Goal: Task Accomplishment & Management: Complete application form

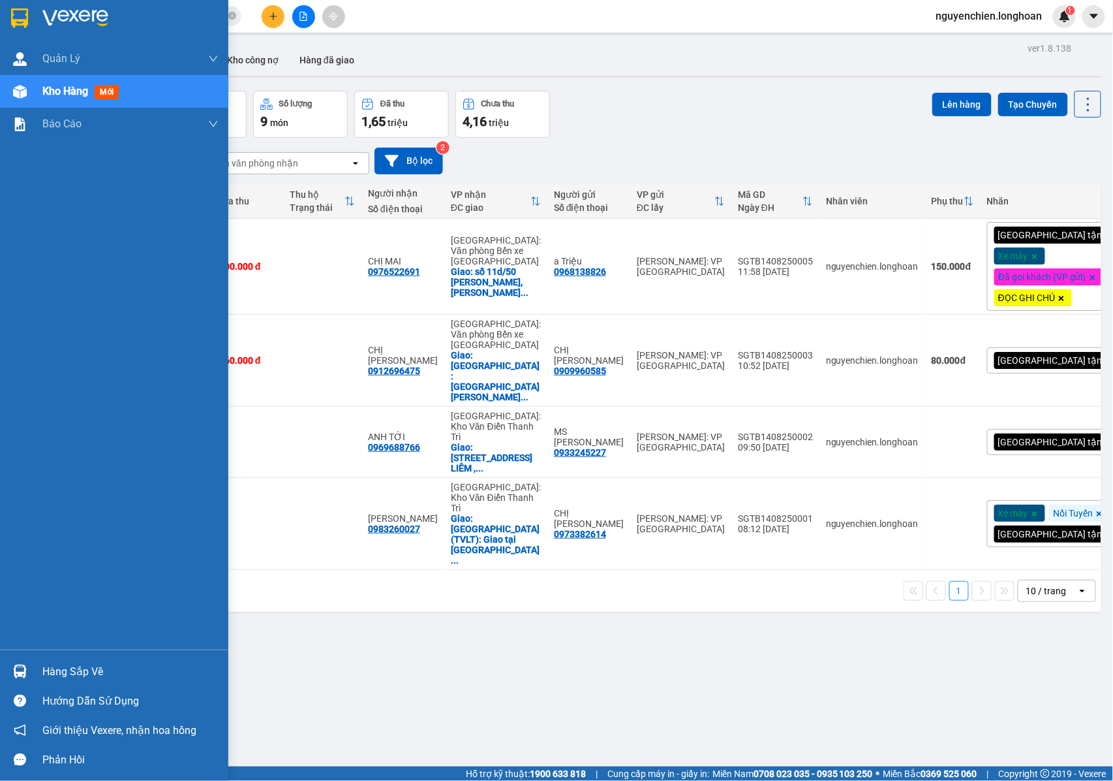
click at [27, 103] on div "Kho hàng mới" at bounding box center [114, 91] width 228 height 33
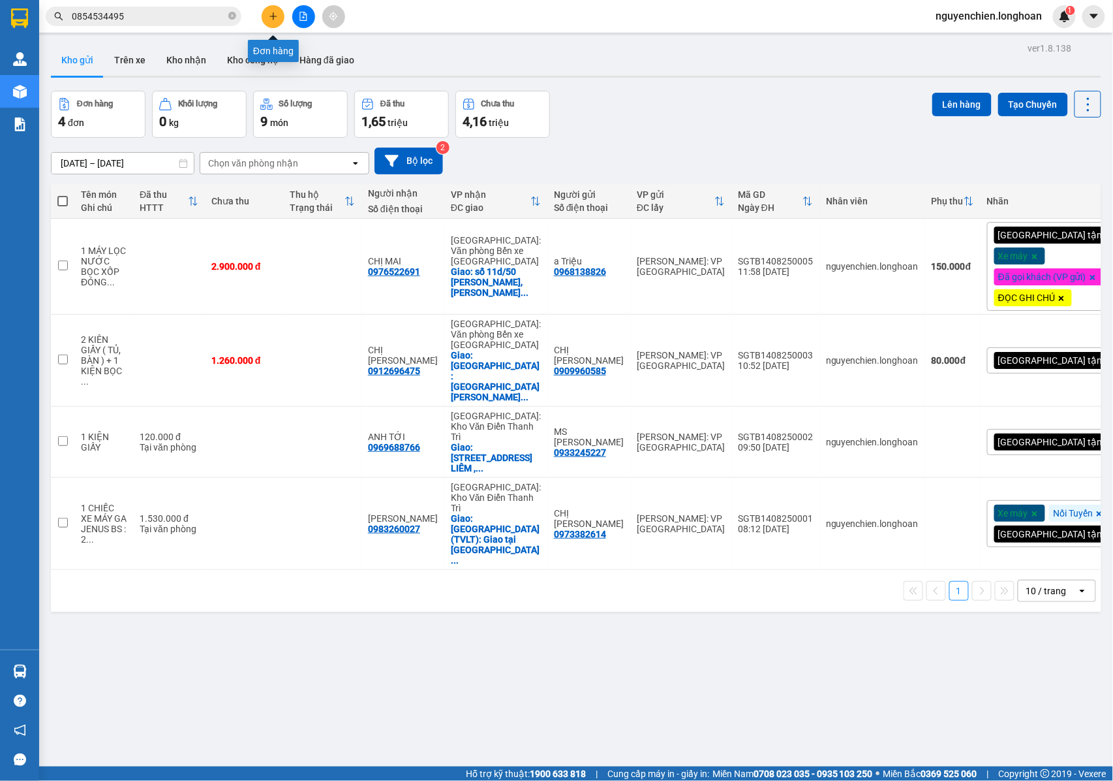
click at [275, 20] on icon "plus" at bounding box center [273, 16] width 9 height 9
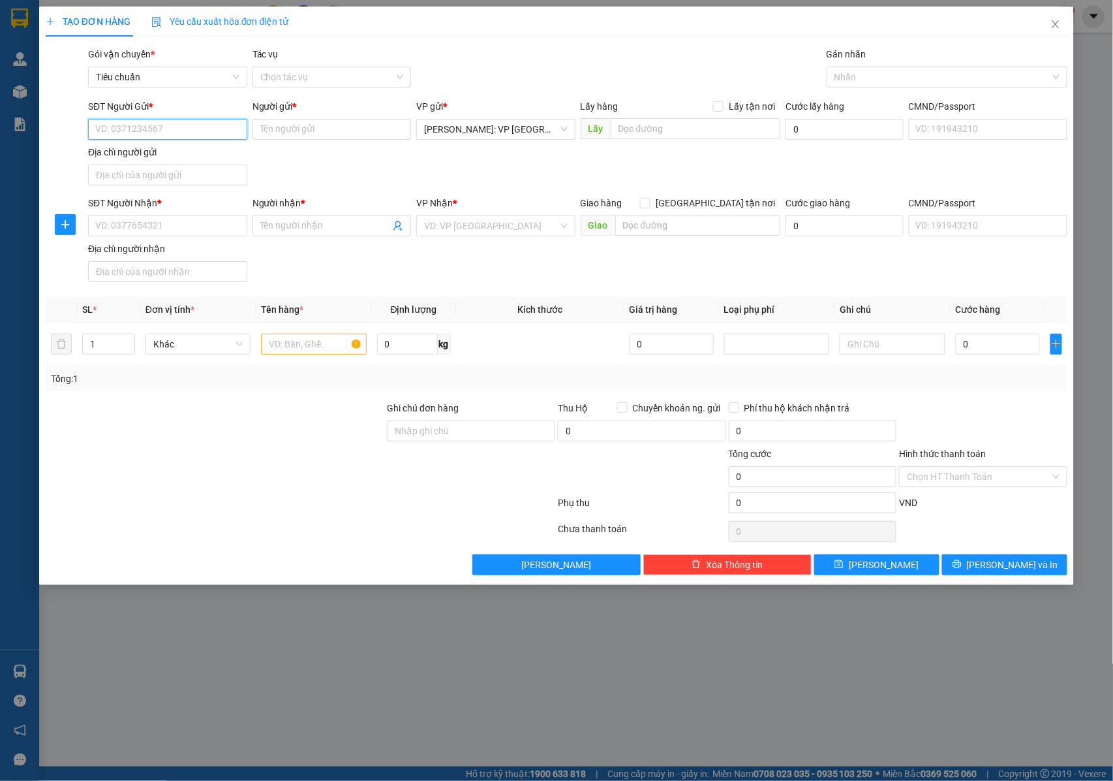
click at [185, 119] on input "SĐT Người Gửi *" at bounding box center [167, 129] width 159 height 21
click at [171, 131] on input "SĐT Người Gửi *" at bounding box center [167, 129] width 159 height 21
type input "0985092537"
click at [193, 161] on div "0985092537 - CTY DẦU THỰC VẬT DAHALA" at bounding box center [185, 156] width 179 height 14
type input "CTY DẦU THỰC VẬT DAHALA"
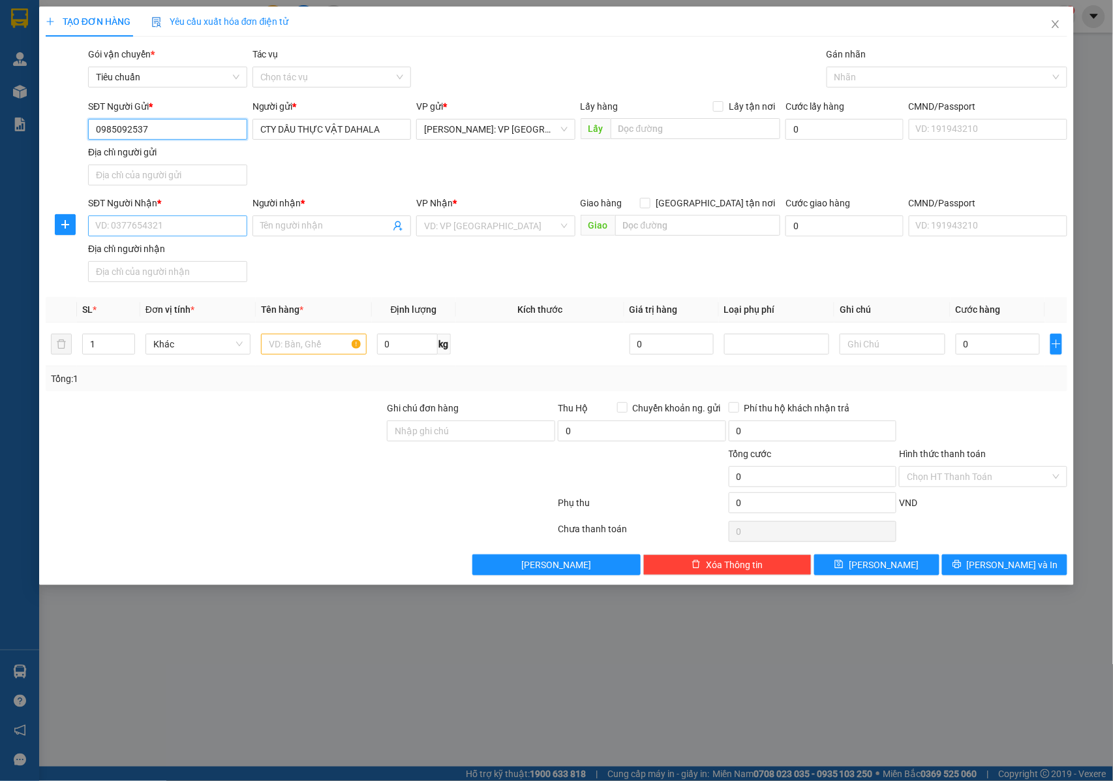
type input "0985092537"
click at [188, 226] on input "SĐT Người Nhận *" at bounding box center [167, 225] width 159 height 21
type input "0901595268"
click at [187, 253] on div "0901595268 - a tuấn ANH" at bounding box center [168, 254] width 144 height 14
type input "a tuấn ANH"
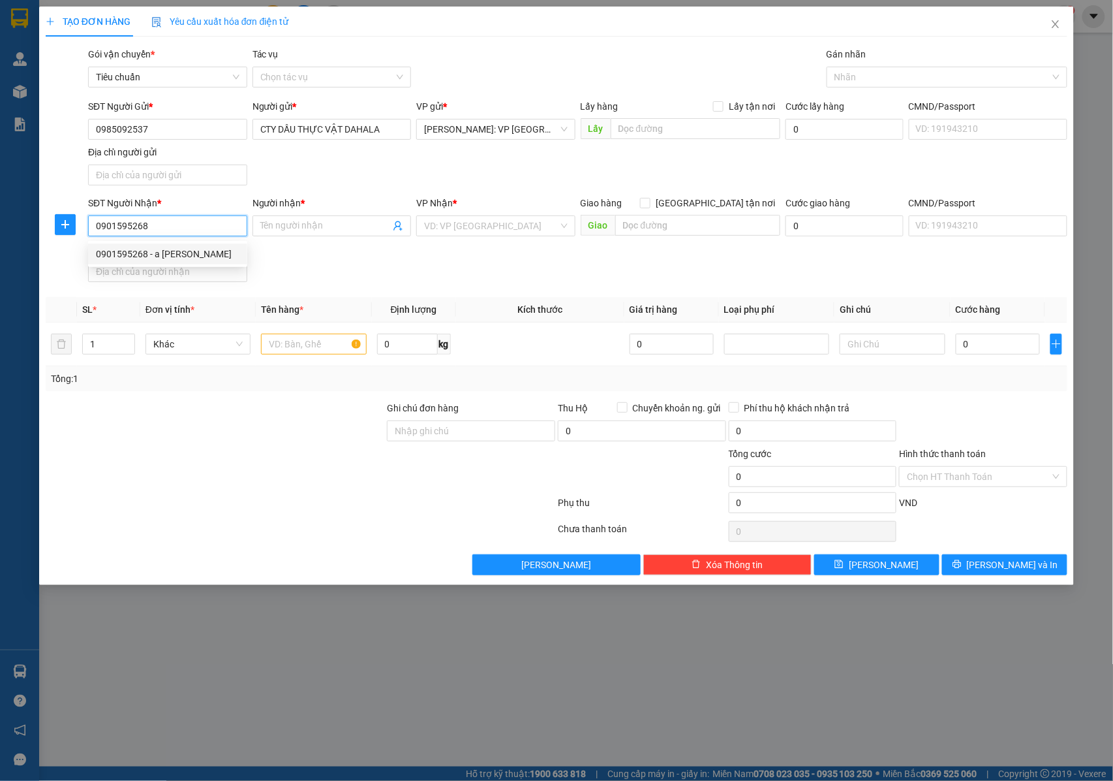
checkbox input "true"
type input "CÔNG TY TRÚC LAM, thôn thắng lợi xã an lư, huyện thuỷ nguyên, tp hải phòng"
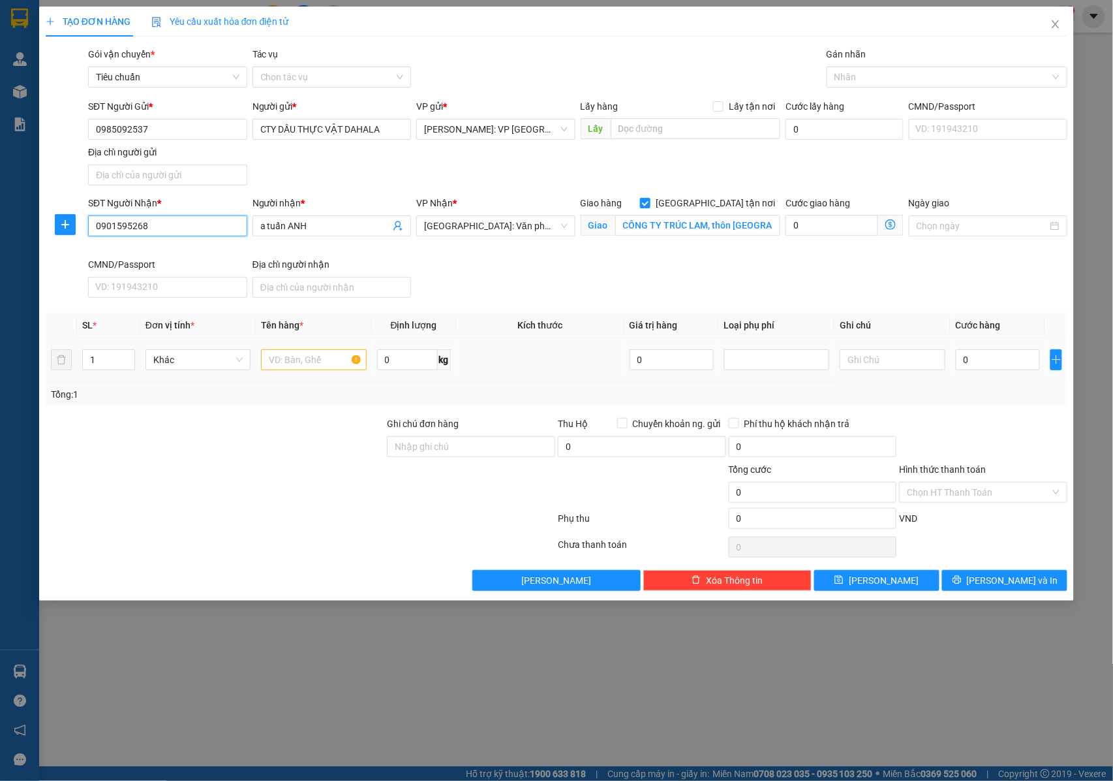
type input "0901595268"
click at [287, 358] on input "text" at bounding box center [313, 359] width 105 height 21
type input "1 KIỆN THÙNG GIẤY ( DẦU )"
click at [410, 444] on input "Ghi chú đơn hàng" at bounding box center [471, 446] width 168 height 21
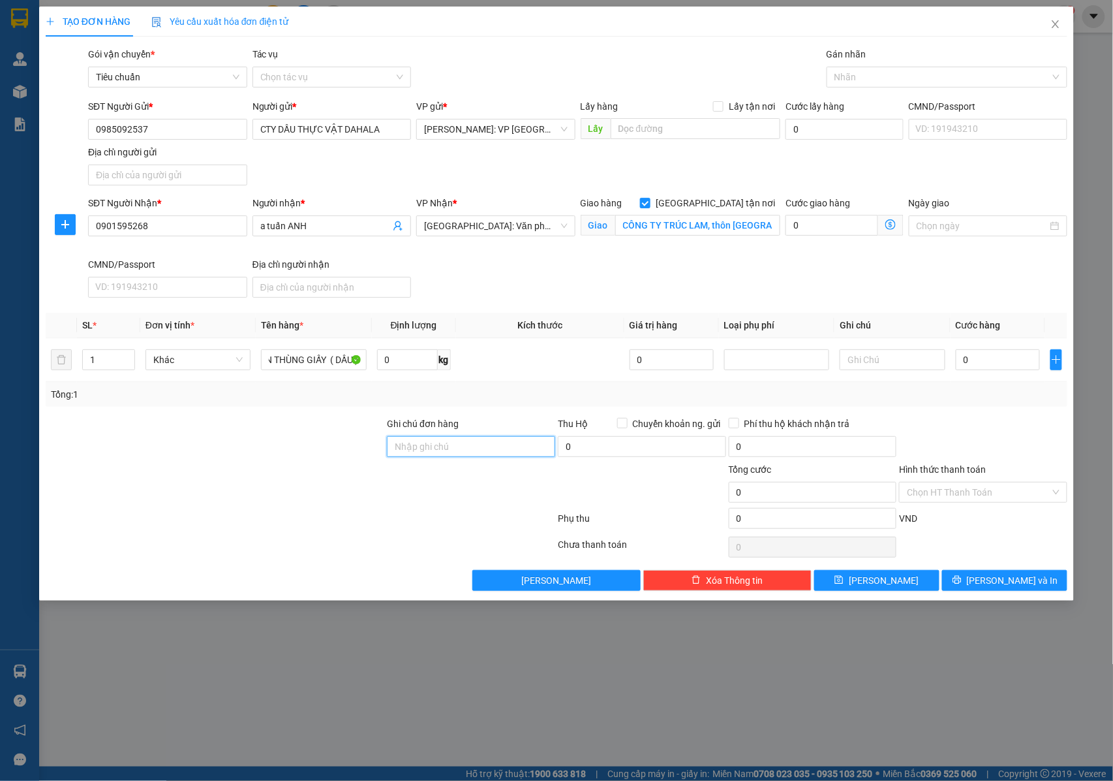
scroll to position [0, 0]
type input "NHẬN NGUYÊN KIỆN GIAO NGUYÊN KIỆN, HƯ VỠ K ĐỀN"
click at [977, 367] on input "0" at bounding box center [998, 359] width 84 height 21
click at [758, 232] on input "CÔNG TY TRÚC LAM, thôn thắng lợi xã an lư, huyện thuỷ nguyên, tp hải phòng" at bounding box center [697, 225] width 165 height 21
click at [760, 226] on input "CÔNG TY TRÚC LAM, thôn thắng lợi xã an lư, huyện thuỷ nguyên, tp hải phòng" at bounding box center [697, 225] width 165 height 21
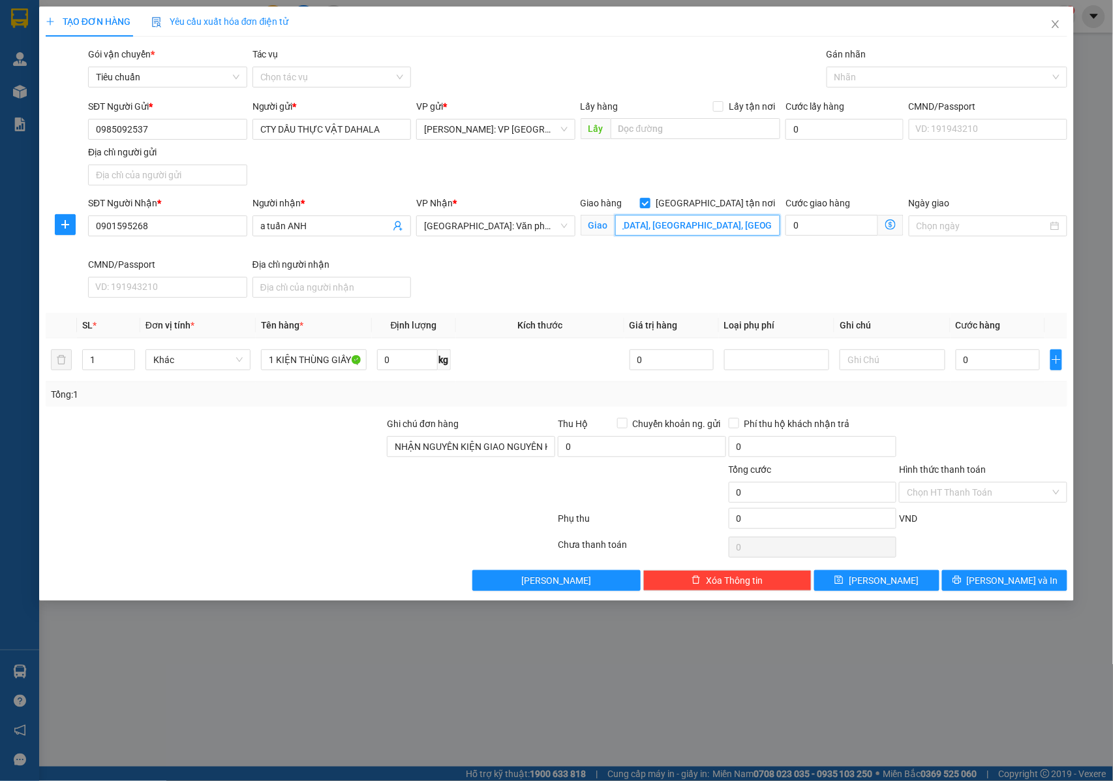
scroll to position [0, 178]
click at [836, 67] on div "Nhãn" at bounding box center [947, 77] width 241 height 21
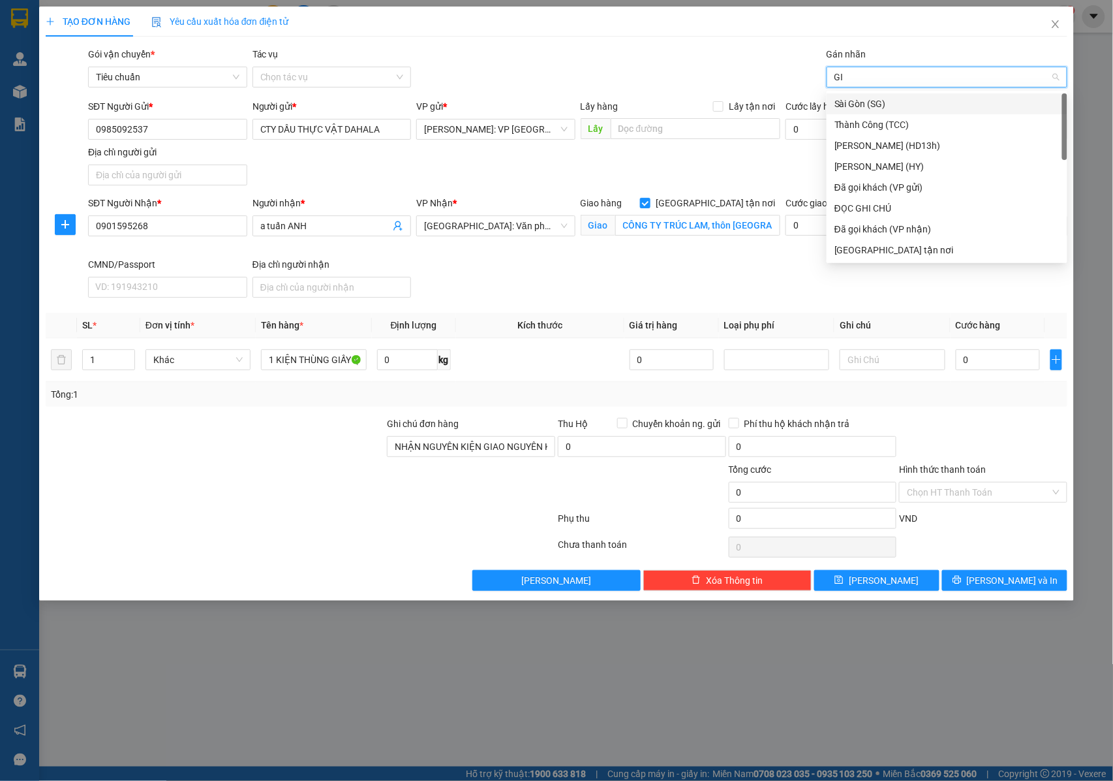
type input "GIAO"
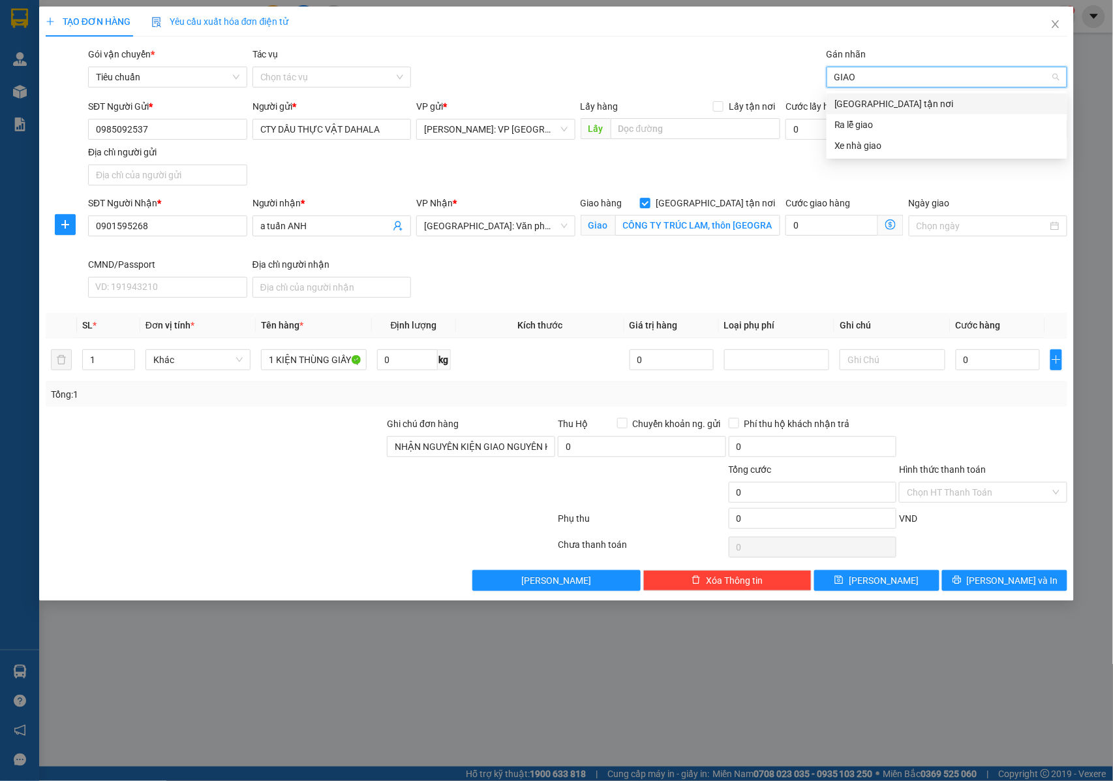
click at [860, 102] on div "[GEOGRAPHIC_DATA] tận nơi" at bounding box center [947, 104] width 225 height 14
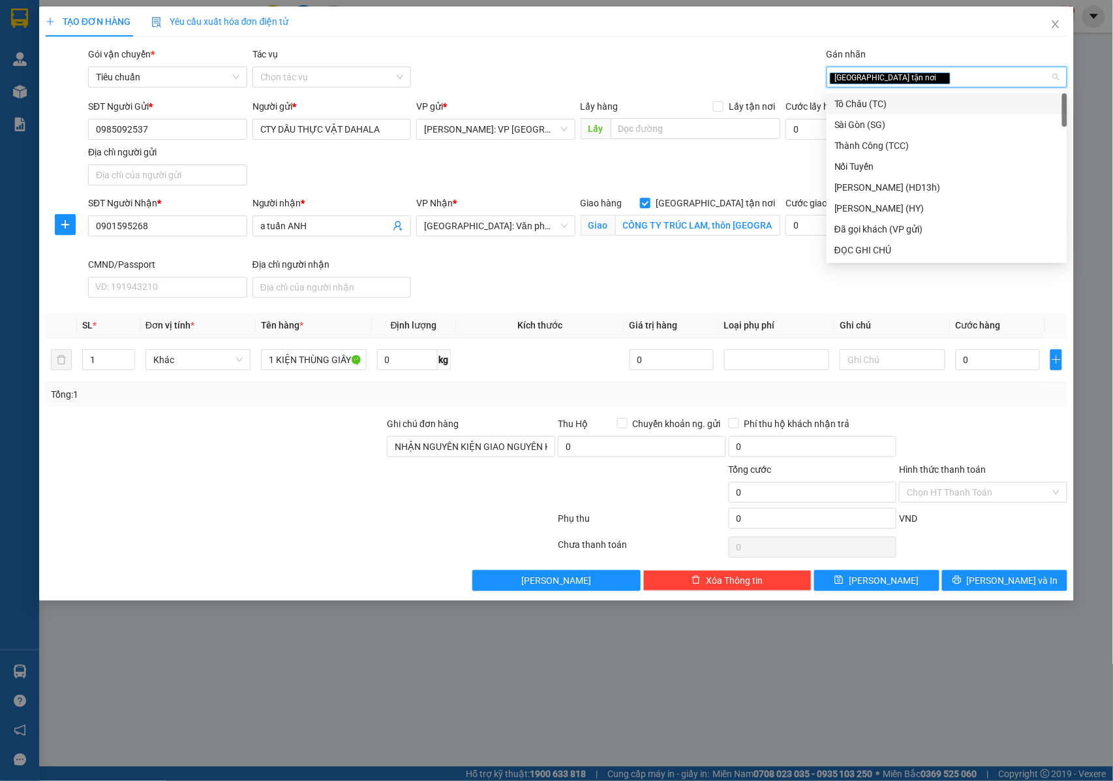
click at [585, 176] on div "SĐT Người Gửi * 0985092537 Người gửi * CTY DẦU THỰC VẬT DAHALA VP gửi * Hồ Chí …" at bounding box center [577, 144] width 985 height 91
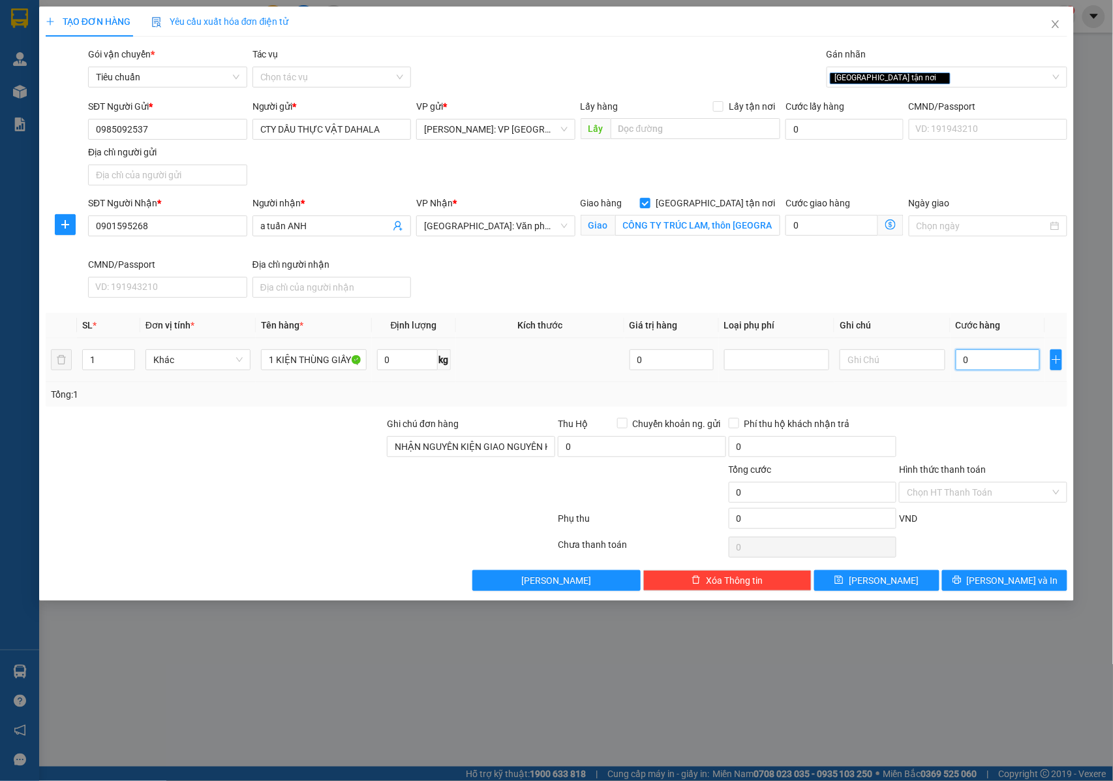
click at [971, 364] on input "0" at bounding box center [998, 359] width 84 height 21
drag, startPoint x: 147, startPoint y: 228, endPoint x: 52, endPoint y: 228, distance: 95.3
click at [52, 228] on div "SĐT Người Nhận * 0901595268 Người nhận * a tuấn ANH VP Nhận * Hải Phòng: Văn ph…" at bounding box center [556, 249] width 1025 height 107
drag, startPoint x: 118, startPoint y: 225, endPoint x: 630, endPoint y: 301, distance: 517.3
click at [630, 301] on div "SĐT Người Nhận * 0901595268 Người nhận * a tuấn ANH VP Nhận * Hải Phòng: Văn ph…" at bounding box center [577, 249] width 985 height 107
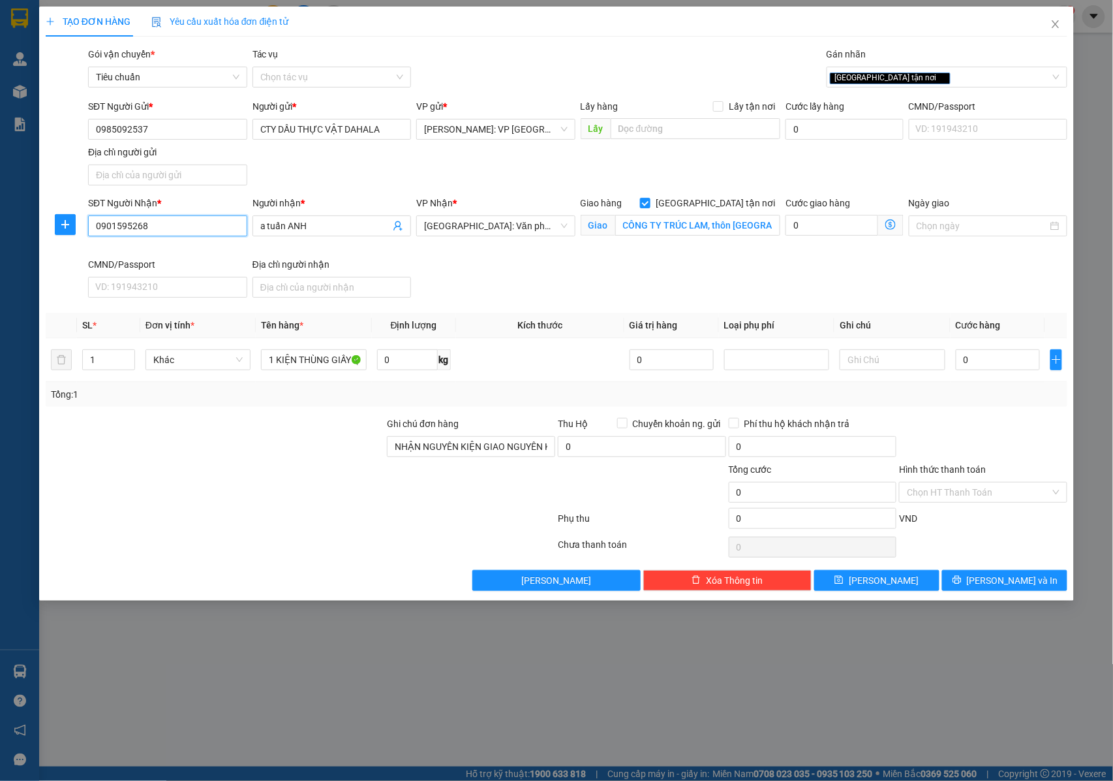
click at [192, 228] on input "0901595268" at bounding box center [167, 225] width 159 height 21
click at [570, 294] on div "SĐT Người Nhận * 0901595268 Người nhận * a tuấn ANH VP Nhận * Hải Phòng: Văn ph…" at bounding box center [577, 249] width 985 height 107
click at [721, 222] on input "CÔNG TY TRÚC LAM, thôn thắng lợi xã an lư, huyện thuỷ nguyên, tp hải phòng" at bounding box center [697, 225] width 165 height 21
click at [737, 227] on input "CÔNG TY TRÚC LAM, thôn thắng lợi xã an lư, huyện thuỷ nguyên, tp hải phòng" at bounding box center [697, 225] width 165 height 21
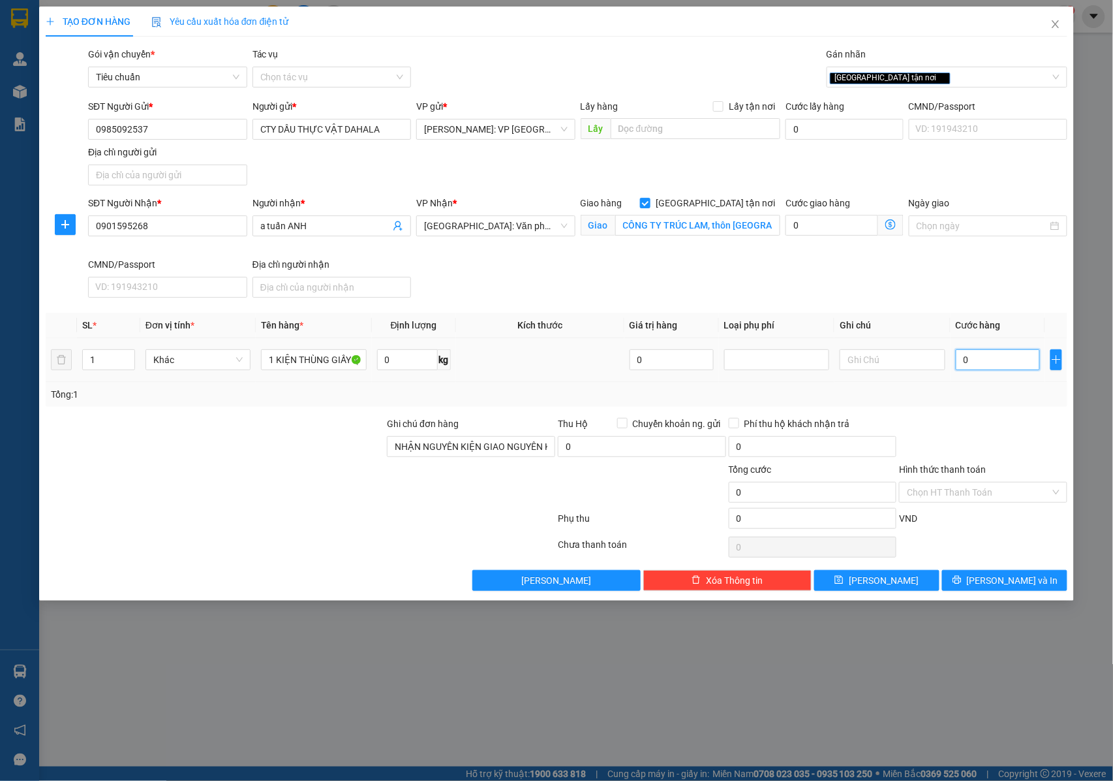
click at [979, 359] on input "0" at bounding box center [998, 359] width 84 height 21
type input "2"
type input "28"
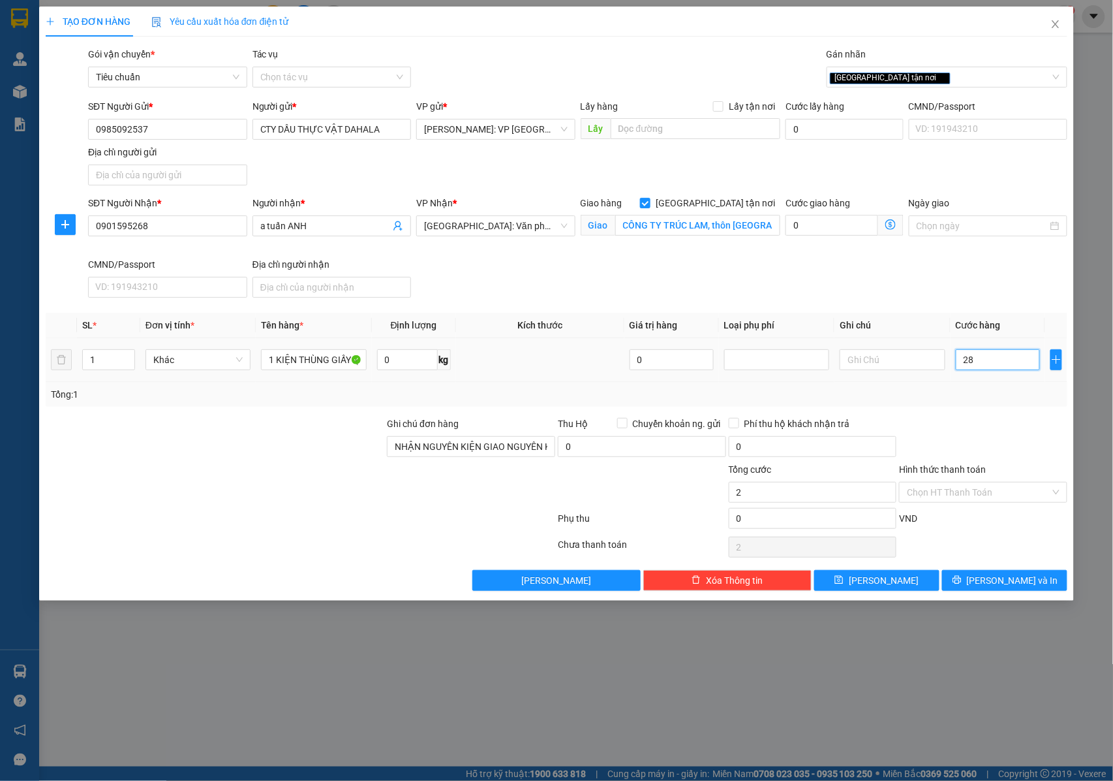
type input "28"
type input "280"
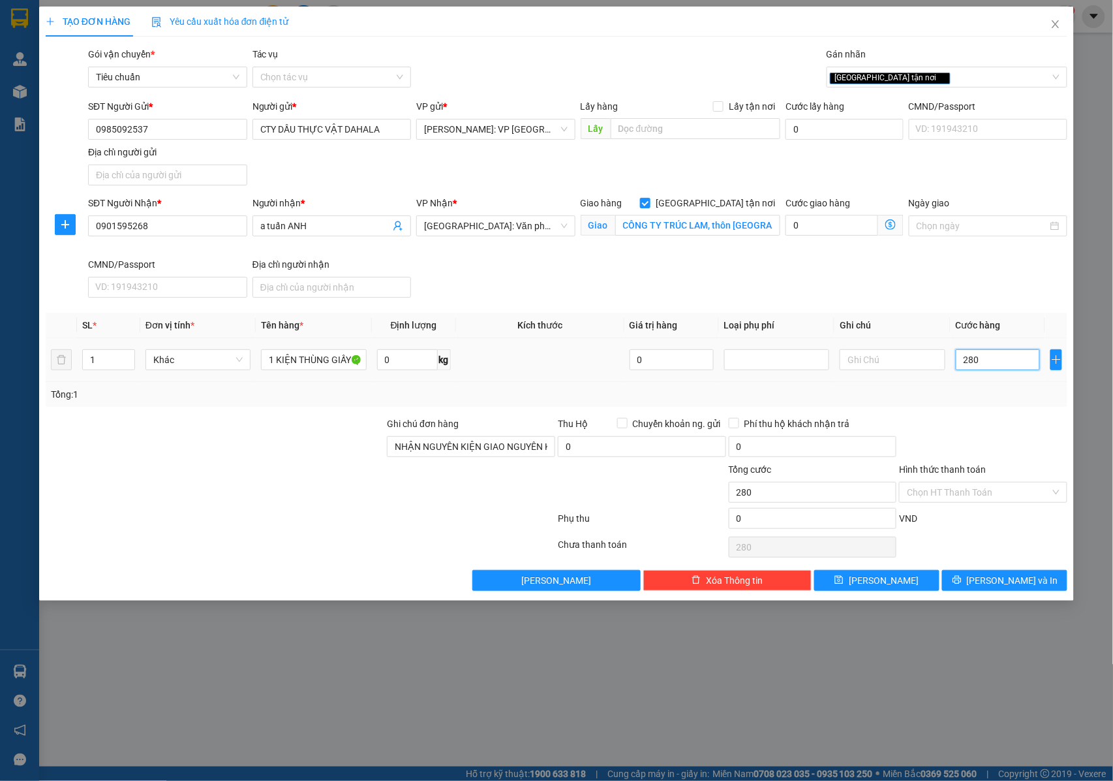
type input "2.800"
type input "28.000"
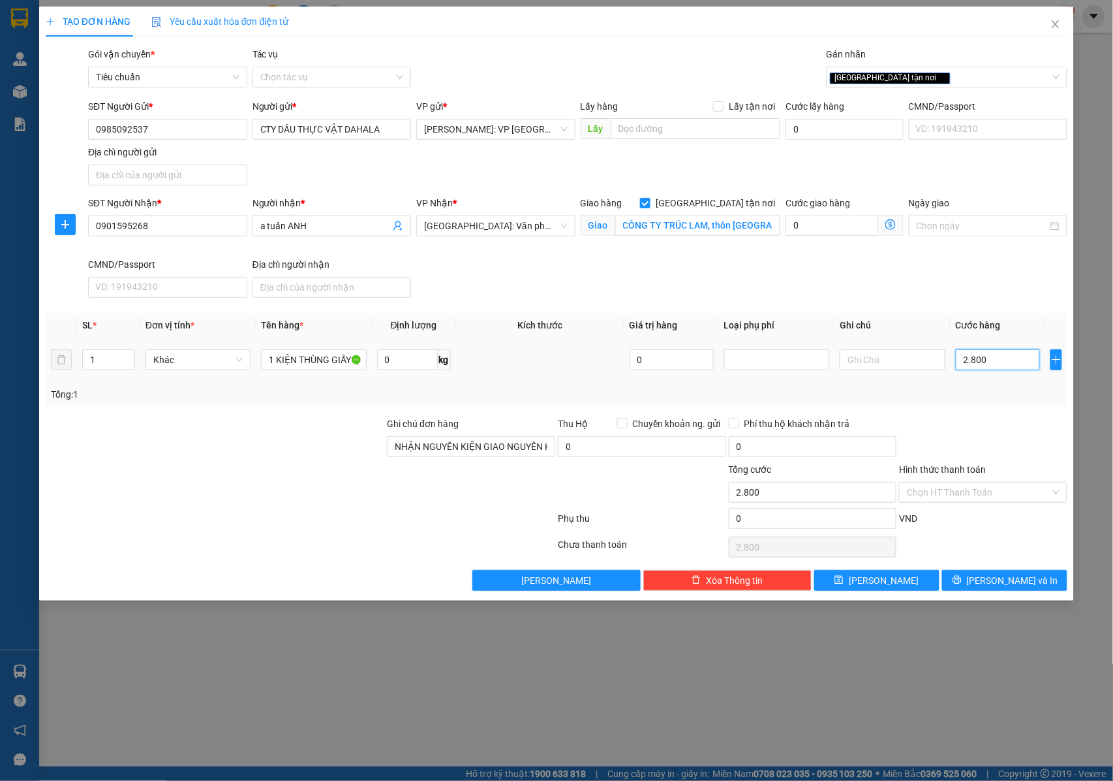
type input "28.000"
type input "280.000"
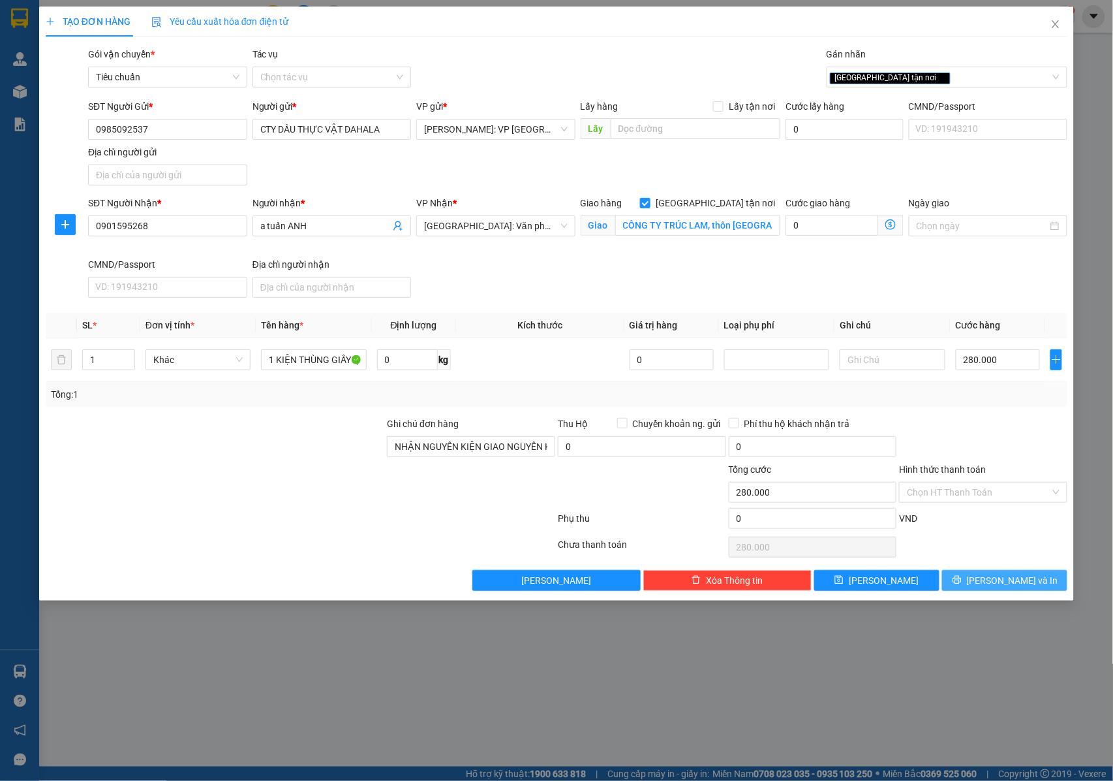
click at [999, 578] on span "[PERSON_NAME] và In" at bounding box center [1012, 580] width 91 height 14
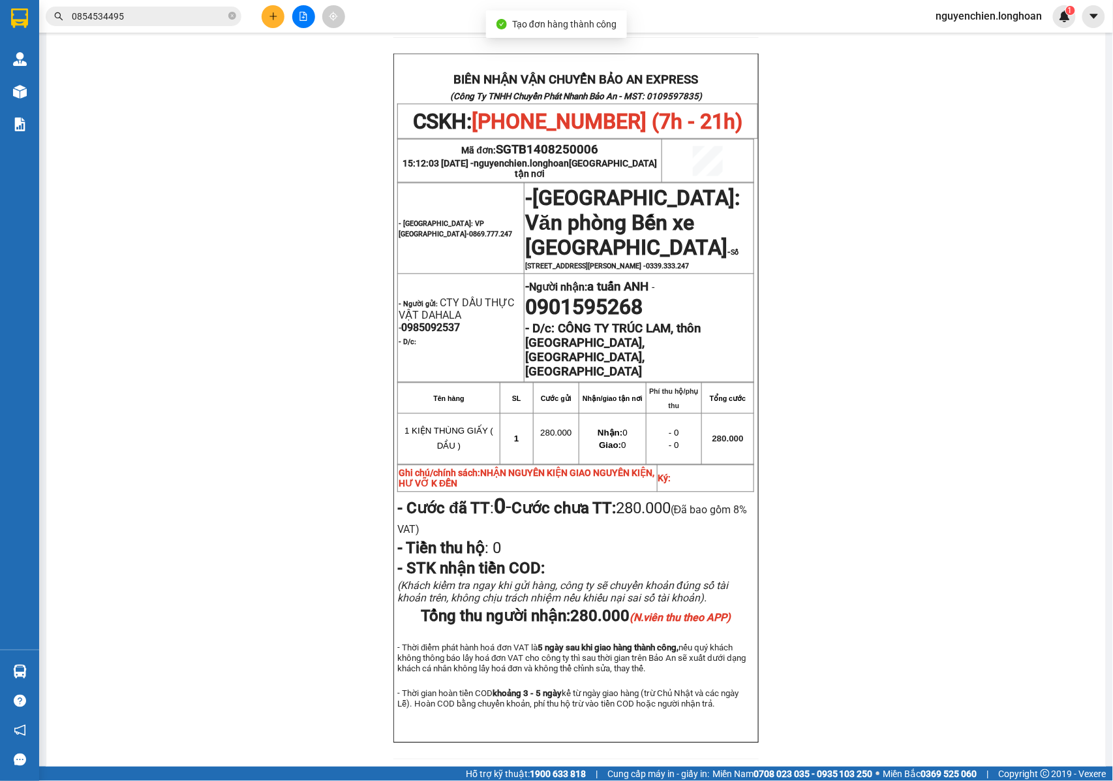
scroll to position [696, 0]
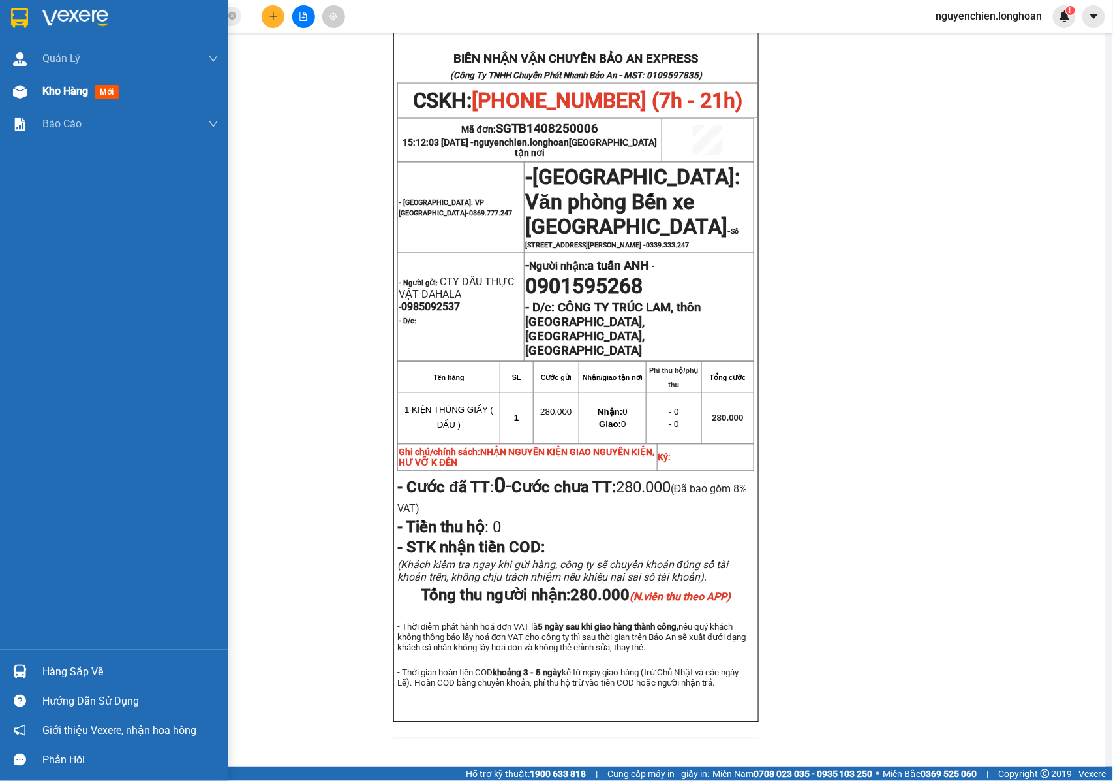
click at [22, 95] on img at bounding box center [20, 92] width 14 height 14
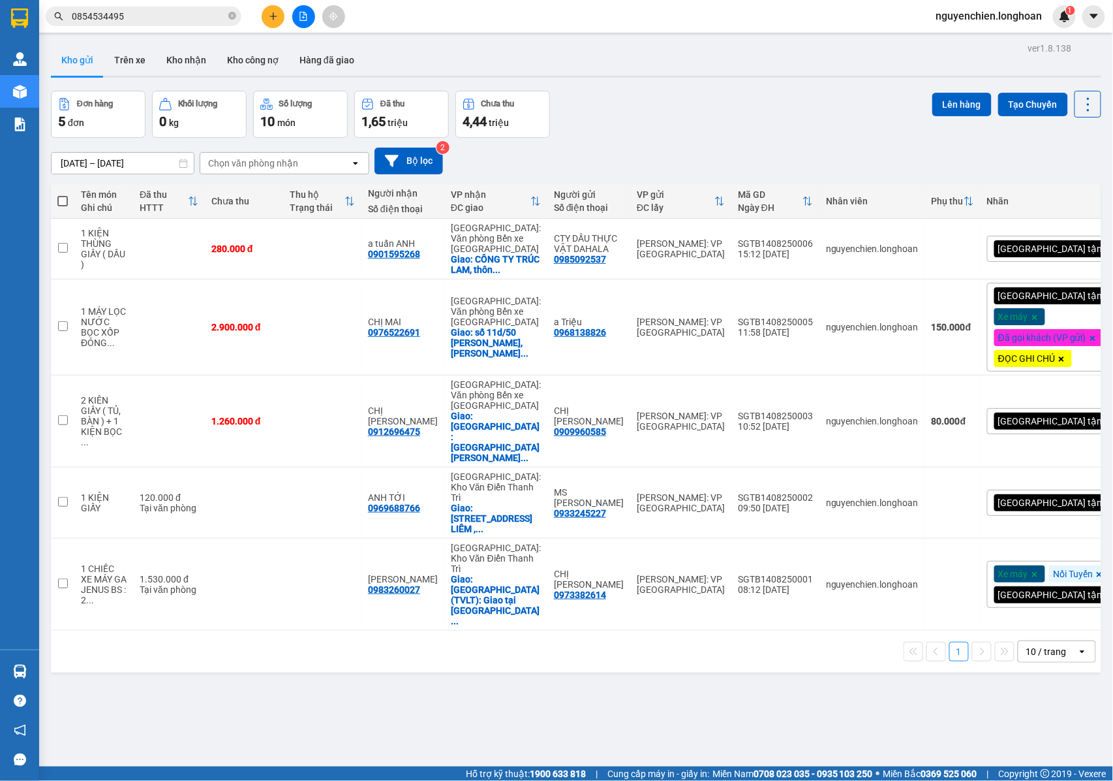
click at [265, 16] on button at bounding box center [273, 16] width 23 height 23
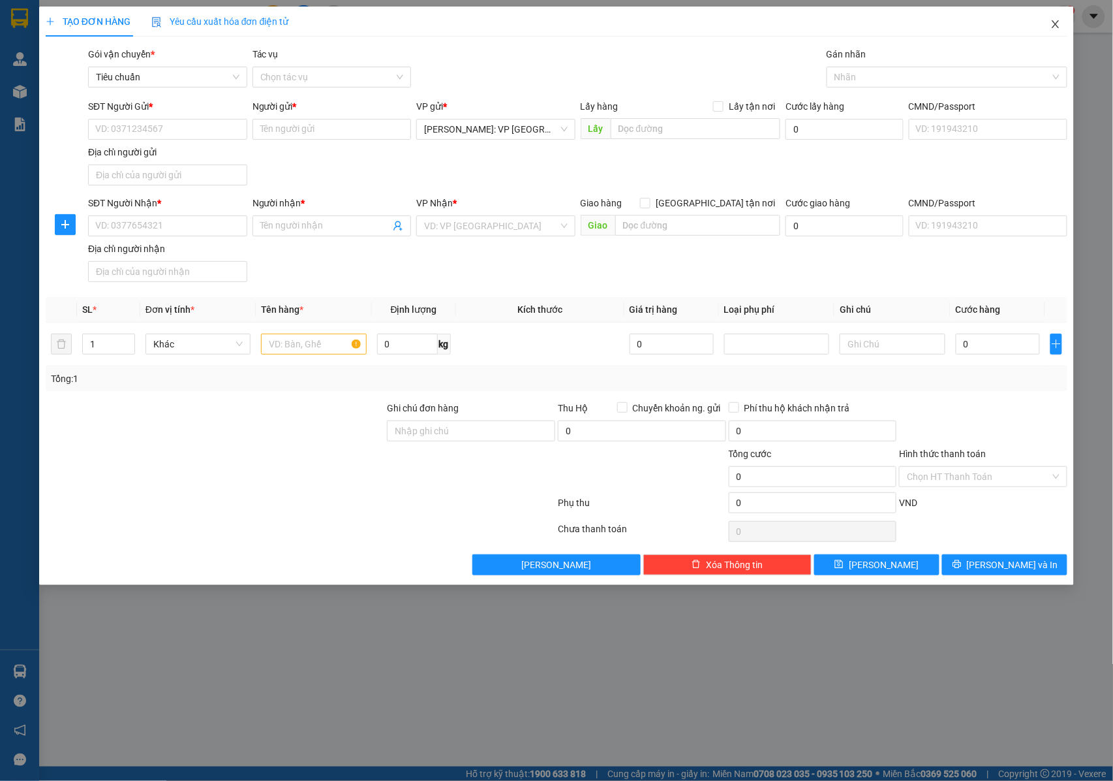
click at [1053, 30] on span "Close" at bounding box center [1056, 25] width 37 height 37
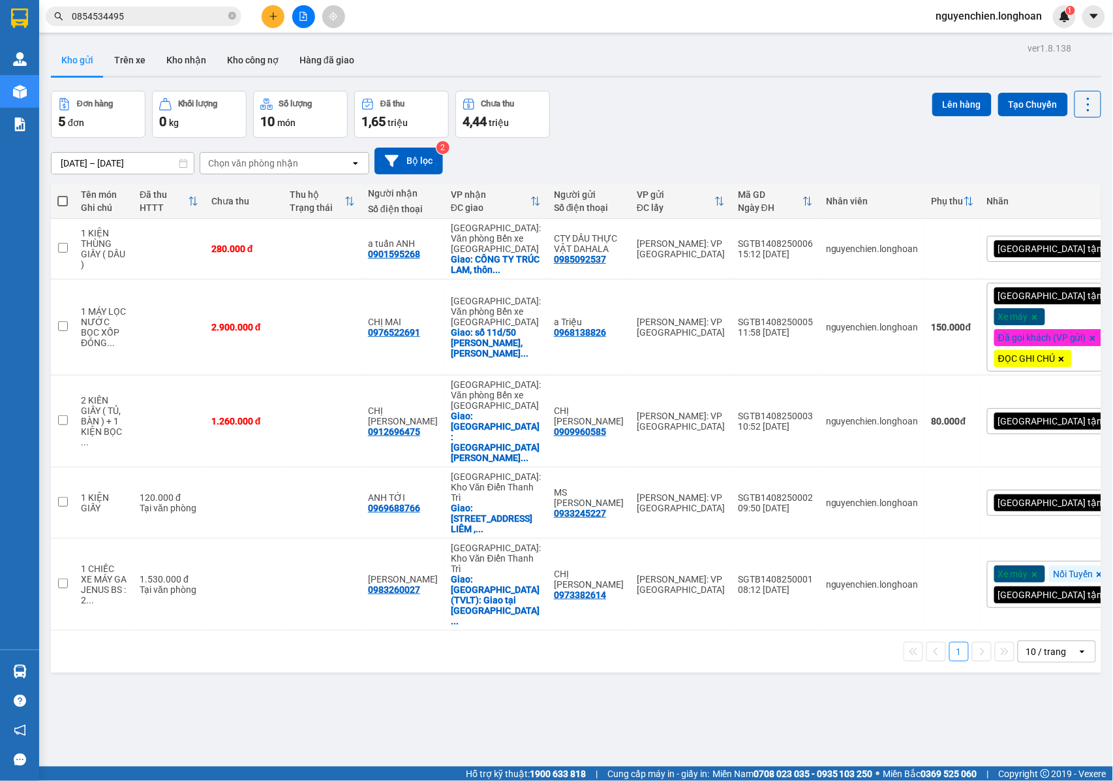
click at [274, 22] on button at bounding box center [273, 16] width 23 height 23
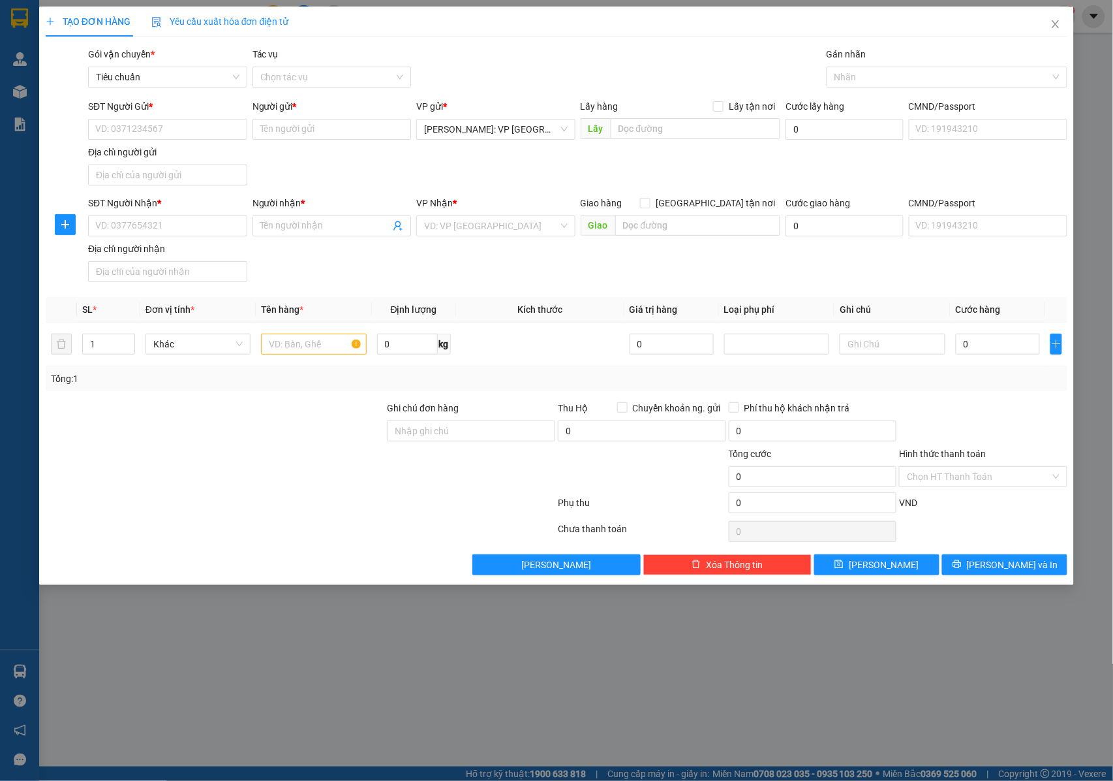
click at [334, 446] on div at bounding box center [215, 424] width 342 height 46
click at [202, 138] on input "SĐT Người Gửi *" at bounding box center [167, 129] width 159 height 21
click at [1055, 33] on span "Close" at bounding box center [1056, 25] width 37 height 37
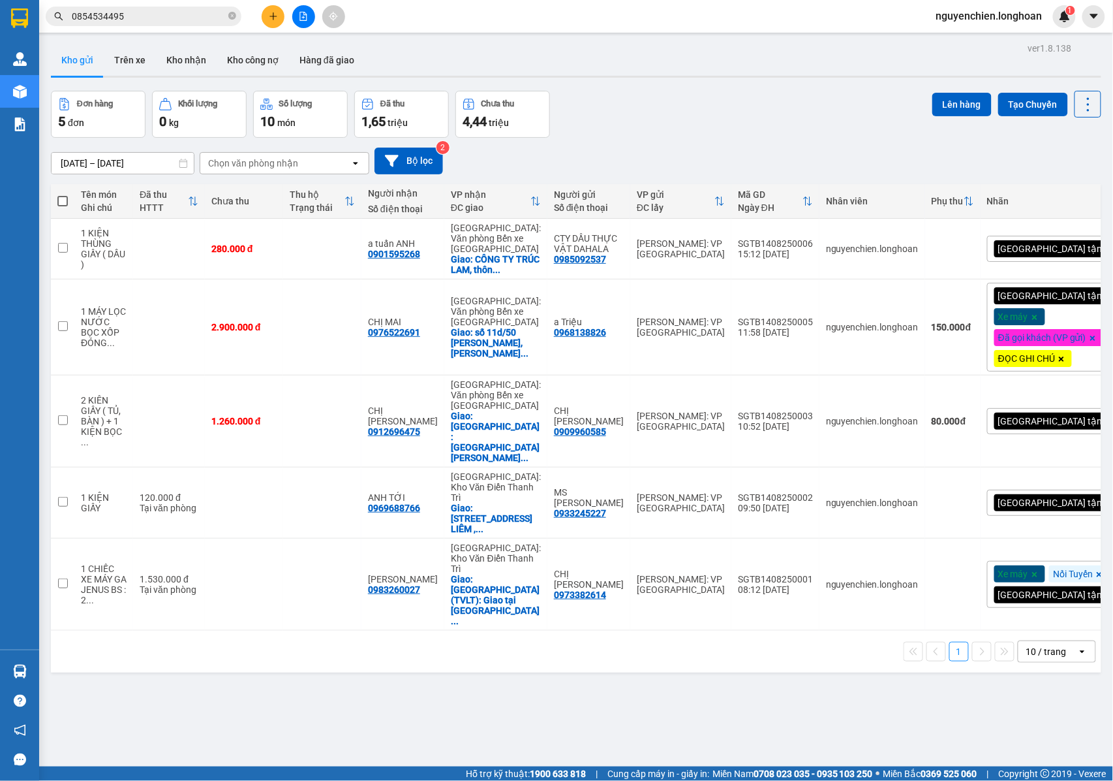
click at [264, 17] on button at bounding box center [273, 16] width 23 height 23
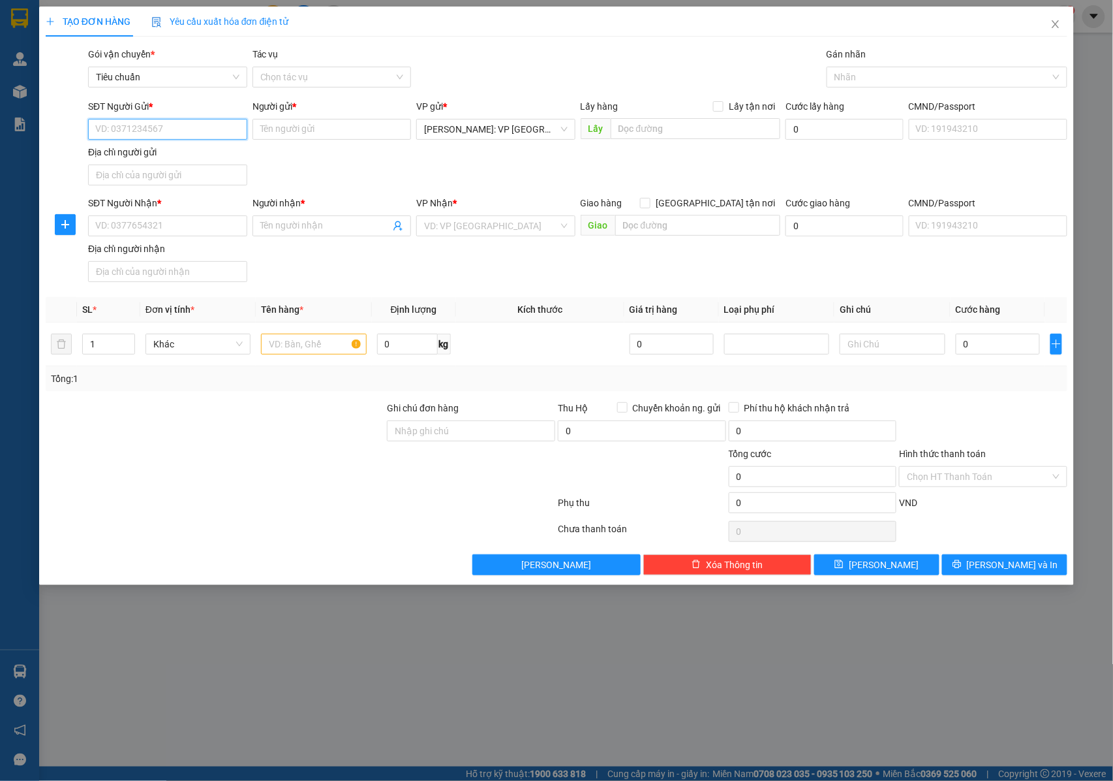
click at [181, 131] on input "SĐT Người Gửi *" at bounding box center [167, 129] width 159 height 21
click at [136, 227] on input "SĐT Người Nhận *" at bounding box center [167, 225] width 159 height 21
type input "0"
click at [1064, 21] on span "Close" at bounding box center [1056, 25] width 37 height 37
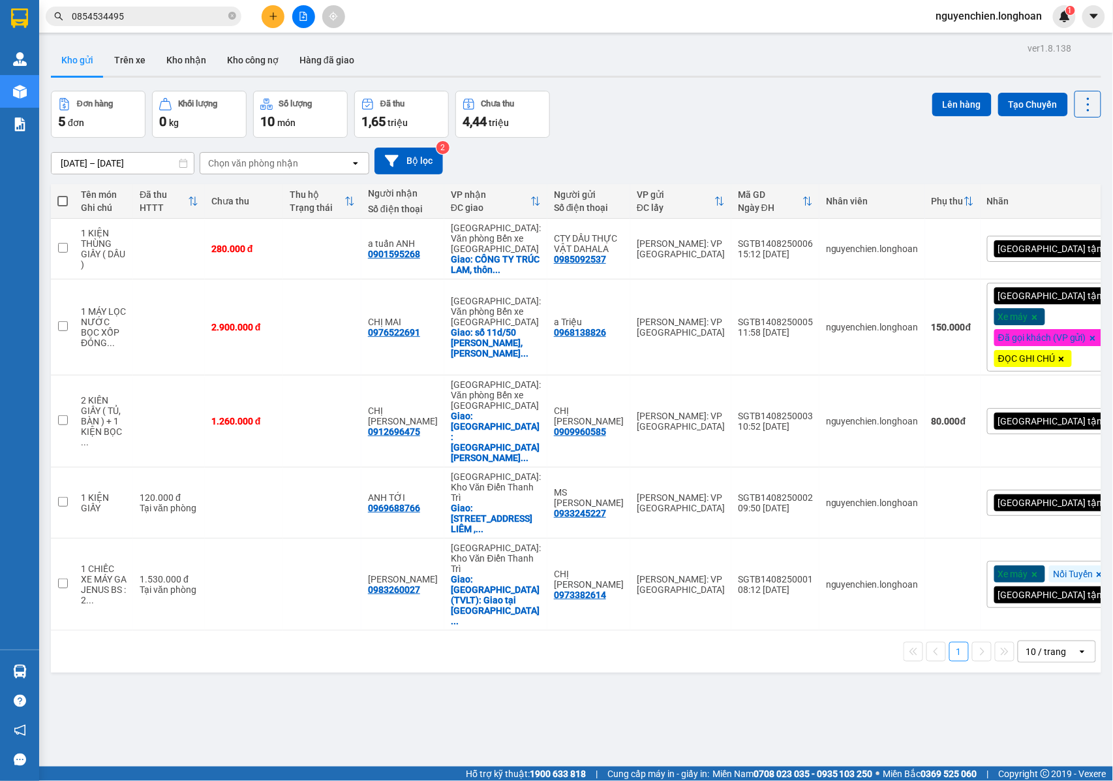
click at [271, 14] on icon "plus" at bounding box center [273, 16] width 9 height 9
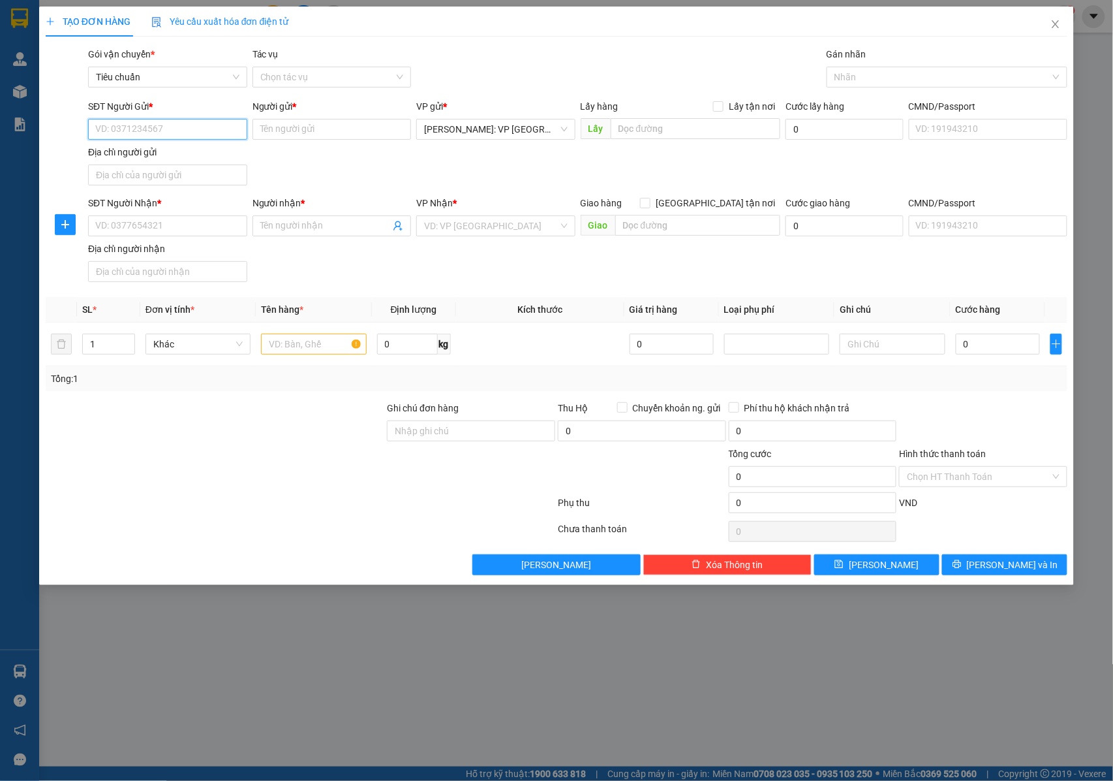
click at [151, 131] on input "SĐT Người Gửi *" at bounding box center [167, 129] width 159 height 21
paste input "0903747111"
type input "0903747111"
click at [178, 131] on input "0903747111" at bounding box center [167, 129] width 159 height 21
click at [181, 163] on div "0903747111 - A HƯNG TRÍ" at bounding box center [167, 156] width 159 height 21
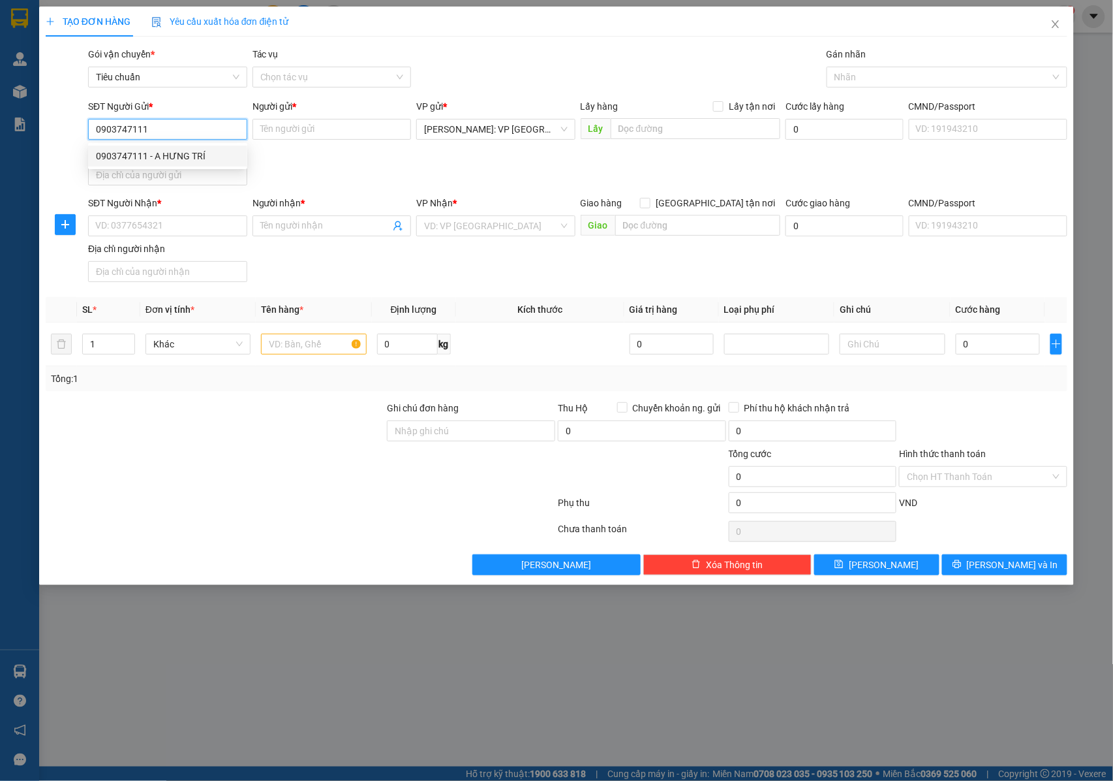
type input "A HƯNG TRÍ"
checkbox input "true"
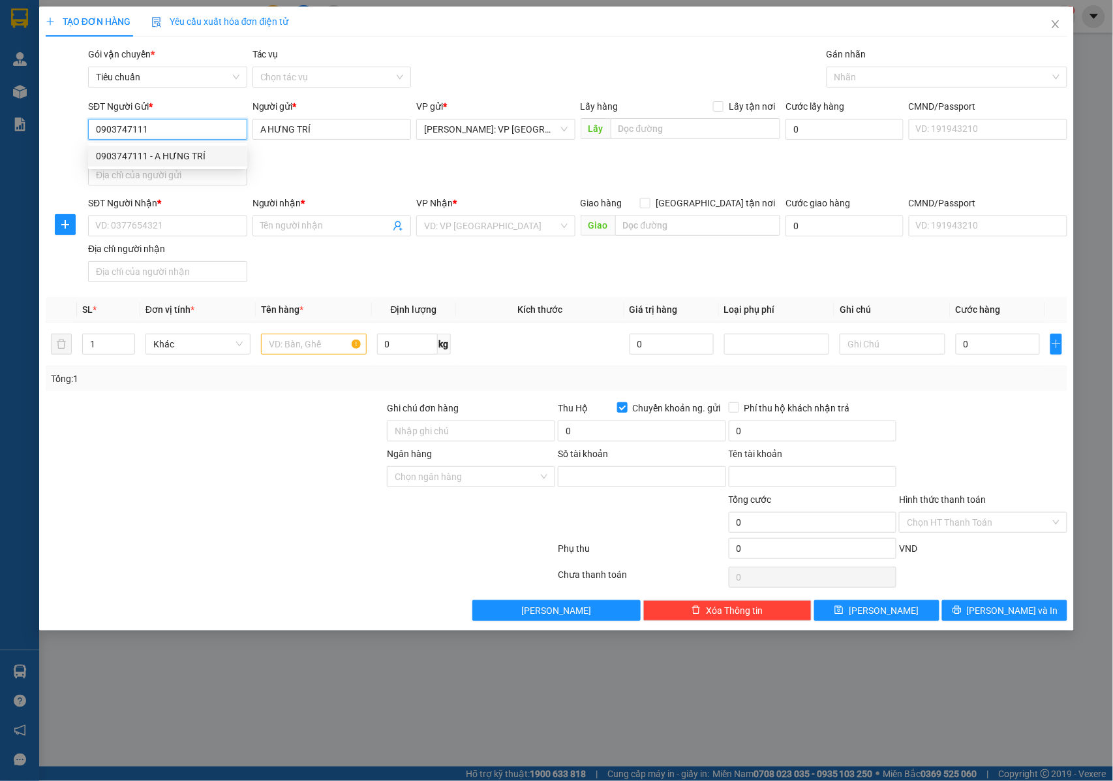
type input "0071004258616"
type input "nguyen hung tri"
type input "0903747111"
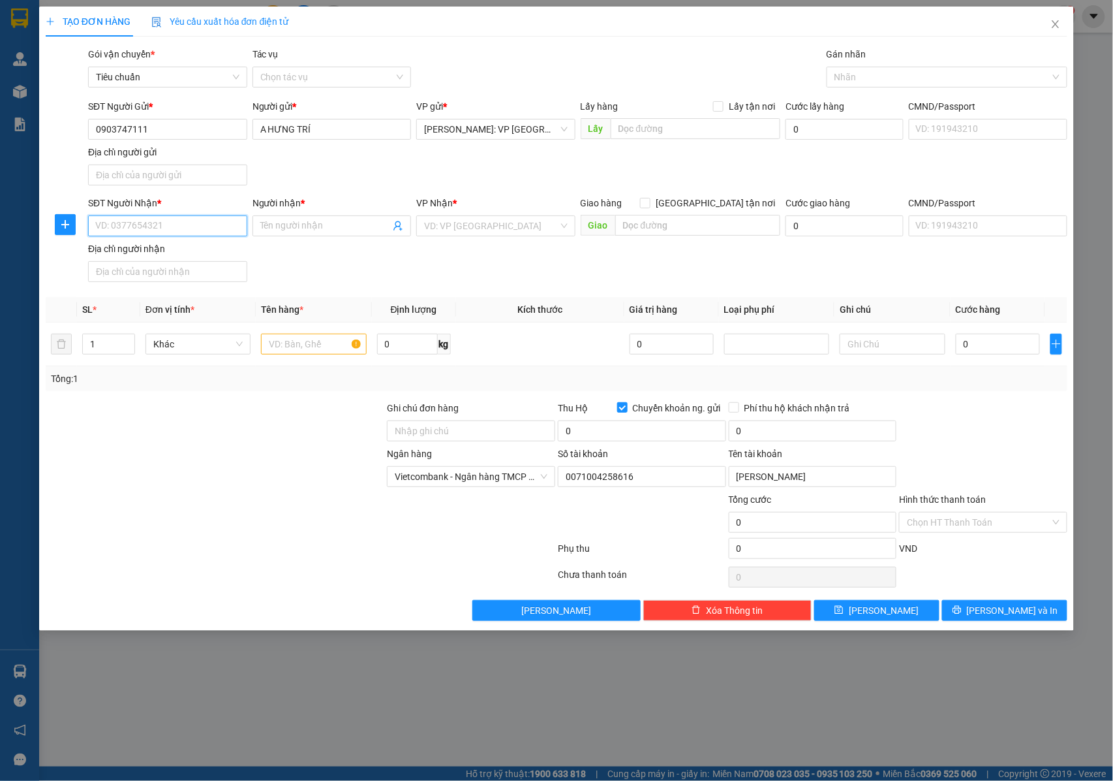
click at [170, 220] on input "SĐT Người Nhận *" at bounding box center [167, 225] width 159 height 21
click at [170, 220] on input "0912862999" at bounding box center [167, 225] width 159 height 21
type input "0912862999"
click at [302, 236] on span at bounding box center [332, 225] width 159 height 21
type input "a"
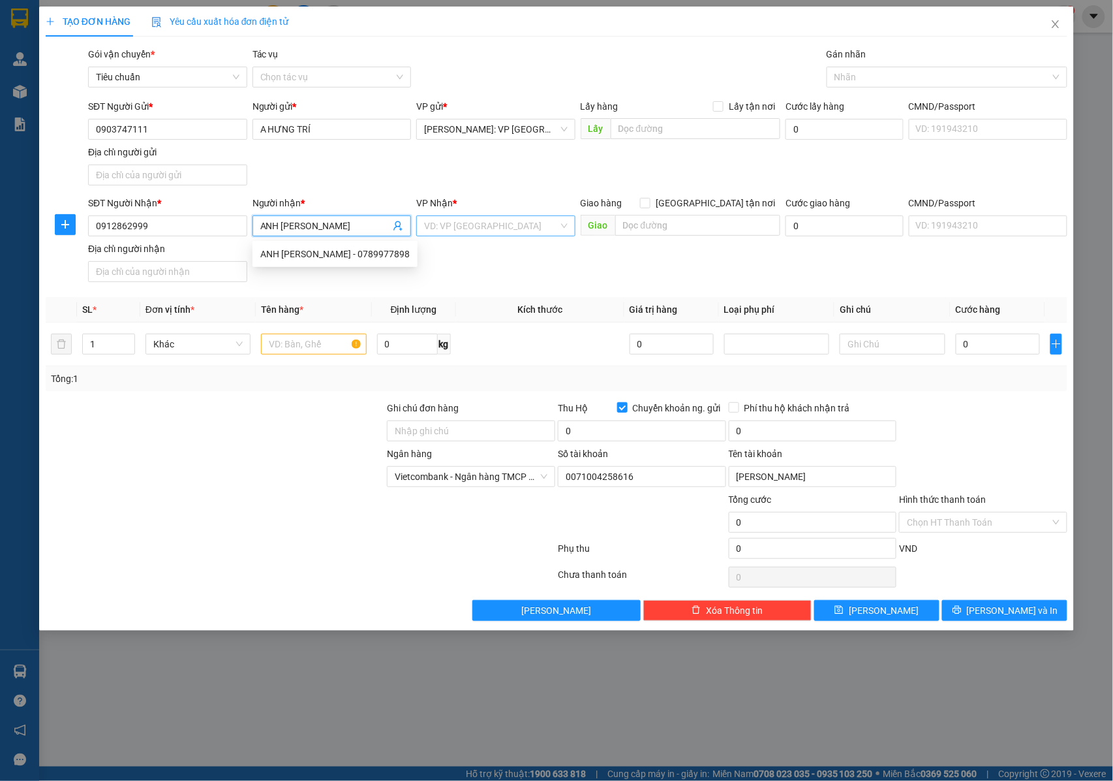
type input "ANH NGÔ VĂN DŨNG"
click at [461, 223] on input "search" at bounding box center [491, 226] width 134 height 20
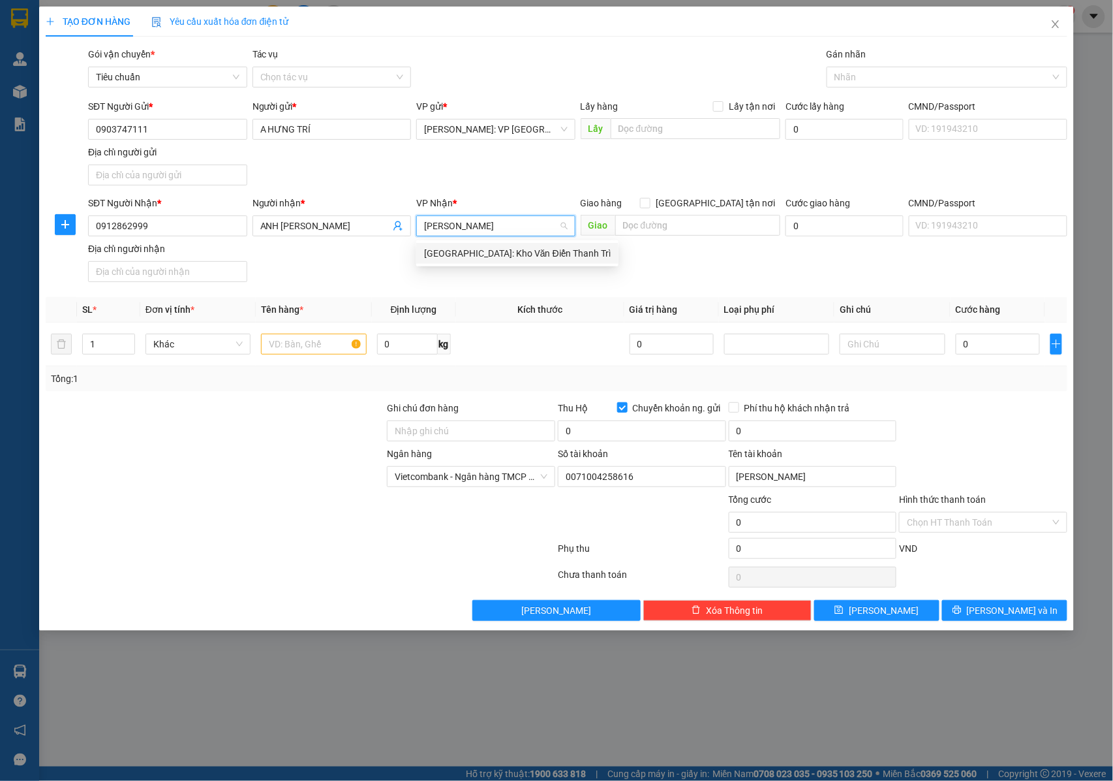
type input "KHO VĂN"
click at [475, 246] on div "[GEOGRAPHIC_DATA]: Kho Văn Điển Thanh Trì" at bounding box center [517, 253] width 187 height 14
click at [727, 200] on span "[GEOGRAPHIC_DATA] tận nơi" at bounding box center [716, 203] width 130 height 14
click at [649, 200] on input "[GEOGRAPHIC_DATA] tận nơi" at bounding box center [644, 202] width 9 height 9
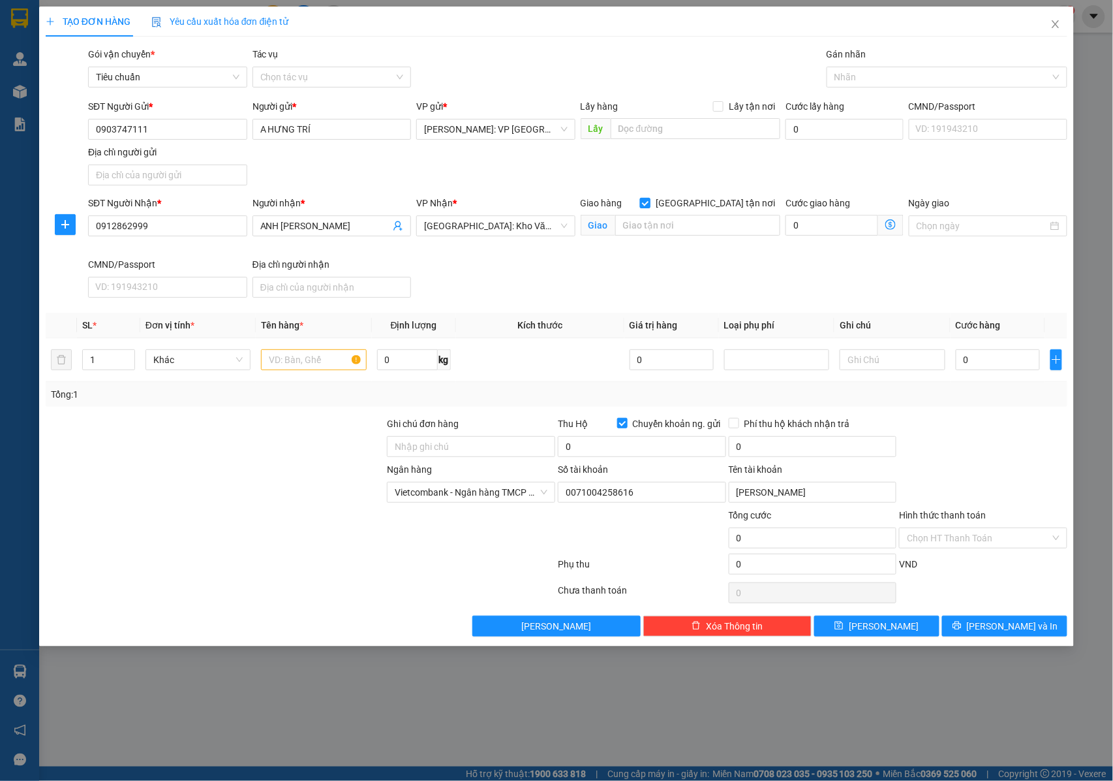
click at [651, 205] on span at bounding box center [645, 203] width 10 height 10
click at [649, 205] on input "[GEOGRAPHIC_DATA] tận nơi" at bounding box center [644, 202] width 9 height 9
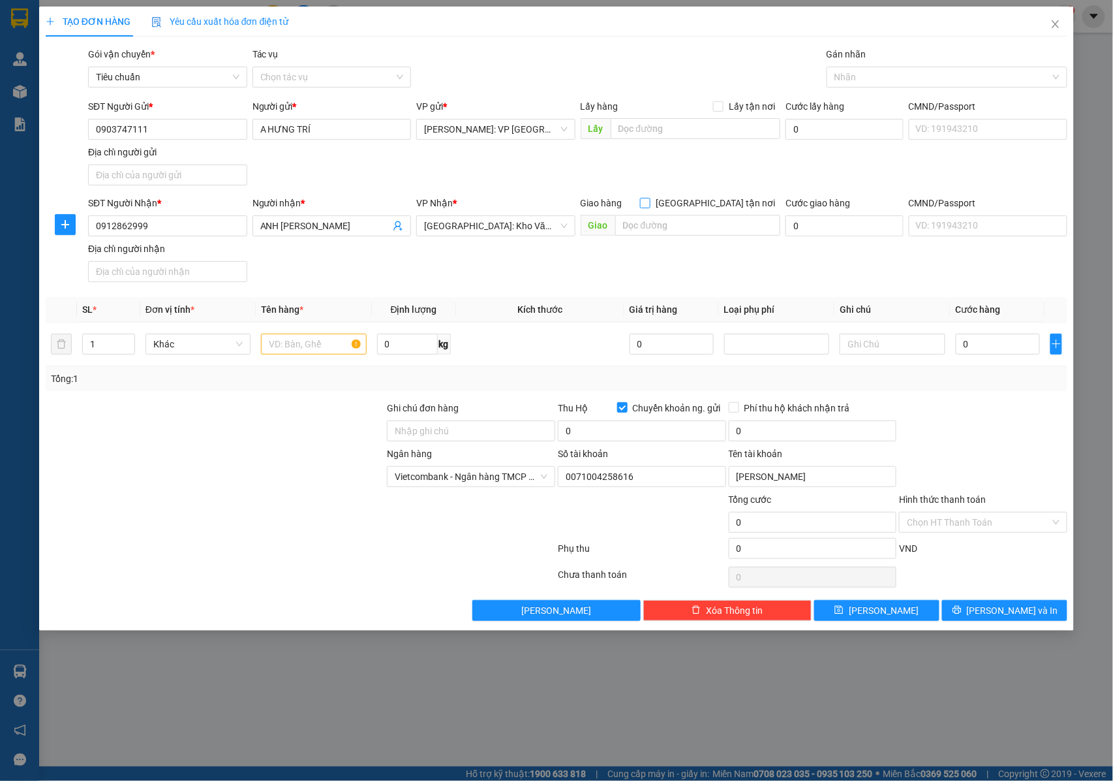
click at [649, 202] on input "[GEOGRAPHIC_DATA] tận nơi" at bounding box center [644, 202] width 9 height 9
checkbox input "true"
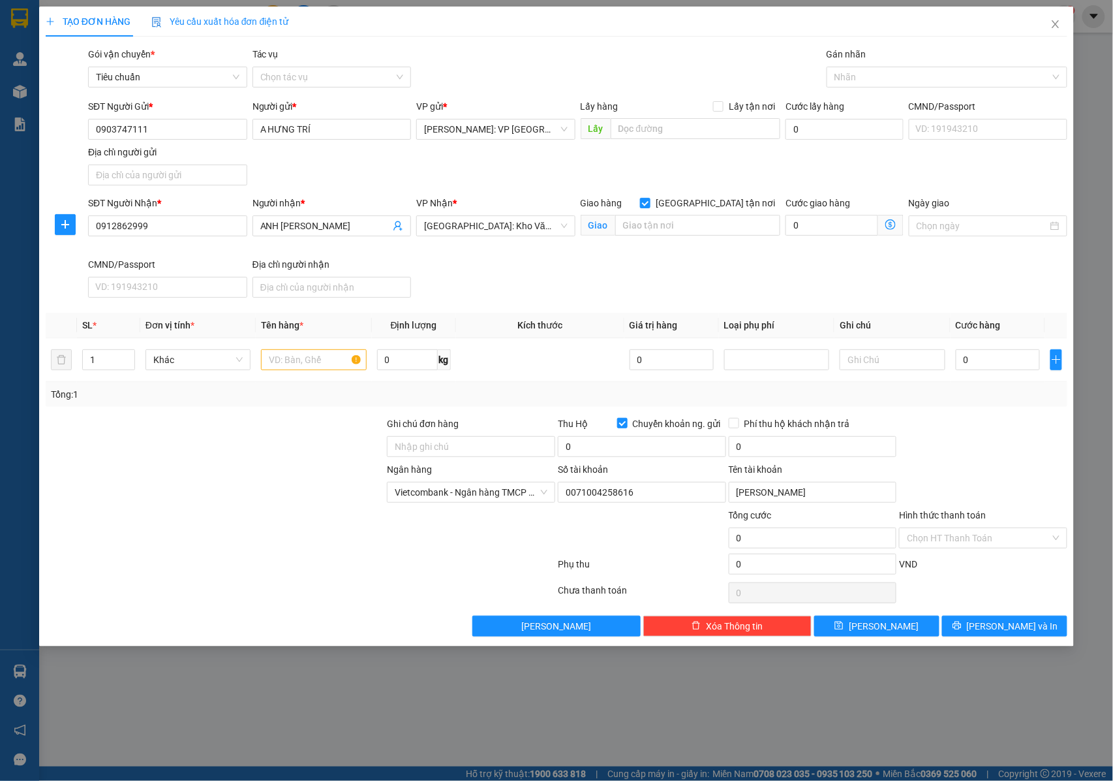
click at [848, 63] on div "Gán nhãn" at bounding box center [947, 57] width 241 height 20
click at [848, 76] on div at bounding box center [940, 77] width 221 height 16
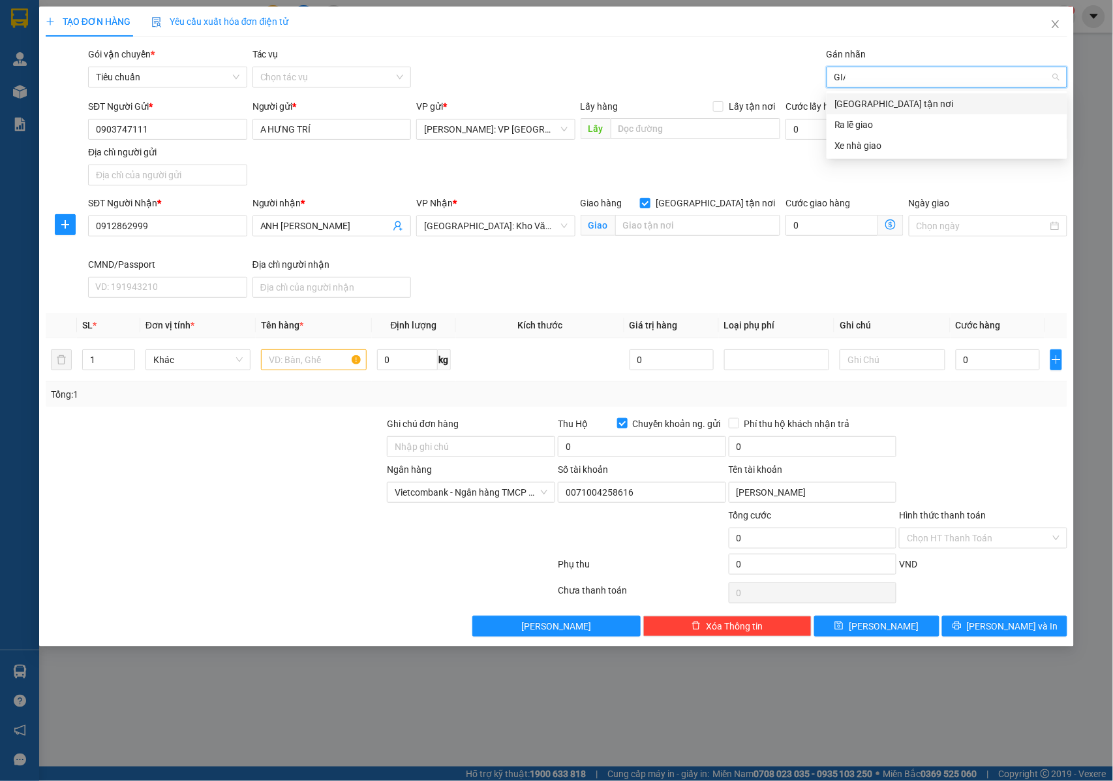
type input "GIAO"
click at [857, 102] on div "[GEOGRAPHIC_DATA] tận nơi" at bounding box center [947, 104] width 225 height 14
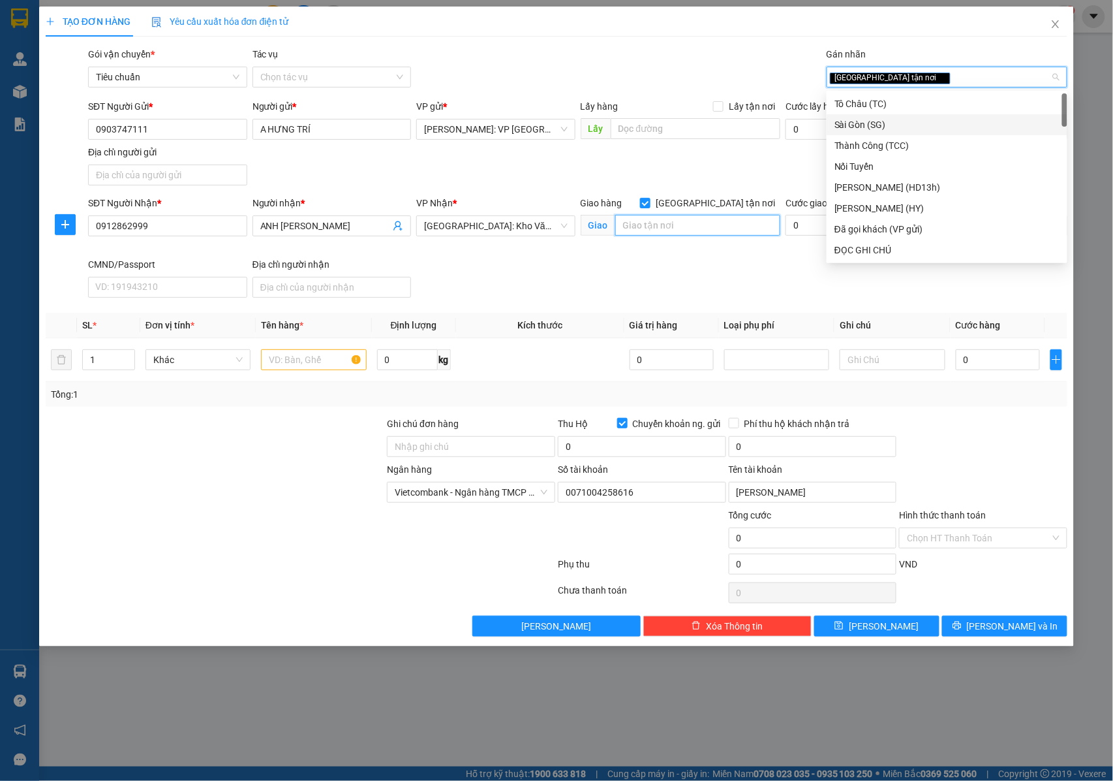
click at [679, 227] on input "text" at bounding box center [697, 225] width 165 height 21
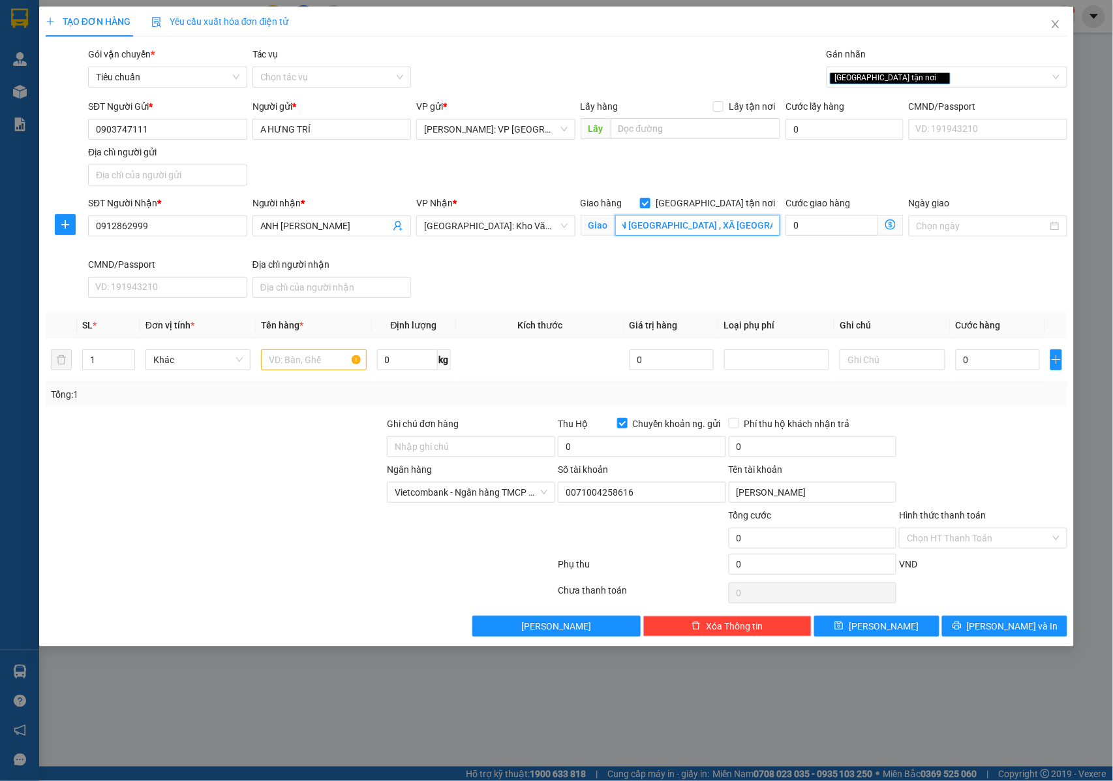
scroll to position [0, 120]
click at [643, 223] on input "BẮC NINH : THÔN HOÀNG KÊNH , XÃ TRUNG KÊNH , BÁC NINH" at bounding box center [697, 225] width 165 height 21
drag, startPoint x: 647, startPoint y: 225, endPoint x: 614, endPoint y: 226, distance: 33.3
click at [609, 226] on span "Giao BẮC NINH : THÔN HOÀNG KÊNH , XÃ TRUNG KÊNH , BÁC NINH" at bounding box center [681, 225] width 200 height 21
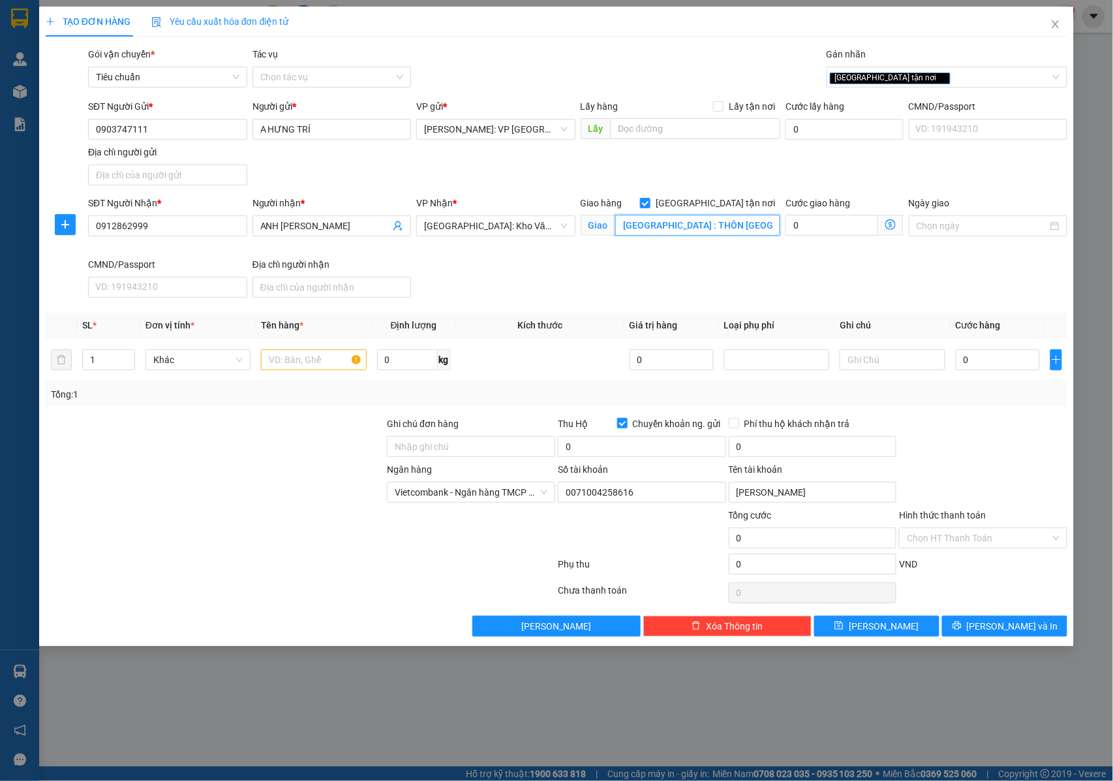
click at [685, 231] on input "BẮC NINH : THÔN HOÀNG KÊNH , XÃ TRUNG KÊNH , BÁC NINH" at bounding box center [697, 225] width 165 height 21
drag, startPoint x: 676, startPoint y: 228, endPoint x: 756, endPoint y: 228, distance: 79.6
click at [756, 228] on input "BẮC NINH : THÔN HOÀNG KÊNH , XÃ TRUNG KÊNH , BÁC NINH" at bounding box center [697, 225] width 165 height 21
drag, startPoint x: 674, startPoint y: 225, endPoint x: 777, endPoint y: 223, distance: 103.1
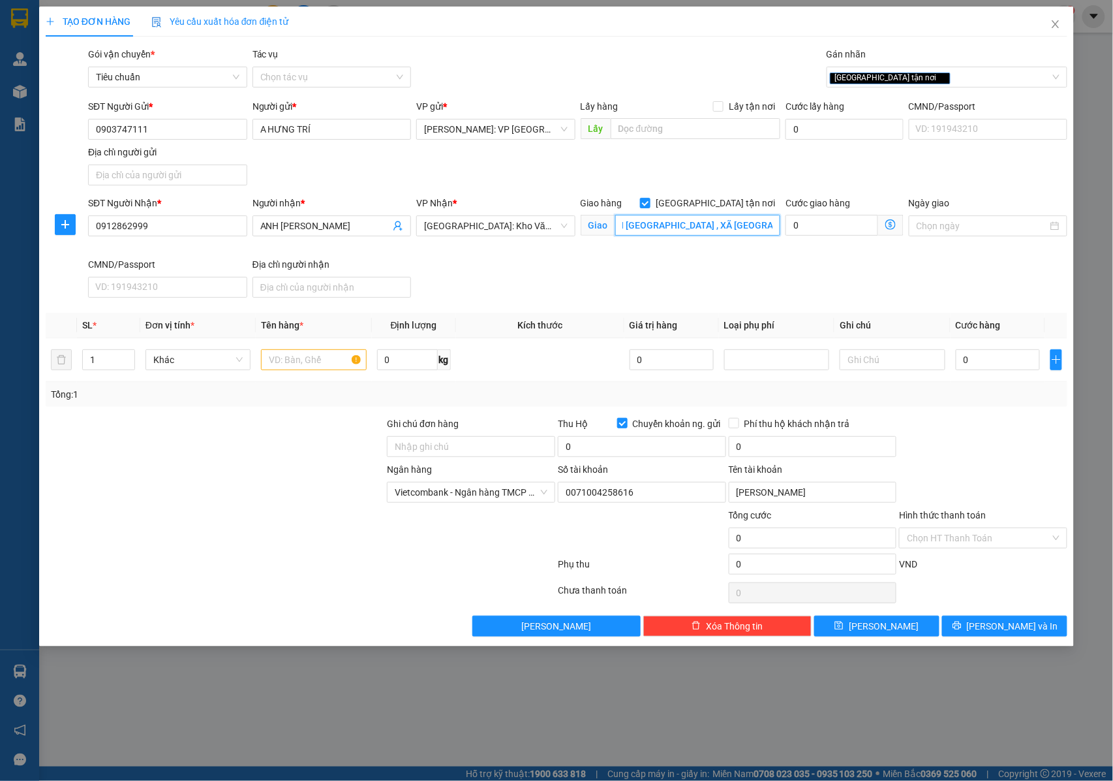
click at [777, 223] on input "BẮC NINH : THÔN HOÀNG KÊNH , XÃ TRUNG KÊNH , BÁC NINH" at bounding box center [697, 225] width 165 height 21
type input "BẮC NINH : THÔN HOÀNG KÊNH , XÃ TRUNG KÊNH , BÁC NINH"
click at [975, 370] on input "0" at bounding box center [998, 359] width 84 height 21
type input "1"
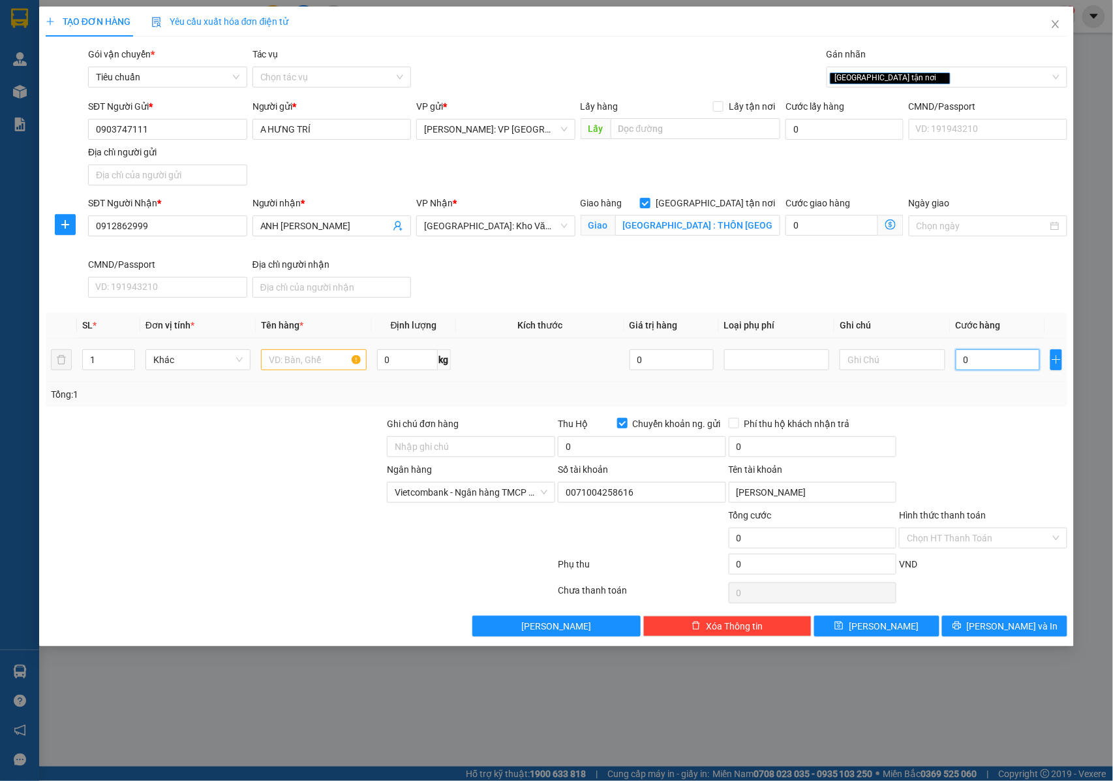
type input "1"
type input "19"
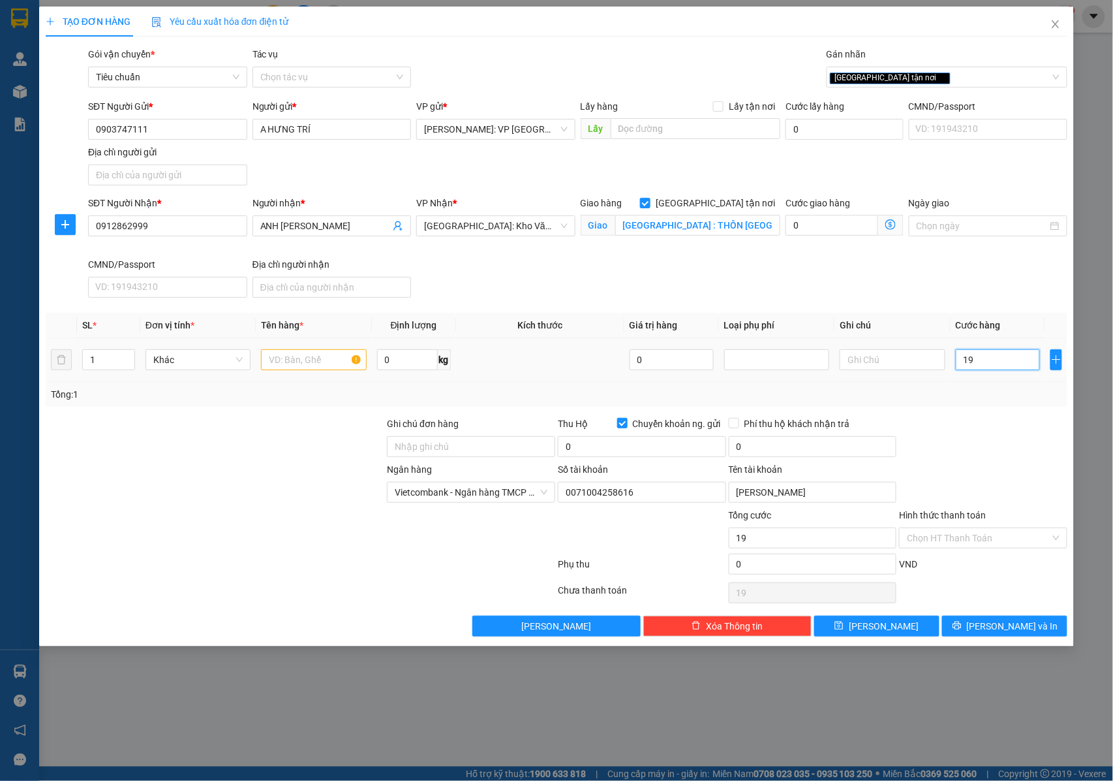
type input "190"
type input "1.900"
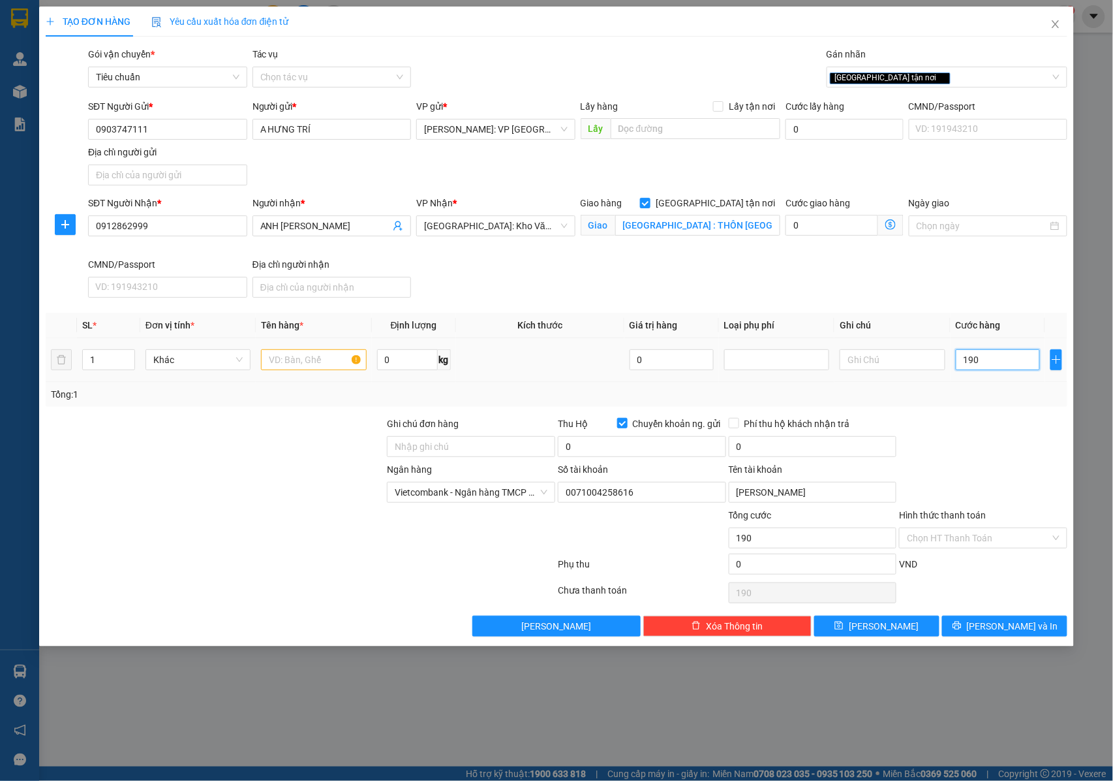
type input "1.900"
type input "19.000"
type input "190.000"
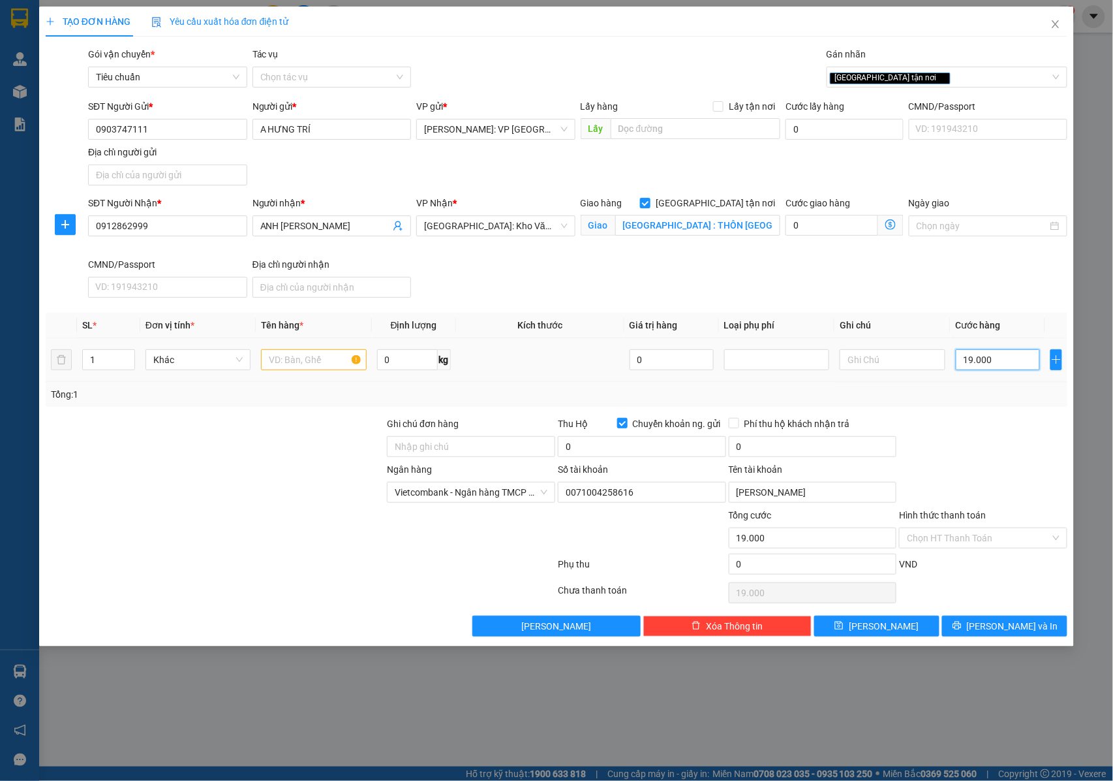
type input "190.000"
click at [294, 367] on input "text" at bounding box center [313, 359] width 105 height 21
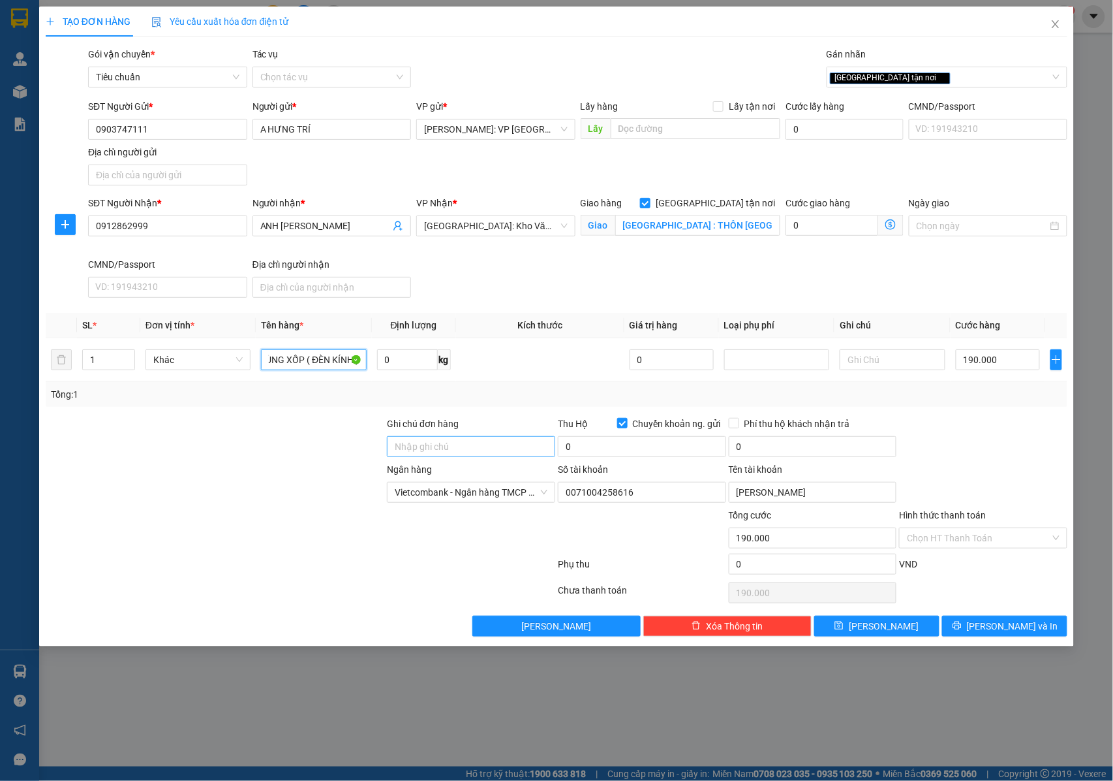
type input "1 THÙNG XỐP ( ĐÈN KÍNH )"
click at [426, 441] on input "Ghi chú đơn hàng" at bounding box center [471, 446] width 168 height 21
type input "NHẬN NGUYÊN KIỆN GIAO NGUYÊN KIỆN, HƯ VỠ K ĐỀN"
click at [687, 226] on input "BẮC NINH : THÔN HOÀNG KÊNH , XÃ TRUNG KÊNH , BÁC NINH" at bounding box center [697, 225] width 165 height 21
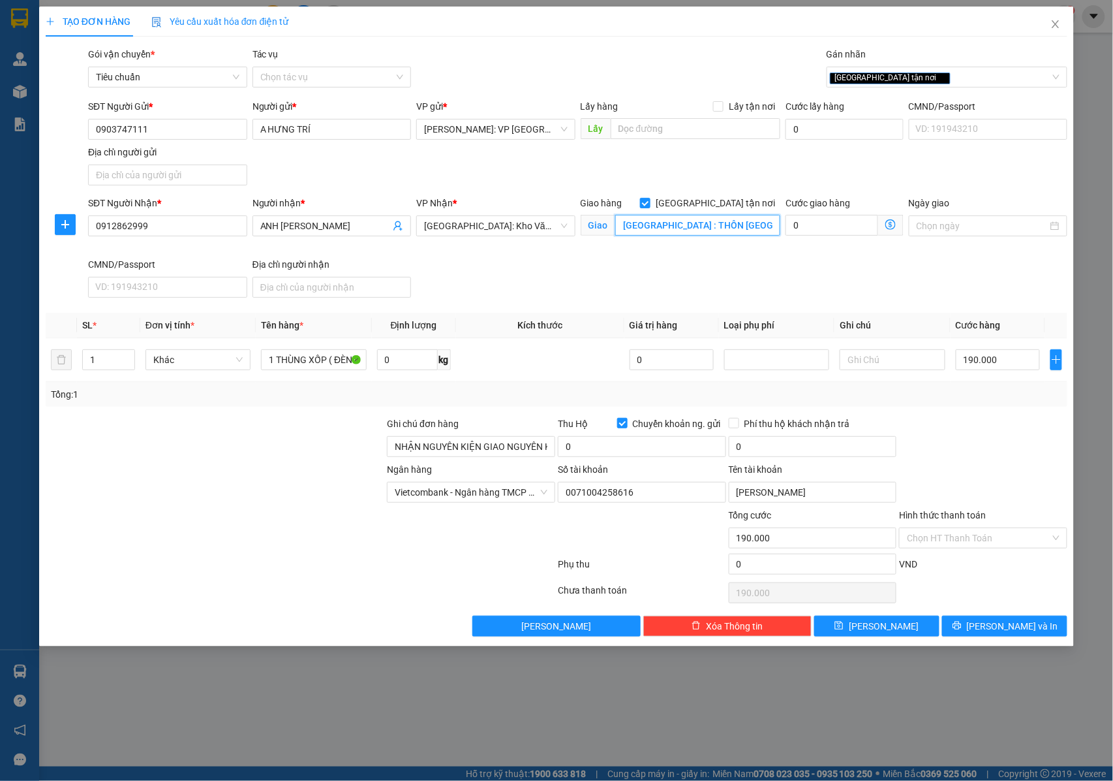
click at [692, 225] on input "BẮC NINH : THÔN HOÀNG KÊNH , XÃ TRUNG KÊNH , BÁC NINH" at bounding box center [697, 225] width 165 height 21
click at [723, 225] on input "BẮC NINH : THÔN HOÀNG KÊNH , XÃ TRUNG KÊNH , BÁC NINH" at bounding box center [697, 225] width 165 height 21
click at [726, 226] on input "BẮC NINH : THÔN HOÀNG KÊNH , XÃ TRUNG KÊNH , BÁC NINH" at bounding box center [697, 225] width 165 height 21
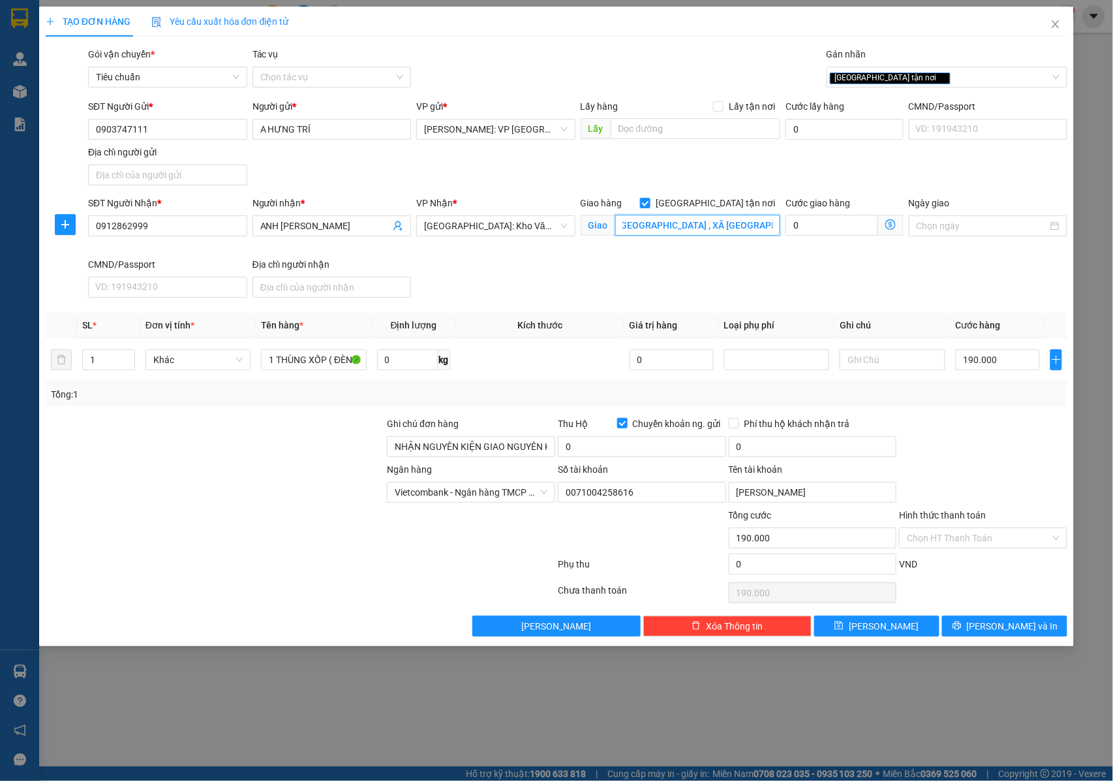
type input "BẮC NINH : THÔN HOÀNG KÊNH , XÃ TRUNG KÊNH ,LƯƠNG TÀI , BÁC NINH"
click at [752, 270] on div "SĐT Người Nhận * 0912862999 Người nhận * ANH NGÔ VĂN DŨNG VP Nhận * Hà Nội: Kho…" at bounding box center [577, 249] width 985 height 107
click at [606, 450] on input "0" at bounding box center [642, 446] width 168 height 21
type input "5.000.000"
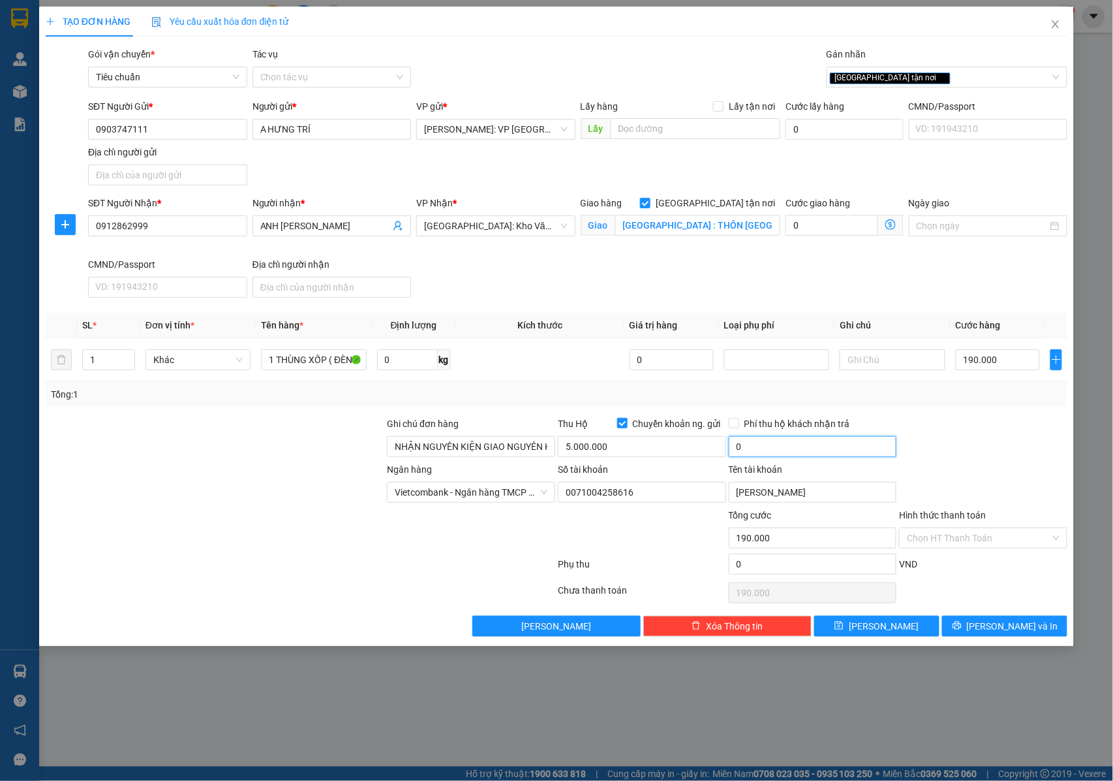
click at [766, 452] on input "0" at bounding box center [813, 446] width 168 height 21
type input "25.000"
click at [975, 627] on button "[PERSON_NAME] và In" at bounding box center [1004, 625] width 125 height 21
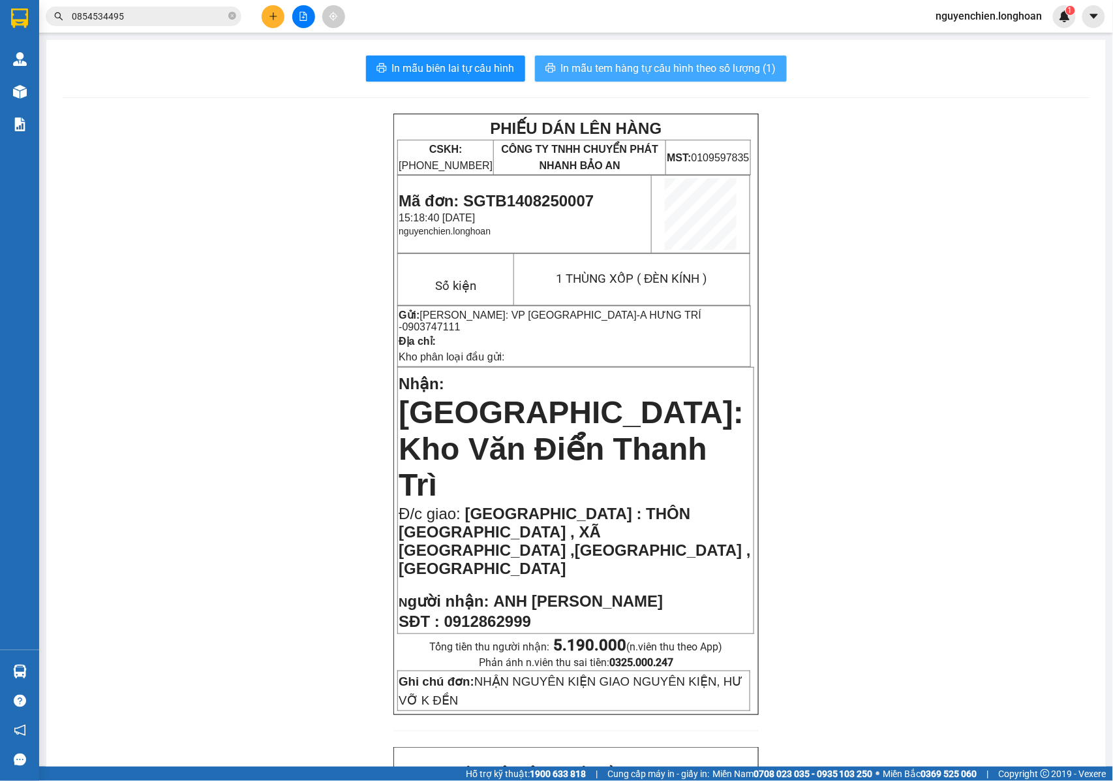
click at [617, 69] on span "In mẫu tem hàng tự cấu hình theo số lượng (1)" at bounding box center [668, 68] width 215 height 16
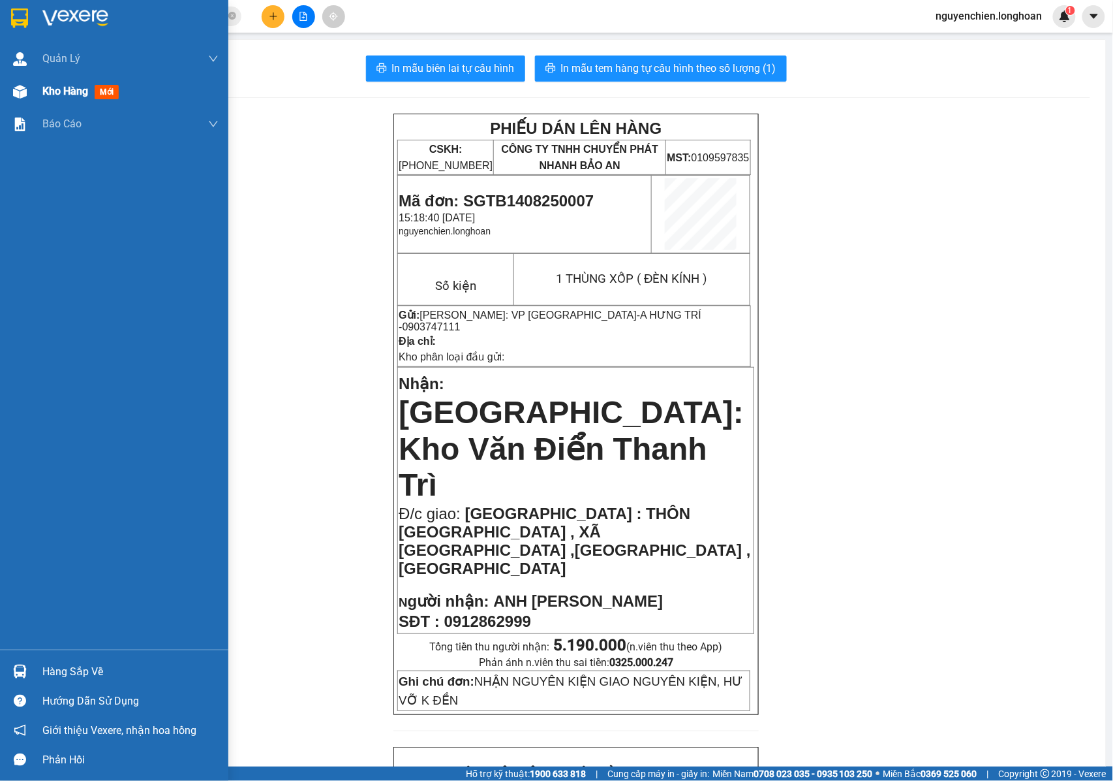
click at [31, 98] on div "Kho hàng mới" at bounding box center [114, 91] width 228 height 33
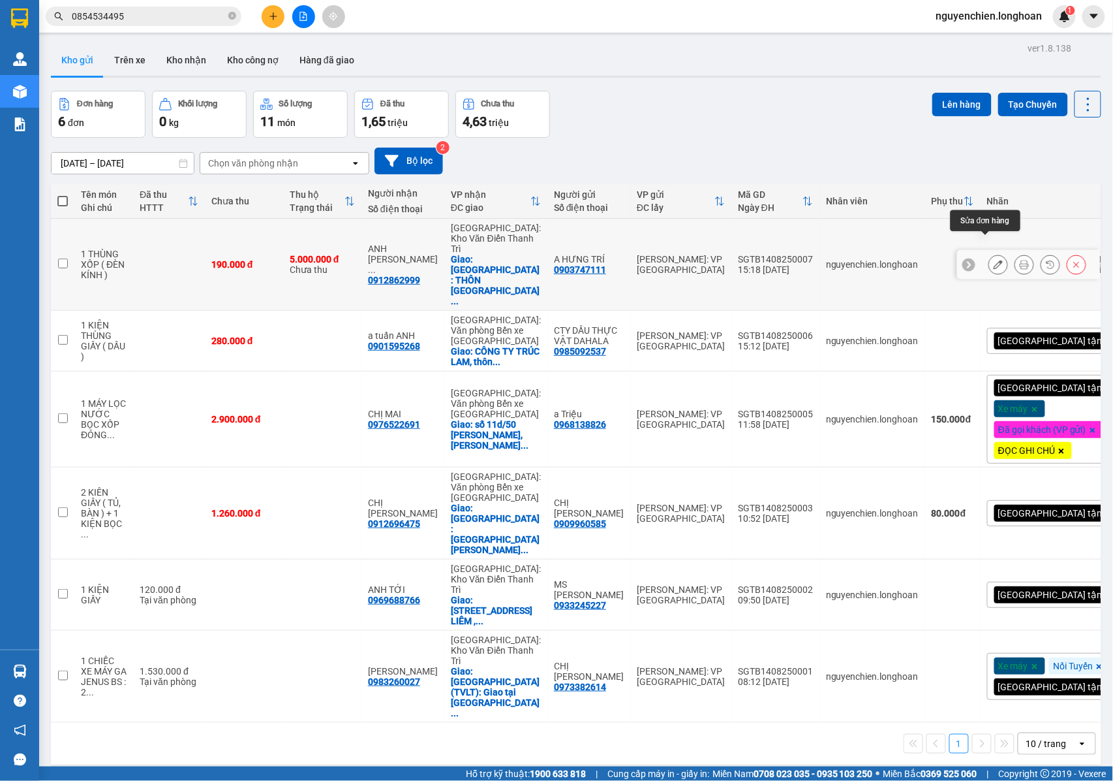
click at [994, 260] on icon at bounding box center [998, 264] width 9 height 9
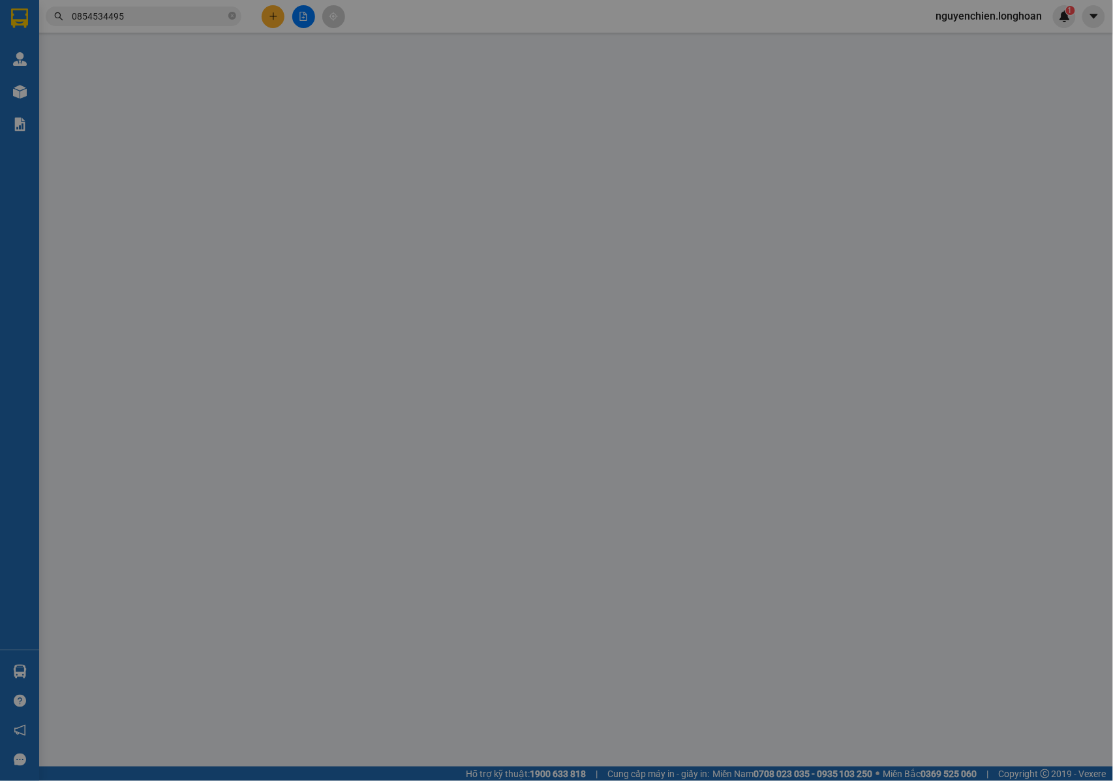
type input "0903747111"
type input "A HƯNG TRÍ"
type input "0912862999"
type input "ANH NGÔ VĂN DŨNG"
checkbox input "true"
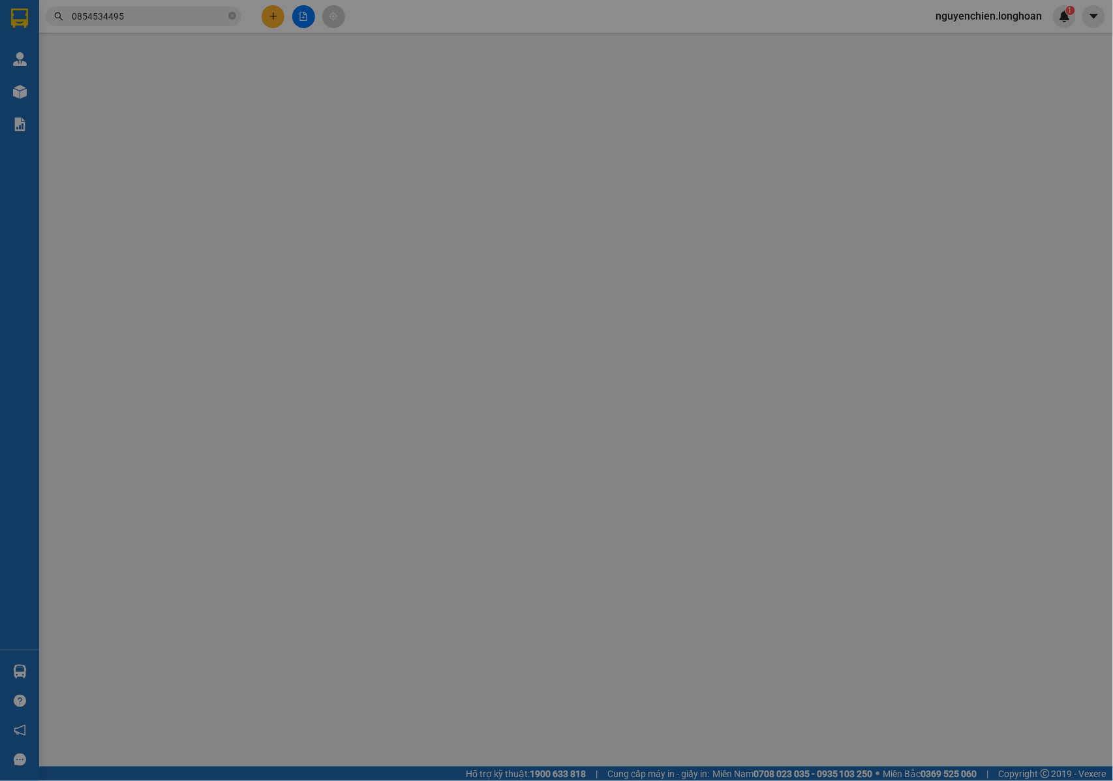
type input "BẮC NINH : THÔN HOÀNG KÊNH , XÃ TRUNG KÊNH ,LƯƠNG TÀI , BÁC NINH"
type input "NHẬN NGUYÊN KIỆN GIAO NGUYÊN KIỆN, HƯ VỠ K ĐỀN"
type input "190.000"
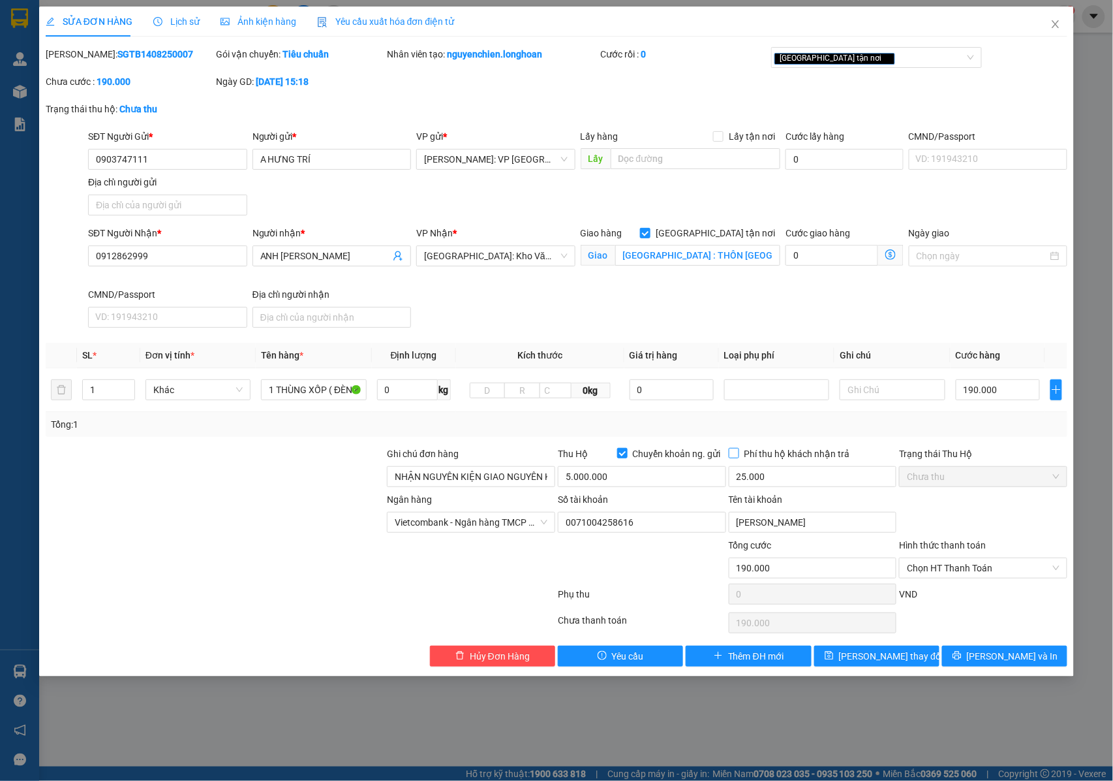
click at [735, 457] on input "Phí thu hộ khách nhận trả" at bounding box center [733, 452] width 9 height 9
checkbox input "true"
click at [1003, 654] on span "[PERSON_NAME] và In" at bounding box center [1012, 656] width 91 height 14
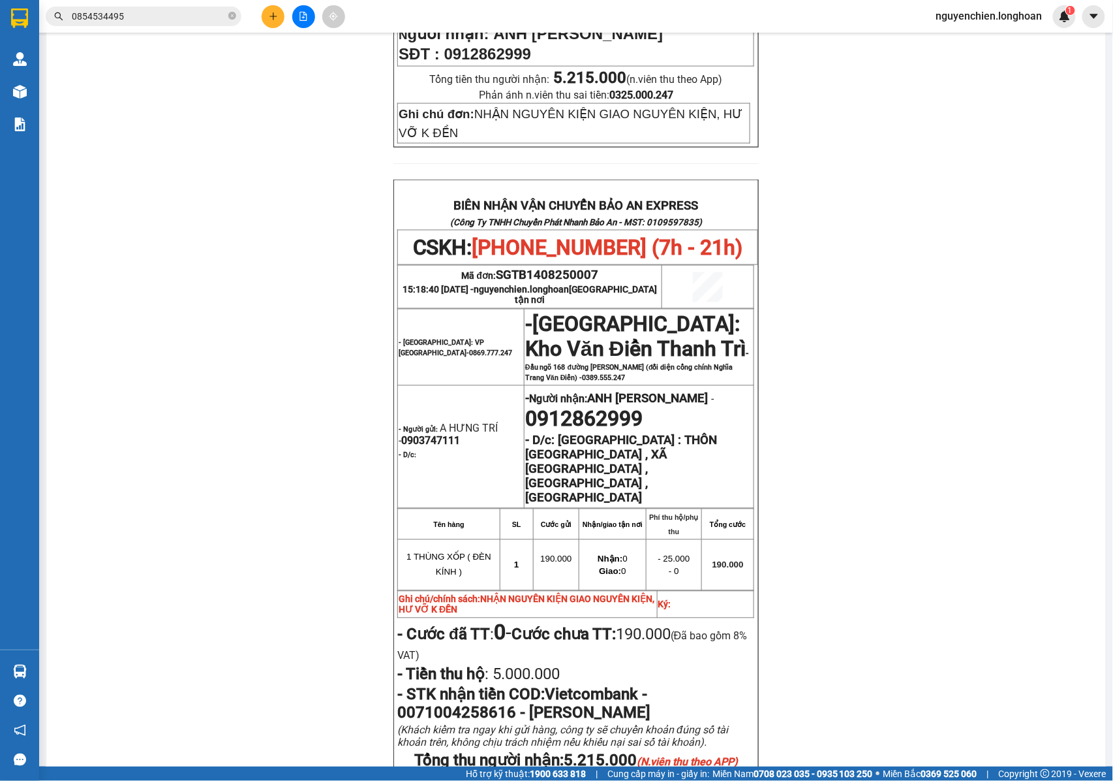
scroll to position [654, 0]
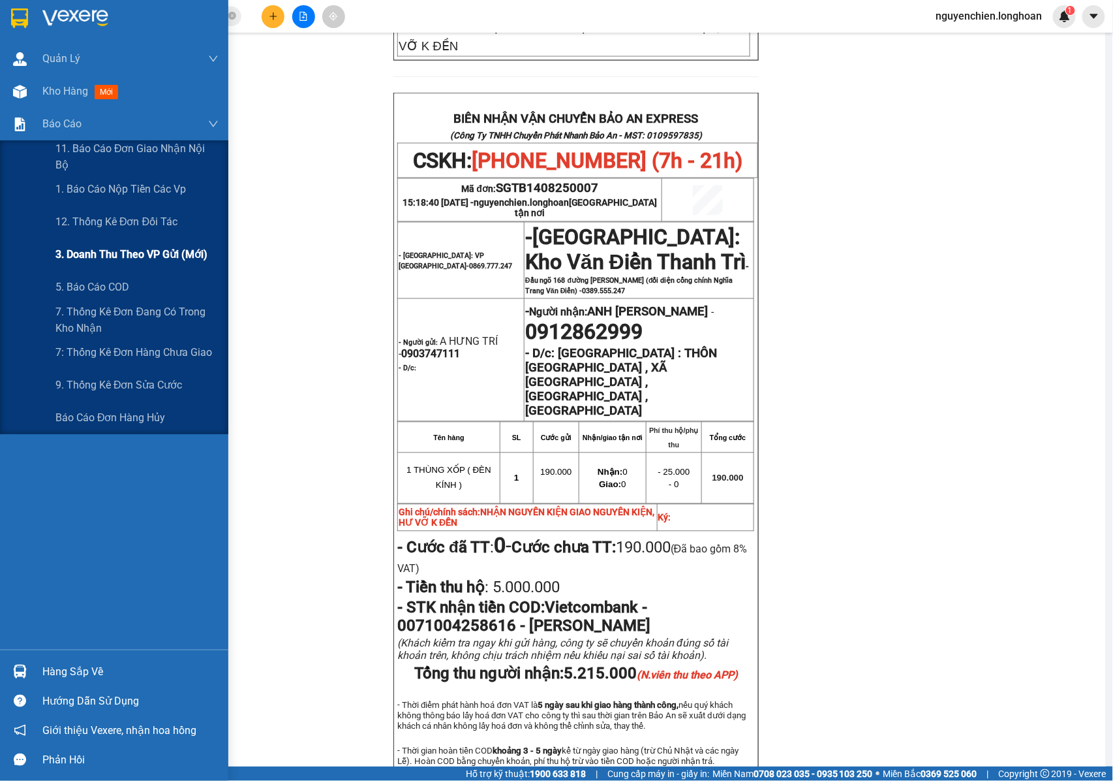
drag, startPoint x: 145, startPoint y: 255, endPoint x: 192, endPoint y: 258, distance: 47.2
click at [147, 255] on span "3. Doanh Thu theo VP Gửi (mới)" at bounding box center [131, 254] width 152 height 16
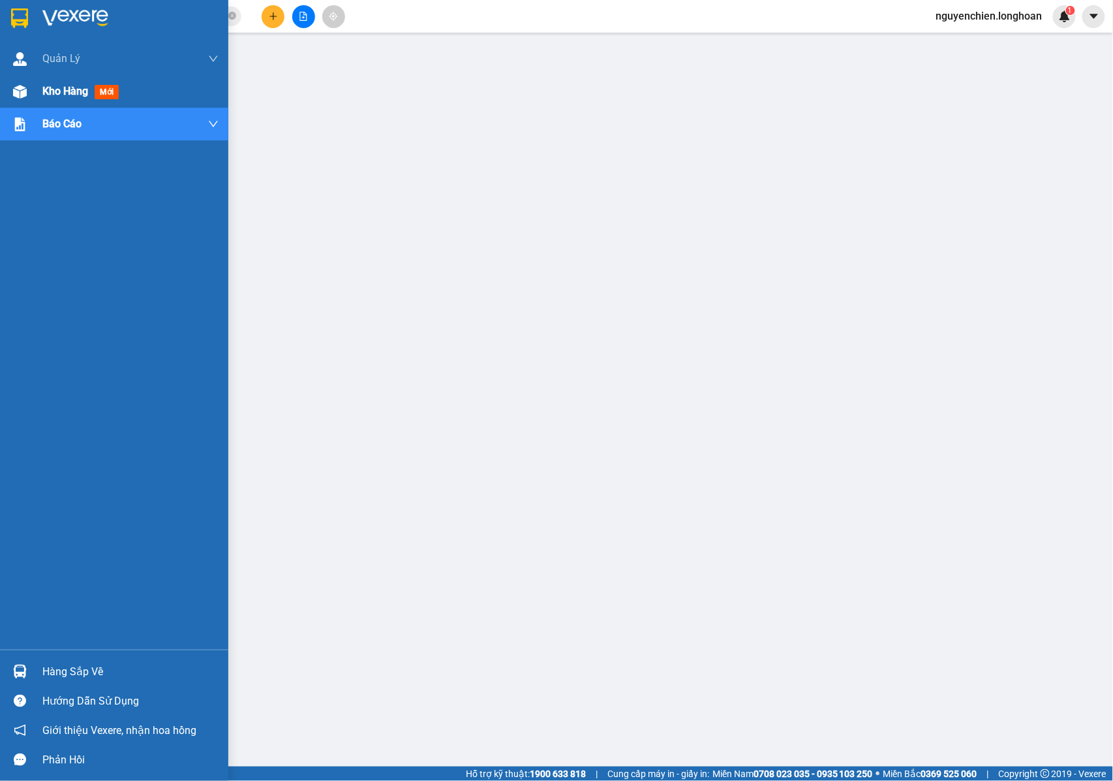
click at [43, 98] on div "Kho hàng mới" at bounding box center [83, 91] width 82 height 16
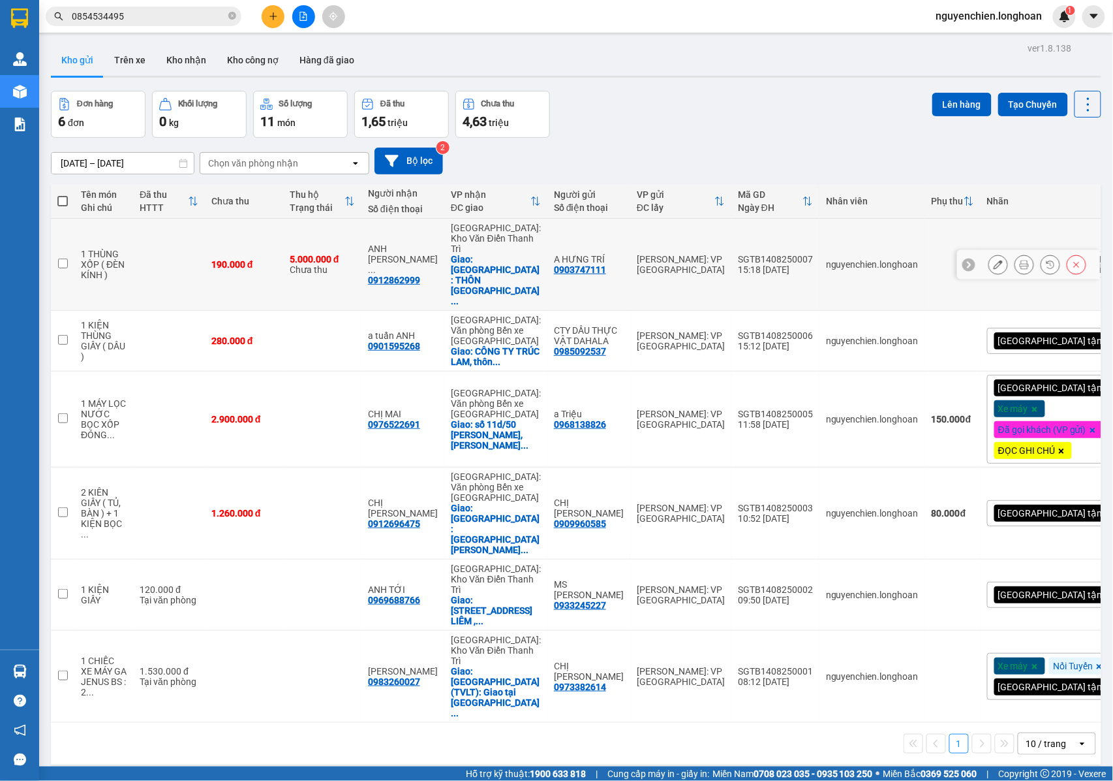
click at [1020, 260] on icon at bounding box center [1024, 264] width 9 height 9
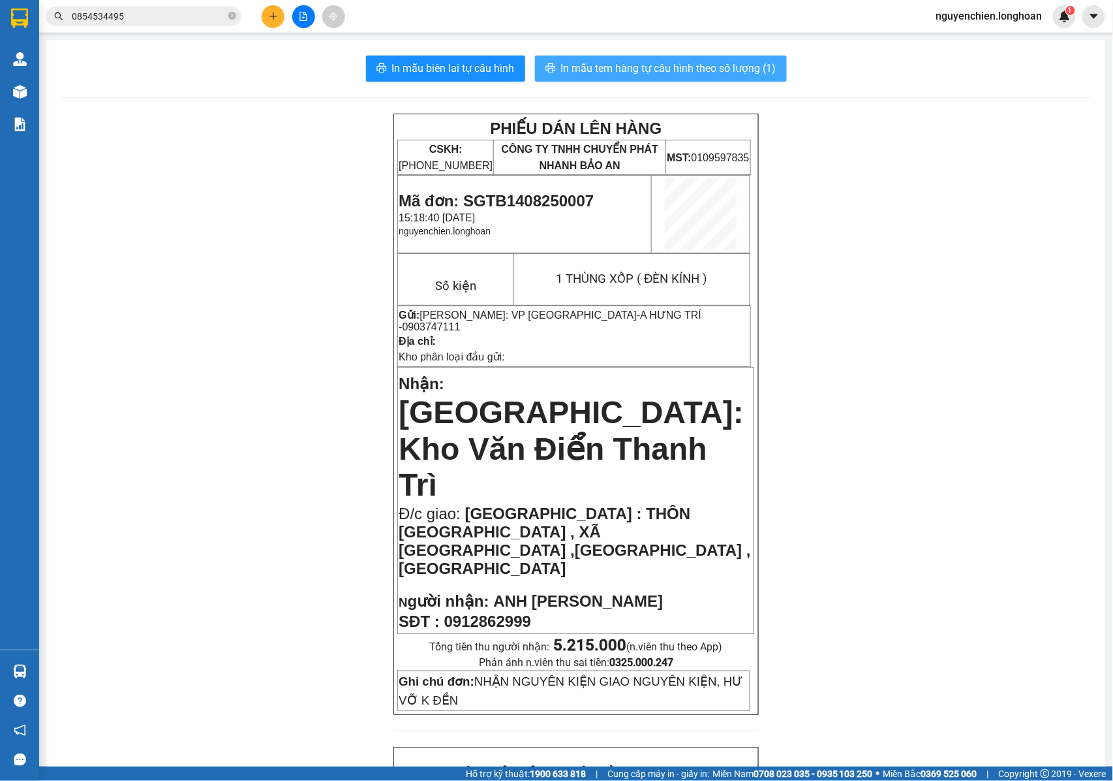
click at [633, 70] on span "In mẫu tem hàng tự cấu hình theo số lượng (1)" at bounding box center [668, 68] width 215 height 16
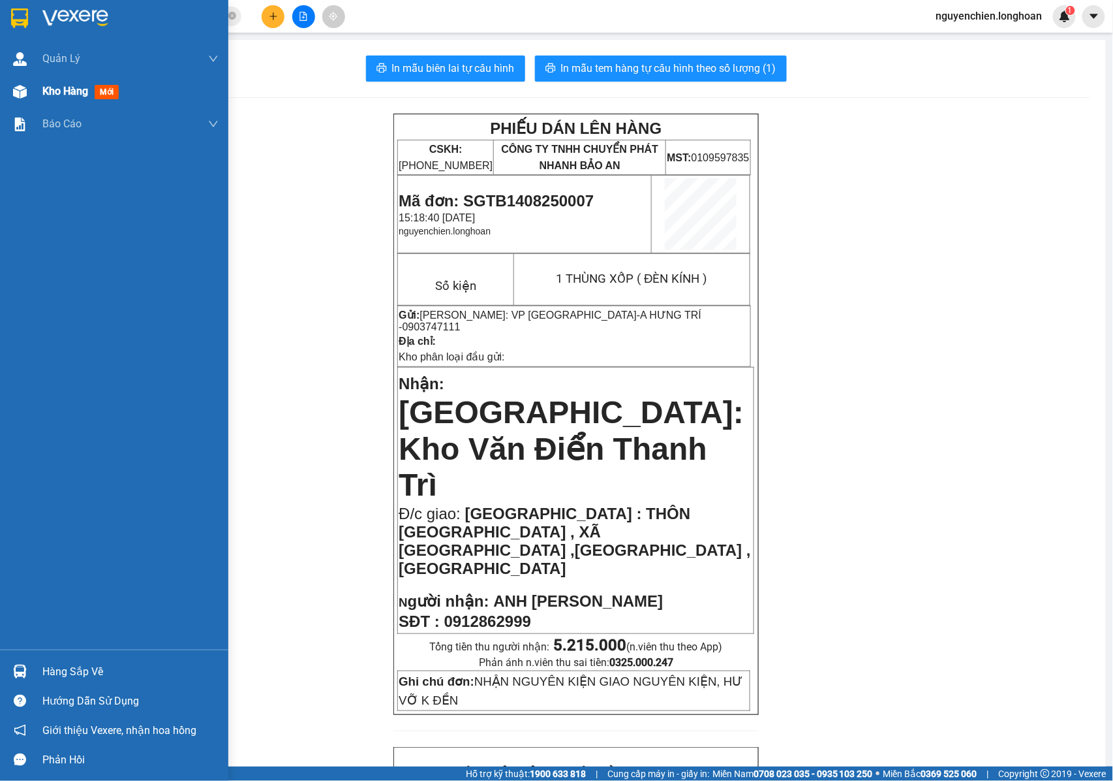
click at [10, 97] on div at bounding box center [19, 91] width 23 height 23
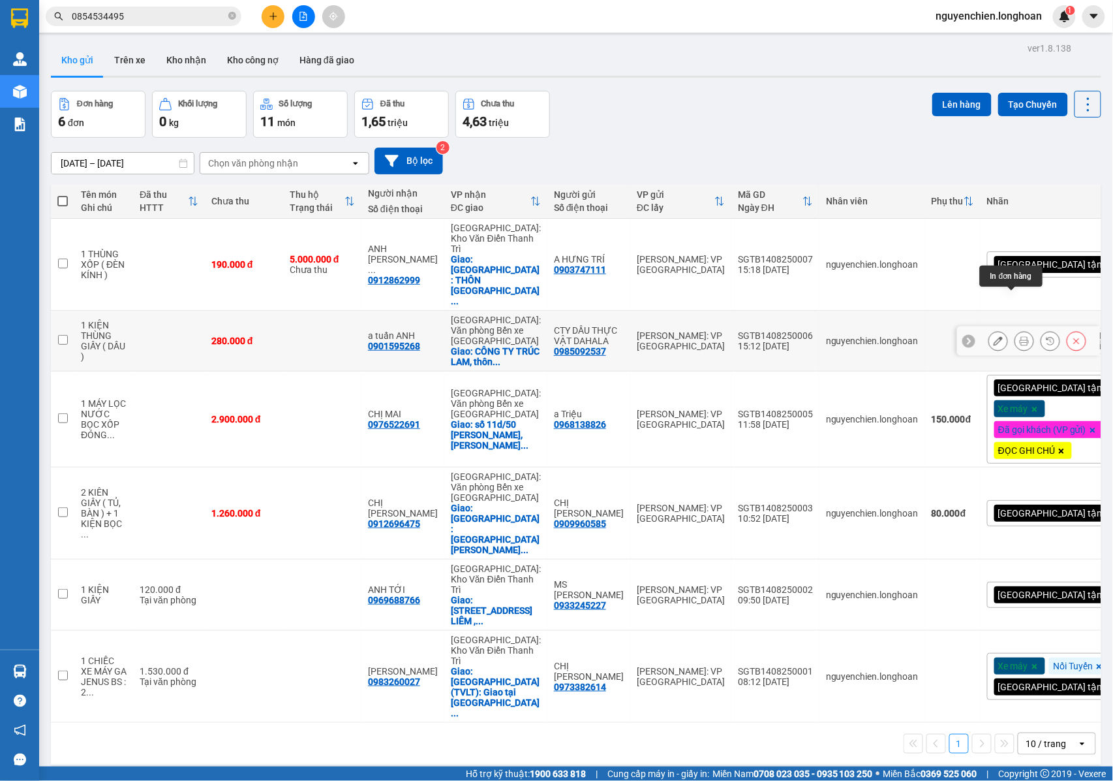
click at [1020, 336] on icon at bounding box center [1024, 340] width 9 height 9
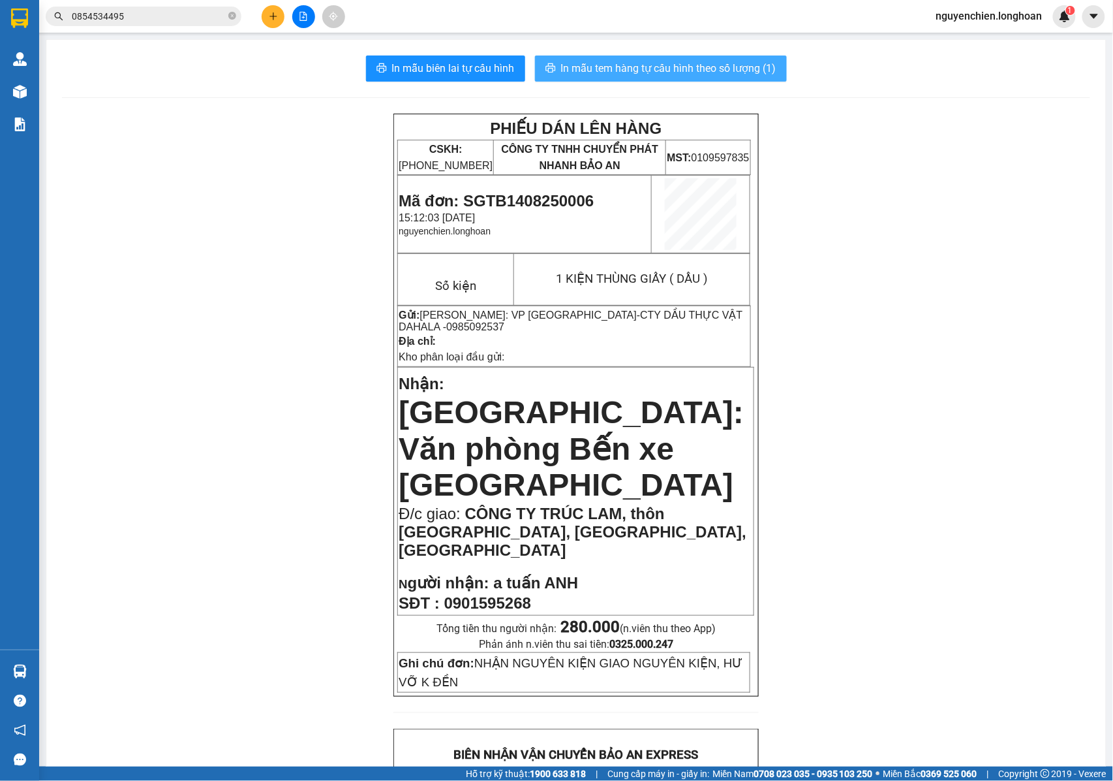
click at [670, 63] on span "In mẫu tem hàng tự cấu hình theo số lượng (1)" at bounding box center [668, 68] width 215 height 16
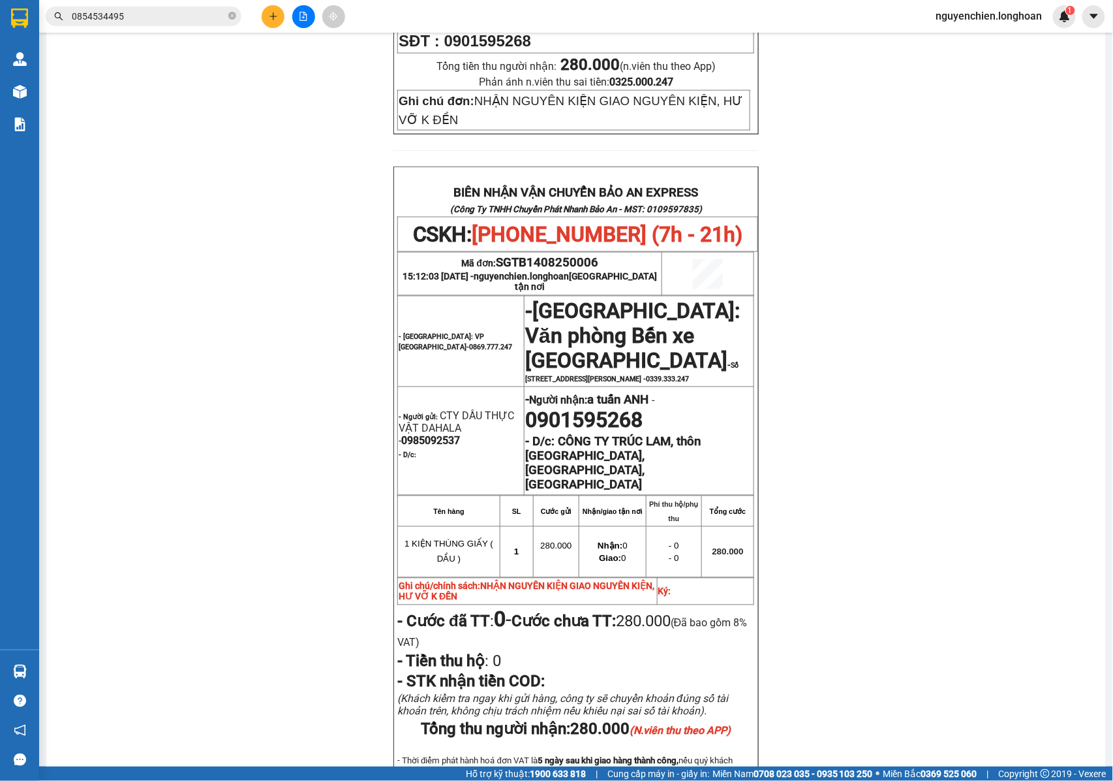
scroll to position [710, 0]
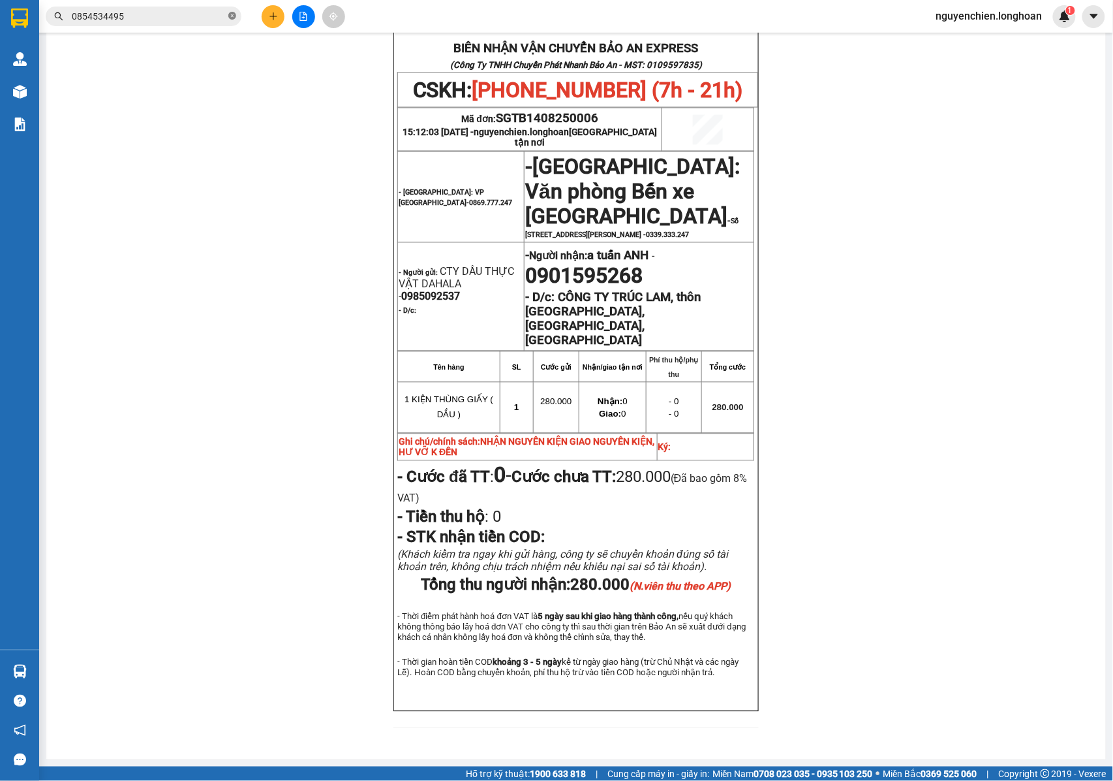
click at [231, 13] on icon "close-circle" at bounding box center [232, 16] width 8 height 8
click at [178, 13] on input "text" at bounding box center [149, 16] width 154 height 14
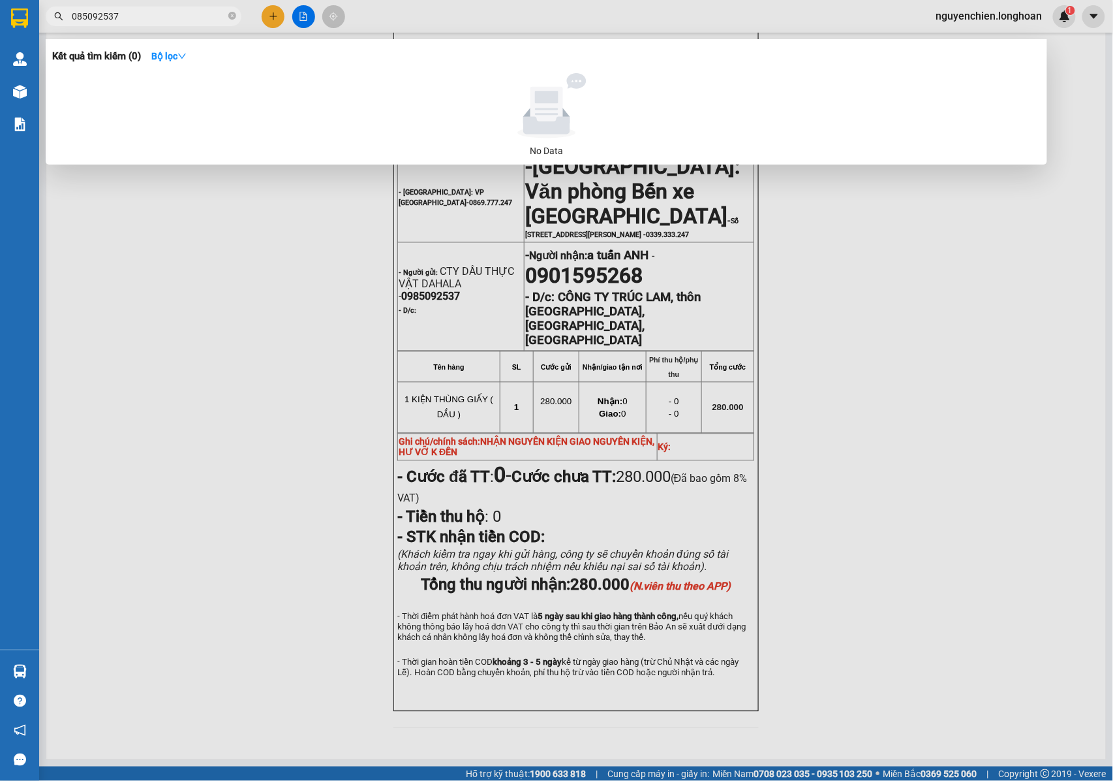
click at [76, 17] on input "085092537" at bounding box center [149, 16] width 154 height 14
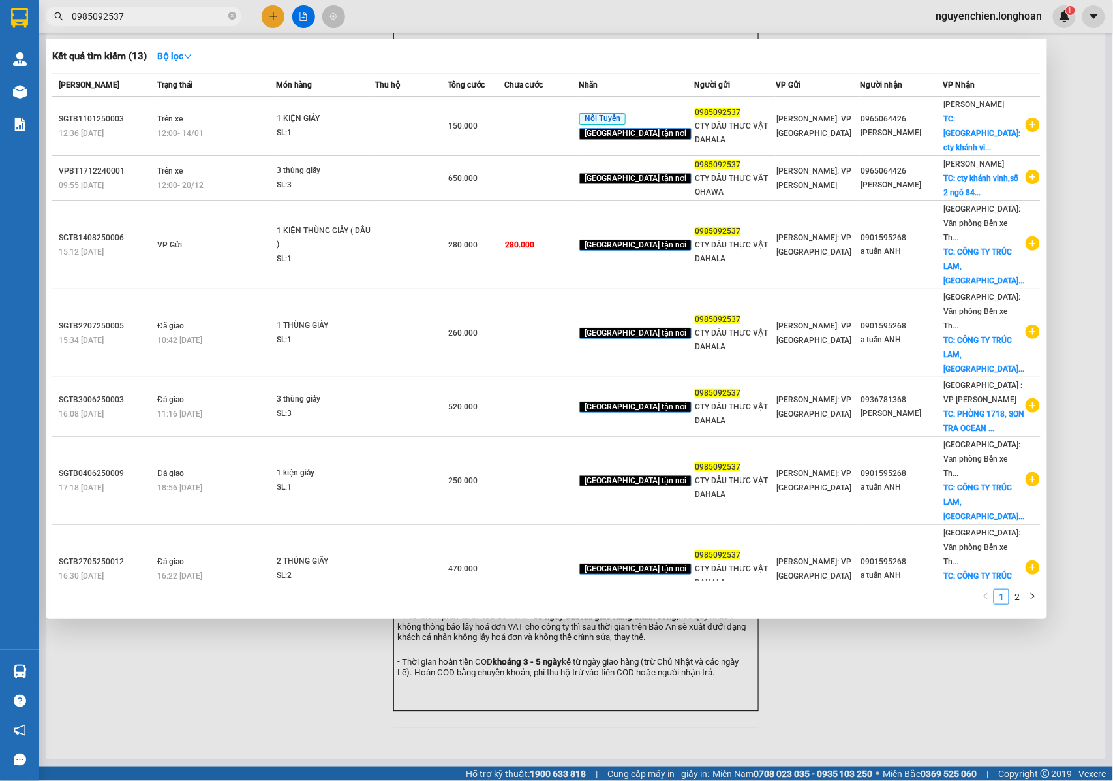
type input "0985092537"
drag, startPoint x: 186, startPoint y: 747, endPoint x: 152, endPoint y: 566, distance: 183.3
click at [189, 734] on div at bounding box center [556, 390] width 1113 height 781
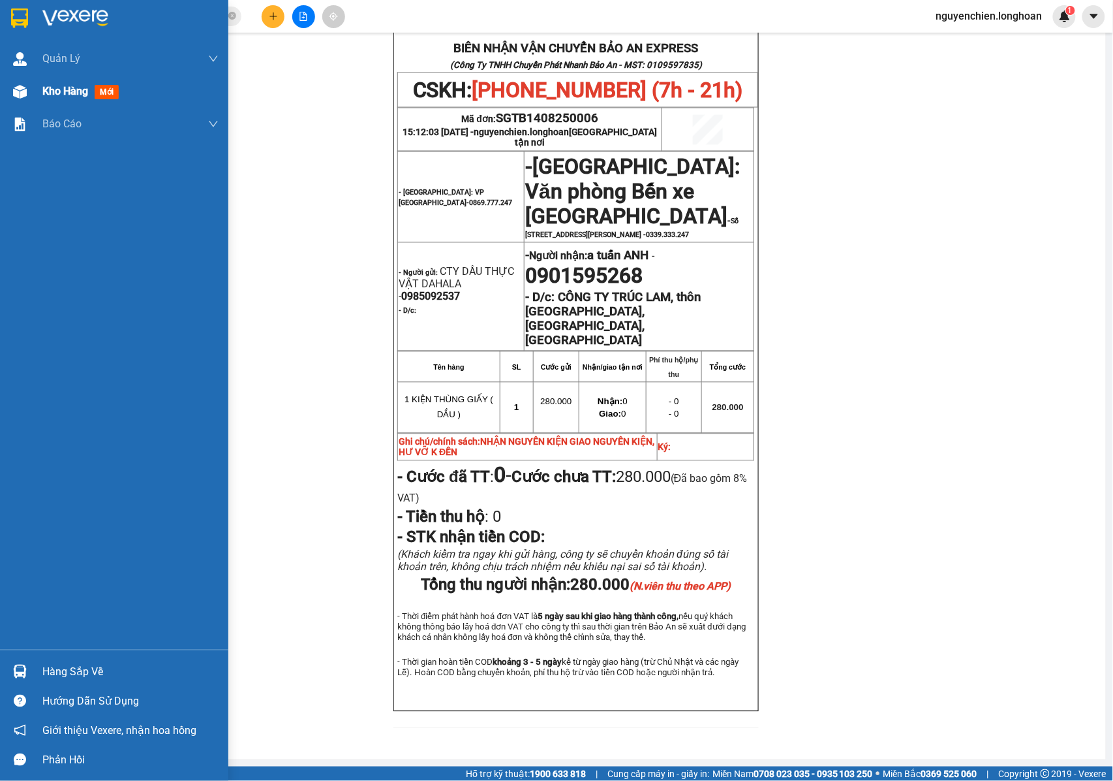
click at [29, 97] on div at bounding box center [19, 91] width 23 height 23
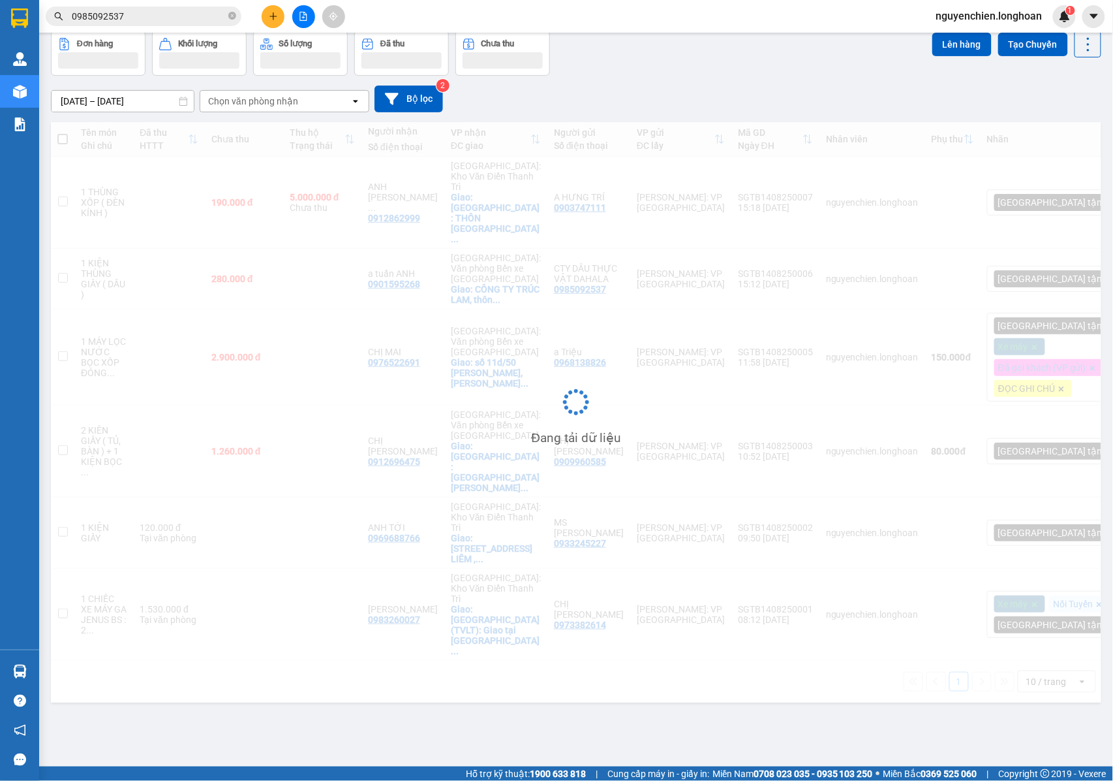
scroll to position [60, 0]
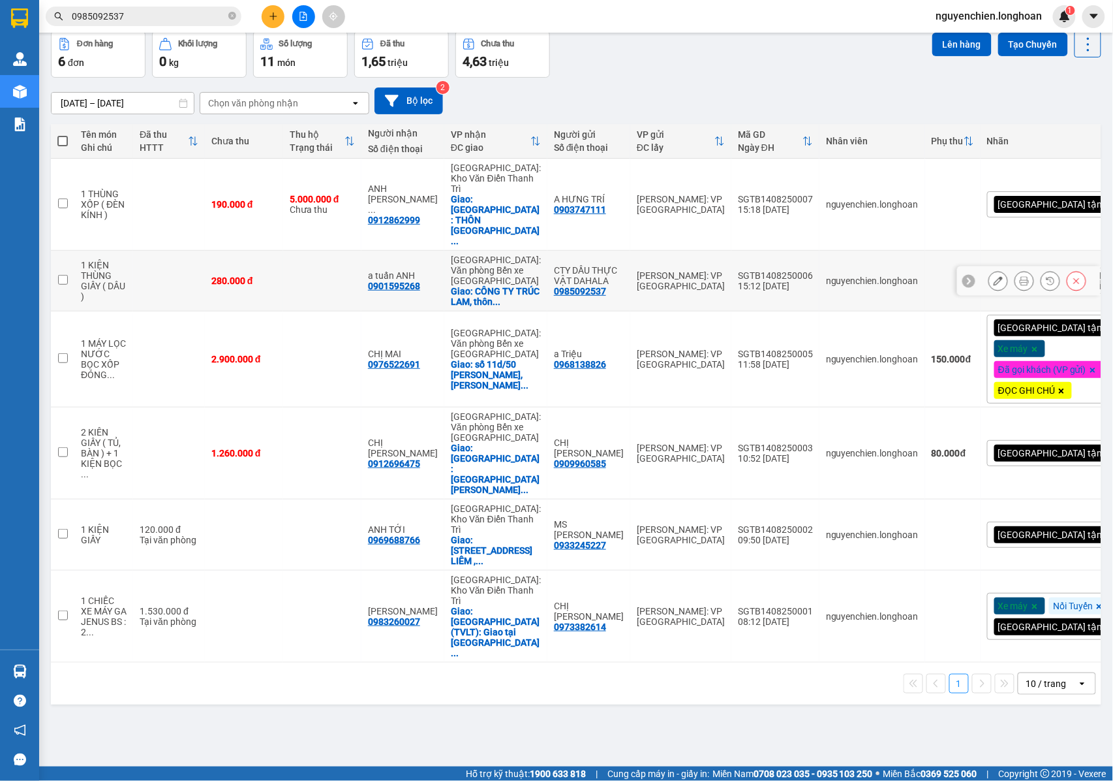
click at [994, 276] on icon at bounding box center [998, 280] width 9 height 9
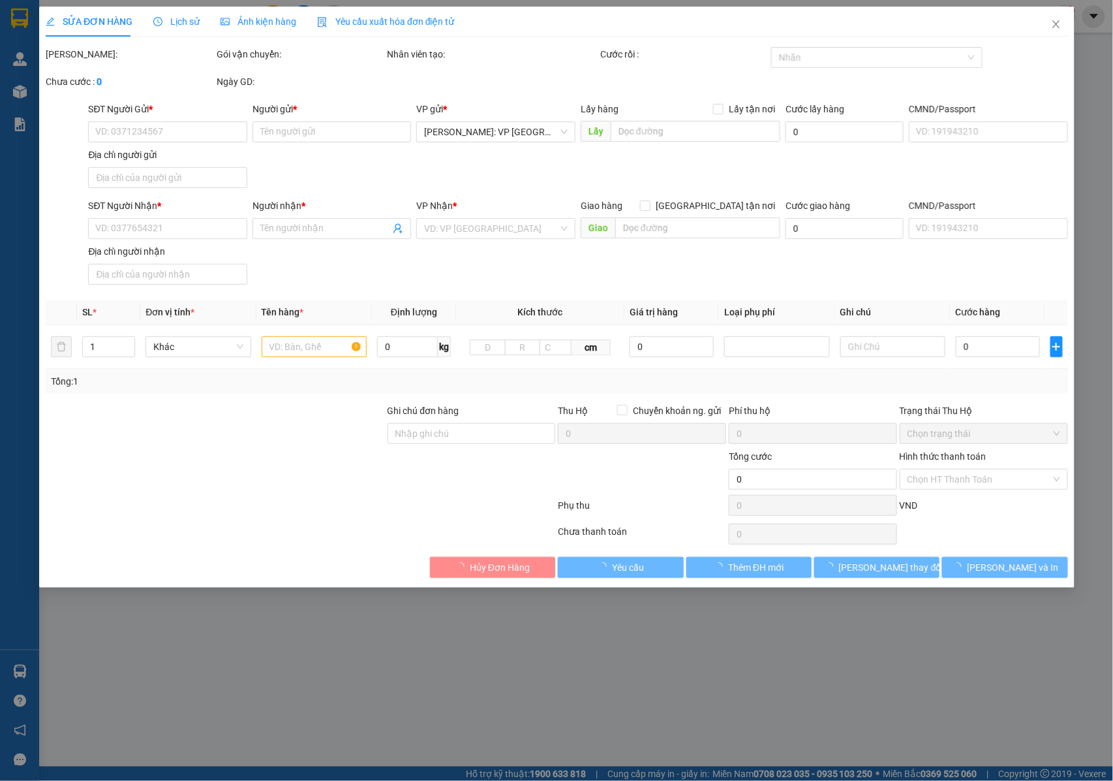
type input "0985092537"
type input "CTY DẦU THỰC VẬT DAHALA"
type input "0901595268"
type input "a tuấn ANH"
checkbox input "true"
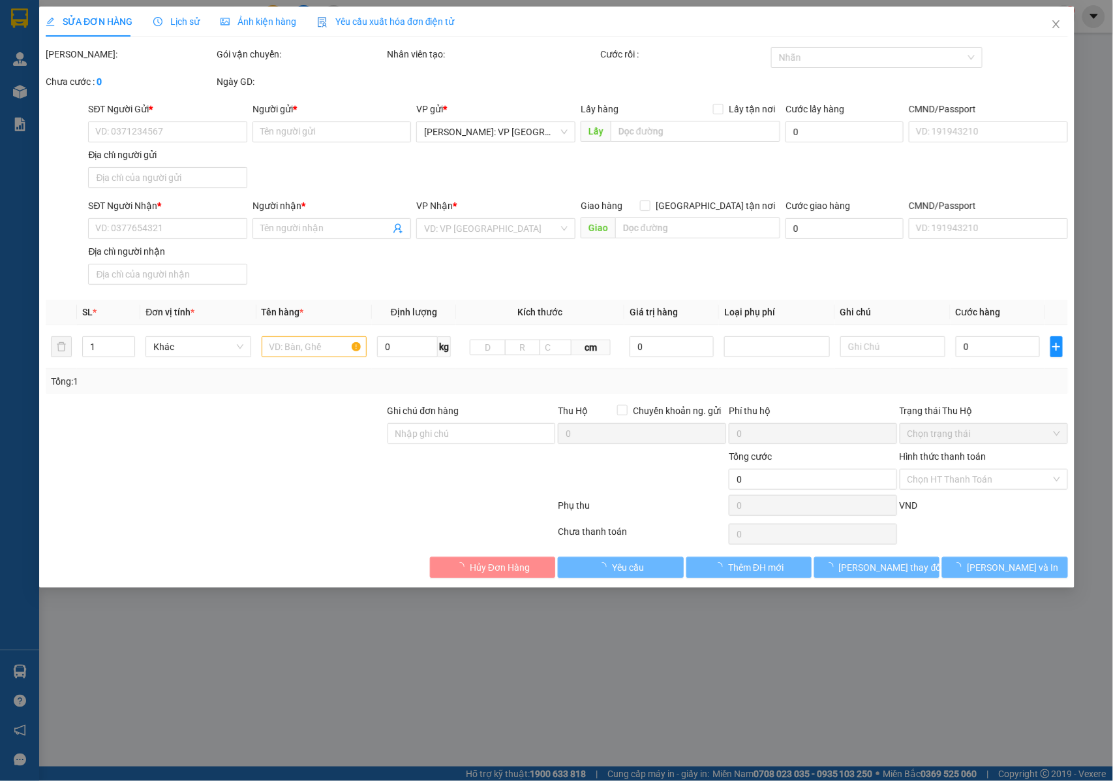
type input "CÔNG TY TRÚC LAM, thôn thắng lợi xã an lư, huyện thuỷ nguyên, tp hải phòng"
type input "NHẬN NGUYÊN KIỆN GIAO NGUYÊN KIỆN, HƯ VỠ K ĐỀN"
type input "280.000"
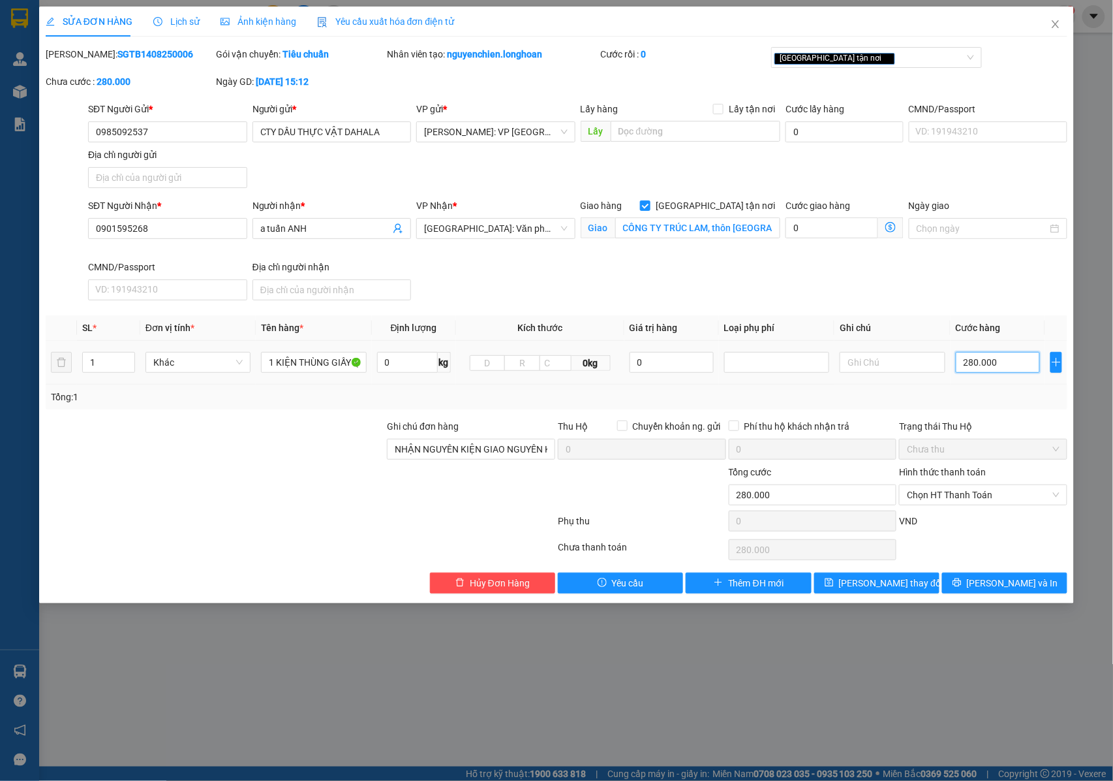
click at [974, 365] on input "280.000" at bounding box center [998, 362] width 84 height 21
click at [975, 364] on input "280.000" at bounding box center [998, 362] width 84 height 21
type input "20.000"
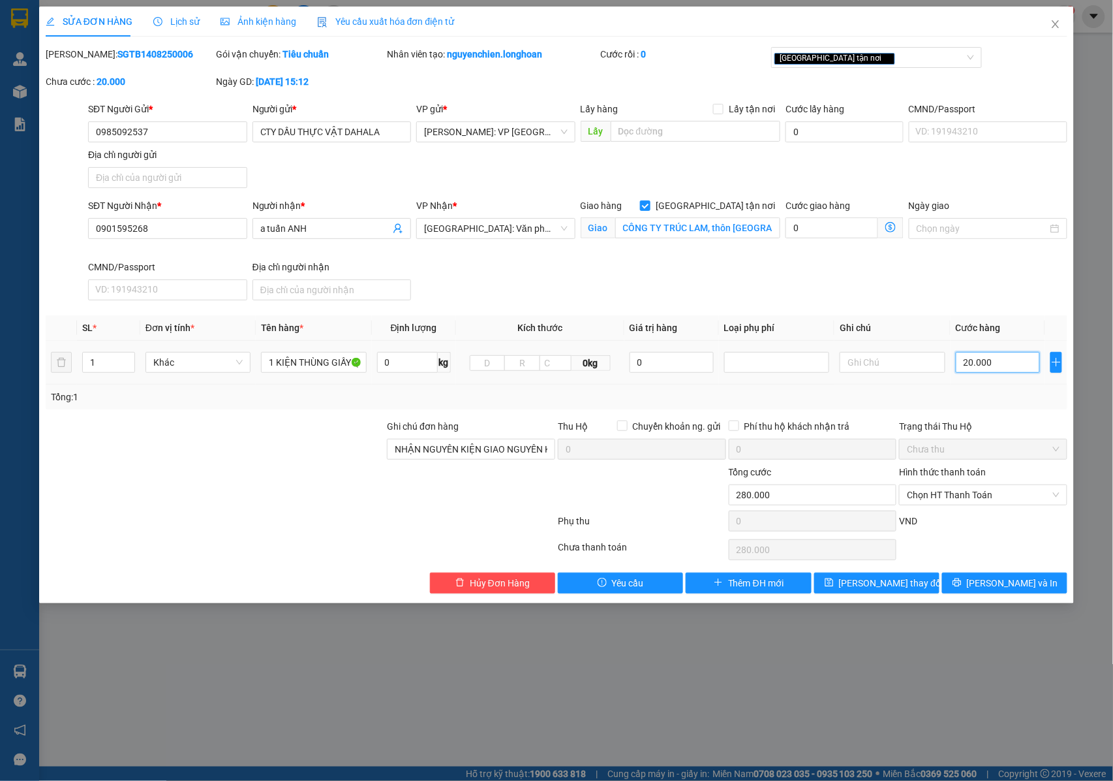
type input "20.000"
type input "260.000"
click at [977, 585] on button "[PERSON_NAME] và In" at bounding box center [1004, 582] width 125 height 21
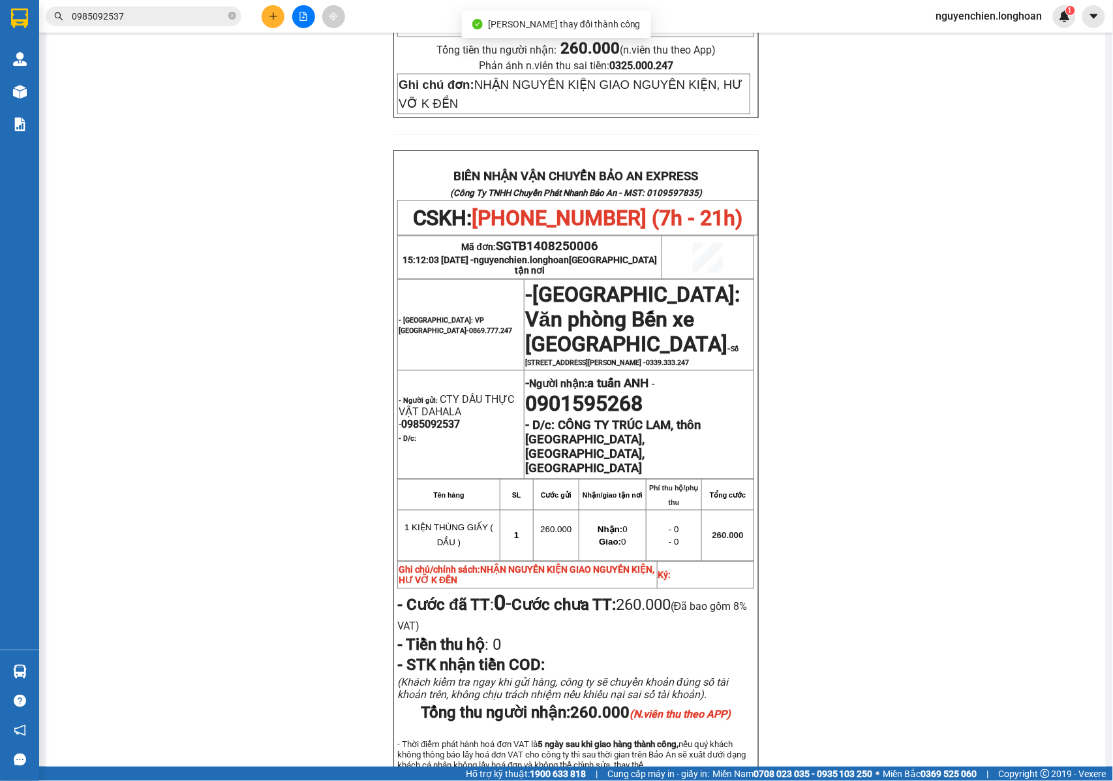
scroll to position [696, 0]
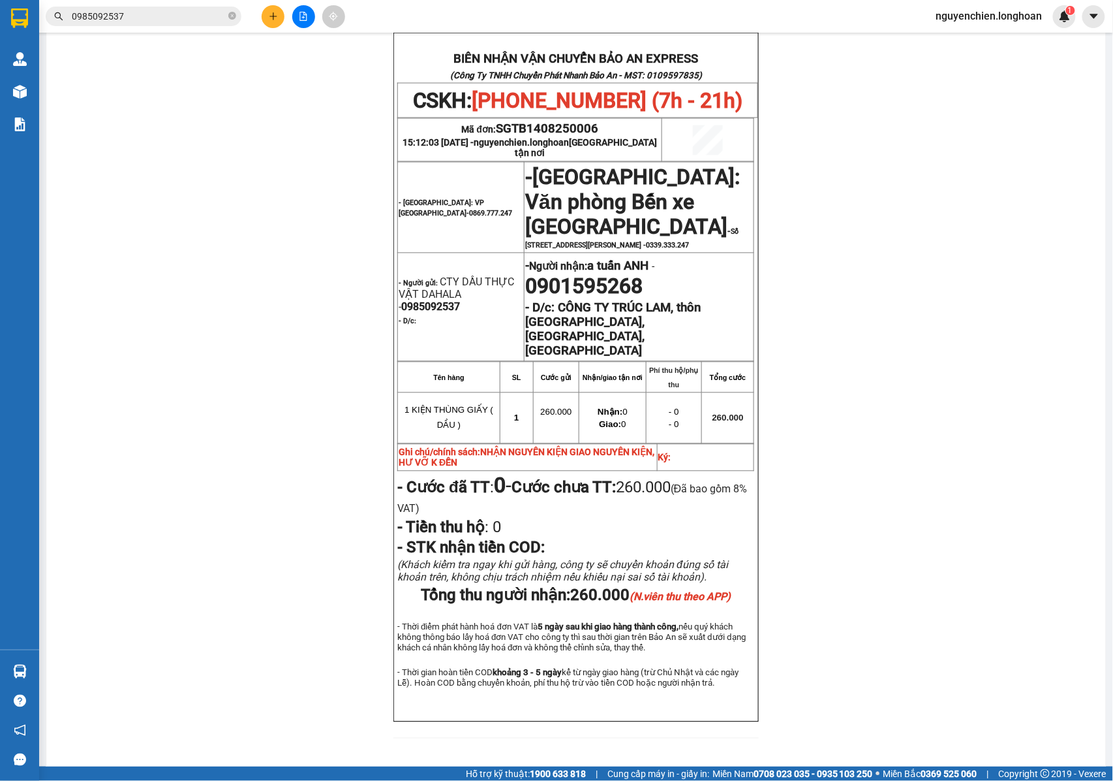
click at [275, 19] on icon "plus" at bounding box center [273, 16] width 9 height 9
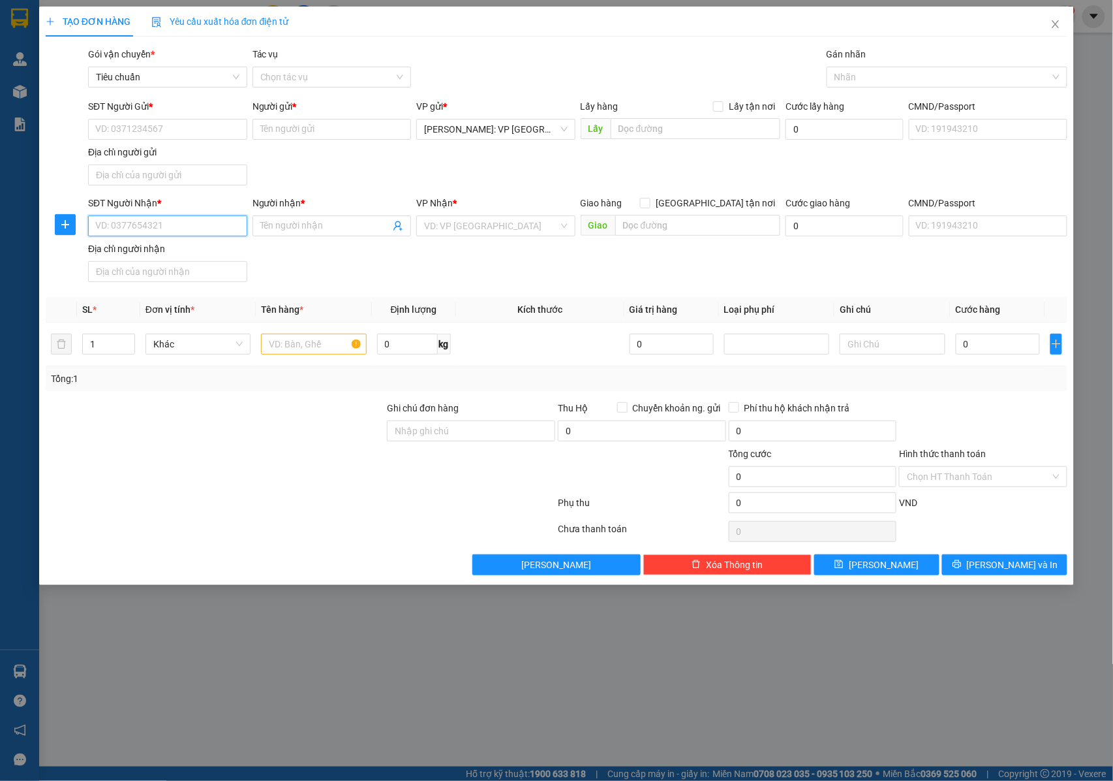
click at [160, 228] on input "SĐT Người Nhận *" at bounding box center [167, 225] width 159 height 21
type input "0934483388"
click at [296, 230] on input "Người nhận *" at bounding box center [325, 226] width 131 height 14
type input "v"
type input "C"
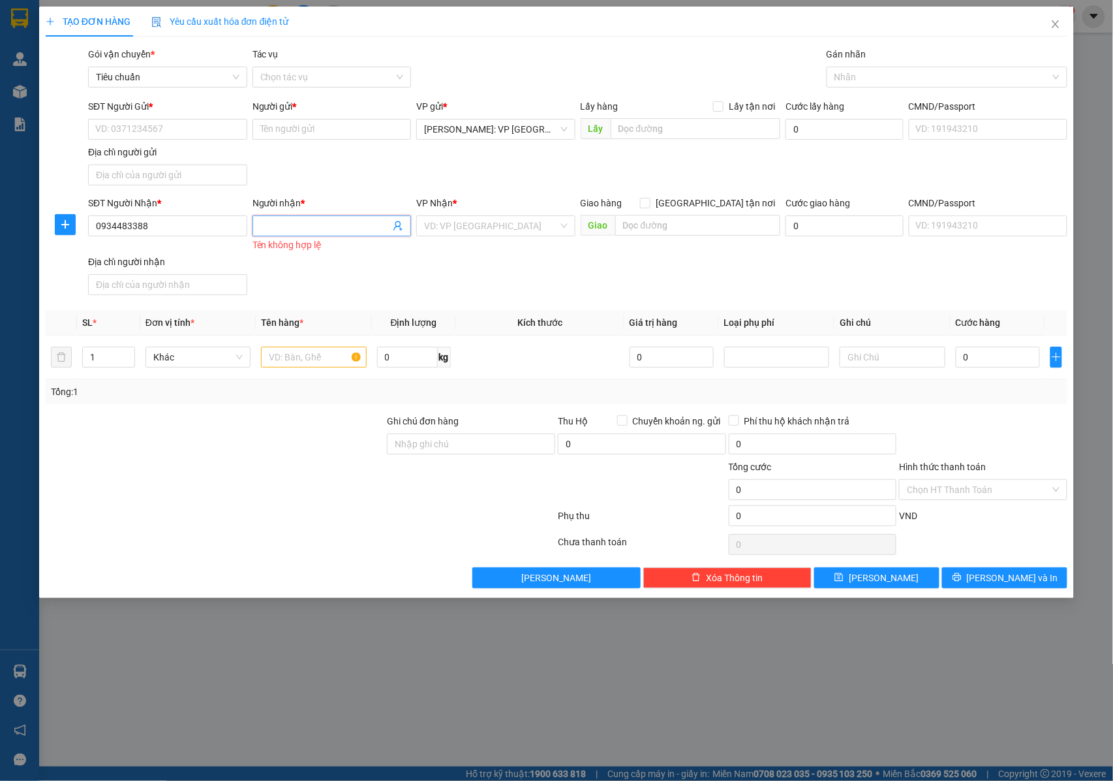
click at [322, 226] on input "Người nhận *" at bounding box center [325, 226] width 131 height 14
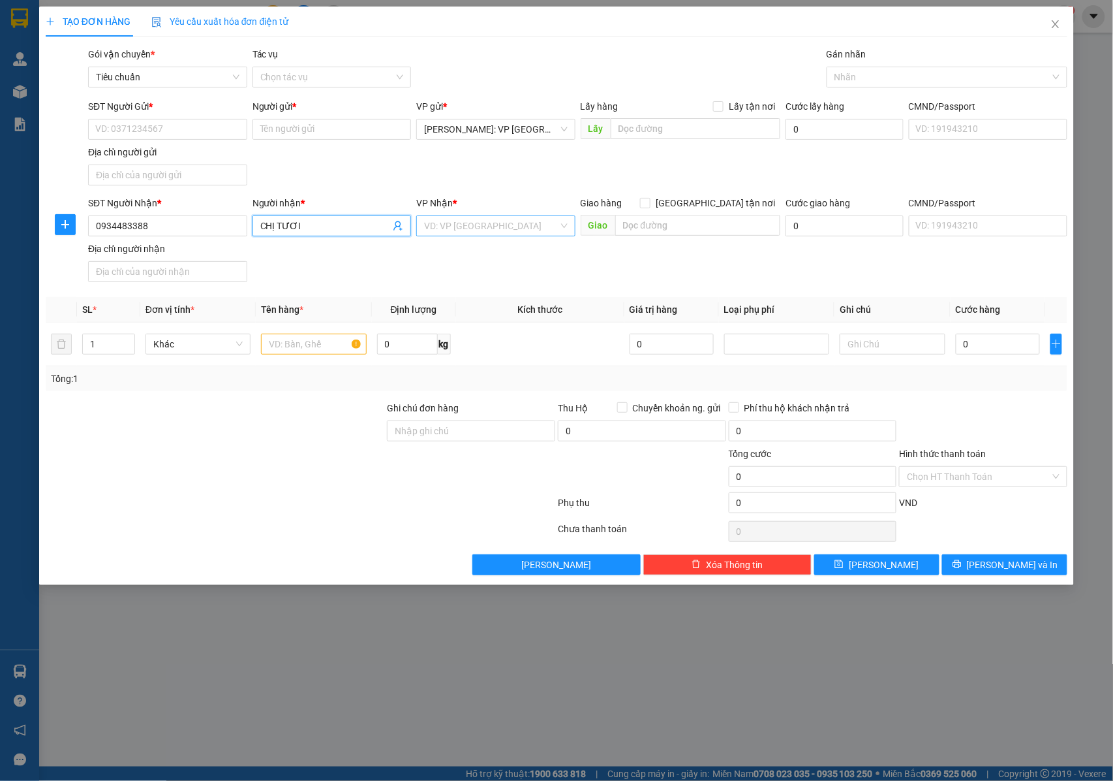
type input "CHỊ TƯƠI"
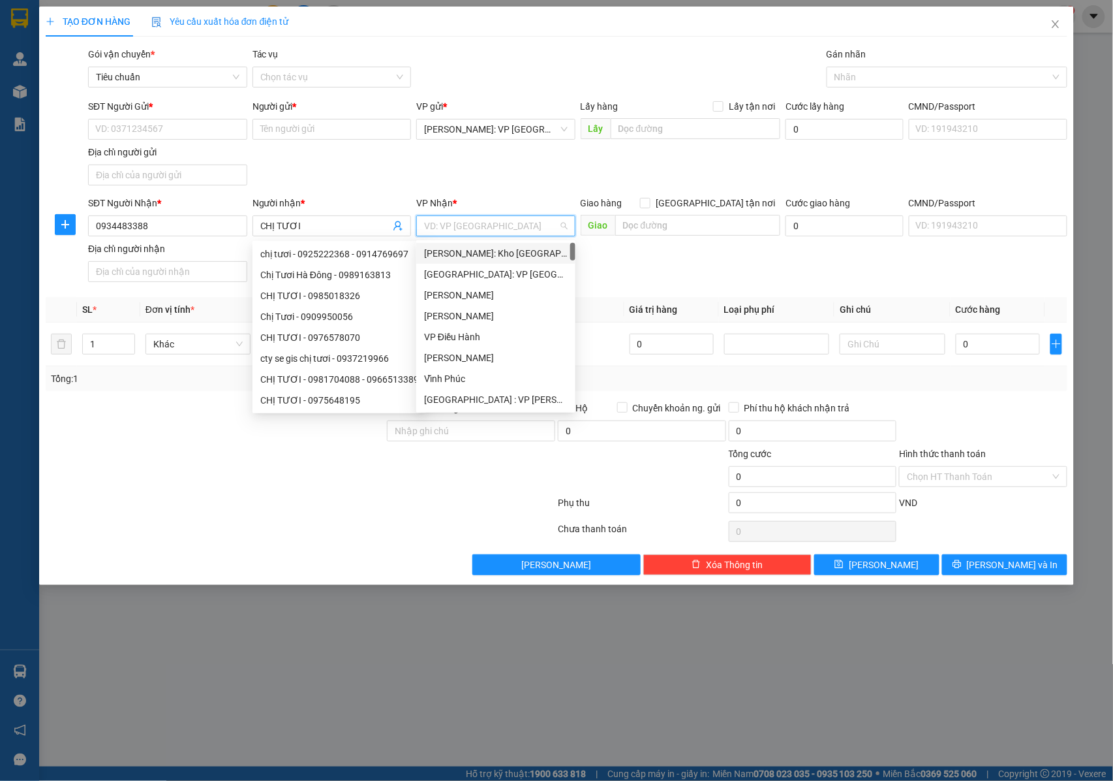
click at [460, 230] on input "search" at bounding box center [491, 226] width 134 height 20
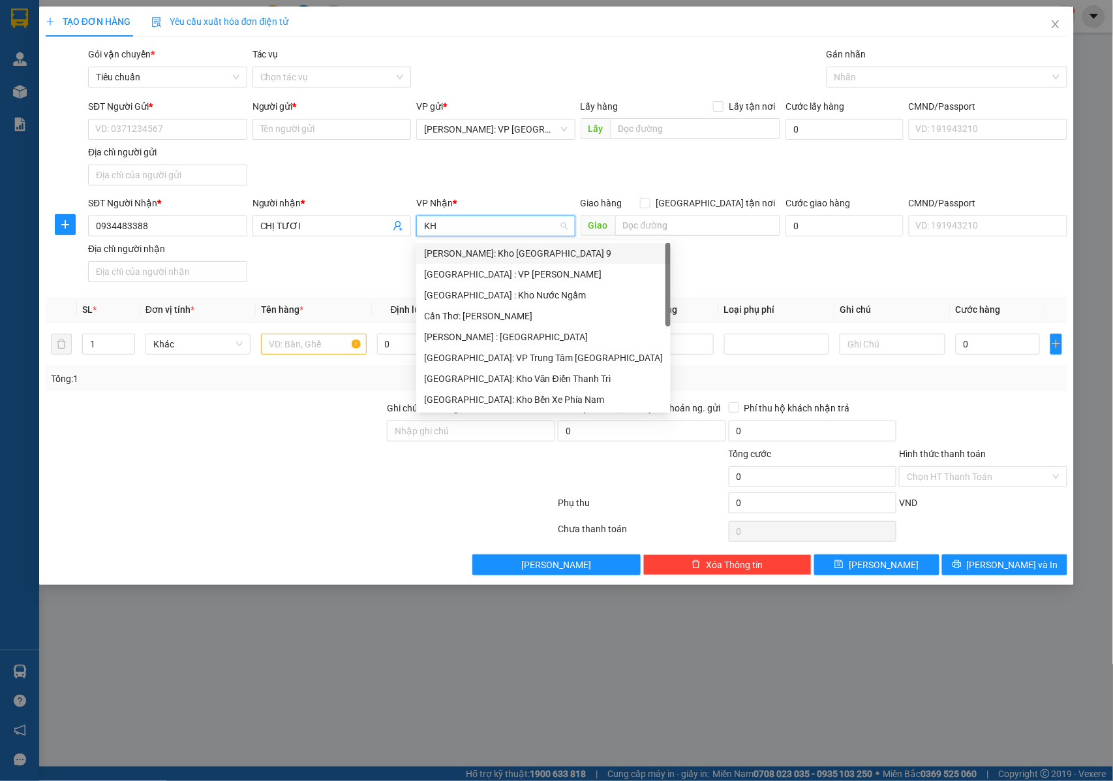
type input "KHO"
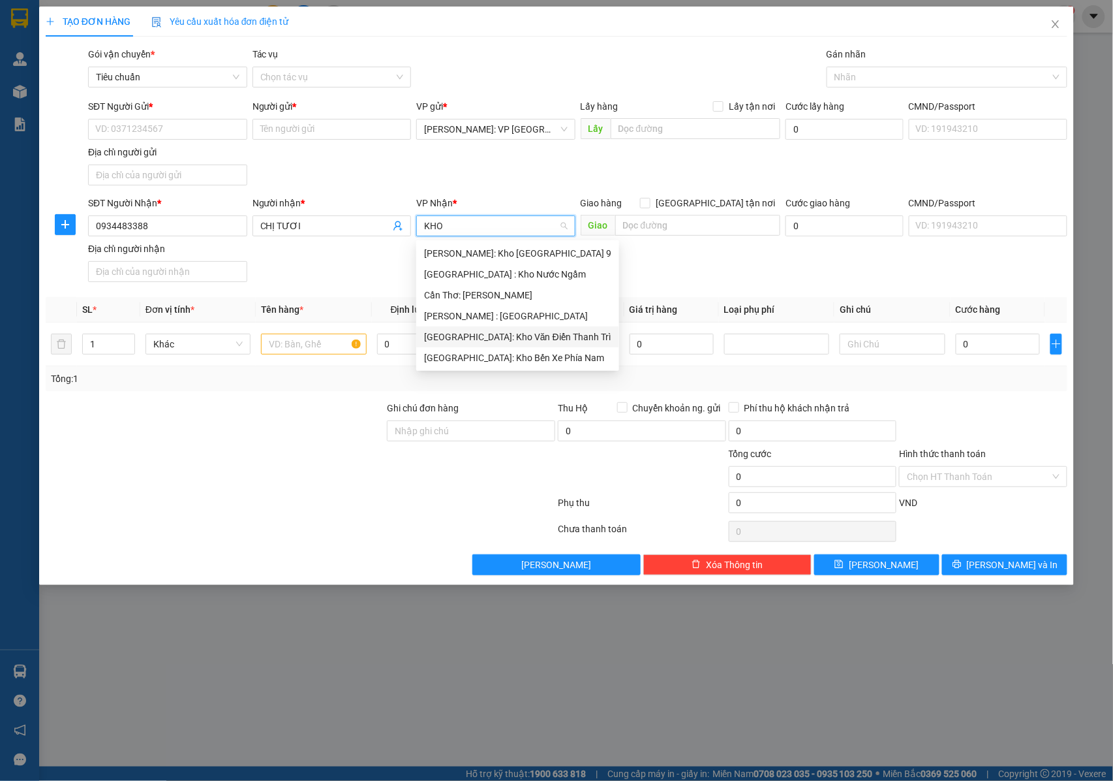
drag, startPoint x: 492, startPoint y: 339, endPoint x: 578, endPoint y: 287, distance: 100.2
click at [505, 332] on div "[GEOGRAPHIC_DATA]: Kho Văn Điển Thanh Trì" at bounding box center [517, 337] width 187 height 14
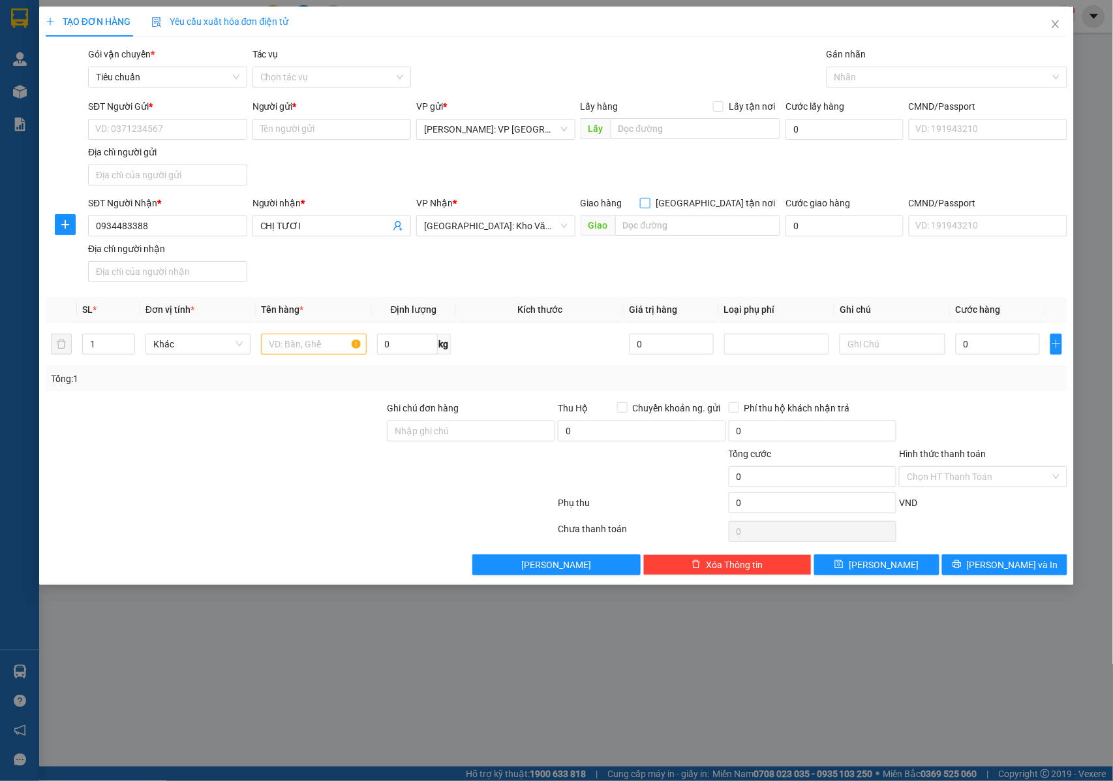
click at [649, 207] on input "[GEOGRAPHIC_DATA] tận nơi" at bounding box center [644, 202] width 9 height 9
checkbox input "true"
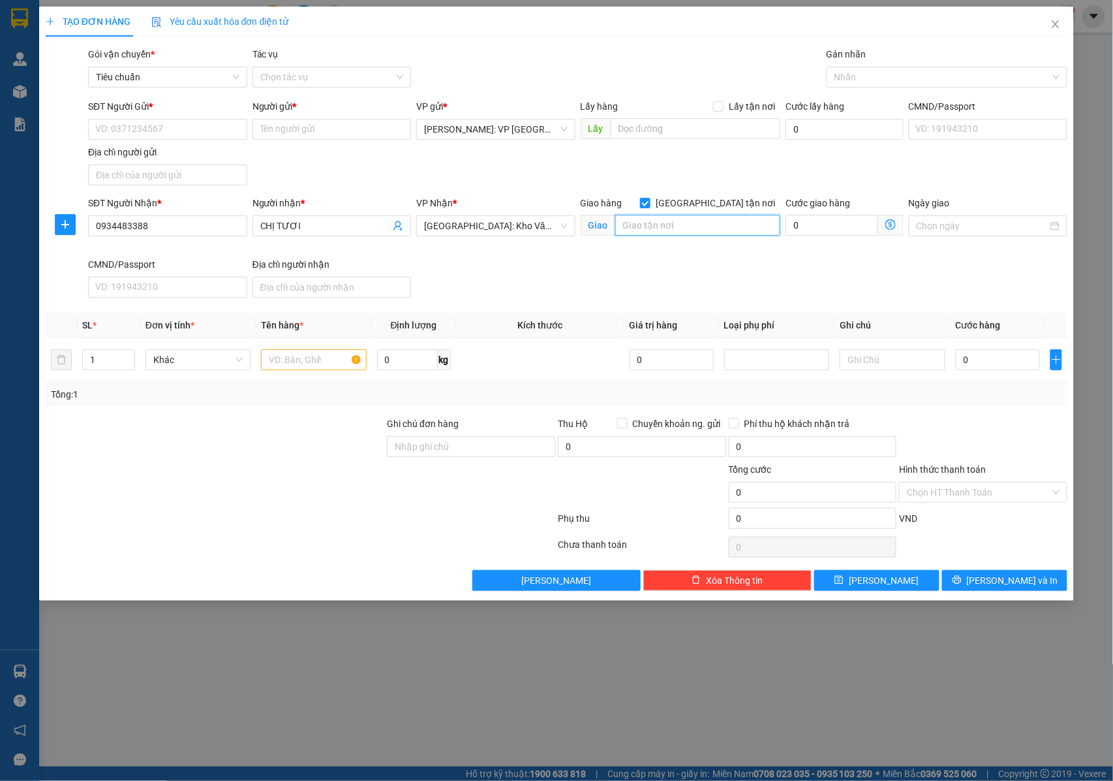
click at [689, 230] on input "text" at bounding box center [697, 225] width 165 height 21
click at [852, 76] on div at bounding box center [940, 77] width 221 height 16
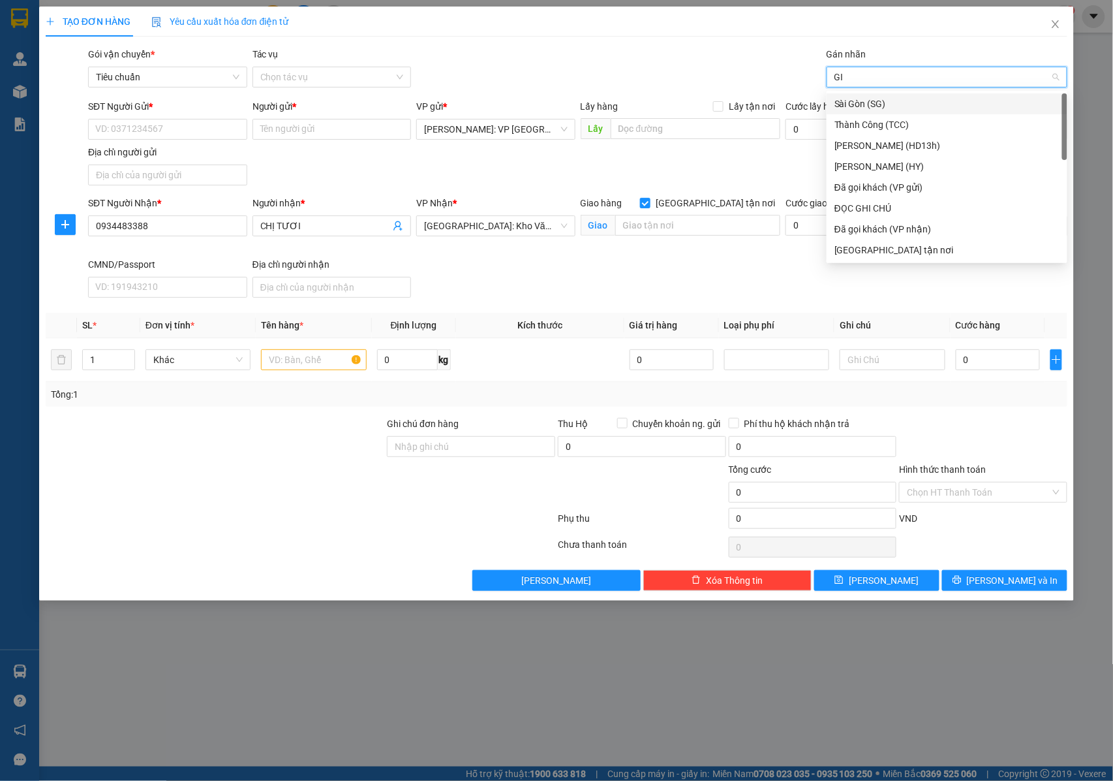
type input "GIAO"
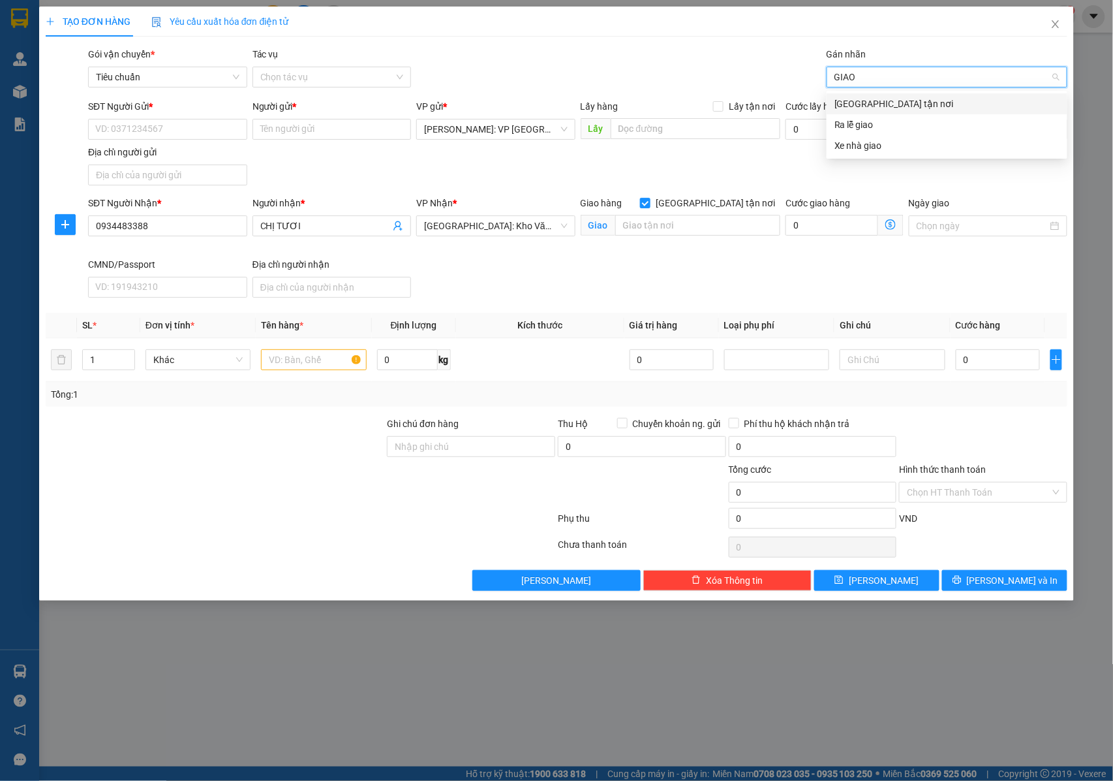
click at [859, 105] on div "[GEOGRAPHIC_DATA] tận nơi" at bounding box center [947, 104] width 225 height 14
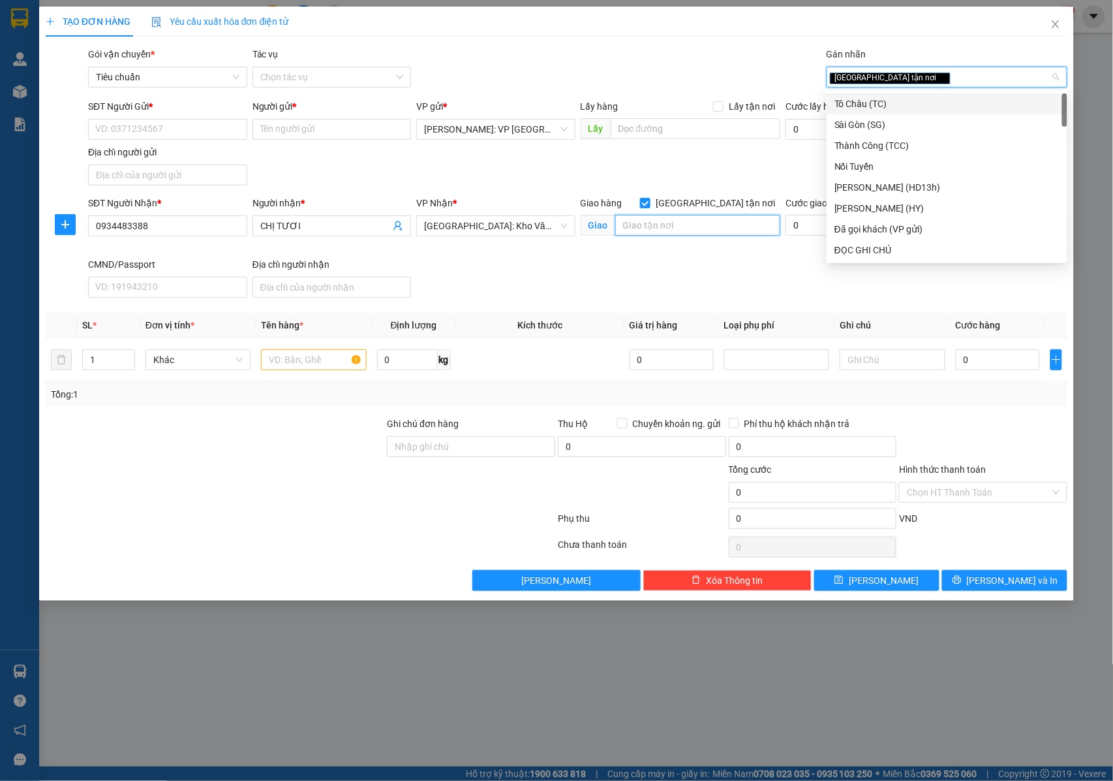
click at [658, 226] on input "text" at bounding box center [697, 225] width 165 height 21
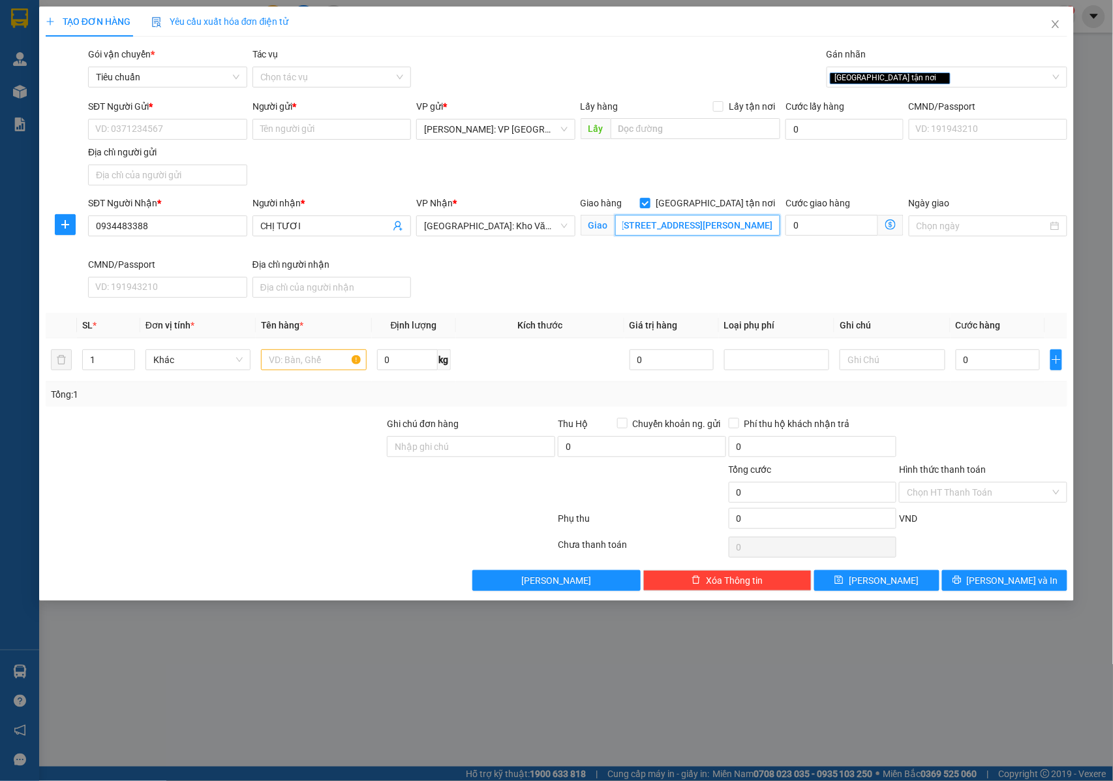
scroll to position [0, 133]
type input "SỐ NHÀ 51 NGUYỄN QUỐC TRỊ , TRUNG HÒA , CẦU GIẤY , HÀ NỘI"
click at [283, 356] on input "text" at bounding box center [313, 359] width 105 height 21
type input "1 KIỆN GIẤY ( TRANH THỜI )"
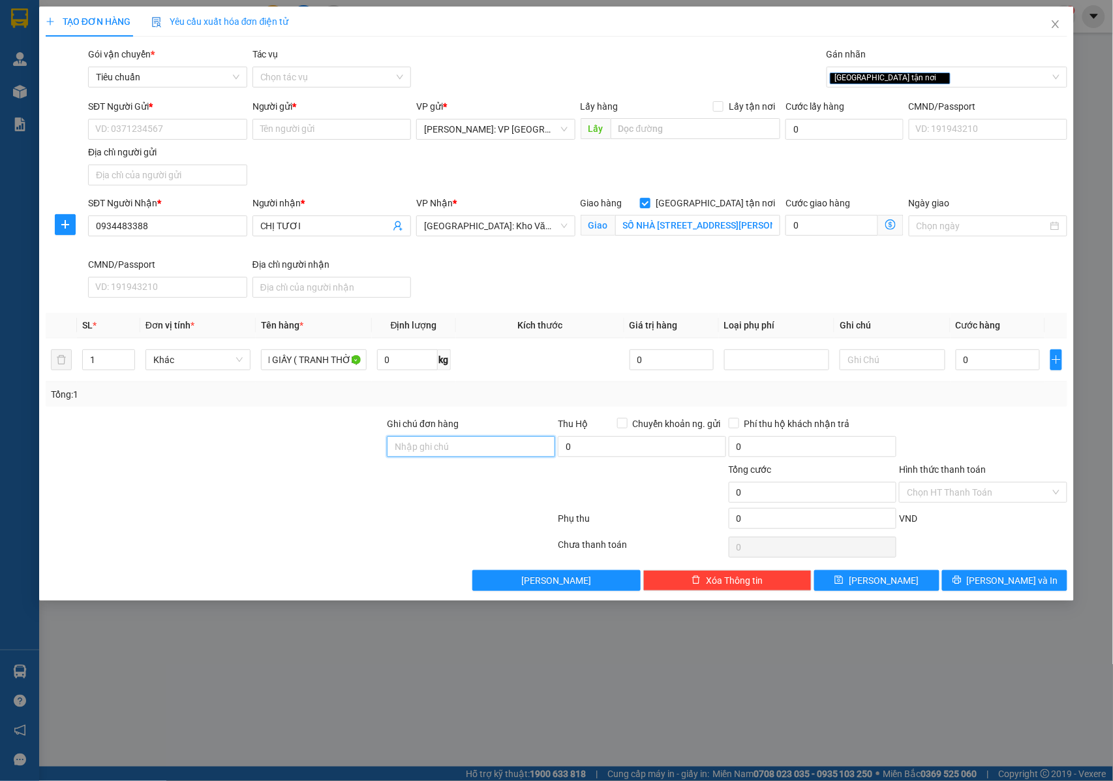
click at [429, 442] on input "Ghi chú đơn hàng" at bounding box center [471, 446] width 168 height 21
type input "NHẬN NGUYÊN KIỆN GIAO NGUYÊN KIỆN, HƯ VỠ K ĐỀN"
click at [968, 355] on input "0" at bounding box center [998, 359] width 84 height 21
click at [976, 367] on input "0" at bounding box center [998, 359] width 84 height 21
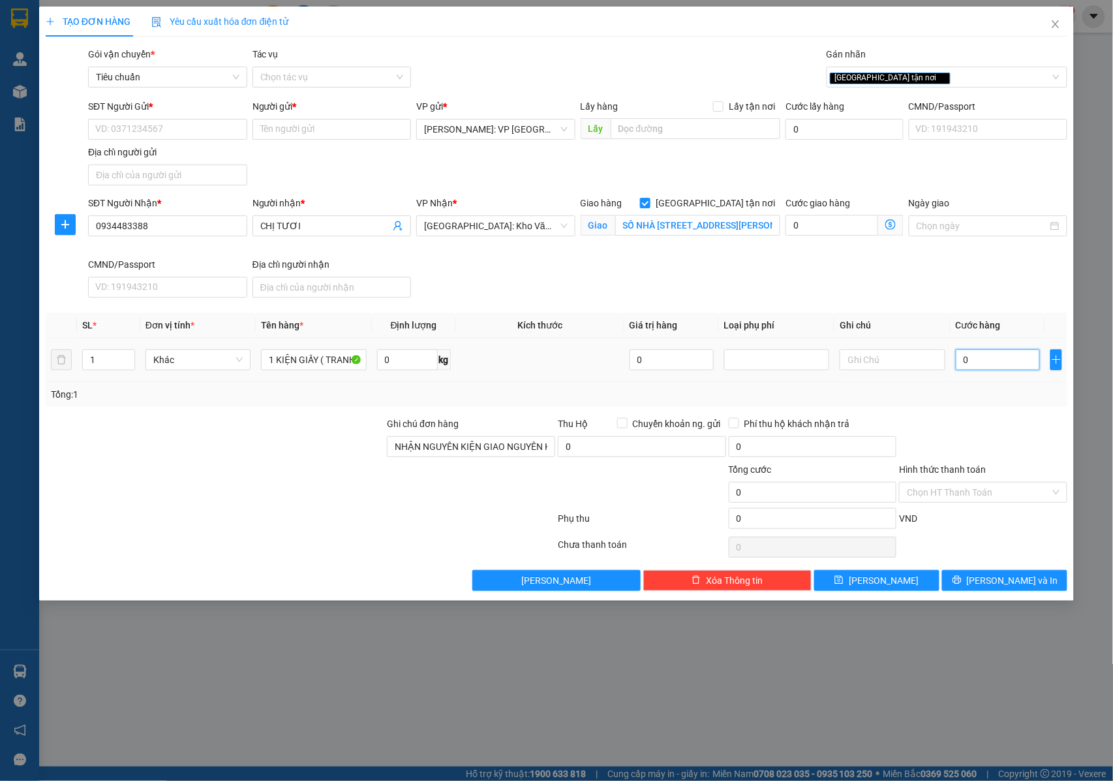
type input "01"
type input "1"
type input "010"
type input "10"
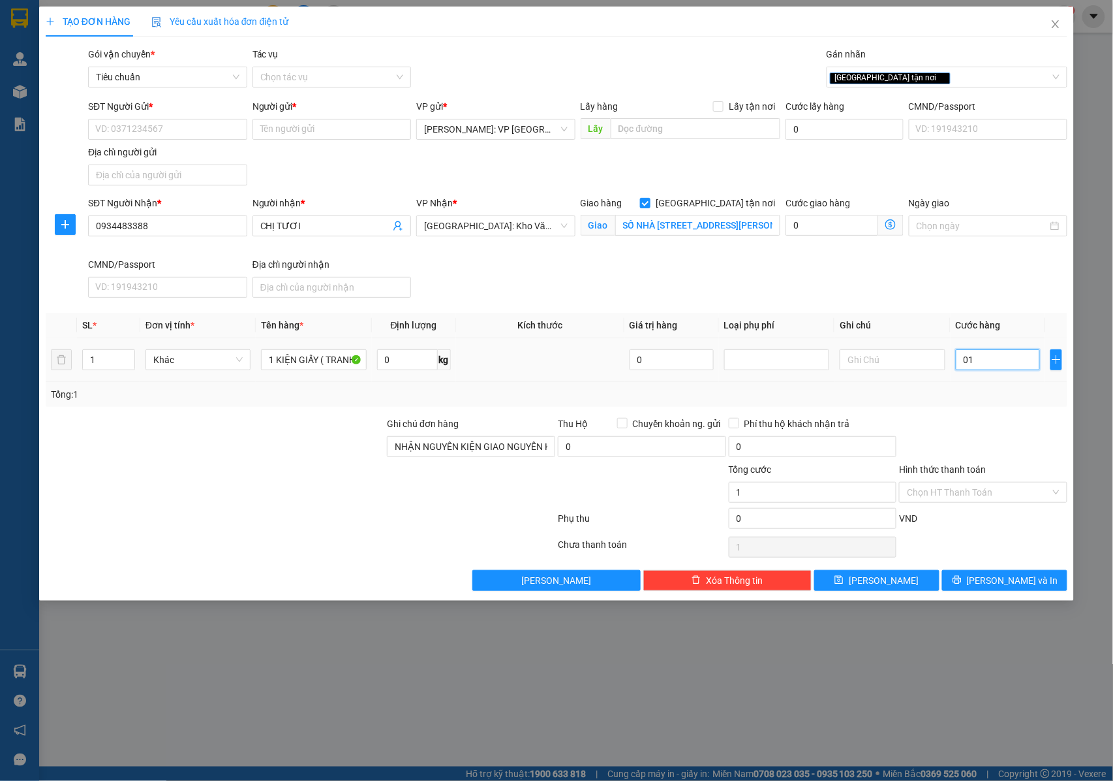
type input "10"
type input "0.100"
type input "100"
type input "01.000"
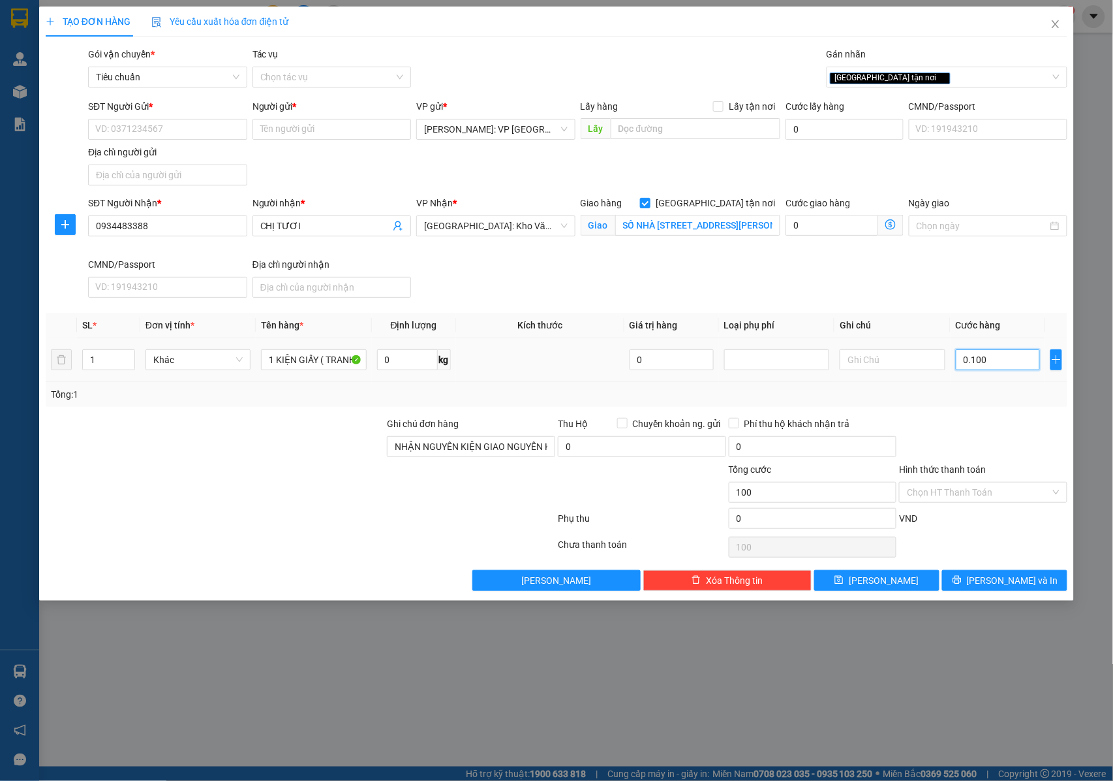
type input "1.000"
type input "010.000"
type input "10.000"
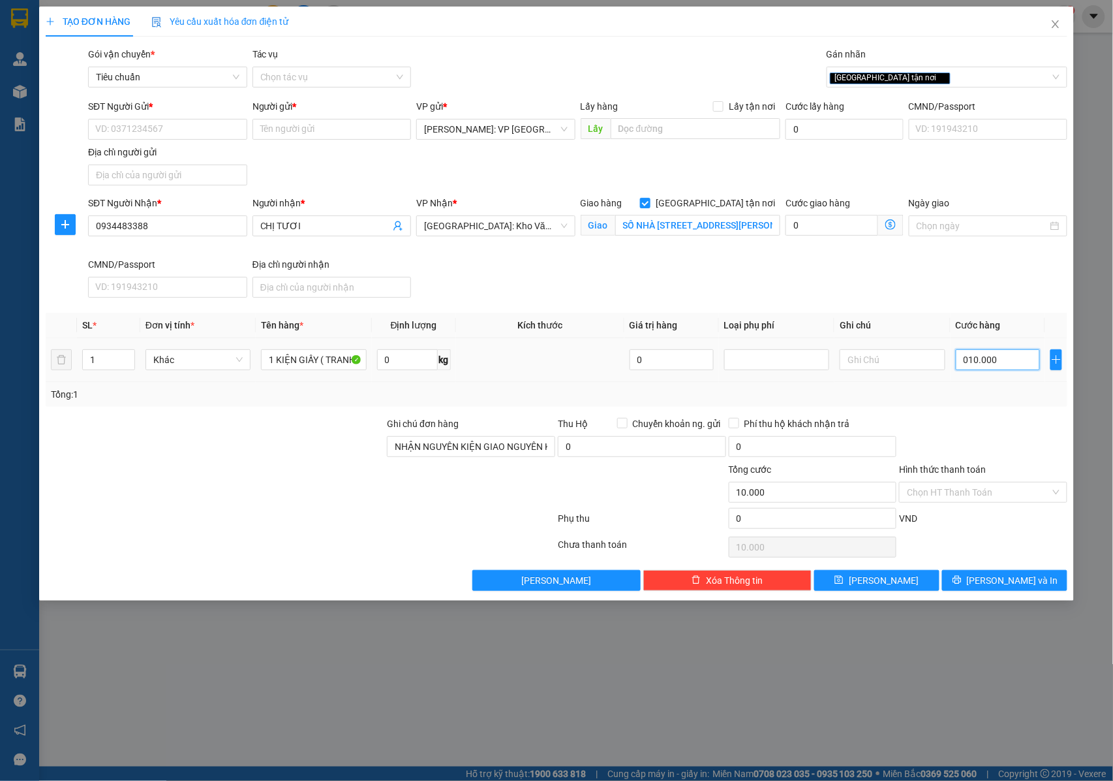
type input "0.100.000"
type input "100.000"
click at [620, 426] on input "Chuyển khoản ng. gửi" at bounding box center [621, 422] width 9 height 9
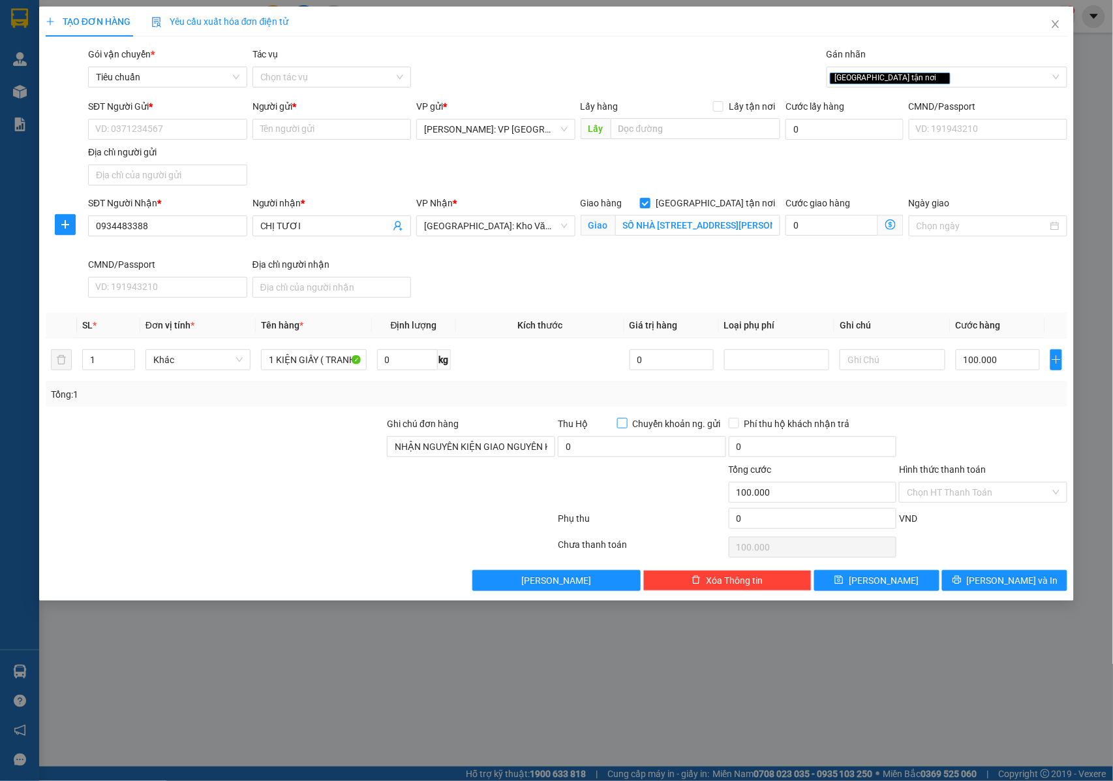
checkbox input "true"
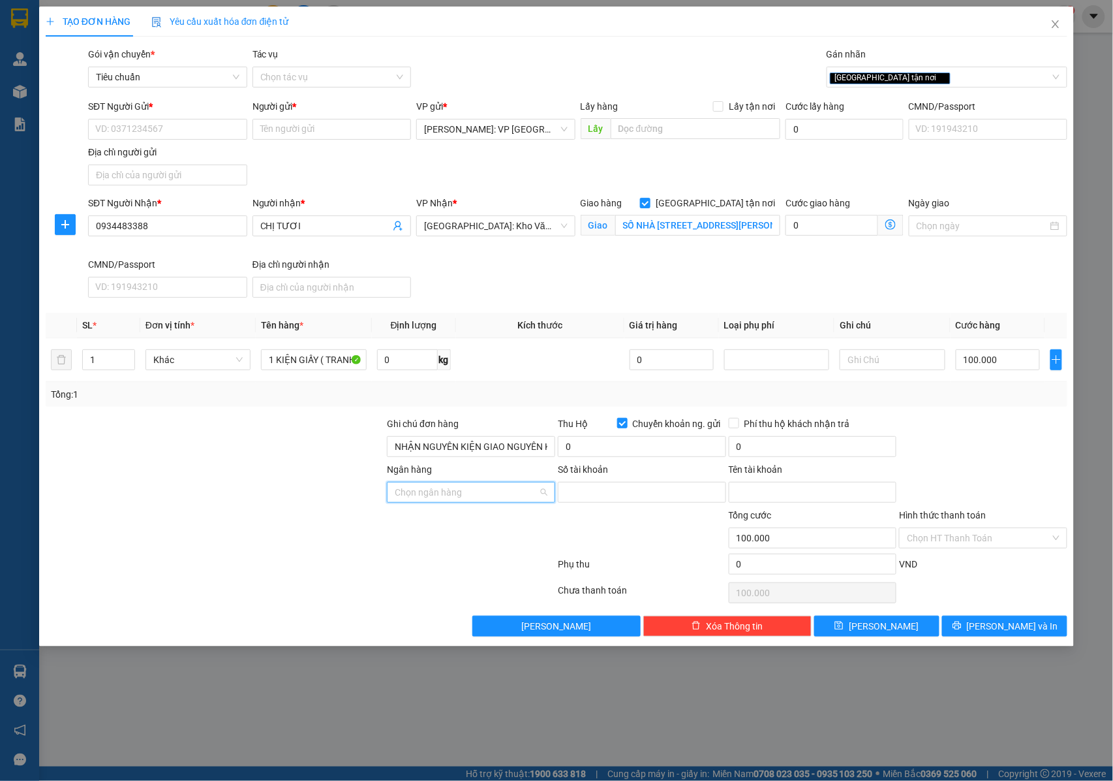
click at [479, 499] on input "Ngân hàng" at bounding box center [467, 492] width 144 height 20
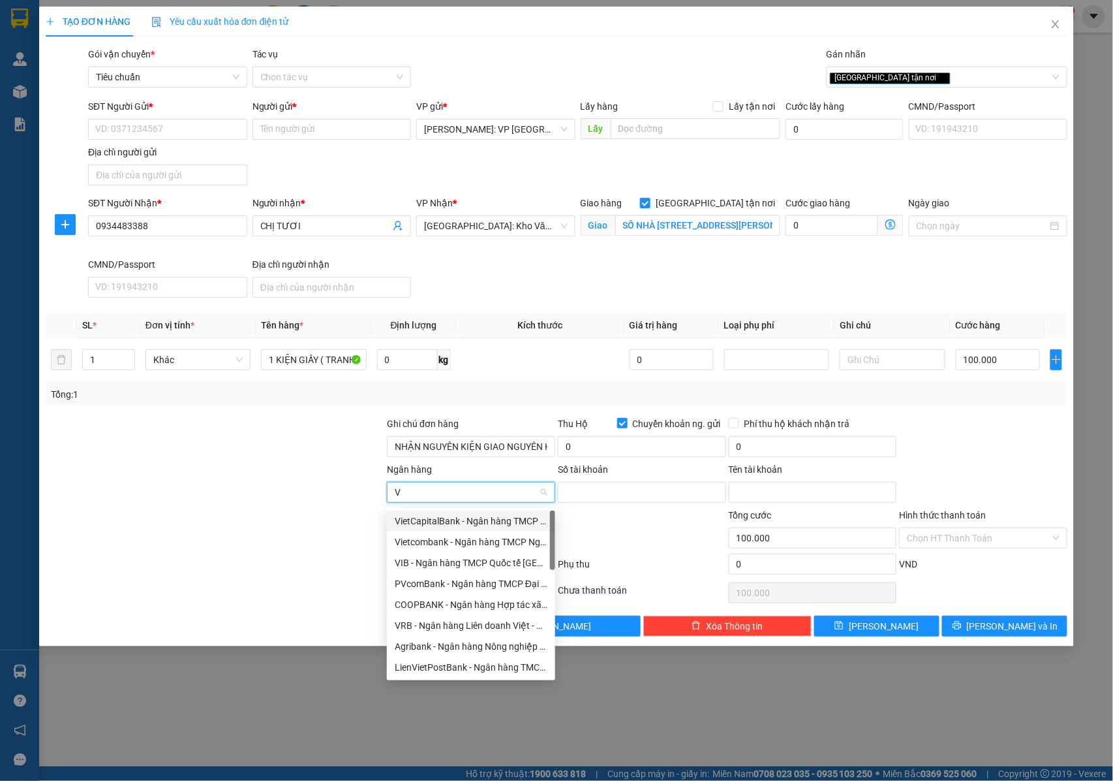
type input "VP"
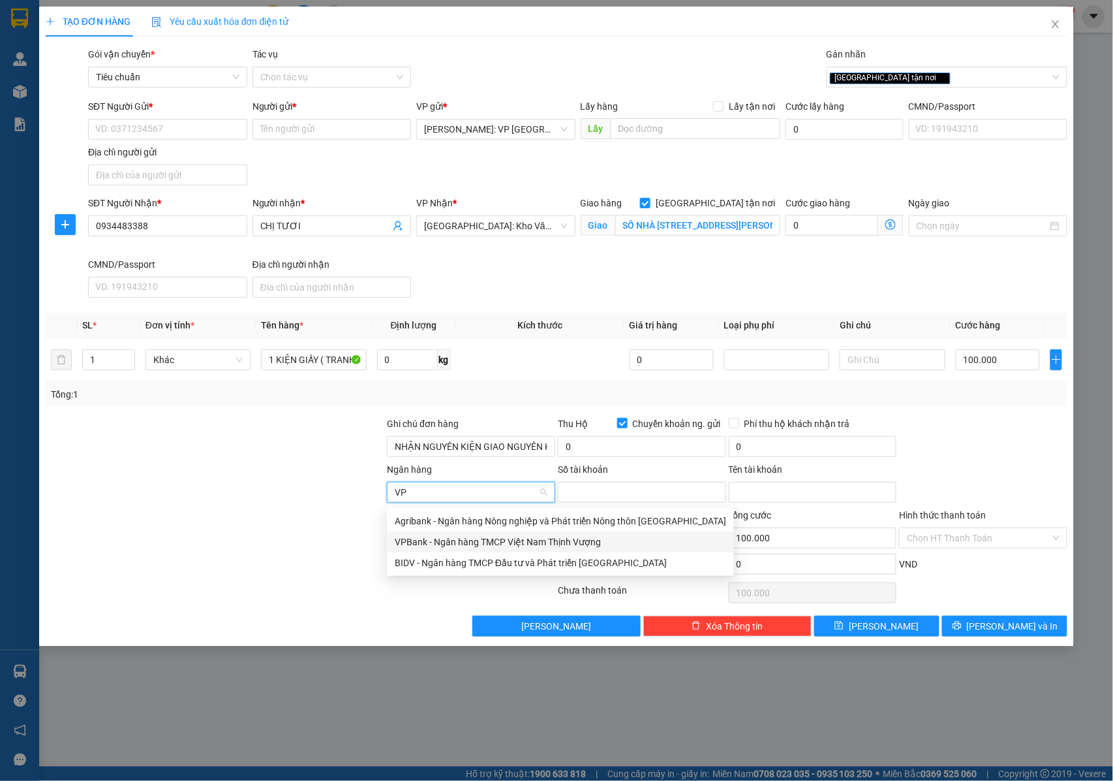
click at [481, 536] on div "VPBank - Ngân hàng TMCP Việt Nam Thịnh Vượng" at bounding box center [561, 541] width 332 height 14
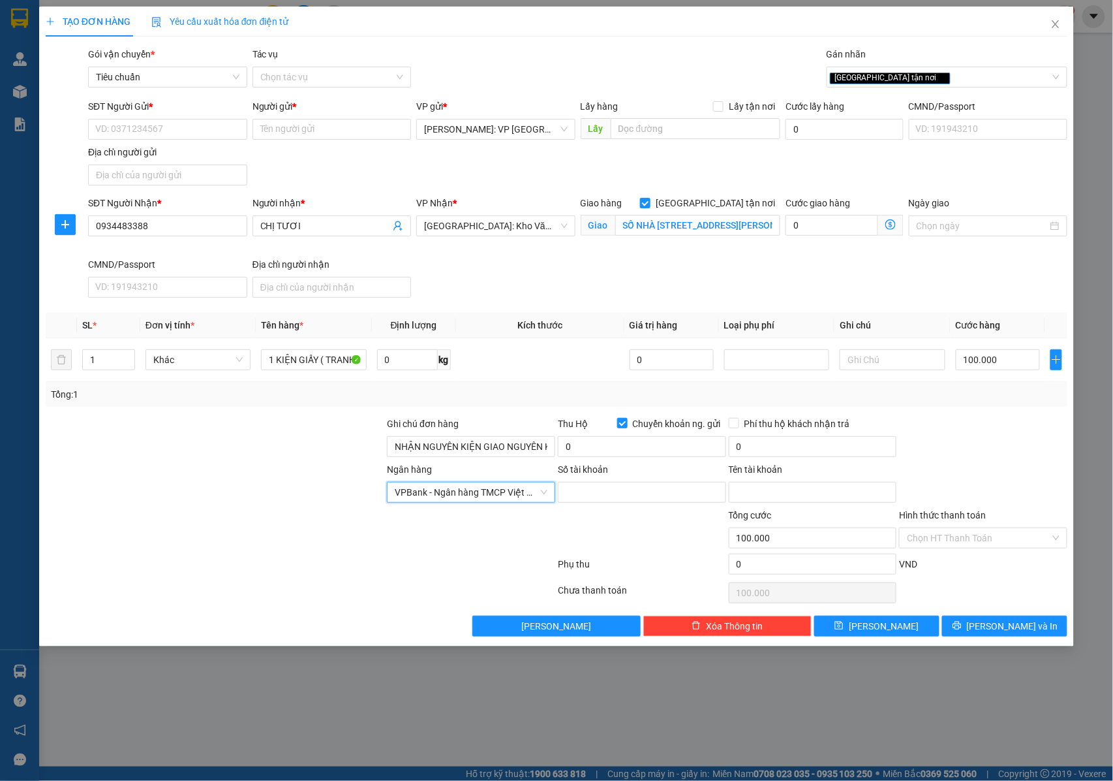
click at [506, 489] on span "VPBank - Ngân hàng TMCP Việt Nam Thịnh Vượng" at bounding box center [471, 492] width 153 height 20
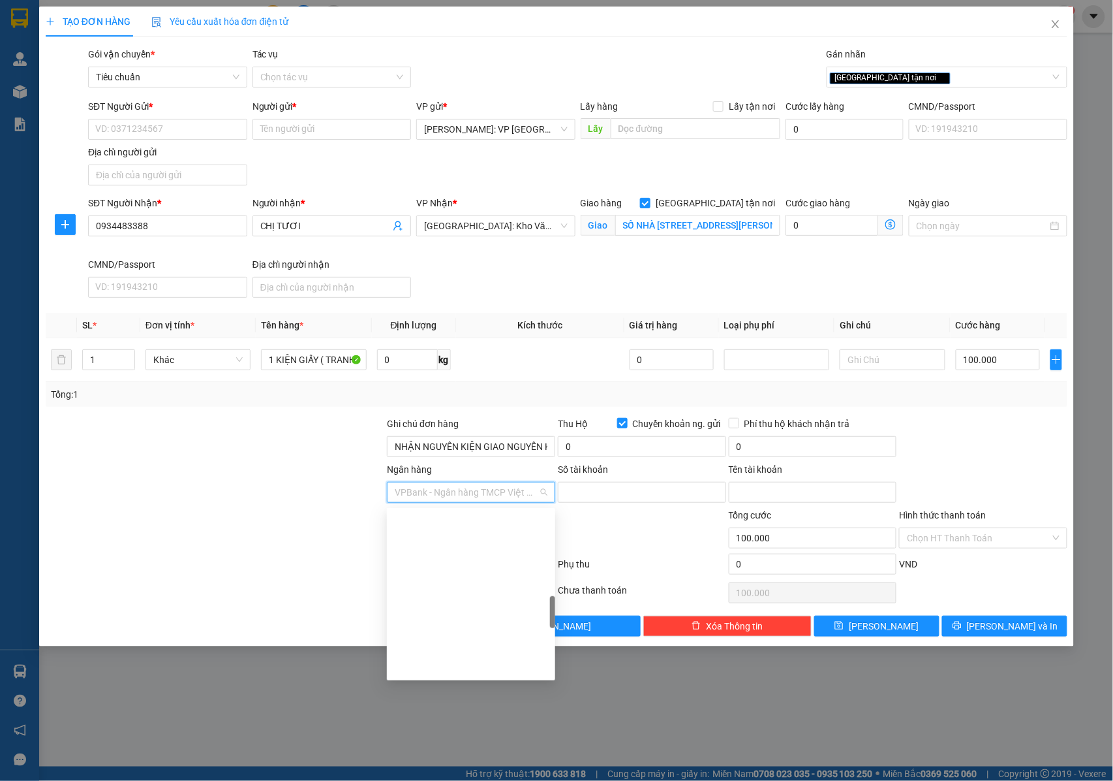
scroll to position [517, 0]
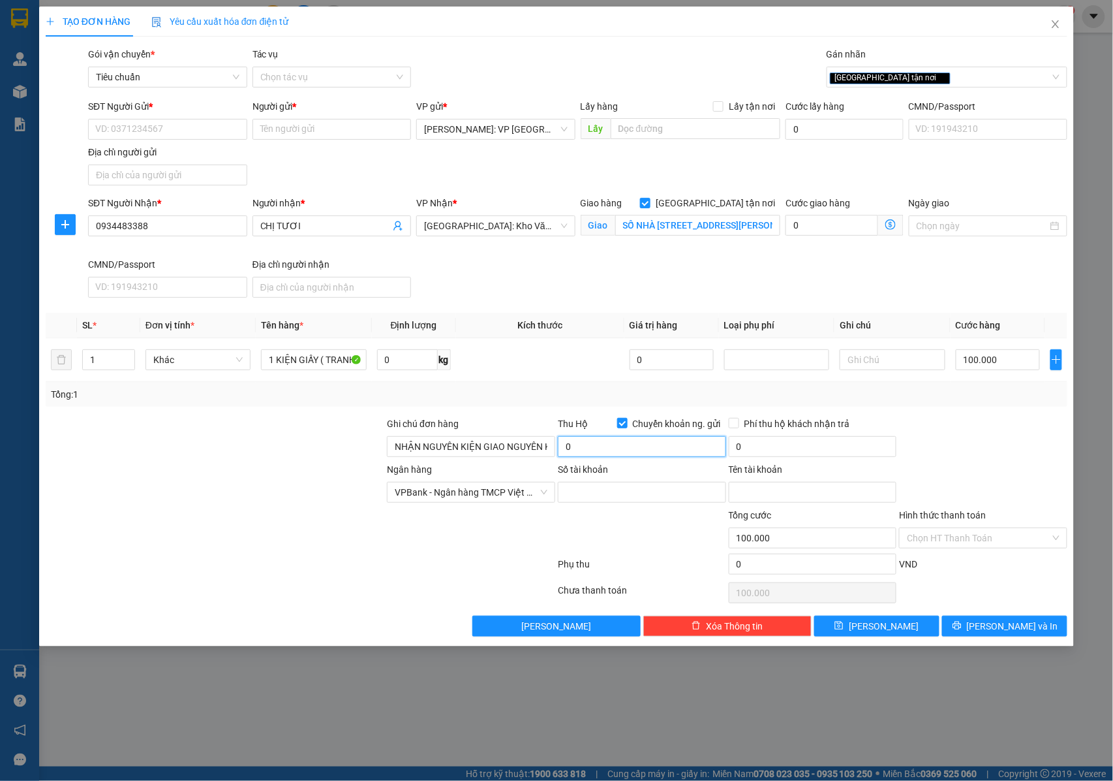
click at [572, 449] on input "0" at bounding box center [642, 446] width 168 height 21
type input "2.000.000"
click at [756, 453] on input "0" at bounding box center [813, 446] width 168 height 21
type input "10.000"
click at [737, 427] on input "Phí thu hộ khách nhận trả" at bounding box center [733, 422] width 9 height 9
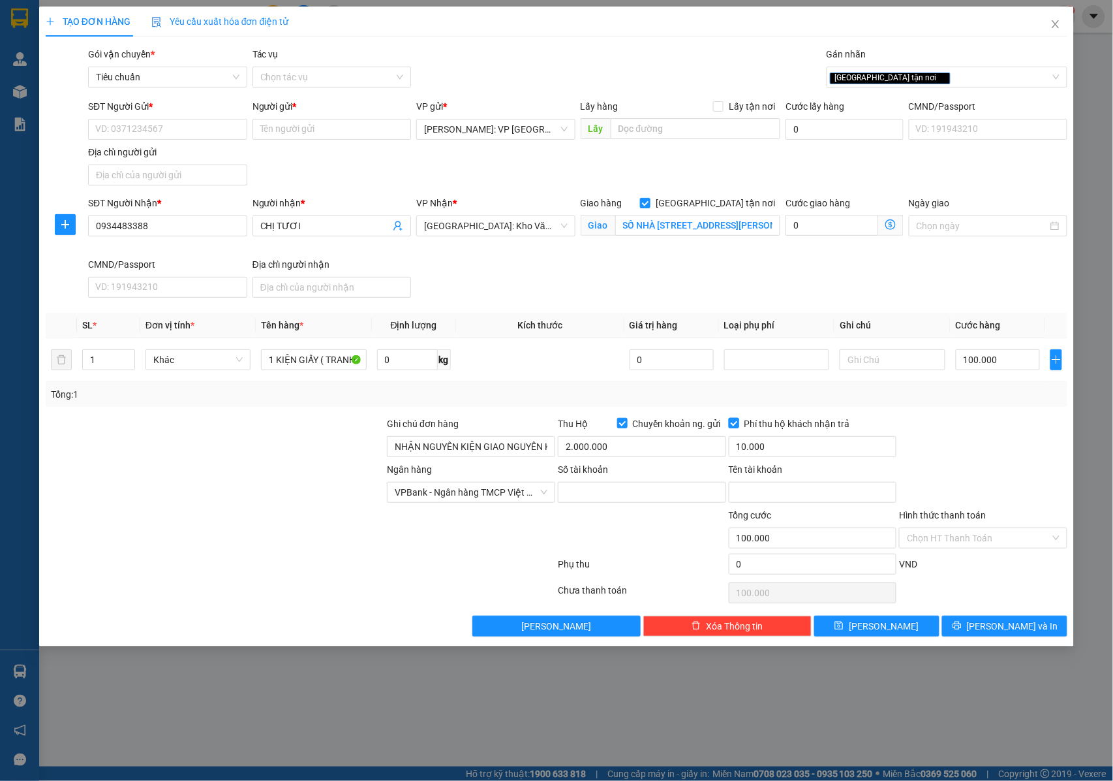
click at [737, 424] on input "Phí thu hộ khách nhận trả" at bounding box center [733, 422] width 9 height 9
checkbox input "false"
click at [588, 497] on input "Số tài khoản" at bounding box center [642, 492] width 168 height 21
paste input "286283688"
type input "286283688"
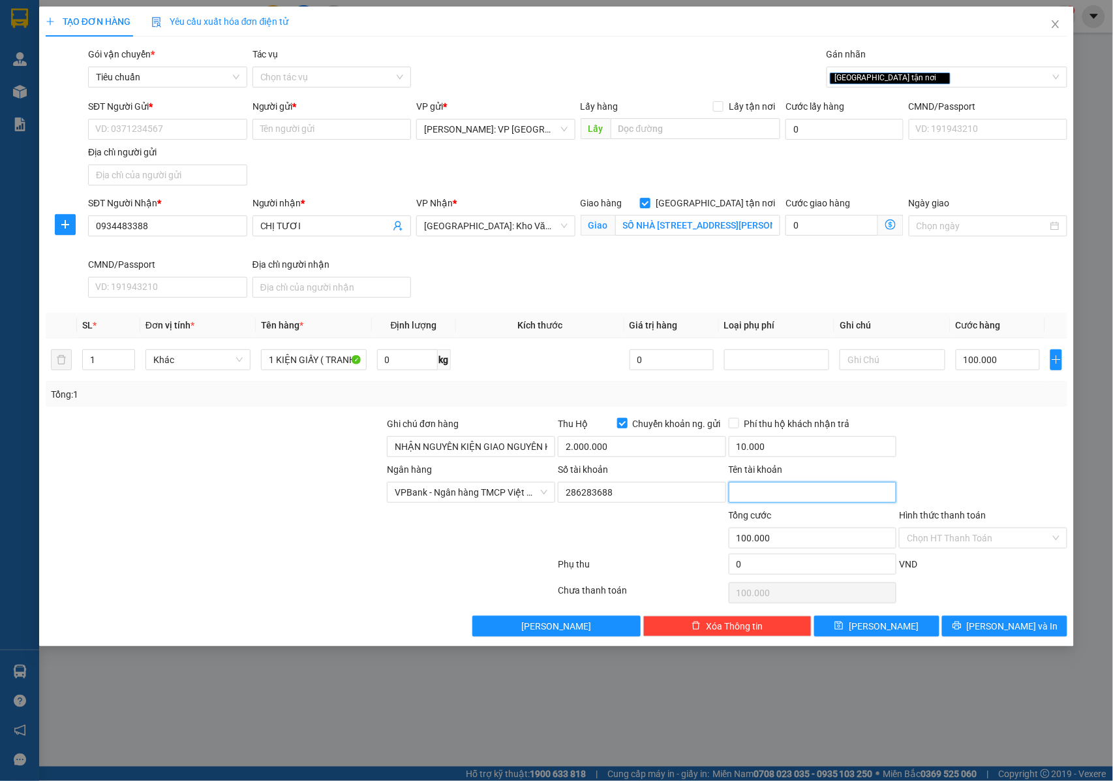
drag, startPoint x: 779, startPoint y: 487, endPoint x: 764, endPoint y: 495, distance: 16.9
click at [779, 487] on input "Tên tài khoản" at bounding box center [813, 492] width 168 height 21
click at [769, 494] on input "Tên tài khoản" at bounding box center [813, 492] width 168 height 21
paste input "Nguyễn Quang Đức"
click at [514, 489] on span "VPBank - Ngân hàng TMCP Việt Nam Thịnh Vượng" at bounding box center [471, 492] width 153 height 20
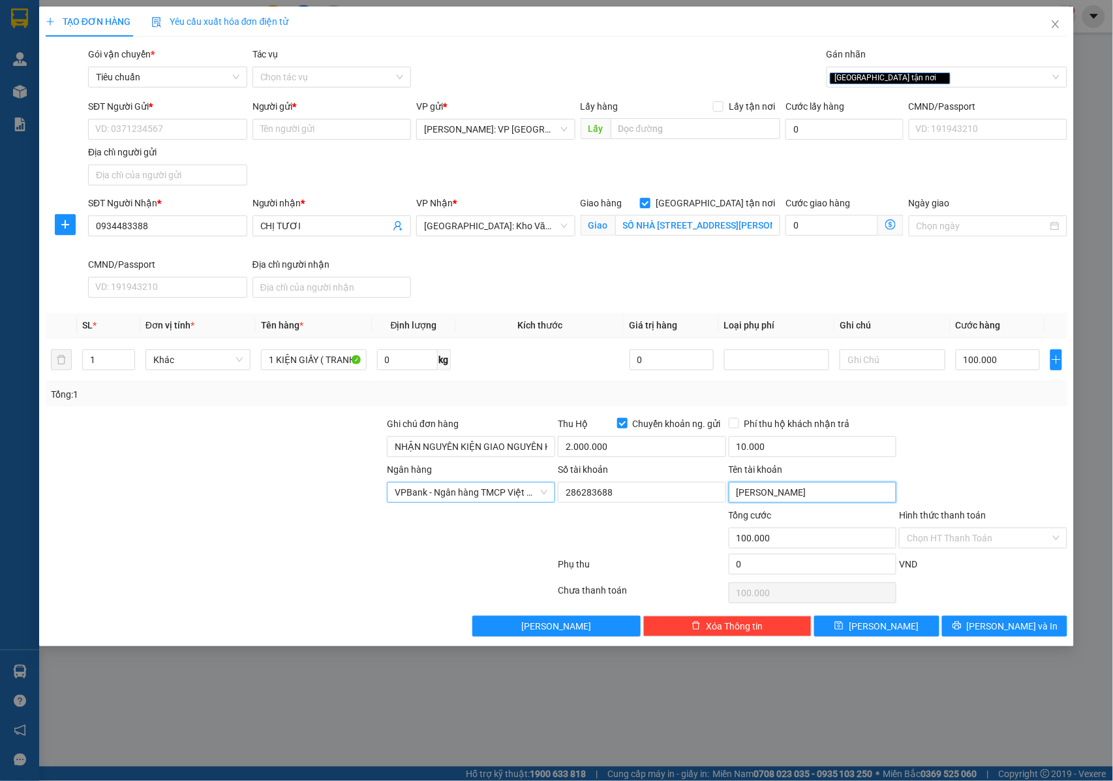
type input "Nguyễn Quang Đức"
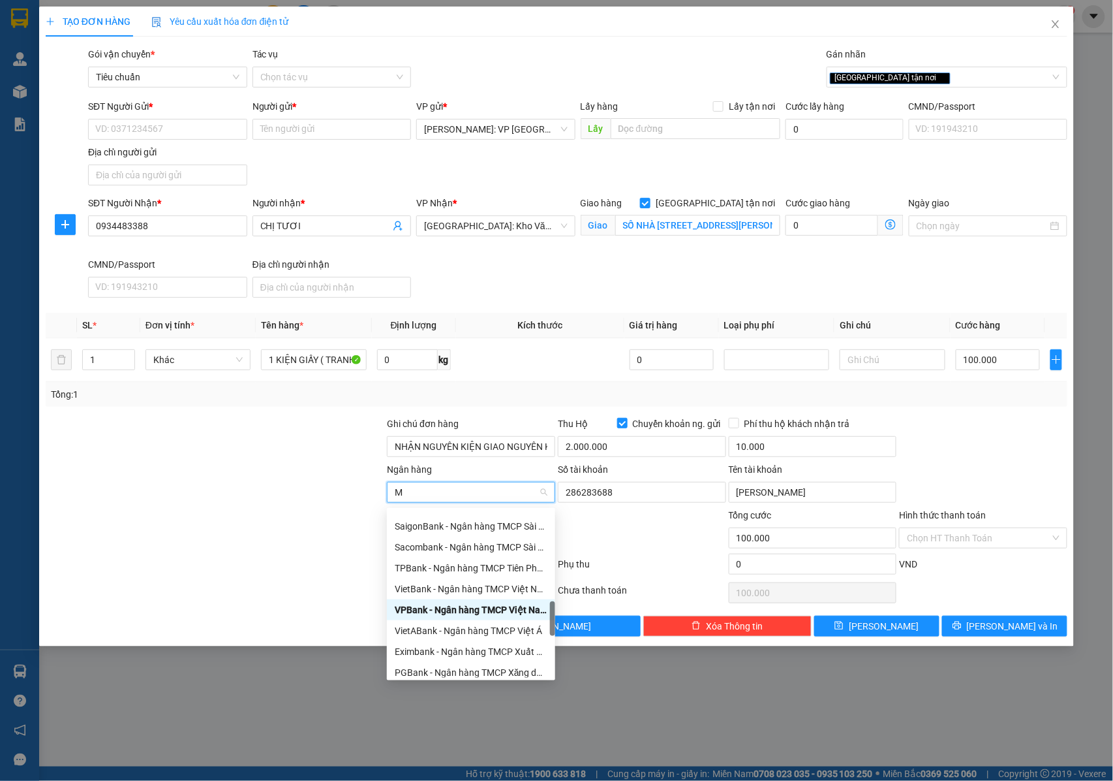
type input "MB"
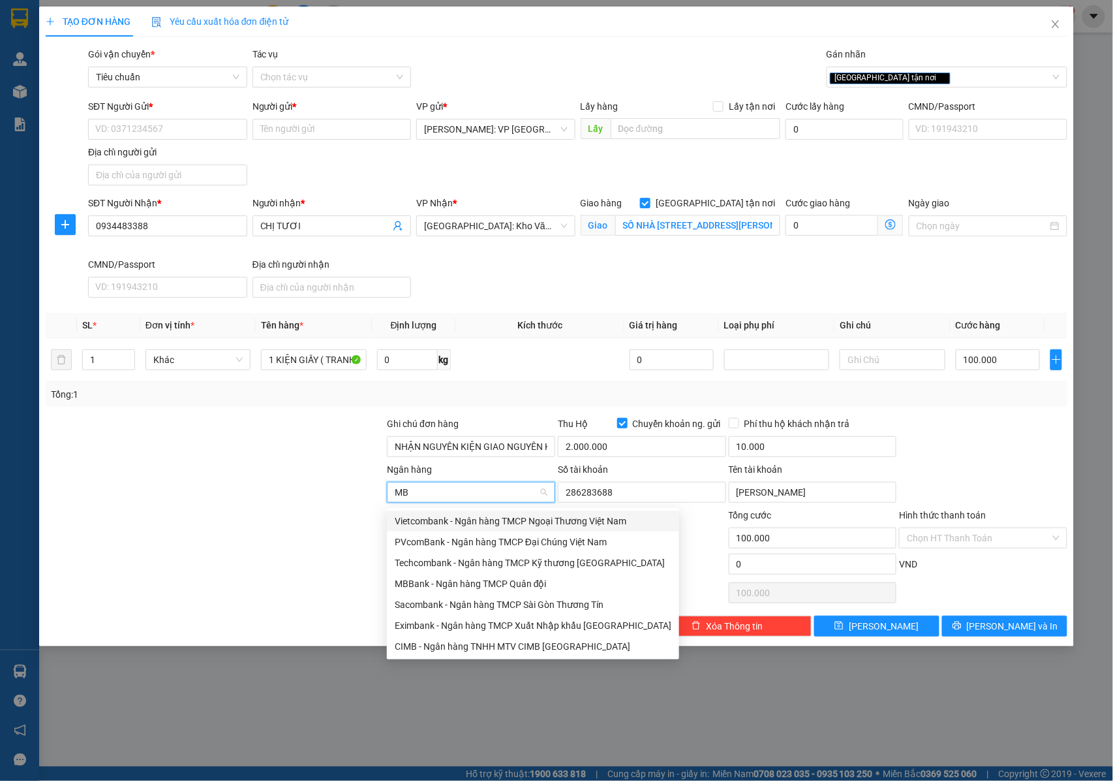
scroll to position [0, 0]
click at [440, 580] on div "MBBank - Ngân hàng TMCP Quân đội" at bounding box center [533, 583] width 277 height 14
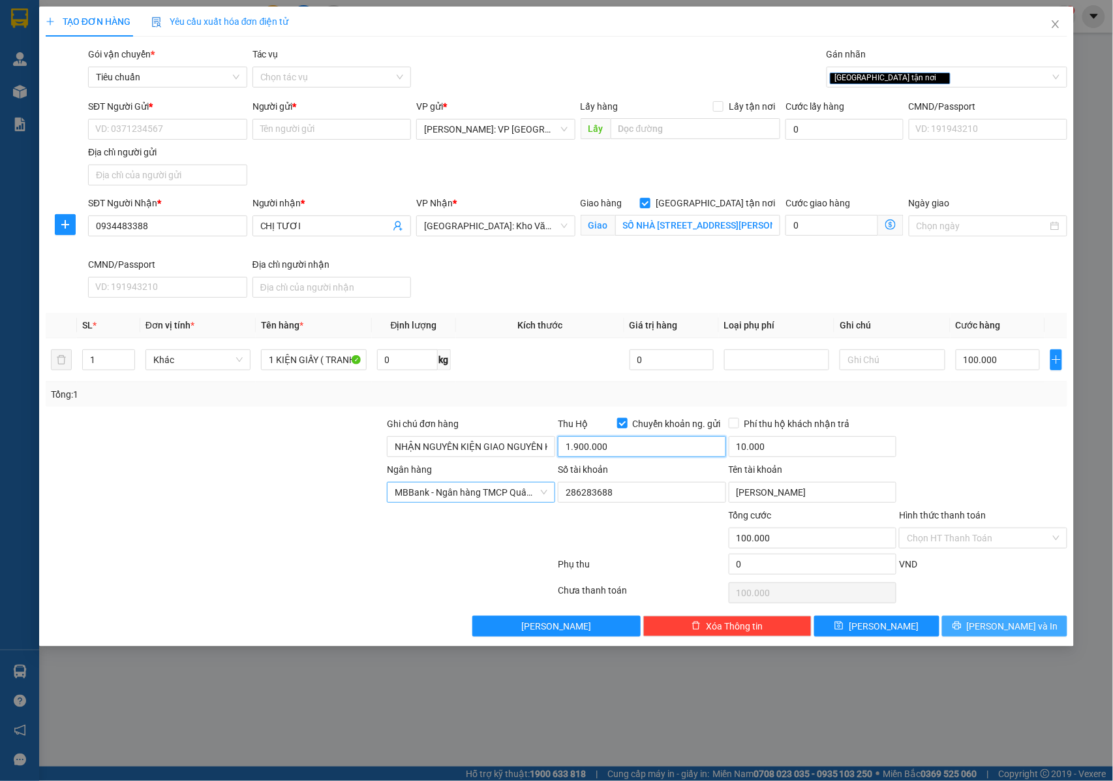
type input "1.900.000"
click at [974, 624] on button "[PERSON_NAME] và In" at bounding box center [1004, 625] width 125 height 21
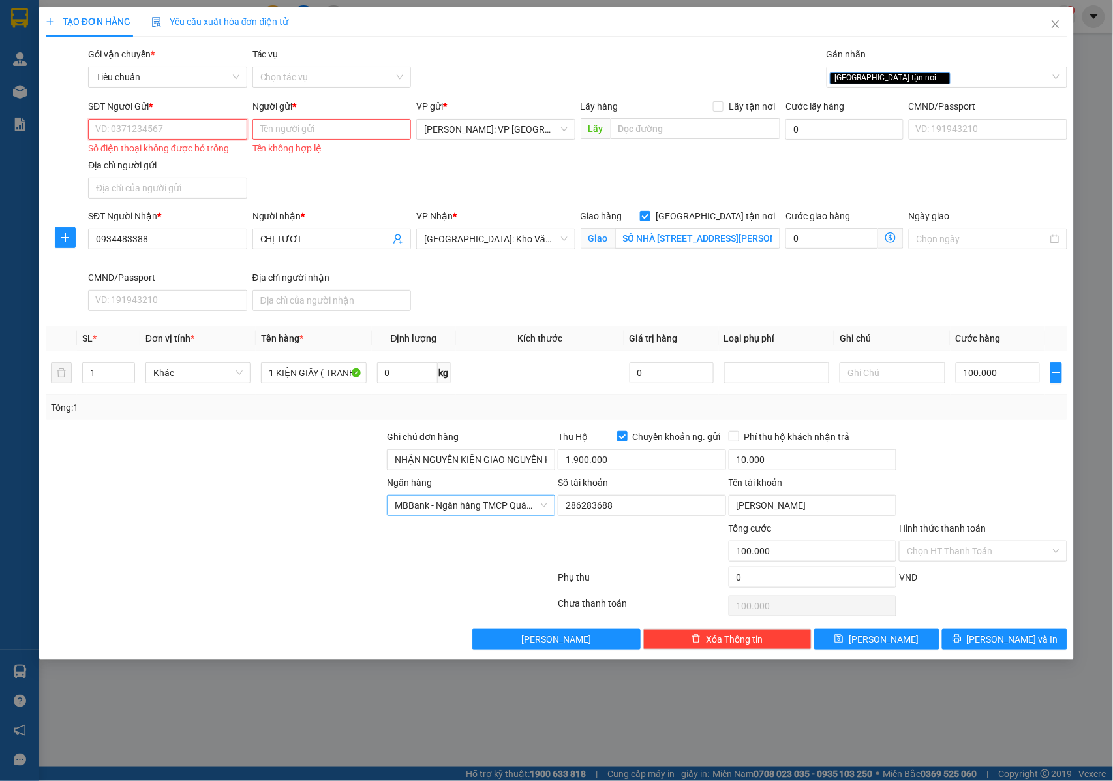
click at [204, 139] on input "SĐT Người Gửi *" at bounding box center [167, 129] width 159 height 21
type input "0905298479"
click at [193, 158] on div "0905298479 - ANH ĐỨC" at bounding box center [169, 156] width 147 height 14
type input "ANH ĐỨC"
checkbox input "false"
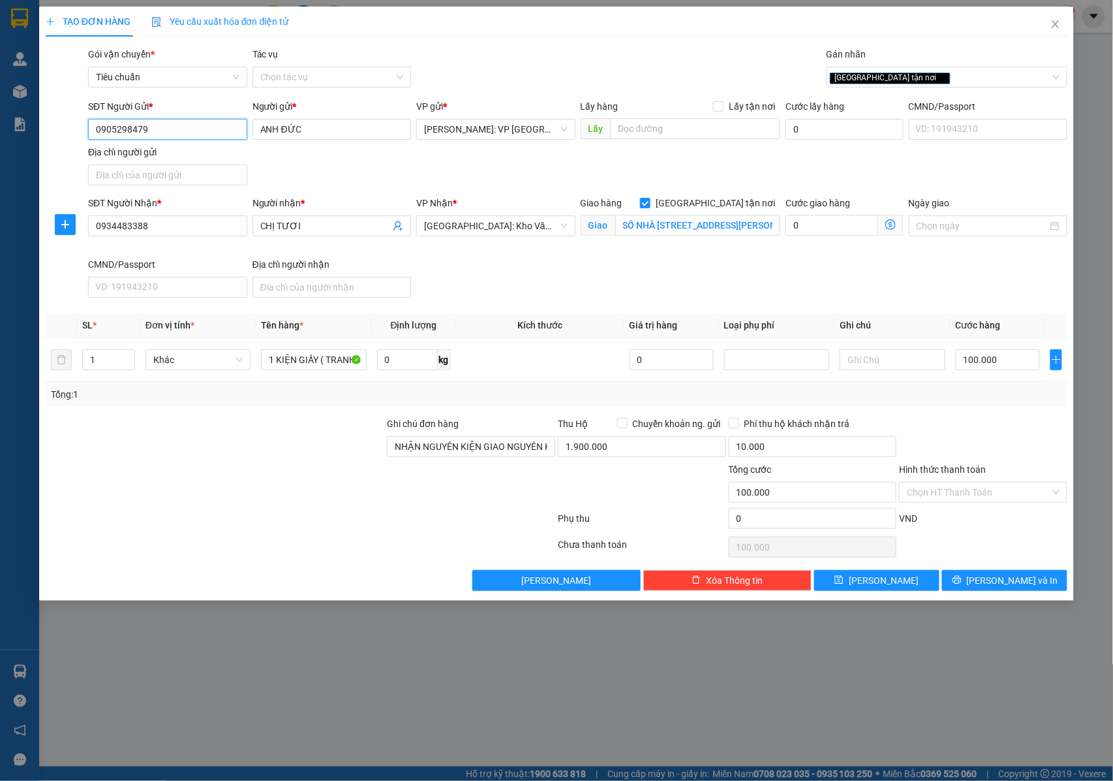
type input "0905298479"
click at [980, 572] on div "Transit Pickup Surcharge Ids Transit Deliver Surcharge Ids Transit Deliver Surc…" at bounding box center [557, 319] width 1023 height 544
click at [962, 580] on icon "printer" at bounding box center [957, 579] width 9 height 9
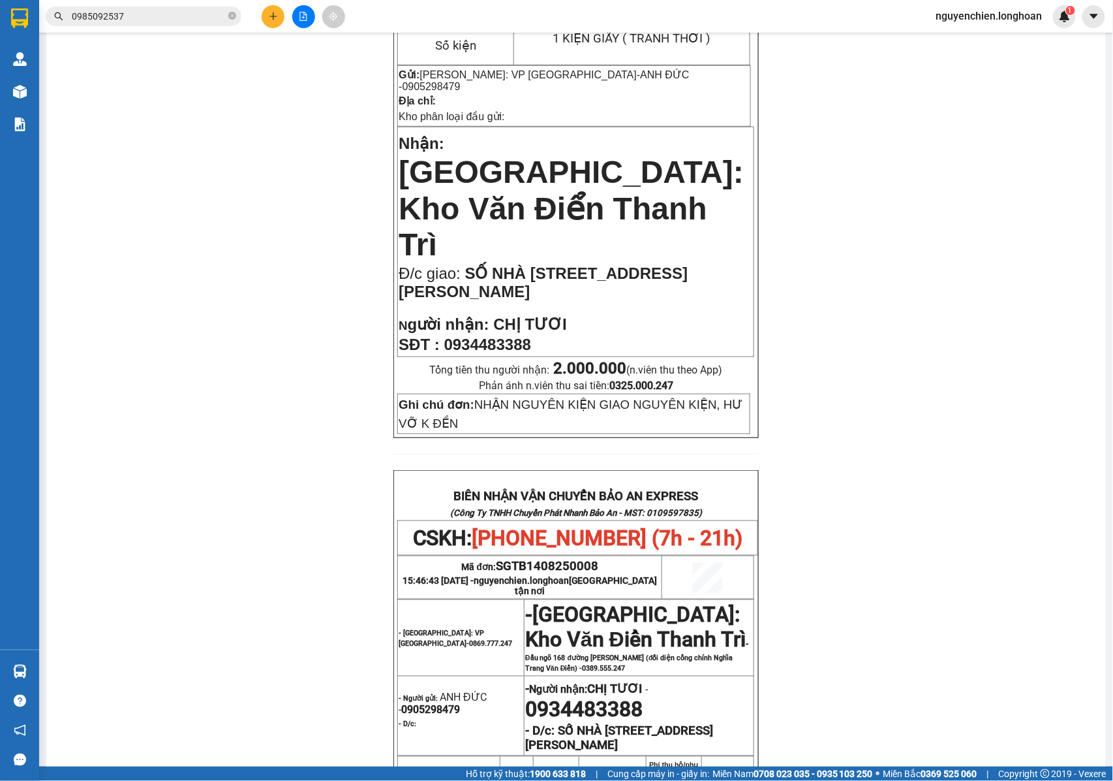
scroll to position [8, 0]
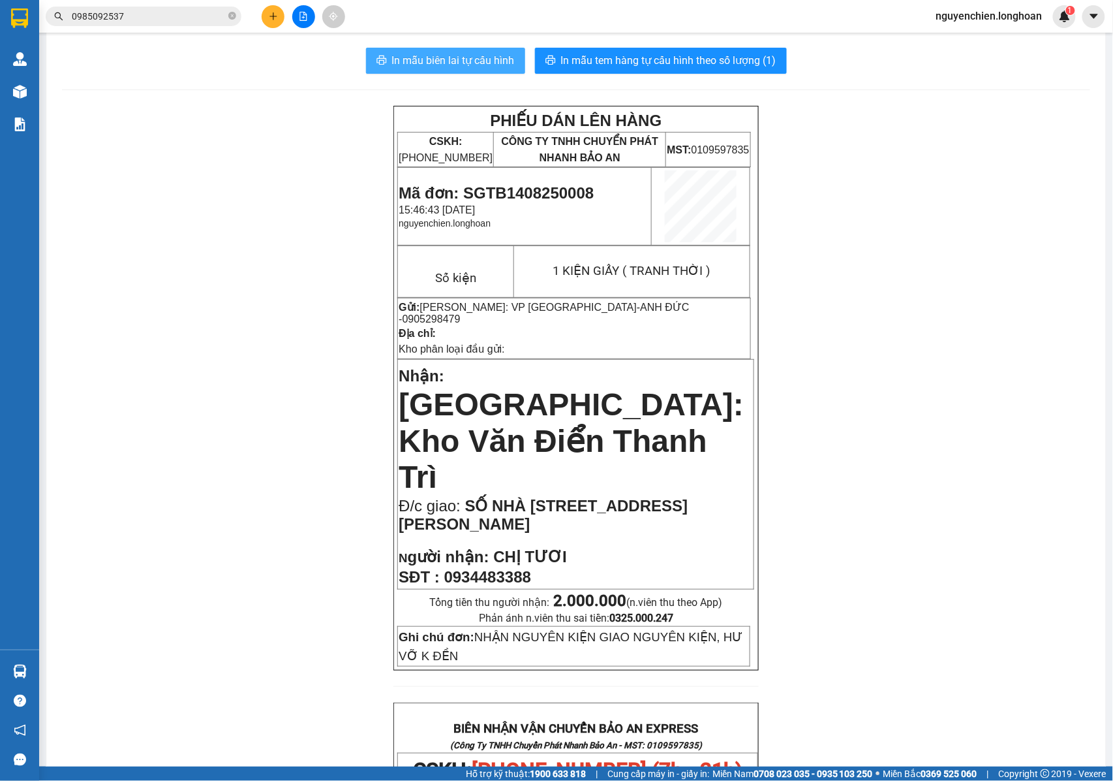
click at [486, 58] on span "In mẫu biên lai tự cấu hình" at bounding box center [453, 60] width 123 height 16
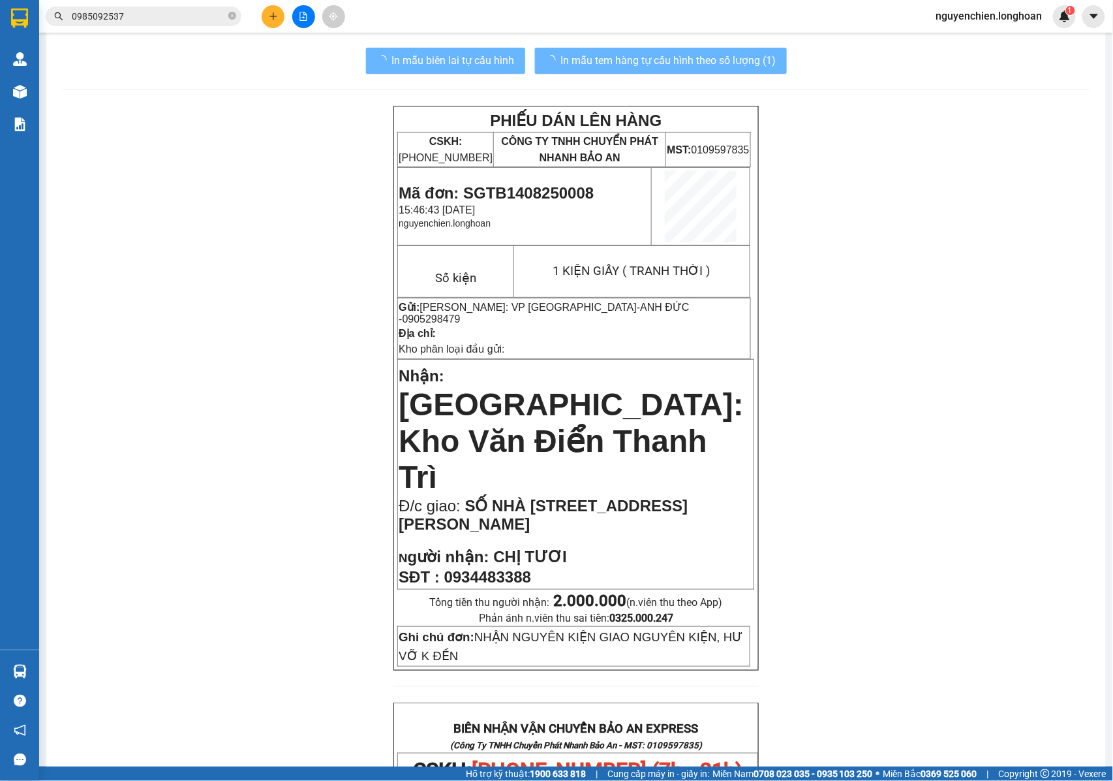
scroll to position [0, 0]
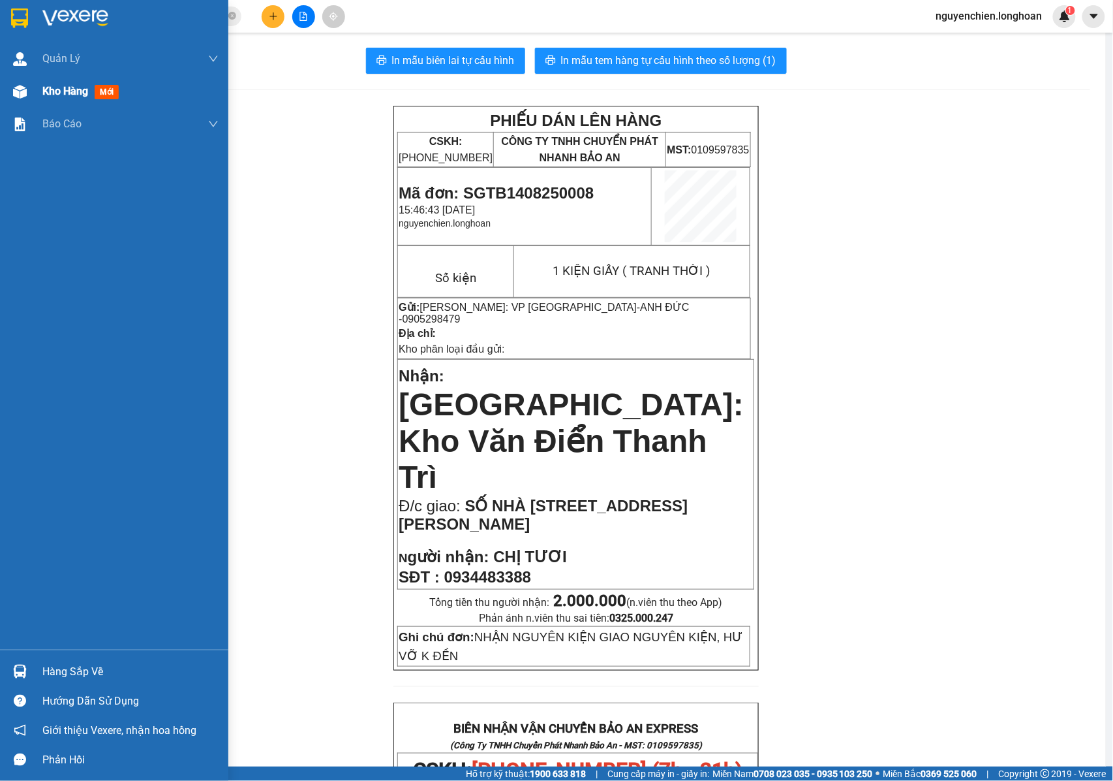
click at [65, 89] on span "Kho hàng" at bounding box center [65, 91] width 46 height 12
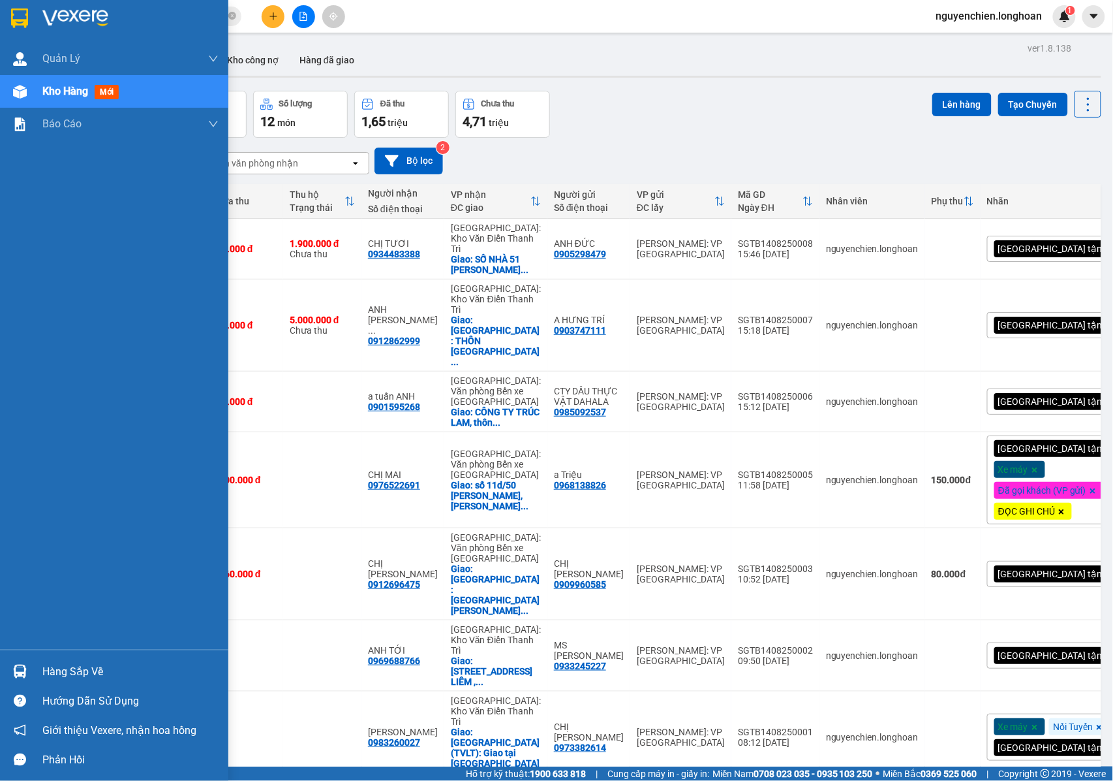
click at [8, 97] on div at bounding box center [19, 91] width 23 height 23
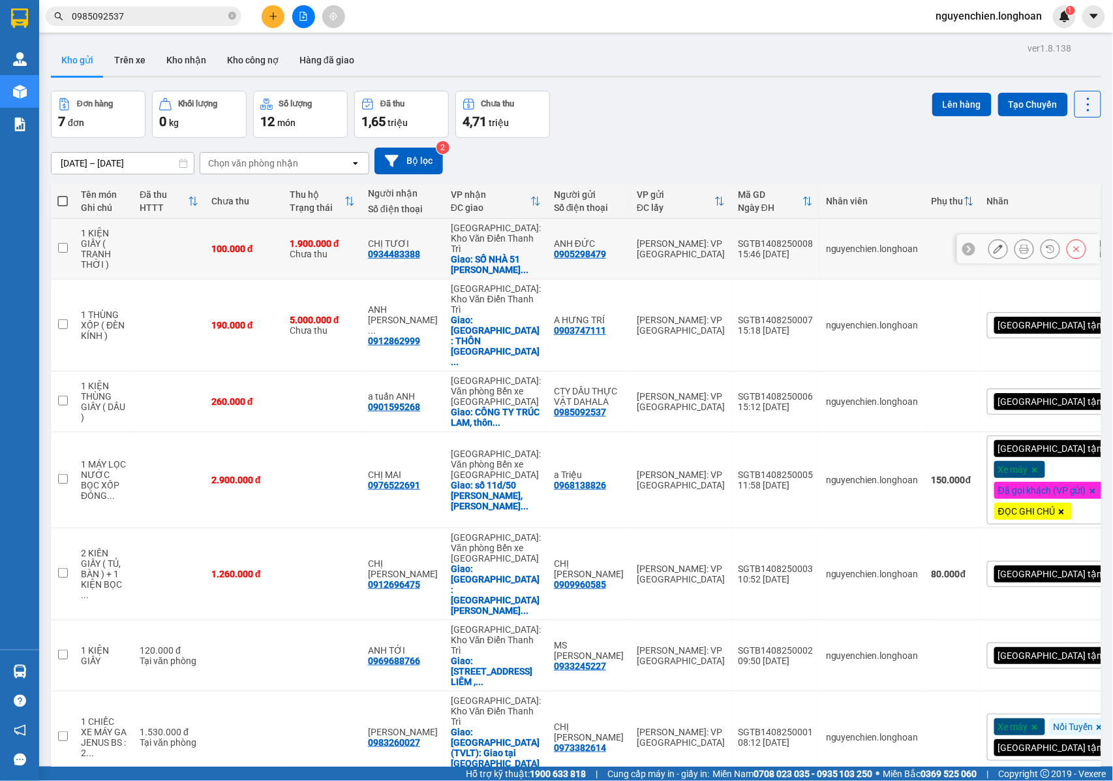
click at [994, 253] on icon at bounding box center [998, 248] width 9 height 9
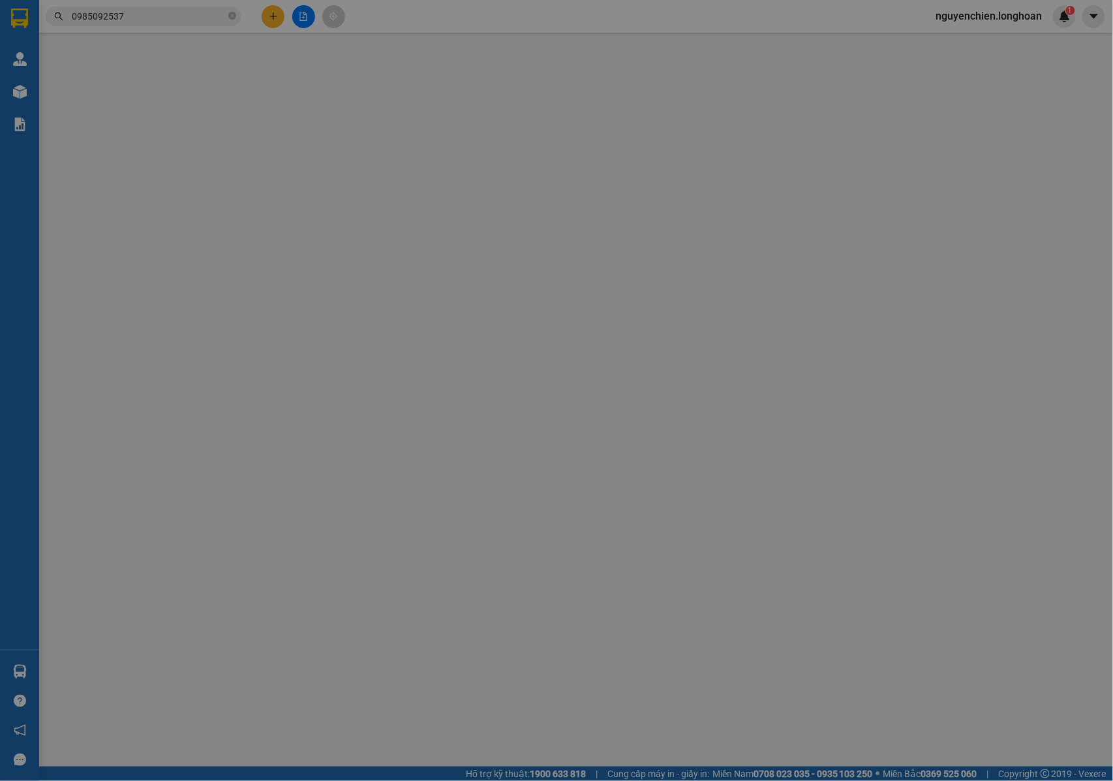
type input "0905298479"
type input "ANH ĐỨC"
type input "0934483388"
type input "CHỊ TƯƠI"
checkbox input "true"
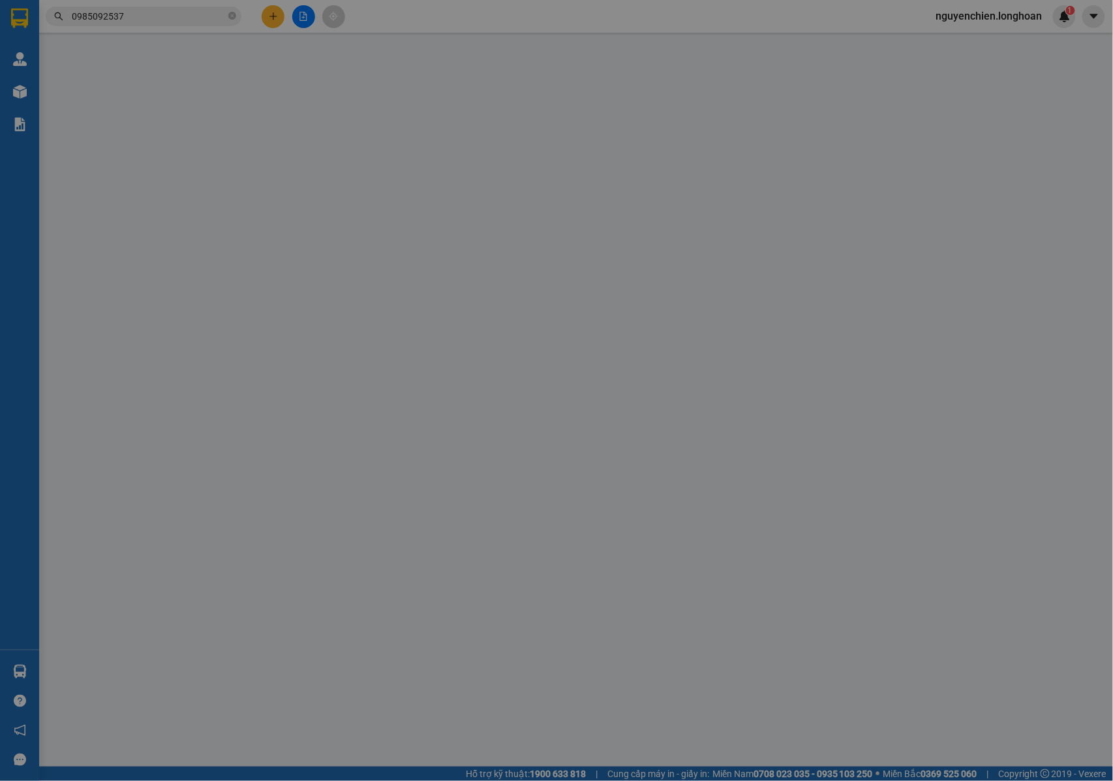
type input "SỐ NHÀ 51 NGUYỄN QUỐC TRỊ , TRUNG HÒA , CẦU GIẤY , HÀ NỘI"
type input "NHẬN NGUYÊN KIỆN GIAO NGUYÊN KIỆN, HƯ VỠ K ĐỀN"
type input "100.000"
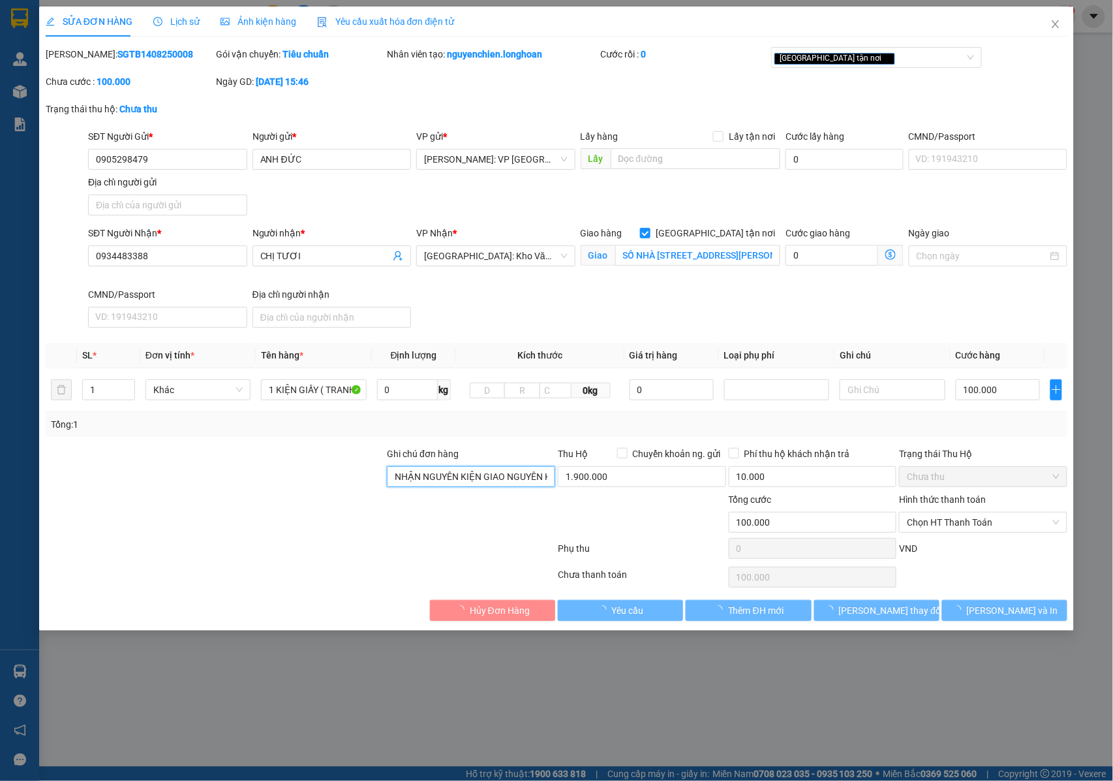
click at [456, 474] on input "NHẬN NGUYÊN KIỆN GIAO NGUYÊN KIỆN, HƯ VỠ K ĐỀN" at bounding box center [471, 476] width 168 height 21
drag, startPoint x: 476, startPoint y: 474, endPoint x: 539, endPoint y: 484, distance: 64.1
click at [539, 484] on input "NHẬN NGUYÊN KIỆN GIAO NGUYÊN KIỆN, HƯ VỠ K ĐỀN" at bounding box center [471, 476] width 168 height 21
click at [546, 478] on input "NHẬN NGUYÊN KIỆN GIAO NGUYÊN KIỆN, HƯ VỠ K ĐỀN" at bounding box center [471, 476] width 168 height 21
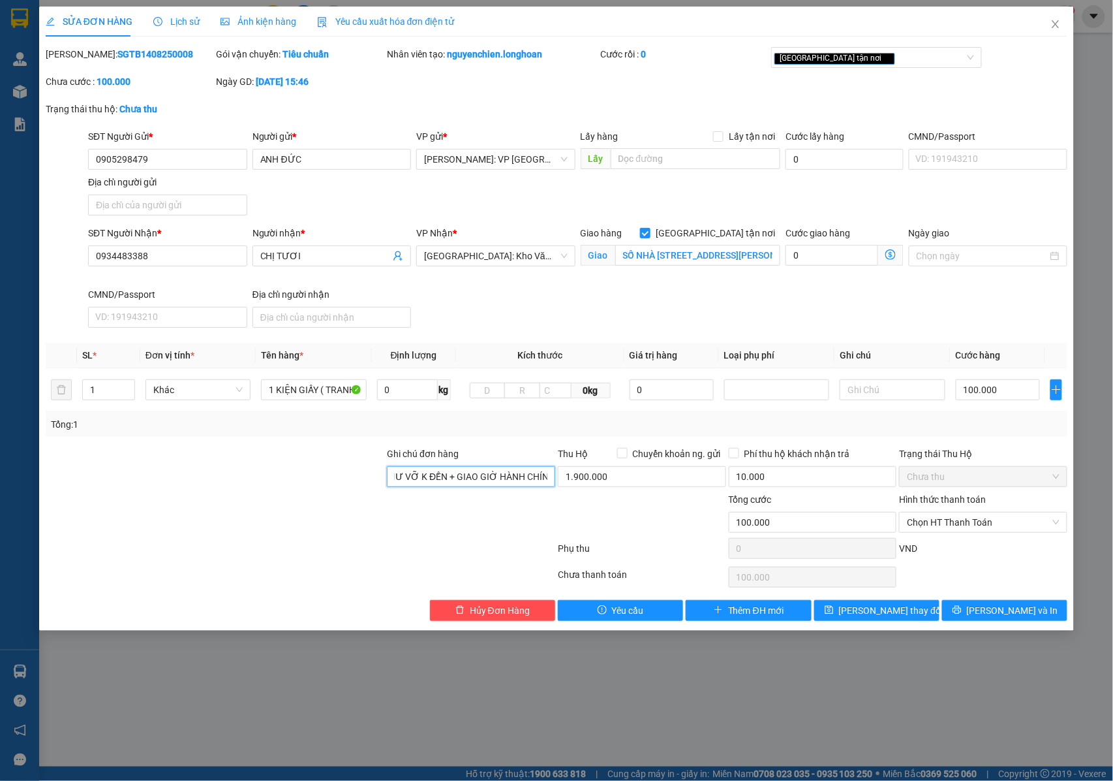
scroll to position [0, 0]
drag, startPoint x: 502, startPoint y: 483, endPoint x: 444, endPoint y: 478, distance: 57.6
click at [387, 496] on form "Ghi chú đơn hàng NHẬN NGUYÊN KIỆN GIAO NGUYÊN KIỆN, HƯ VỠ K ĐỀN + GIAO GIỜ HÀNH…" at bounding box center [557, 504] width 1023 height 117
type input "NHẬN NGUYÊN KIỆN GIAO NGUYÊN KIỆN, HƯ VỠ K ĐỀN + GIAO GIỜ HÀNH CHÍNH , NGƯỜI NH…"
click at [872, 613] on span "[PERSON_NAME] thay đổi" at bounding box center [891, 610] width 104 height 14
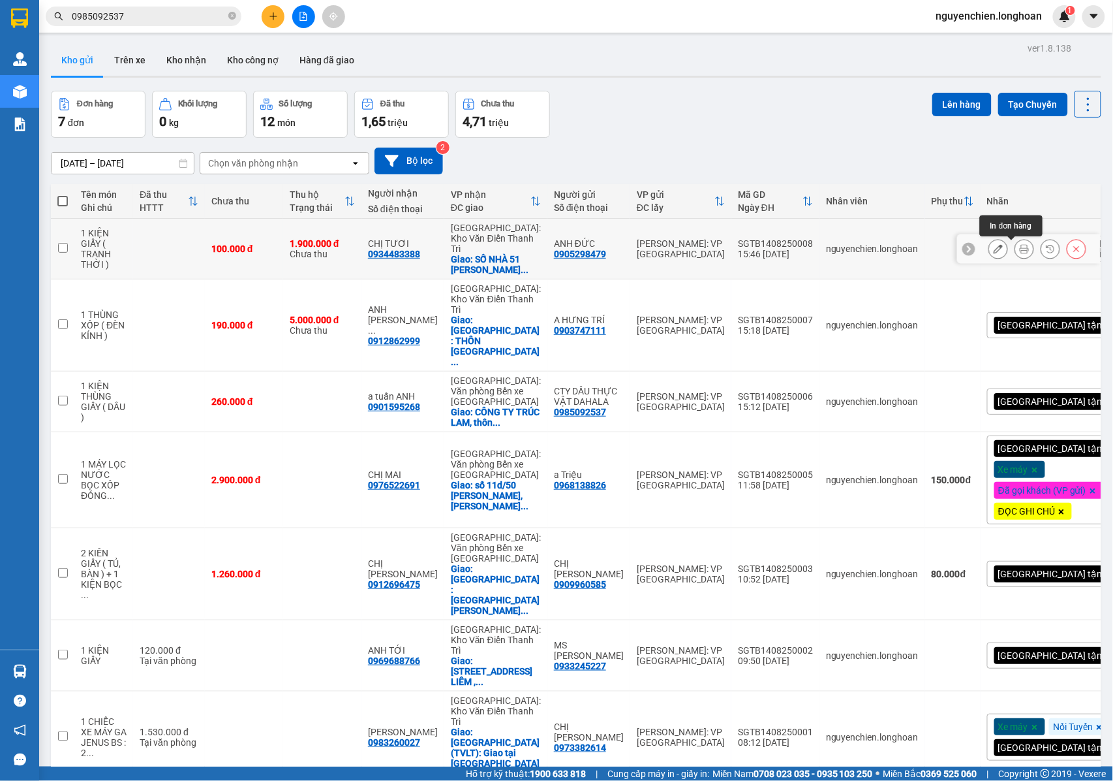
click at [1019, 246] on button at bounding box center [1024, 249] width 18 height 23
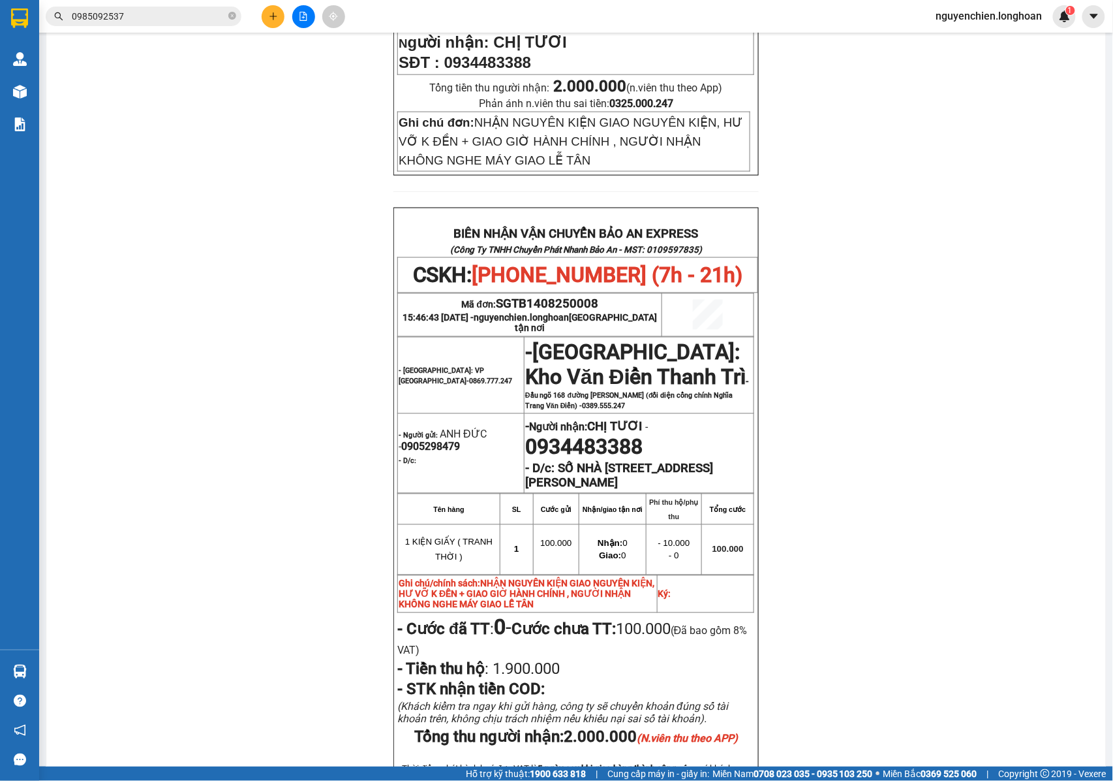
scroll to position [609, 0]
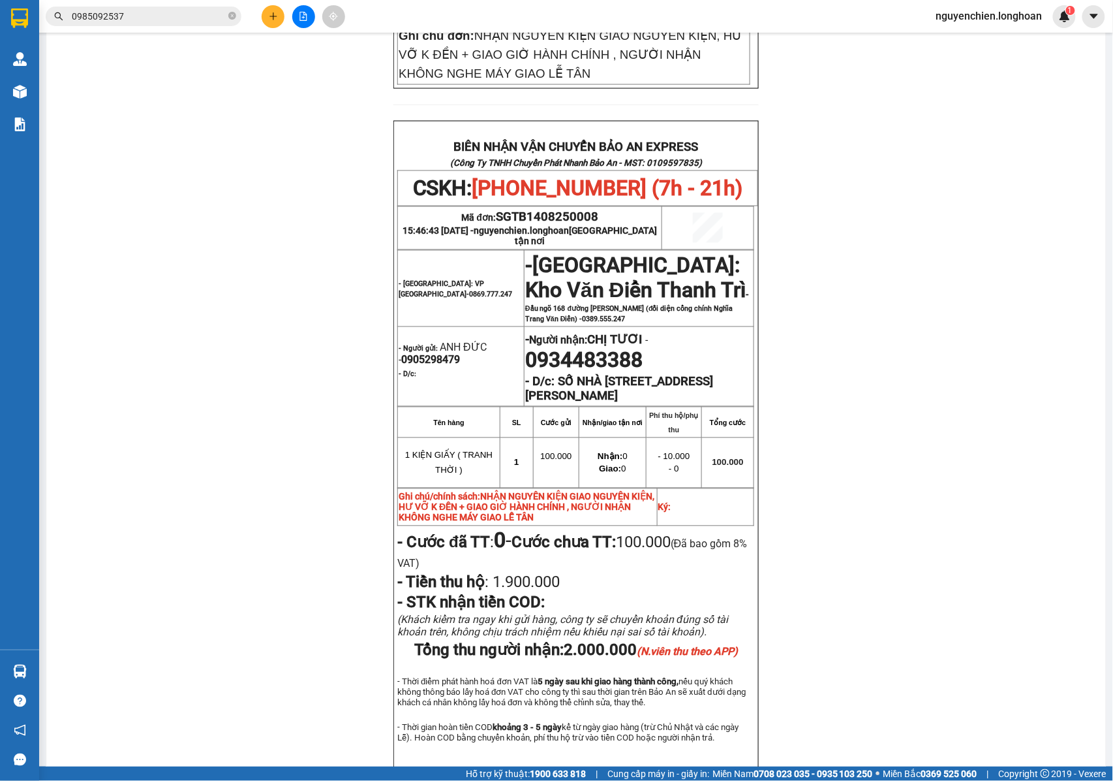
click at [29, 95] on div at bounding box center [19, 91] width 23 height 23
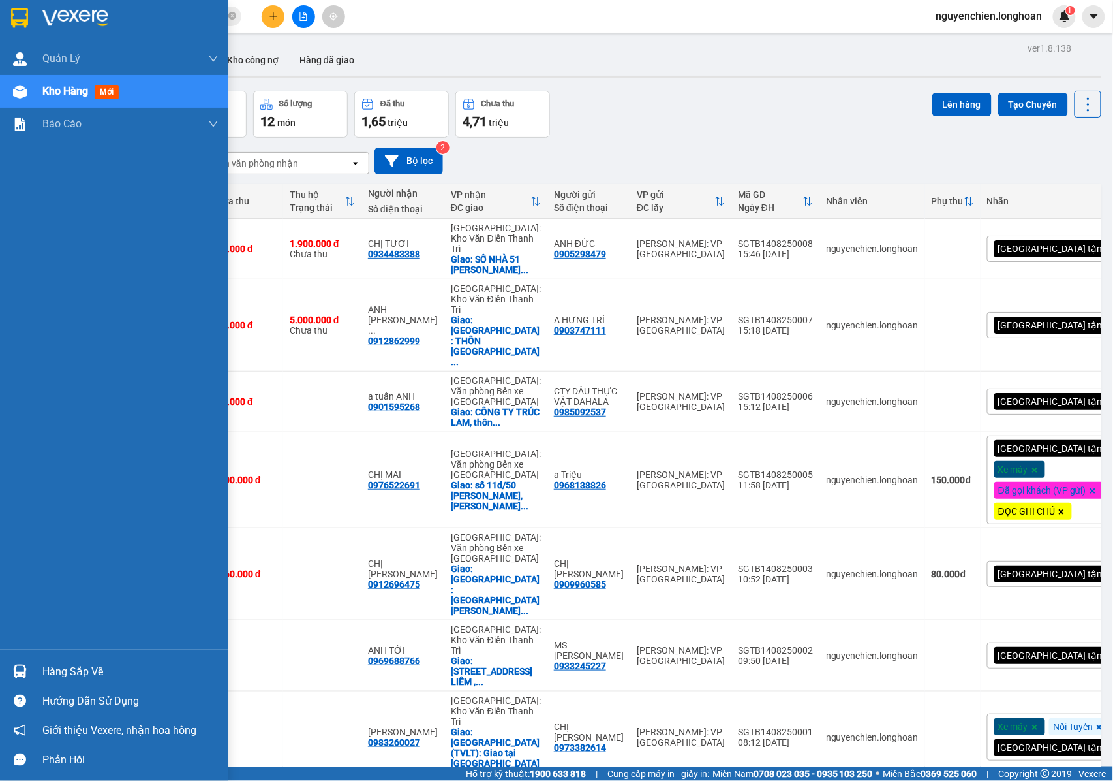
click at [38, 89] on div "Kho hàng mới" at bounding box center [114, 91] width 228 height 33
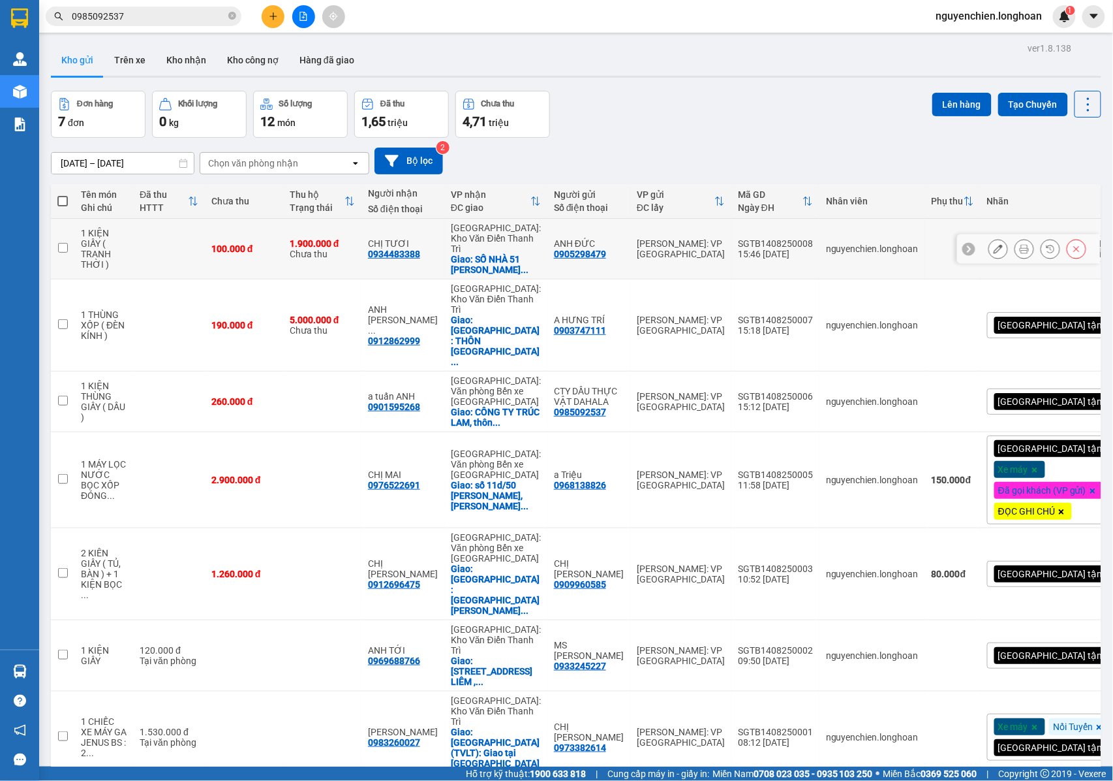
click at [1020, 249] on icon at bounding box center [1024, 248] width 9 height 9
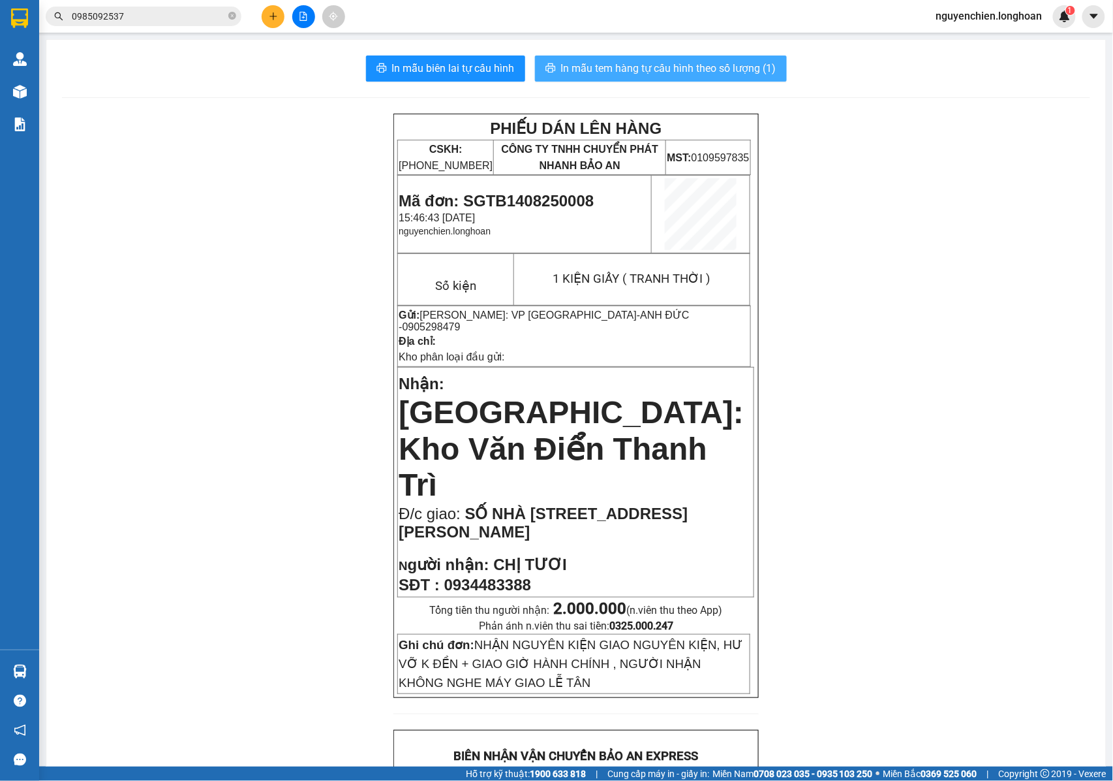
click at [632, 67] on span "In mẫu tem hàng tự cấu hình theo số lượng (1)" at bounding box center [668, 68] width 215 height 16
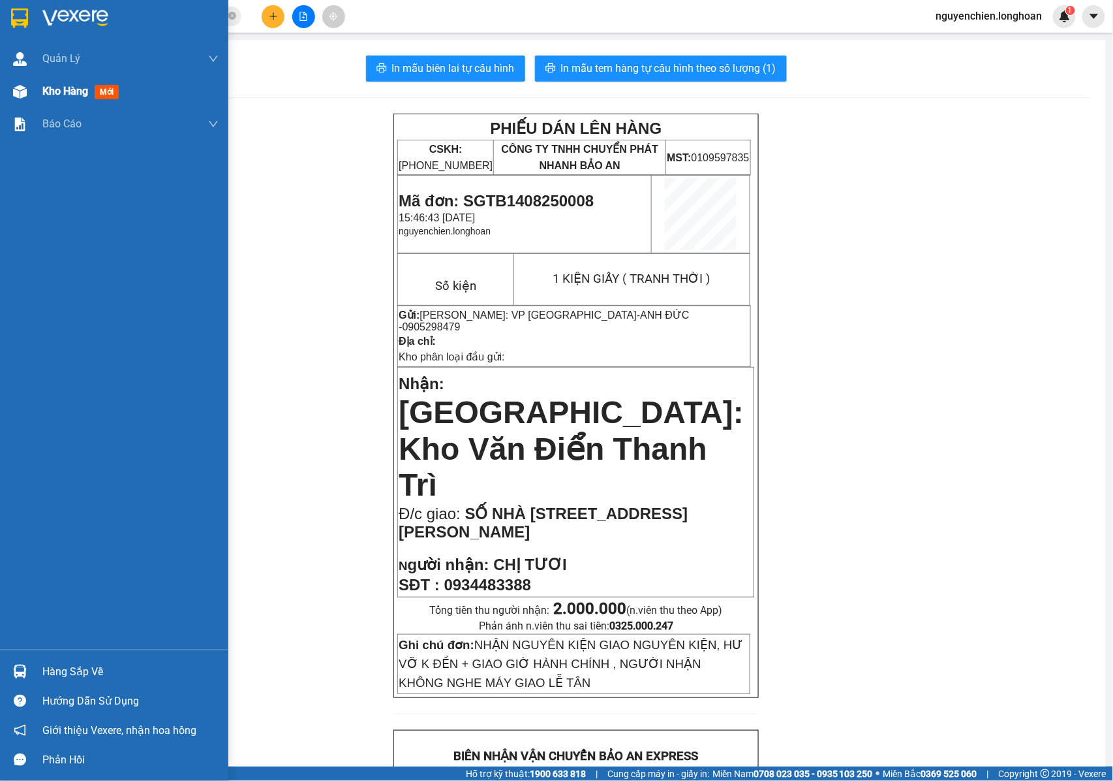
click at [16, 97] on img at bounding box center [20, 92] width 14 height 14
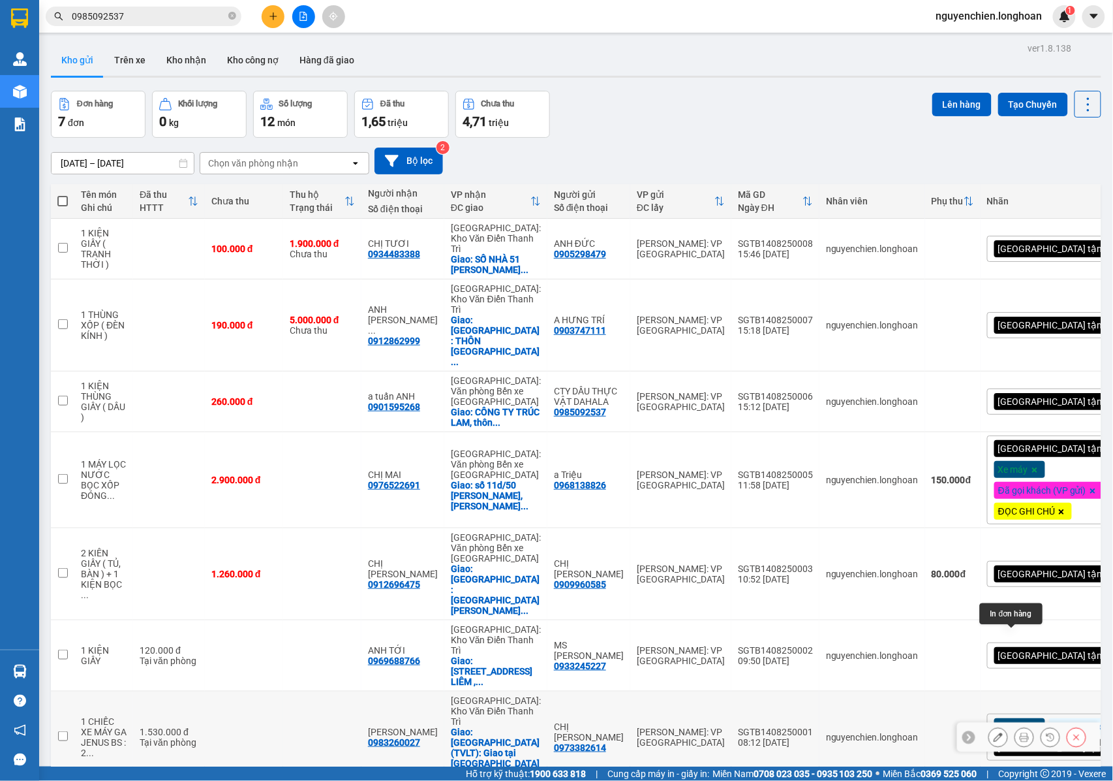
click at [1020, 732] on icon at bounding box center [1024, 736] width 9 height 9
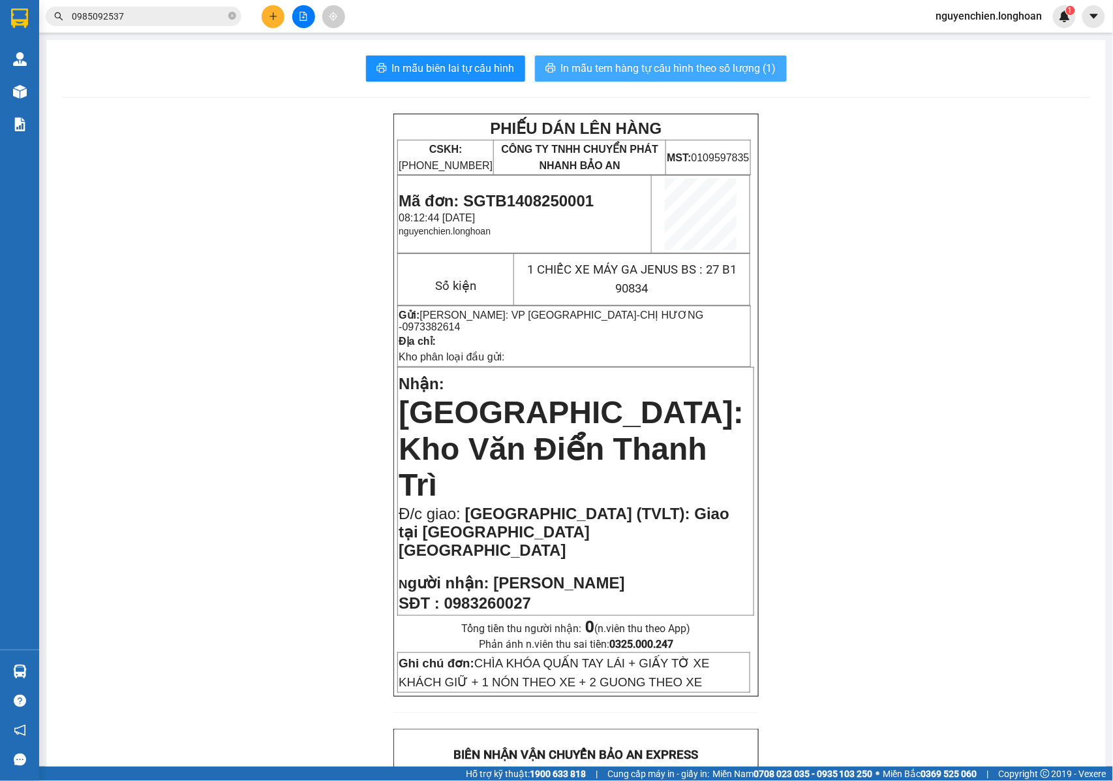
click at [612, 73] on span "In mẫu tem hàng tự cấu hình theo số lượng (1)" at bounding box center [668, 68] width 215 height 16
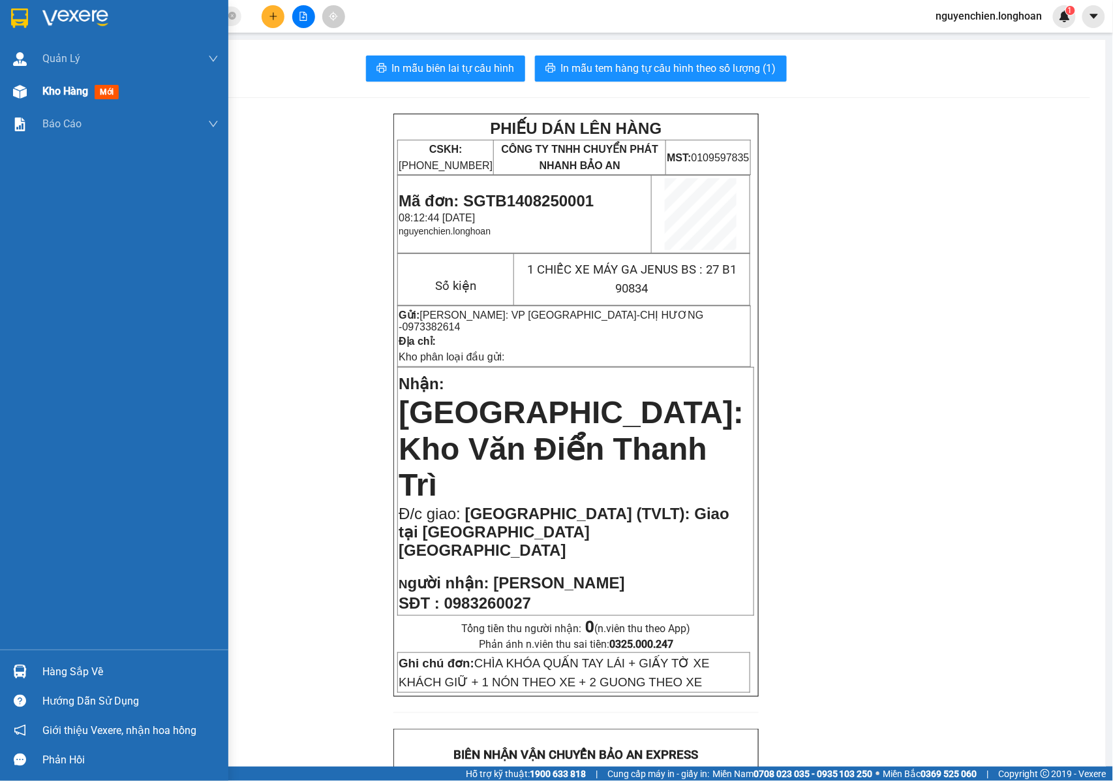
click at [26, 87] on img at bounding box center [20, 92] width 14 height 14
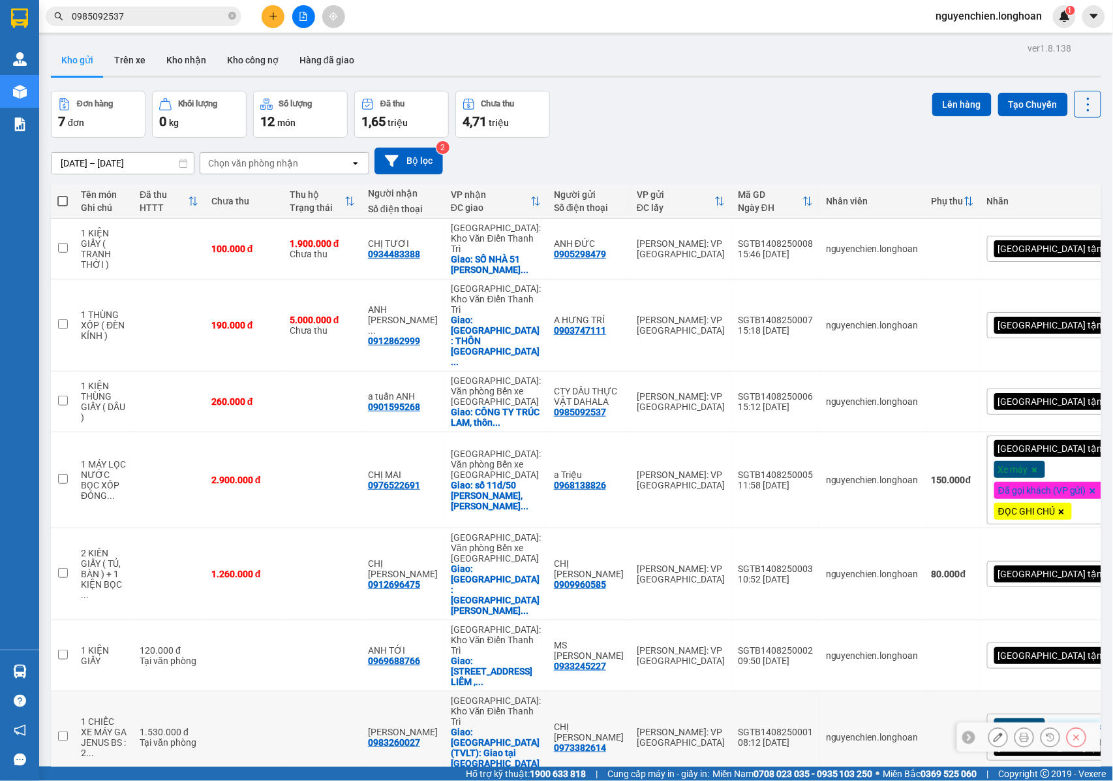
click at [994, 732] on icon at bounding box center [998, 736] width 9 height 9
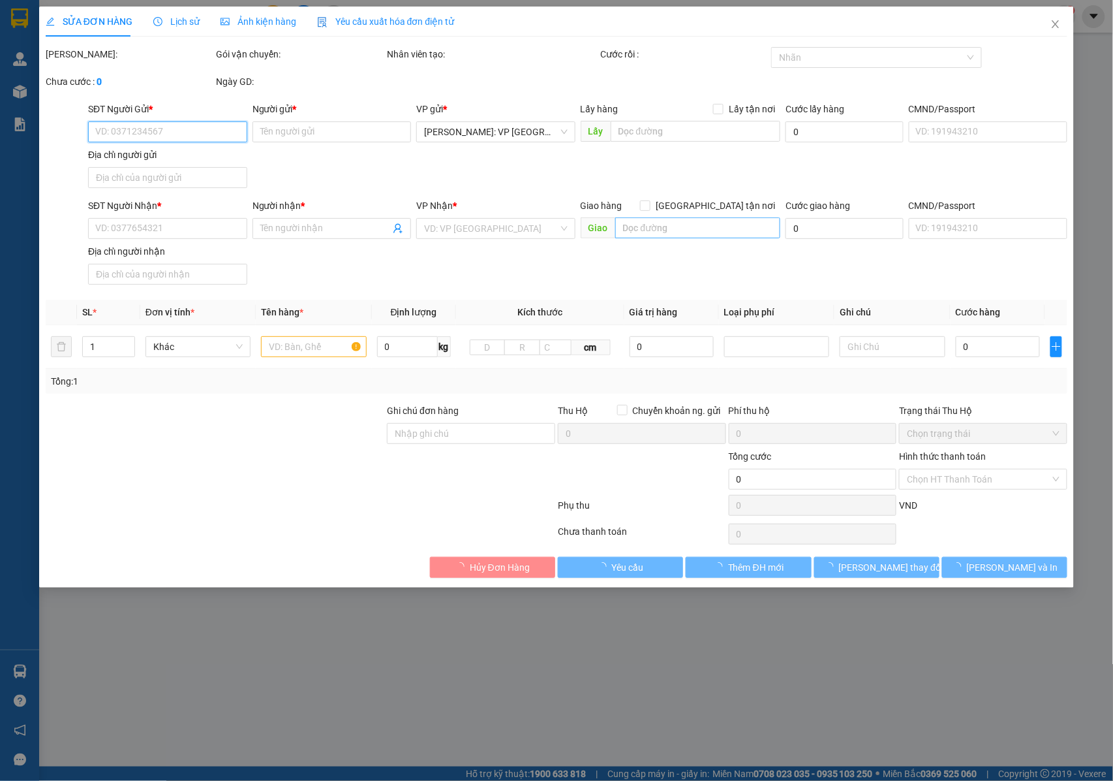
type input "0973382614"
type input "CHỊ HƯƠNG"
type input "0983260027"
type input "ANH CƯỜNG"
checkbox input "true"
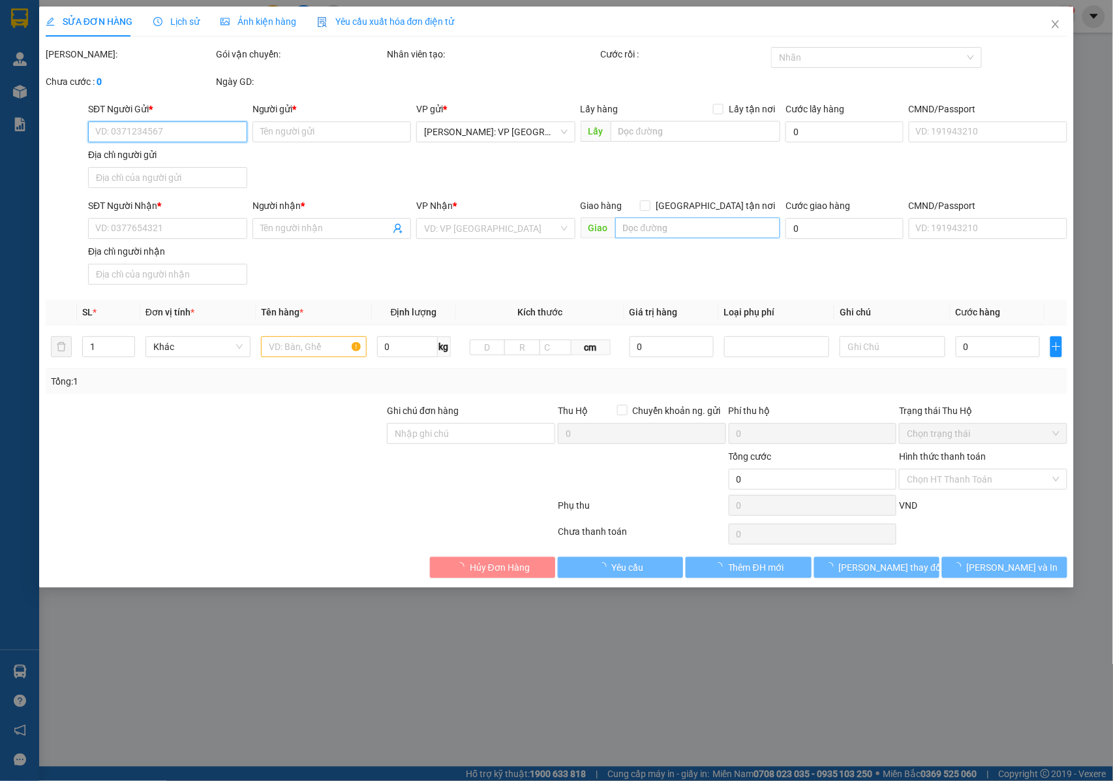
type input "TP Điện Biên (TVLT): Giao tại bến xe TP Điện Biên"
type input "CHÌA KHÓA QUẤN TAY LÁI + GIẤY TỜ XE KHÁCH GIỮ + 1 NÓN THEO XE + 2 GUONG THEO XE"
type input "1.530.000"
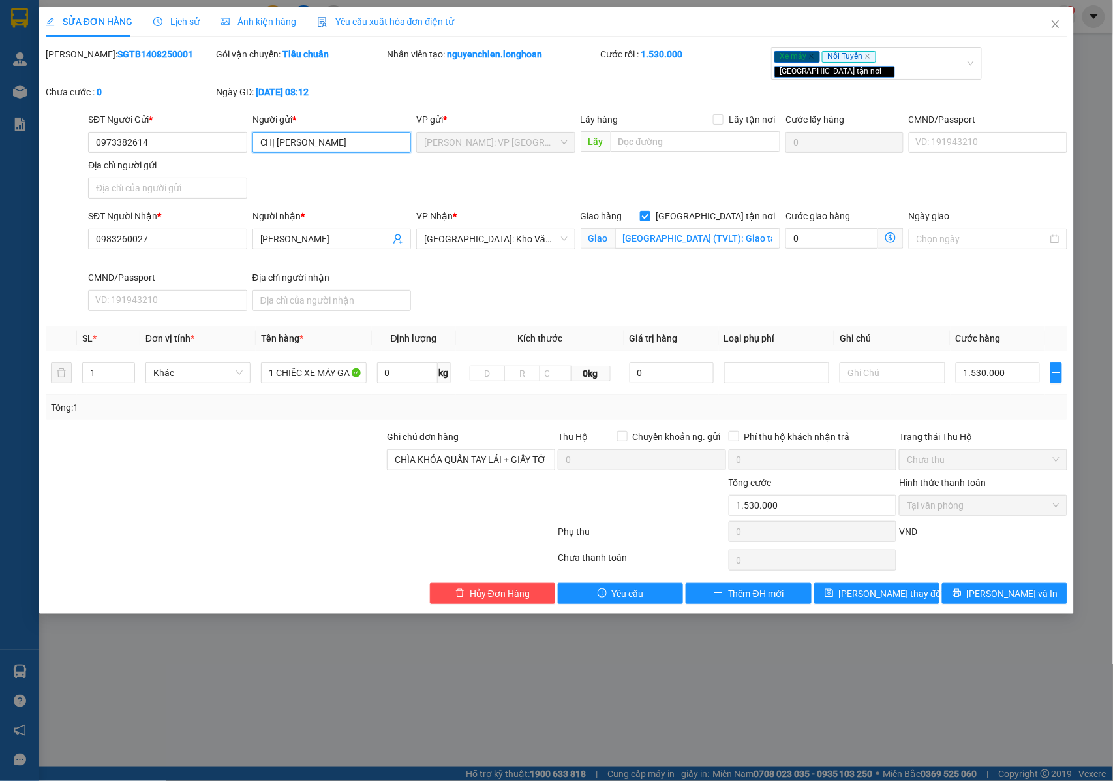
click at [277, 132] on input "CHỊ HƯƠNG" at bounding box center [332, 142] width 159 height 21
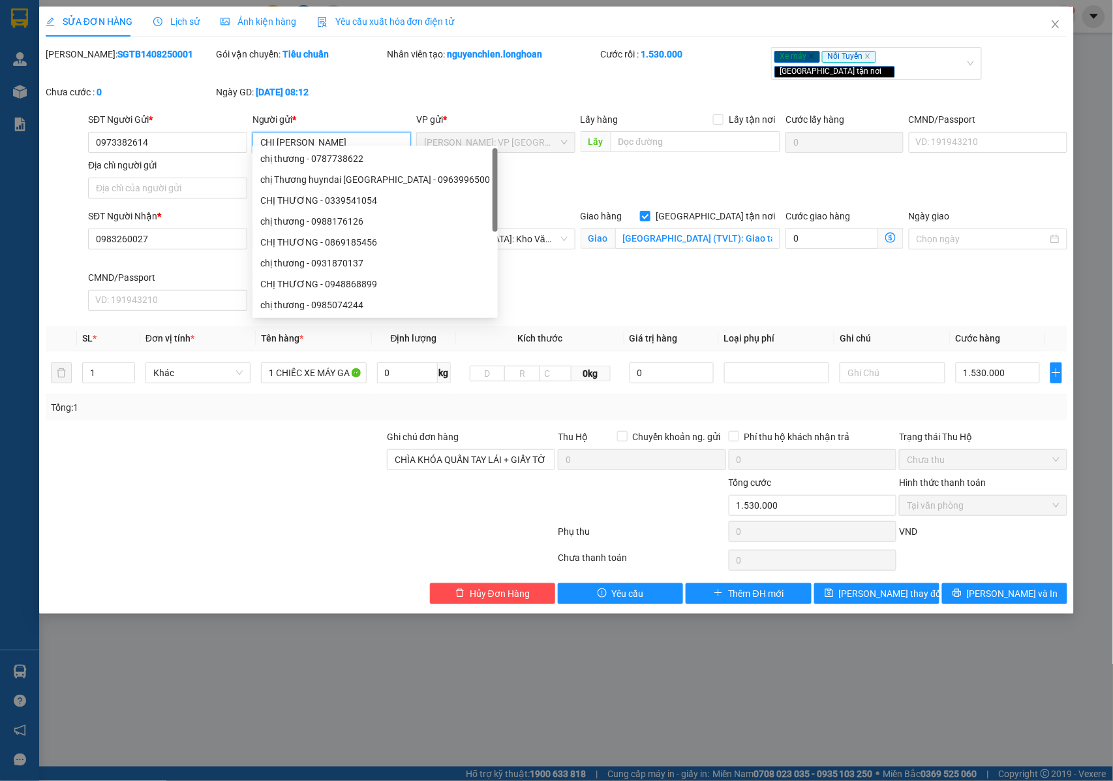
type input "CHỊ THƯƠNG"
click at [977, 593] on button "[PERSON_NAME] và In" at bounding box center [1004, 593] width 125 height 21
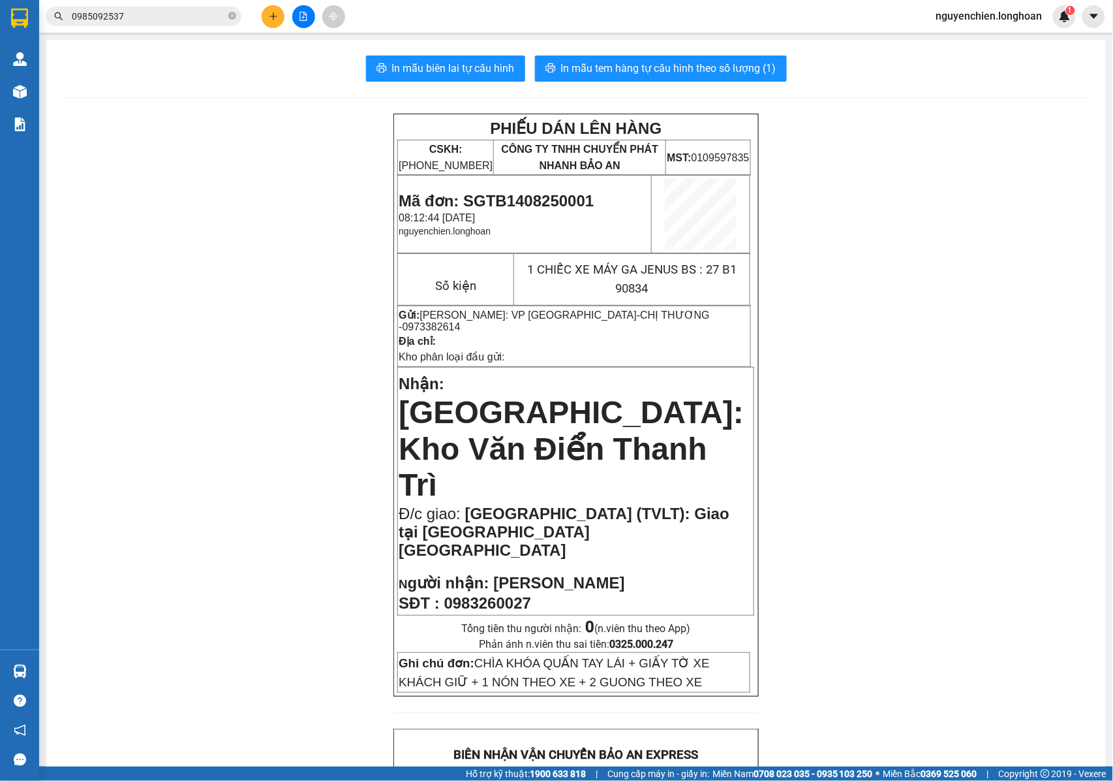
drag, startPoint x: 817, startPoint y: 306, endPoint x: 796, endPoint y: 300, distance: 21.7
click at [817, 306] on div "PHIẾU DÁN LÊN HÀNG CSKH: 1900.06.88.33 CÔNG TY TNHH CHUYỂN PHÁT NHANH BẢO AN MS…" at bounding box center [576, 767] width 1029 height 1307
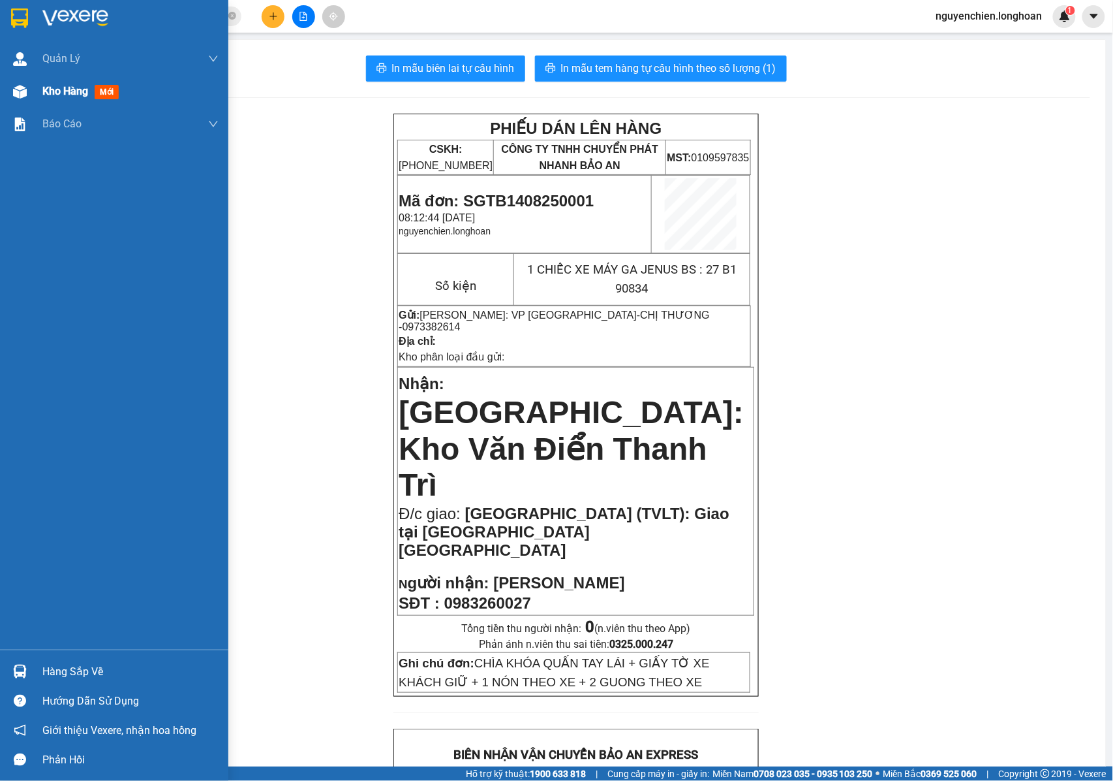
click at [22, 102] on div at bounding box center [19, 91] width 23 height 23
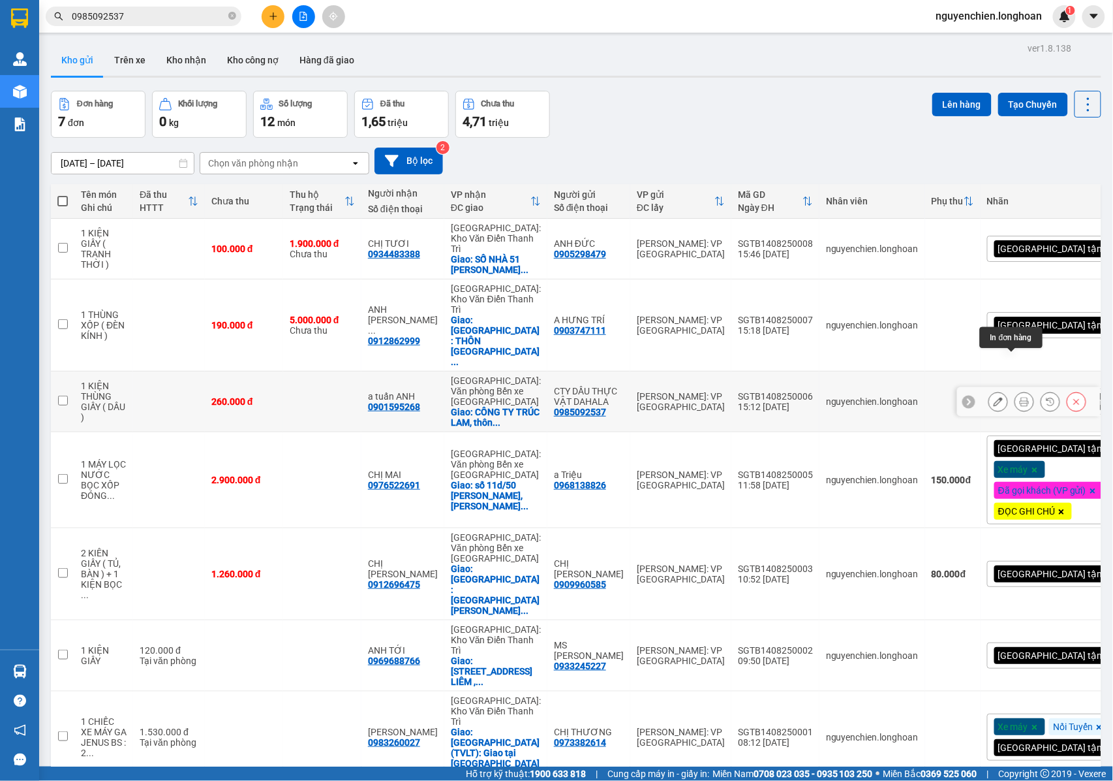
click at [1020, 397] on icon at bounding box center [1024, 401] width 9 height 9
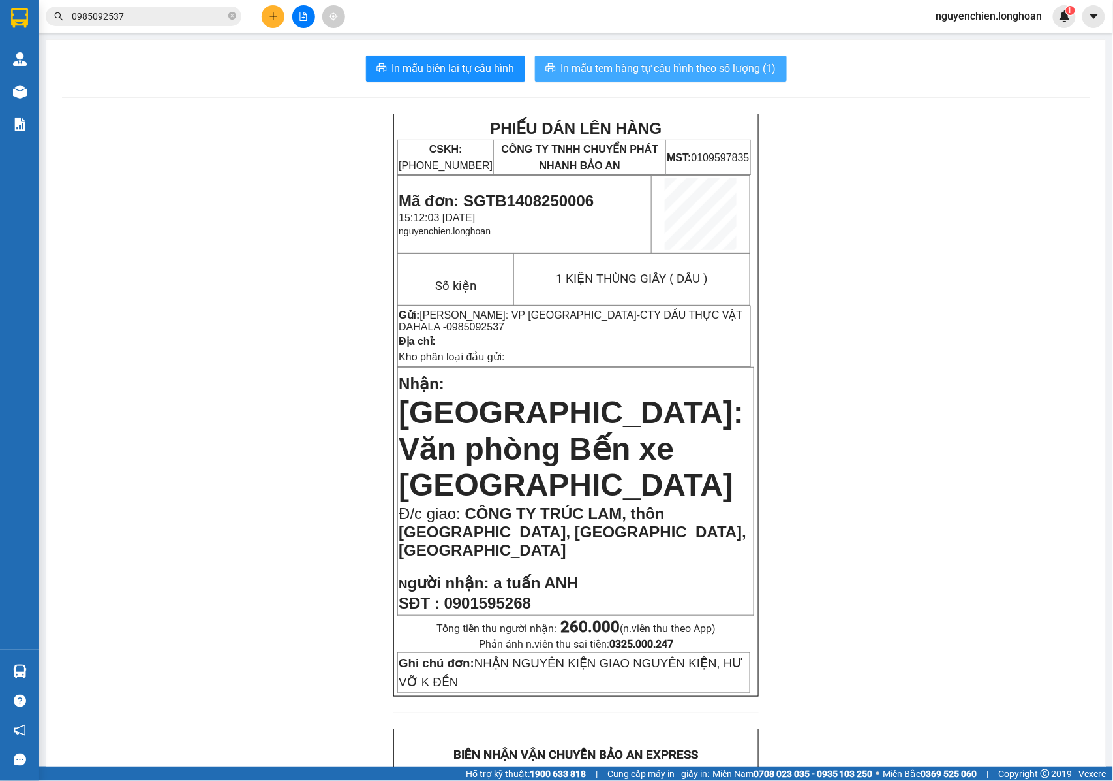
click at [642, 61] on span "In mẫu tem hàng tự cấu hình theo số lượng (1)" at bounding box center [668, 68] width 215 height 16
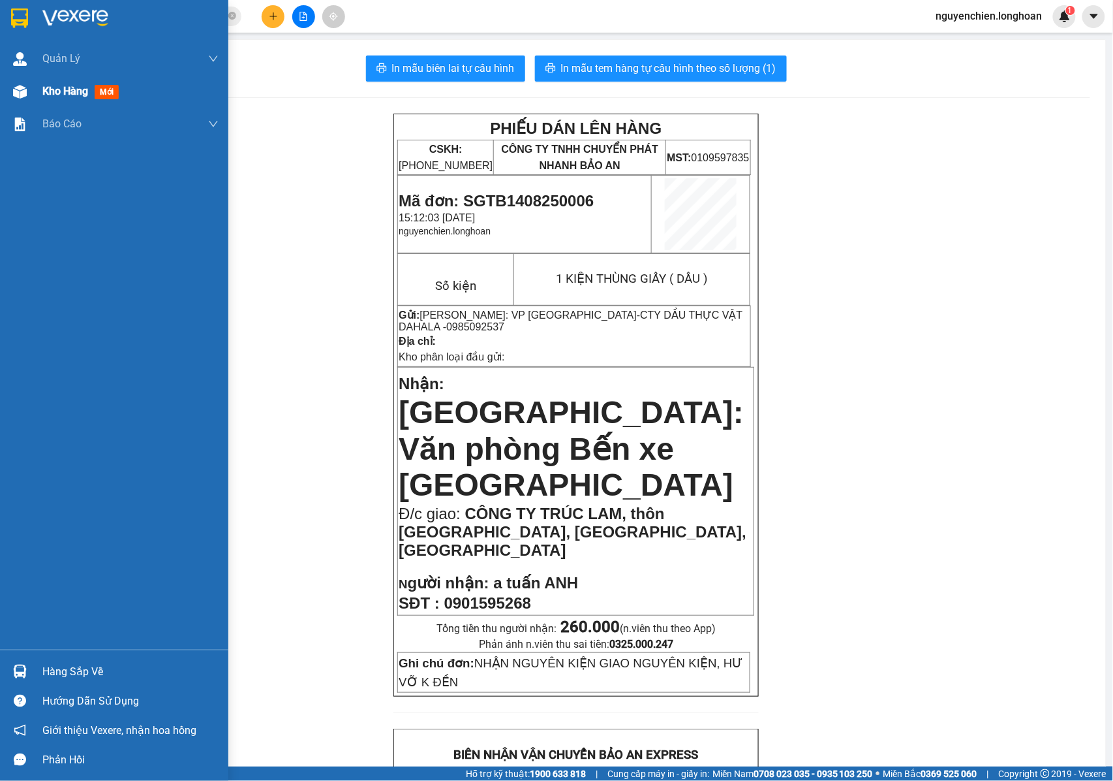
click at [27, 100] on div at bounding box center [19, 91] width 23 height 23
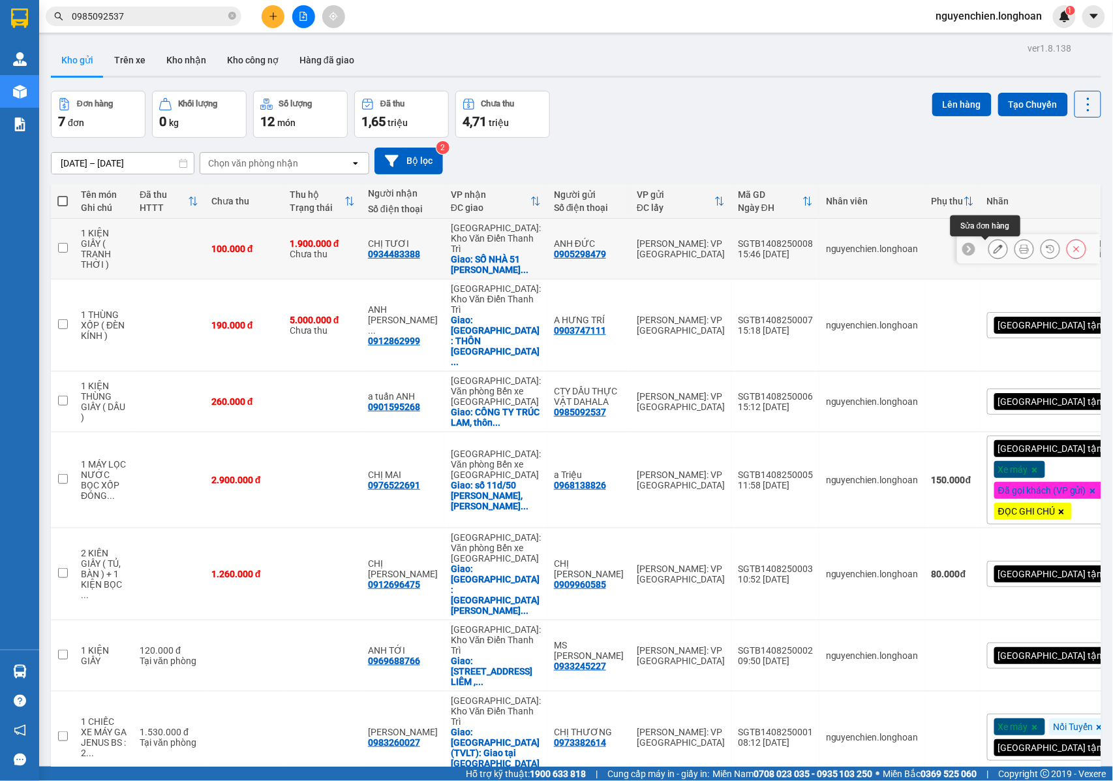
click at [989, 254] on button at bounding box center [998, 249] width 18 height 23
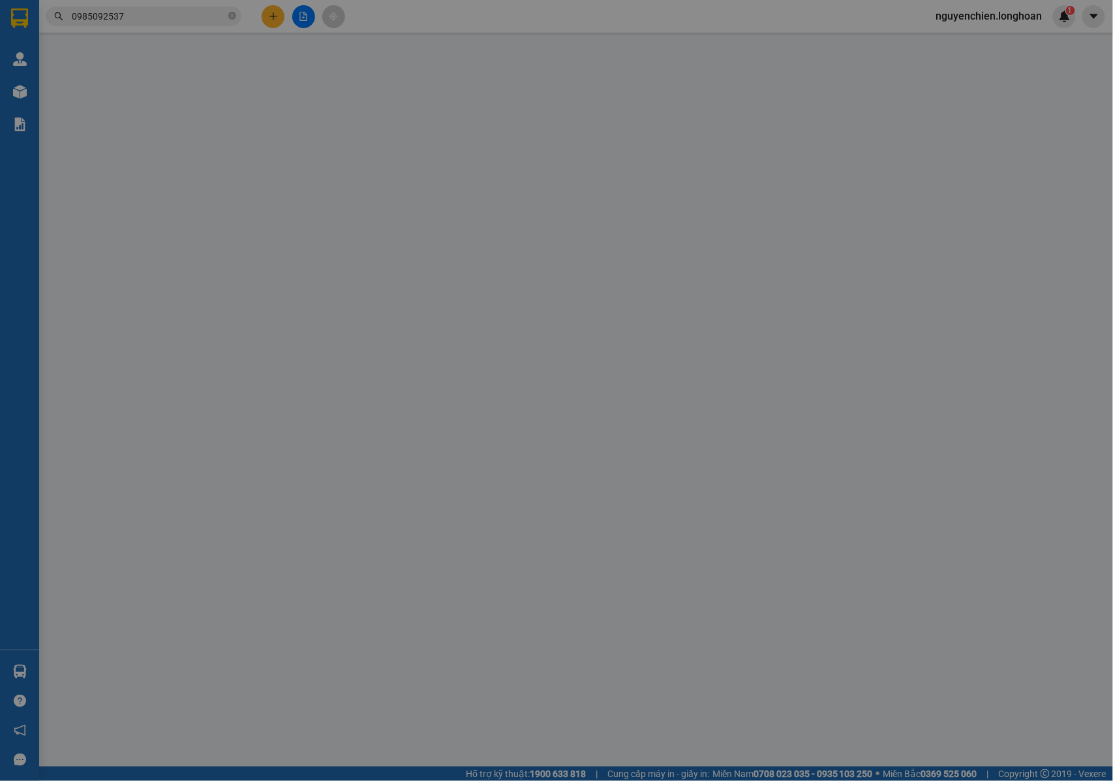
type input "0905298479"
type input "ANH ĐỨC"
type input "0934483388"
type input "CHỊ TƯƠI"
checkbox input "true"
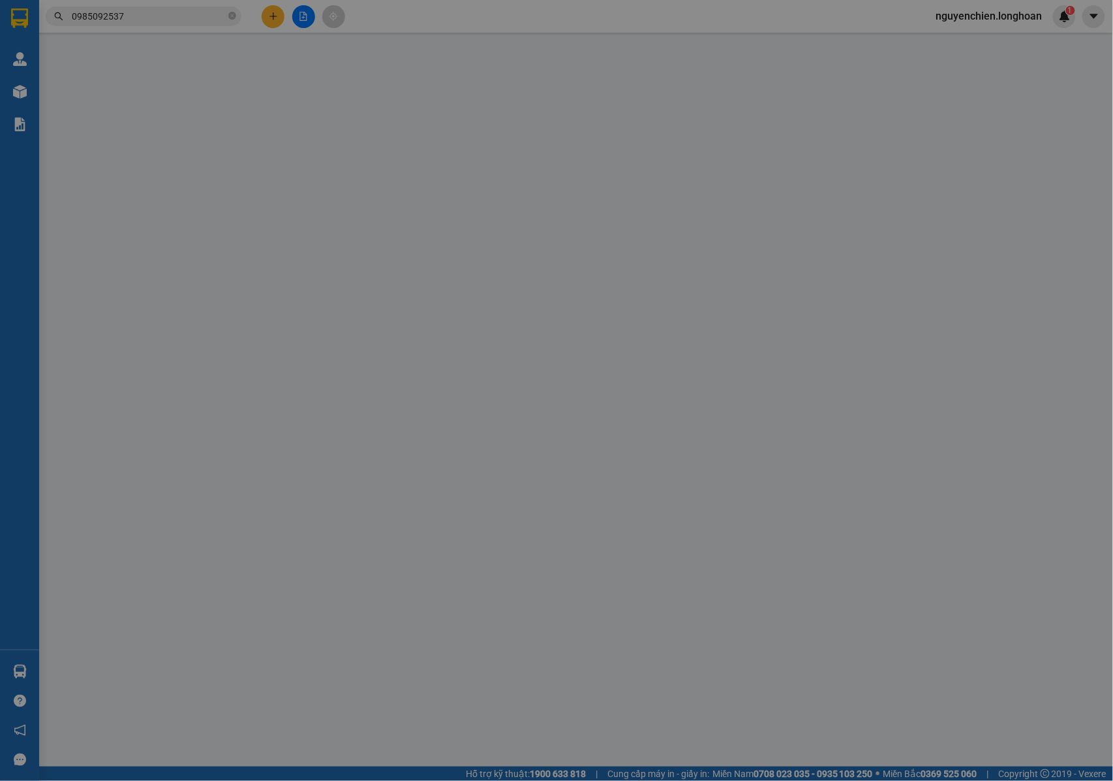
type input "SỐ NHÀ 51 NGUYỄN QUỐC TRỊ , TRUNG HÒA , CẦU GIẤY , HÀ NỘI"
type input "NHẬN NGUYÊN KIỆN GIAO NGUYÊN KIỆN, HƯ VỠ K ĐỀN + GIAO GIỜ HÀNH CHÍNH , NGƯỜI NH…"
type input "100.000"
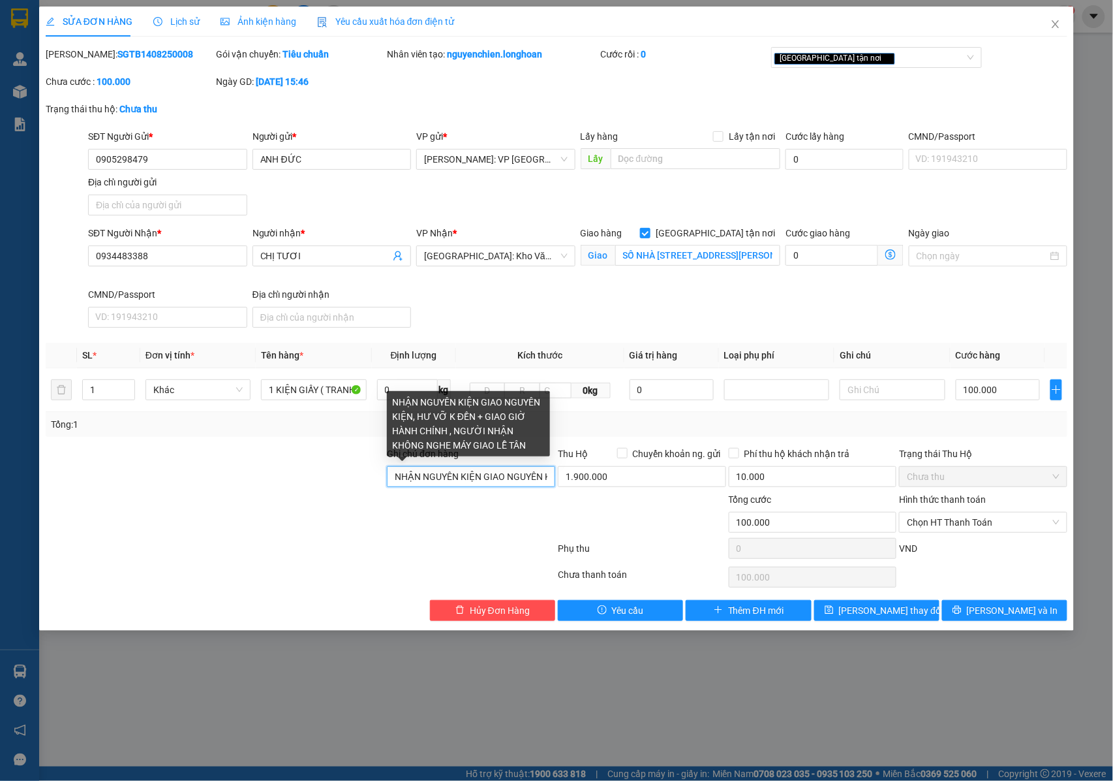
drag, startPoint x: 395, startPoint y: 476, endPoint x: 489, endPoint y: 474, distance: 94.0
click at [489, 474] on input "NHẬN NGUYÊN KIỆN GIAO NGUYÊN KIỆN, HƯ VỠ K ĐỀN + GIAO GIỜ HÀNH CHÍNH , NGƯỜI NH…" at bounding box center [471, 476] width 168 height 21
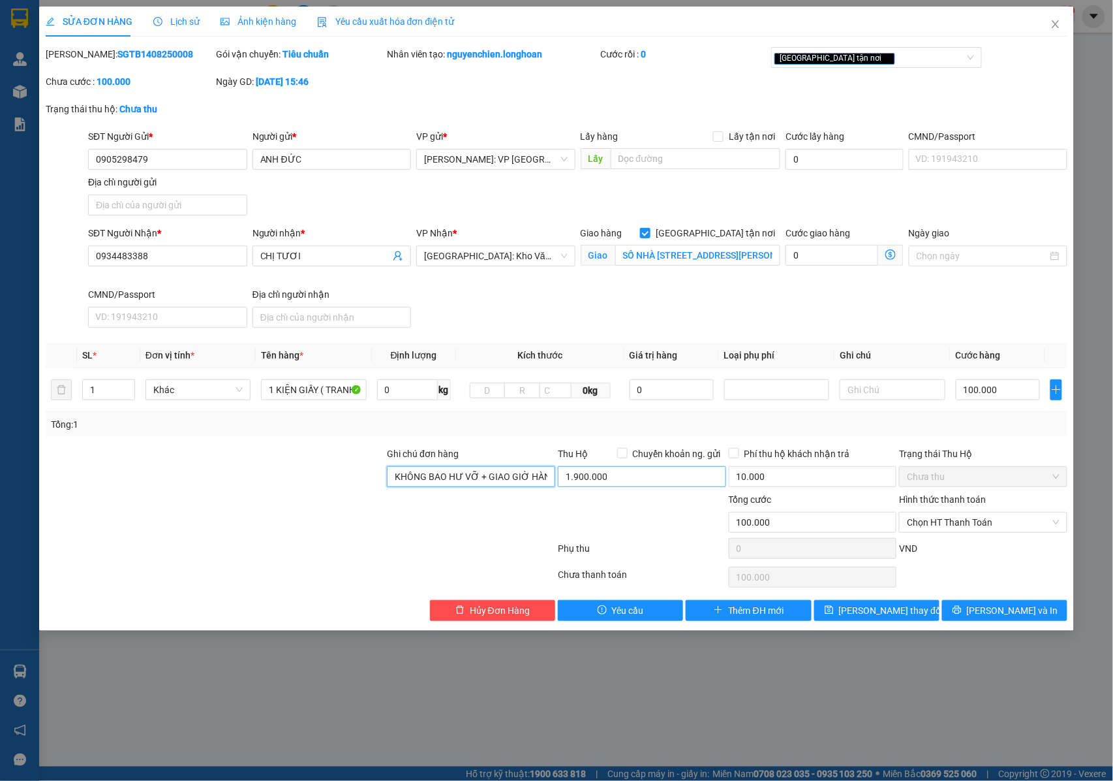
drag, startPoint x: 489, startPoint y: 474, endPoint x: 568, endPoint y: 478, distance: 79.1
click at [568, 478] on div "Ghi chú đơn hàng KHÔNG BAO HƯ VỠ + GIAO GIỜ HÀNH CHÍNH , NGƯỜI NHẬN KHÔNG NGHE …" at bounding box center [556, 469] width 1025 height 46
click at [547, 486] on input "KHÔNG BAO HƯ VỠ + GIAO GIỜ HÀNH CHÍNH , NGƯỜI NHẬN KHÔNG NGHE MÁY GIAO LỄ TÂN" at bounding box center [471, 476] width 168 height 21
type input "KHÔNG BAO HƯ VỠ + GIAO GIỜ HÀNH CHÍNH , NGƯỜI NHẬN KHÔNG NGHE MÁY GIAO LỄ TÂN T…"
click at [895, 613] on span "[PERSON_NAME] thay đổi" at bounding box center [891, 610] width 104 height 14
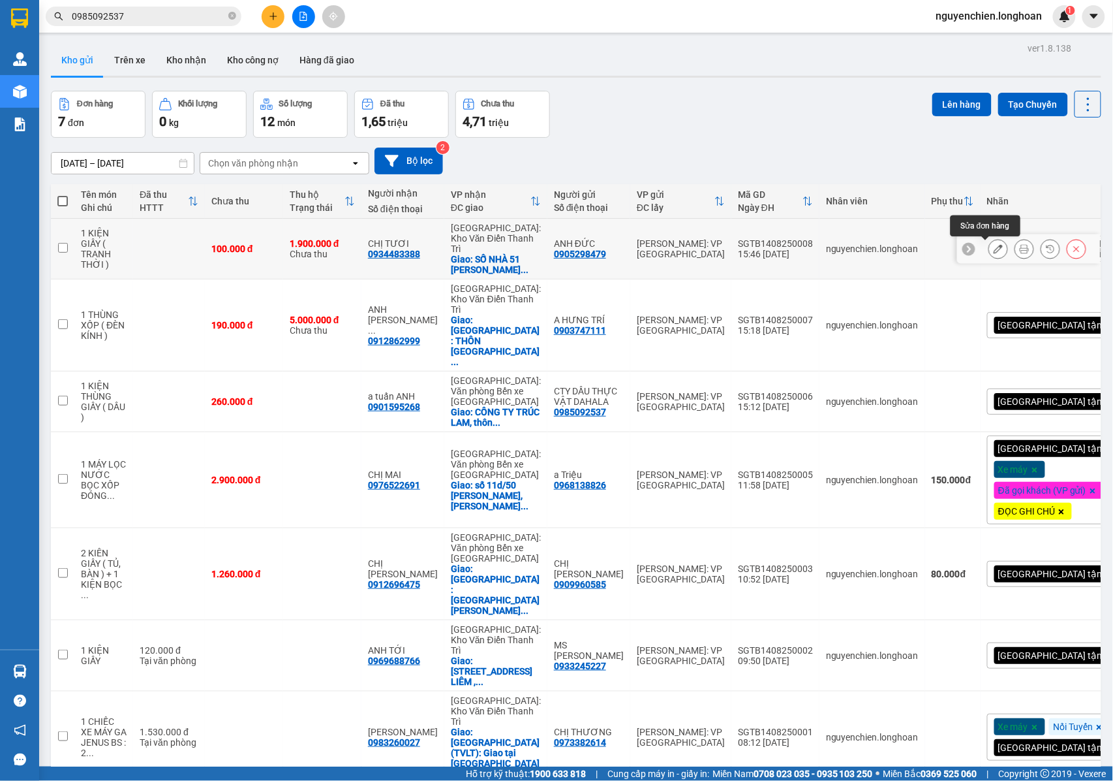
click at [994, 246] on icon at bounding box center [998, 248] width 9 height 9
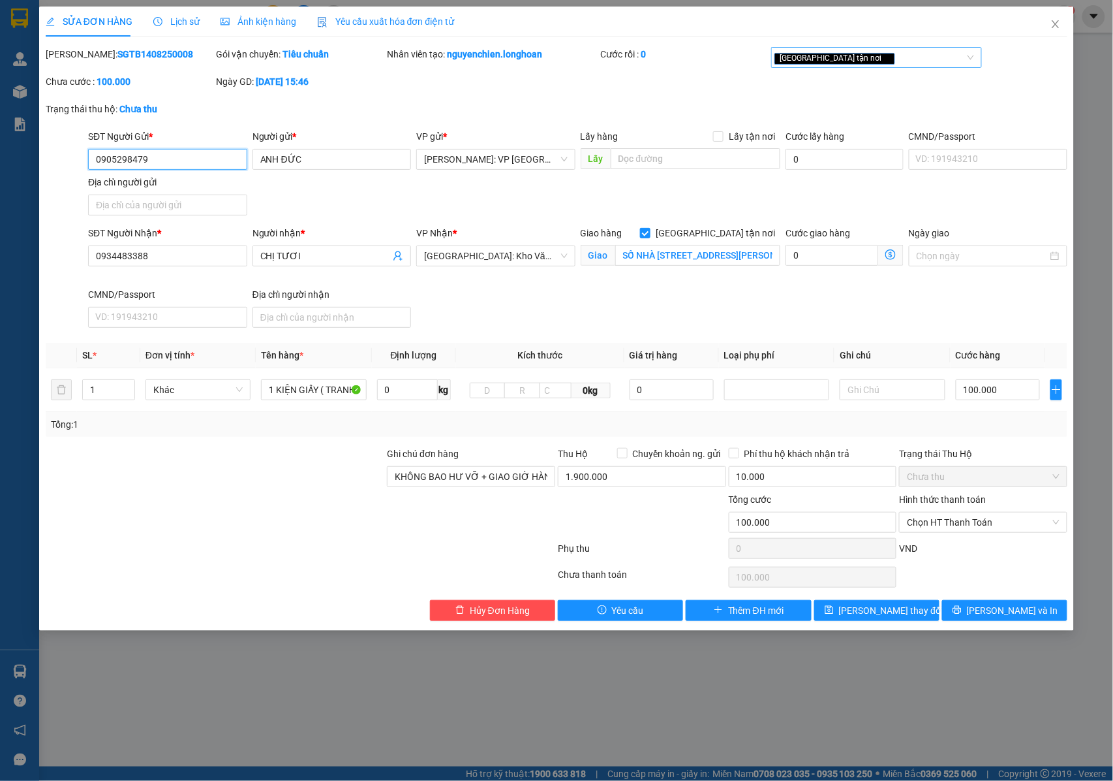
click at [908, 63] on div "[GEOGRAPHIC_DATA] tận nơi" at bounding box center [870, 58] width 191 height 16
click at [859, 87] on div "ĐỌC GHI CHÚ" at bounding box center [877, 84] width 195 height 14
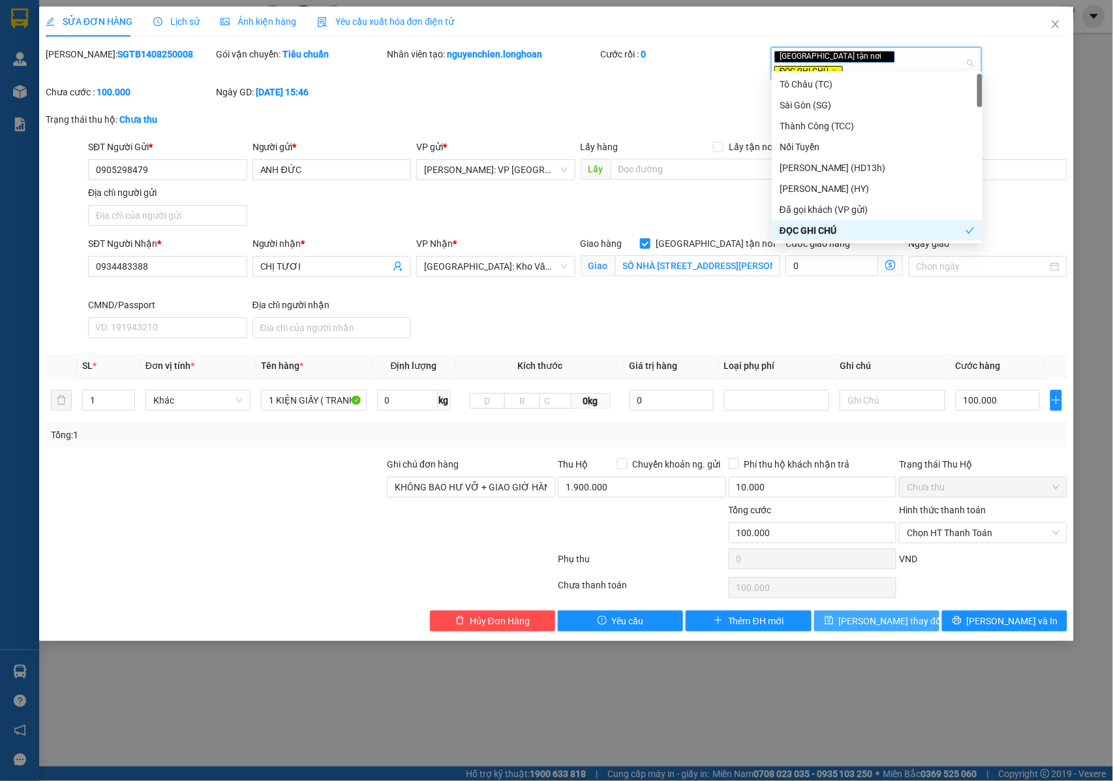
click at [860, 621] on button "[PERSON_NAME] thay đổi" at bounding box center [876, 620] width 125 height 21
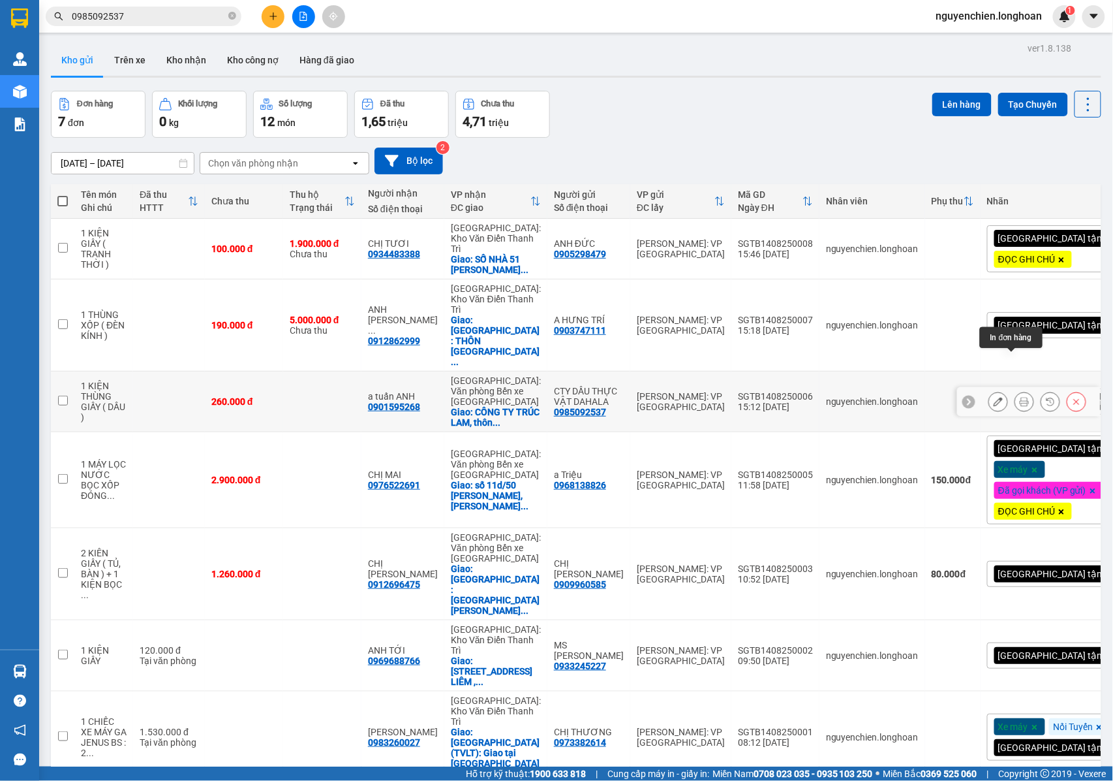
click at [1020, 397] on icon at bounding box center [1024, 401] width 9 height 9
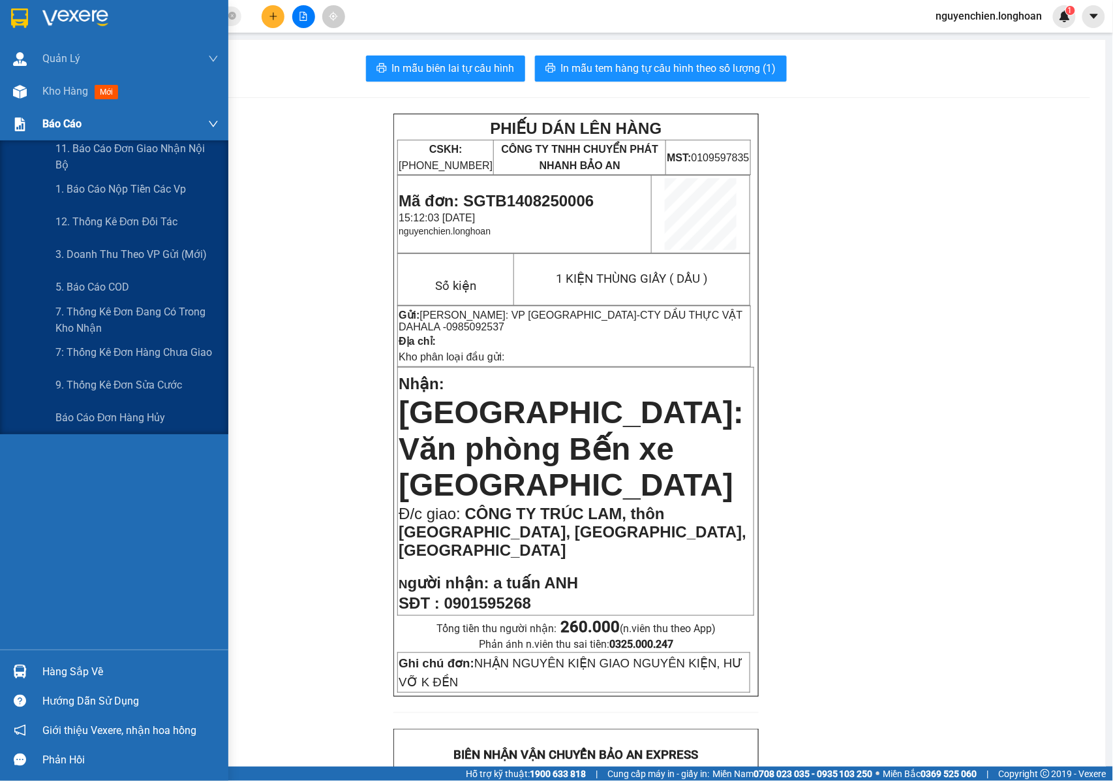
click at [55, 123] on span "Báo cáo" at bounding box center [61, 124] width 39 height 16
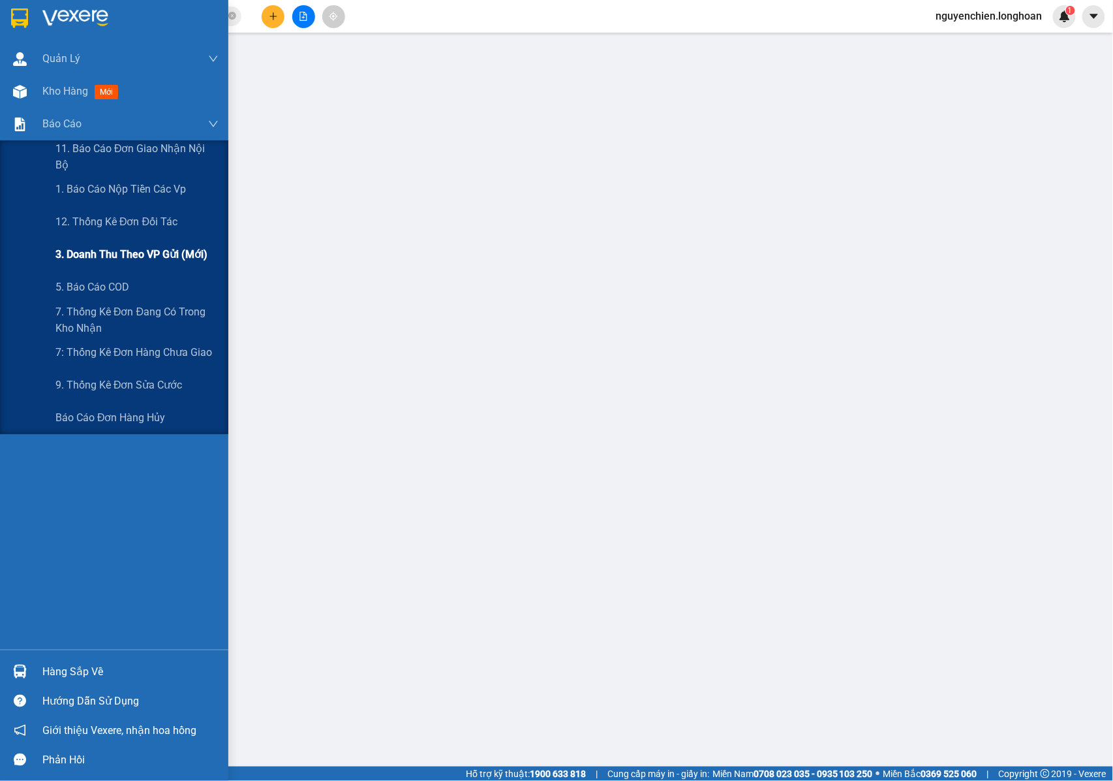
click at [119, 246] on span "3. Doanh Thu theo VP Gửi (mới)" at bounding box center [131, 254] width 152 height 16
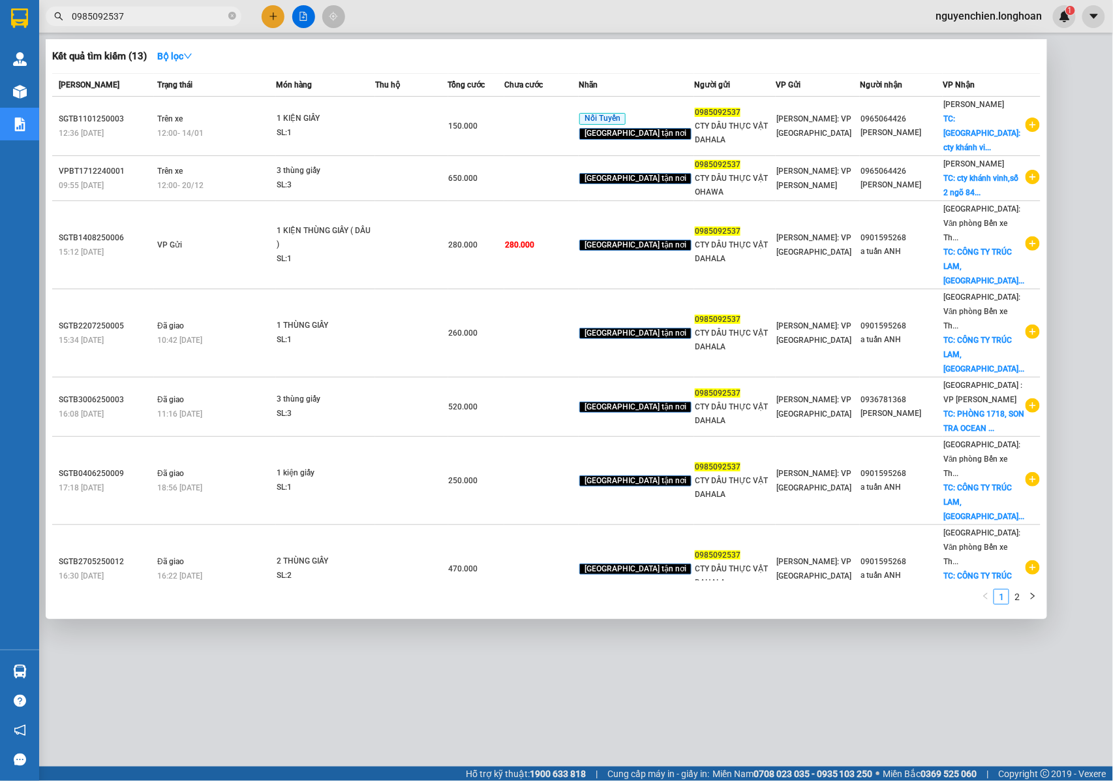
click at [147, 16] on input "0985092537" at bounding box center [149, 16] width 154 height 14
click at [233, 21] on span at bounding box center [232, 16] width 8 height 12
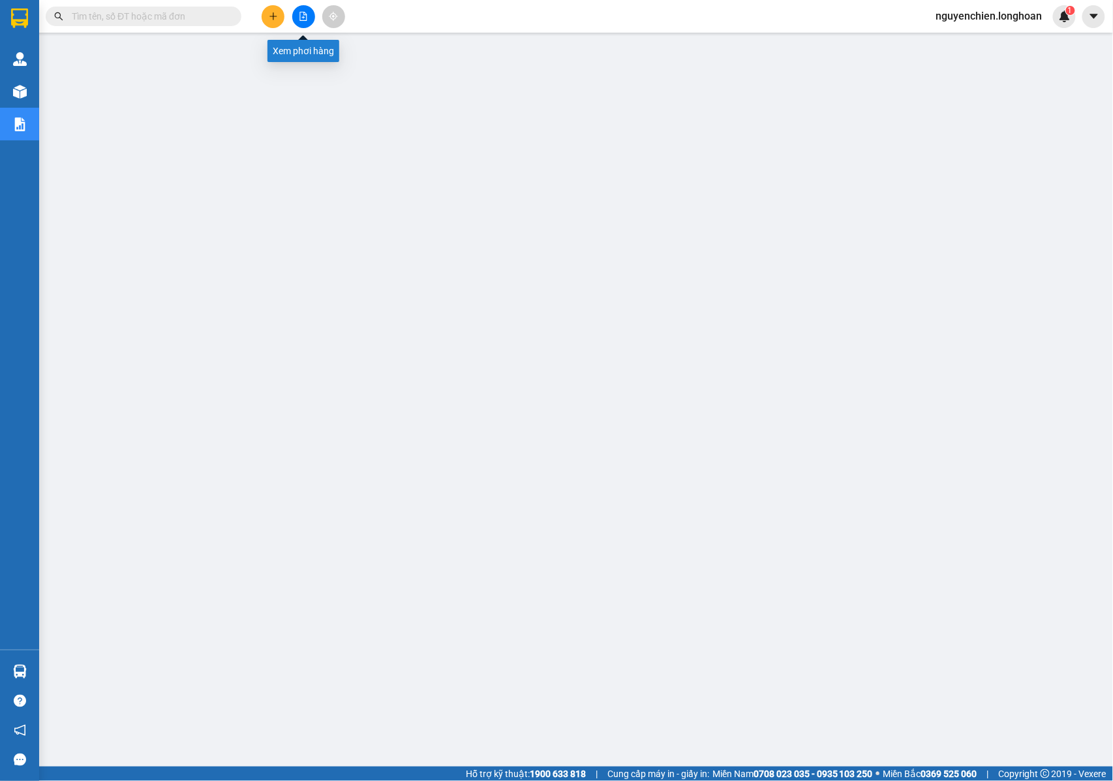
click at [286, 17] on div at bounding box center [304, 16] width 98 height 23
click at [279, 18] on button at bounding box center [273, 16] width 23 height 23
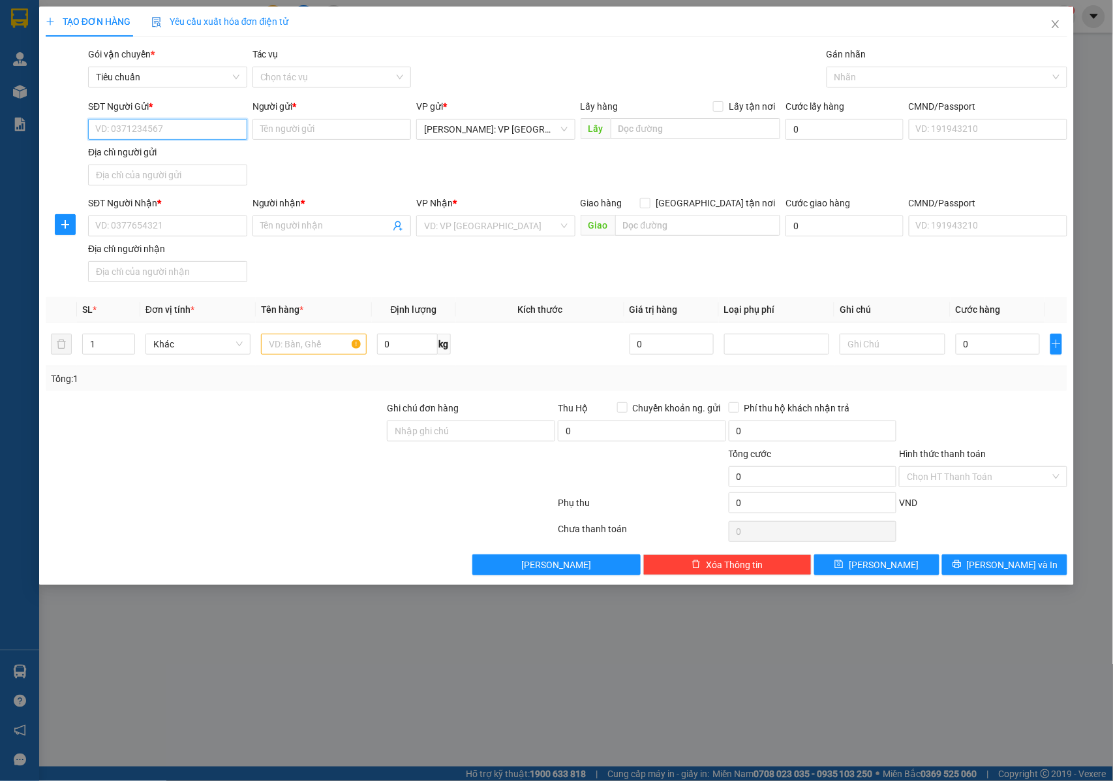
click at [151, 129] on input "SĐT Người Gửi *" at bounding box center [167, 129] width 159 height 21
click at [151, 129] on input "0905639659" at bounding box center [167, 129] width 159 height 21
click at [354, 681] on div "TẠO ĐƠN HÀNG Yêu cầu xuất hóa đơn điện tử Transit Pickup Surcharge Ids Transit …" at bounding box center [556, 390] width 1113 height 781
click at [163, 121] on input "0905639659" at bounding box center [167, 129] width 159 height 21
type input "0"
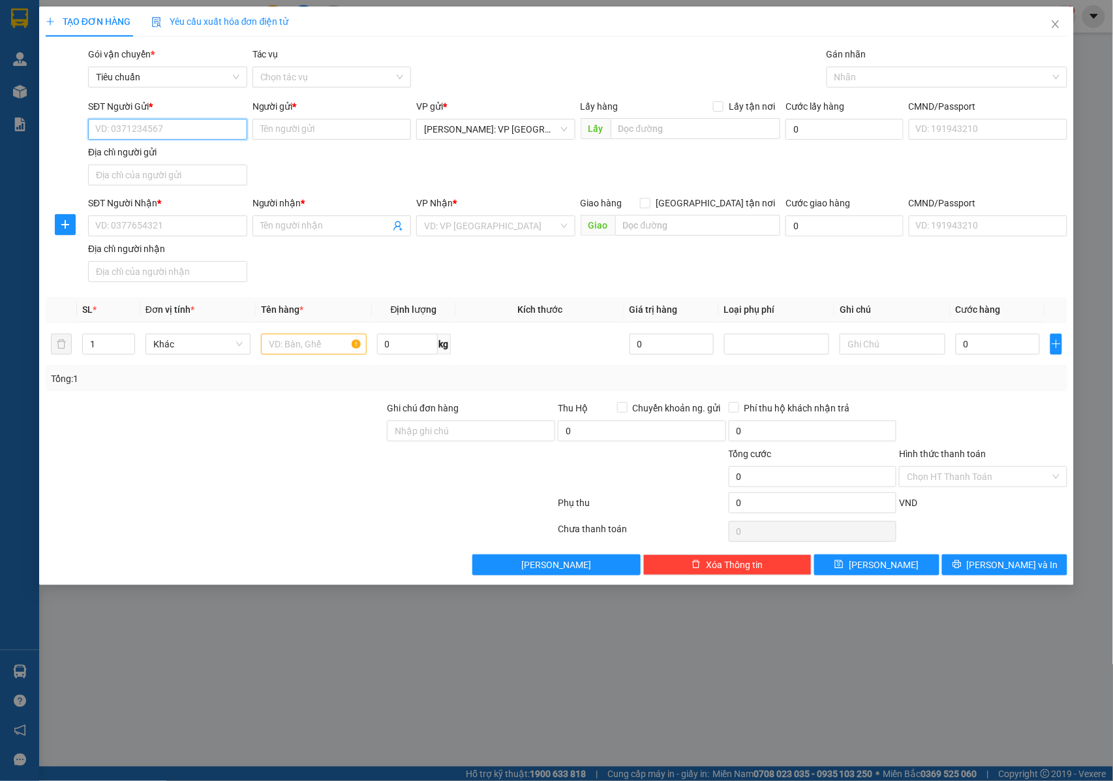
click at [163, 129] on input "SĐT Người Gửi *" at bounding box center [167, 129] width 159 height 21
type input "0903990386"
click at [168, 158] on div "0903990386 - ANH LỘC" at bounding box center [169, 156] width 147 height 14
type input "ANH LỘC"
type input "0903990386"
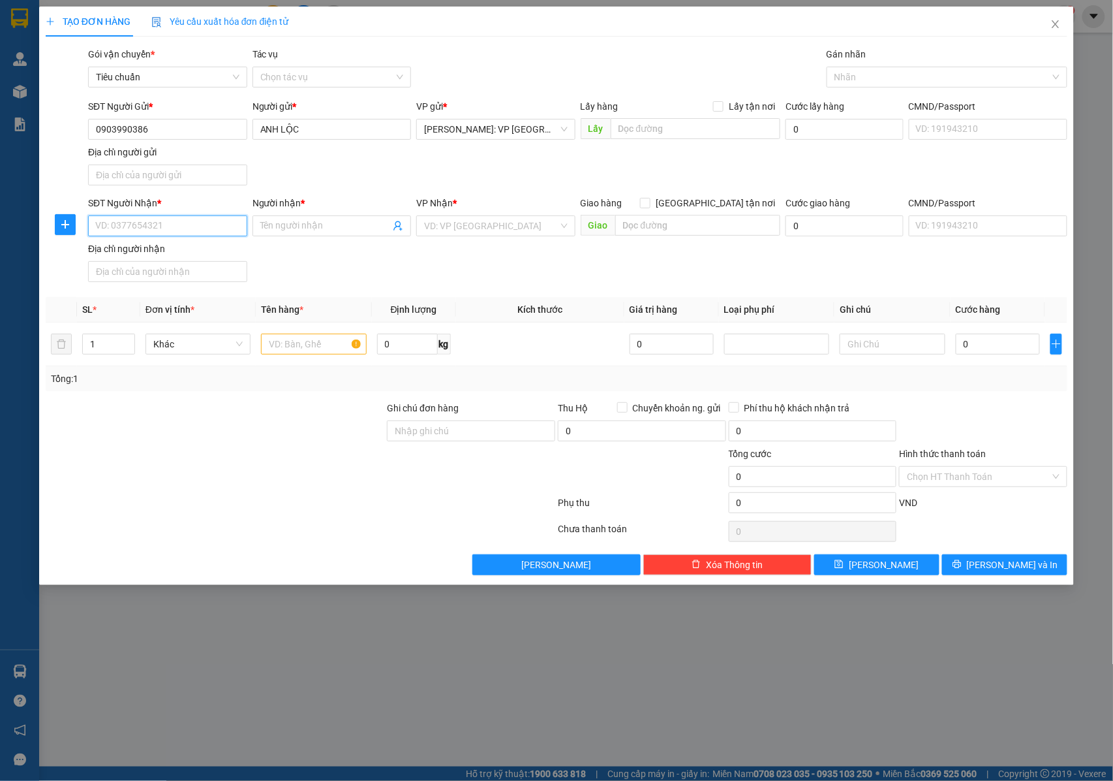
click at [175, 225] on input "SĐT Người Nhận *" at bounding box center [167, 225] width 159 height 21
click at [189, 259] on div "0917521789 - ANH TÙNG NTK" at bounding box center [168, 254] width 144 height 14
type input "0917521789"
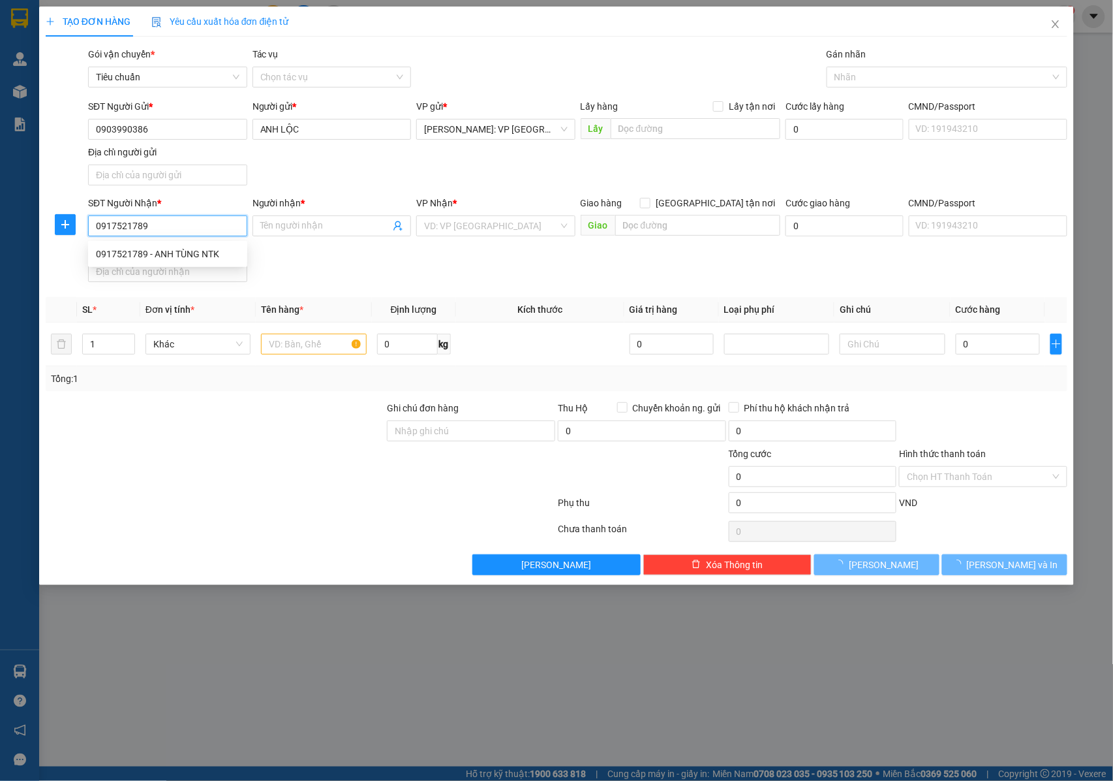
type input "ANH TÙNG NTK"
checkbox input "true"
type input "THÁI NGUYÊN : SỐ NHÀ 9 , TỔ 7 , PHƯỜNG QUANG TRUNG , TP THÁI NGUYÊN , THÁI NGUY…"
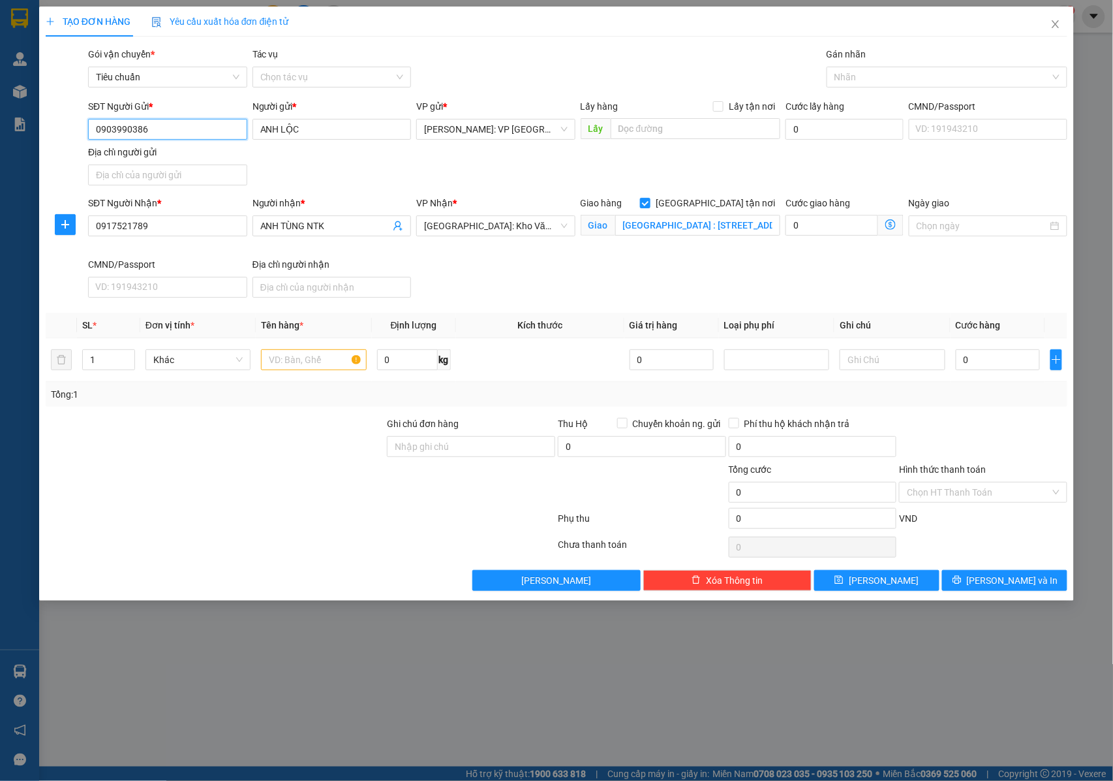
drag, startPoint x: 162, startPoint y: 127, endPoint x: 78, endPoint y: 140, distance: 84.5
click at [79, 139] on div "SĐT Người Gửi * 0903990386 0903990386 Người gửi * ANH LỘC VP gửi * Hồ Chí Minh:…" at bounding box center [556, 144] width 1025 height 91
click at [700, 228] on input "THÁI NGUYÊN : SỐ NHÀ 9 , TỔ 7 , PHƯỜNG QUANG TRUNG , TP THÁI NGUYÊN , THÁI NGUY…" at bounding box center [697, 225] width 165 height 21
click at [714, 227] on input "THÁI NGUYÊN : SỐ NHÀ 9 , TỔ 7 , PHƯỜNG QUANG TRUNG , TP THÁI NGUYÊN , THÁI NGUY…" at bounding box center [697, 225] width 165 height 21
click at [987, 358] on input "0" at bounding box center [998, 359] width 84 height 21
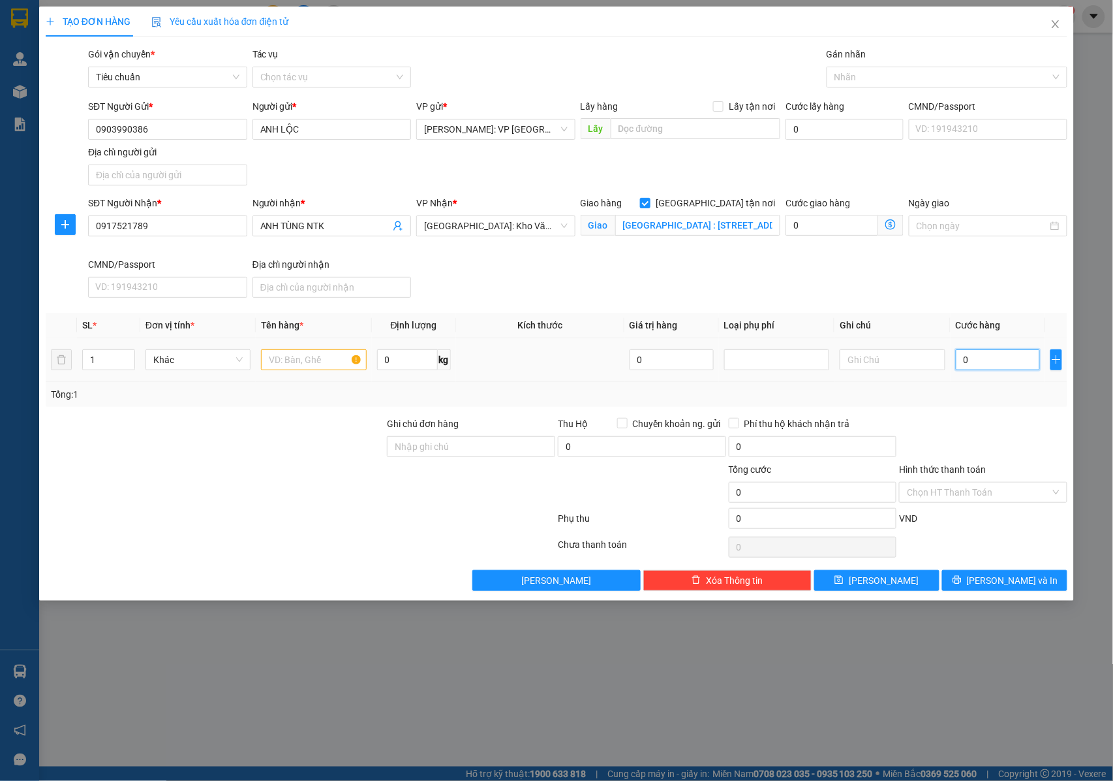
type input "1"
type input "10"
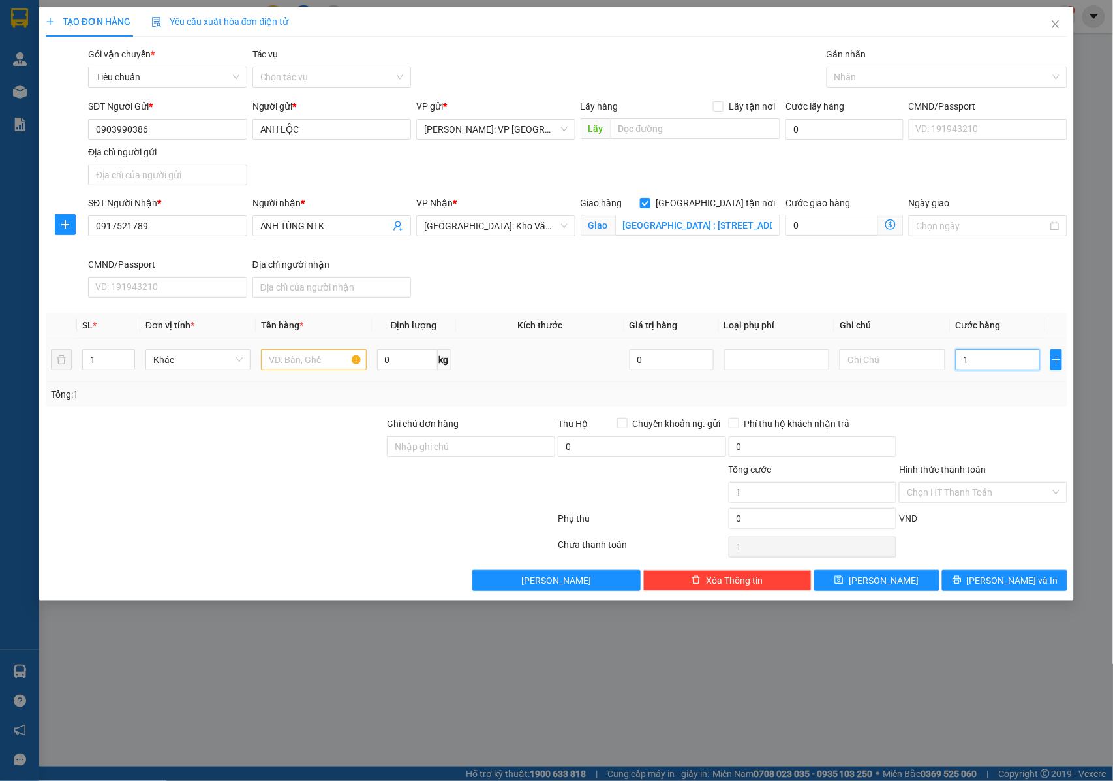
type input "10"
type input "105"
type input "1.050"
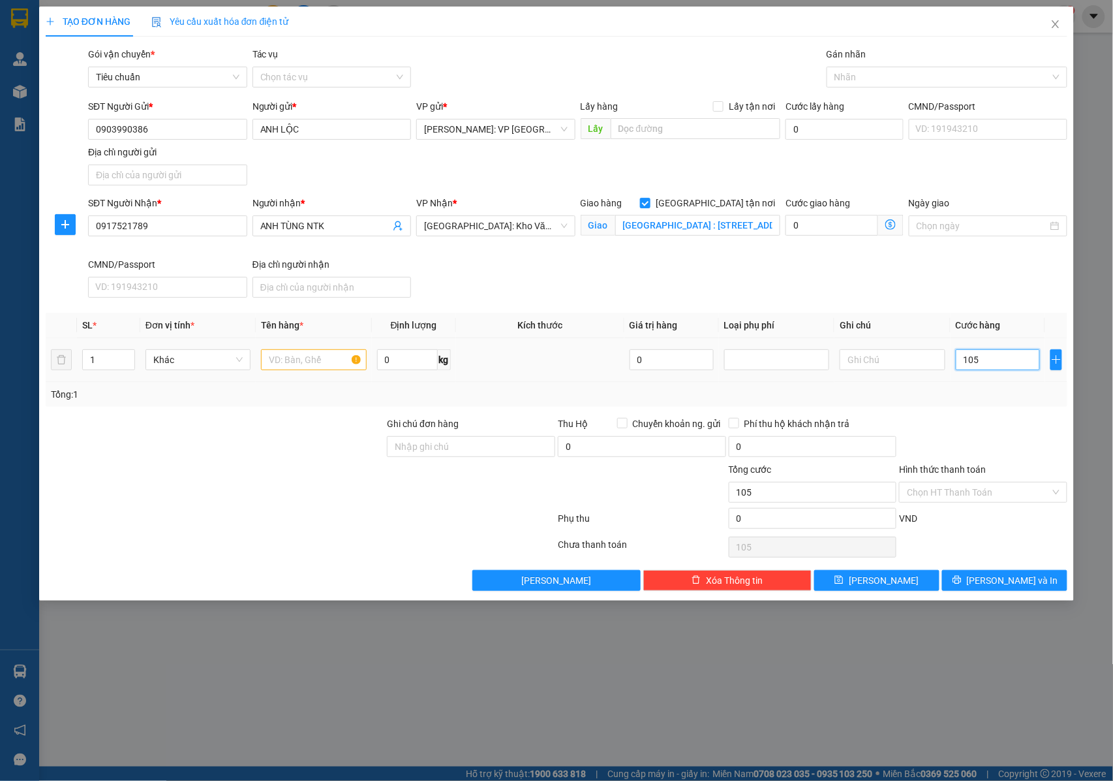
type input "1.050"
type input "10.500"
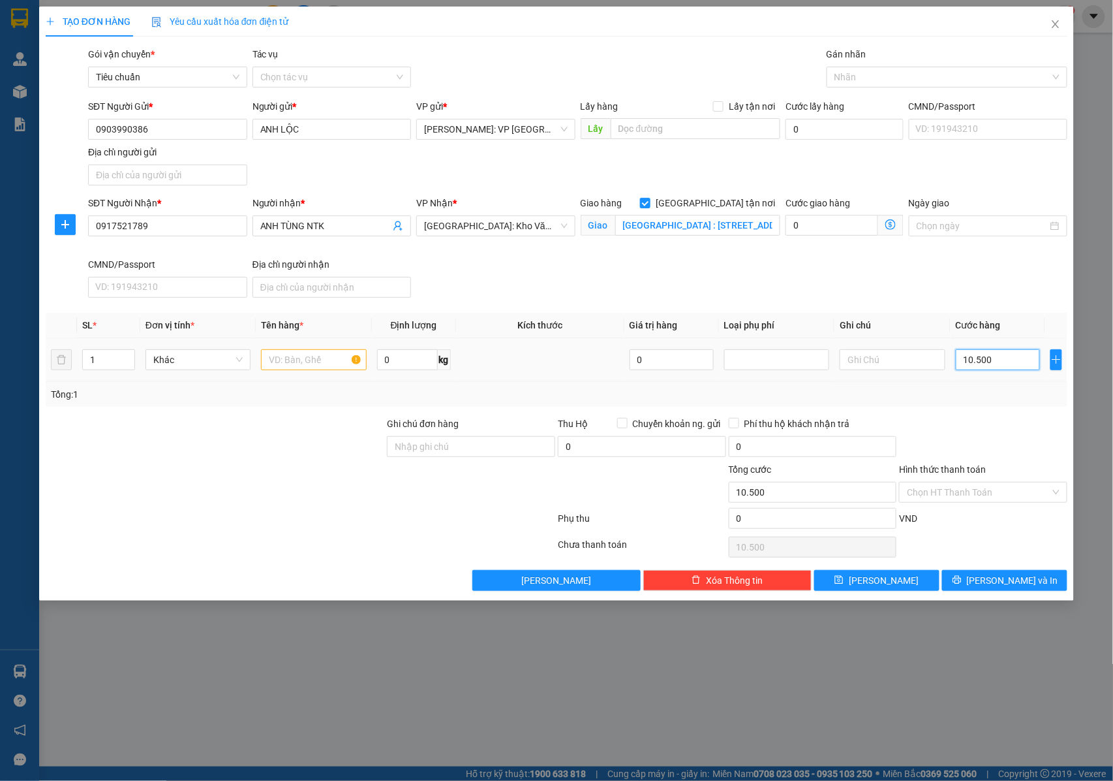
type input "105.000"
type input "1.050.000"
click at [108, 364] on input "1" at bounding box center [109, 360] width 52 height 20
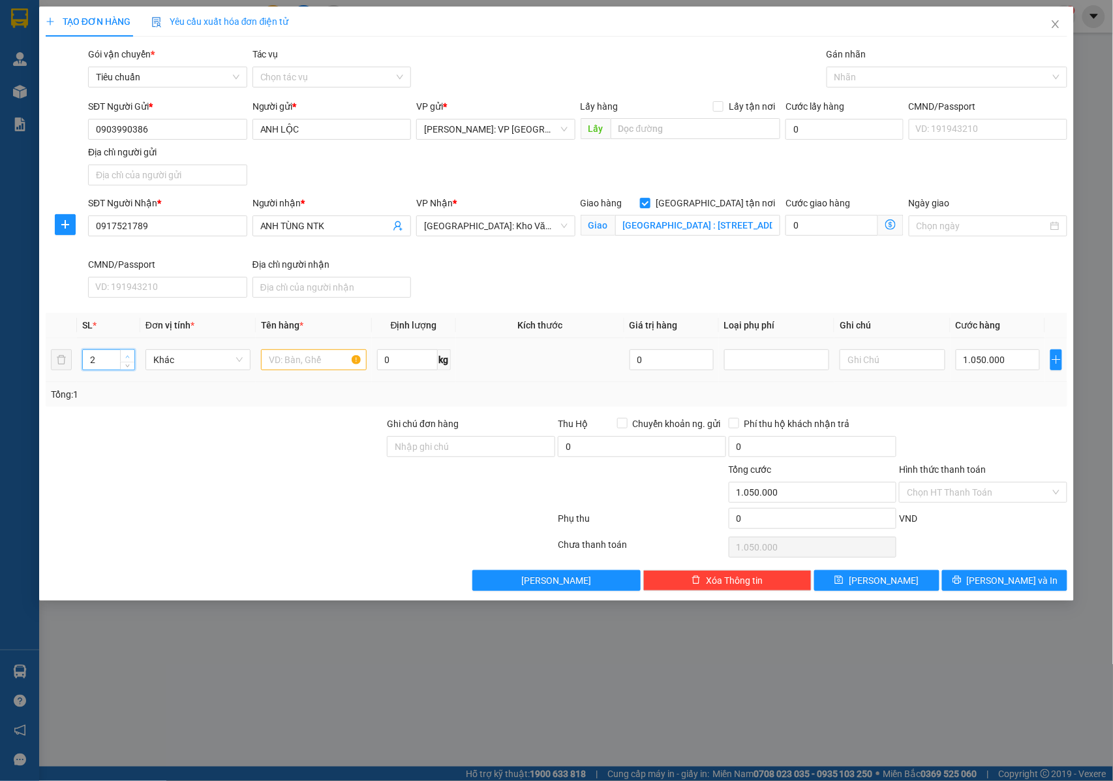
click at [125, 358] on icon "up" at bounding box center [127, 356] width 5 height 5
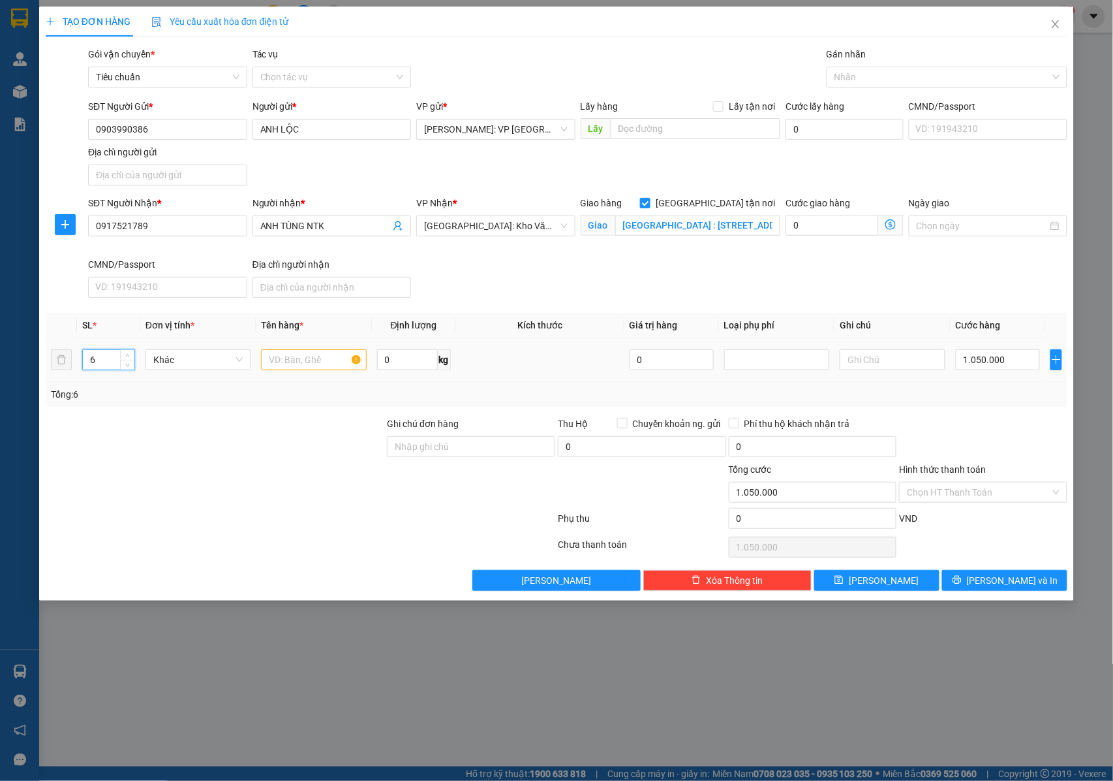
click at [133, 369] on div "6" at bounding box center [109, 360] width 52 height 20
click at [131, 367] on span "down" at bounding box center [128, 364] width 8 height 8
click at [296, 362] on input "text" at bounding box center [313, 359] width 105 height 21
click at [479, 445] on input "Ghi chú đơn hàng" at bounding box center [471, 446] width 168 height 21
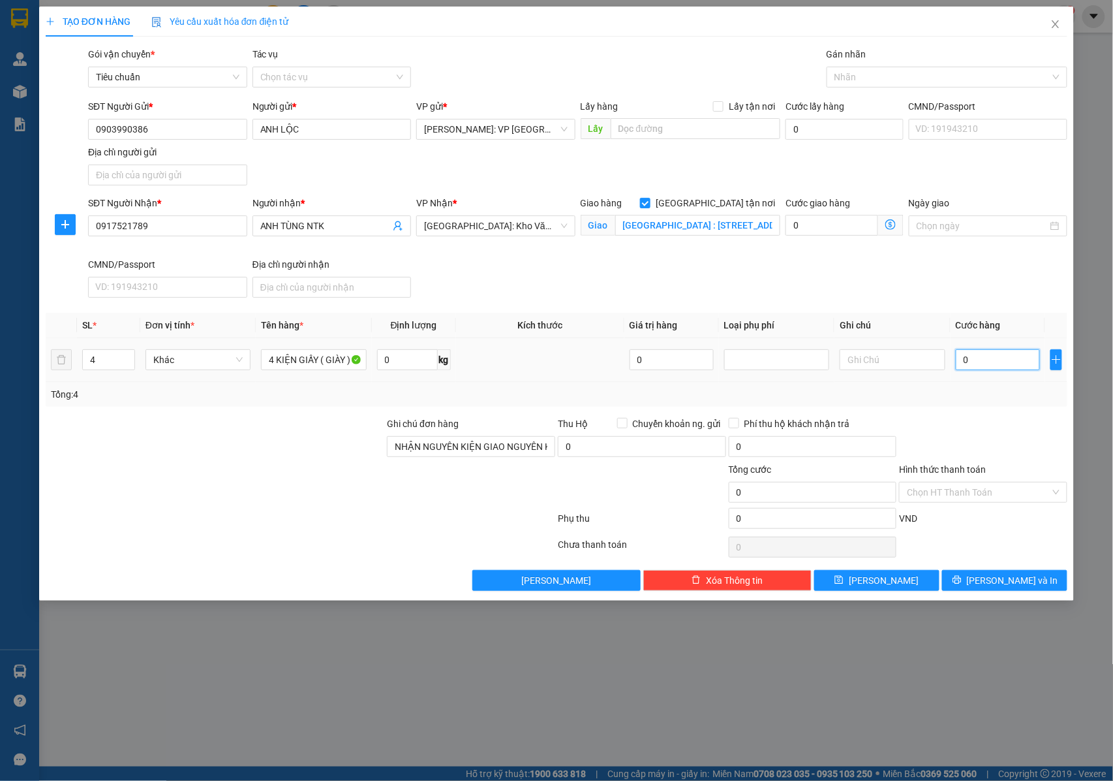
click at [975, 366] on input "0" at bounding box center [998, 359] width 84 height 21
click at [970, 578] on button "[PERSON_NAME] và In" at bounding box center [1004, 580] width 125 height 21
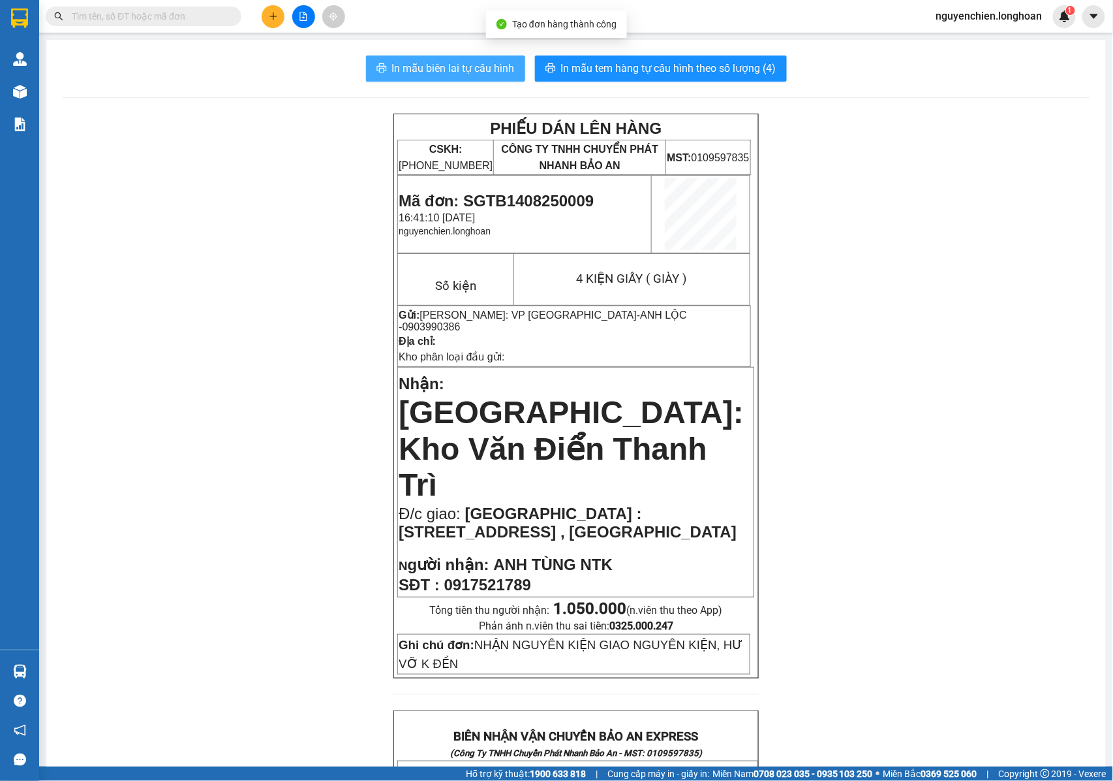
click at [458, 63] on span "In mẫu biên lai tự cấu hình" at bounding box center [453, 68] width 123 height 16
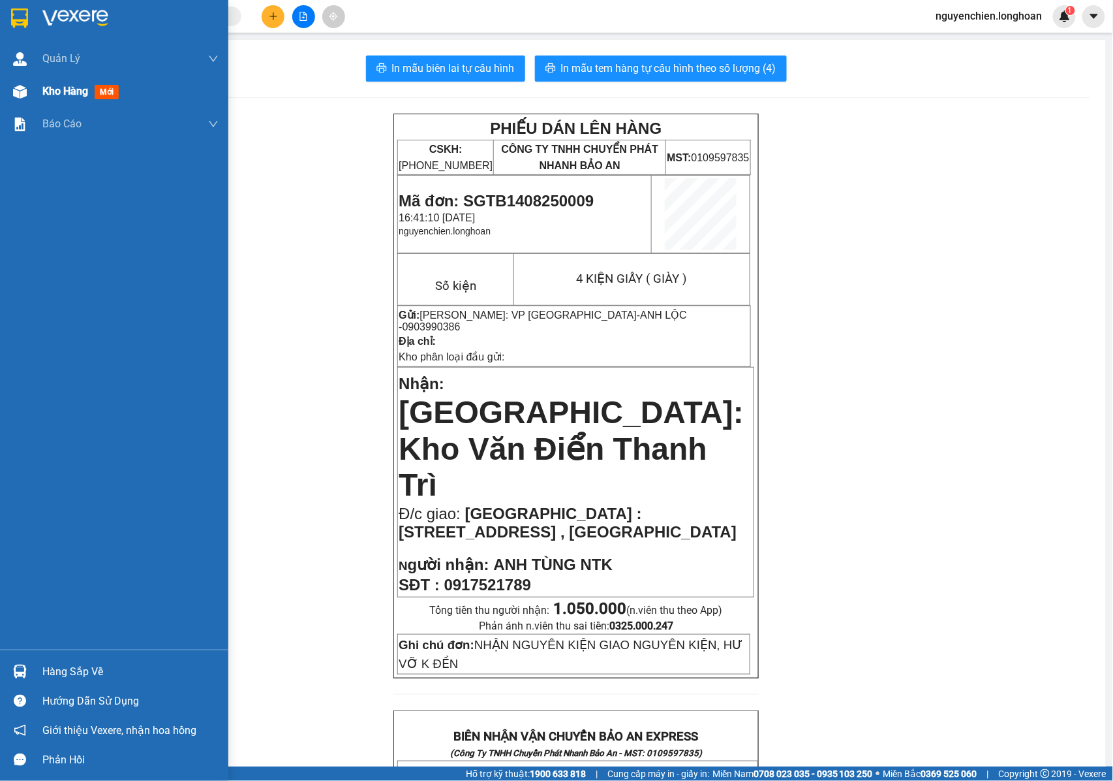
click at [31, 90] on div "Kho hàng mới" at bounding box center [114, 91] width 228 height 33
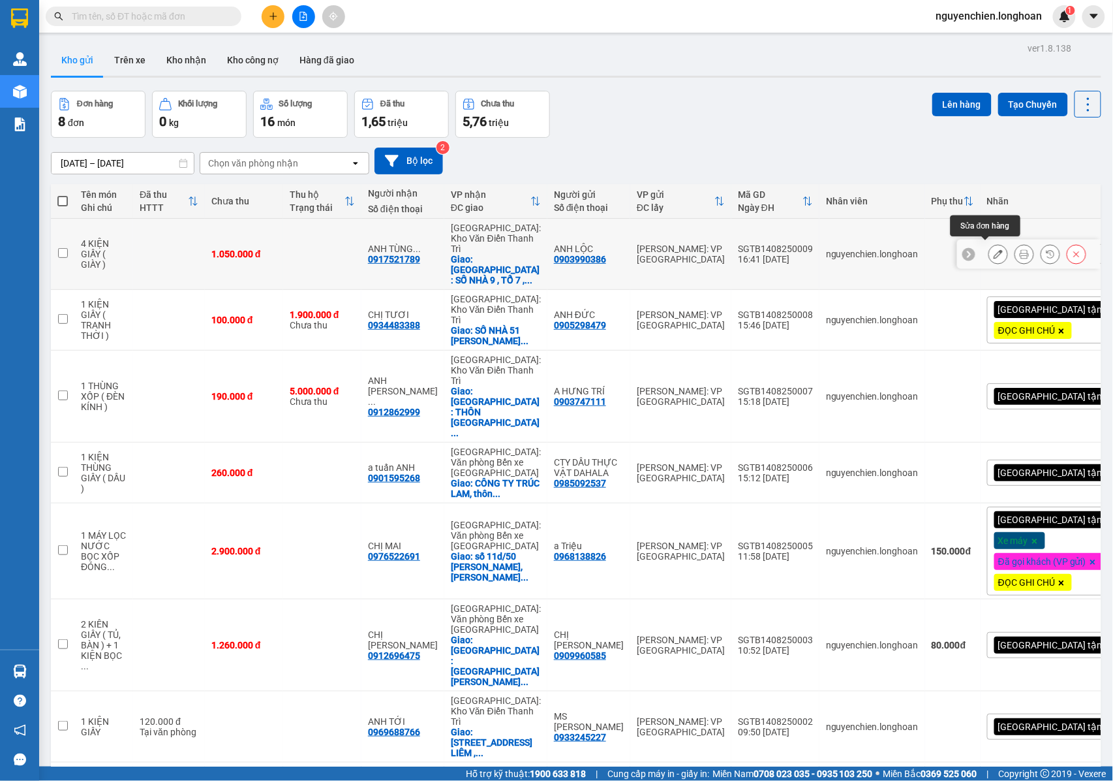
click at [994, 249] on icon at bounding box center [998, 253] width 9 height 9
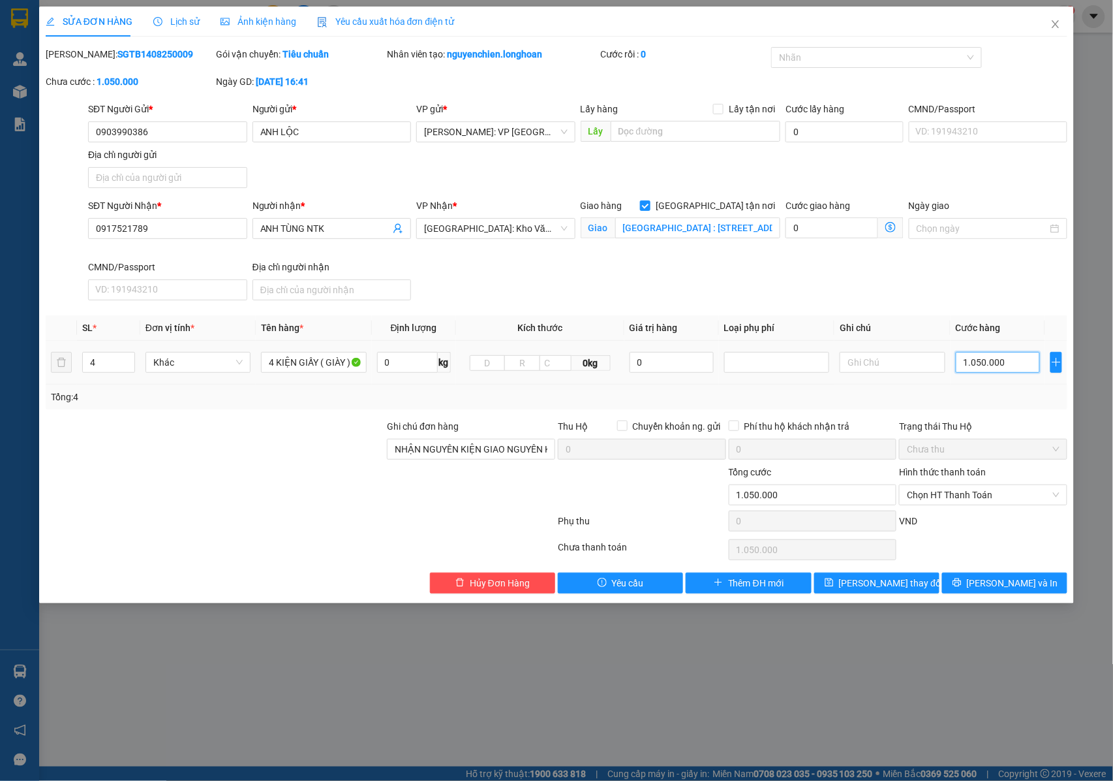
click at [977, 365] on input "1.050.000" at bounding box center [998, 362] width 84 height 21
click at [830, 57] on div at bounding box center [870, 58] width 191 height 16
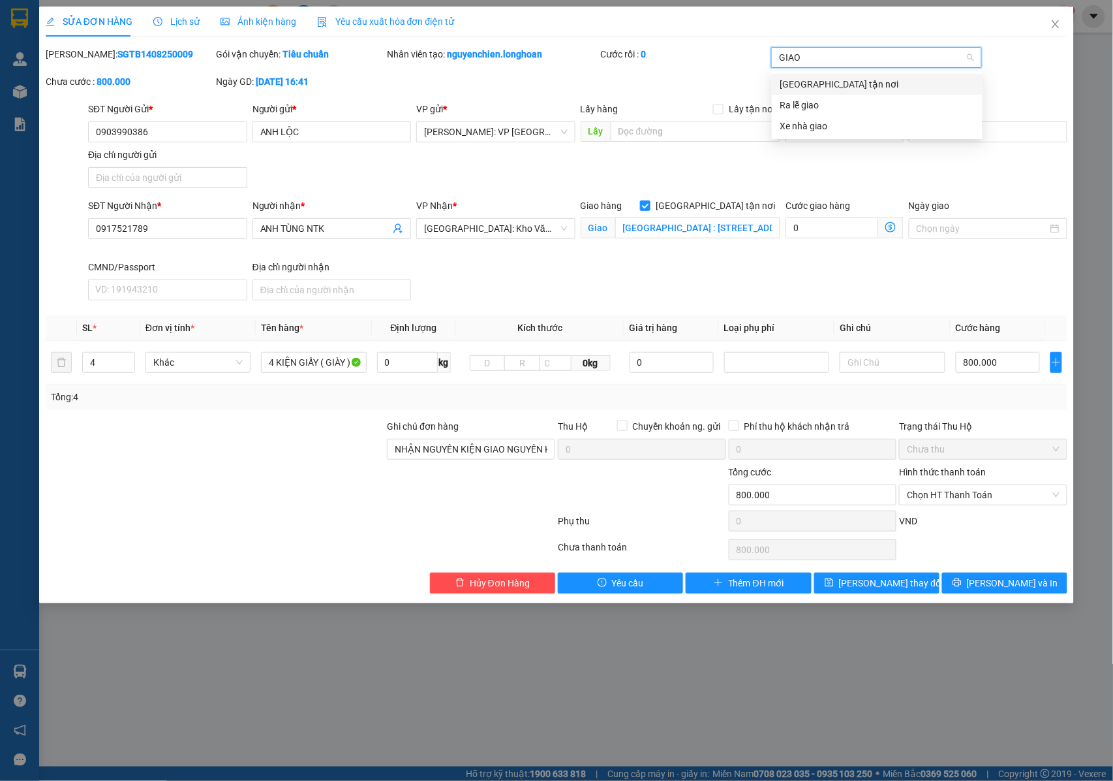
click at [800, 74] on div "[GEOGRAPHIC_DATA] tận nơi" at bounding box center [877, 84] width 211 height 21
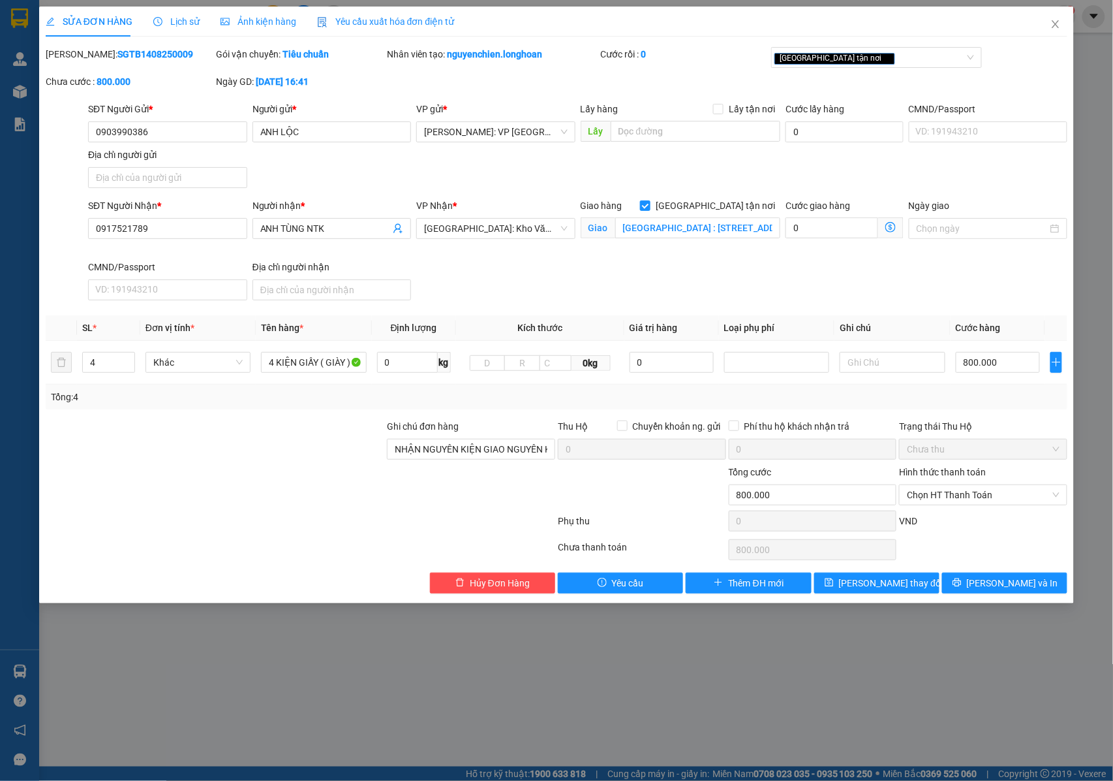
click at [641, 285] on div "SĐT Người Nhận * 0917521789 Người nhận * ANH TÙNG NTK VP Nhận * Hà Nội: Kho Văn…" at bounding box center [577, 251] width 985 height 107
click at [961, 585] on icon "printer" at bounding box center [957, 582] width 8 height 8
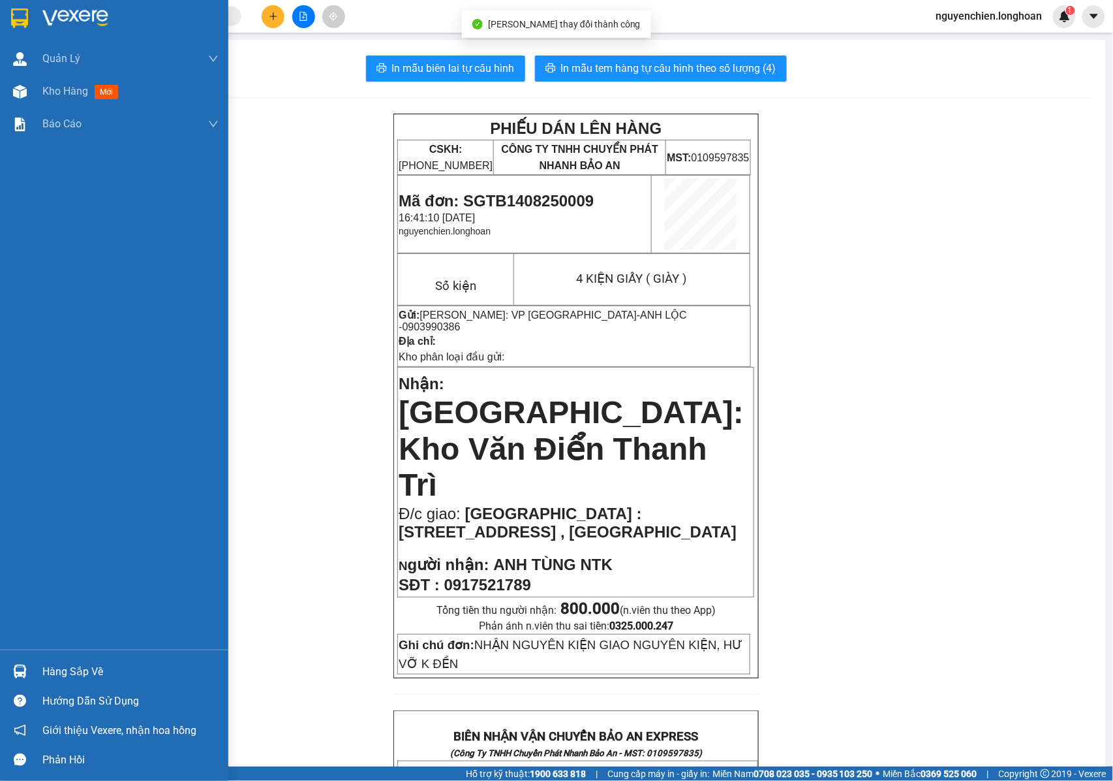
click at [16, 90] on img at bounding box center [20, 92] width 14 height 14
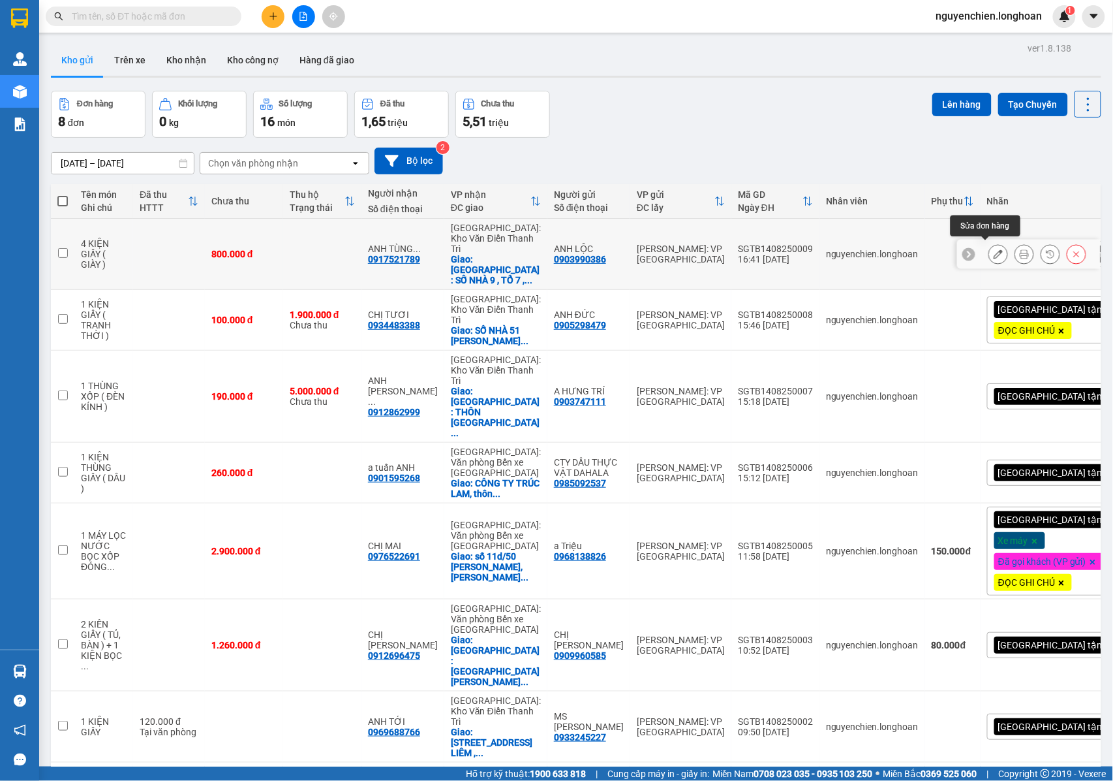
click at [989, 253] on button at bounding box center [998, 254] width 18 height 23
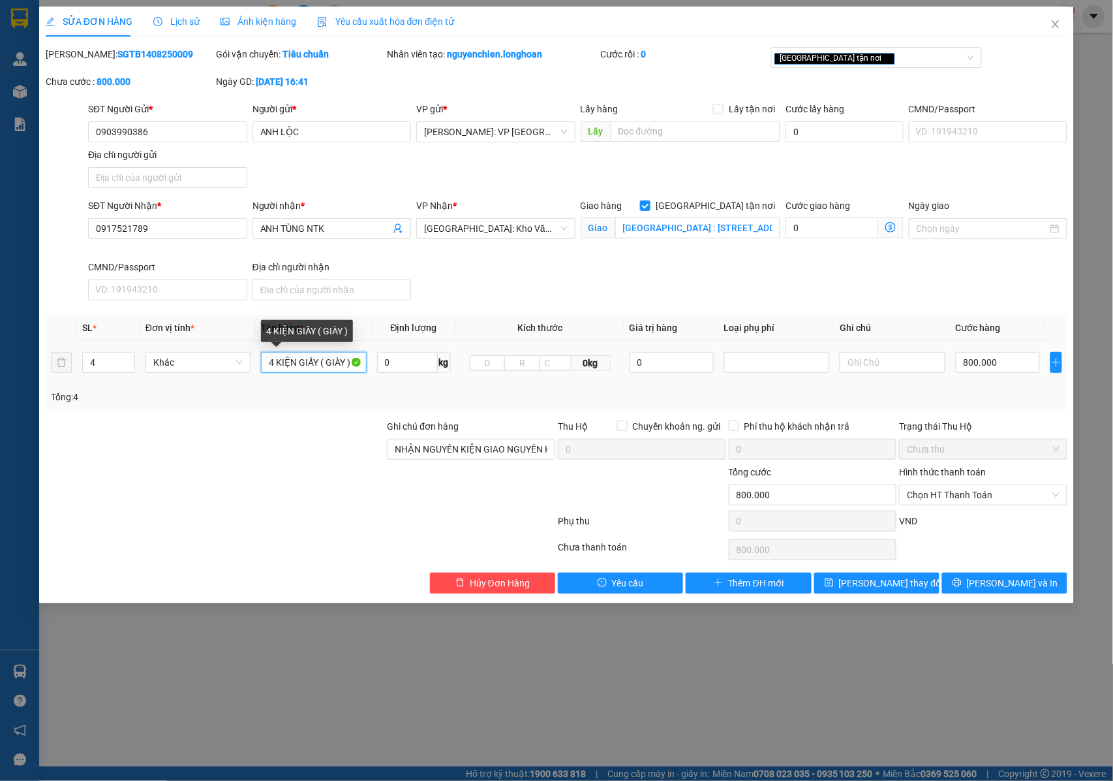
click at [322, 362] on input "4 KIỆN GIẤY ( GIÀY )" at bounding box center [313, 362] width 105 height 21
click at [299, 363] on input "4 KIỆN GIẤY ( GIÀY )" at bounding box center [313, 362] width 105 height 21
click at [355, 225] on input "ANH TÙNG NTK" at bounding box center [325, 228] width 131 height 14
click at [360, 233] on input "ANH TÙNG NTK -" at bounding box center [325, 228] width 131 height 14
paste input "0868490719"
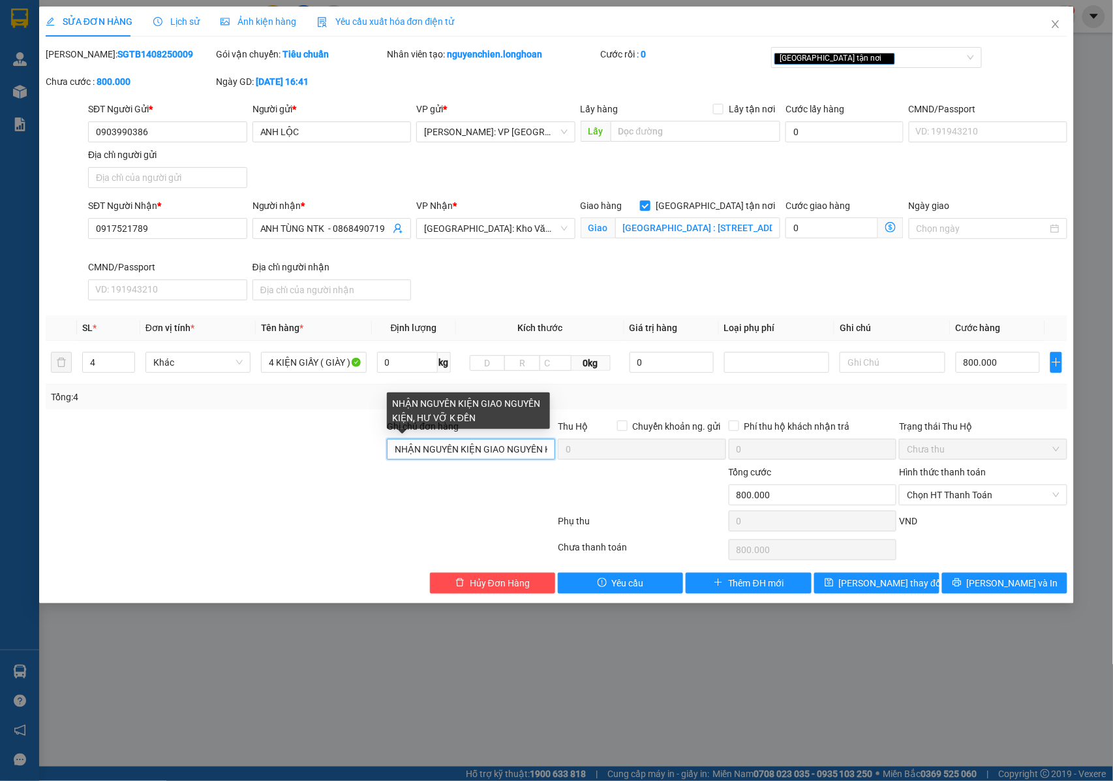
click at [487, 448] on input "NHẬN NGUYÊN KIỆN GIAO NGUYÊN KIỆN, HƯ VỠ K ĐỀN" at bounding box center [471, 449] width 168 height 21
paste input "0868490719"
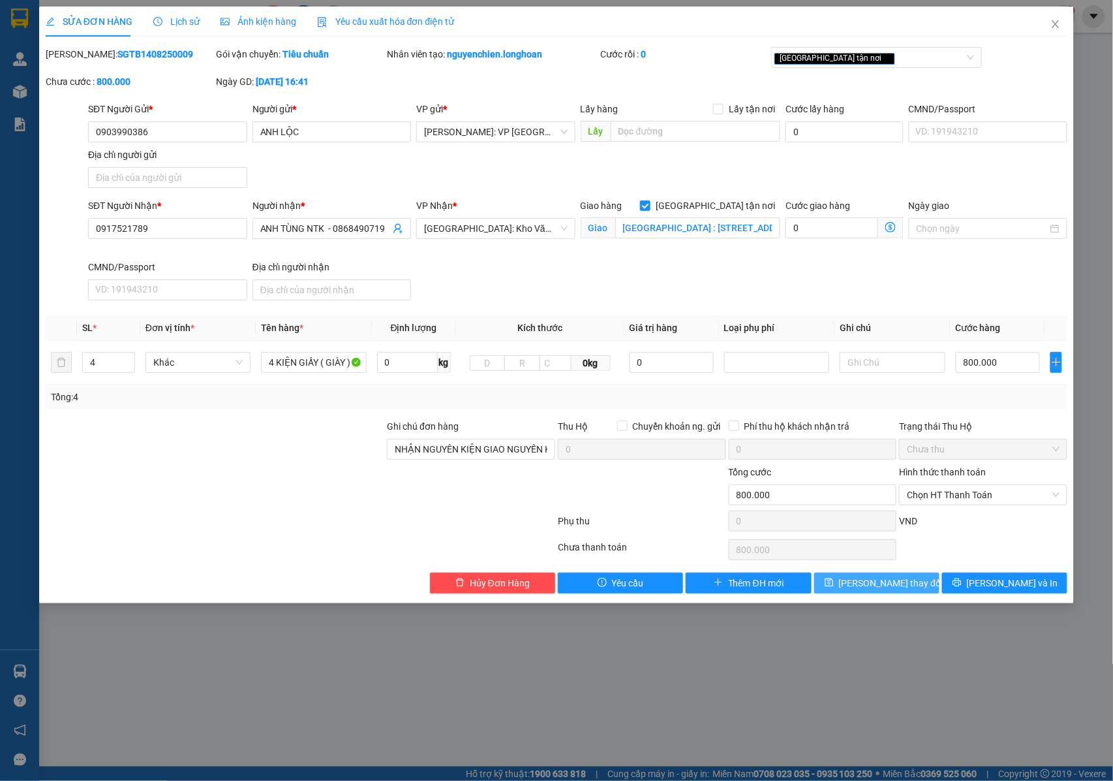
click at [899, 590] on span "[PERSON_NAME] thay đổi" at bounding box center [891, 583] width 104 height 14
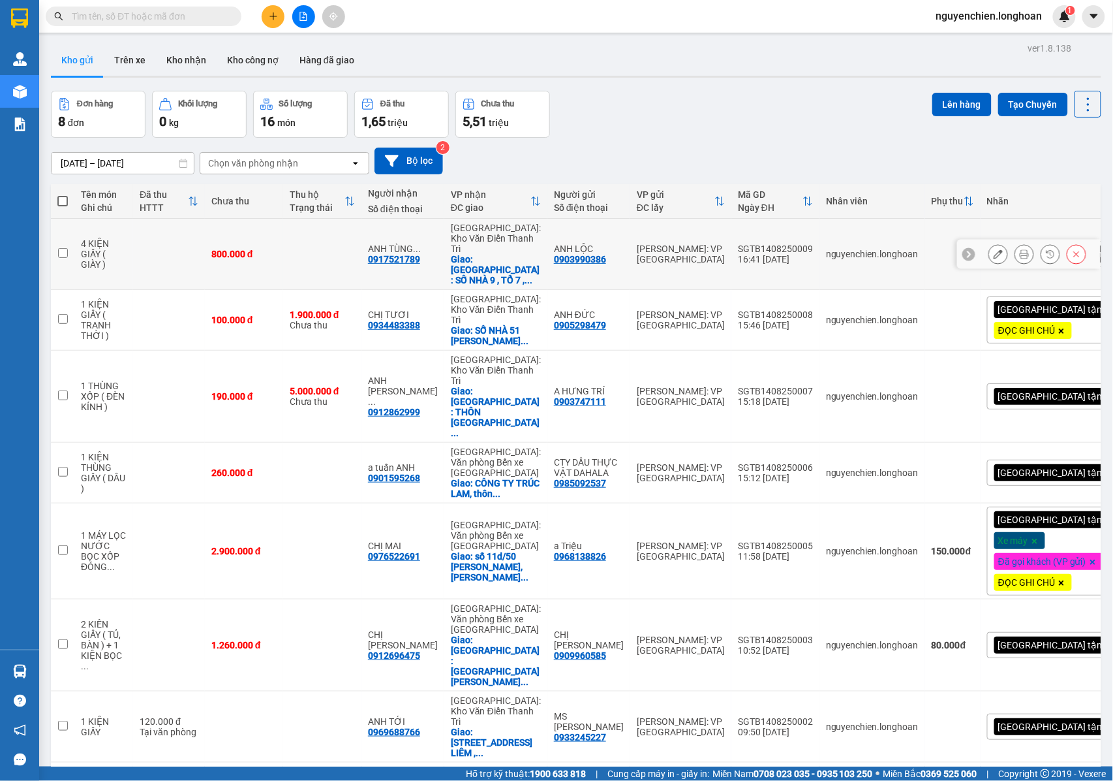
click at [1020, 252] on icon at bounding box center [1024, 253] width 9 height 9
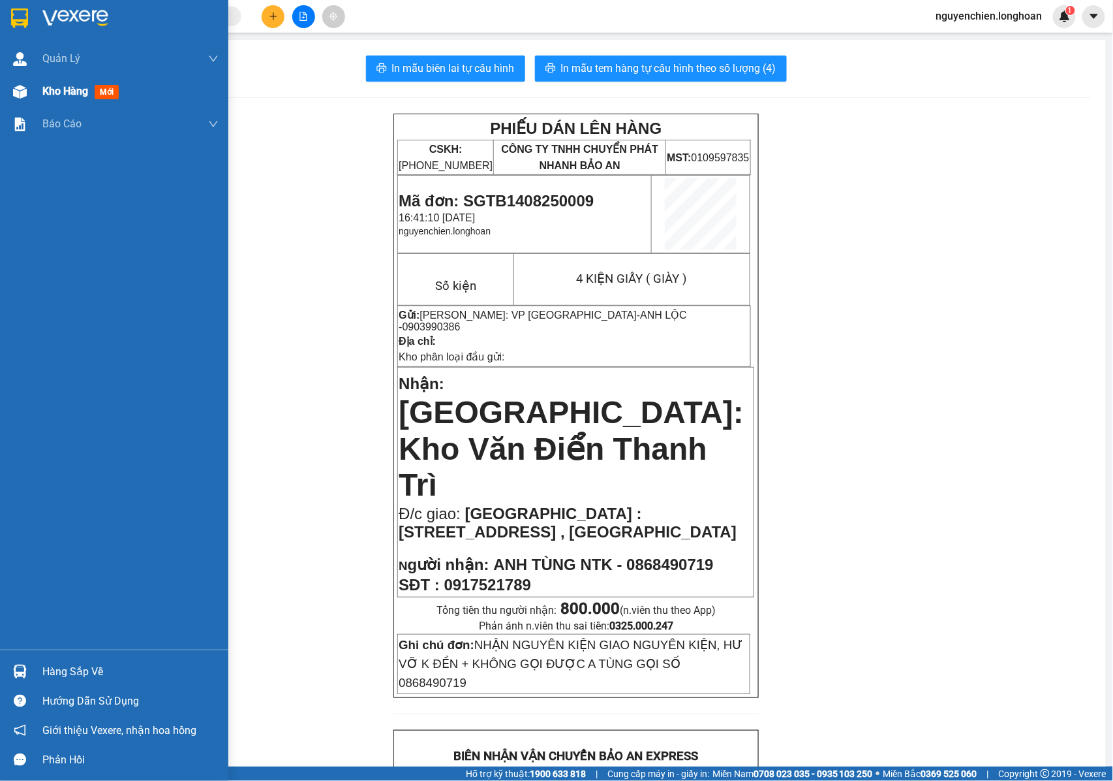
click at [18, 95] on img at bounding box center [20, 92] width 14 height 14
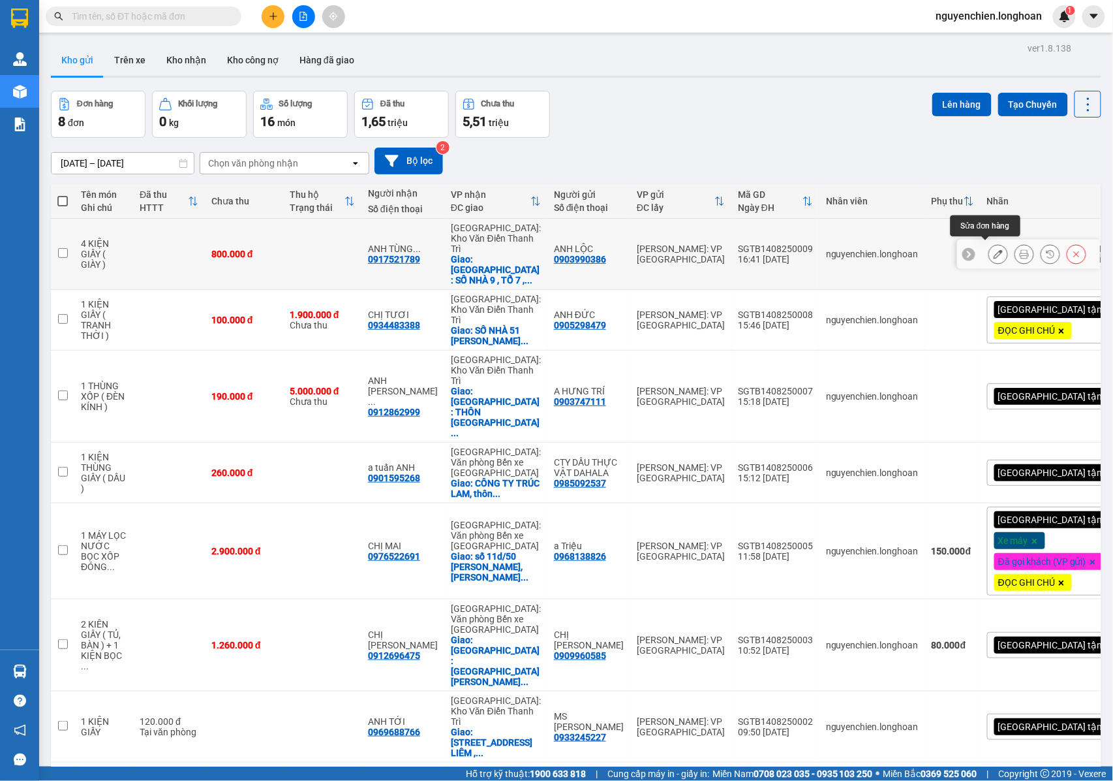
click at [994, 249] on icon at bounding box center [998, 253] width 9 height 9
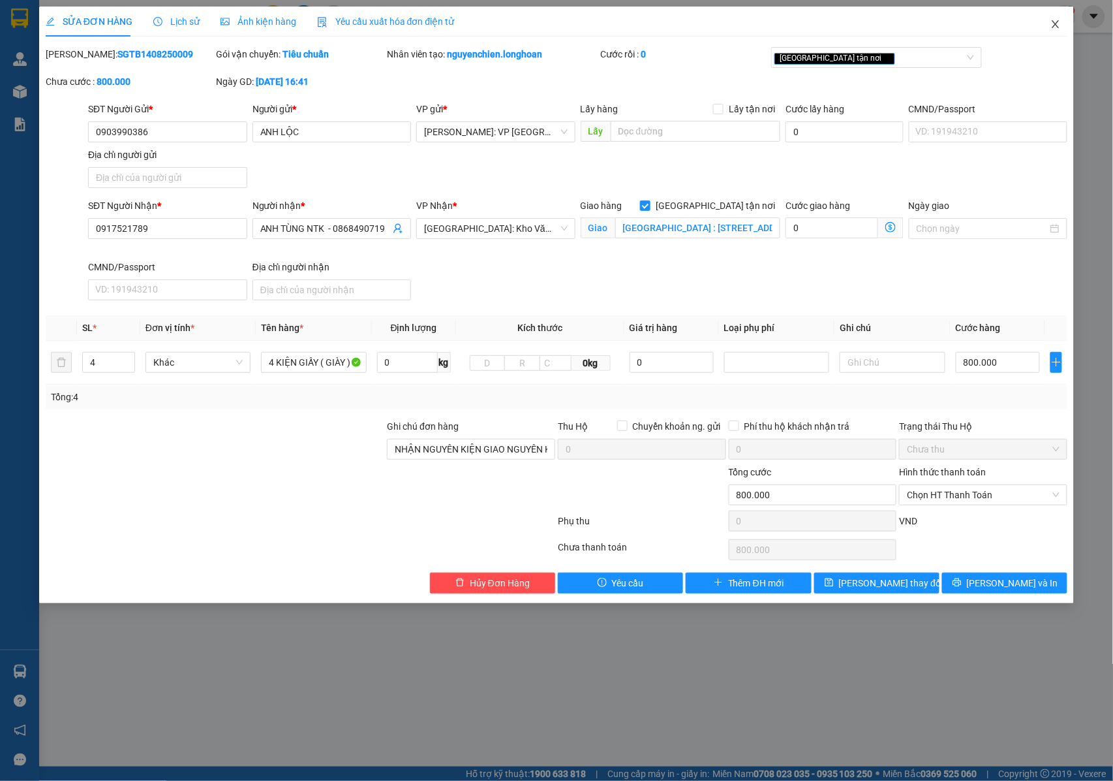
click at [1053, 24] on icon "close" at bounding box center [1056, 24] width 10 height 10
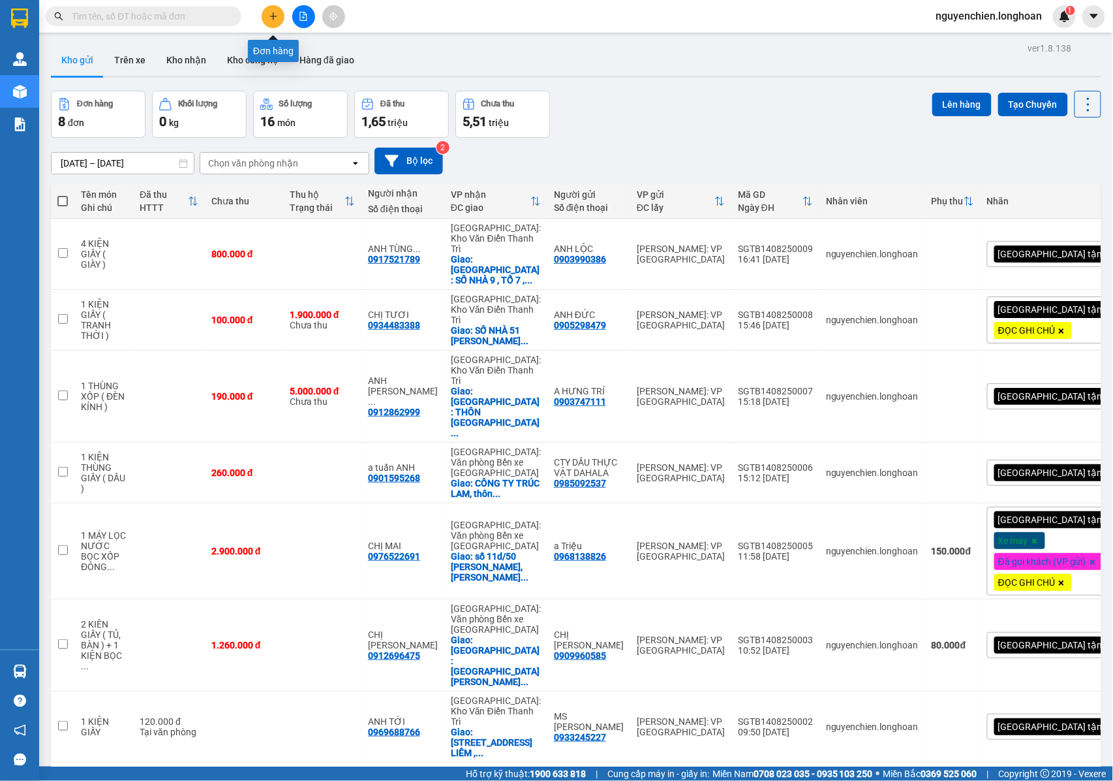
click at [271, 17] on icon "plus" at bounding box center [273, 16] width 9 height 9
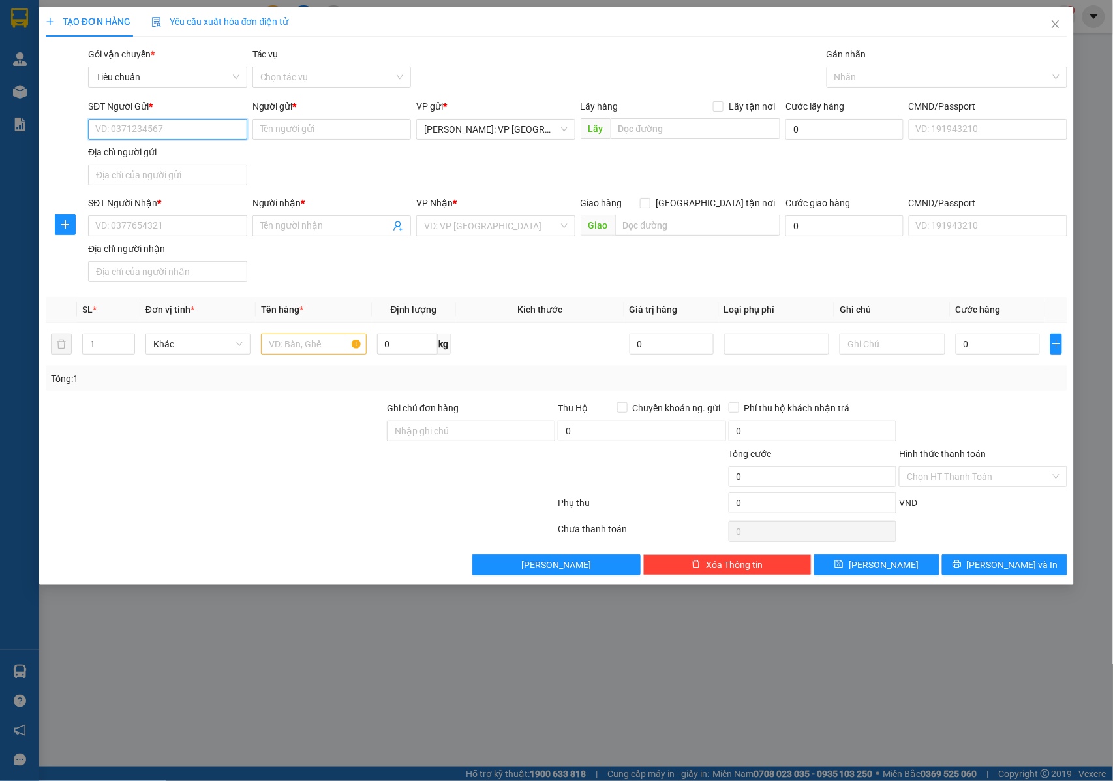
click at [158, 131] on input "SĐT Người Gửi *" at bounding box center [167, 129] width 159 height 21
click at [159, 158] on div "0933378882 - mr đức" at bounding box center [168, 156] width 144 height 14
click at [187, 226] on input "SĐT Người Nhận *" at bounding box center [167, 225] width 159 height 21
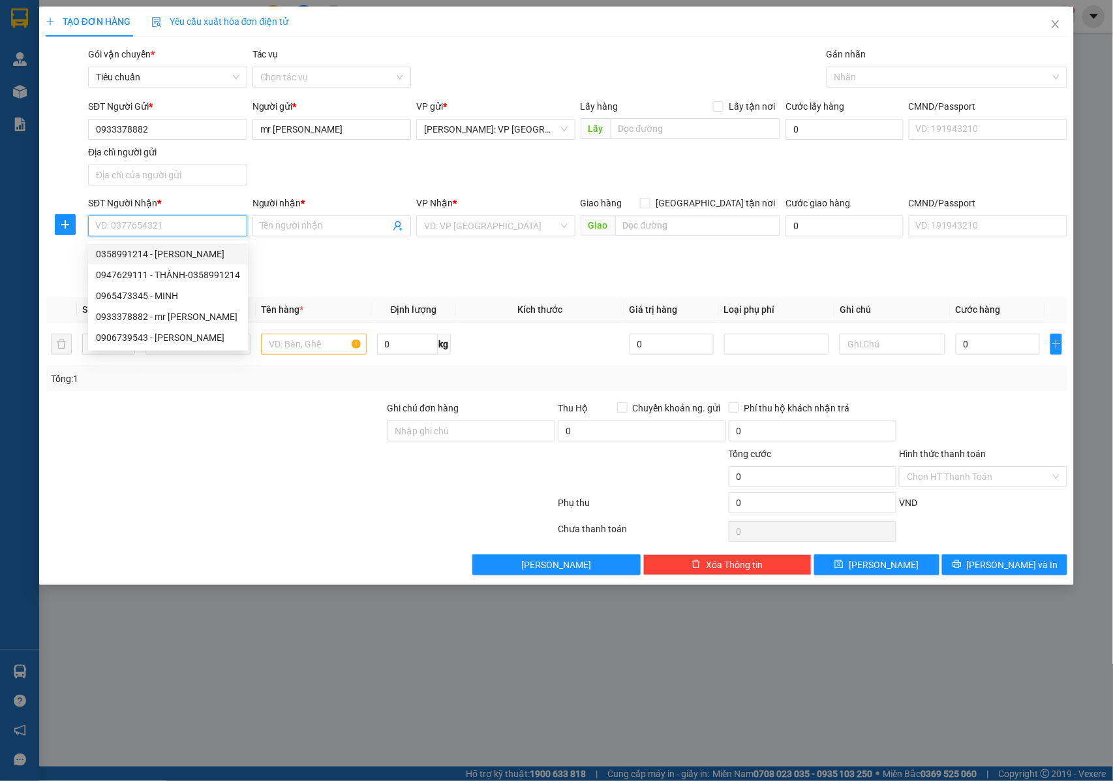
click at [142, 221] on input "SĐT Người Nhận *" at bounding box center [167, 225] width 159 height 21
click at [193, 278] on div "0947629111 - THÀNH-0358991214" at bounding box center [168, 275] width 144 height 14
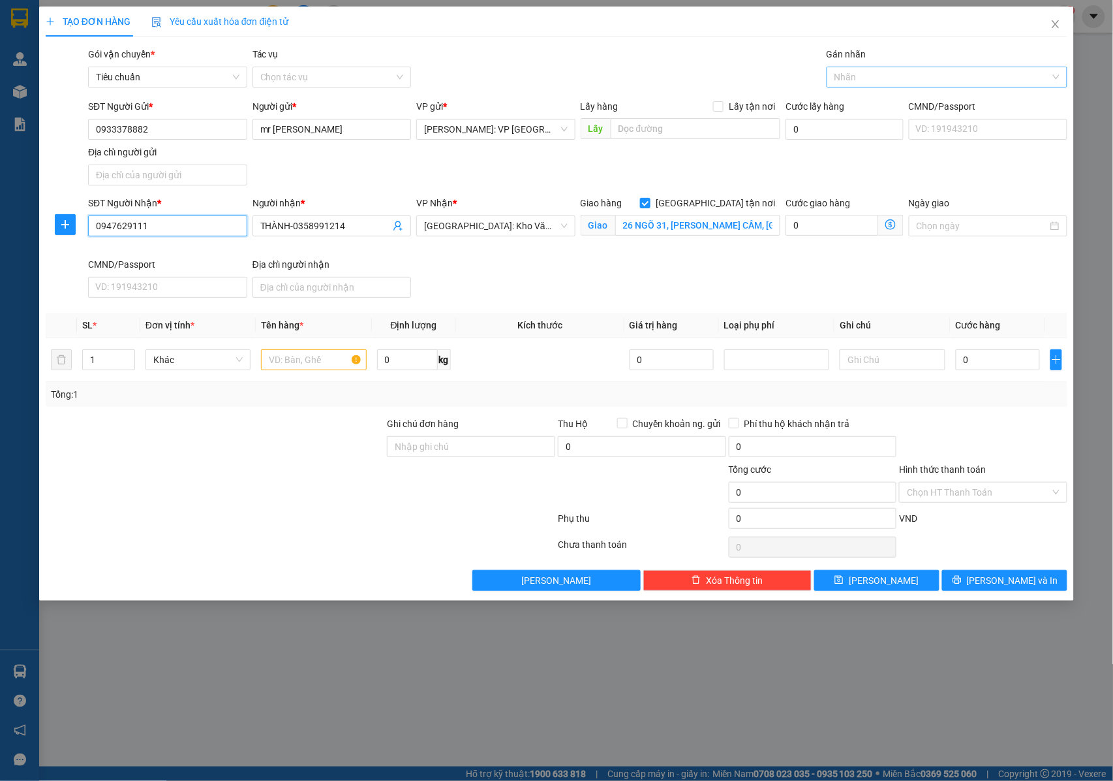
click at [854, 78] on div at bounding box center [940, 77] width 221 height 16
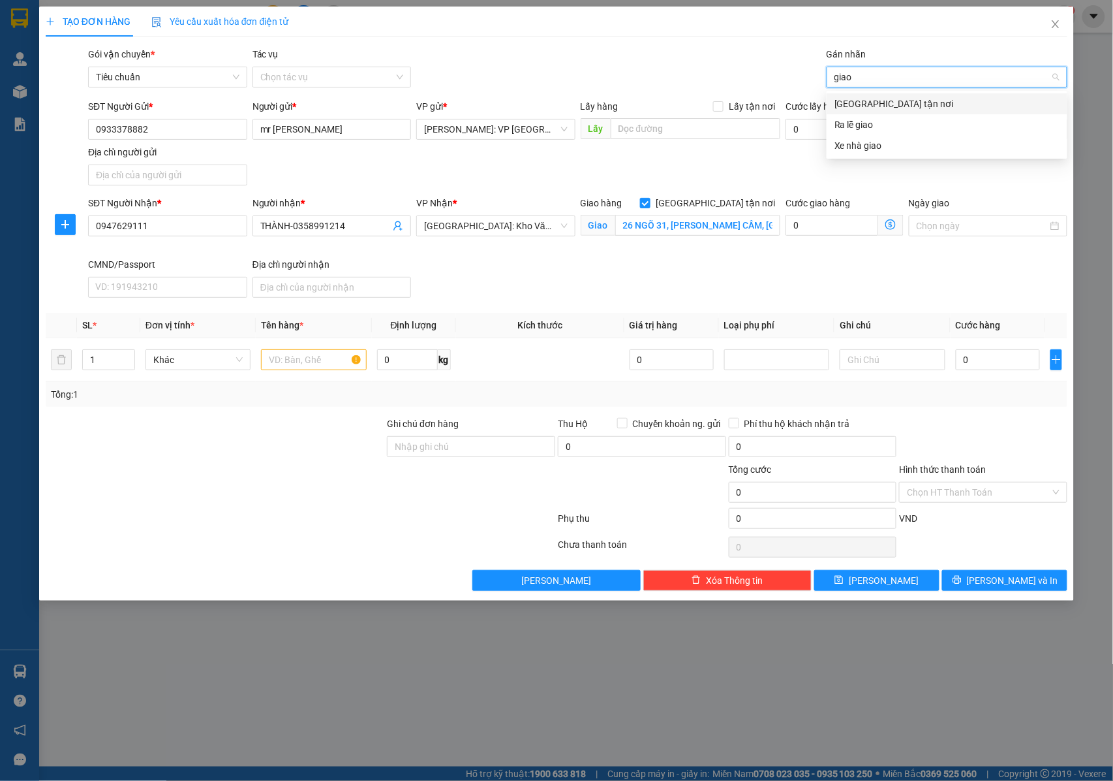
click at [857, 108] on div "[GEOGRAPHIC_DATA] tận nơi" at bounding box center [947, 104] width 225 height 14
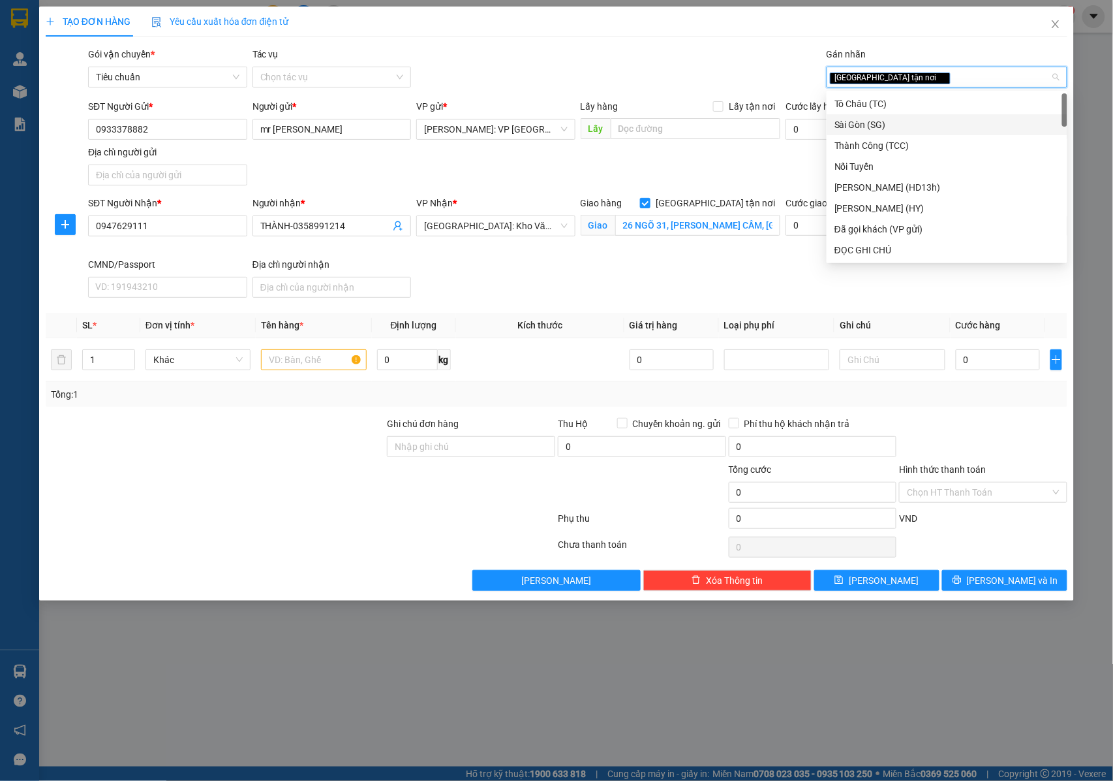
click at [685, 170] on div "SĐT Người Gửi * 0933378882 Người gửi * mr đức VP gửi * Hồ Chí Minh: VP Quận Tân…" at bounding box center [577, 144] width 985 height 91
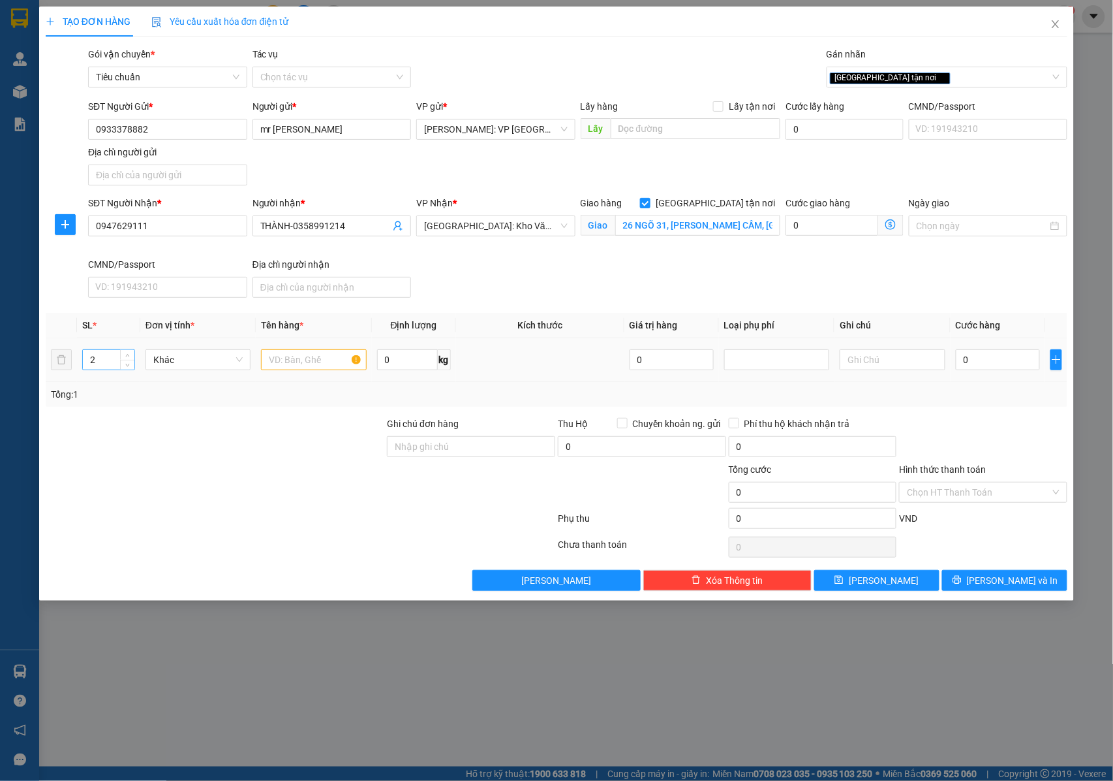
click at [117, 361] on div "2" at bounding box center [108, 359] width 53 height 21
click at [131, 360] on span "up" at bounding box center [128, 356] width 8 height 8
click at [128, 356] on icon "up" at bounding box center [127, 356] width 5 height 5
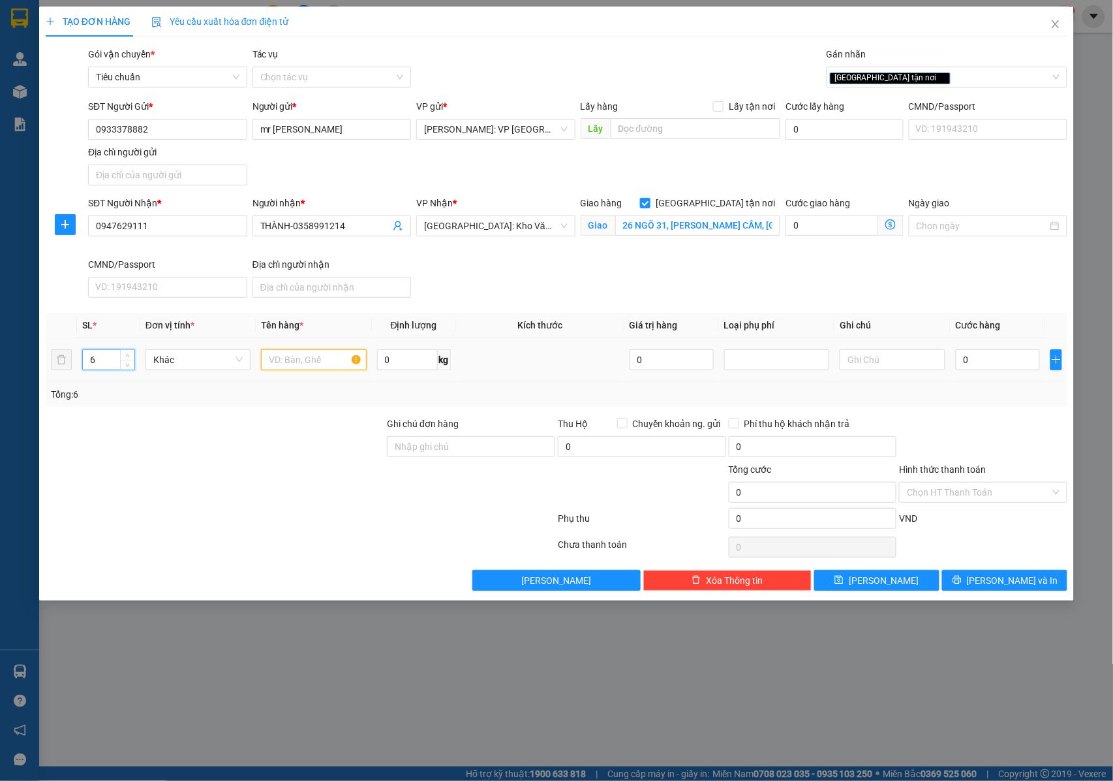
click at [283, 361] on input "text" at bounding box center [313, 359] width 105 height 21
click at [400, 435] on div "Ghi chú đơn hàng" at bounding box center [471, 426] width 168 height 20
click at [408, 444] on input "Ghi chú đơn hàng" at bounding box center [471, 446] width 168 height 21
click at [405, 452] on input "Ghi chú đơn hàng" at bounding box center [471, 446] width 168 height 21
click at [993, 358] on input "0" at bounding box center [998, 359] width 84 height 21
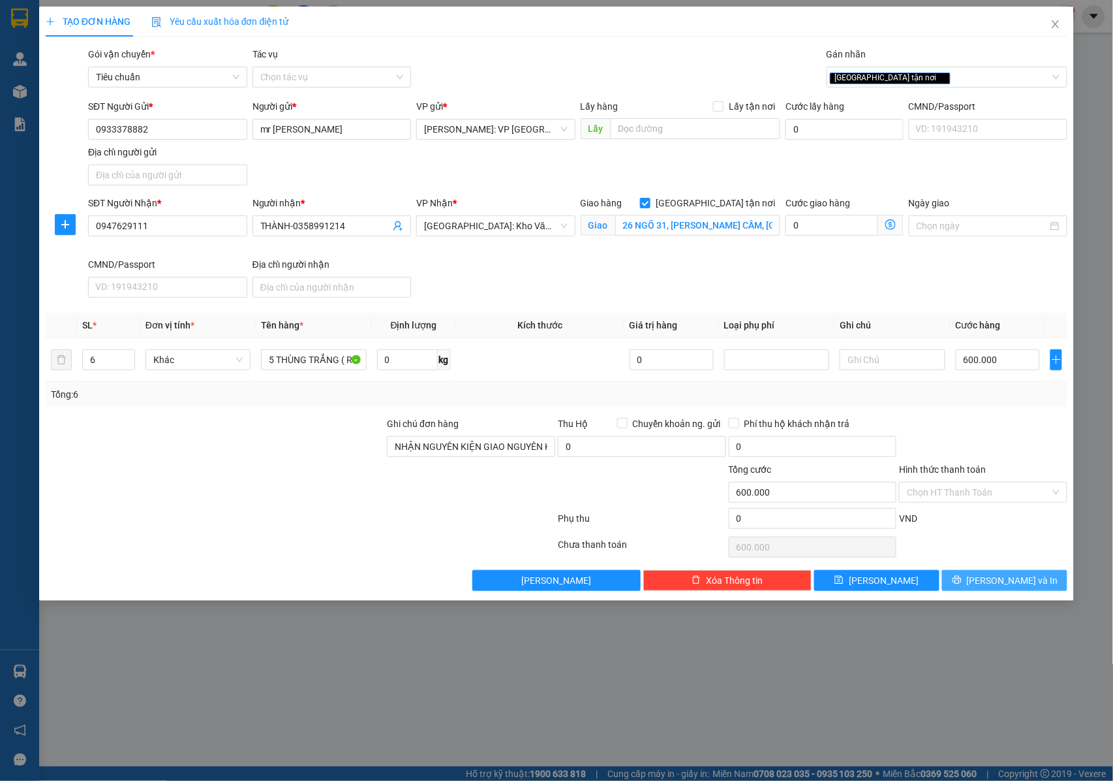
click at [977, 582] on button "[PERSON_NAME] và In" at bounding box center [1004, 580] width 125 height 21
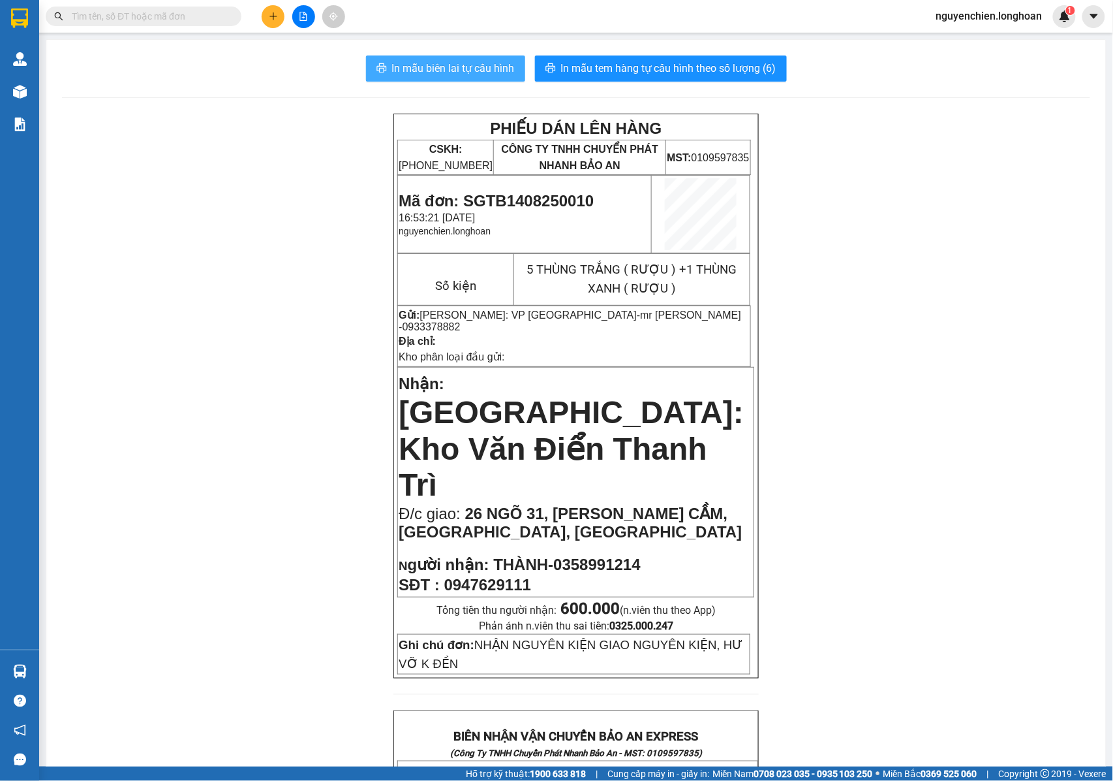
click at [460, 67] on span "In mẫu biên lai tự cấu hình" at bounding box center [453, 68] width 123 height 16
drag, startPoint x: 679, startPoint y: 228, endPoint x: 617, endPoint y: 228, distance: 62.0
click at [617, 309] on p "Gửi: Hồ Chí Minh: VP Quận Tân Bình - mr đức - 0933378882" at bounding box center [574, 321] width 351 height 24
click at [267, 17] on button at bounding box center [273, 16] width 23 height 23
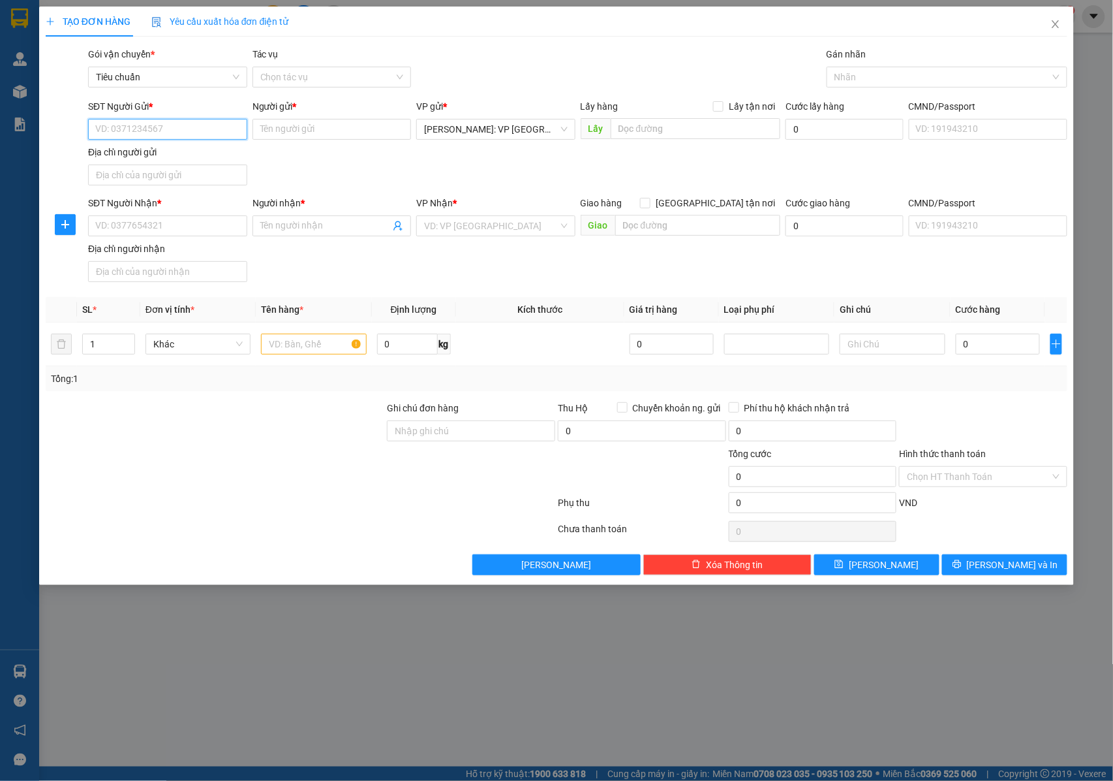
click at [199, 133] on input "SĐT Người Gửi *" at bounding box center [167, 129] width 159 height 21
click at [206, 123] on input "SĐT Người Gửi *" at bounding box center [167, 129] width 159 height 21
click at [283, 134] on input "Người gửi *" at bounding box center [332, 129] width 159 height 21
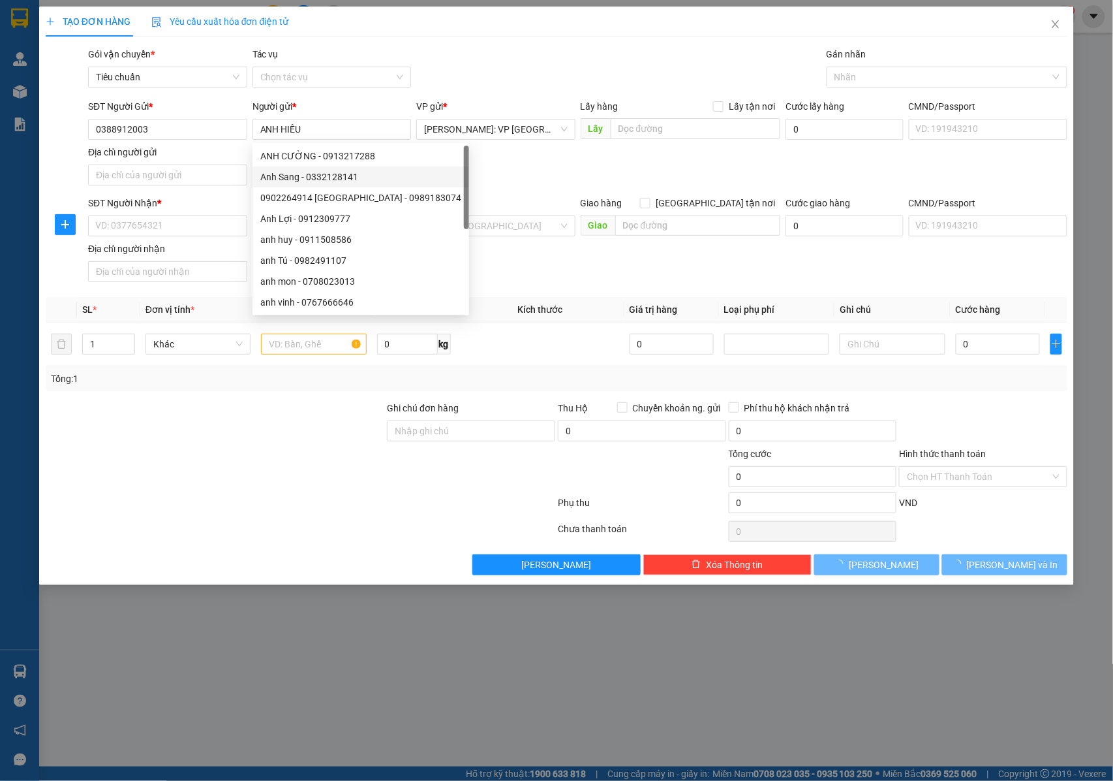
click at [492, 160] on div "SĐT Người Gửi * 0388912003 Người gửi * ANH HIẾU VP gửi * Hồ Chí Minh: VP Quận T…" at bounding box center [577, 144] width 985 height 91
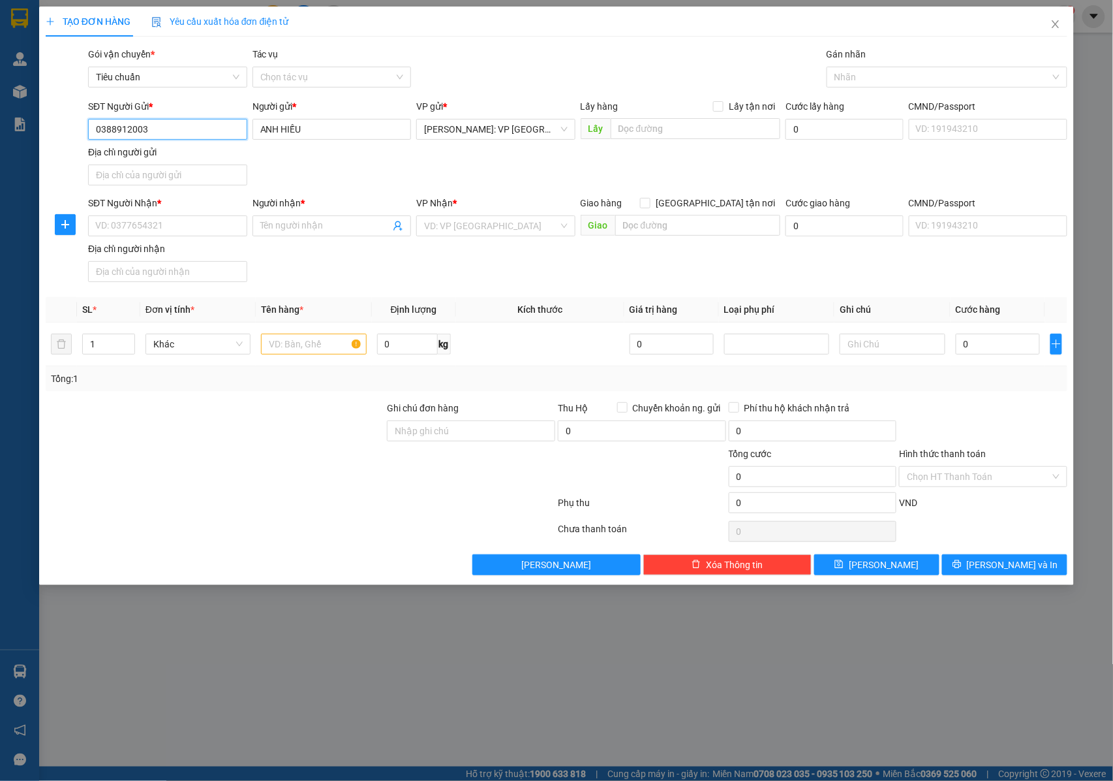
drag, startPoint x: 161, startPoint y: 132, endPoint x: 82, endPoint y: 134, distance: 78.4
click at [82, 134] on div "SĐT Người Gửi * 0388912003 0388912003 Người gửi * ANH HIẾU VP gửi * Hồ Chí Minh…" at bounding box center [556, 144] width 1025 height 91
click at [174, 227] on input "SĐT Người Nhận *" at bounding box center [167, 225] width 159 height 21
paste input "0388912003"
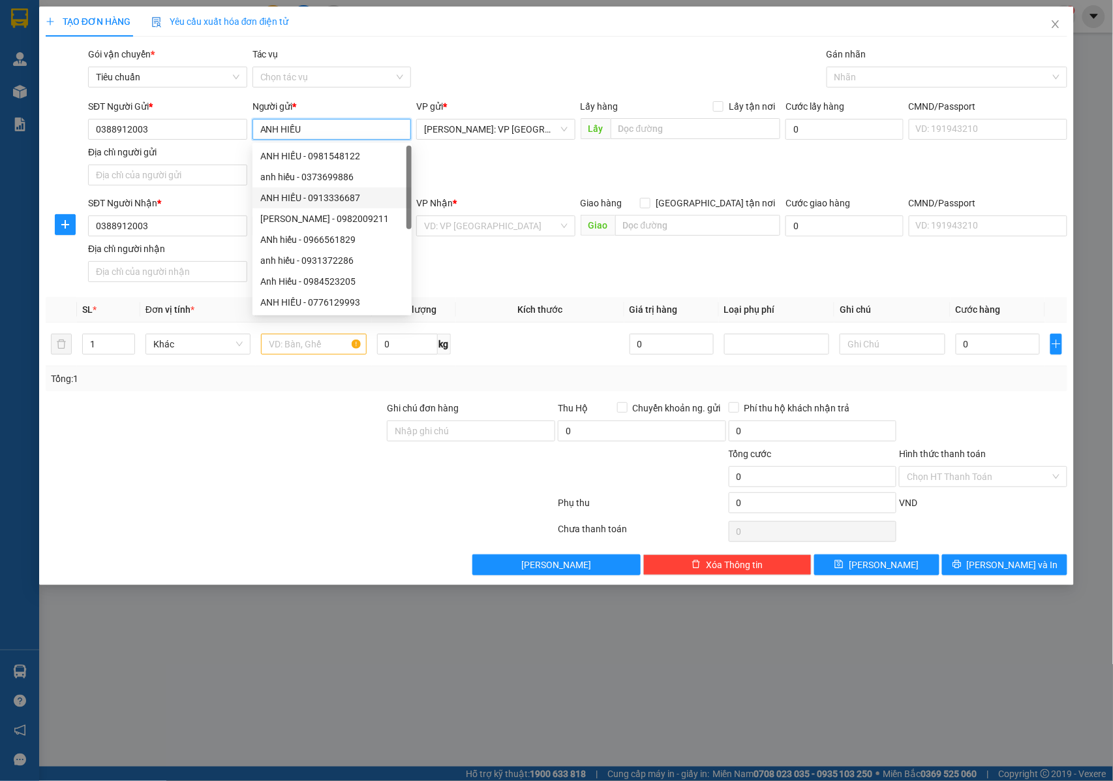
drag, startPoint x: 317, startPoint y: 125, endPoint x: 249, endPoint y: 136, distance: 68.1
click at [250, 136] on div "Người gửi * ANH HIẾU" at bounding box center [332, 122] width 164 height 46
click at [452, 174] on div "SĐT Người Gửi * 0388912003 Người gửi * ANH HIẾU VP gửi * Hồ Chí Minh: VP Quận T…" at bounding box center [577, 144] width 985 height 91
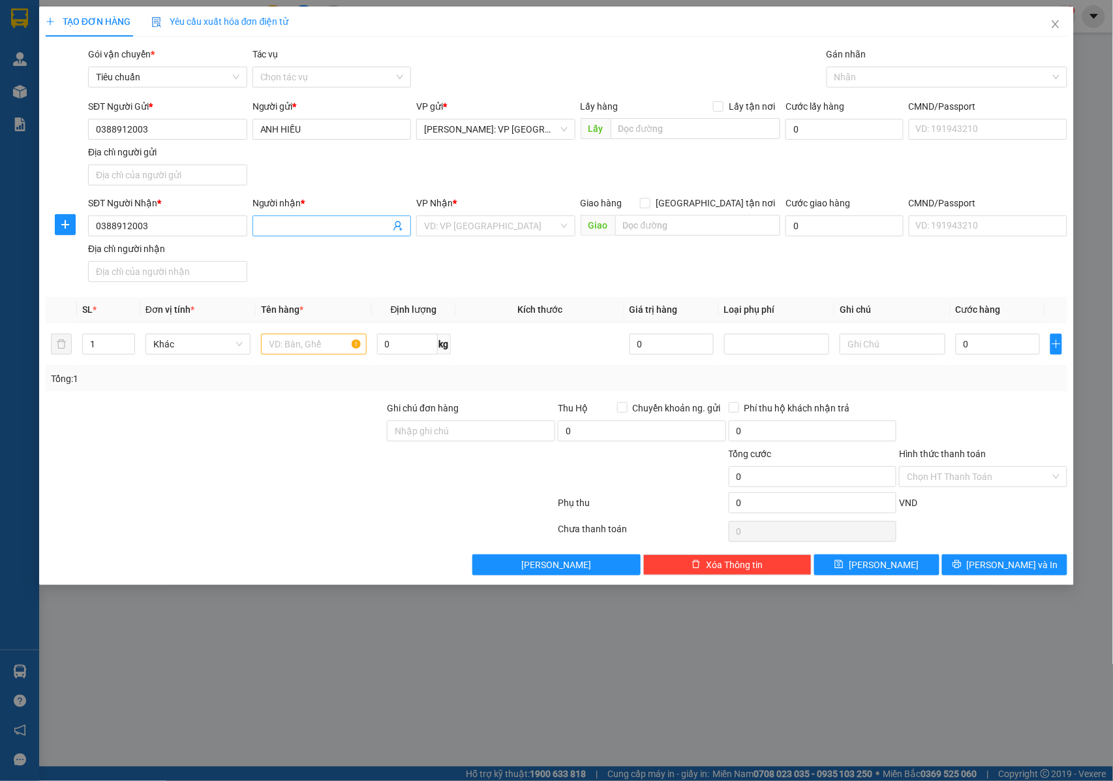
click at [346, 221] on input "Người nhận *" at bounding box center [325, 226] width 131 height 14
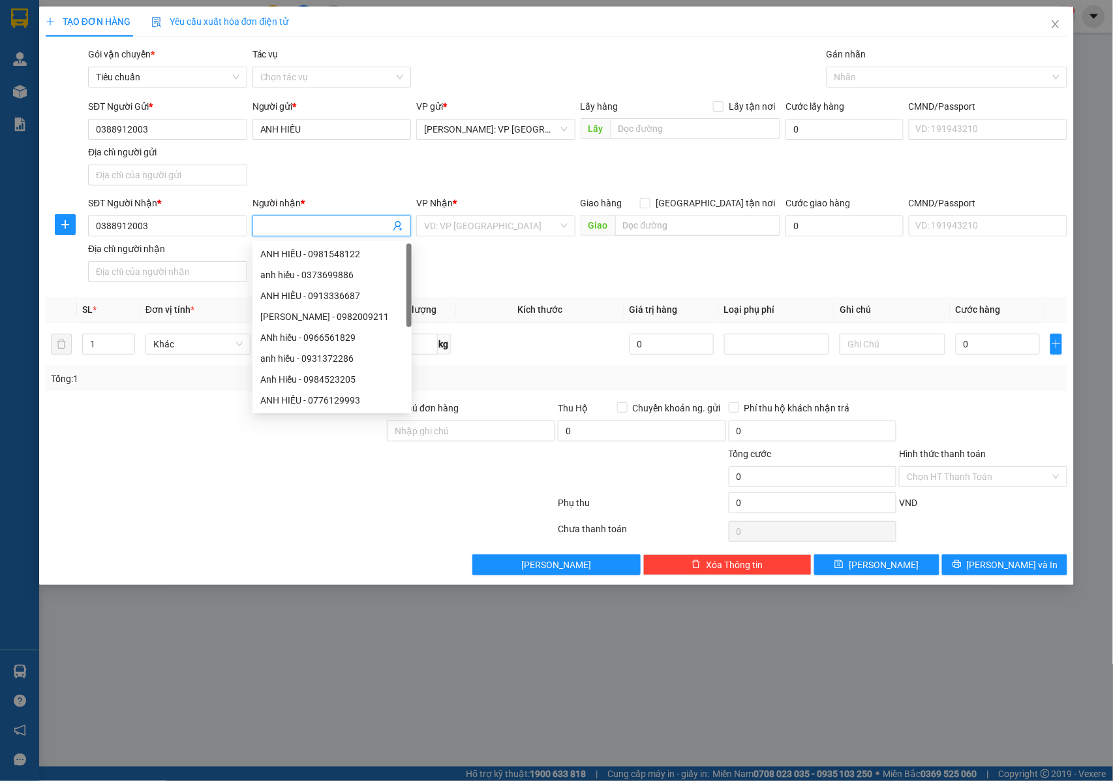
paste input "ANH HIẾU"
click at [478, 187] on div "SĐT Người Gửi * 0388912003 Người gửi * ANH HIẾU VP gửi * Hồ Chí Minh: VP Quận T…" at bounding box center [577, 144] width 985 height 91
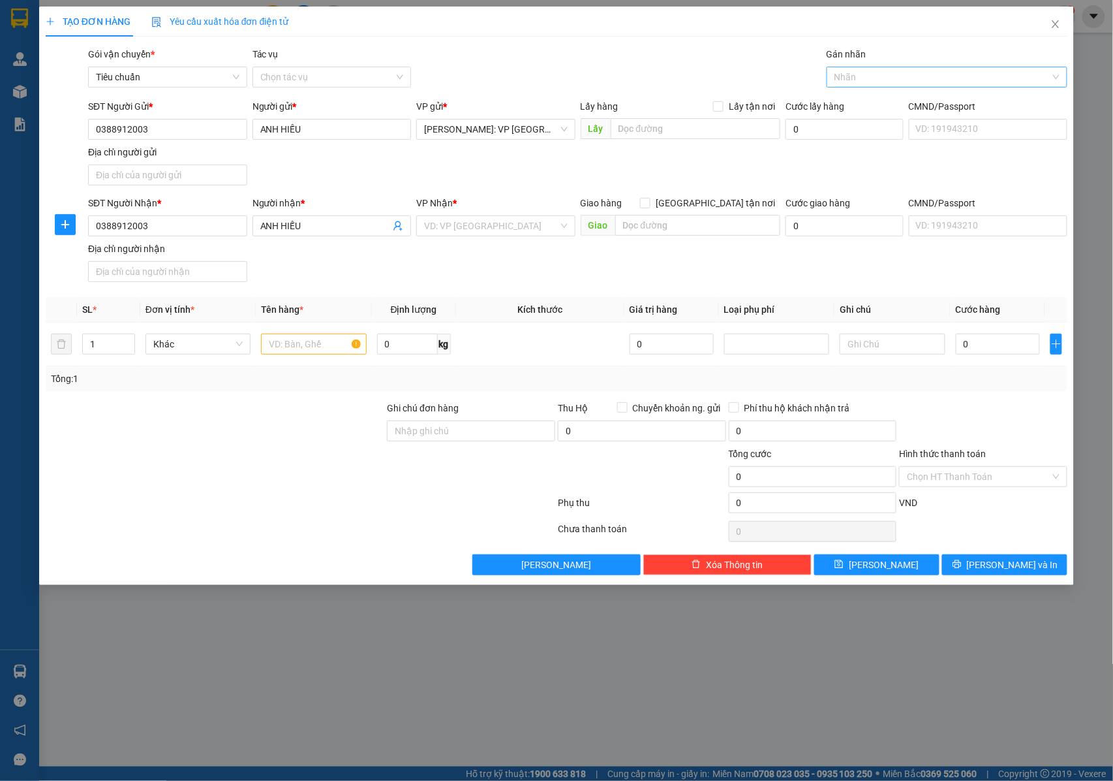
click at [925, 71] on div at bounding box center [940, 77] width 221 height 16
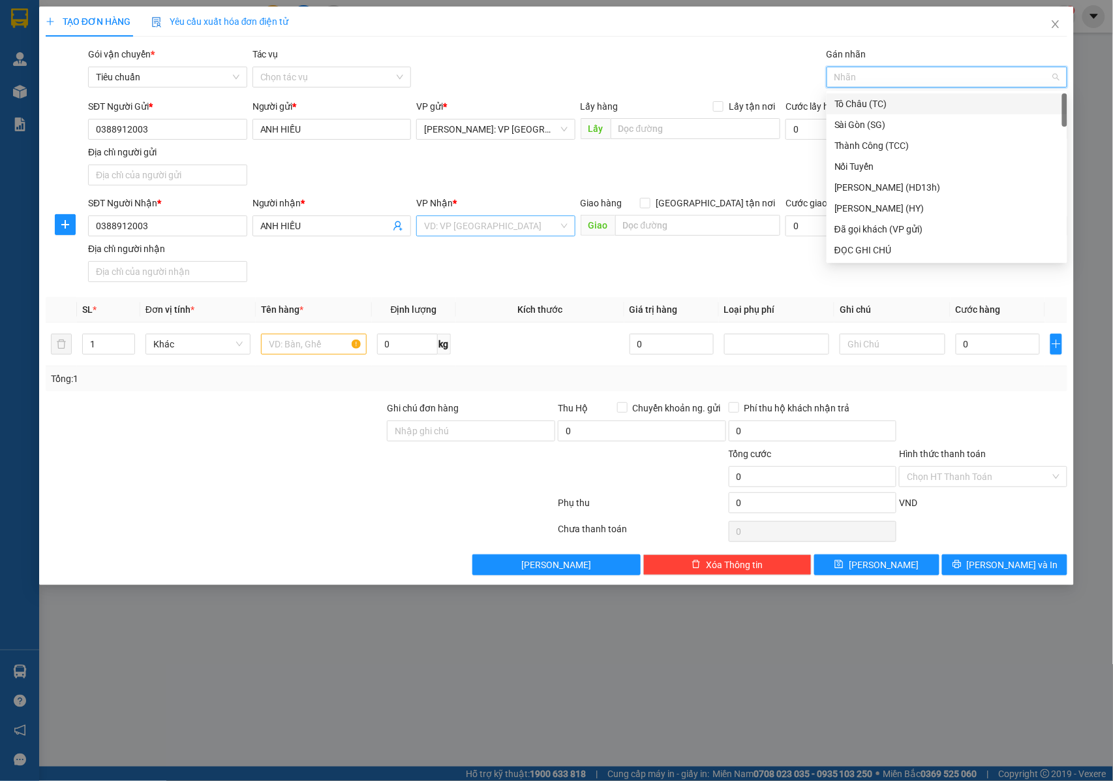
click at [506, 233] on input "search" at bounding box center [491, 226] width 134 height 20
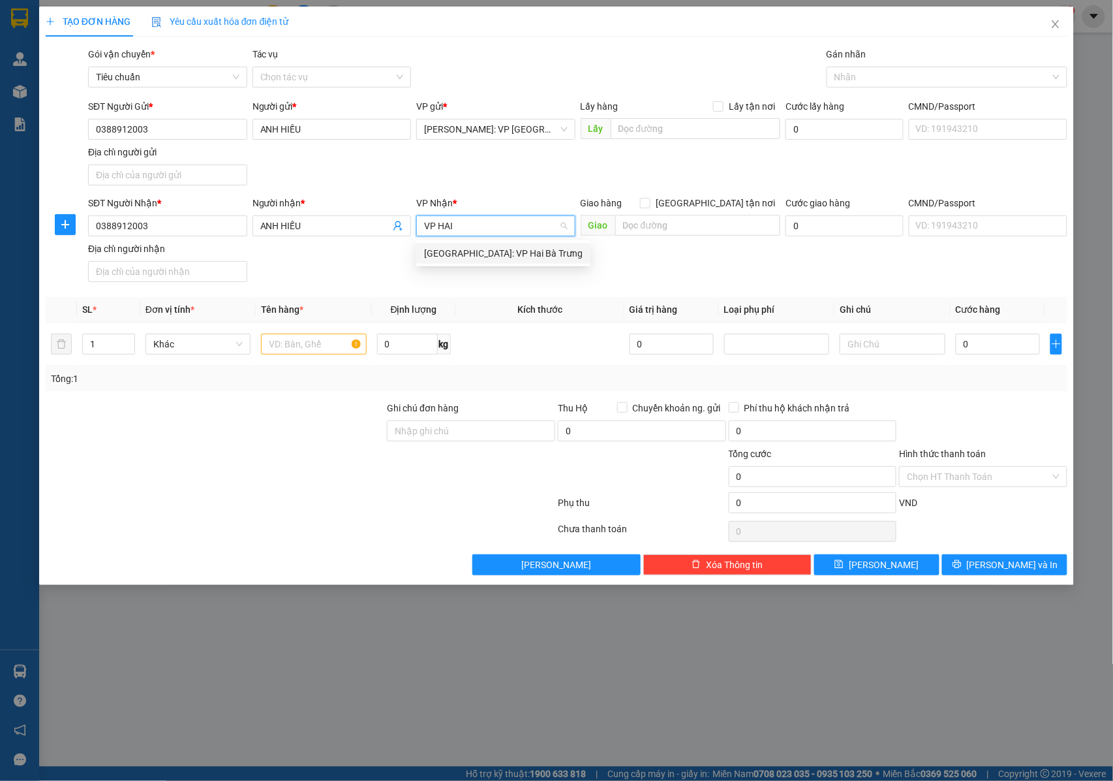
click at [474, 251] on div "[GEOGRAPHIC_DATA]: VP Hai Bà Trưng" at bounding box center [503, 253] width 159 height 14
click at [274, 348] on input "text" at bounding box center [313, 343] width 105 height 21
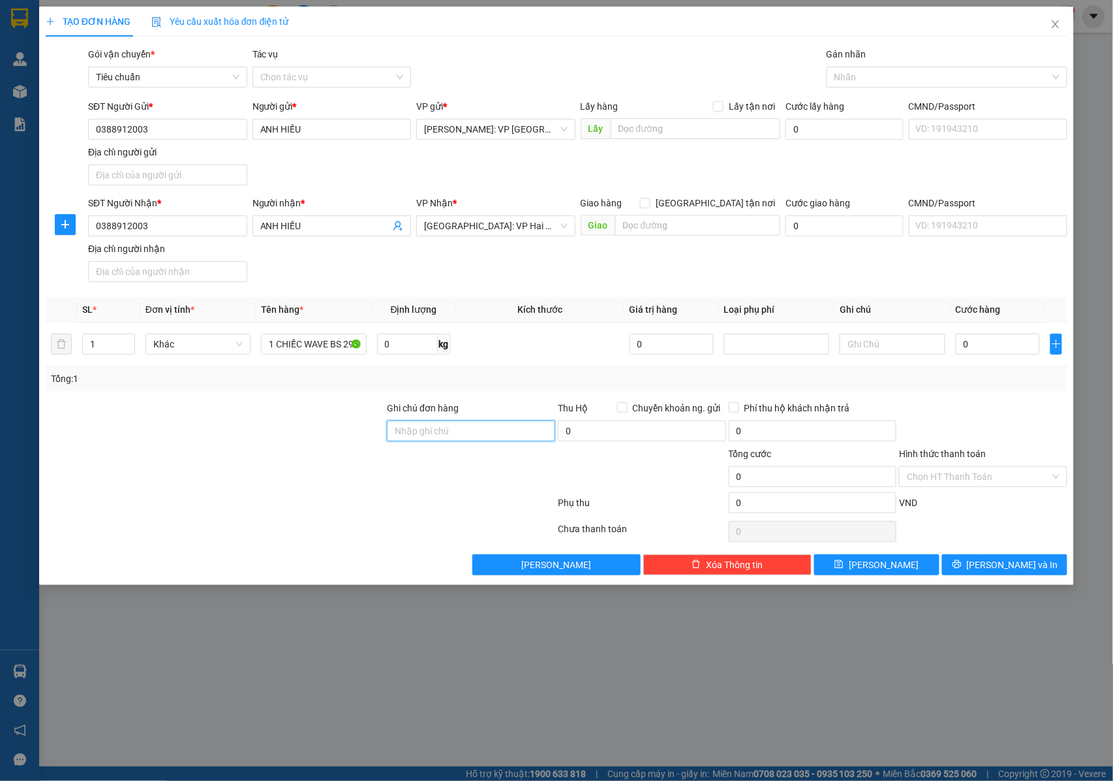
click at [420, 439] on input "Ghi chú đơn hàng" at bounding box center [471, 430] width 168 height 21
click at [885, 70] on div at bounding box center [940, 77] width 221 height 16
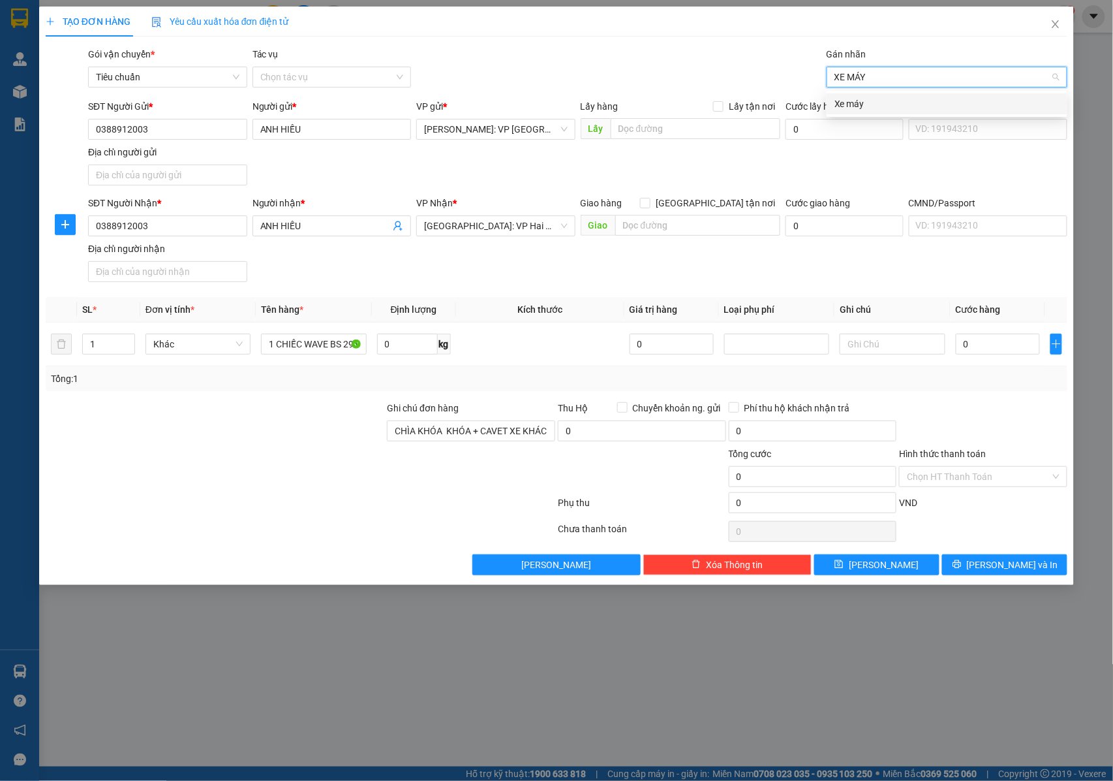
click at [860, 107] on div "Xe máy" at bounding box center [947, 104] width 225 height 14
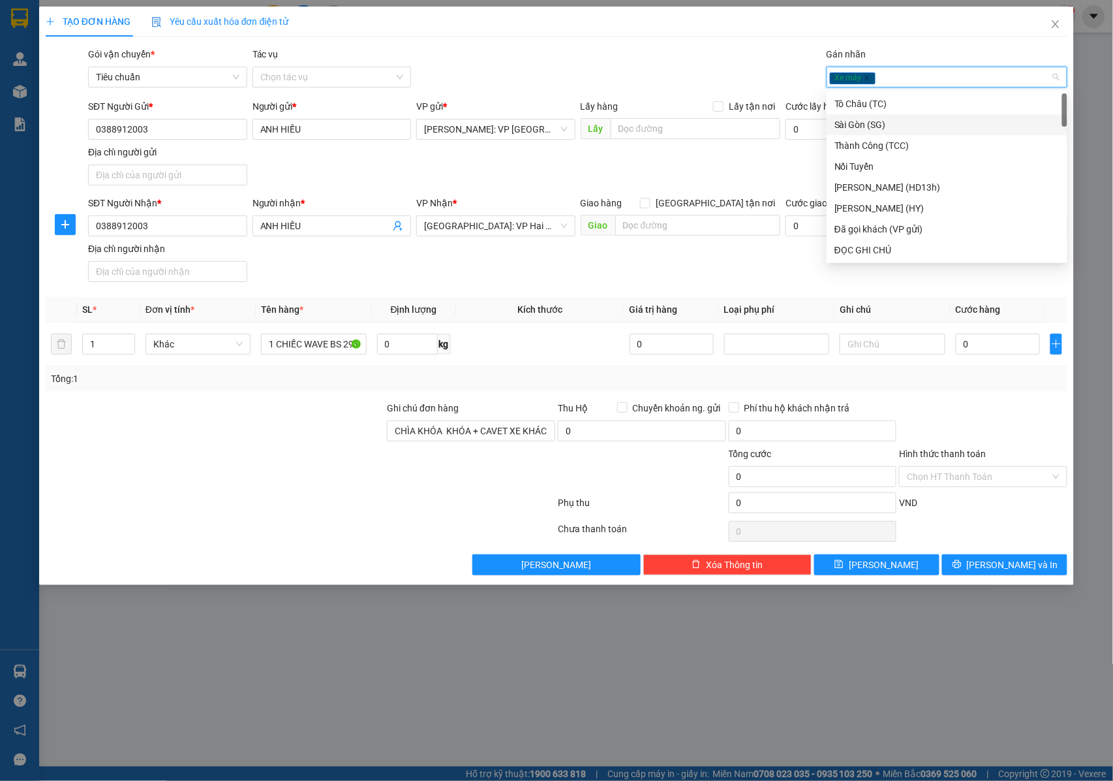
click at [622, 259] on div "SĐT Người Nhận * 0388912003 Người nhận * ANH HIẾU VP Nhận * Hà Nội: VP Hai Bà T…" at bounding box center [577, 241] width 985 height 91
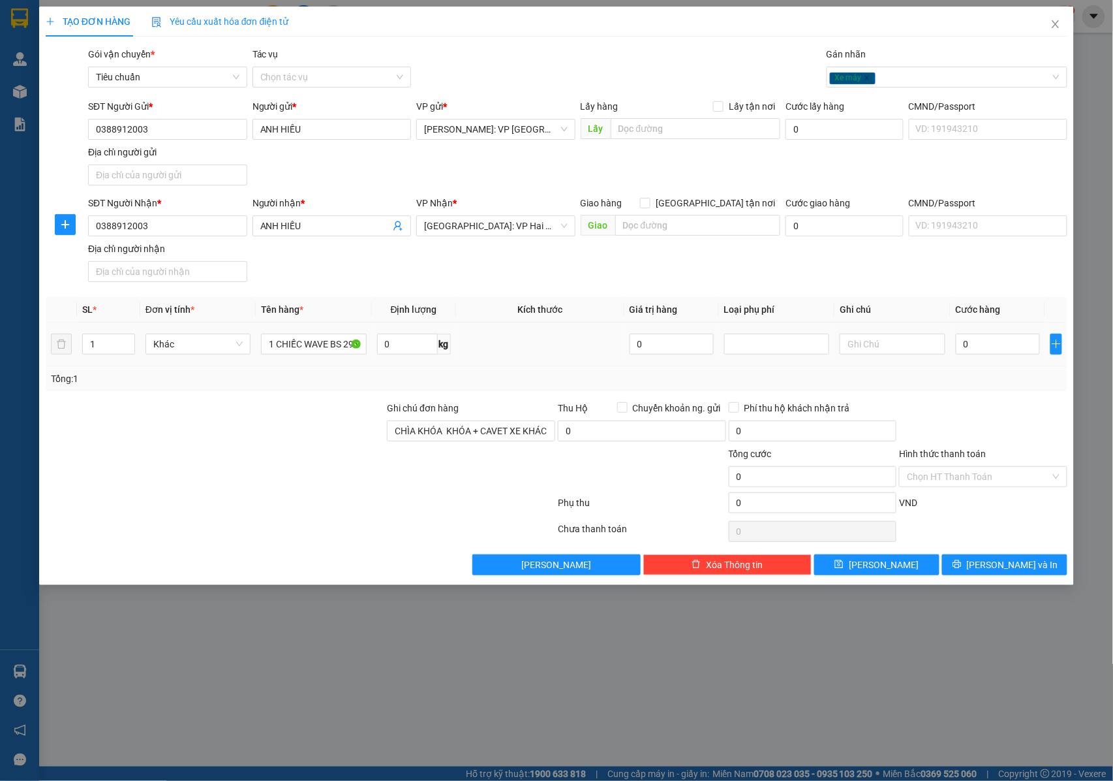
click at [972, 359] on td "0" at bounding box center [998, 344] width 95 height 44
click at [975, 345] on input "0" at bounding box center [998, 343] width 84 height 21
click at [978, 567] on button "[PERSON_NAME] và In" at bounding box center [1004, 564] width 125 height 21
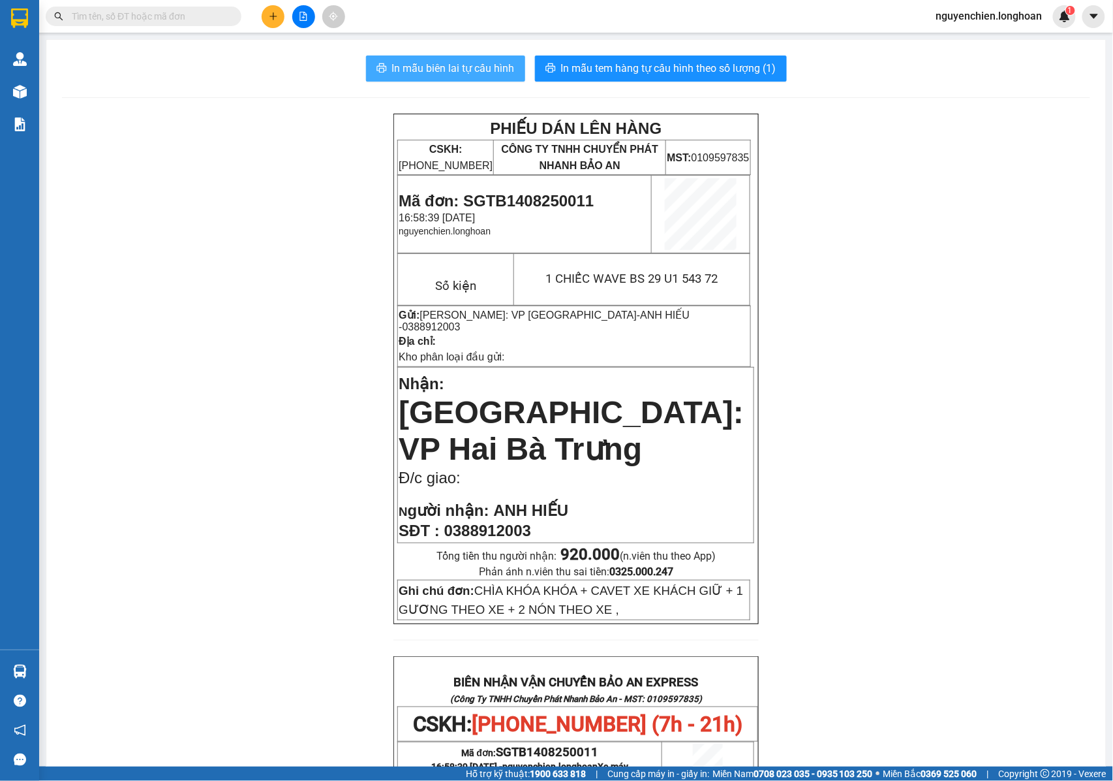
click at [449, 63] on span "In mẫu biên lai tự cấu hình" at bounding box center [453, 68] width 123 height 16
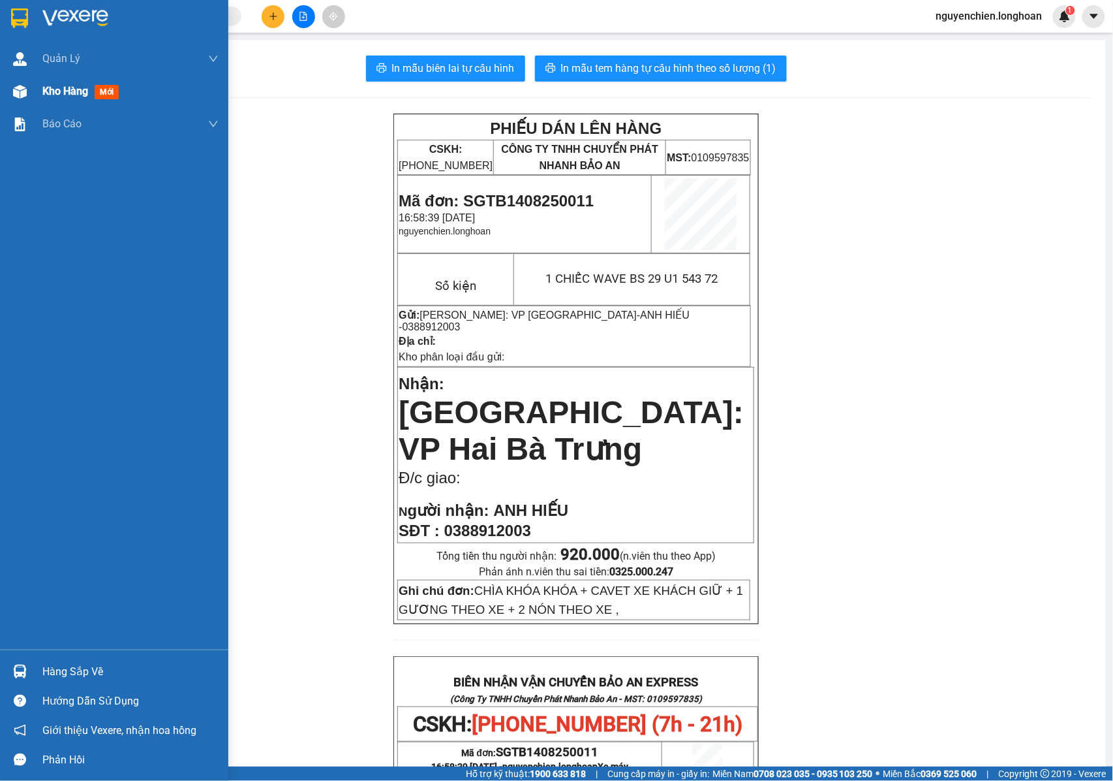
click at [32, 95] on div "Kho hàng mới" at bounding box center [114, 91] width 228 height 33
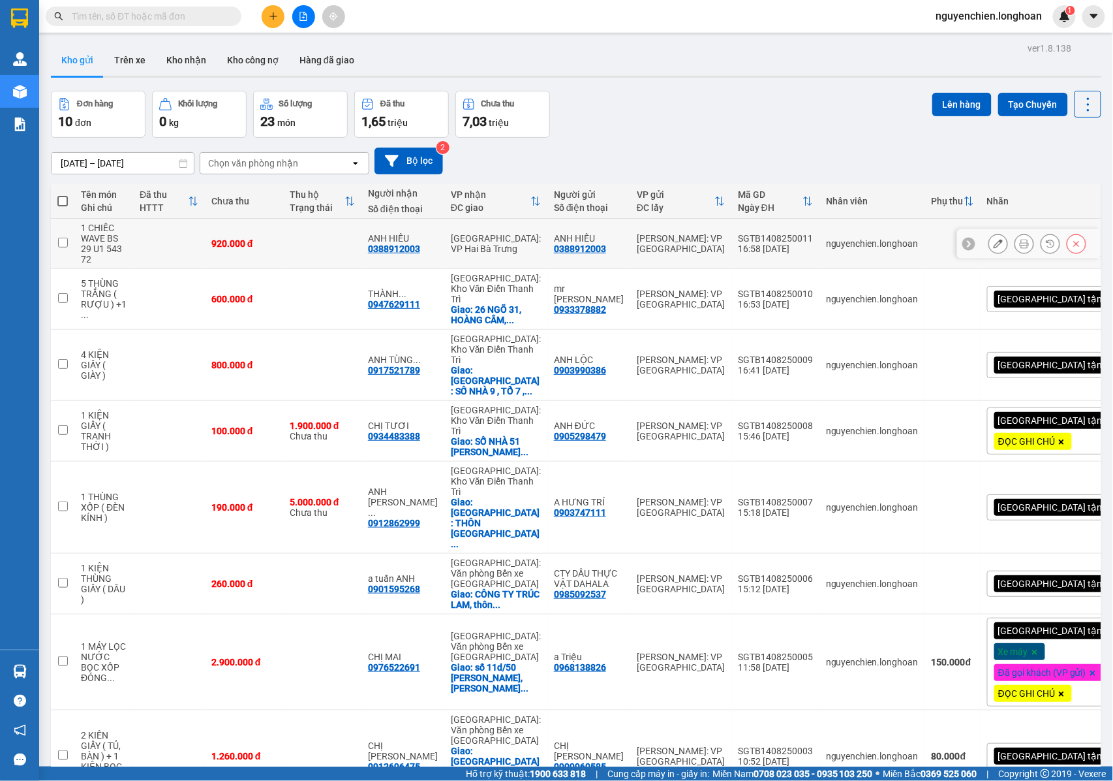
drag, startPoint x: 431, startPoint y: 128, endPoint x: 376, endPoint y: 129, distance: 55.5
click at [376, 233] on div "ANH HIẾU 0388912003" at bounding box center [403, 243] width 70 height 21
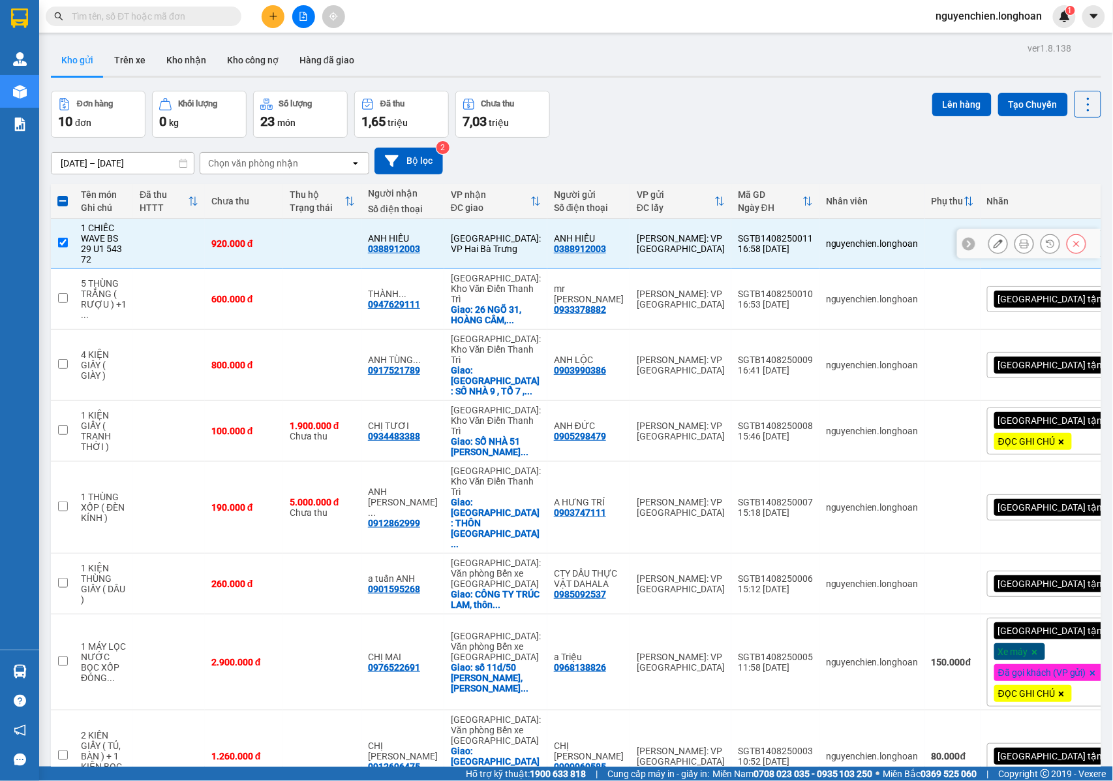
click at [58, 238] on input "checkbox" at bounding box center [63, 243] width 10 height 10
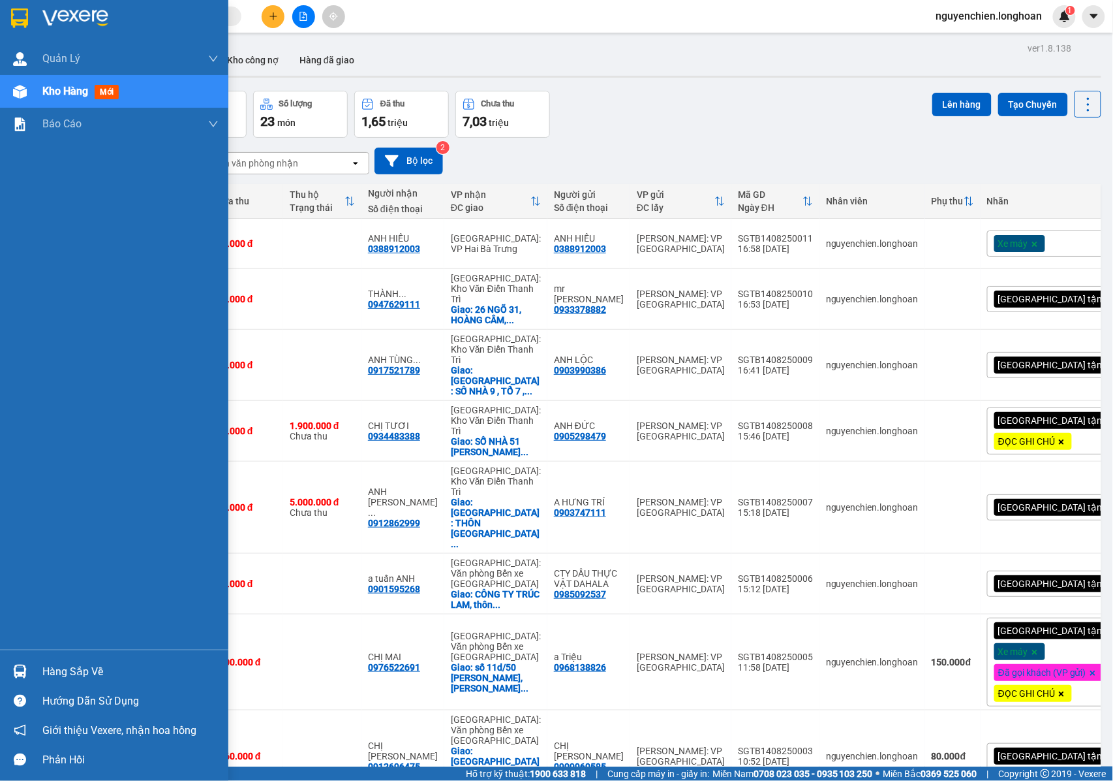
click at [17, 94] on img at bounding box center [20, 92] width 14 height 14
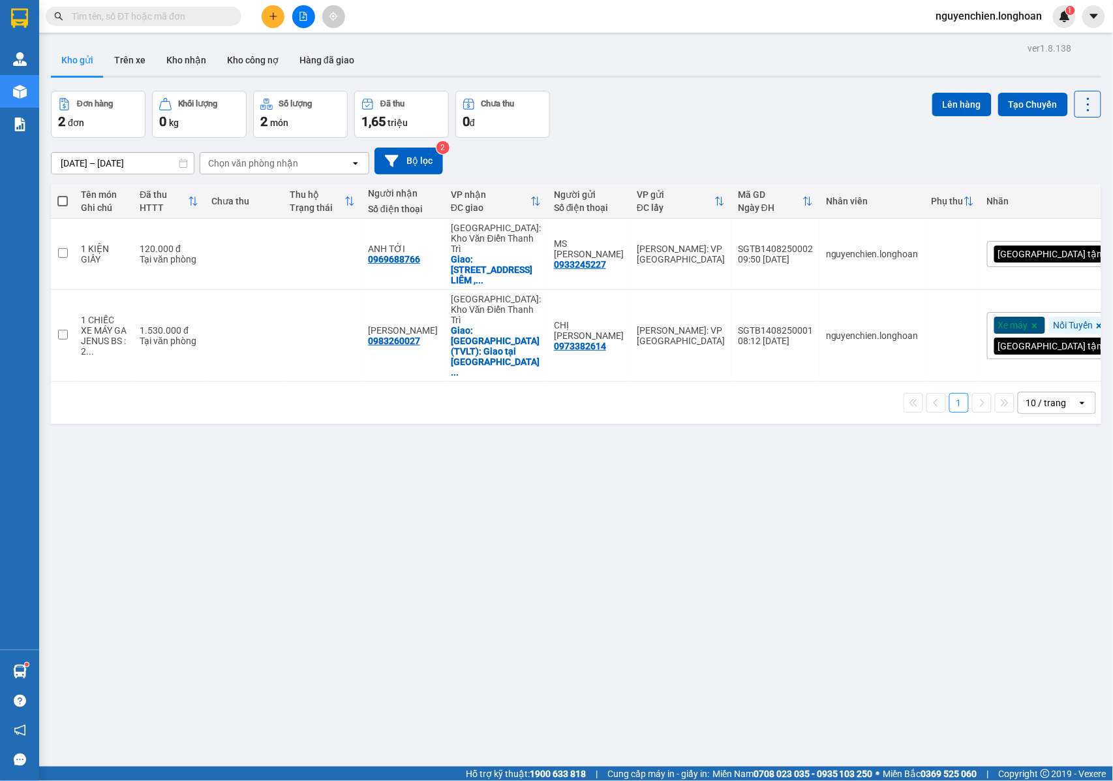
click at [189, 8] on span at bounding box center [144, 17] width 196 height 20
click at [217, 17] on input "text" at bounding box center [149, 16] width 154 height 14
click at [103, 18] on input "text" at bounding box center [149, 16] width 154 height 14
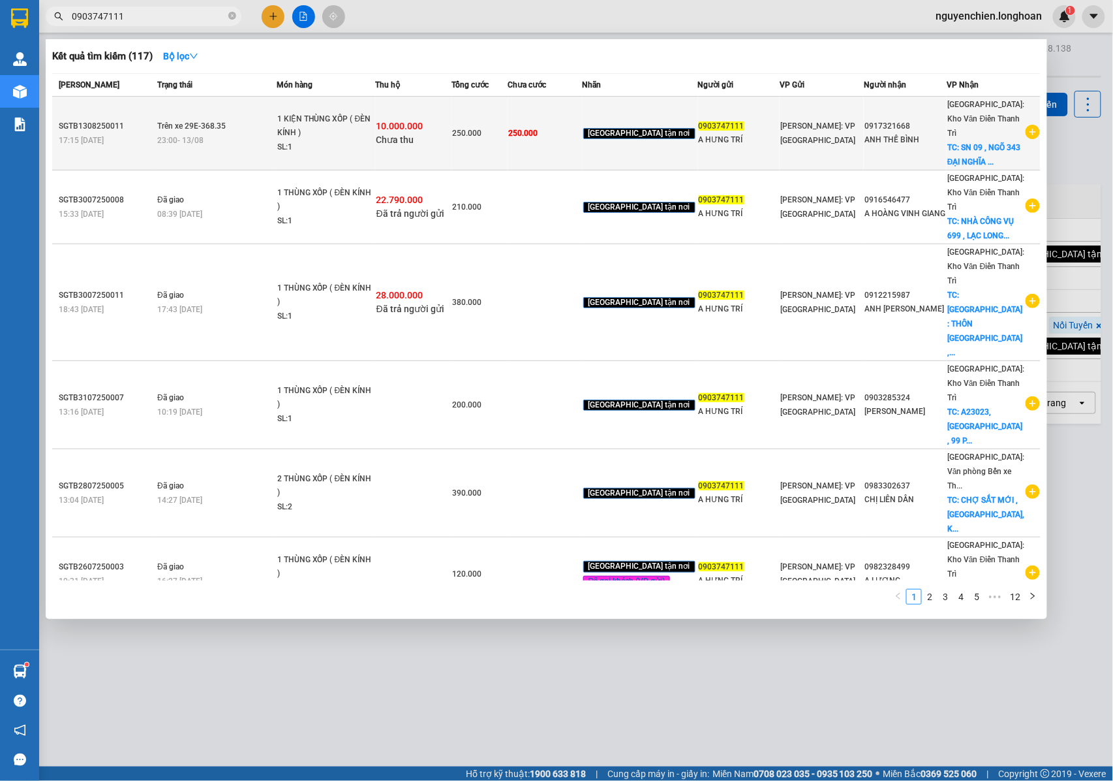
type input "0903747111"
click at [1029, 125] on icon "plus-circle" at bounding box center [1033, 132] width 14 height 14
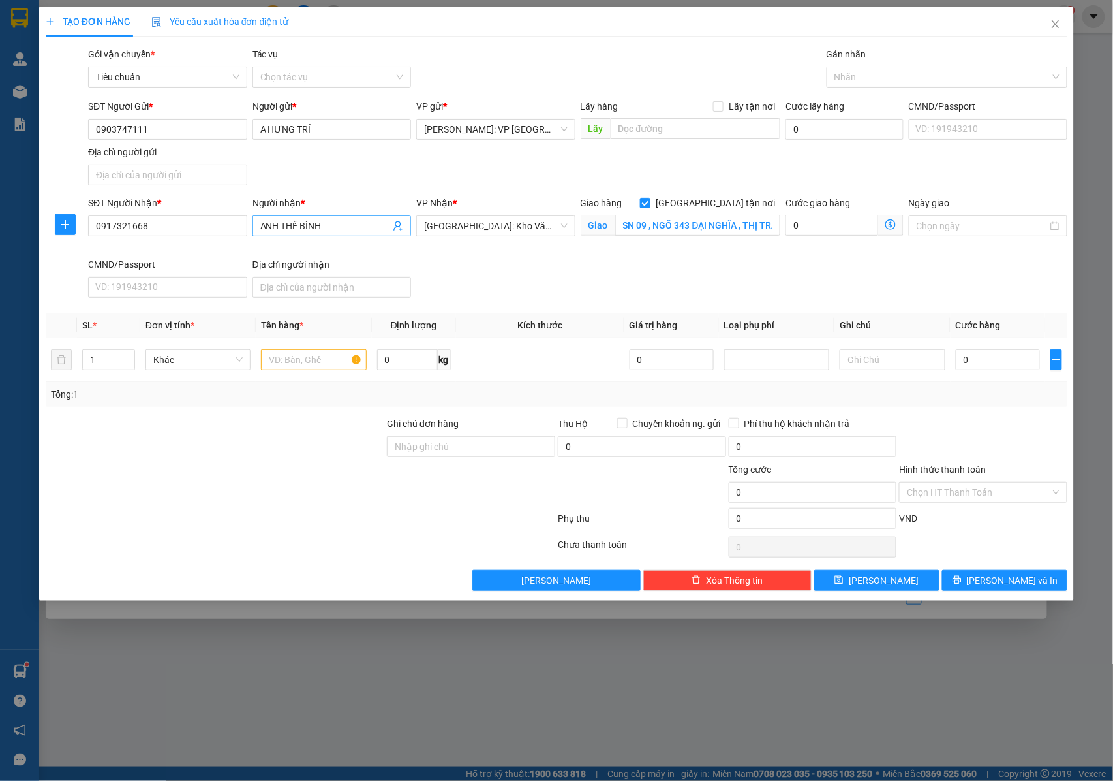
click at [329, 225] on input "ANH THẾ BÌNH" at bounding box center [325, 226] width 131 height 14
type input "ANH THẾ BÌNH"
click at [627, 426] on span at bounding box center [622, 423] width 10 height 10
click at [627, 426] on input "Chuyển khoản ng. gửi" at bounding box center [621, 422] width 9 height 9
checkbox input "true"
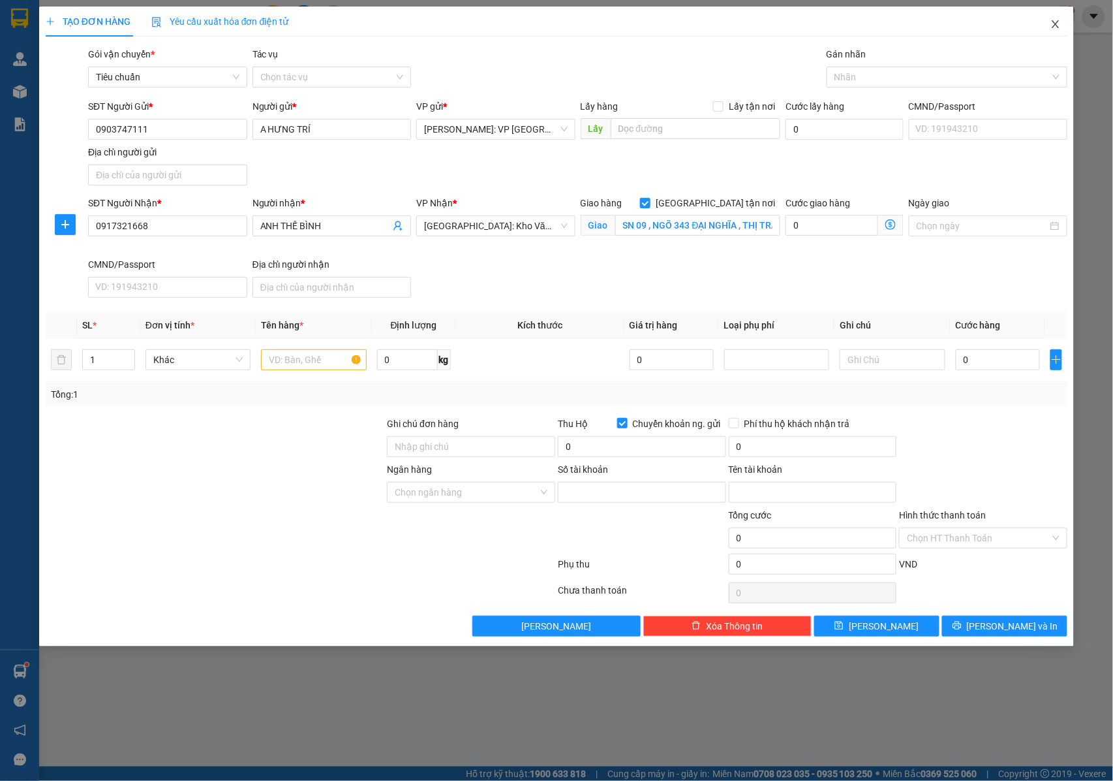
click at [1066, 22] on span "Close" at bounding box center [1056, 25] width 37 height 37
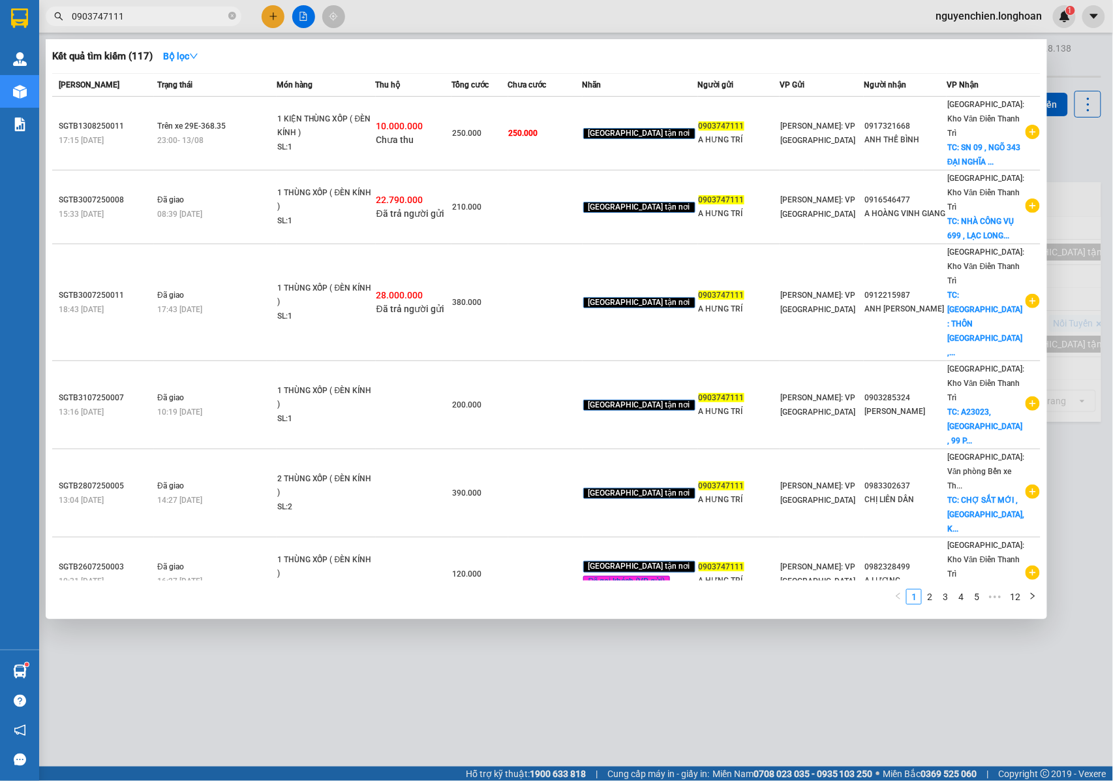
click at [1059, 23] on div at bounding box center [556, 390] width 1113 height 781
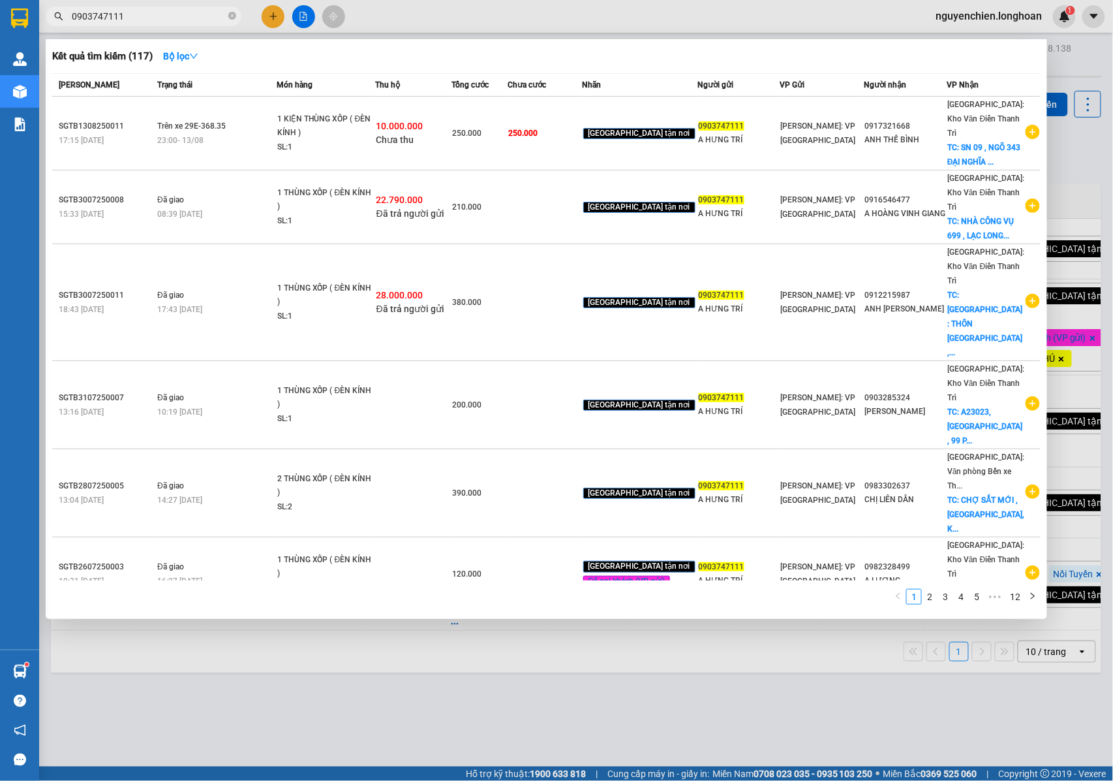
click at [140, 22] on input "0903747111" at bounding box center [149, 16] width 154 height 14
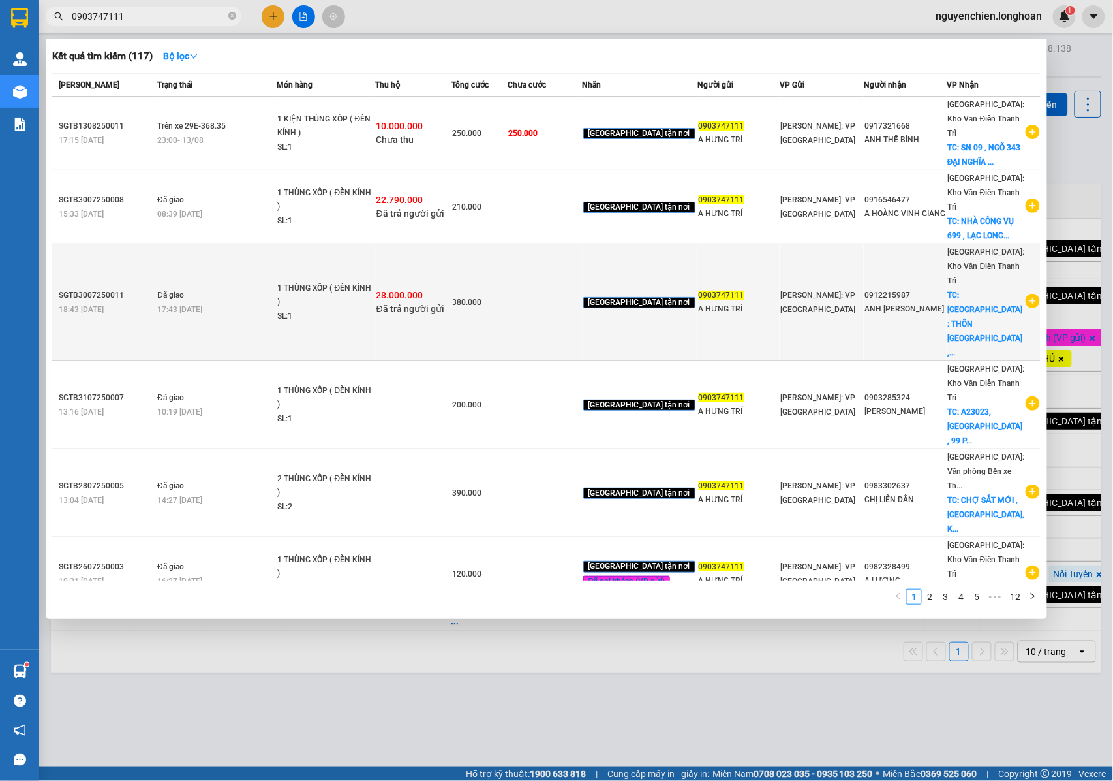
click at [1026, 294] on icon "plus-circle" at bounding box center [1033, 301] width 14 height 14
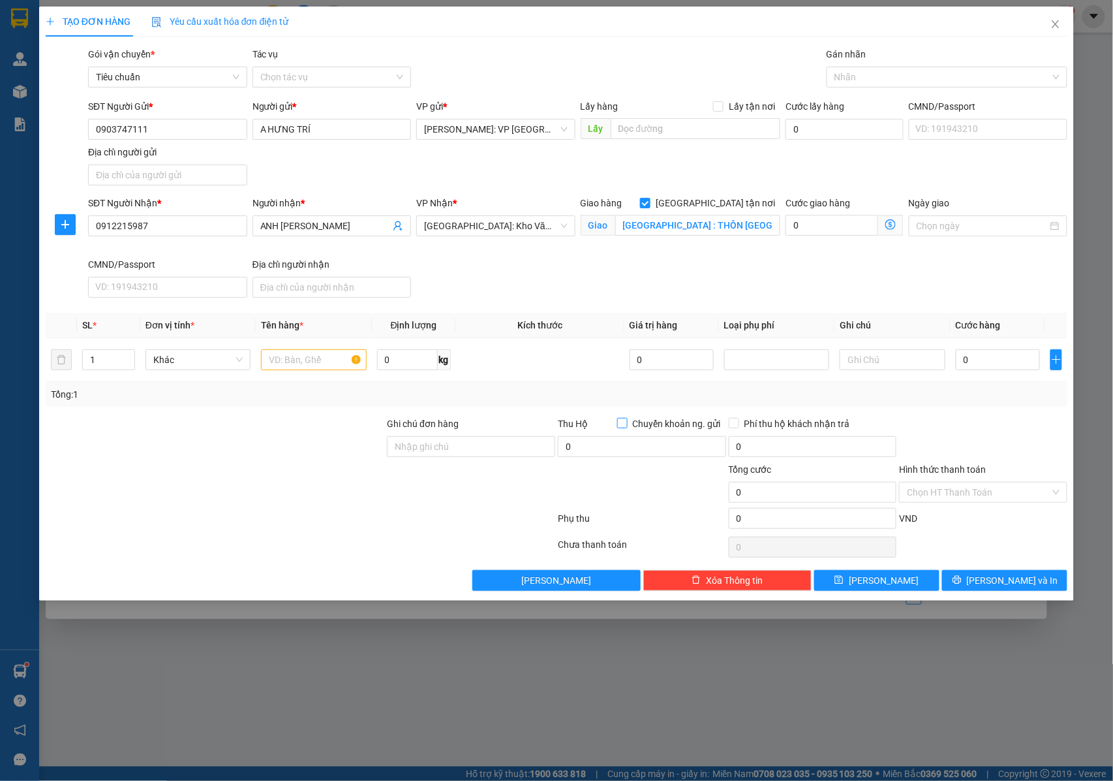
click at [624, 426] on input "Chuyển khoản ng. gửi" at bounding box center [621, 422] width 9 height 9
checkbox input "true"
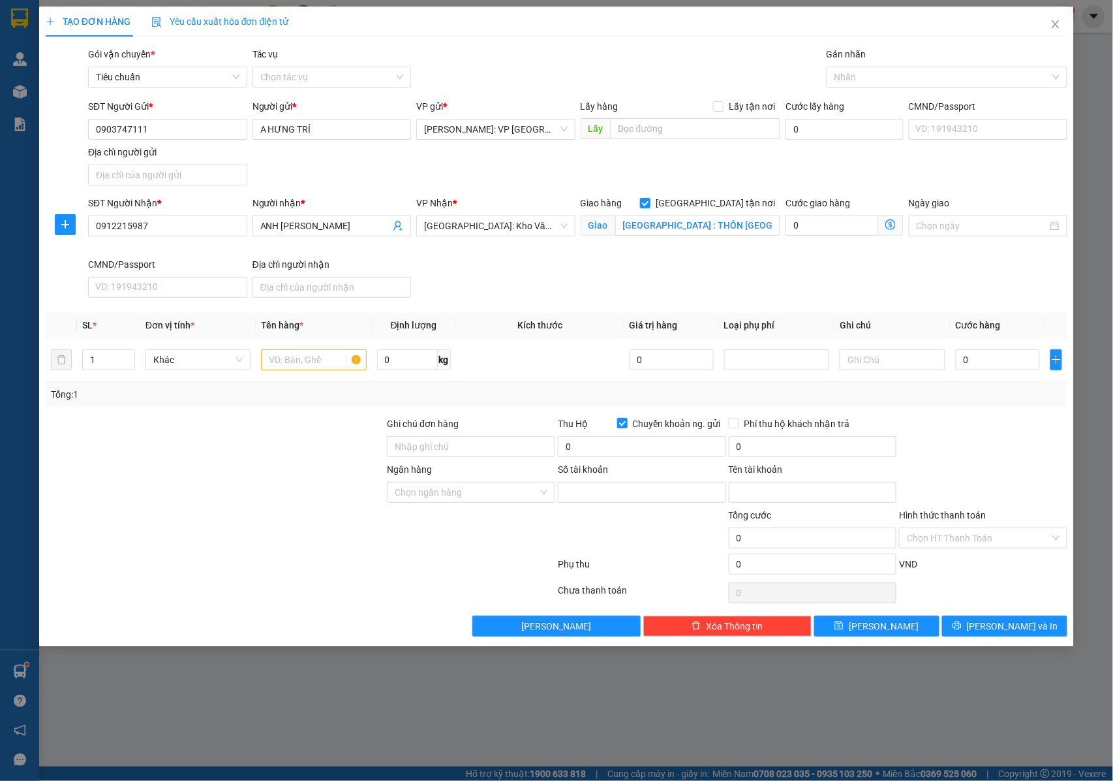
click at [594, 482] on div "Số tài khoản" at bounding box center [642, 472] width 168 height 20
click at [595, 489] on input "Số tài khoản" at bounding box center [642, 492] width 168 height 21
click at [1058, 22] on icon "close" at bounding box center [1056, 24] width 10 height 10
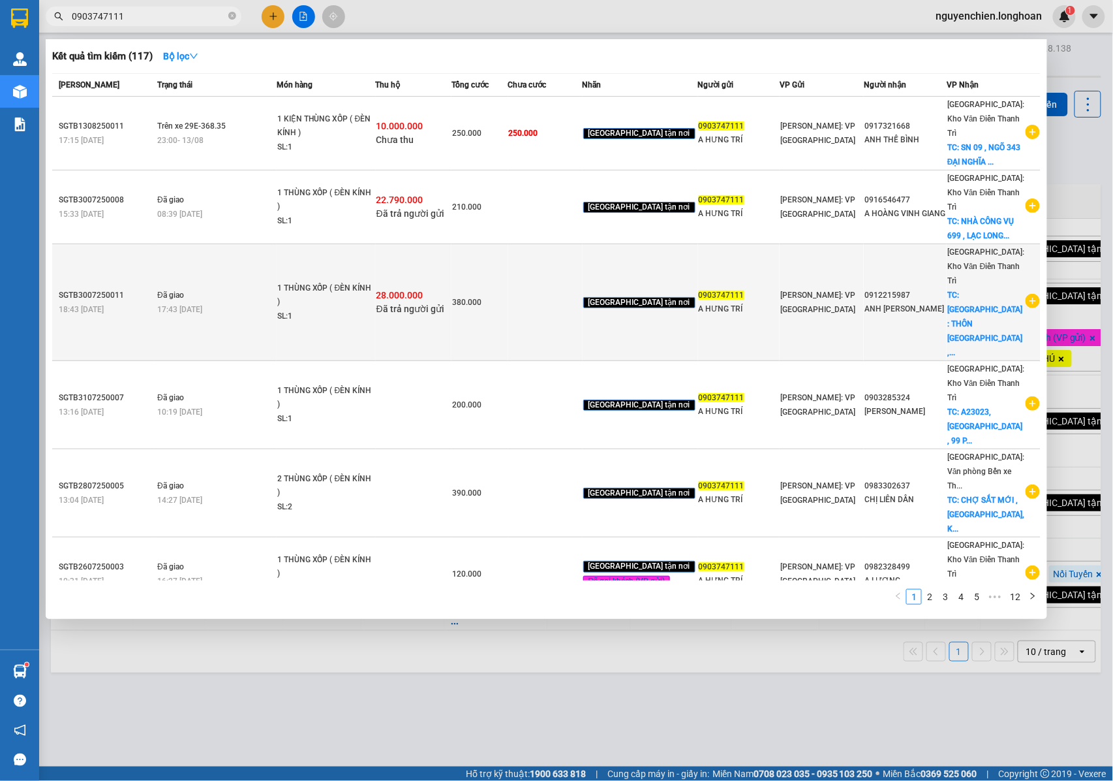
click at [329, 281] on div "1 THÙNG XỐP ( ĐÈN KÍNH )" at bounding box center [326, 295] width 98 height 28
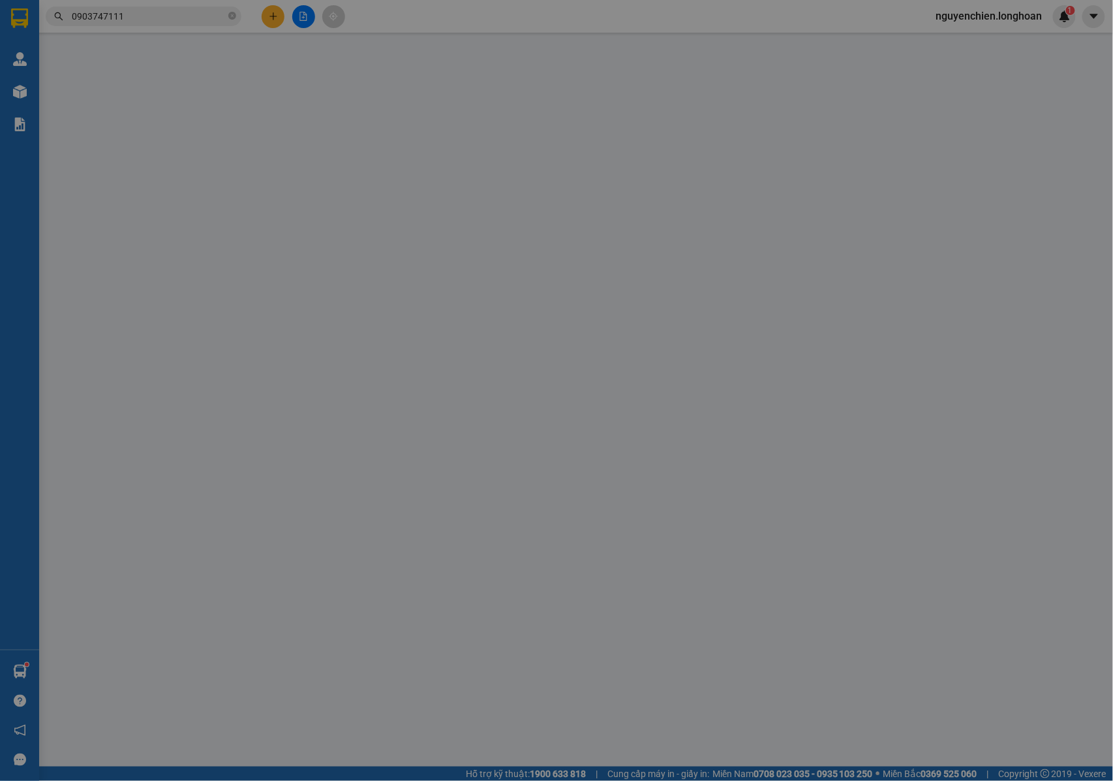
type input "0903747111"
type input "A HƯNG TRÍ"
type input "0912215987"
type input "ANH CHU CÔNG TẤN"
checkbox input "true"
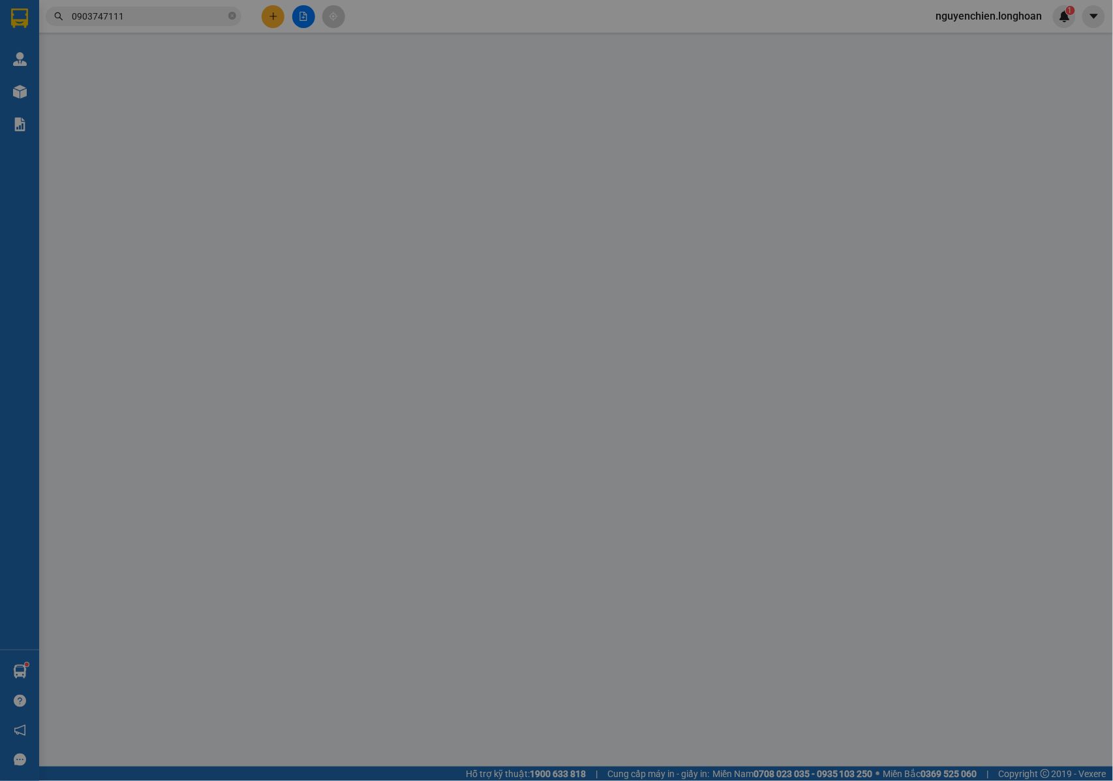
type input "THÁI BÌNH : THÔN PHỐ LẦY , XÃ AN NINH , QUỲNH PHỤ , THÁI BÌNH"
type input "NHẬN NGUYÊN KIỆN GIAO NGUYÊN KIỆN, HƯ VỠ K ĐỀN"
checkbox input "true"
type input "28.000.000"
type input "60.000"
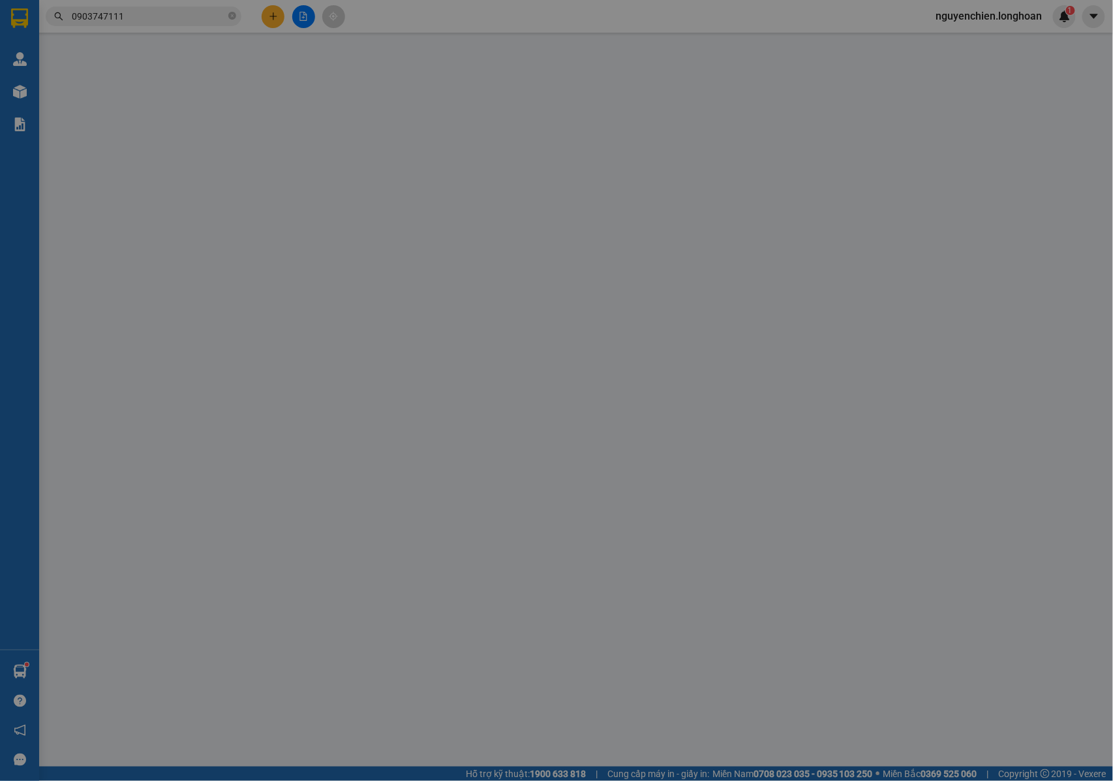
type input "380.000"
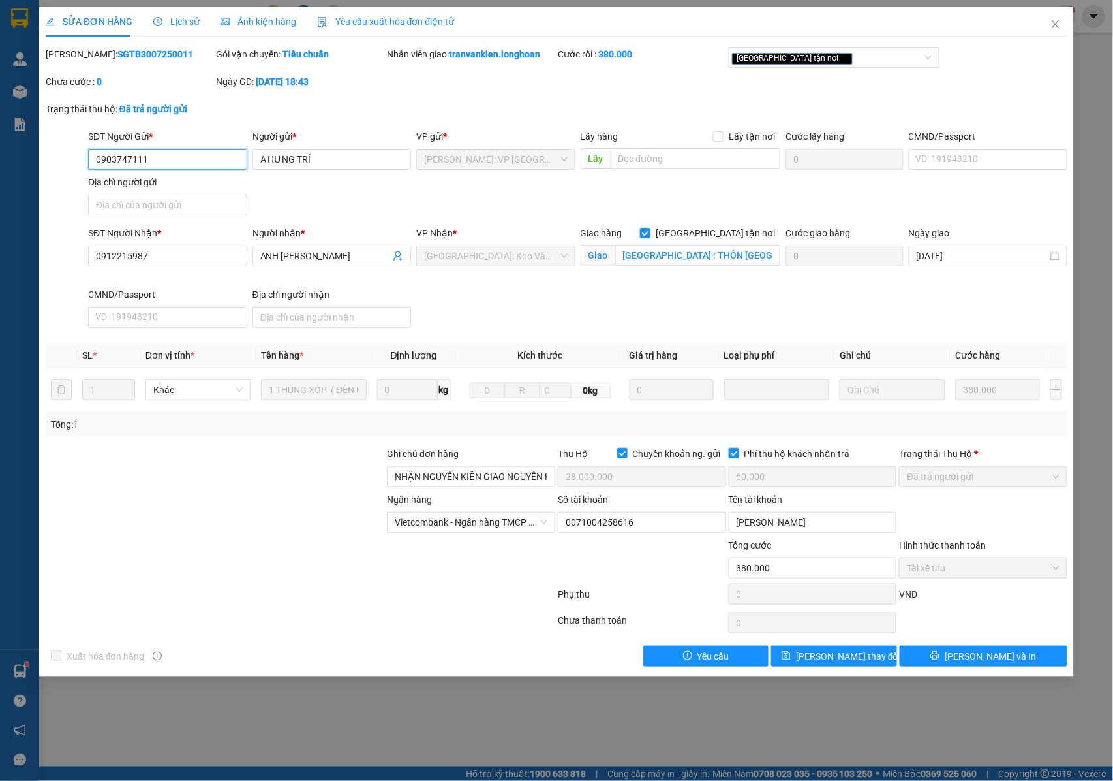
drag, startPoint x: 168, startPoint y: 157, endPoint x: 74, endPoint y: 147, distance: 94.5
click at [74, 147] on div "SĐT Người Gửi * 0903747111 0903747111 Người gửi * A HƯNG TRÍ VP gửi * Hồ Chí Mi…" at bounding box center [556, 174] width 1025 height 91
click at [1053, 27] on icon "close" at bounding box center [1056, 24] width 10 height 10
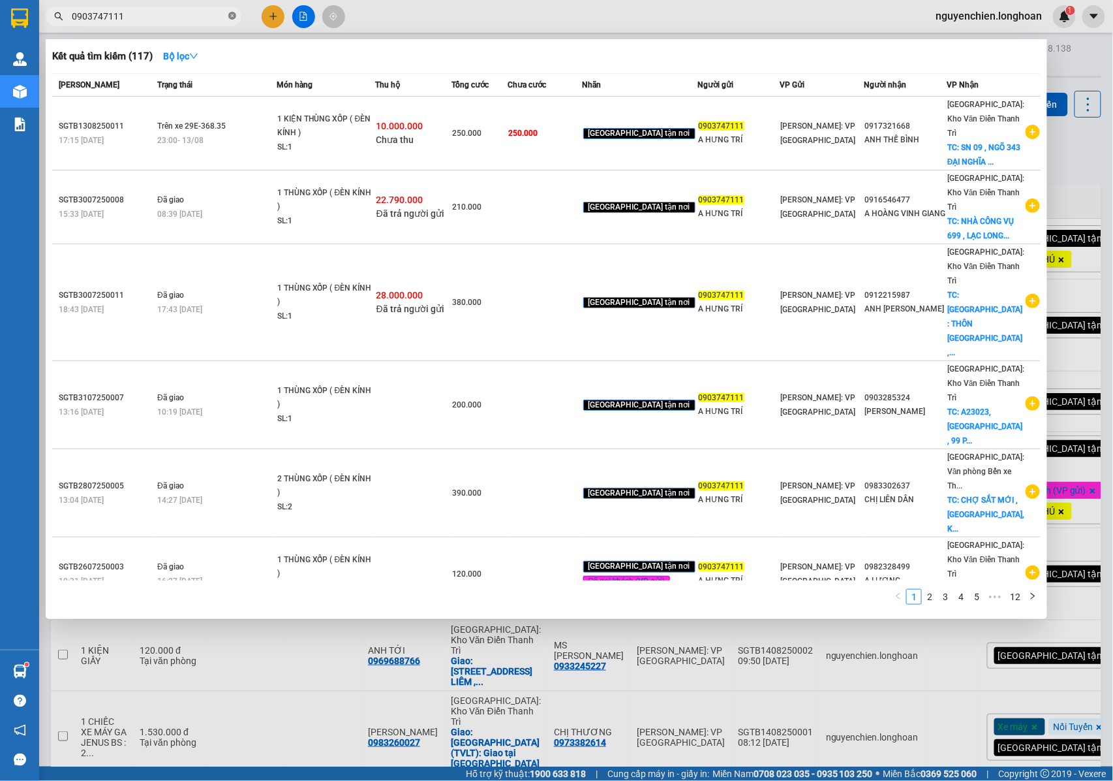
click at [233, 22] on span at bounding box center [232, 16] width 8 height 12
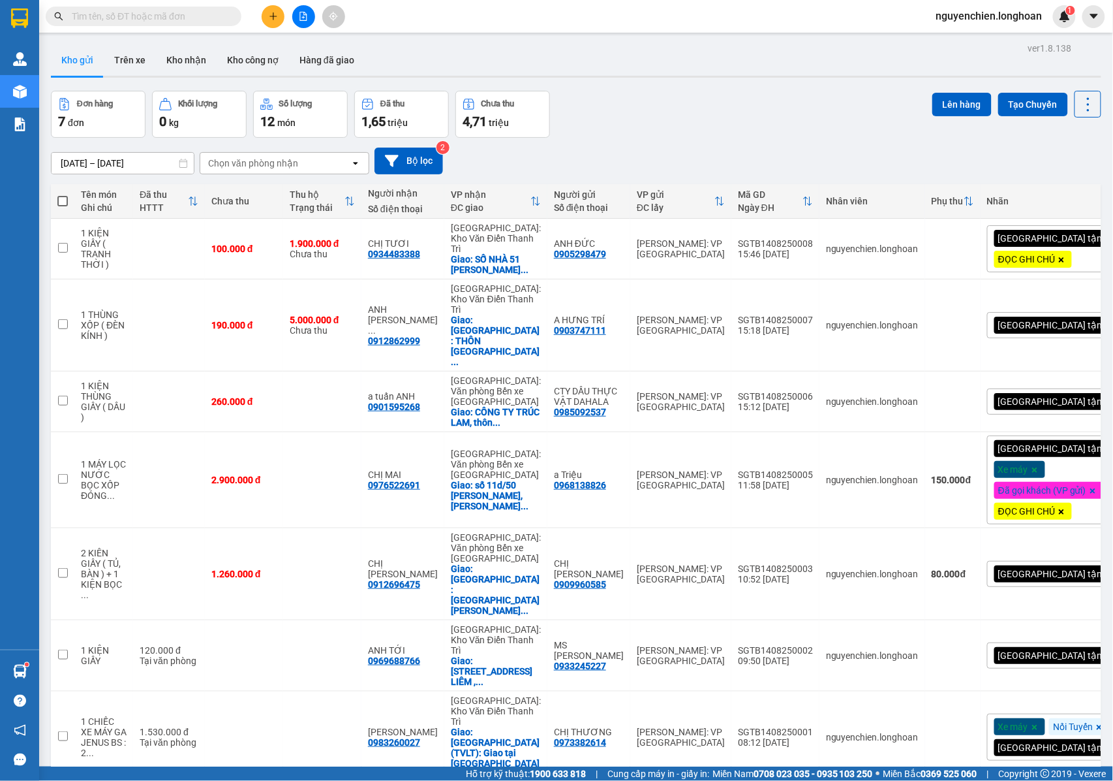
paste input "0903990386"
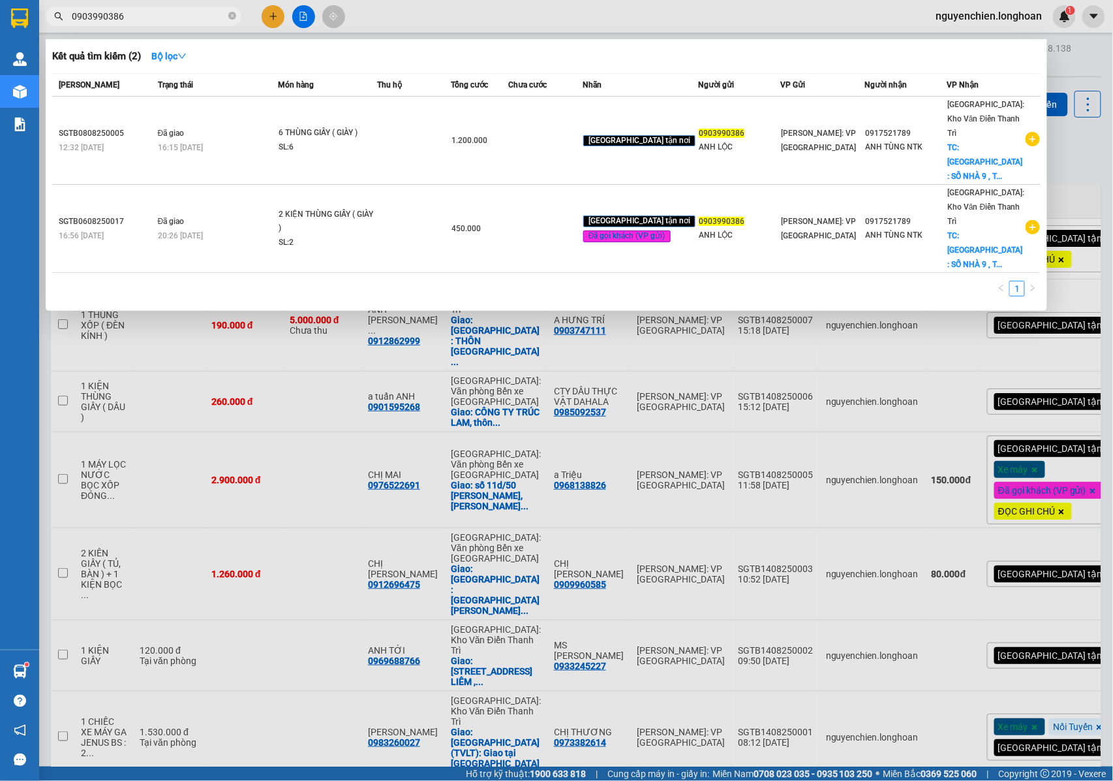
type input "0903990386"
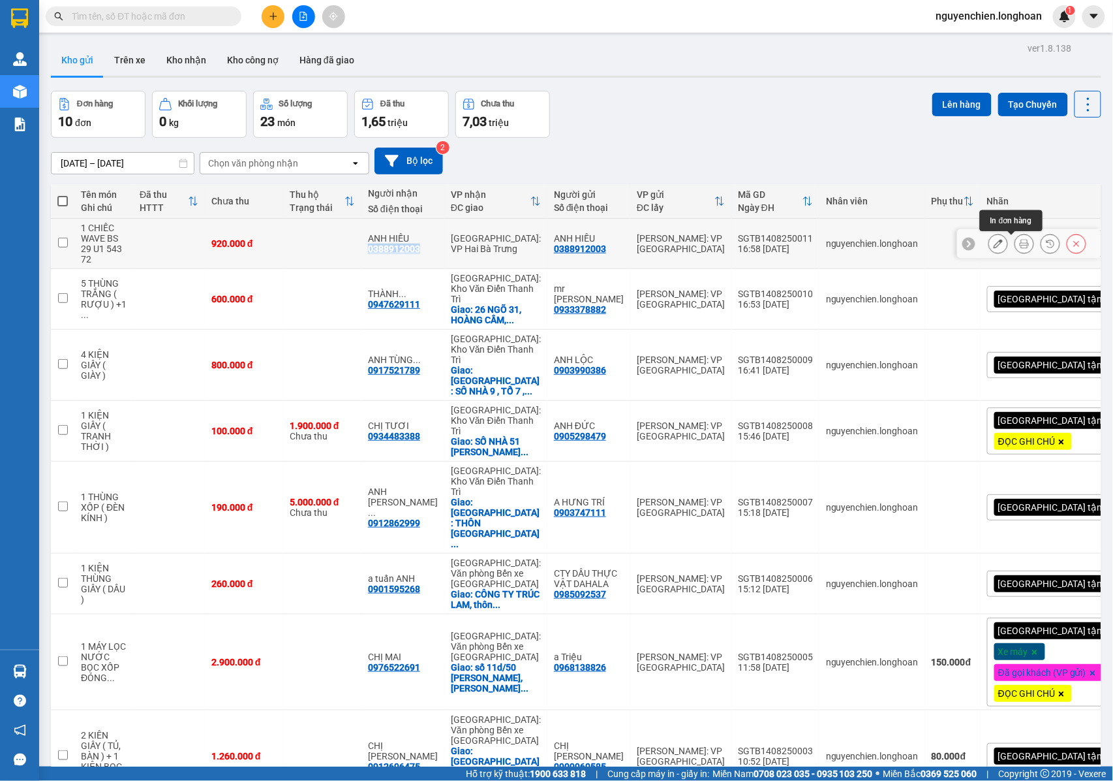
click at [1020, 248] on icon at bounding box center [1024, 243] width 9 height 9
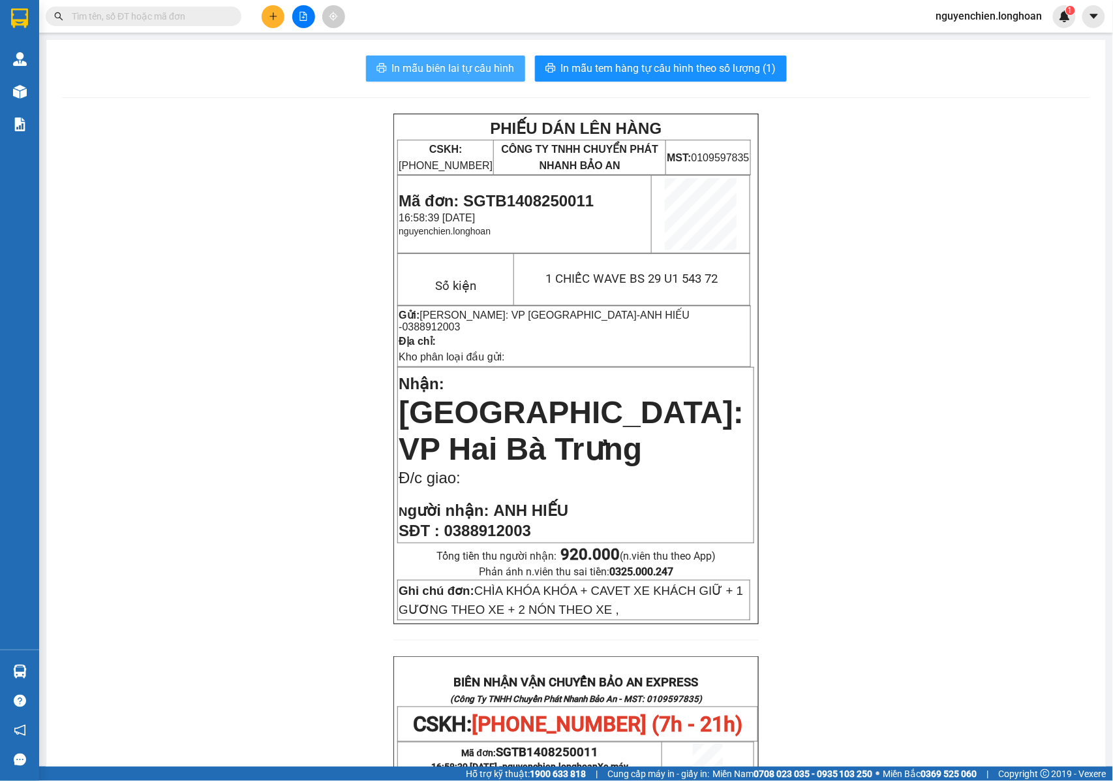
click at [474, 71] on span "In mẫu biên lai tự cấu hình" at bounding box center [453, 68] width 123 height 16
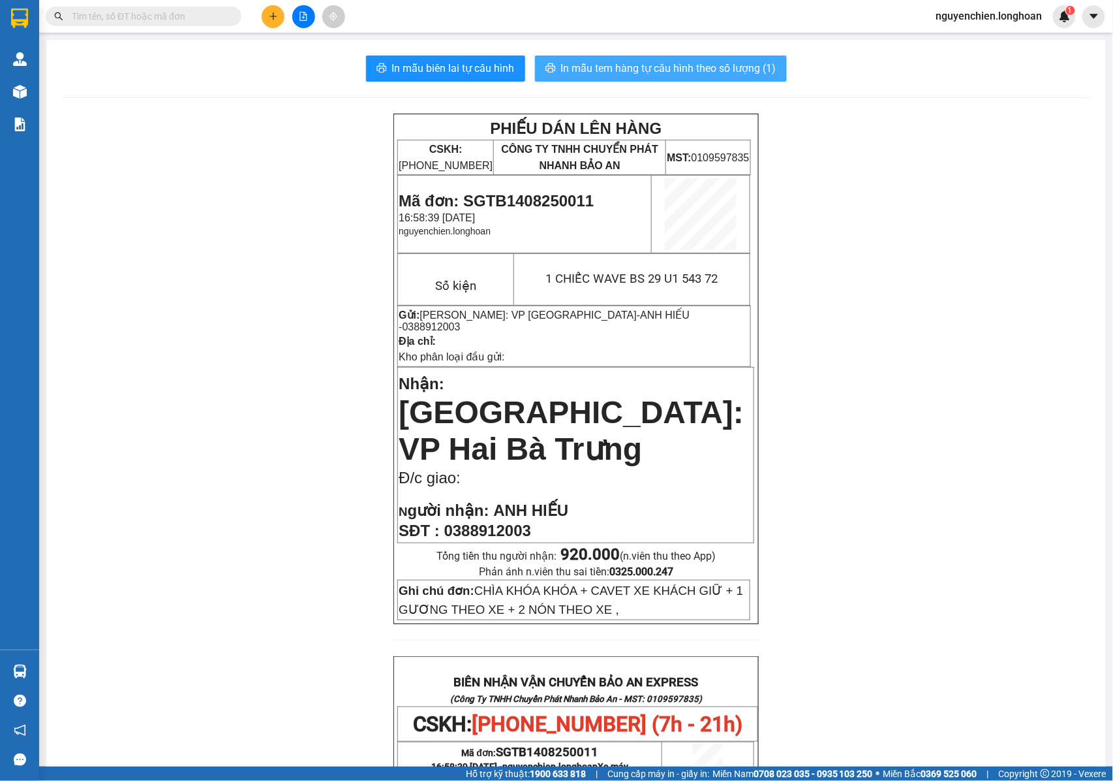
click at [645, 69] on span "In mẫu tem hàng tự cấu hình theo số lượng (1)" at bounding box center [668, 68] width 215 height 16
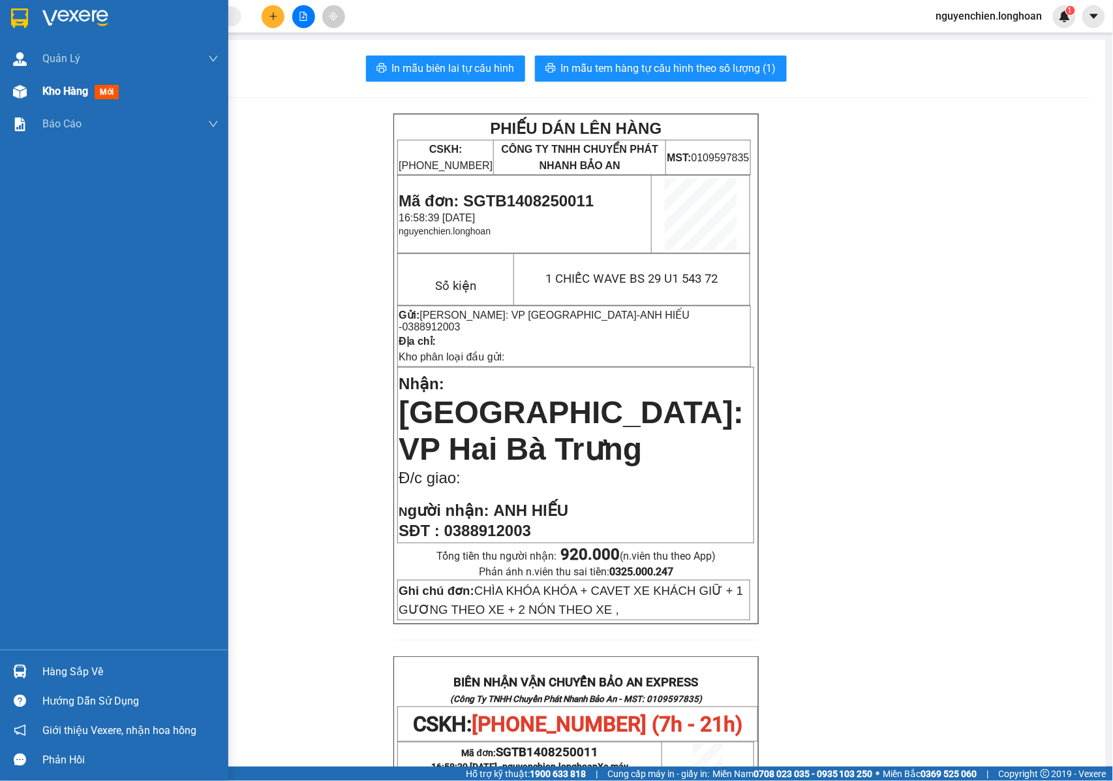
click at [17, 91] on img at bounding box center [20, 92] width 14 height 14
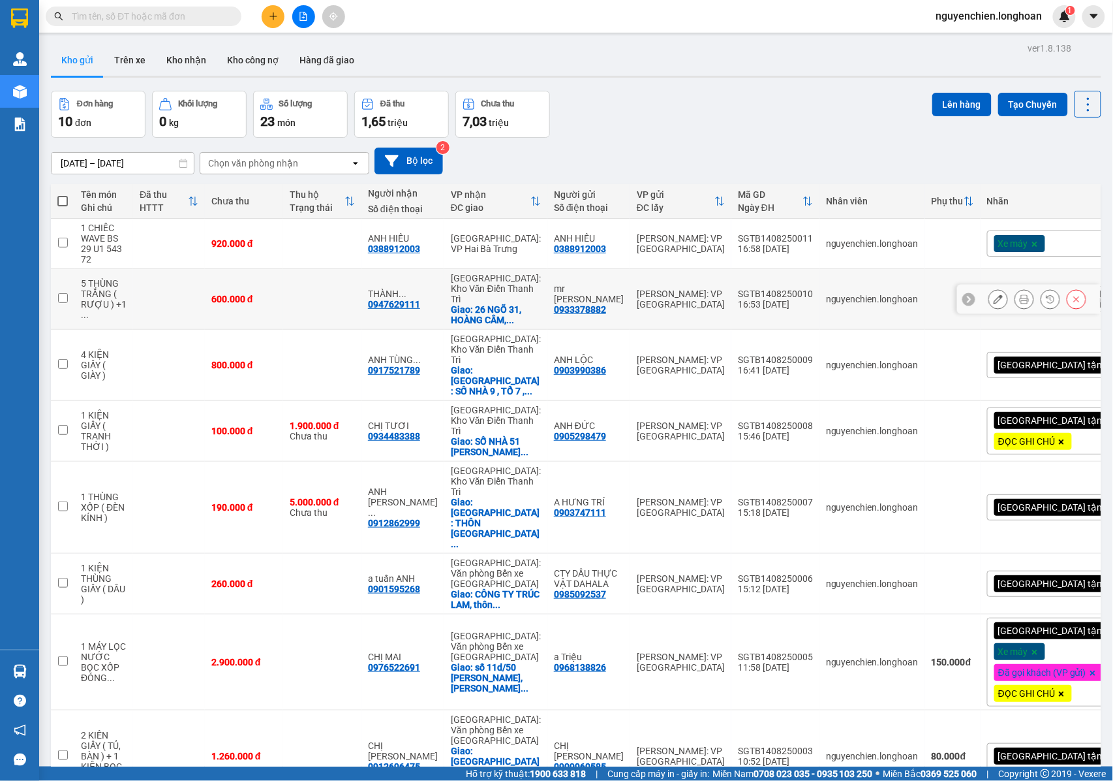
click at [1020, 299] on icon at bounding box center [1024, 298] width 9 height 9
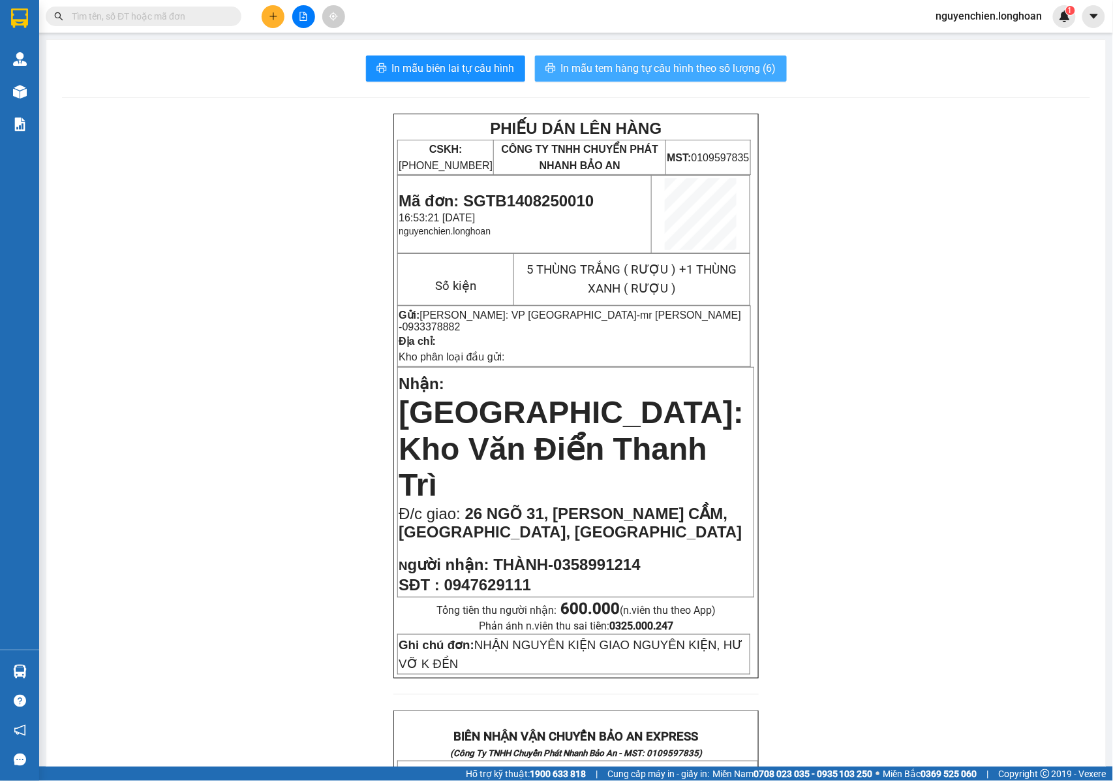
click at [648, 71] on span "In mẫu tem hàng tự cấu hình theo số lượng (6)" at bounding box center [668, 68] width 215 height 16
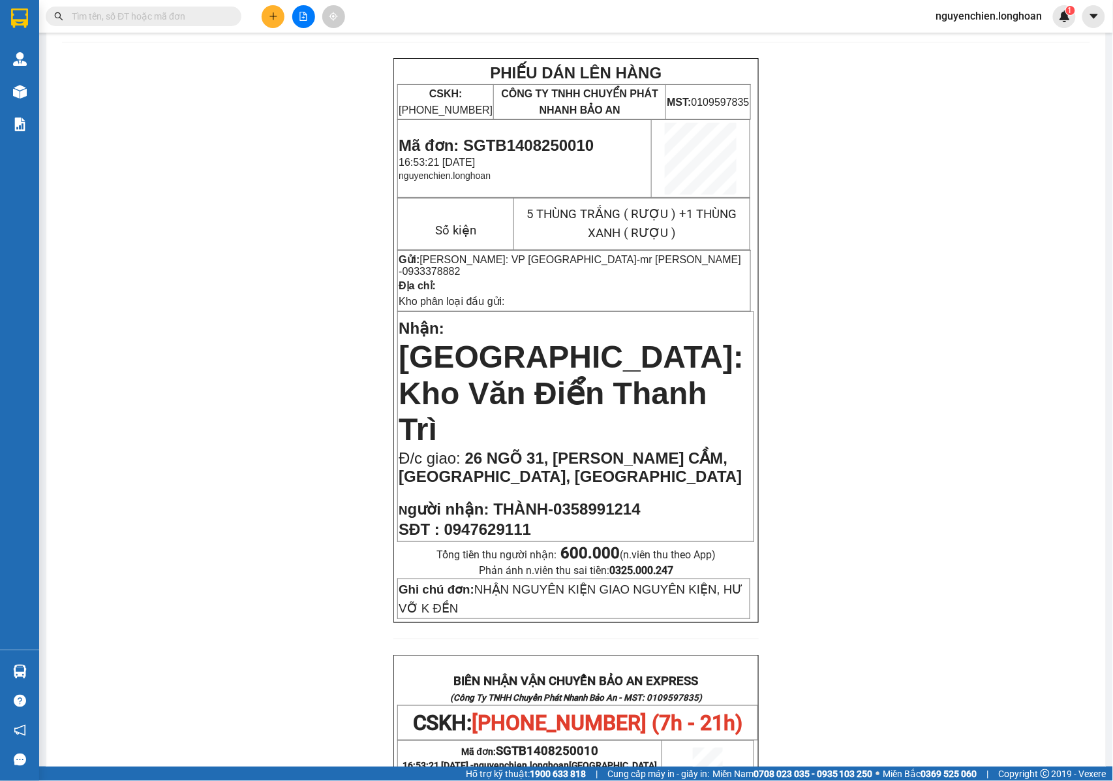
scroll to position [87, 0]
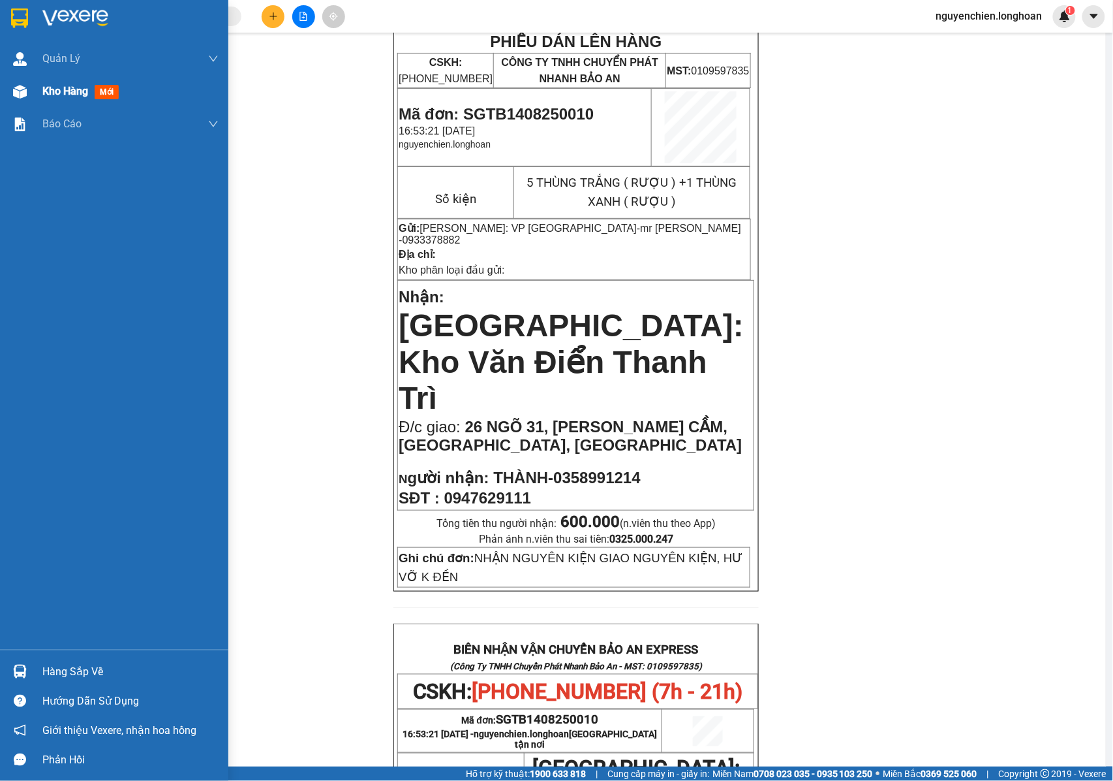
click at [21, 97] on img at bounding box center [20, 92] width 14 height 14
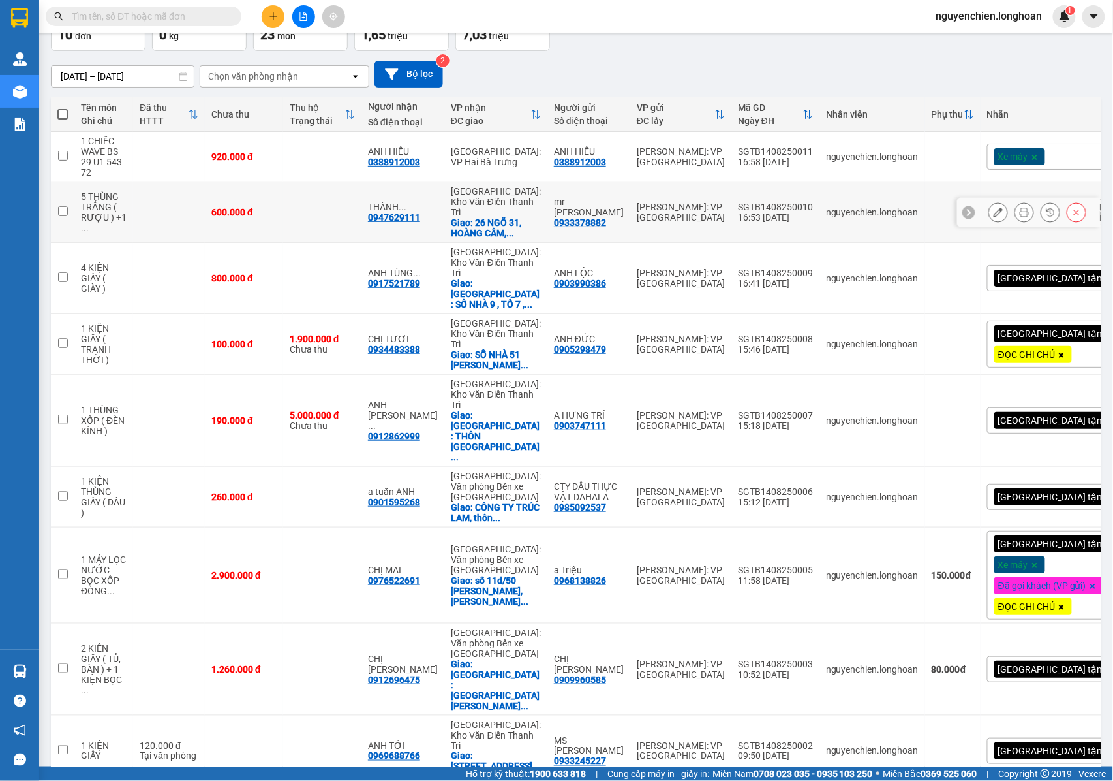
click at [1020, 212] on icon at bounding box center [1024, 212] width 9 height 9
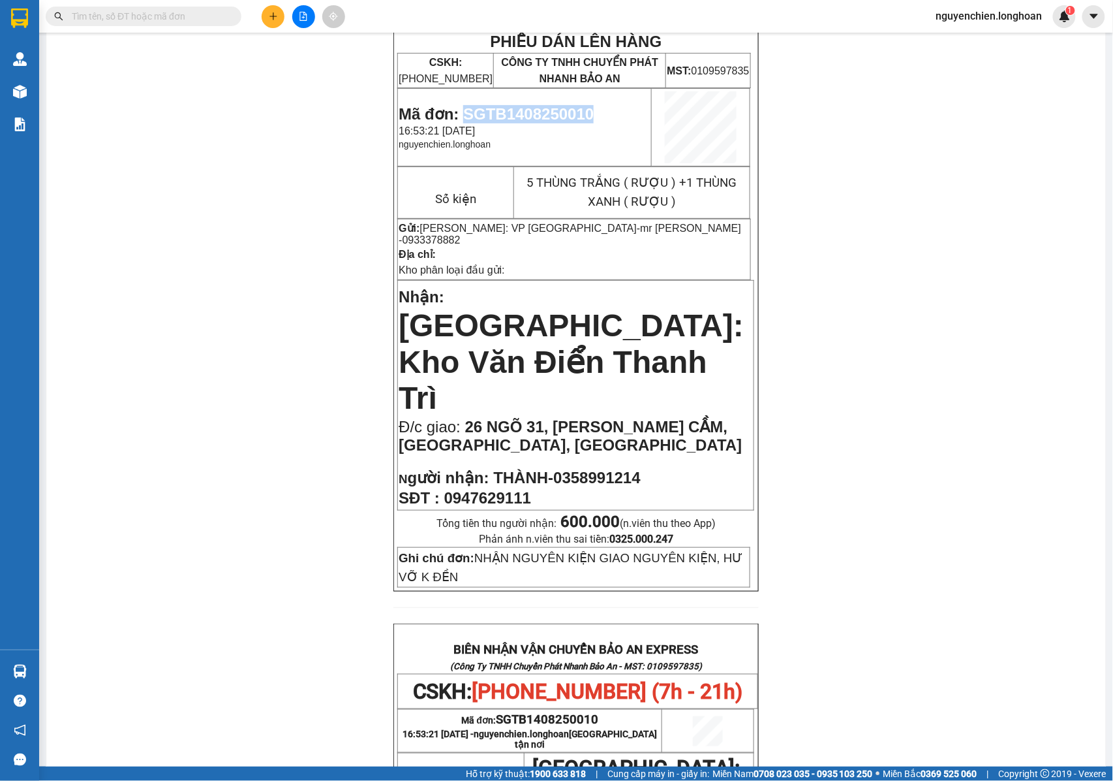
drag, startPoint x: 591, startPoint y: 112, endPoint x: 458, endPoint y: 112, distance: 133.1
click at [458, 112] on p "Mã đơn: SGTB1408250010" at bounding box center [525, 114] width 252 height 18
copy span "SGTB1408250010"
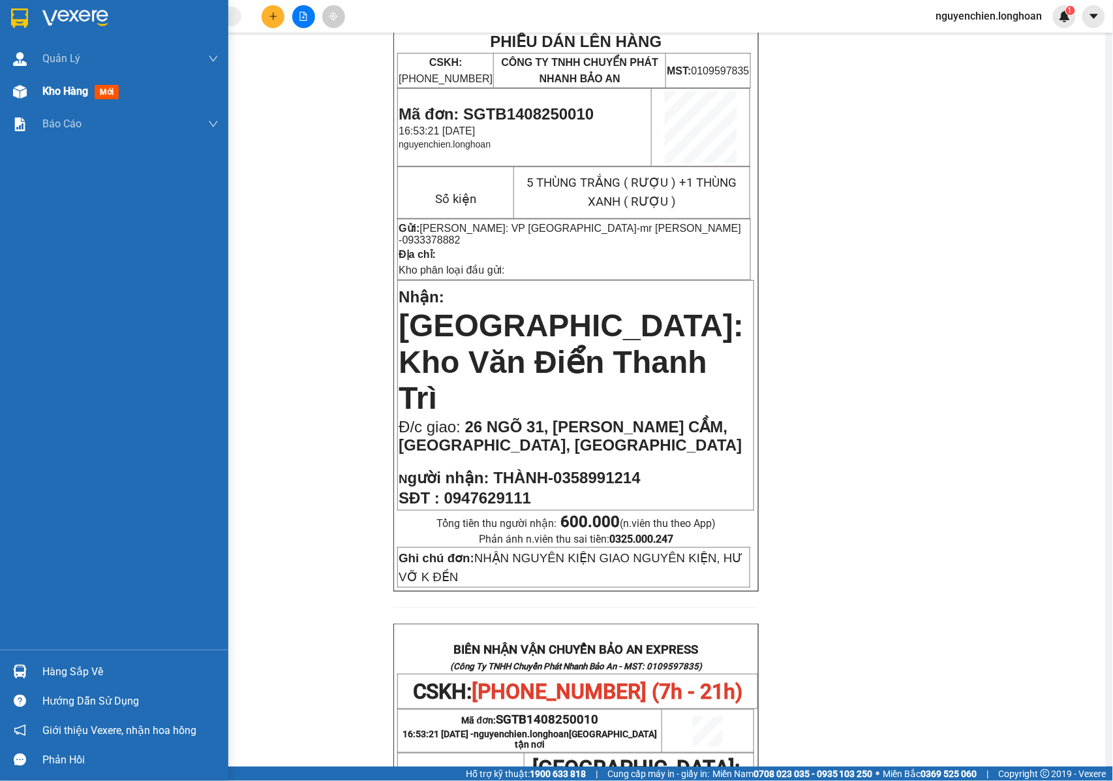
click at [27, 92] on div at bounding box center [19, 91] width 23 height 23
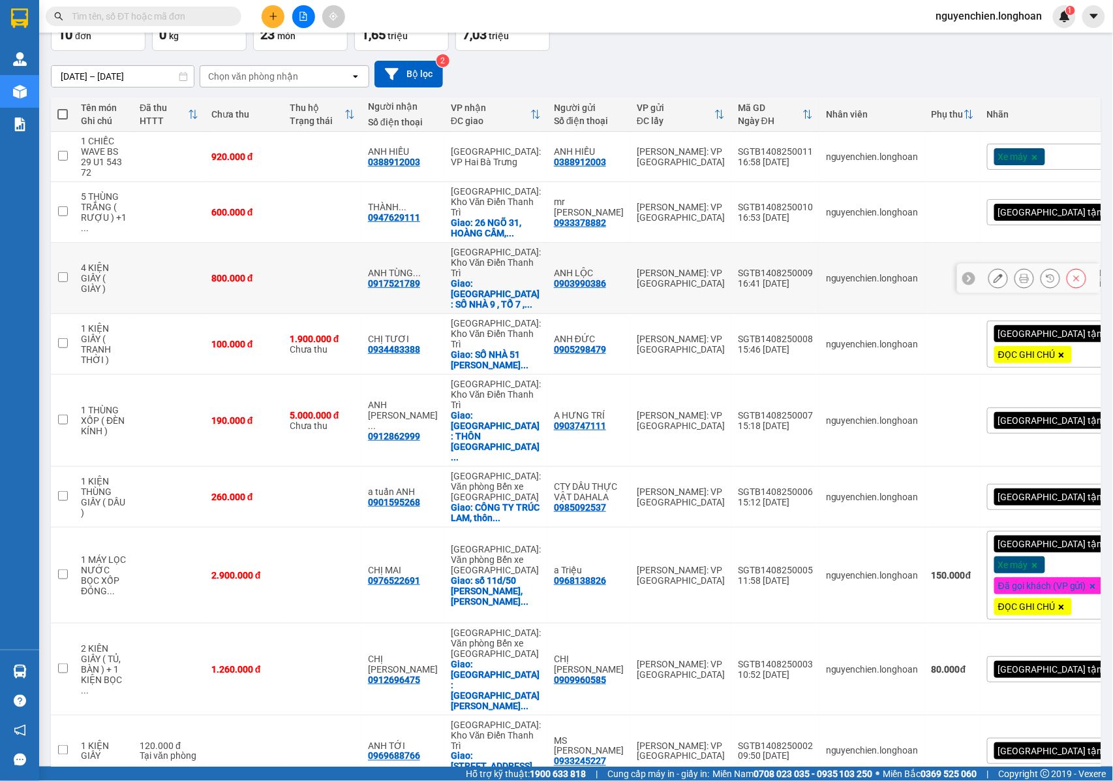
click at [1015, 269] on button at bounding box center [1024, 278] width 18 height 23
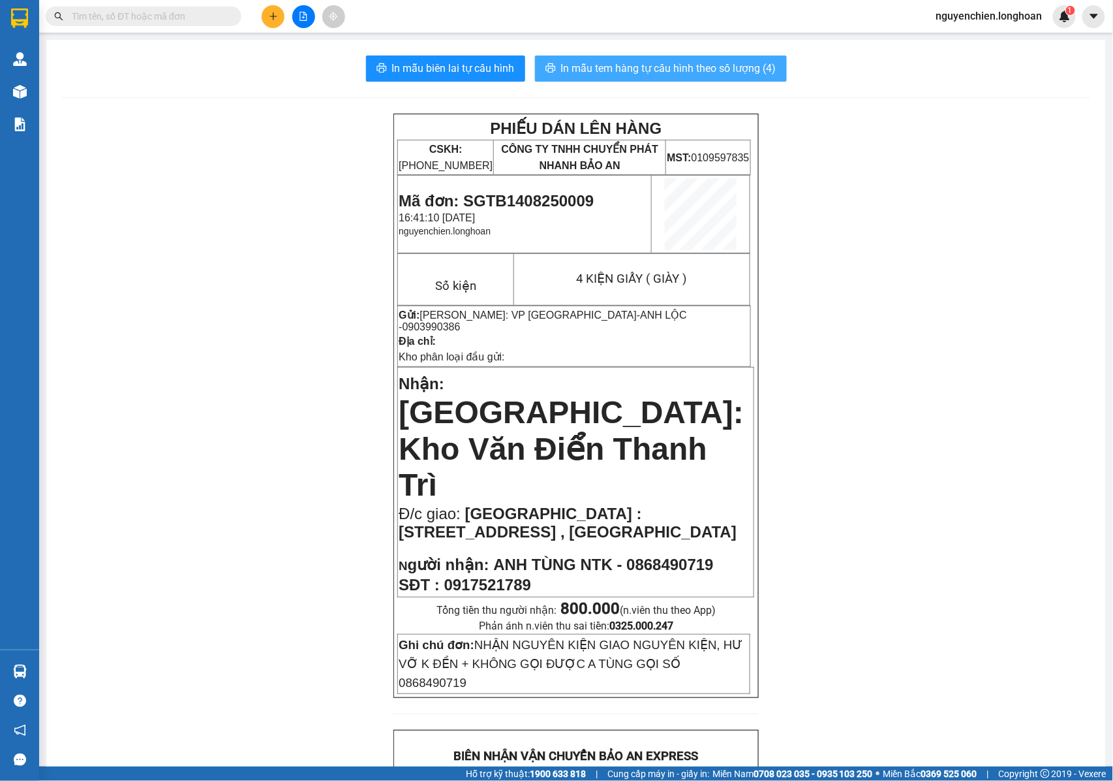
click at [654, 68] on span "In mẫu tem hàng tự cấu hình theo số lượng (4)" at bounding box center [668, 68] width 215 height 16
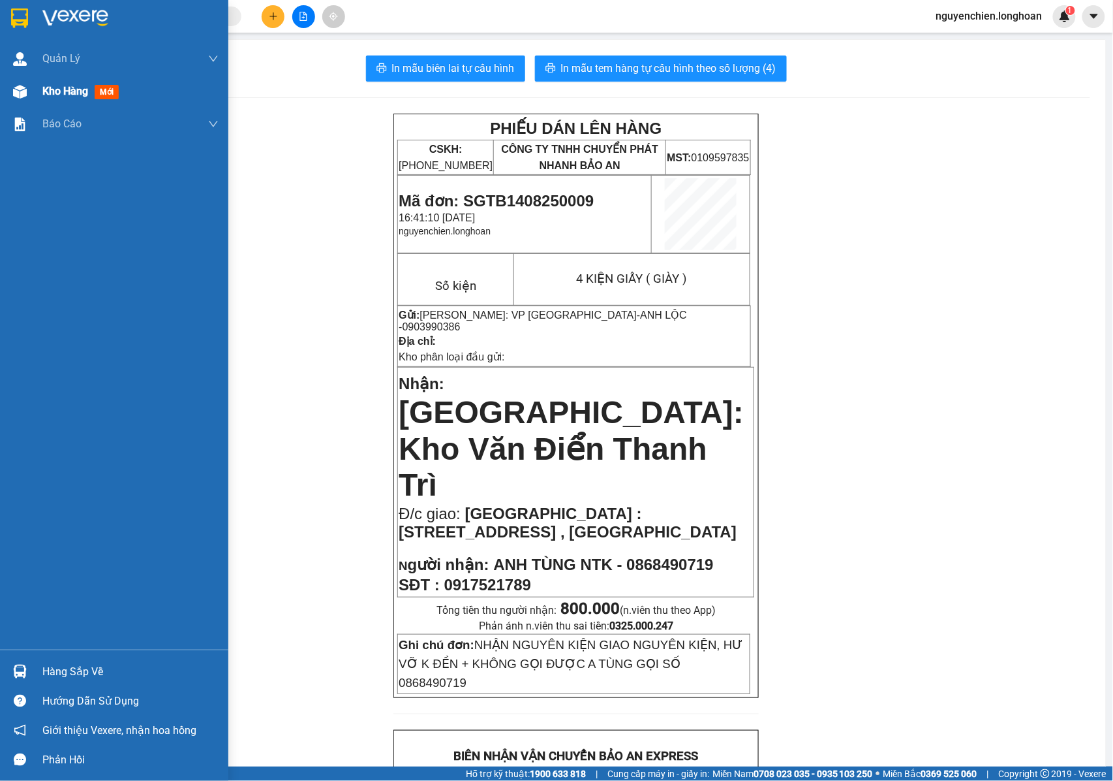
click at [31, 94] on div "Kho hàng mới" at bounding box center [114, 91] width 228 height 33
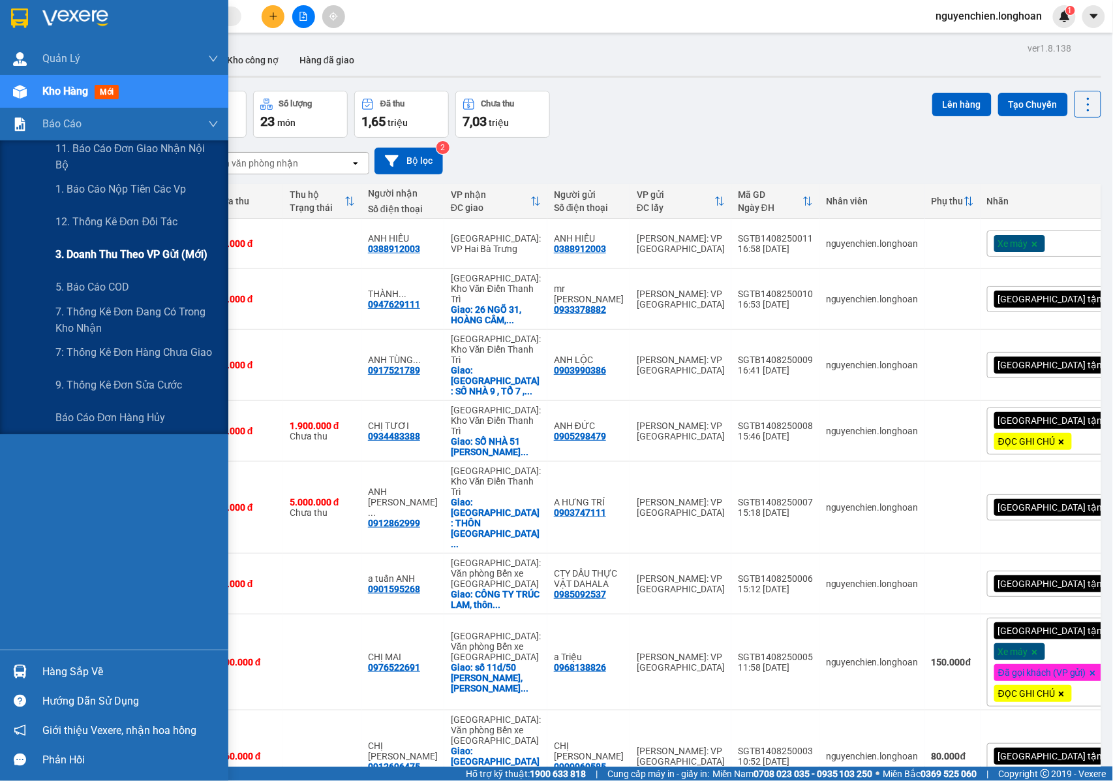
click at [105, 251] on span "3. Doanh Thu theo VP Gửi (mới)" at bounding box center [131, 254] width 152 height 16
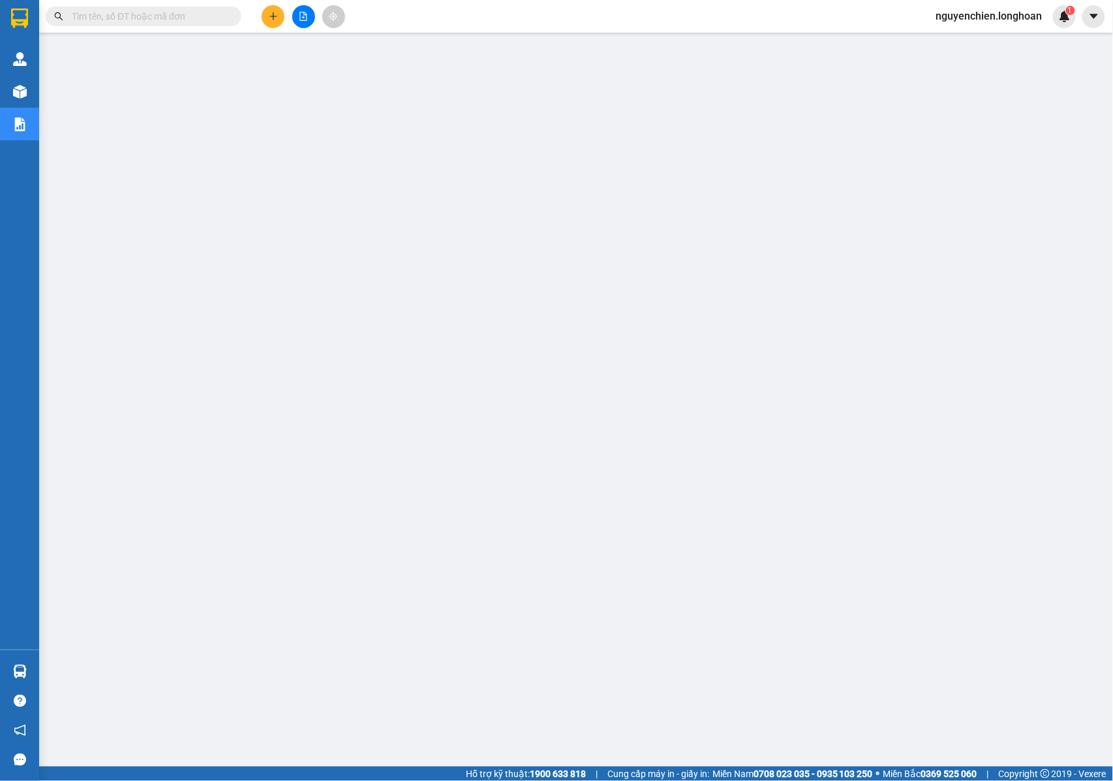
click at [162, 19] on input "text" at bounding box center [149, 16] width 154 height 14
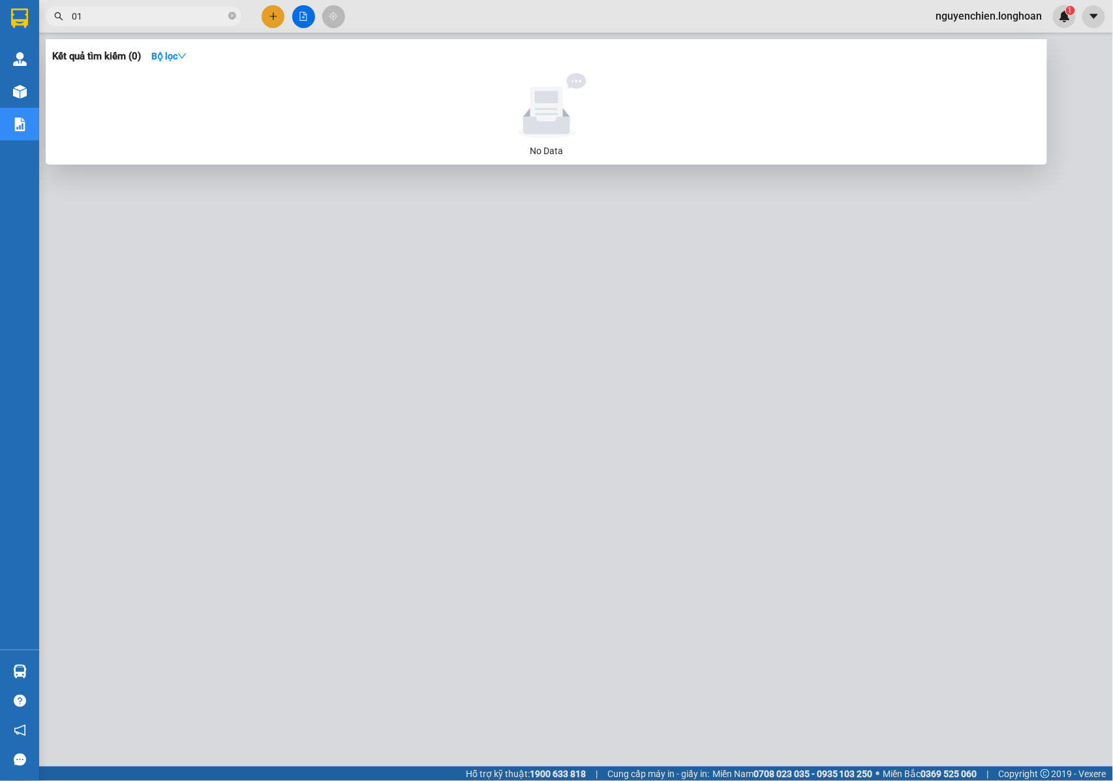
type input "0"
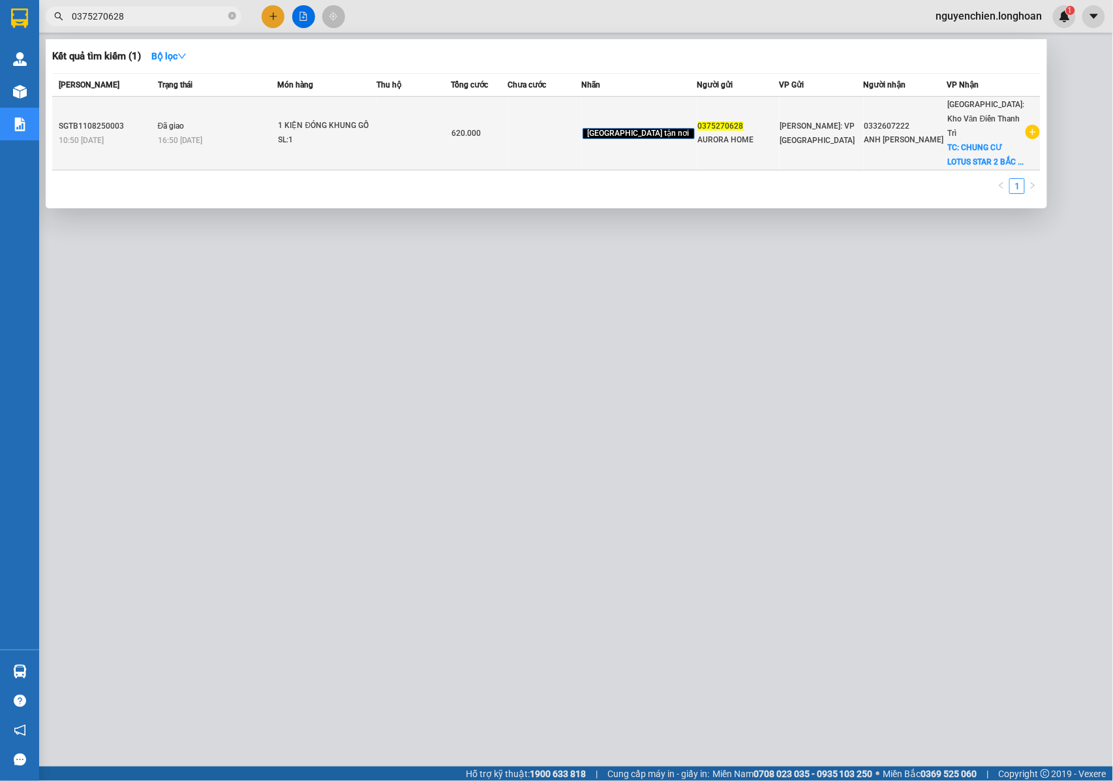
type input "0375270628"
click at [225, 133] on div "16:50 - 14/08" at bounding box center [217, 140] width 119 height 14
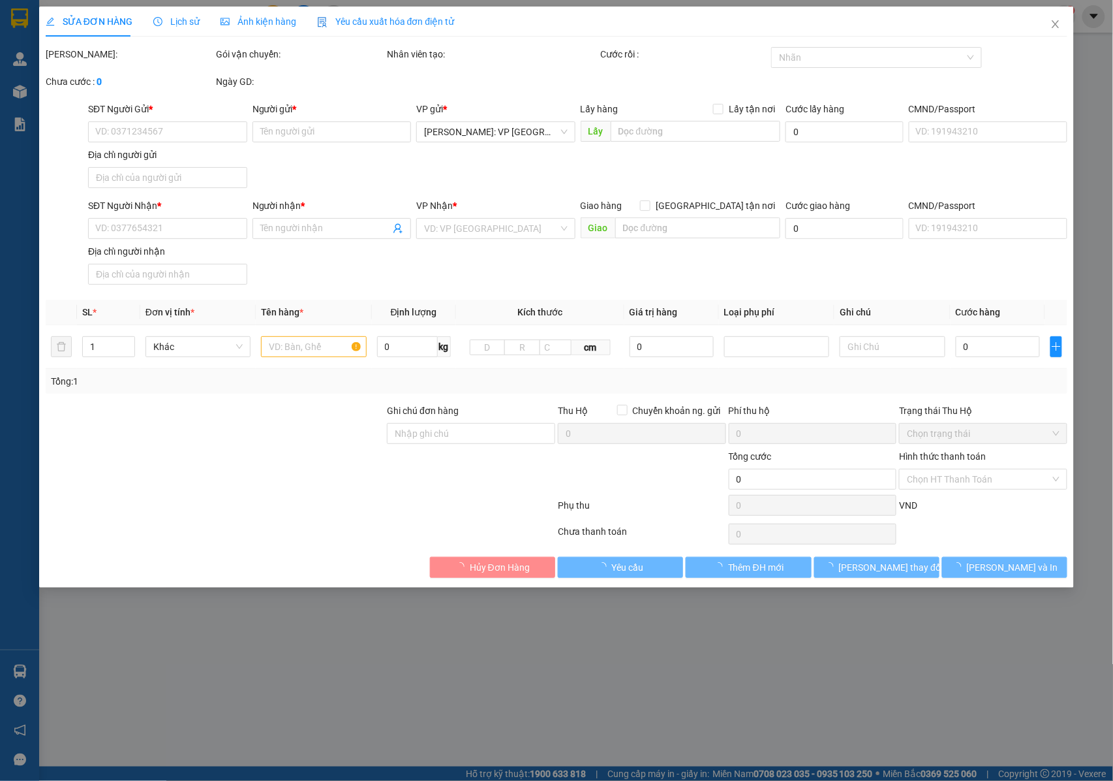
click at [176, 20] on span "Lịch sử" at bounding box center [176, 21] width 46 height 10
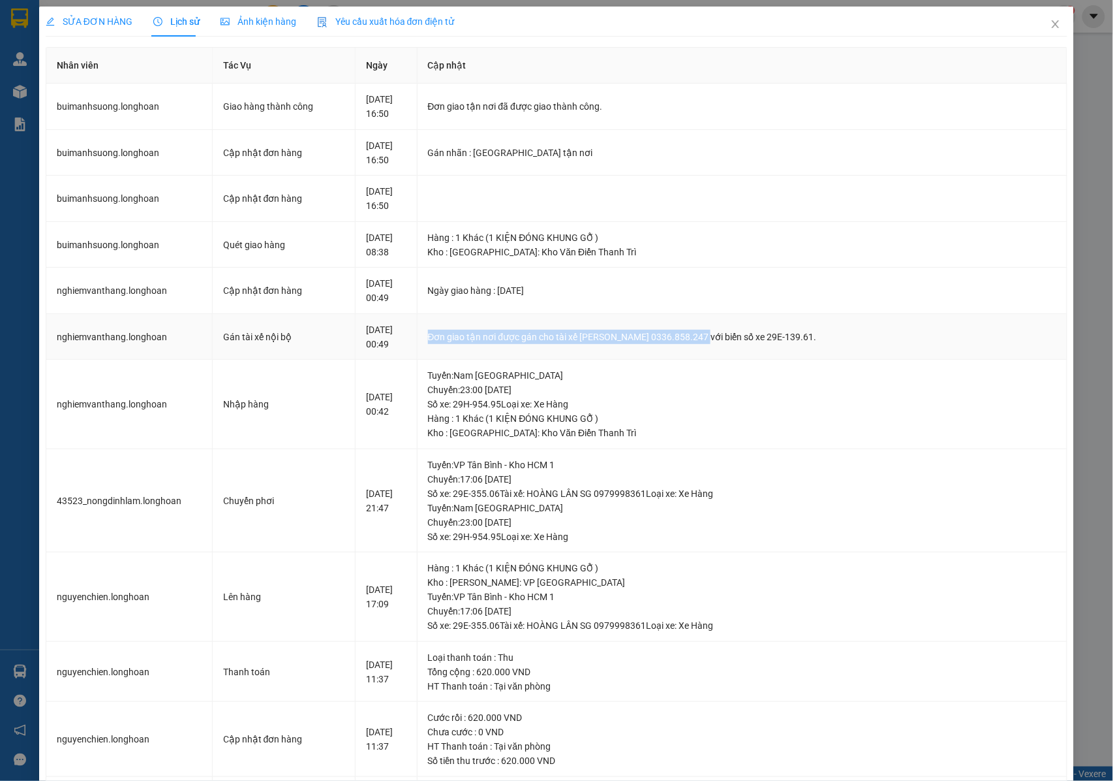
drag, startPoint x: 483, startPoint y: 337, endPoint x: 756, endPoint y: 343, distance: 272.9
click at [756, 343] on div "Đơn giao tận nơi được gán cho tài xế Bùi Mạnh Sướng 0336.858.247 với biển số xe…" at bounding box center [742, 337] width 629 height 14
copy div "Đơn giao tận nơi được gán cho tài xế Bùi Mạnh Sướng 0336.858.247"
click at [706, 380] on div "Tuyến : Nam Trung Bắc QL1A Chuyến: 23:00 ngày 11-08-2025 Số xe: 29H-954.95 Loại…" at bounding box center [742, 389] width 629 height 43
drag, startPoint x: 719, startPoint y: 338, endPoint x: 755, endPoint y: 338, distance: 35.9
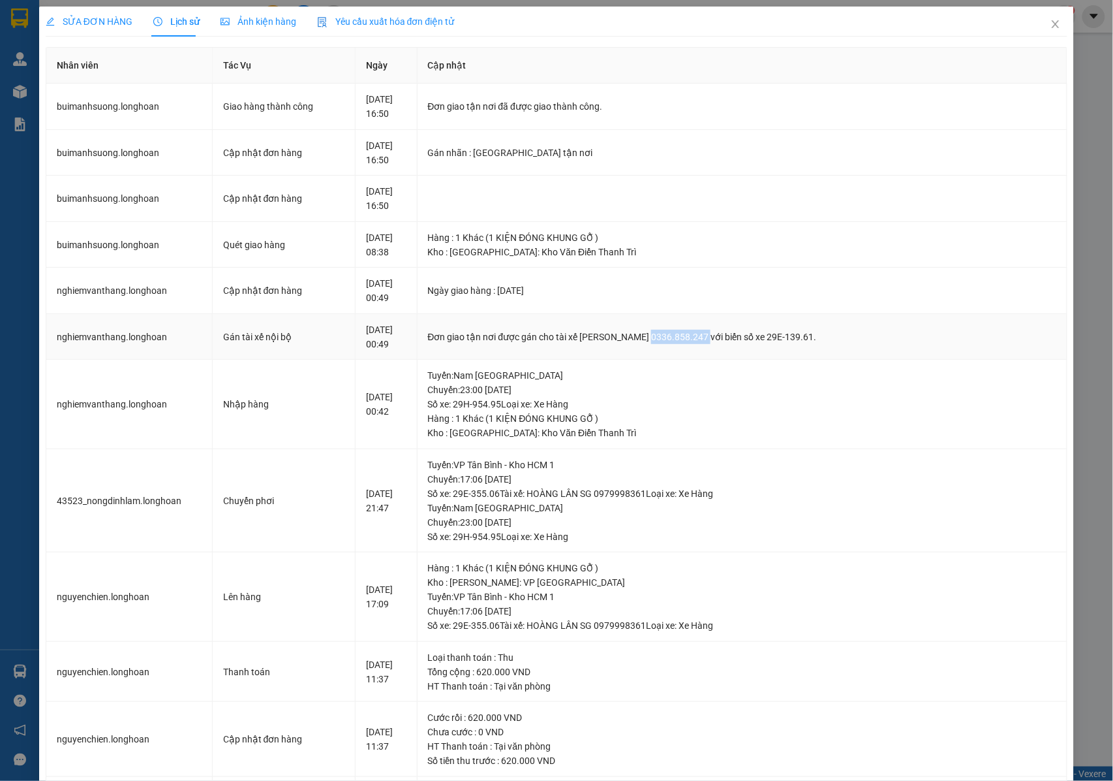
click at [755, 338] on div "Đơn giao tận nơi được gán cho tài xế Bùi Mạnh Sướng 0336.858.247 với biển số xe…" at bounding box center [742, 337] width 629 height 14
copy div "0336.858.247"
click at [1049, 22] on span "Close" at bounding box center [1056, 25] width 37 height 37
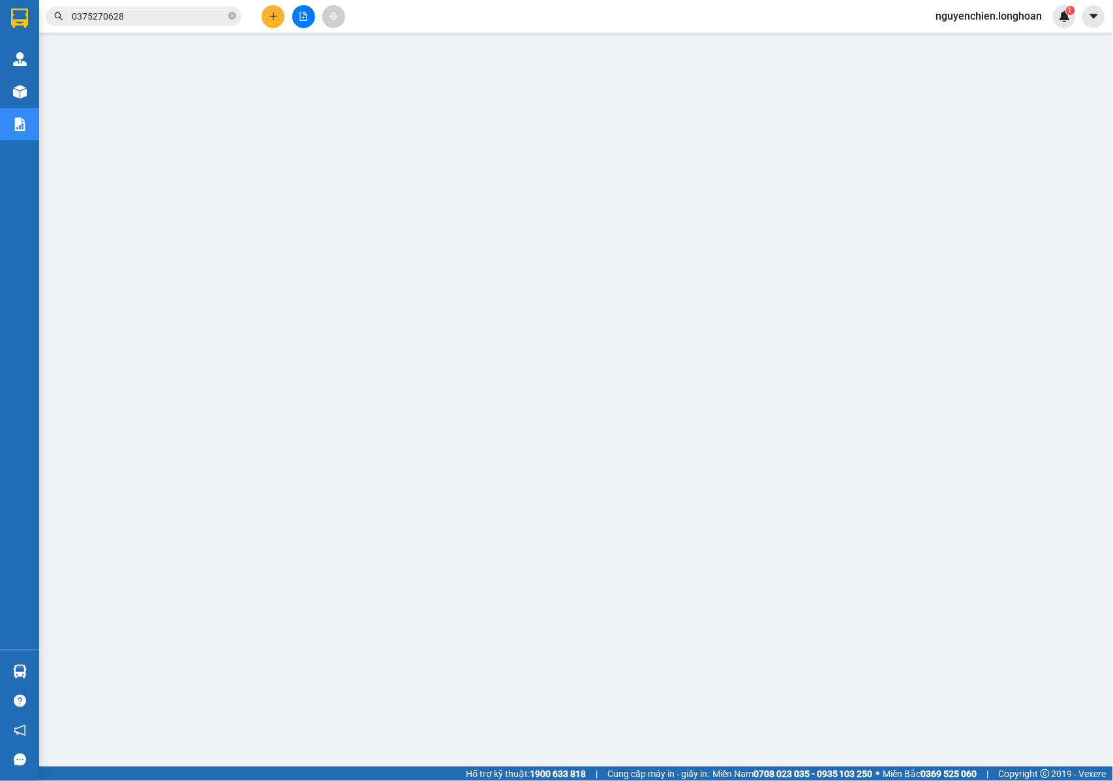
click at [132, 24] on span "0375270628" at bounding box center [144, 17] width 196 height 20
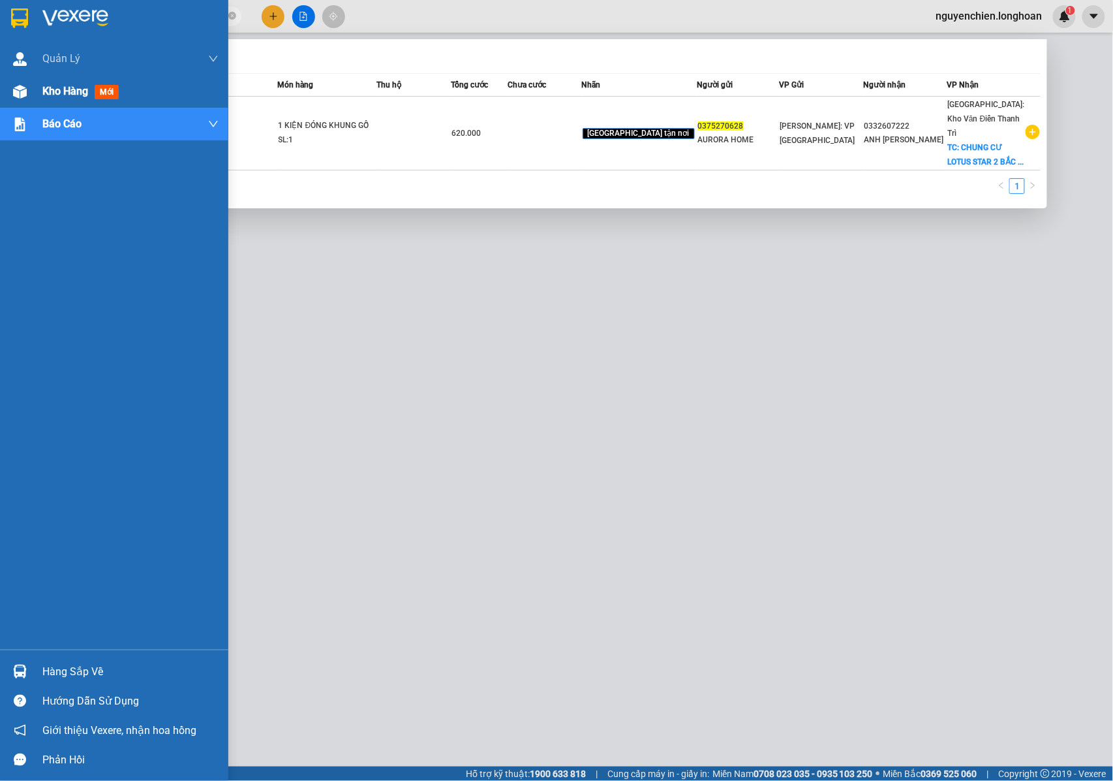
click at [43, 87] on span "Kho hàng" at bounding box center [65, 91] width 46 height 12
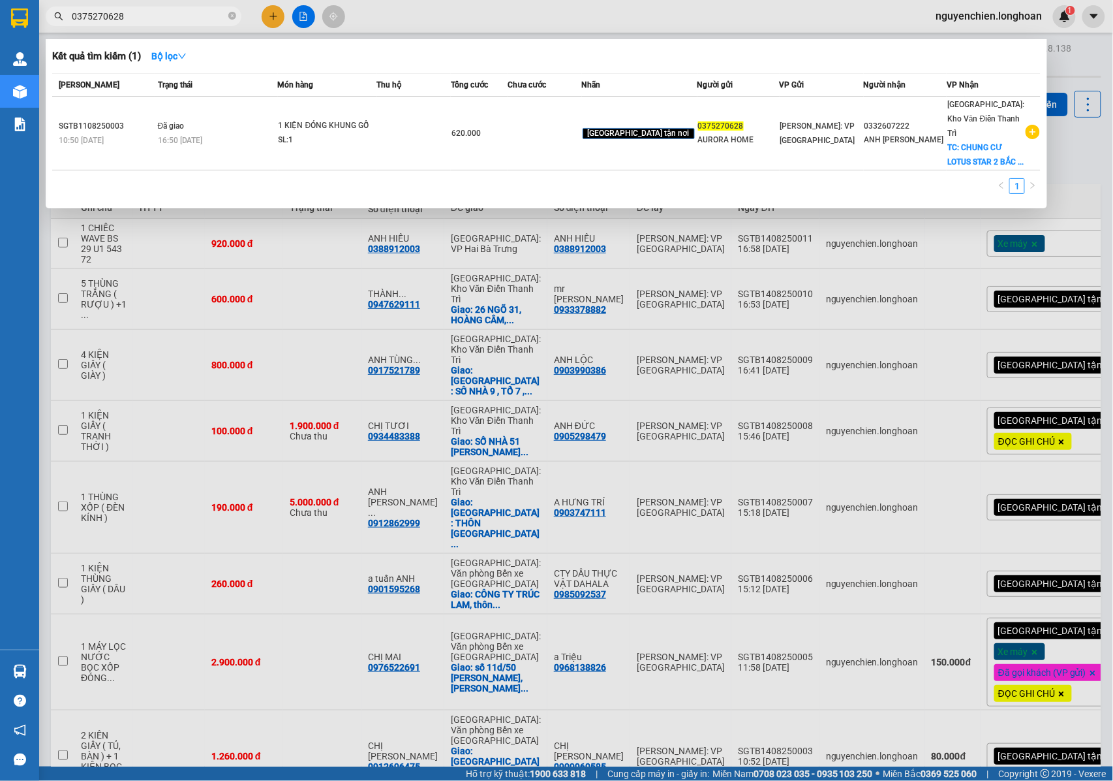
drag, startPoint x: 1074, startPoint y: 144, endPoint x: 567, endPoint y: 47, distance: 516.3
click at [1074, 145] on div at bounding box center [556, 390] width 1113 height 781
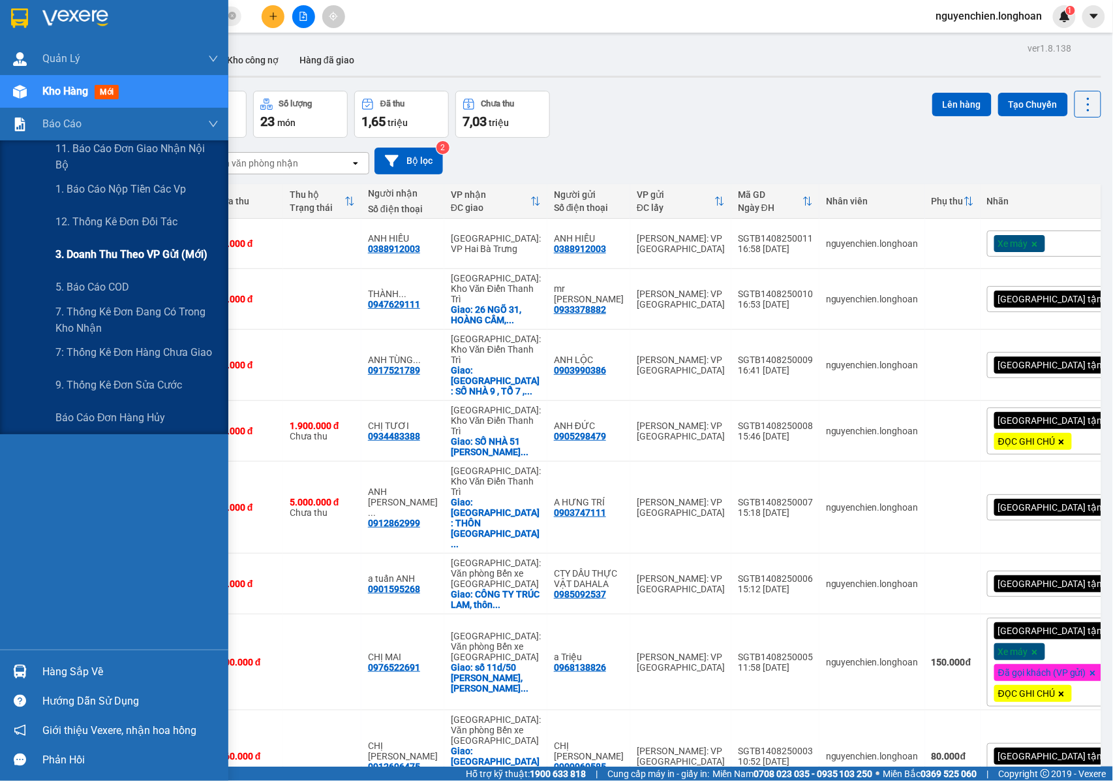
click at [101, 251] on span "3. Doanh Thu theo VP Gửi (mới)" at bounding box center [131, 254] width 152 height 16
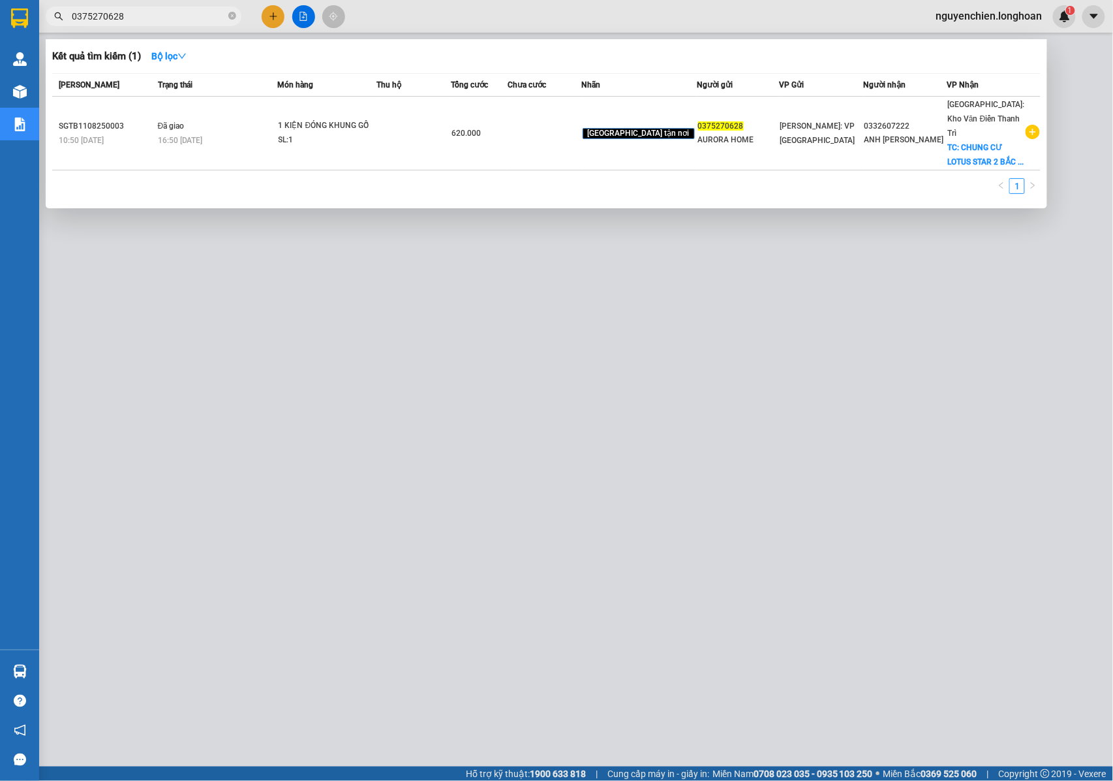
click at [149, 14] on input "0375270628" at bounding box center [149, 16] width 154 height 14
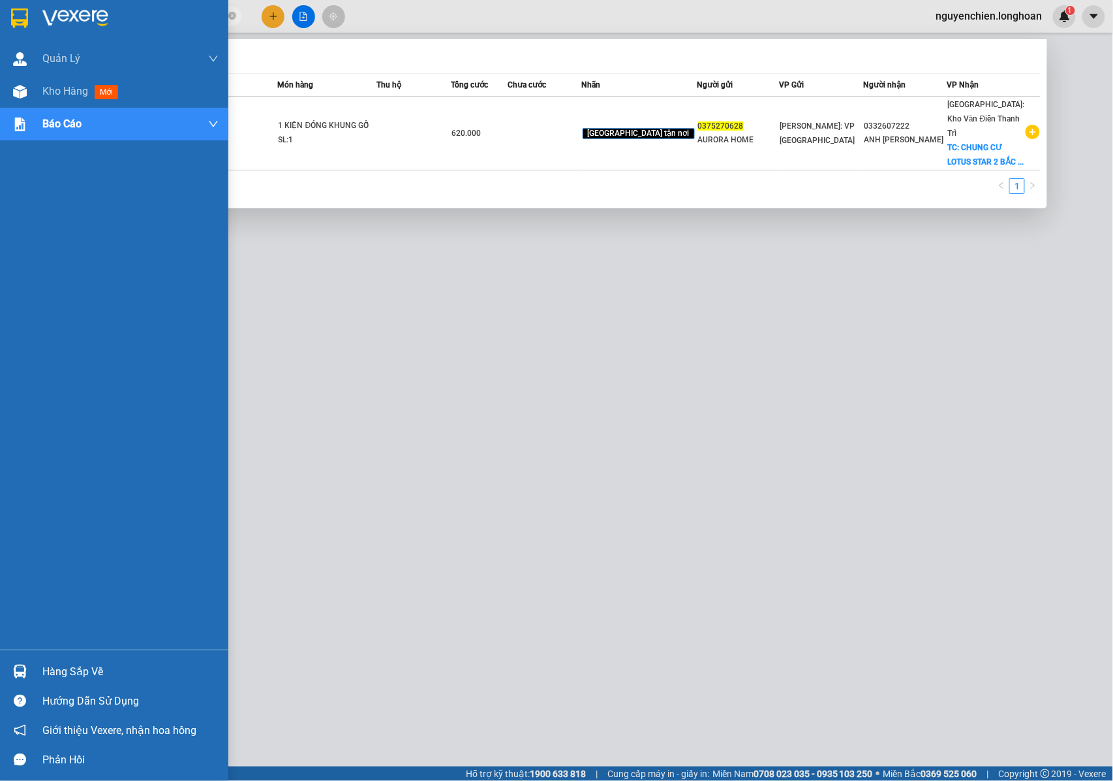
click at [21, 90] on img at bounding box center [20, 92] width 14 height 14
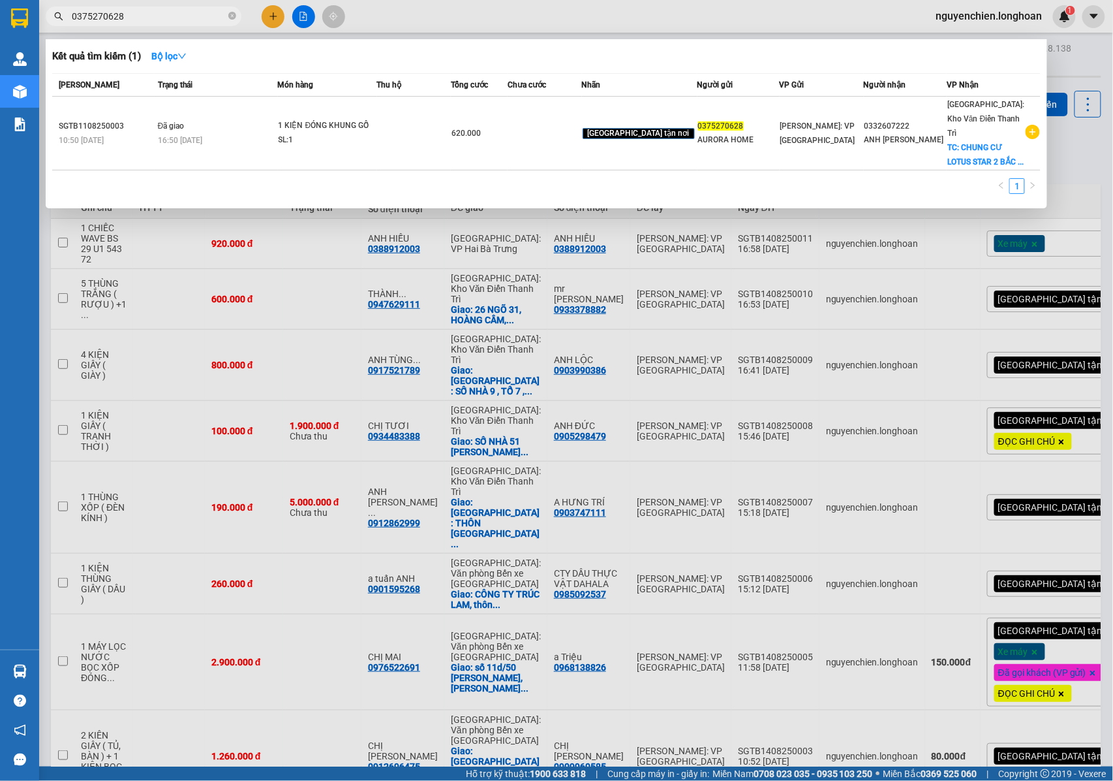
click at [168, 296] on div at bounding box center [556, 390] width 1113 height 781
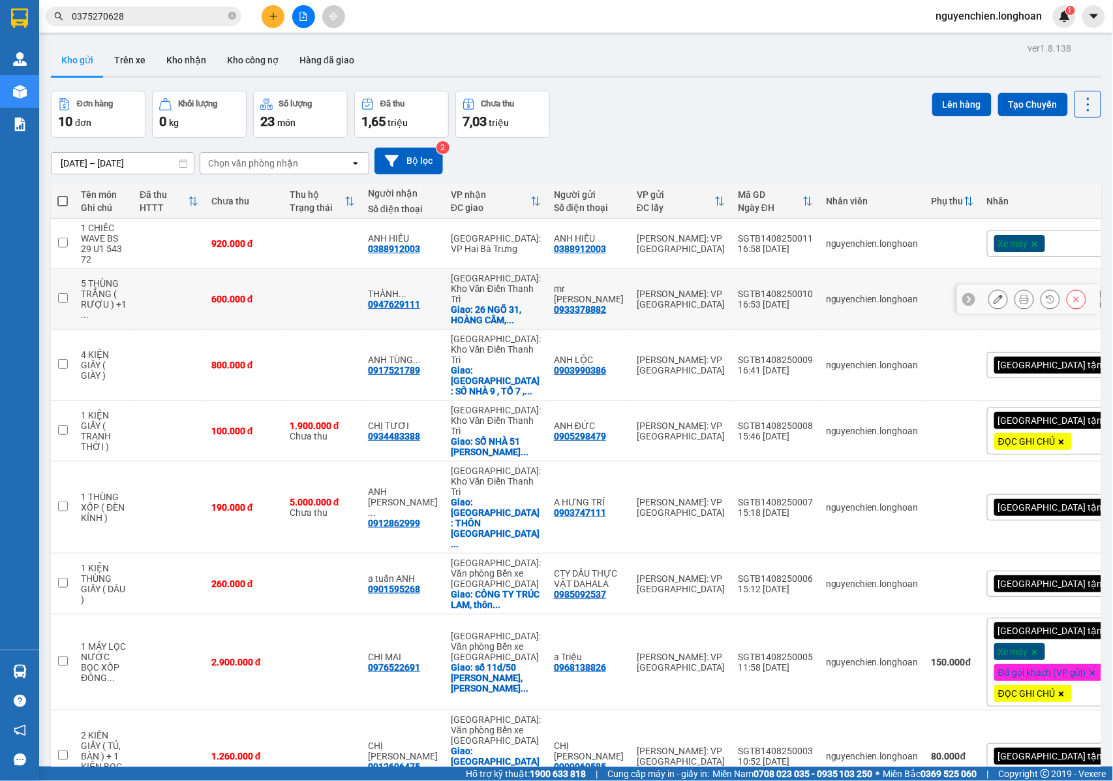
click at [64, 293] on input "checkbox" at bounding box center [63, 298] width 10 height 10
checkbox input "true"
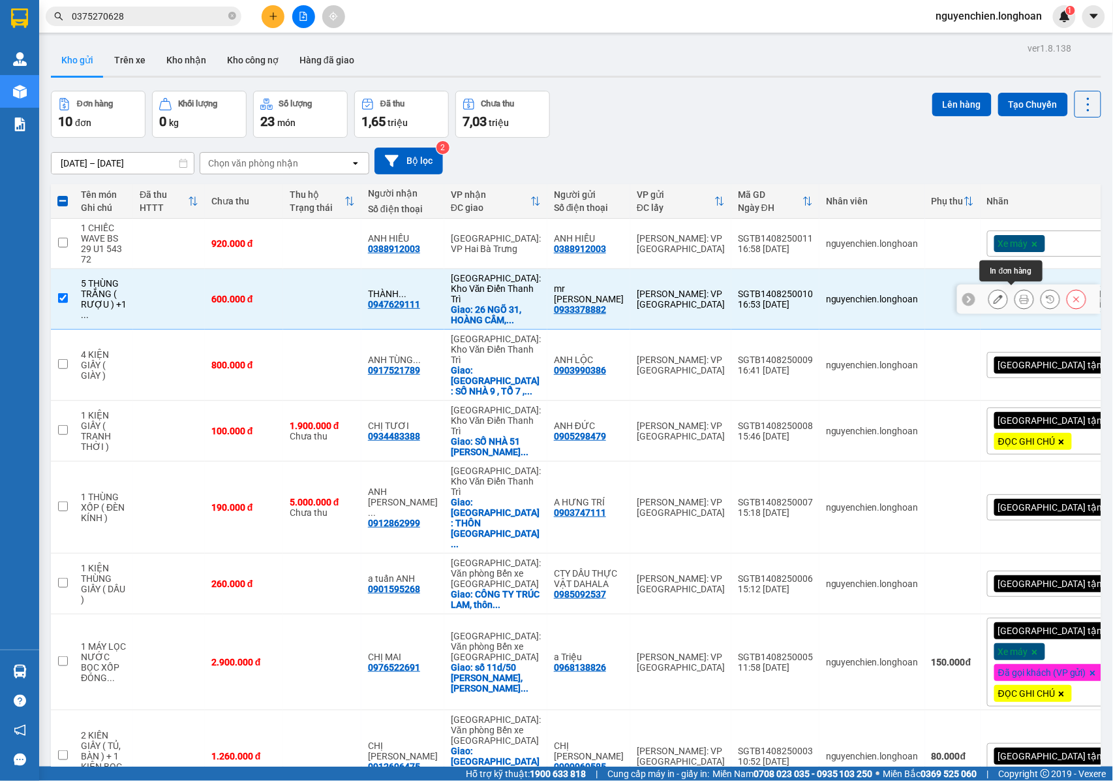
click at [1020, 294] on icon at bounding box center [1024, 298] width 9 height 9
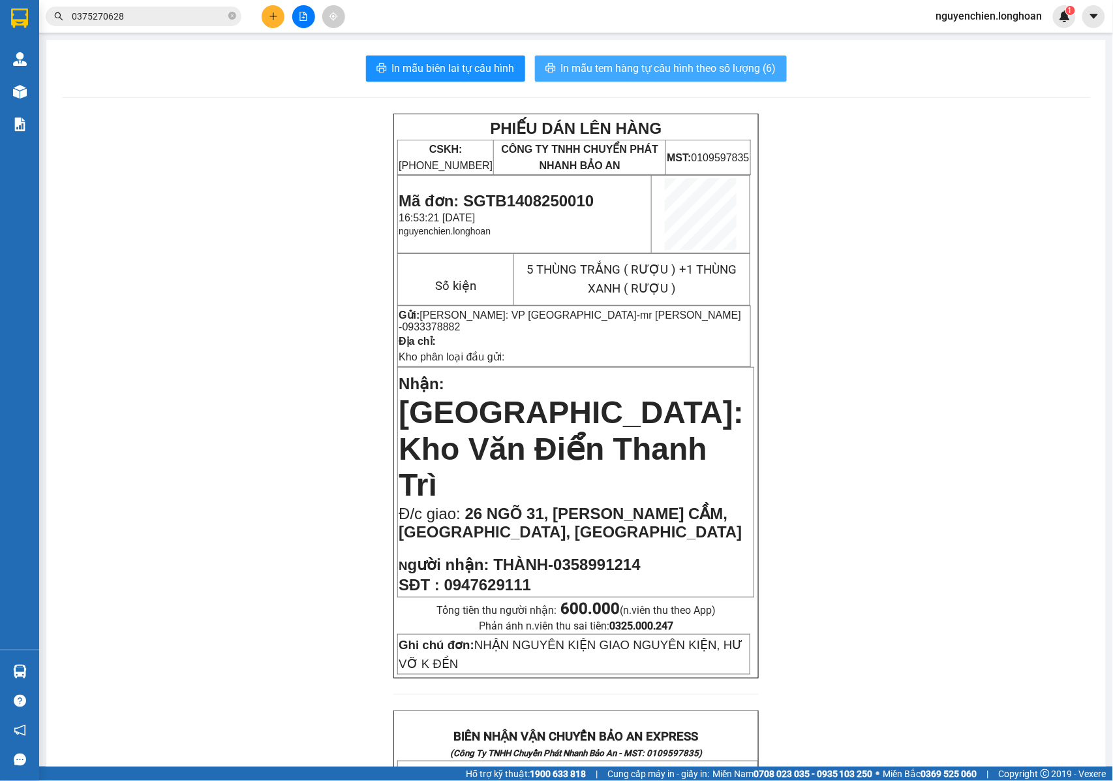
click at [622, 66] on span "In mẫu tem hàng tự cấu hình theo số lượng (6)" at bounding box center [668, 68] width 215 height 16
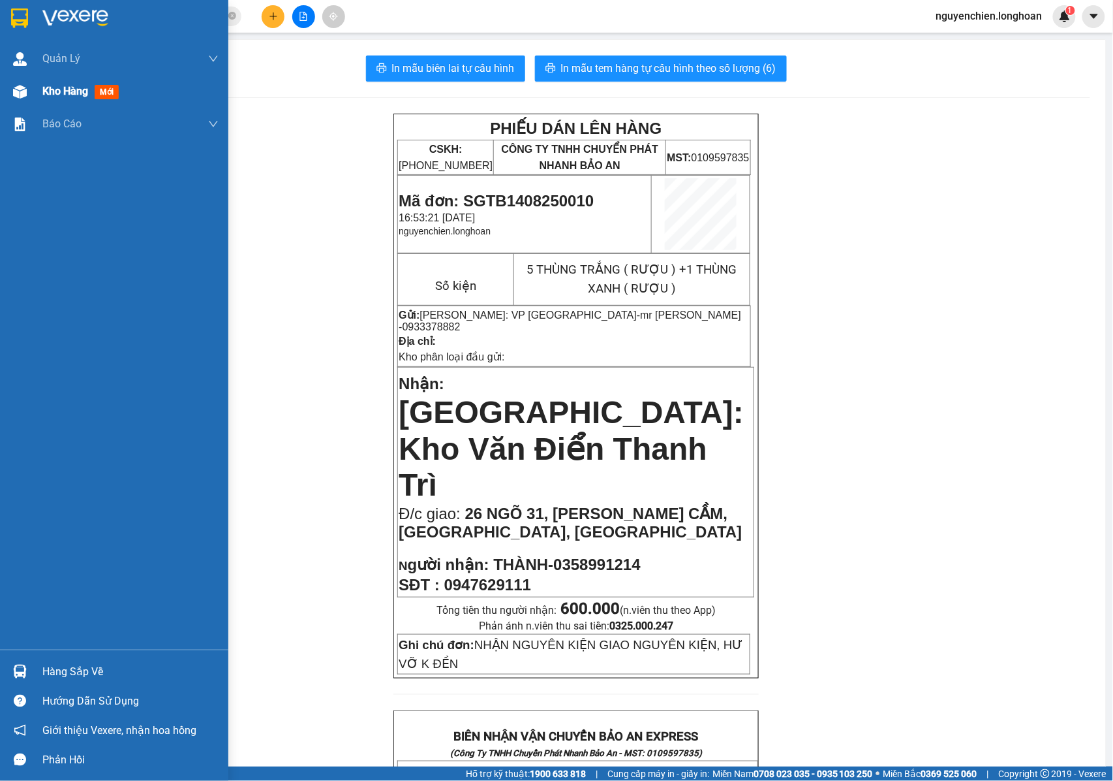
click at [13, 91] on img at bounding box center [20, 92] width 14 height 14
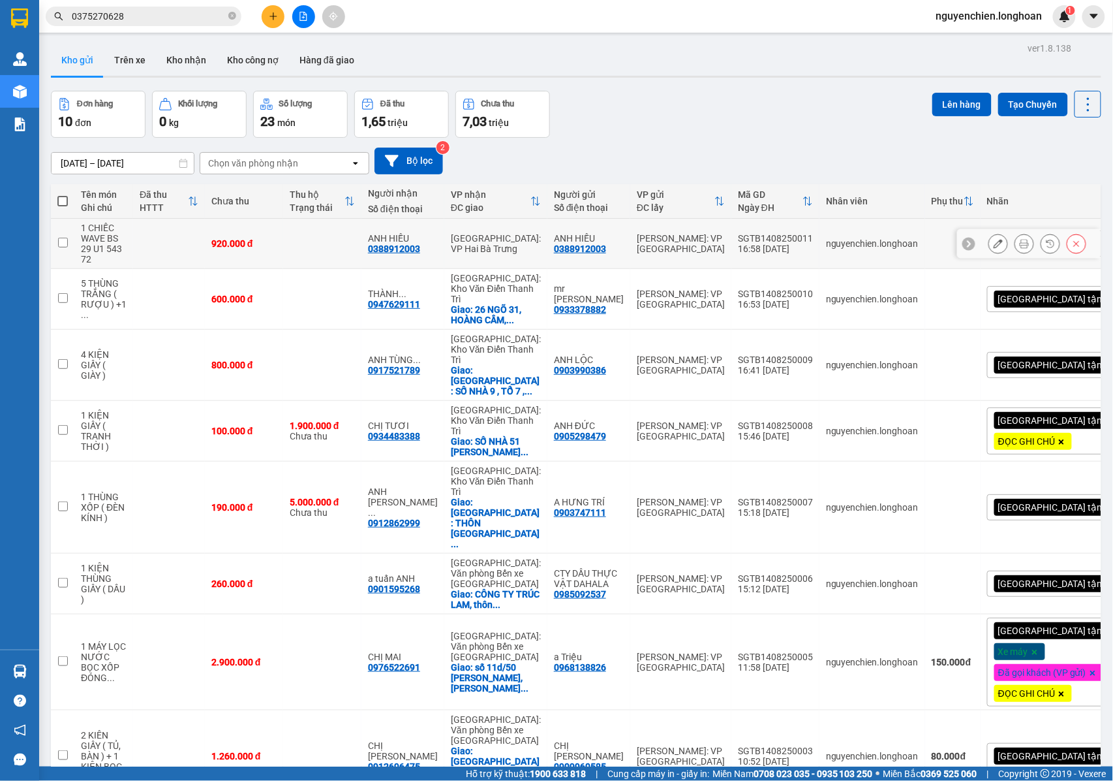
click at [994, 246] on icon at bounding box center [998, 243] width 9 height 9
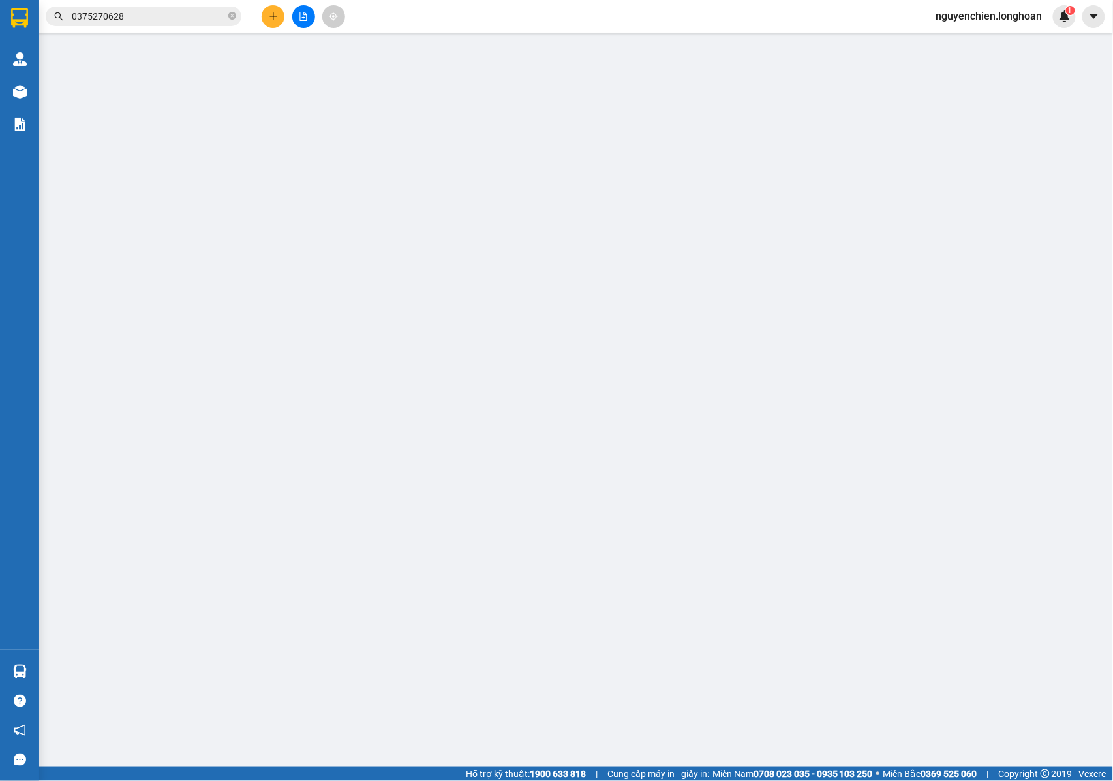
type input "0388912003"
type input "ANH HIẾU"
type input "0388912003"
type input "ANH HIẾU"
type input "CHÌA KHÓA KHÓA + CAVET XE KHÁCH GIỮ + 1 GƯƠNG THEO XE + 2 NÓN THEO XE ,"
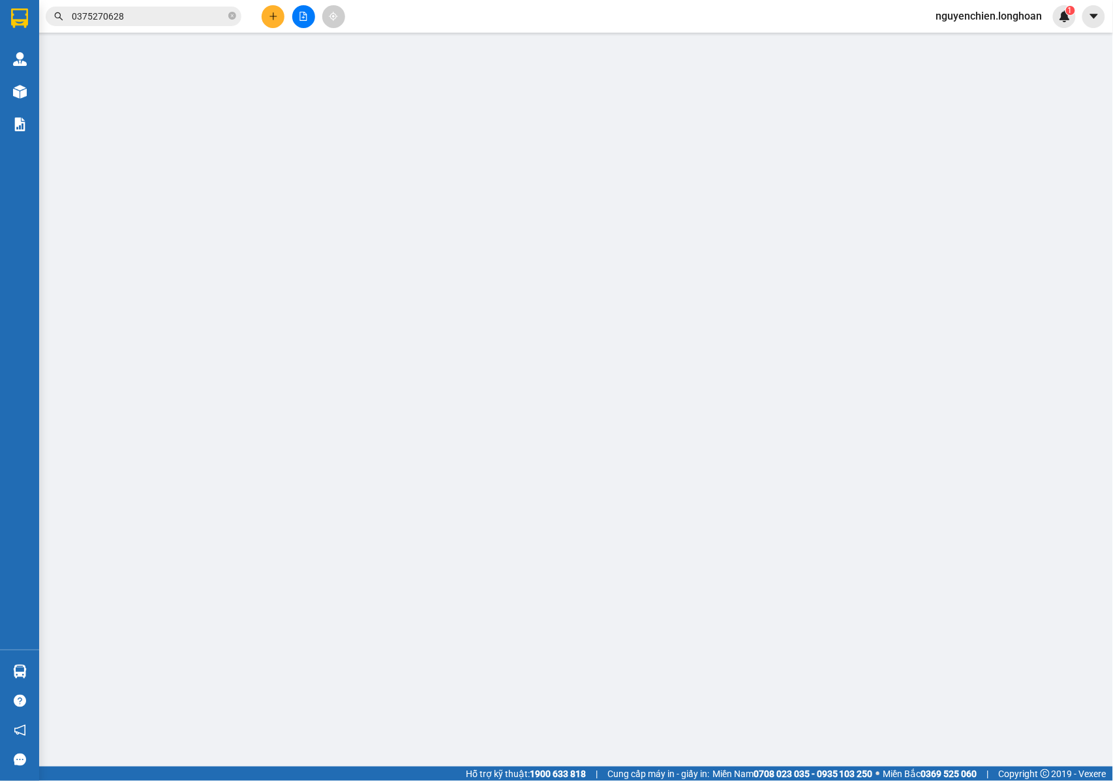
type input "920.000"
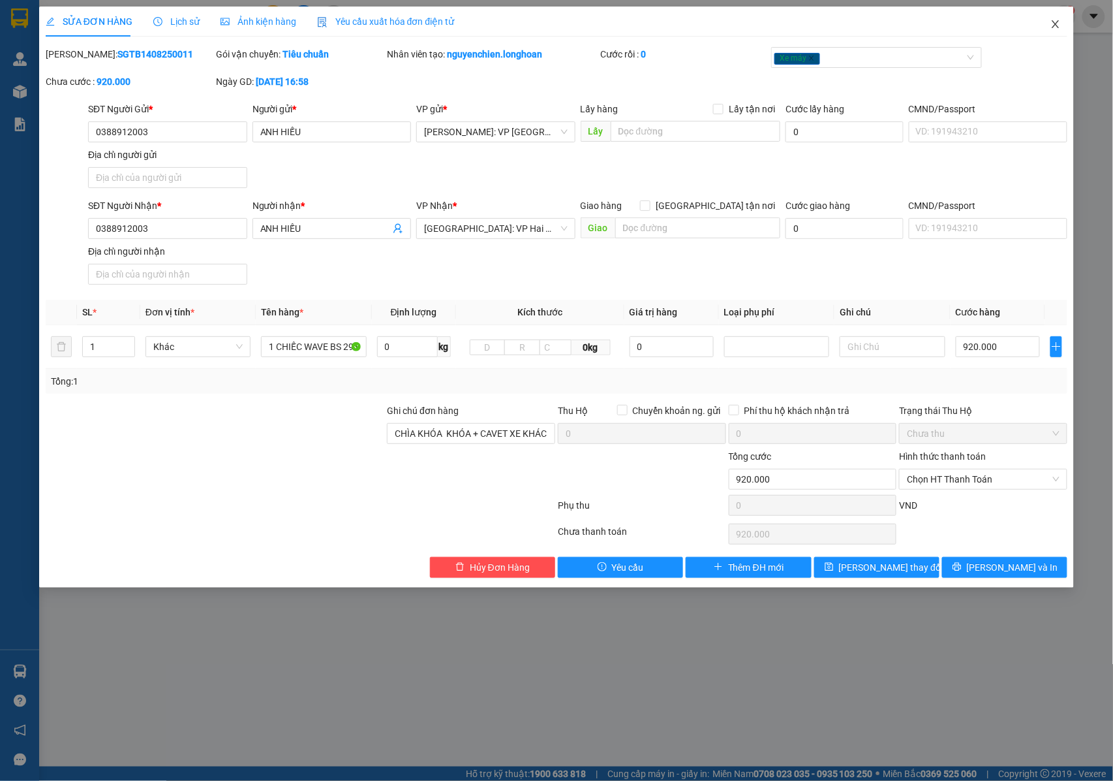
click at [1057, 23] on icon "close" at bounding box center [1056, 24] width 10 height 10
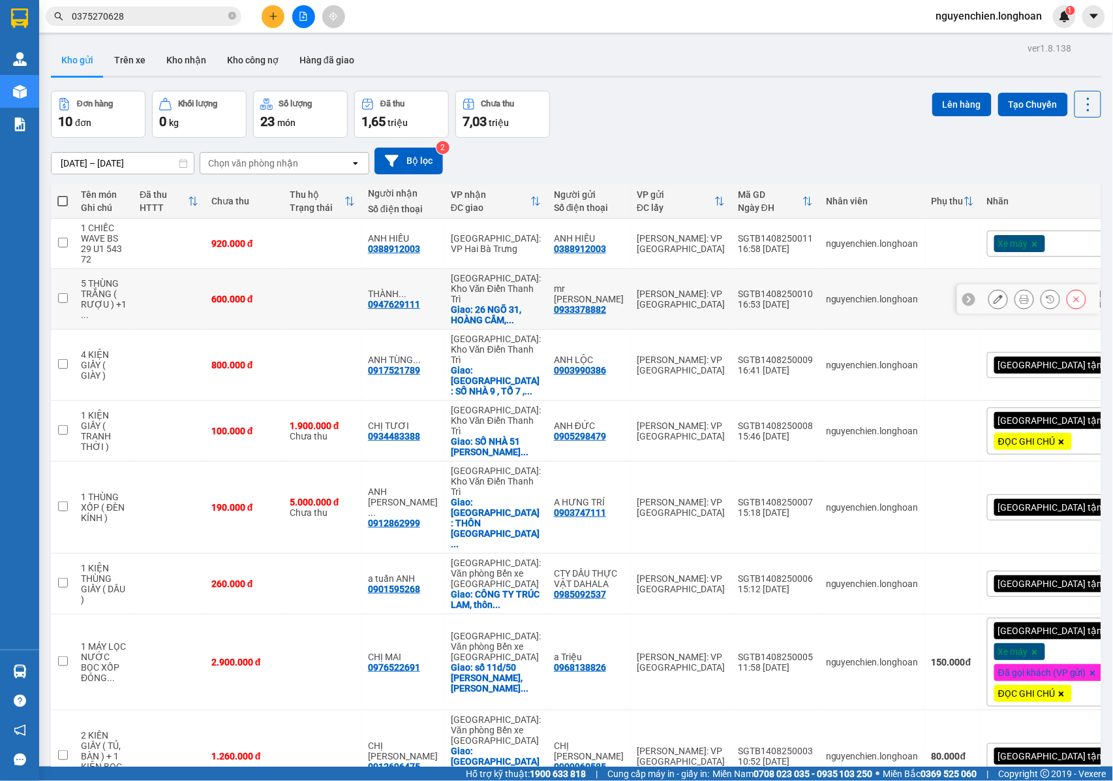
click at [994, 294] on icon at bounding box center [998, 298] width 9 height 9
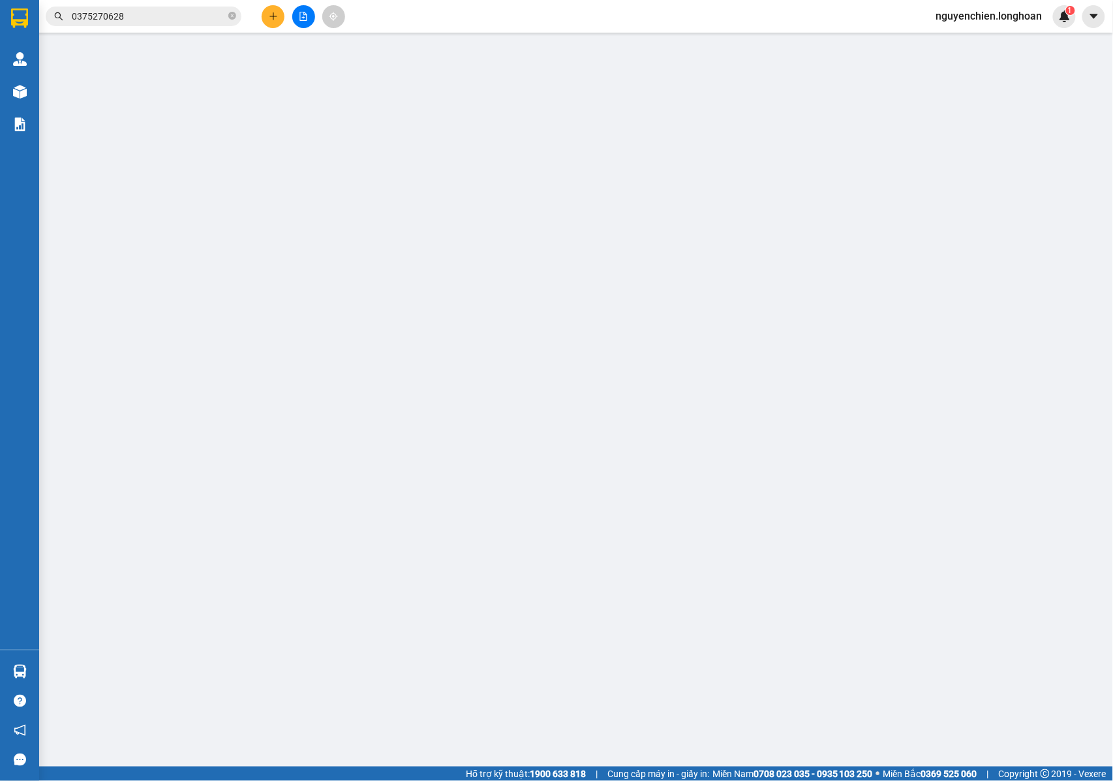
type input "0933378882"
type input "mr [PERSON_NAME]"
type input "0947629111"
type input "THÀNH-0358991214"
checkbox input "true"
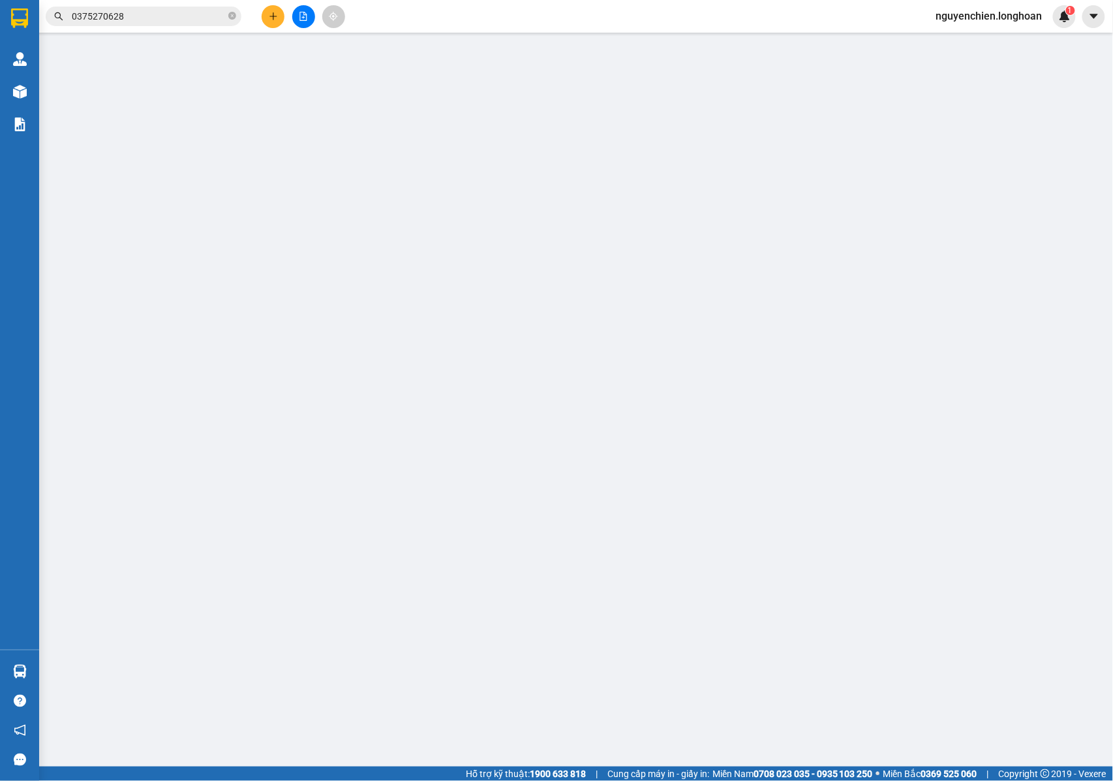
type input "26 NGÕ 31, HOÀNG CẦM, ĐỐNG ĐA, HÀ NỘI"
type input "NHẬN NGUYÊN KIỆN GIAO NGUYÊN KIỆN, HƯ VỠ K ĐỀN"
type input "600.000"
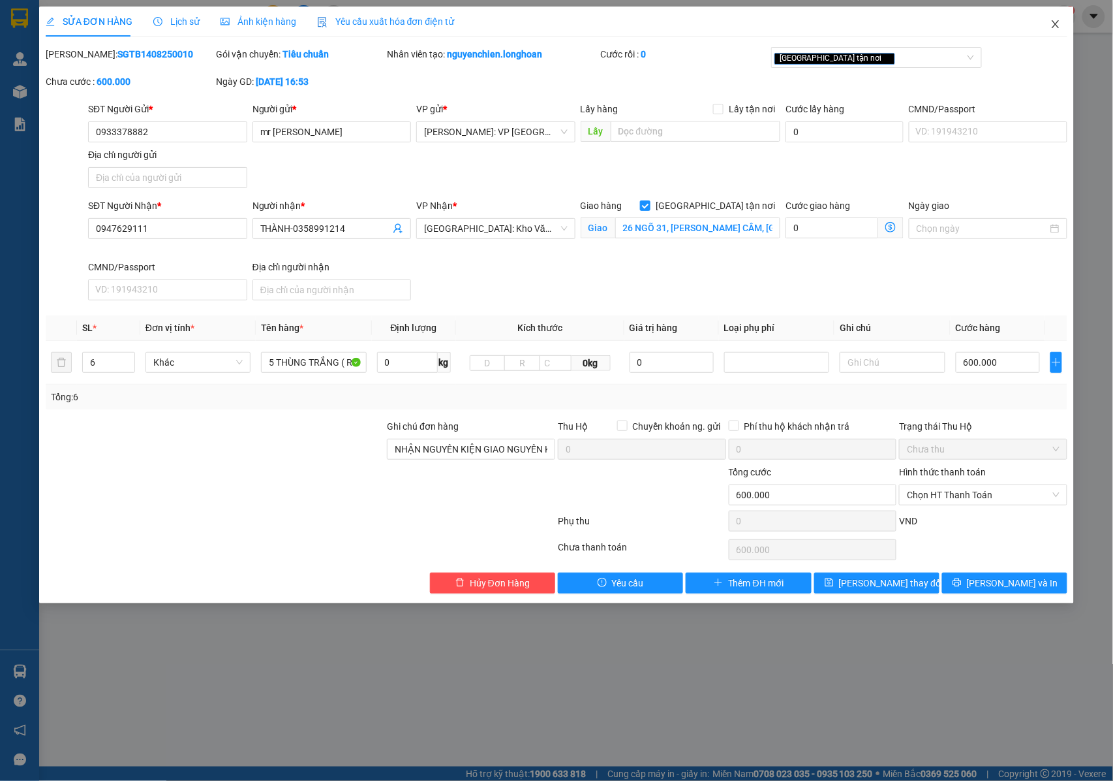
click at [1053, 20] on icon "close" at bounding box center [1056, 24] width 10 height 10
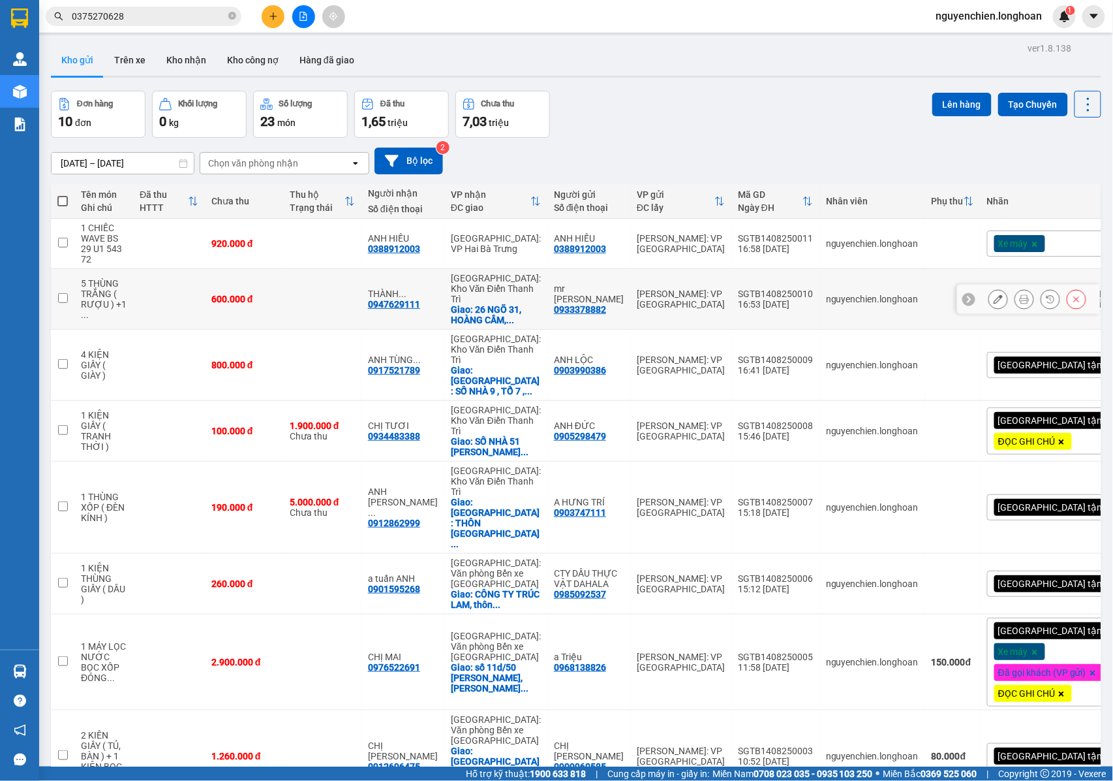
click at [994, 295] on icon at bounding box center [998, 298] width 9 height 9
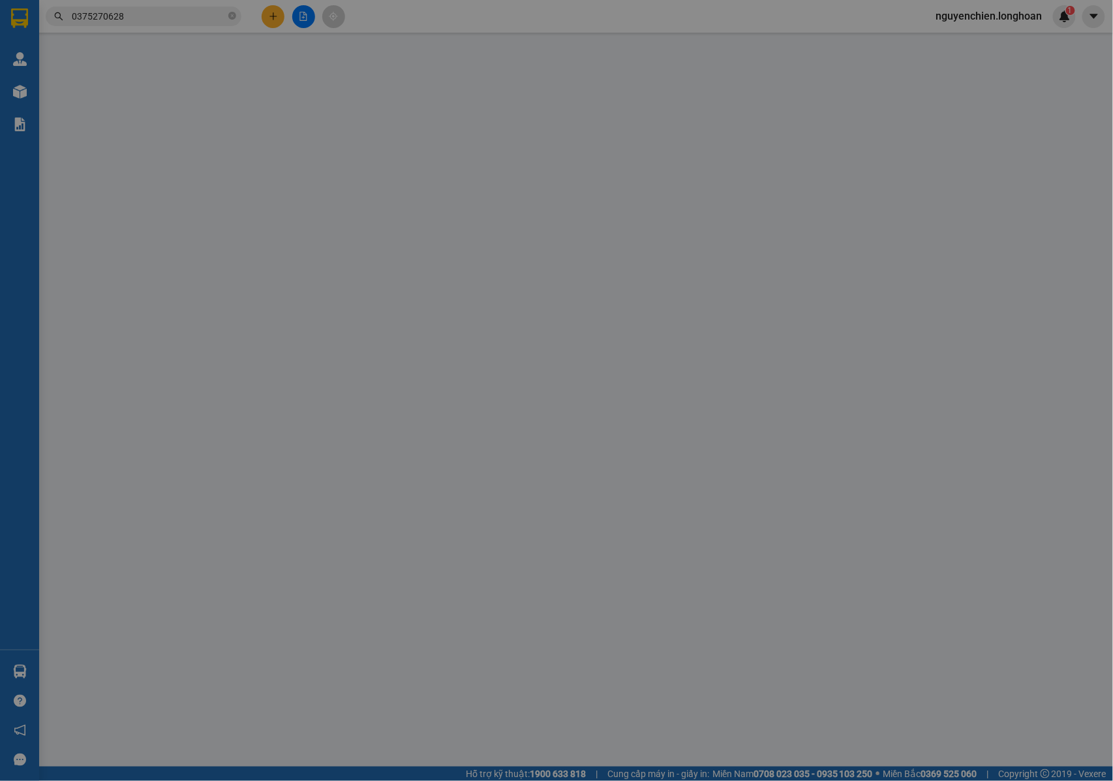
type input "0933378882"
type input "mr [PERSON_NAME]"
type input "0947629111"
type input "THÀNH-0358991214"
checkbox input "true"
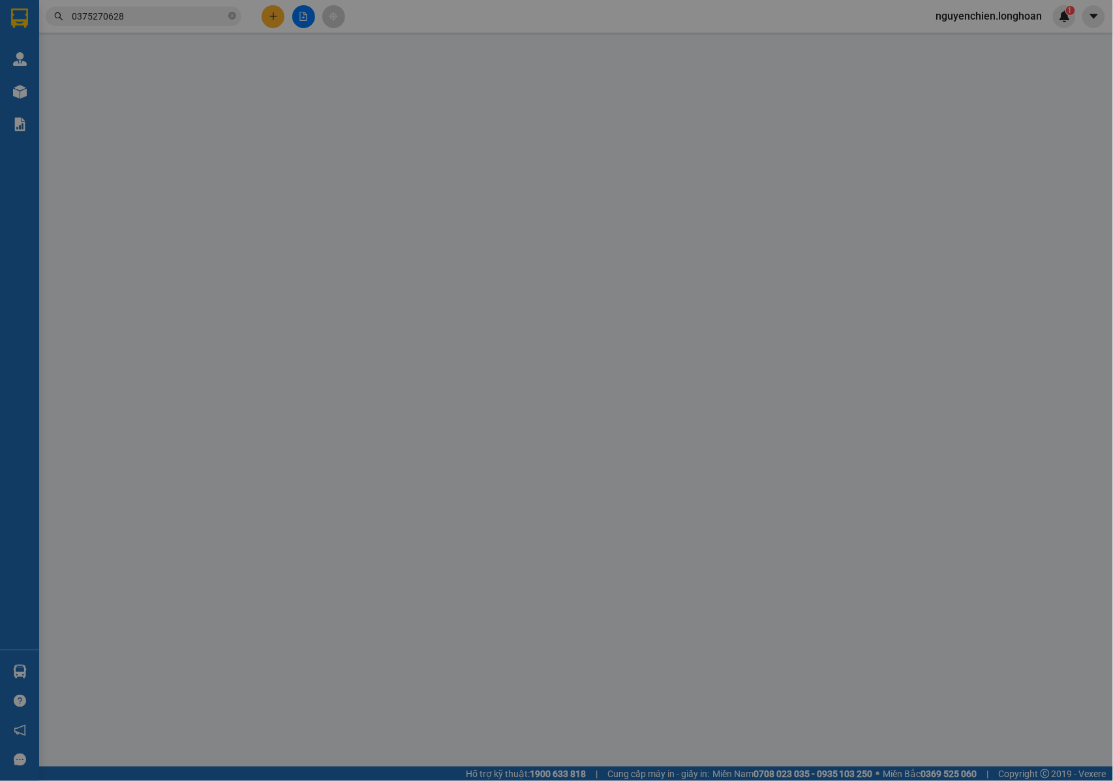
type input "26 NGÕ 31, HOÀNG CẦM, ĐỐNG ĐA, HÀ NỘI"
type input "NHẬN NGUYÊN KIỆN GIAO NGUYÊN KIỆN, HƯ VỠ K ĐỀN"
type input "600.000"
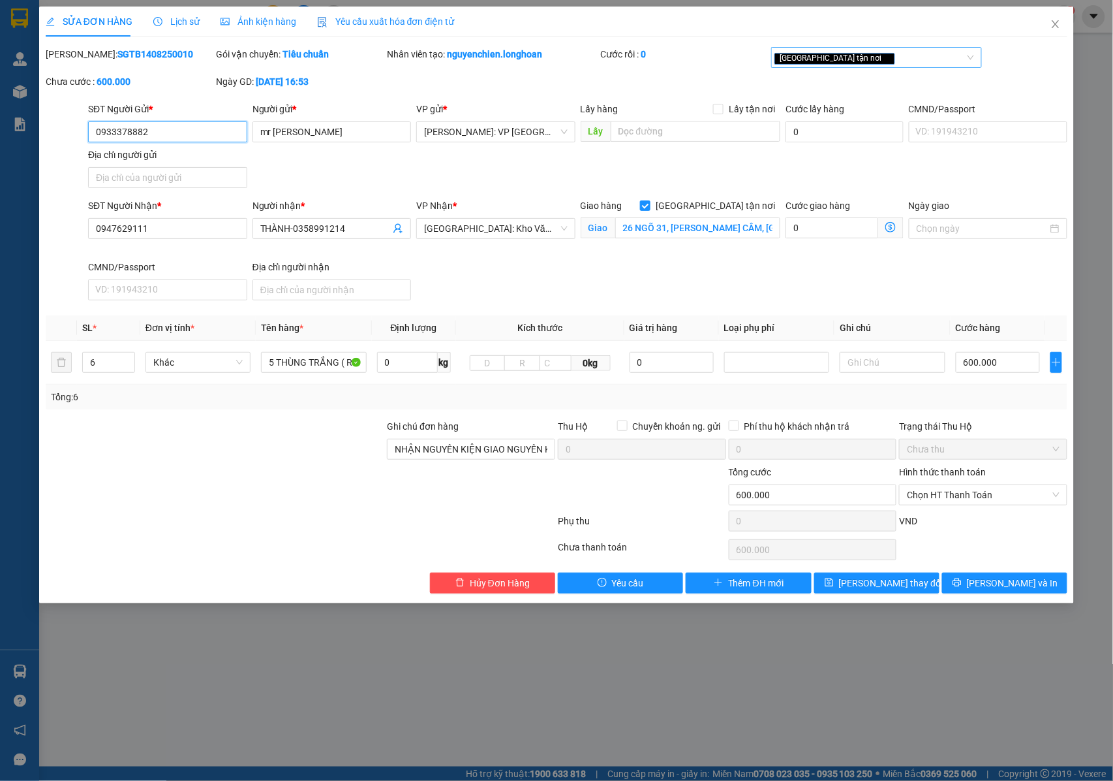
click at [865, 58] on div "[GEOGRAPHIC_DATA] tận nơi" at bounding box center [870, 58] width 191 height 16
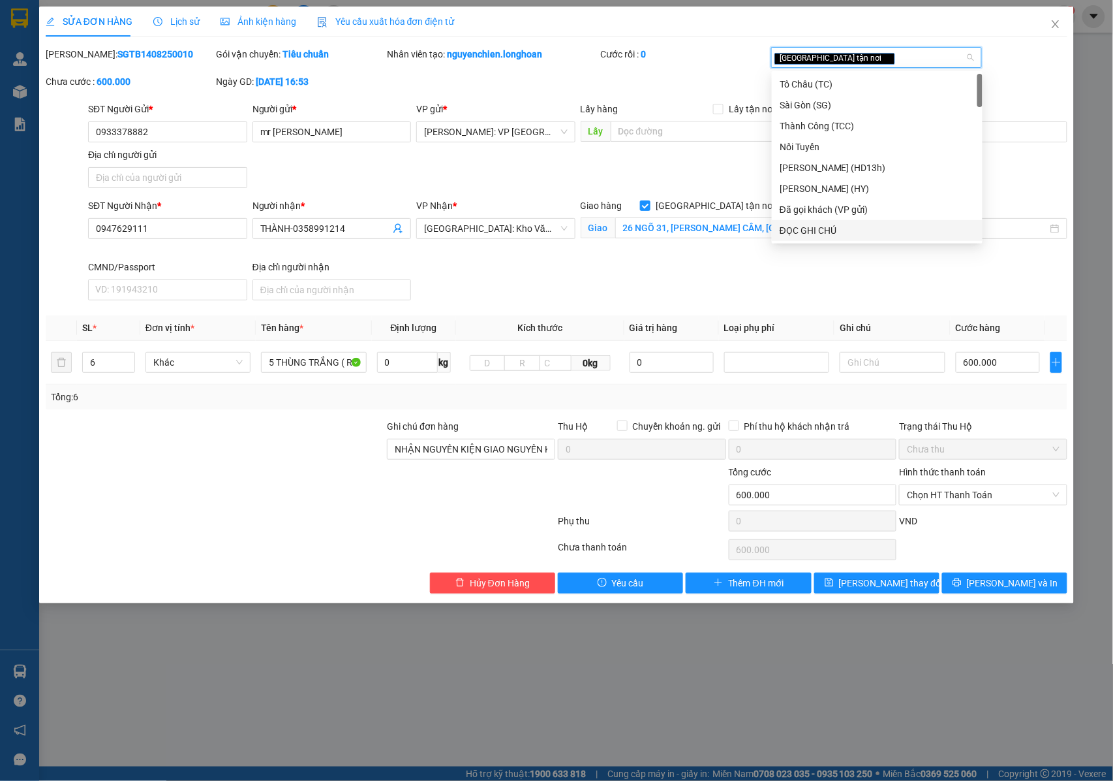
click at [797, 231] on div "ĐỌC GHI CHÚ" at bounding box center [877, 230] width 195 height 14
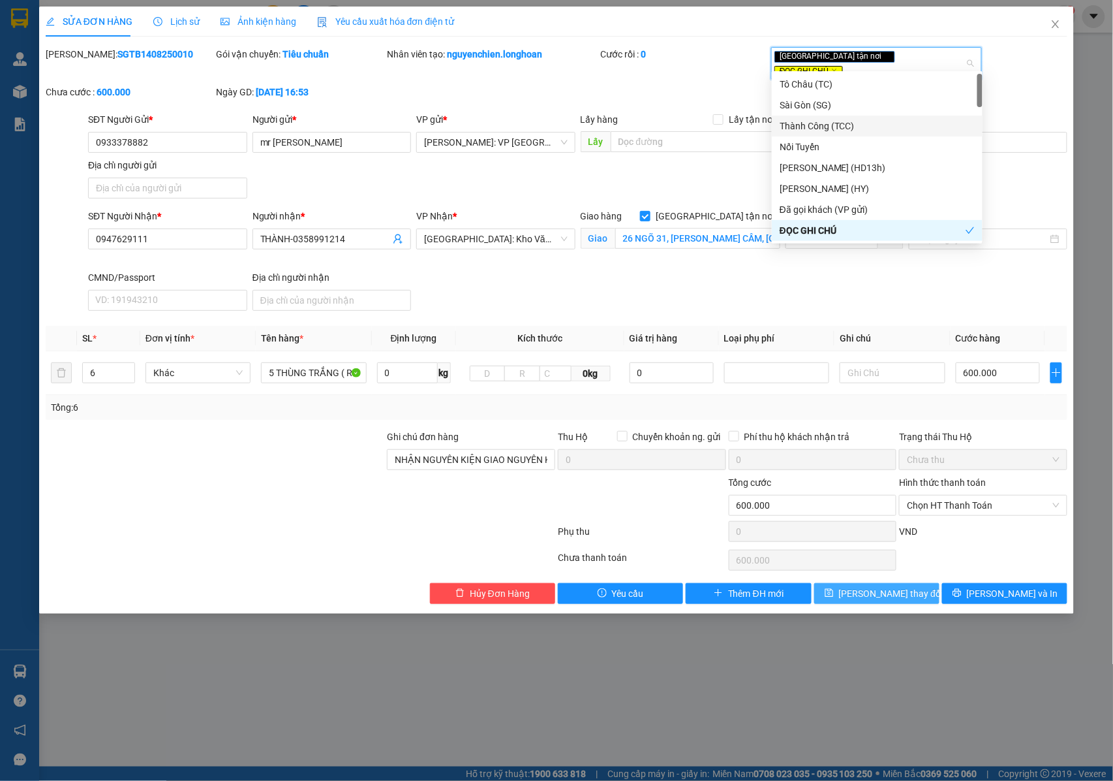
click at [895, 589] on span "[PERSON_NAME] thay đổi" at bounding box center [891, 593] width 104 height 14
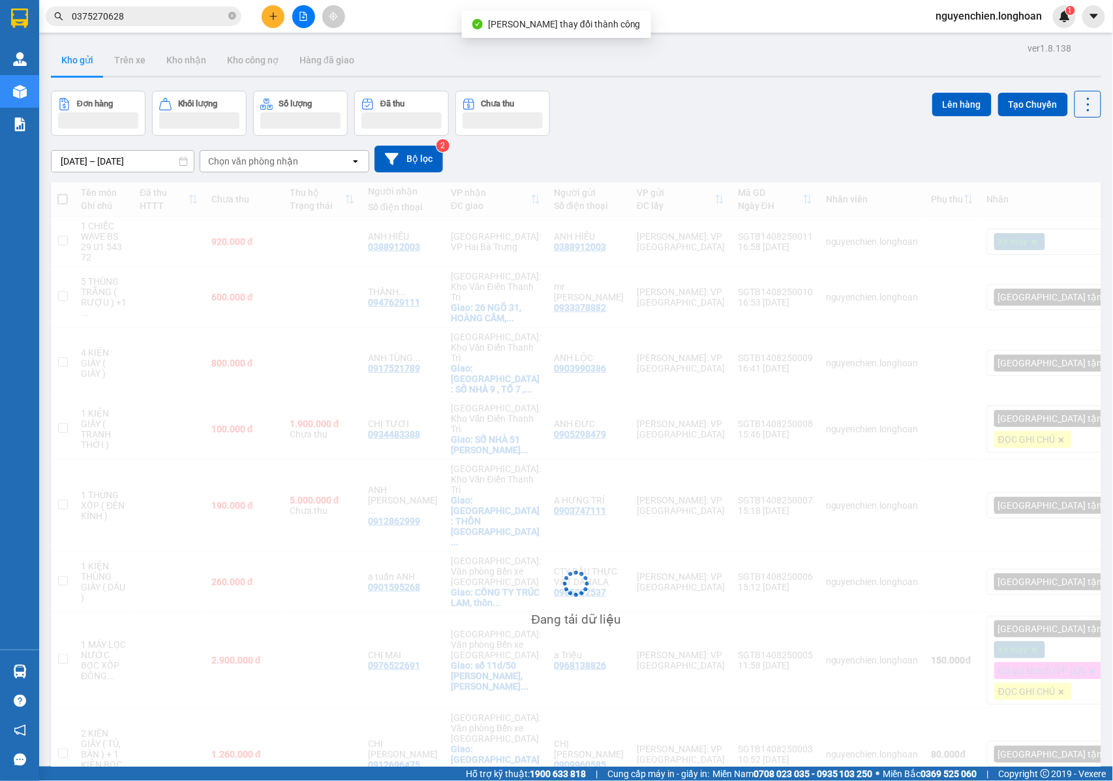
click at [1052, 27] on div "Kết quả tìm kiếm ( 1 ) Bộ lọc Mã ĐH Trạng thái Món hàng Thu hộ Tổng cước Chưa c…" at bounding box center [556, 16] width 1113 height 33
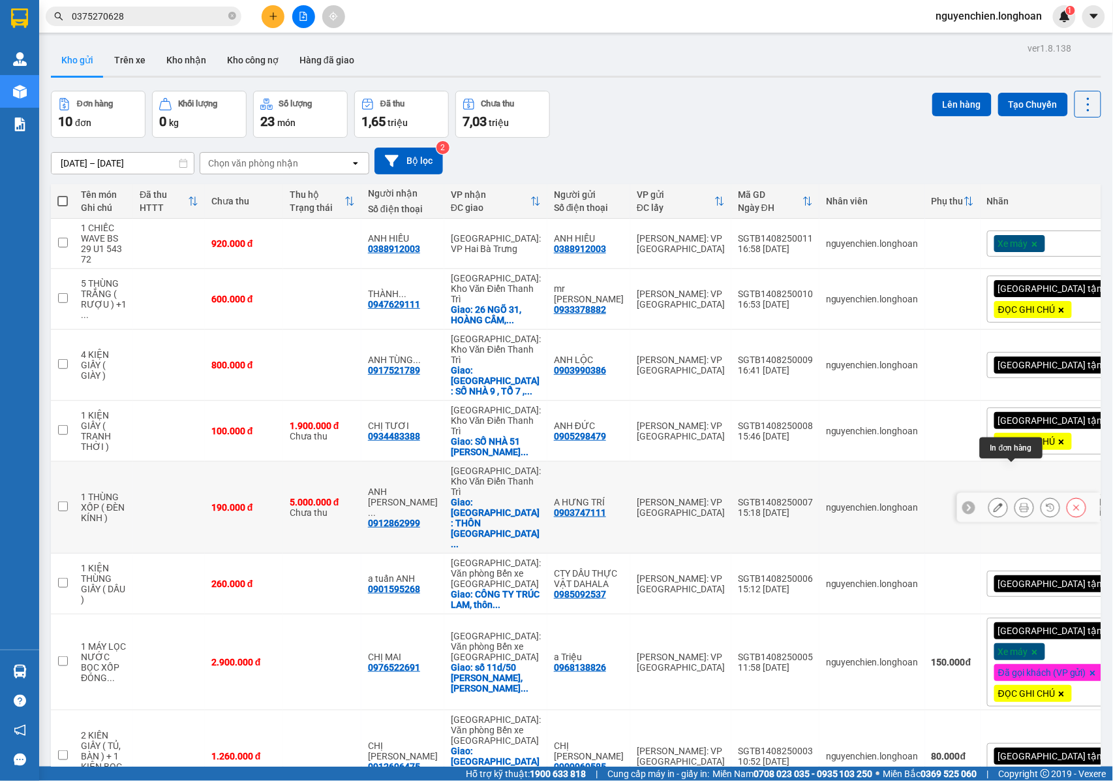
click at [1020, 503] on icon at bounding box center [1024, 507] width 9 height 9
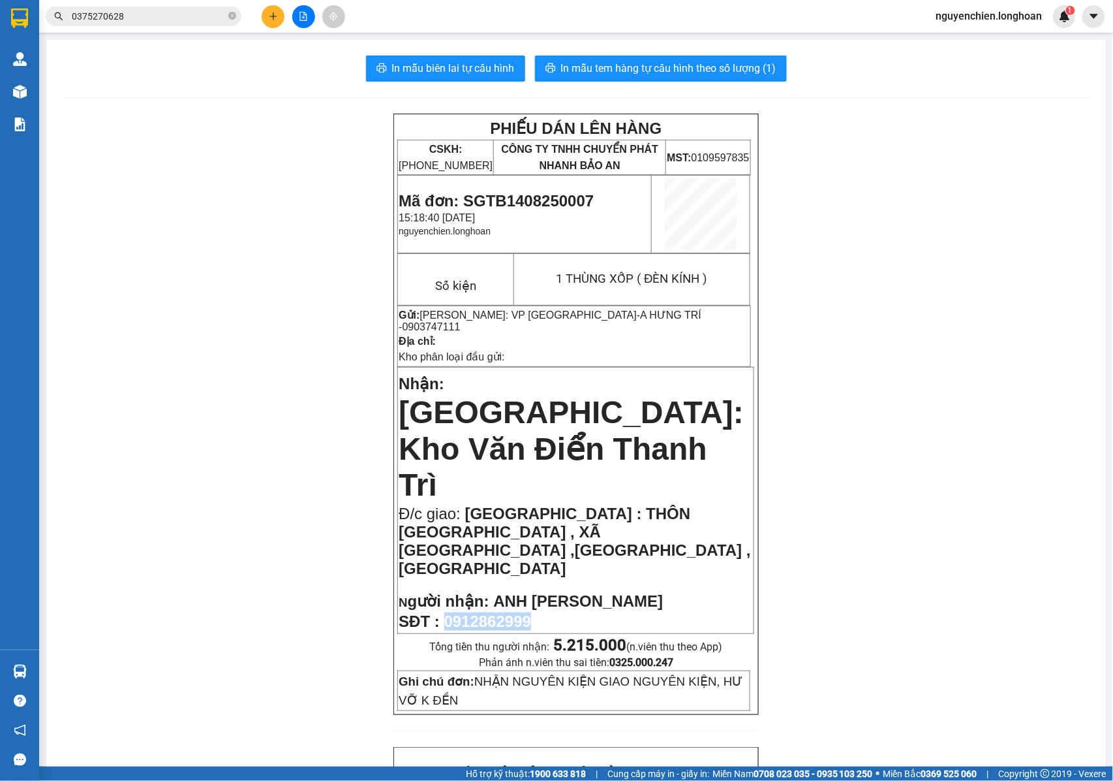
drag, startPoint x: 541, startPoint y: 521, endPoint x: 444, endPoint y: 523, distance: 96.6
click at [444, 612] on p "SĐT : 0912862999" at bounding box center [576, 621] width 354 height 18
copy span "0912862999"
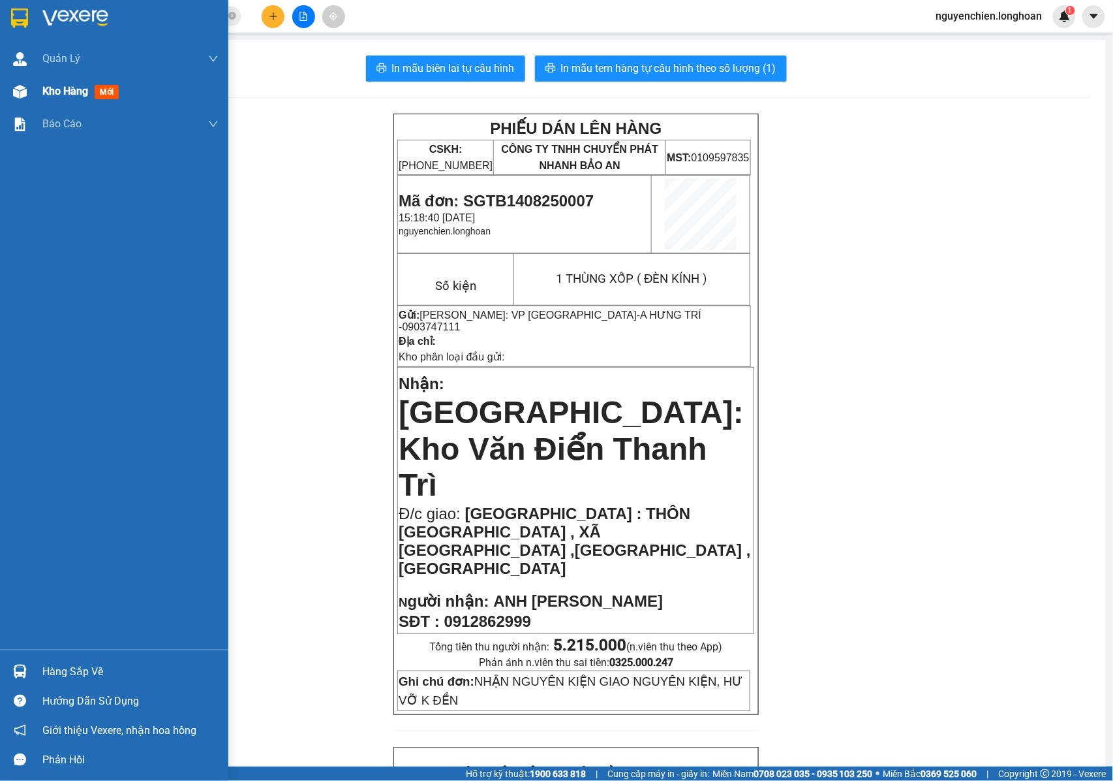
click at [33, 97] on div "Kho hàng mới" at bounding box center [114, 91] width 228 height 33
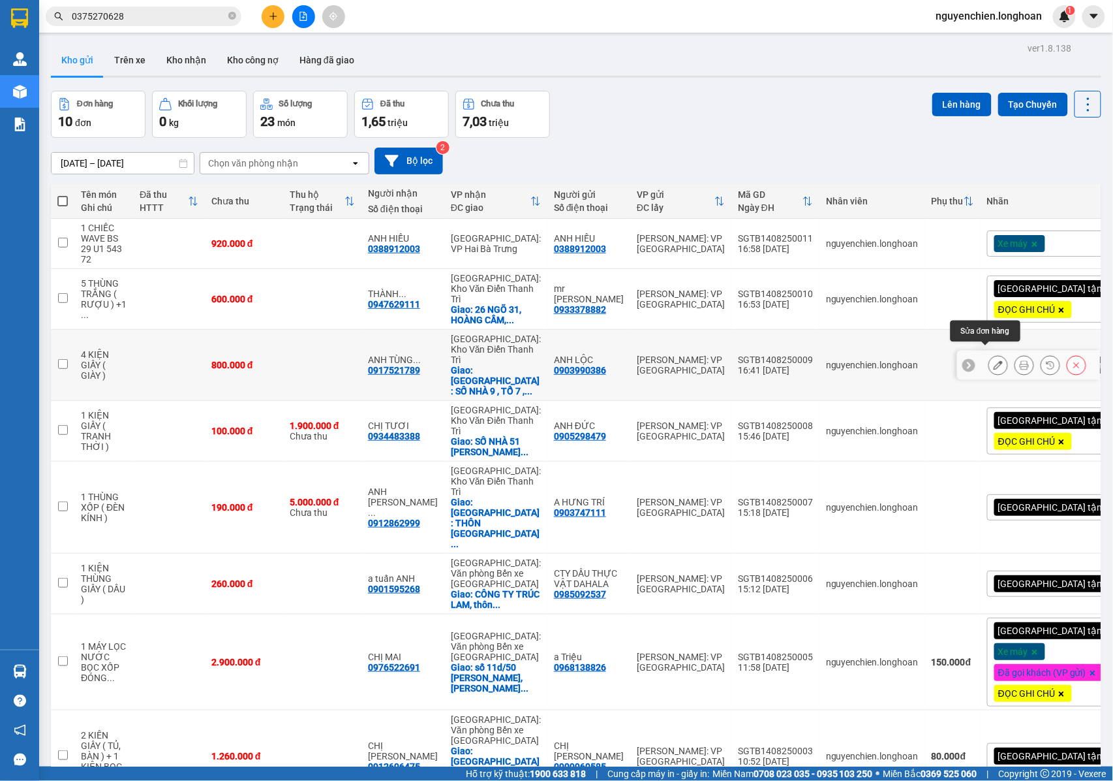
click at [994, 360] on icon at bounding box center [998, 364] width 9 height 9
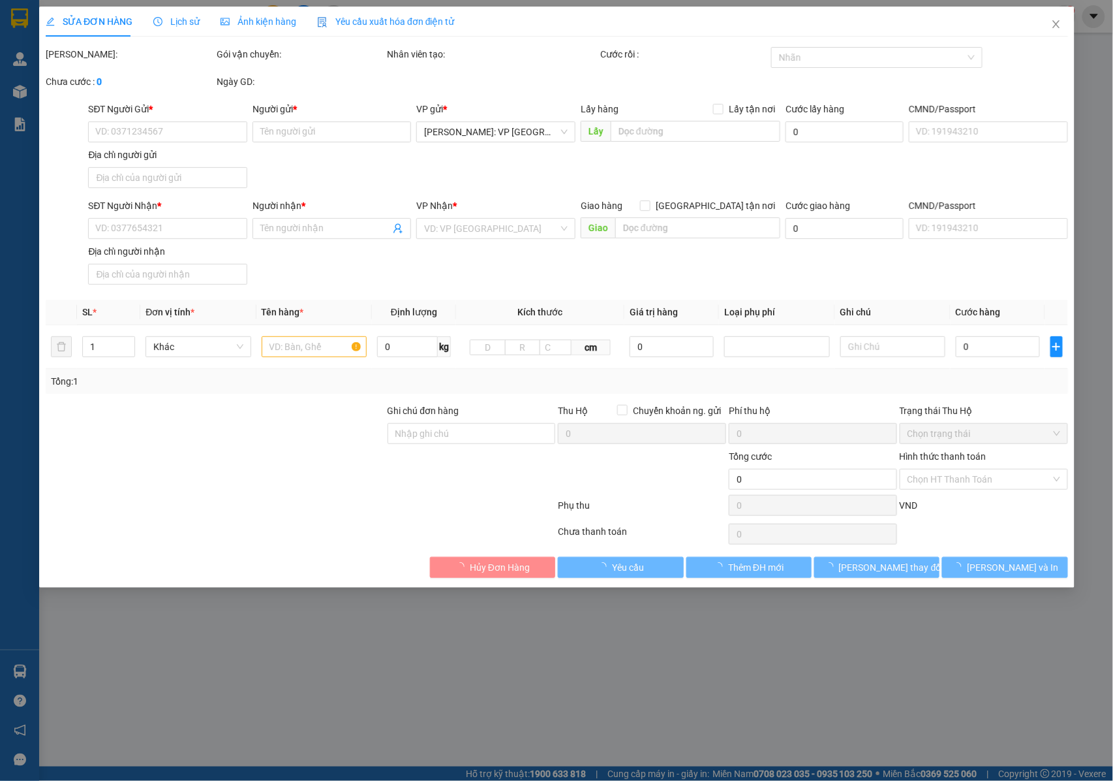
type input "0903990386"
type input "ANH LỘC"
type input "0917521789"
type input "ANH TÙNG NTK - 0868490719"
checkbox input "true"
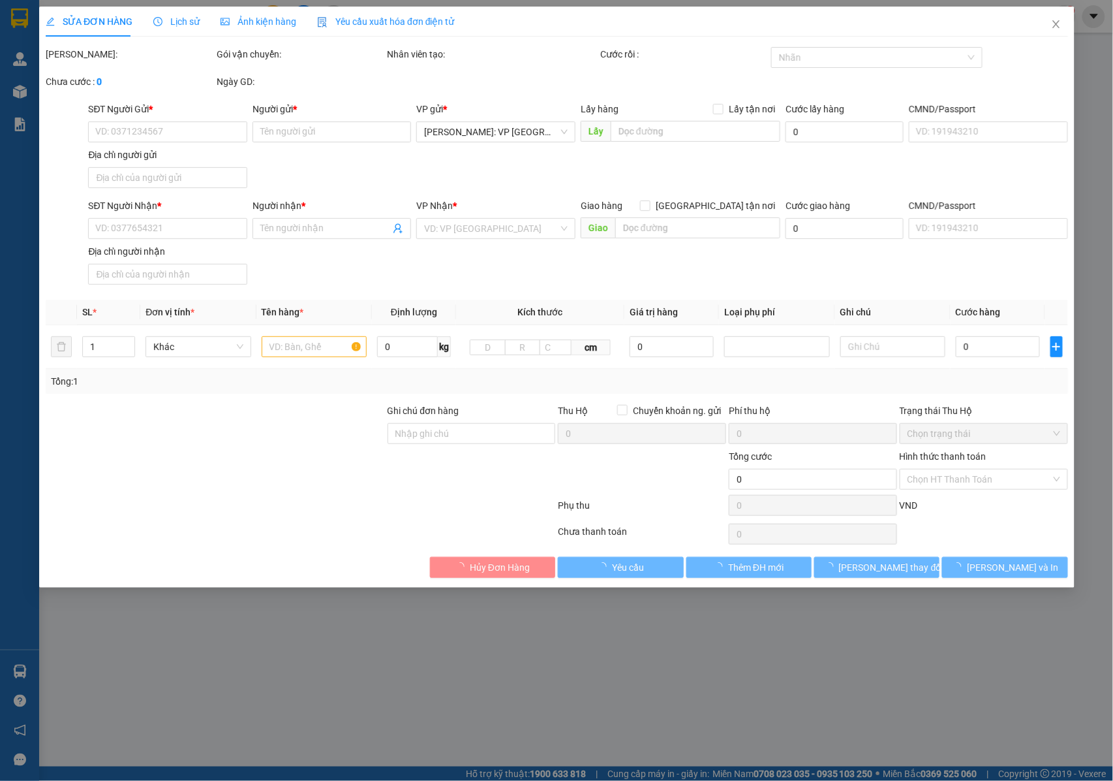
type input "THÁI NGUYÊN : SỐ NHÀ 9 , TỔ 7 , PHƯỜNG QUANG TRUNG , TP THÁI NGUYÊN , THÁI NGUY…"
type input "NHẬN NGUYÊN KIỆN GIAO NGUYÊN KIỆN, HƯ VỠ K ĐỀN + KHÔNG GỌI ĐƯỢC A TÙNG GỌI SỐ 0…"
type input "800.000"
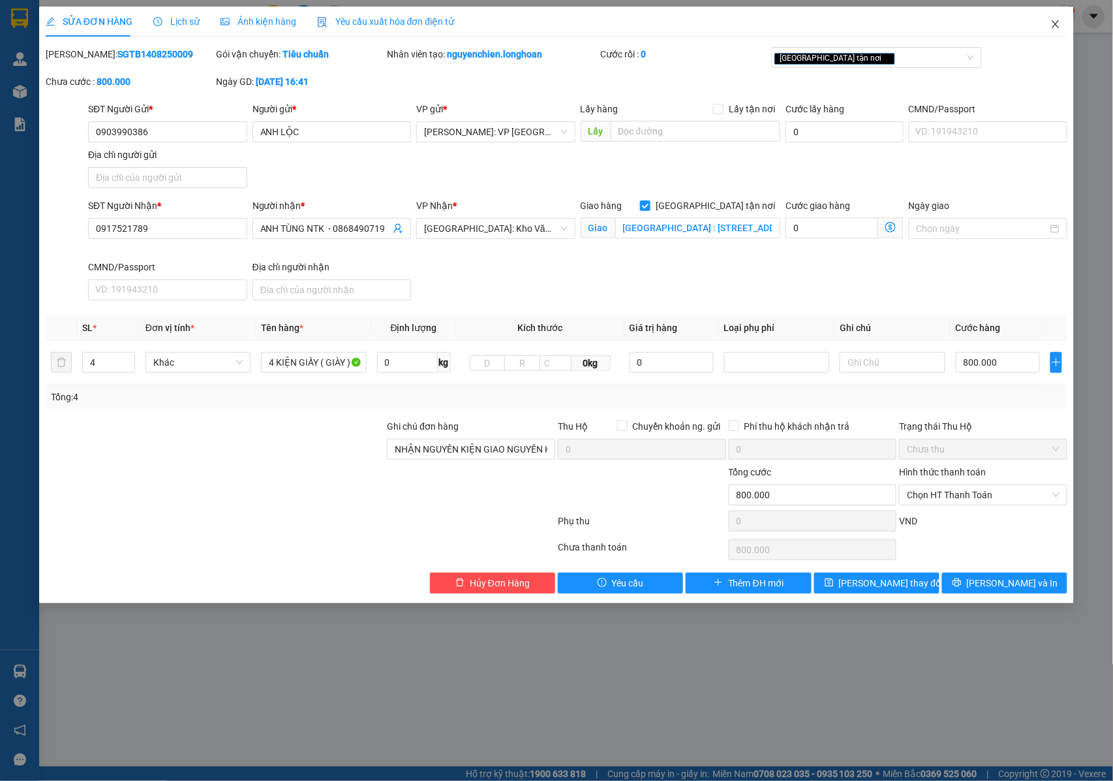
click at [1055, 29] on icon "close" at bounding box center [1056, 24] width 10 height 10
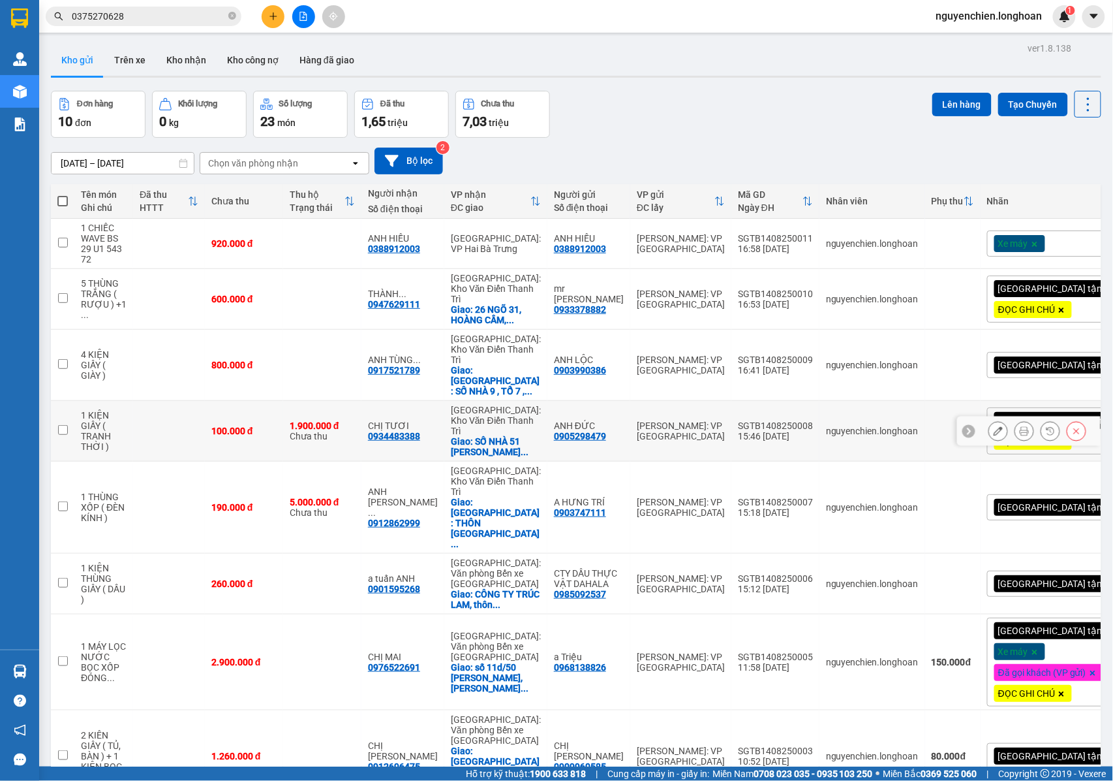
click at [989, 421] on div at bounding box center [999, 431] width 20 height 20
click at [994, 426] on icon at bounding box center [998, 430] width 9 height 9
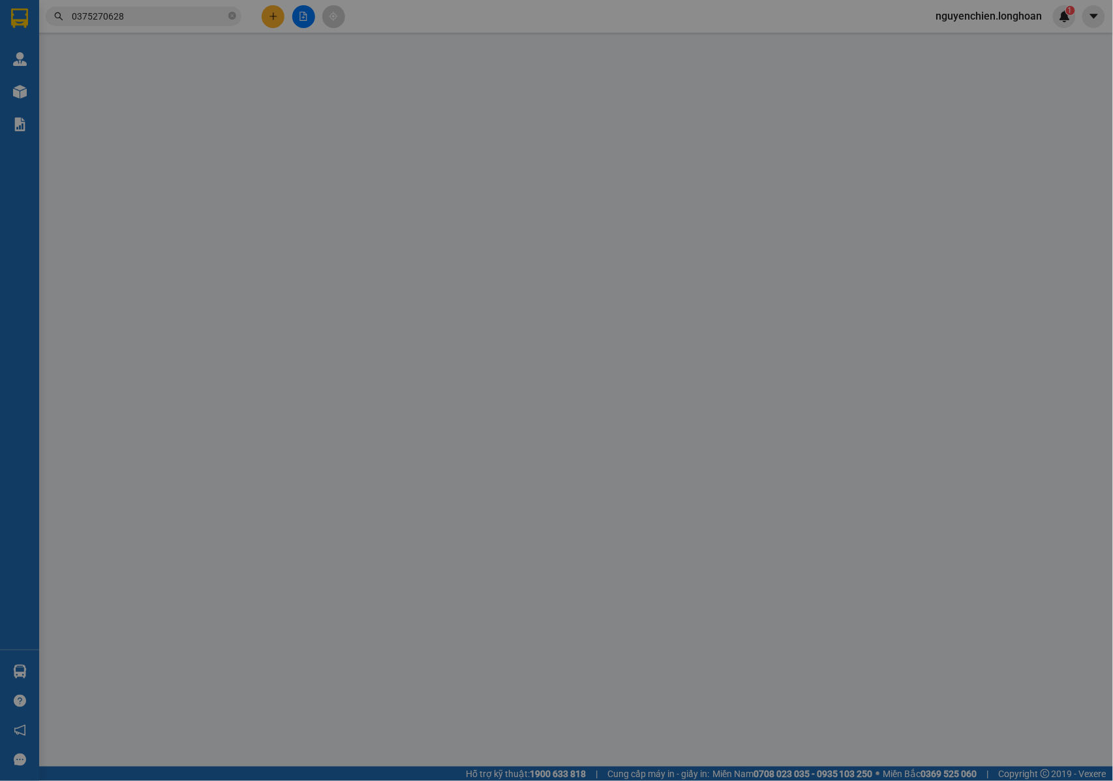
type input "0905298479"
type input "ANH ĐỨC"
type input "0934483388"
type input "CHỊ TƯƠI"
checkbox input "true"
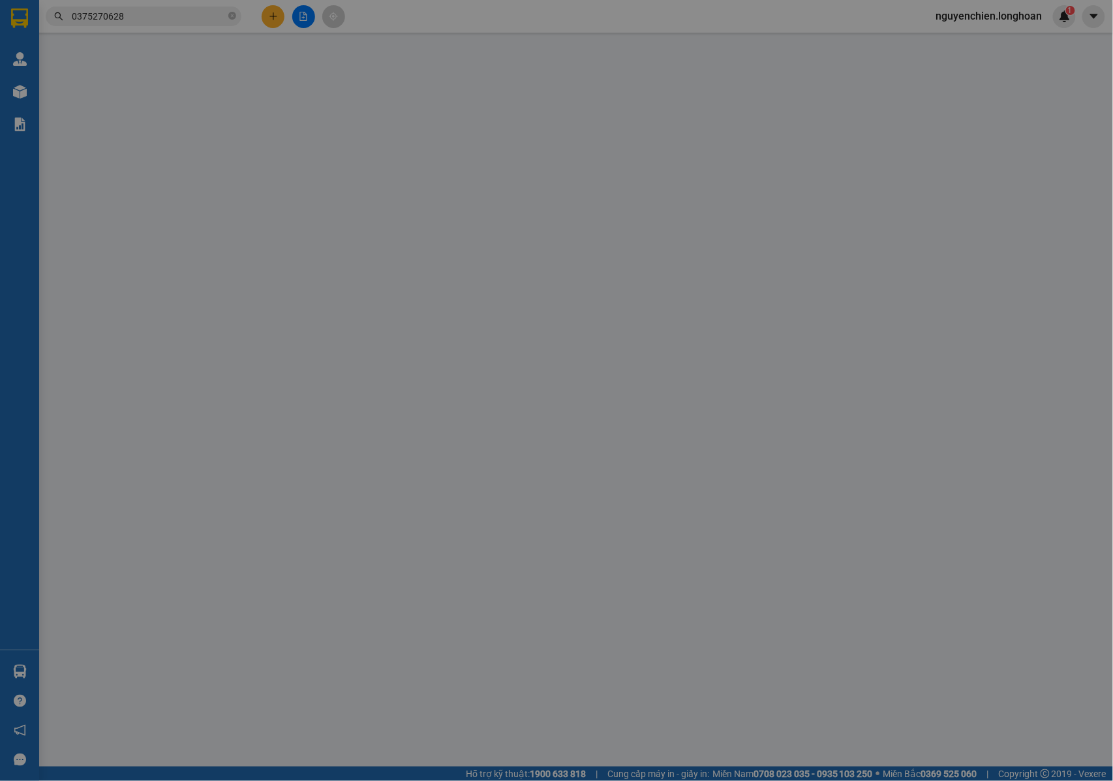
type input "SỐ NHÀ 51 NGUYỄN QUỐC TRỊ , TRUNG HÒA , CẦU GIẤY , HÀ NỘI"
type input "KHÔNG BAO HƯ VỠ + GIAO GIỜ HÀNH CHÍNH , NGƯỜI NHẬN KHÔNG NGHE MÁY GIAO LỄ TÂN T…"
type input "100.000"
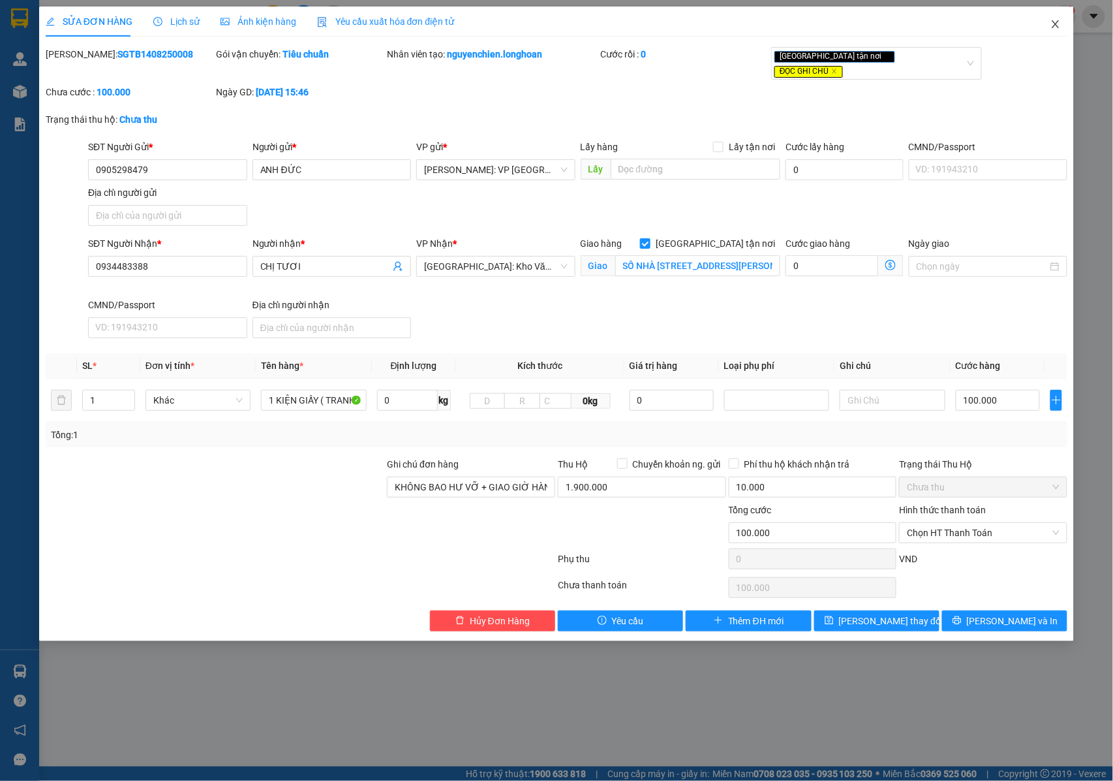
click at [1050, 27] on span "Close" at bounding box center [1056, 25] width 37 height 37
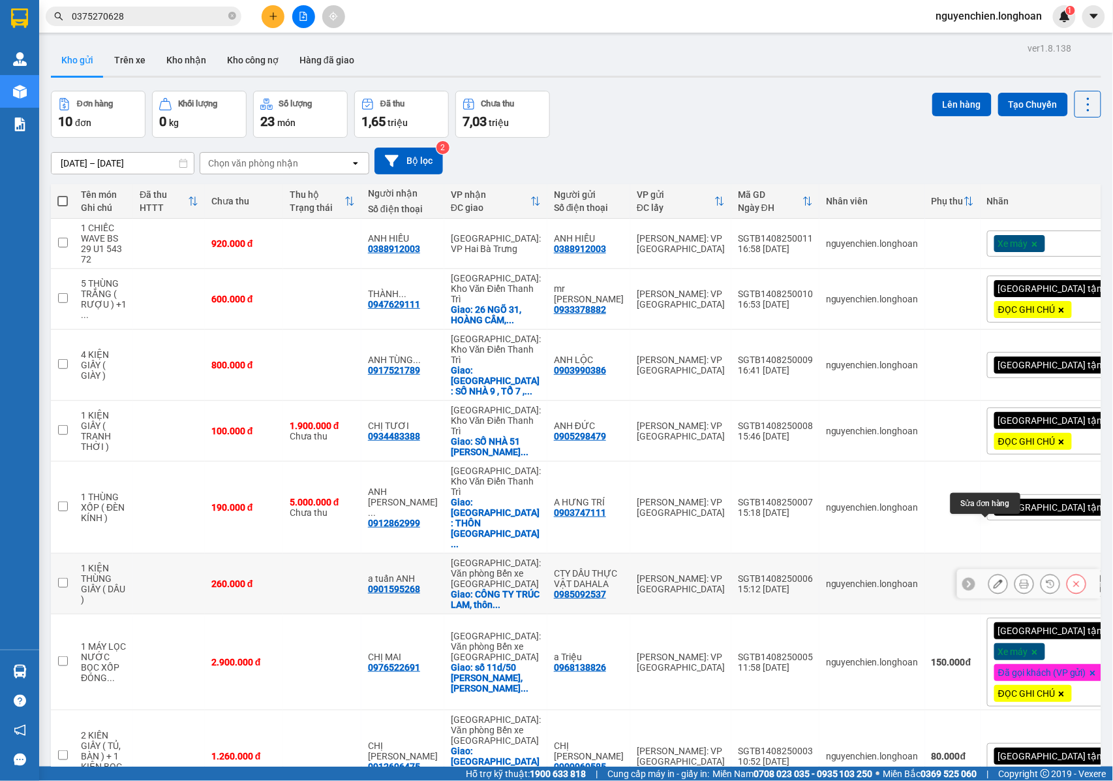
click at [993, 572] on button at bounding box center [998, 583] width 18 height 23
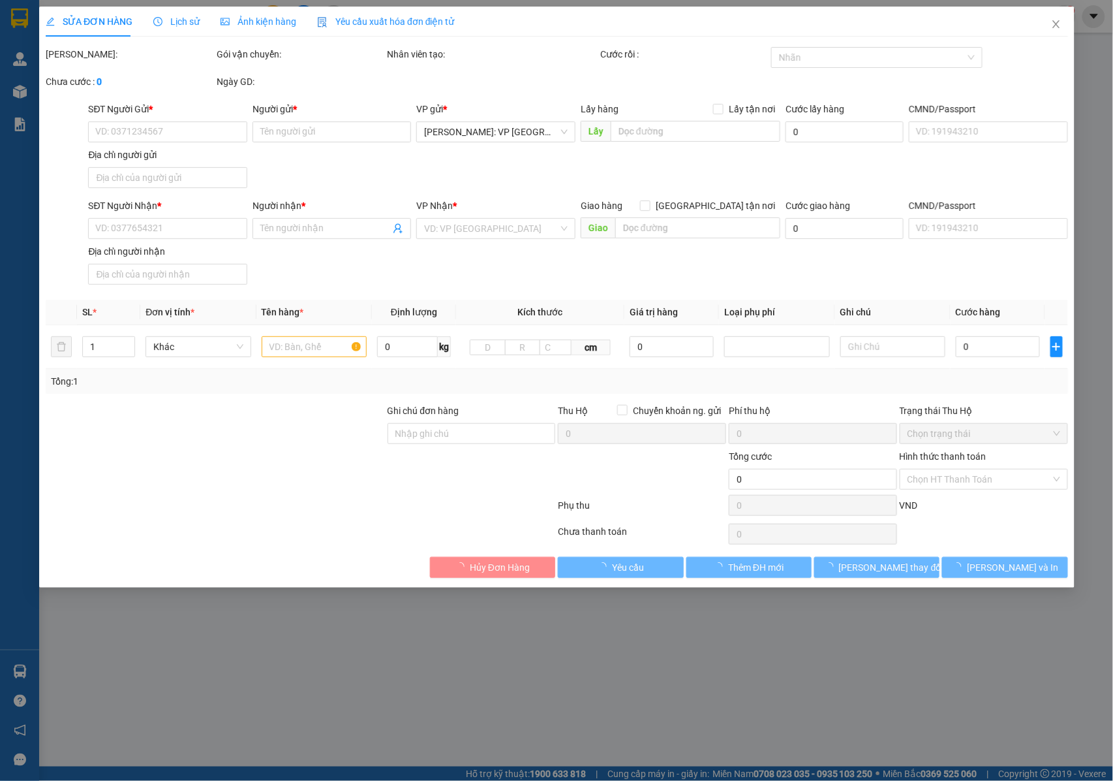
type input "0985092537"
type input "CTY DẦU THỰC VẬT DAHALA"
type input "0901595268"
type input "a tuấn ANH"
checkbox input "true"
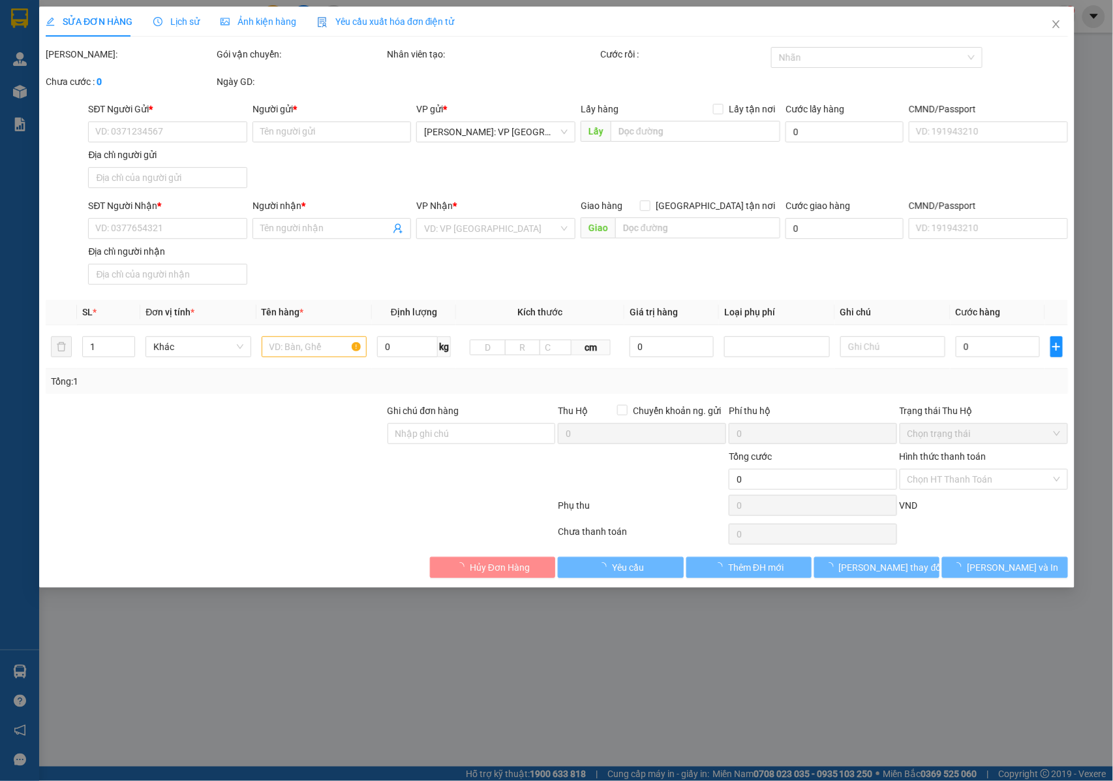
type input "CÔNG TY TRÚC LAM, thôn thắng lợi xã an lư, huyện thuỷ nguyên, tp hải phòng"
type input "NHẬN NGUYÊN KIỆN GIAO NGUYÊN KIỆN, HƯ VỠ K ĐỀN"
type input "260.000"
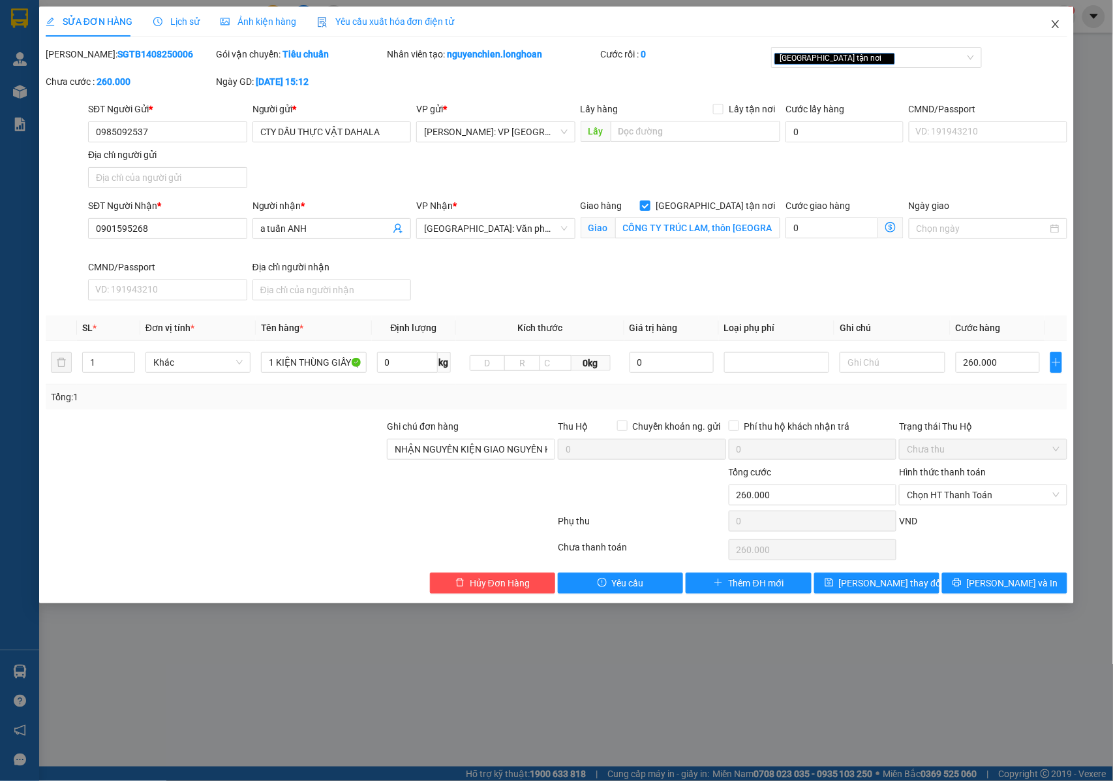
click at [1059, 25] on icon "close" at bounding box center [1056, 24] width 10 height 10
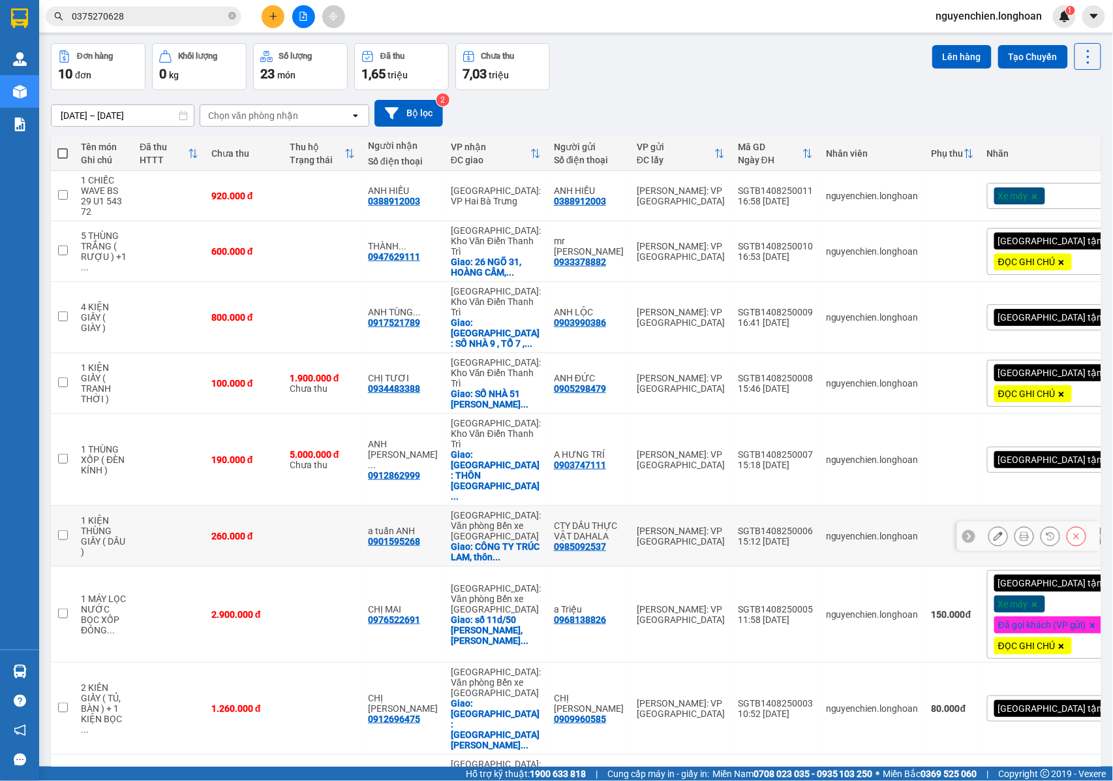
scroll to position [87, 0]
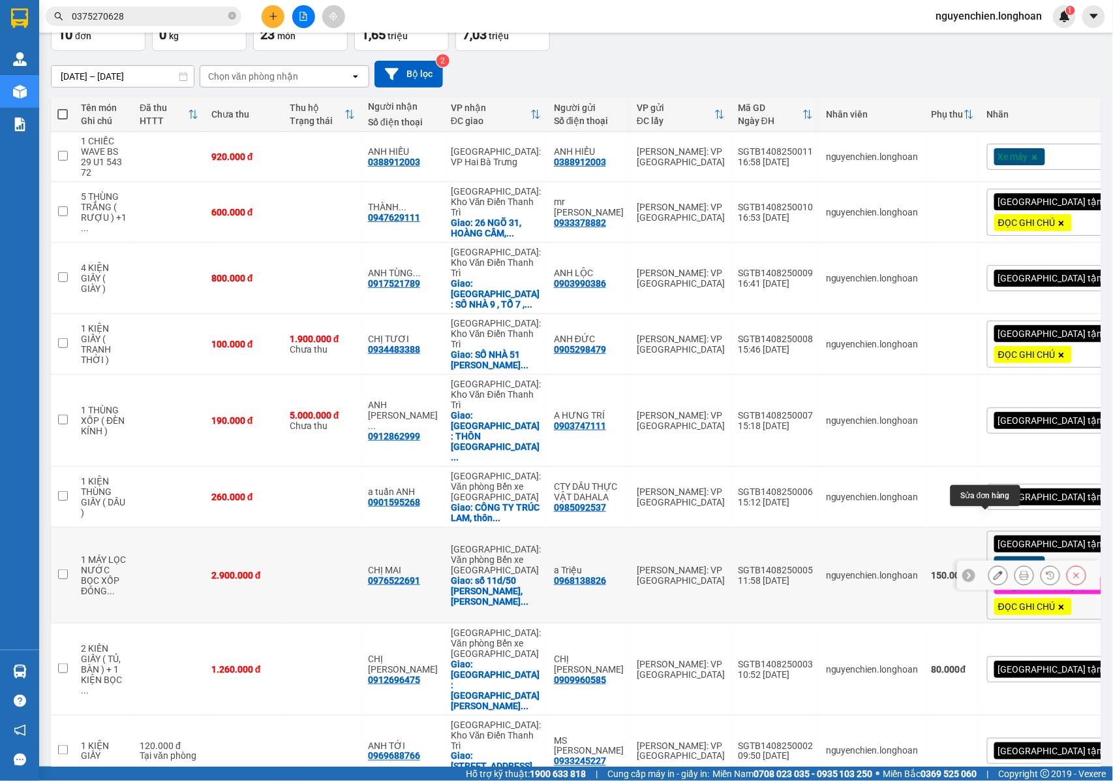
click at [994, 570] on icon at bounding box center [998, 574] width 9 height 9
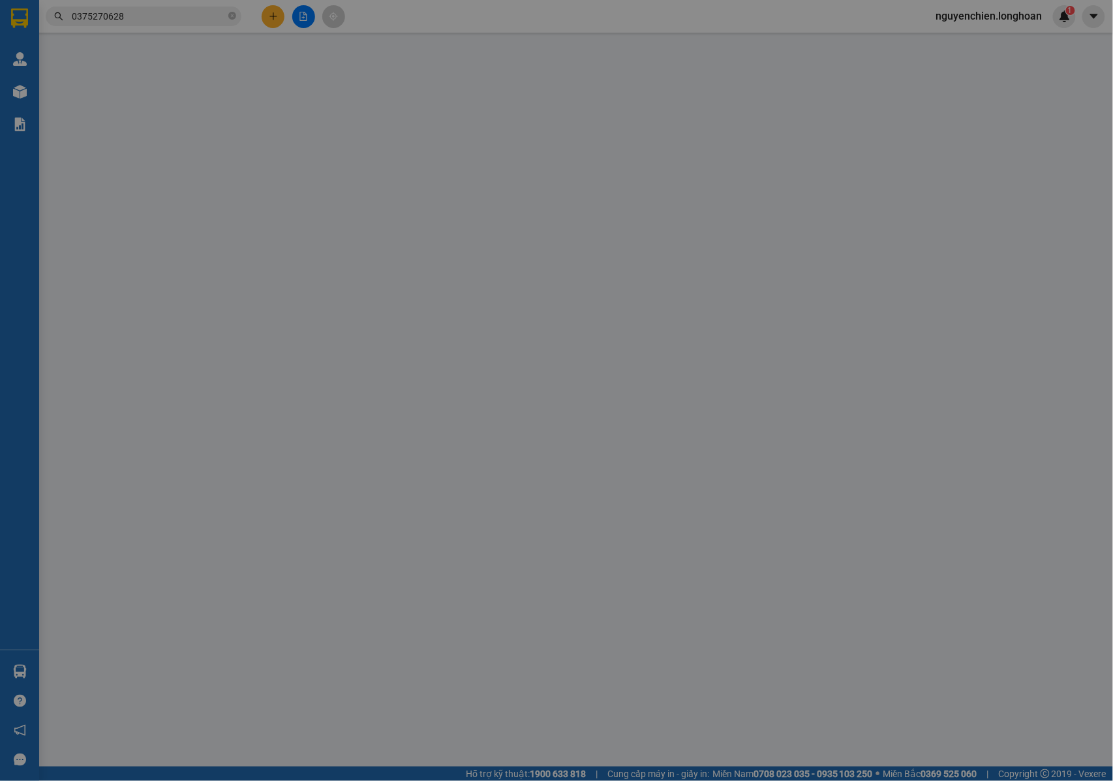
type input "0968138826"
type input "a Triệu"
type input "0976522691"
type input "CHỊ MAI"
checkbox input "true"
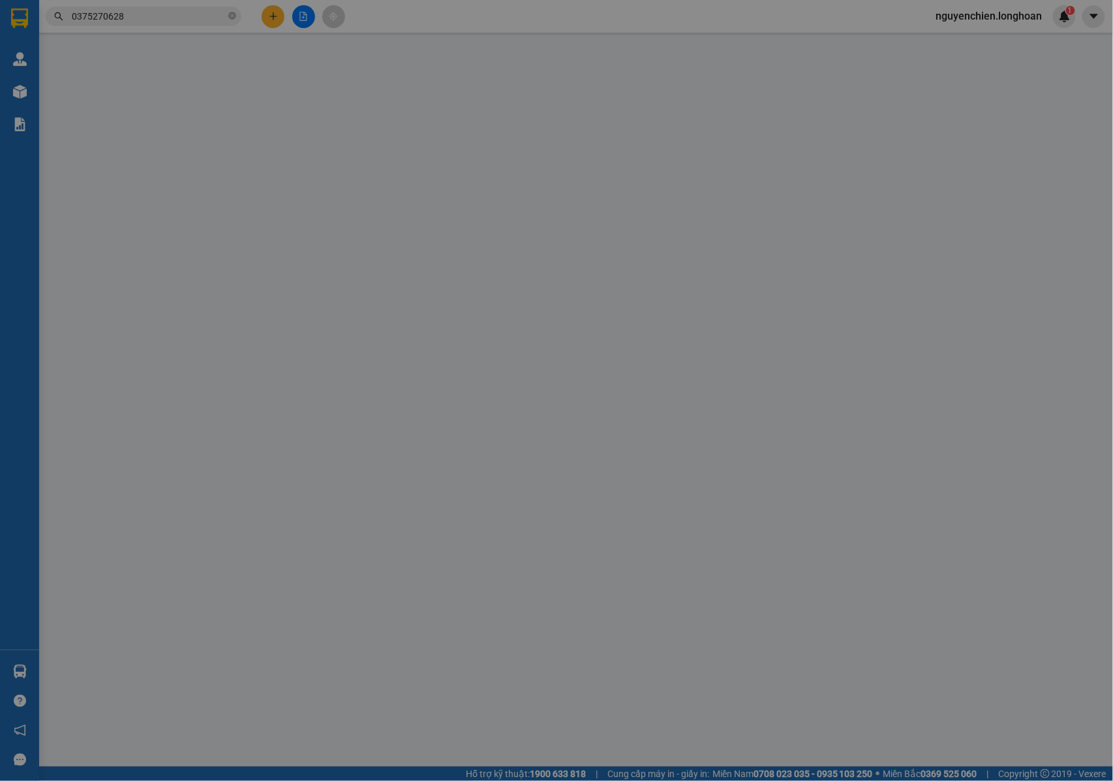
type input "số 11d/50 phương liu, p đông hải 1 , hải an, hải phòng"
type input "CHÌA KHÓA QUÂN TAY LÁI + GIẤY TỜ XE KHÁCH GIỮ ( 2 GƯƠNG THEO XE ) + NHẬN NGUYÊN…"
type input "2.900.000"
type input "150.000"
type input "2.900.000"
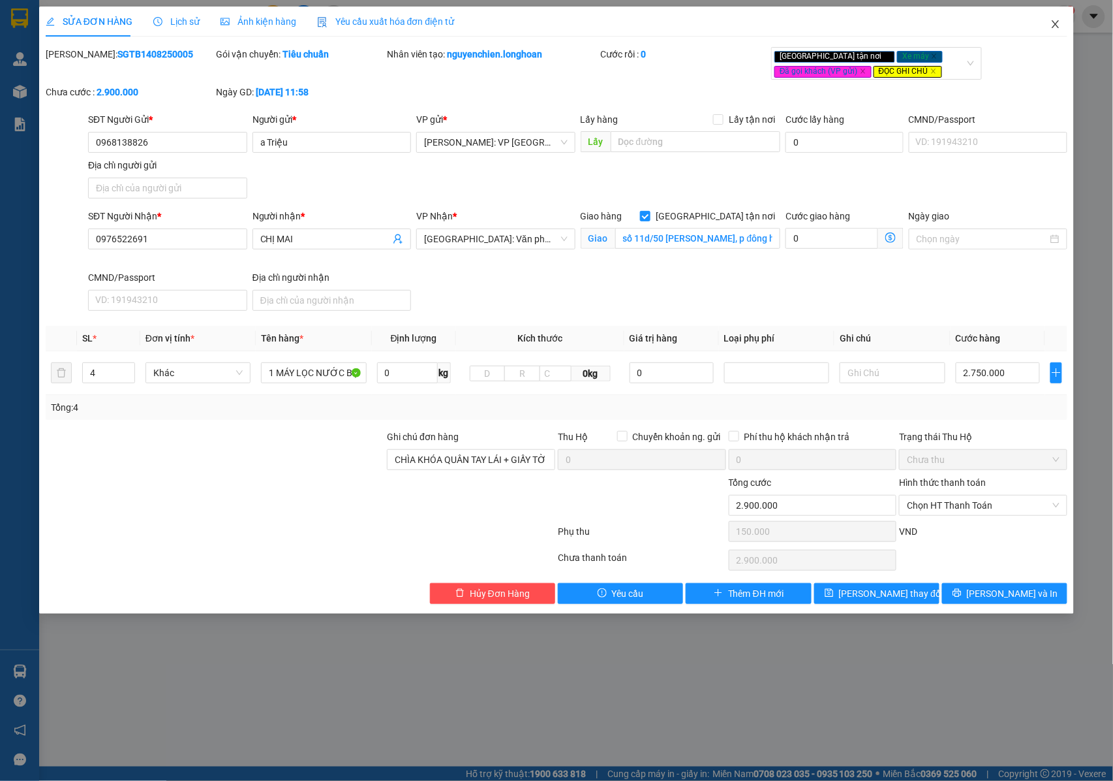
click at [1051, 17] on span "Close" at bounding box center [1056, 25] width 37 height 37
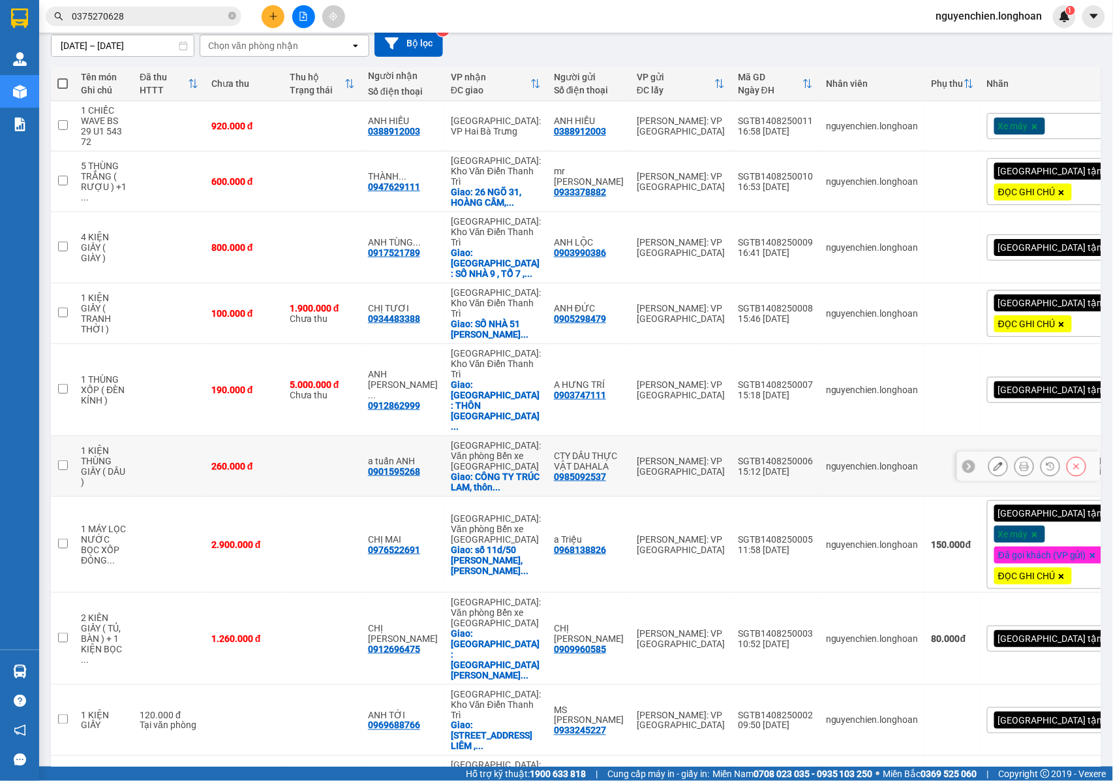
scroll to position [129, 0]
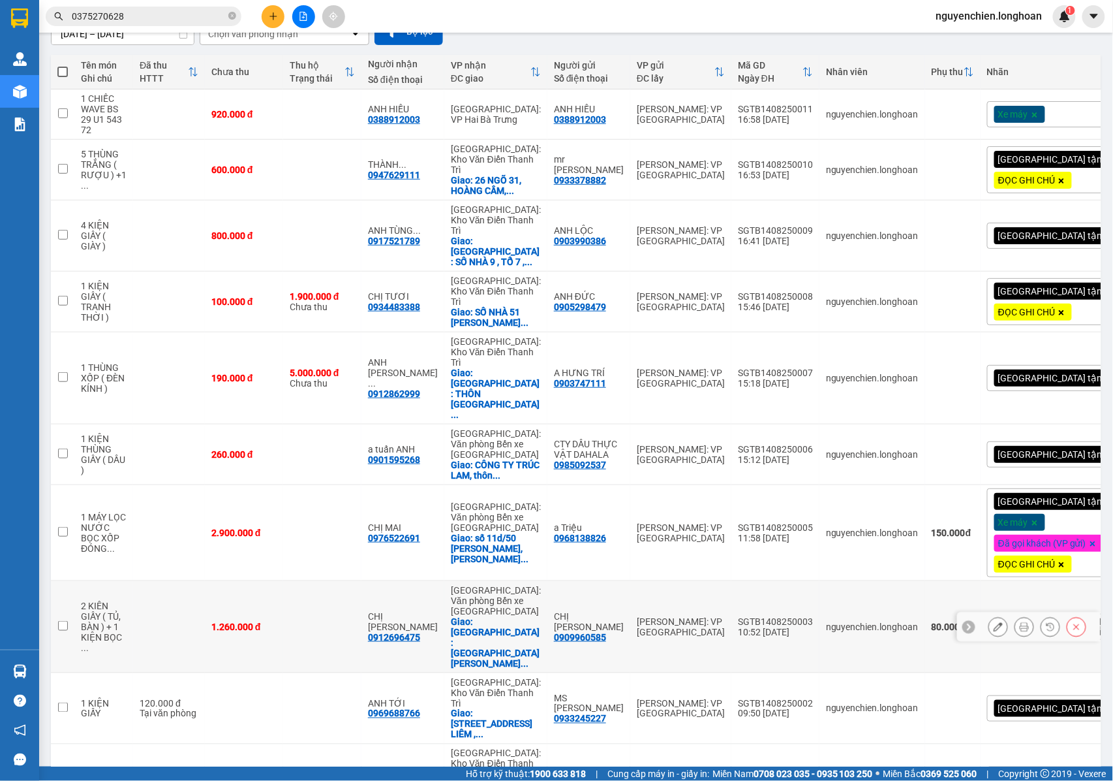
click at [431, 611] on div "CHỊ HẢI NGỌC 0912696475" at bounding box center [403, 626] width 70 height 31
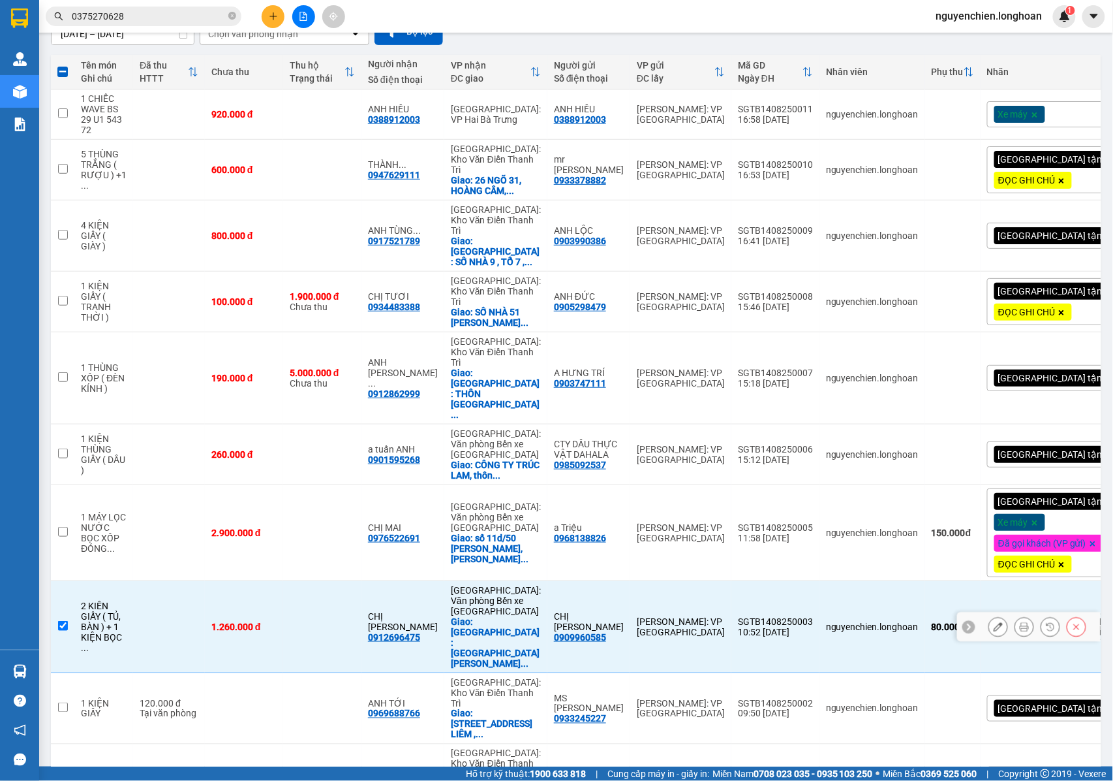
click at [58, 621] on input "checkbox" at bounding box center [63, 626] width 10 height 10
checkbox input "false"
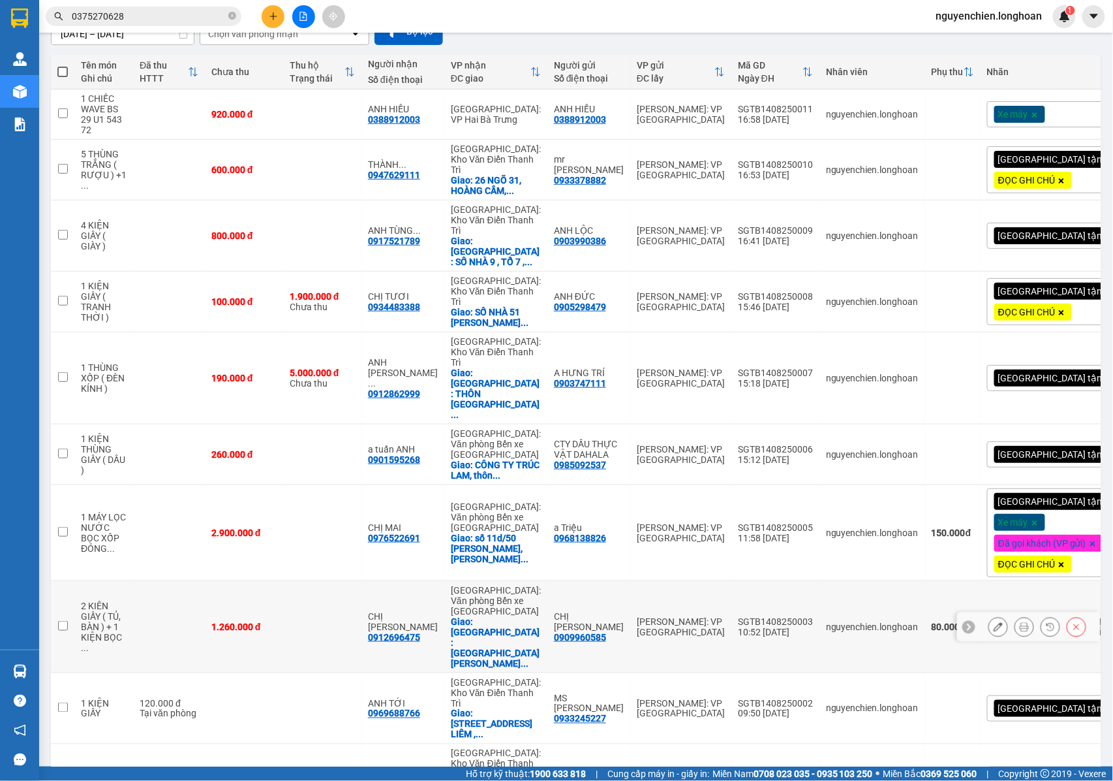
click at [994, 622] on icon at bounding box center [998, 626] width 9 height 9
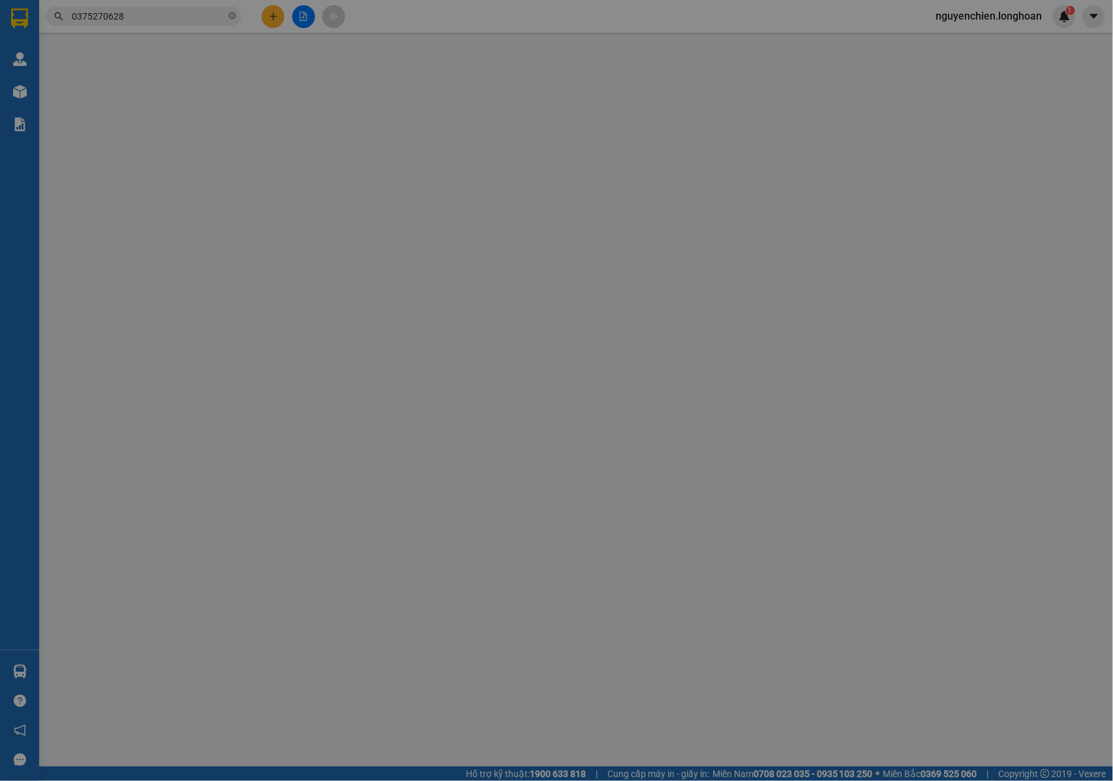
type input "0909960585"
type input "CHỊ [PERSON_NAME]"
type input "0912696475"
type input "CHỊ [PERSON_NAME]"
checkbox input "true"
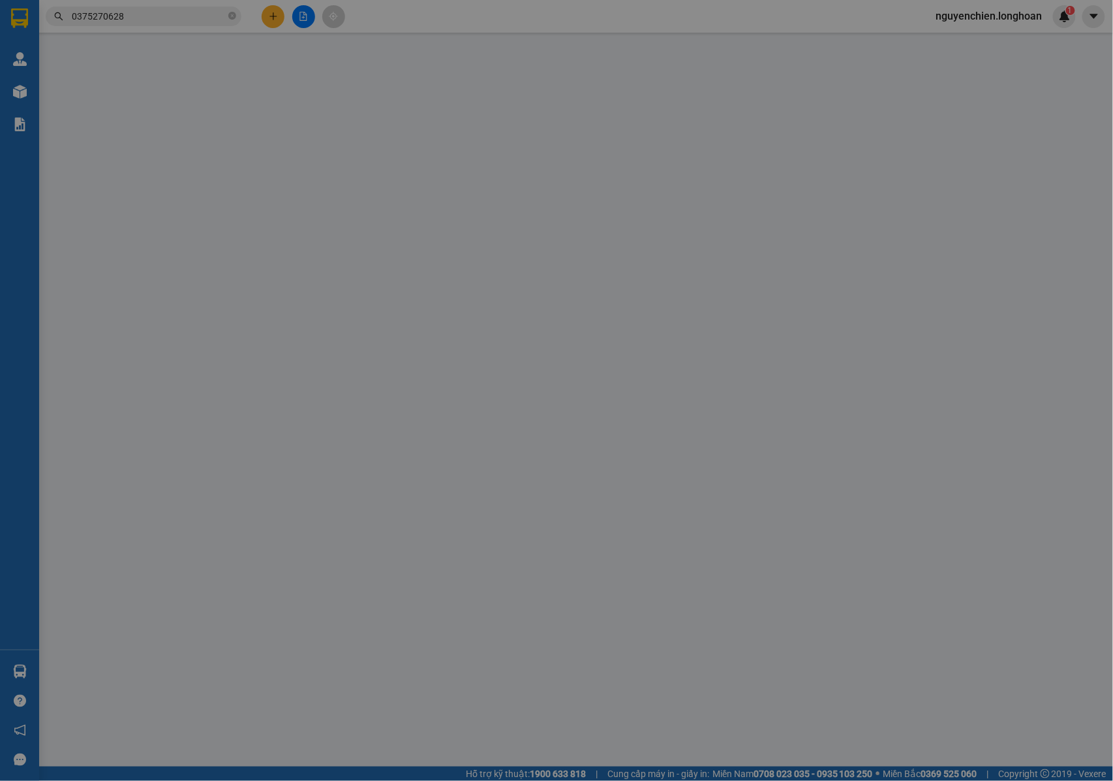
type input "QUẢNG NINH : Trường Lê Thánh Tông - số 1 Điện Biên Phủ phường Hạ Long tỉnh Quản…"
type input "NHẬN NGUYÊN KIỆN GIAO NGUYÊN KIỆN, HƯ VỠ K ĐỀN"
type input "1.260.000"
type input "80.000"
type input "1.260.000"
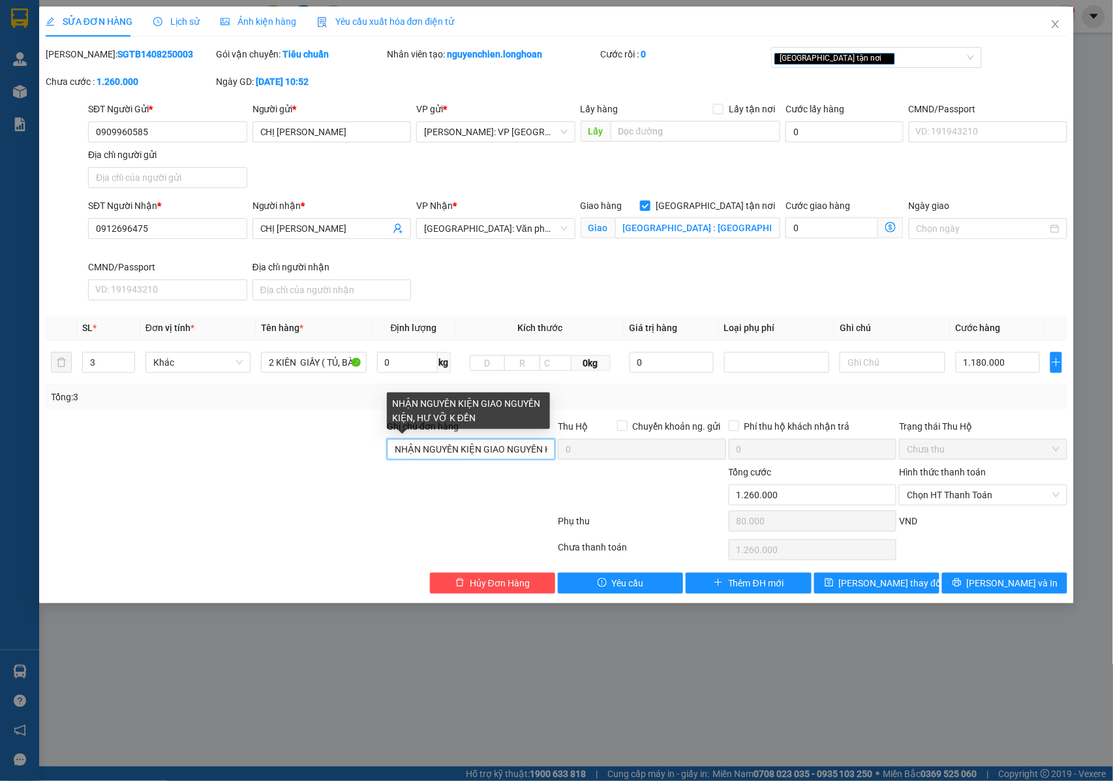
click at [518, 449] on input "NHẬN NGUYÊN KIỆN GIAO NGUYÊN KIỆN, HƯ VỠ K ĐỀN" at bounding box center [471, 449] width 168 height 21
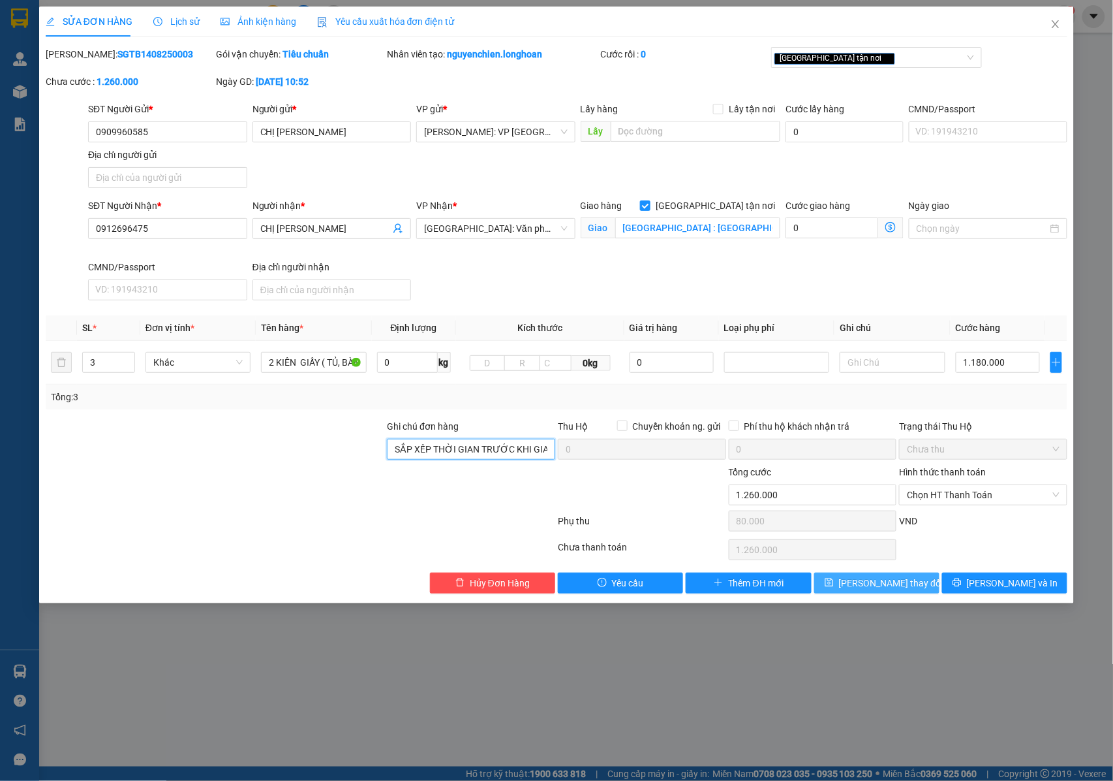
type input "NHẬN NGUYÊN KIỆN GIAO NGUYÊN KIỆN, HƯ VỠ K ĐỀN + GỌI KHÁCH SẮP XẾP THỜI GIAN TR…"
click at [903, 587] on span "[PERSON_NAME] thay đổi" at bounding box center [891, 583] width 104 height 14
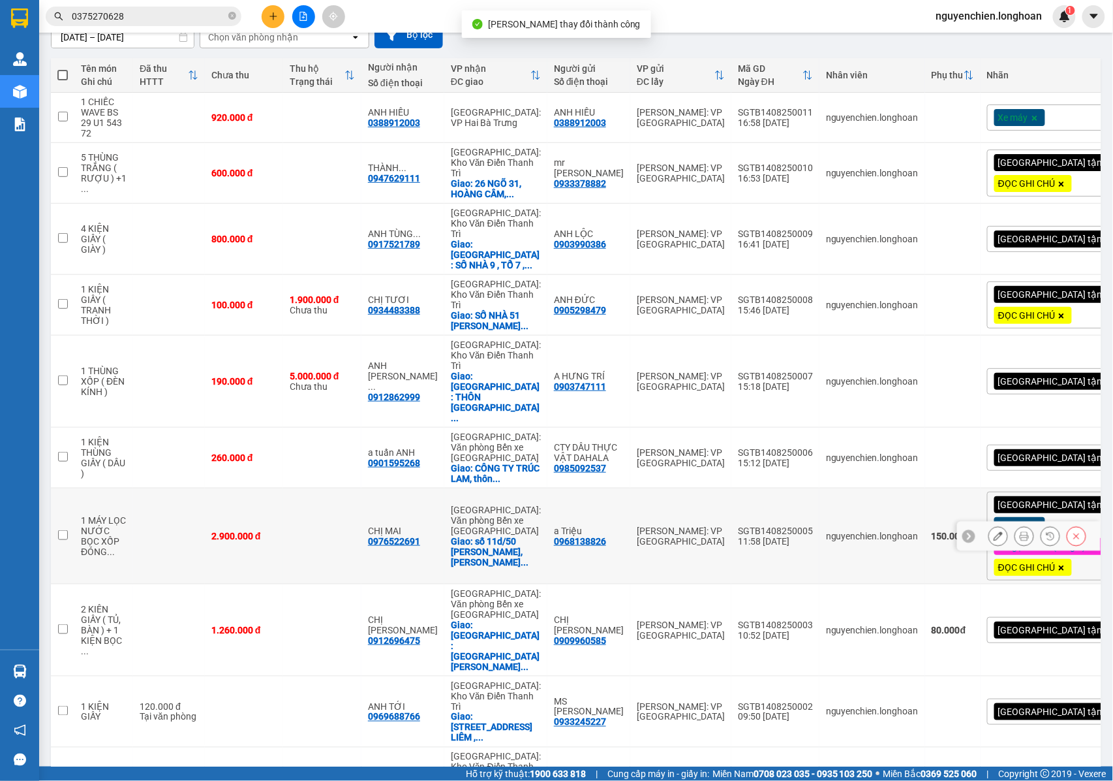
scroll to position [129, 0]
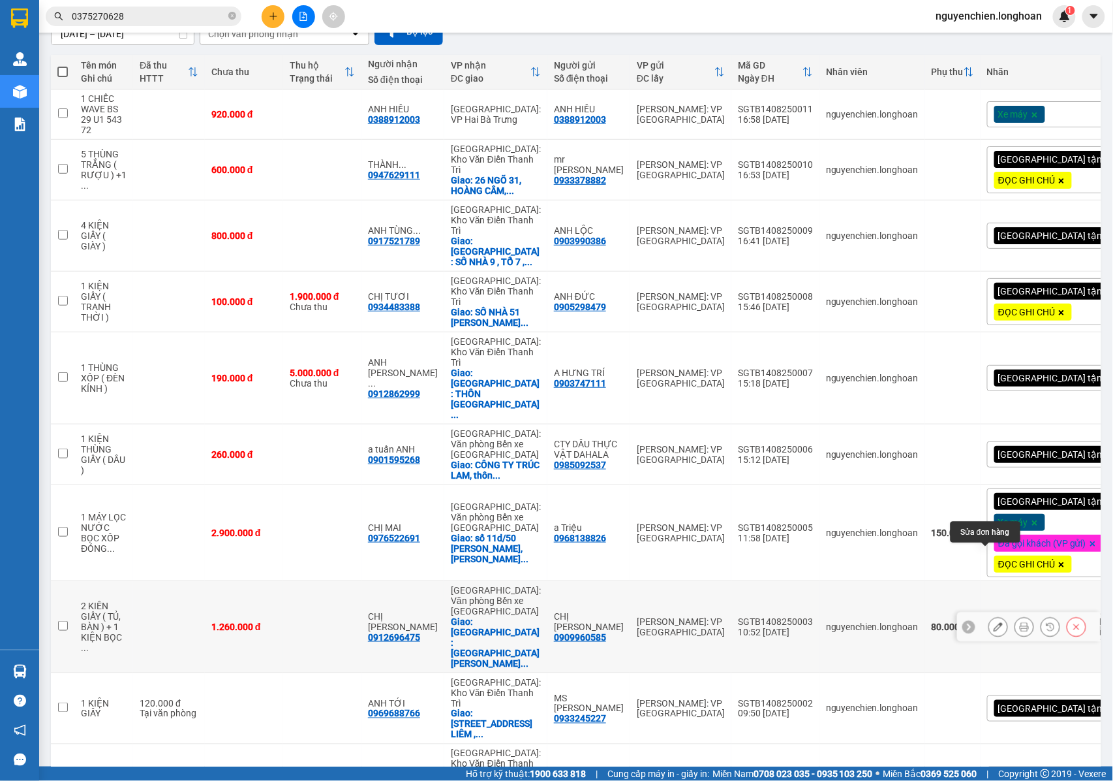
click at [994, 622] on icon at bounding box center [998, 626] width 9 height 9
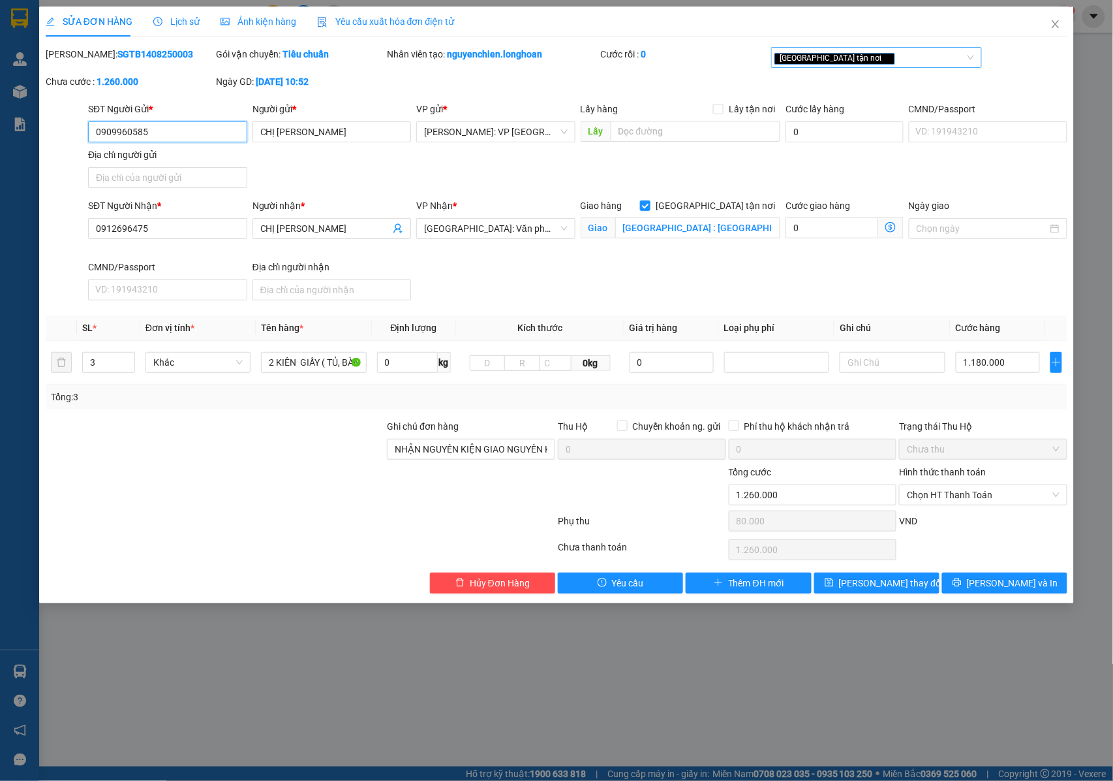
click at [854, 61] on div "[GEOGRAPHIC_DATA] tận nơi" at bounding box center [870, 58] width 191 height 16
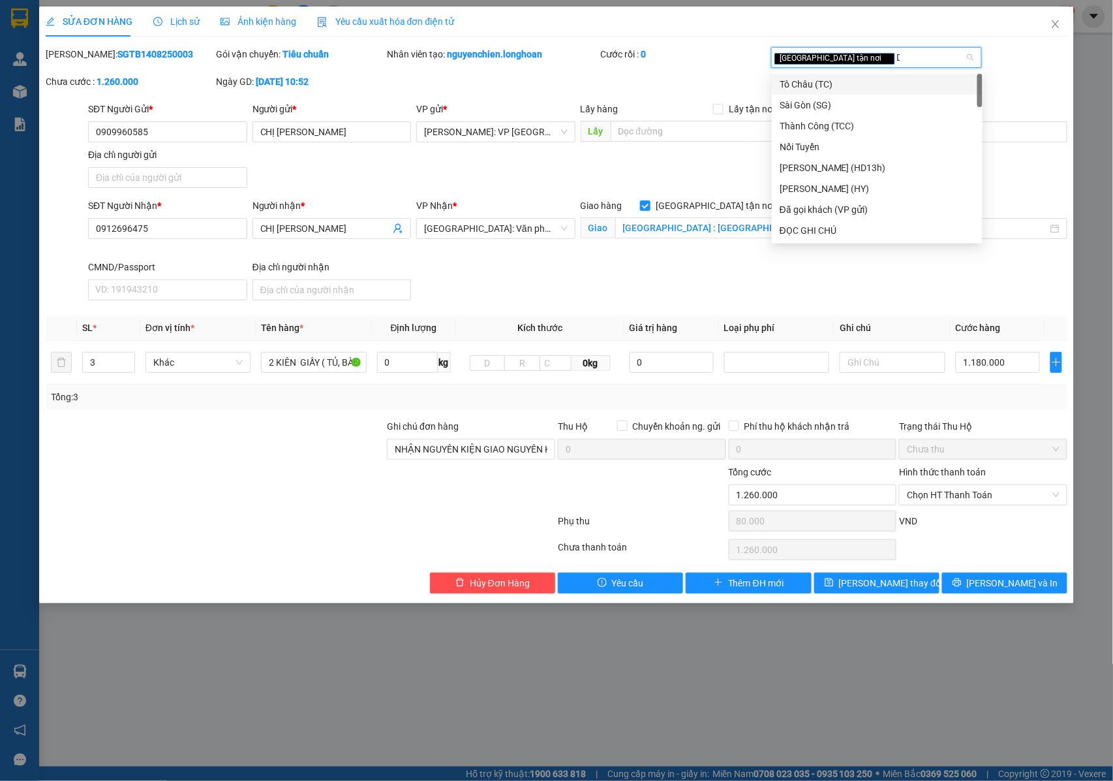
type input "D"
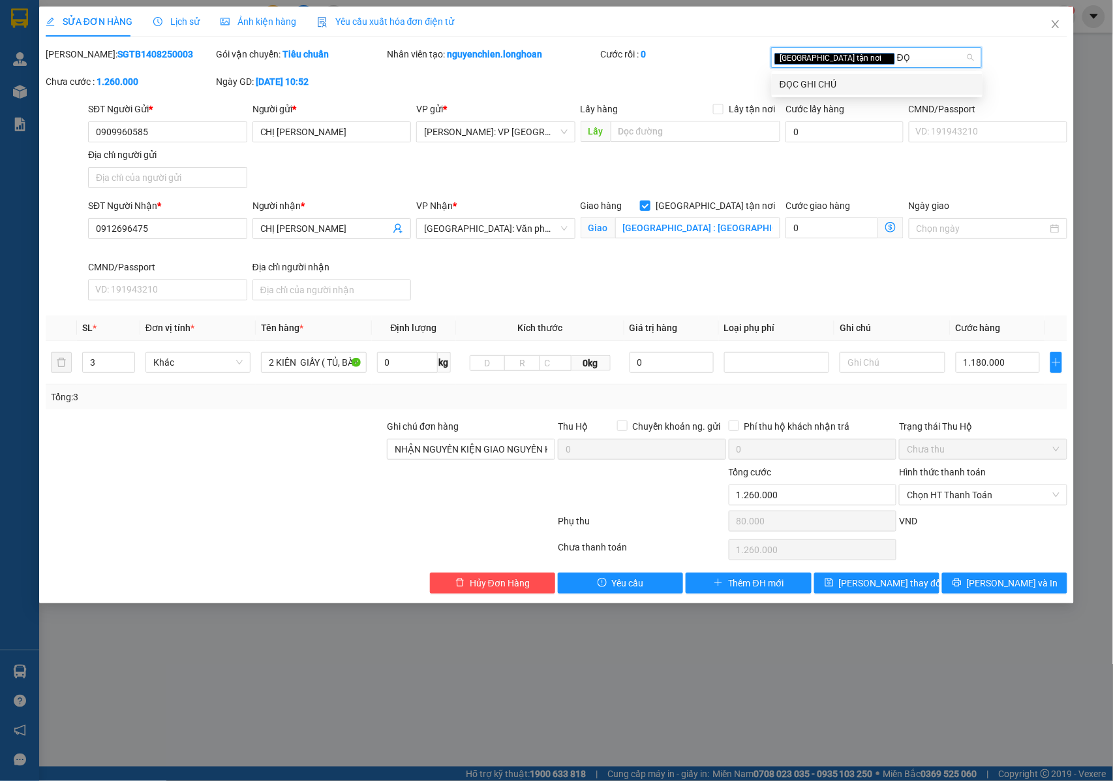
type input "ĐỌC"
click at [843, 81] on div "ĐỌC GHI CHÚ" at bounding box center [877, 84] width 195 height 14
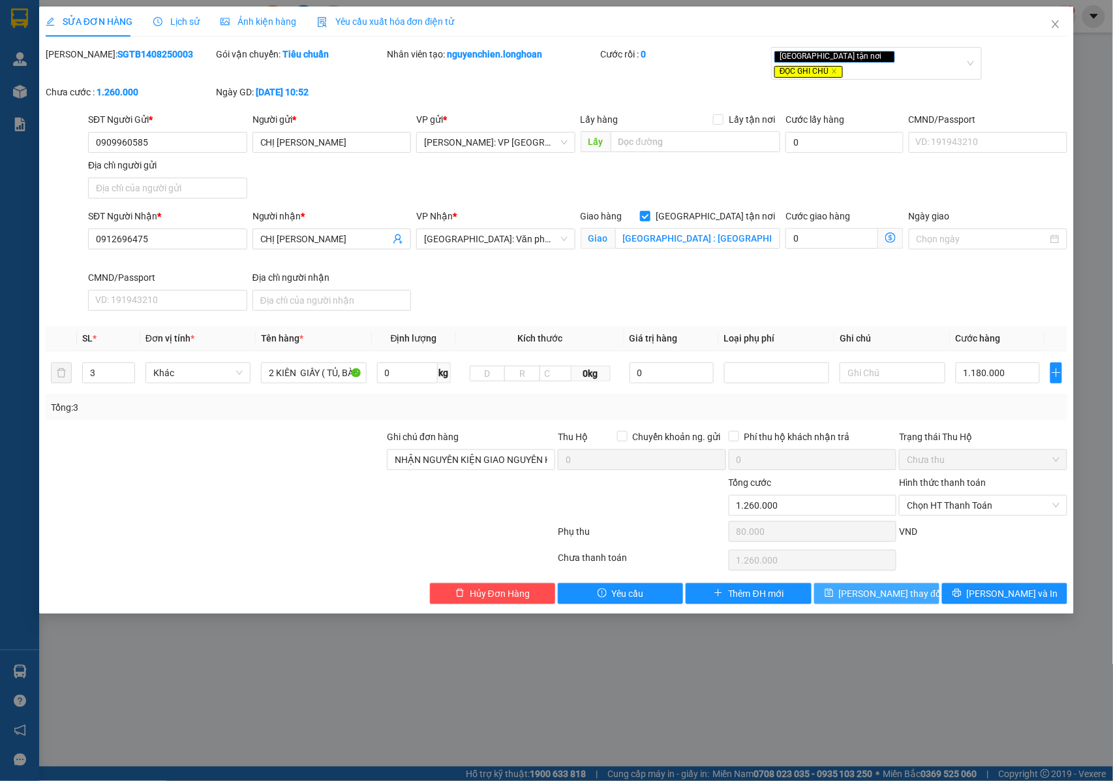
click at [878, 586] on span "[PERSON_NAME] thay đổi" at bounding box center [891, 593] width 104 height 14
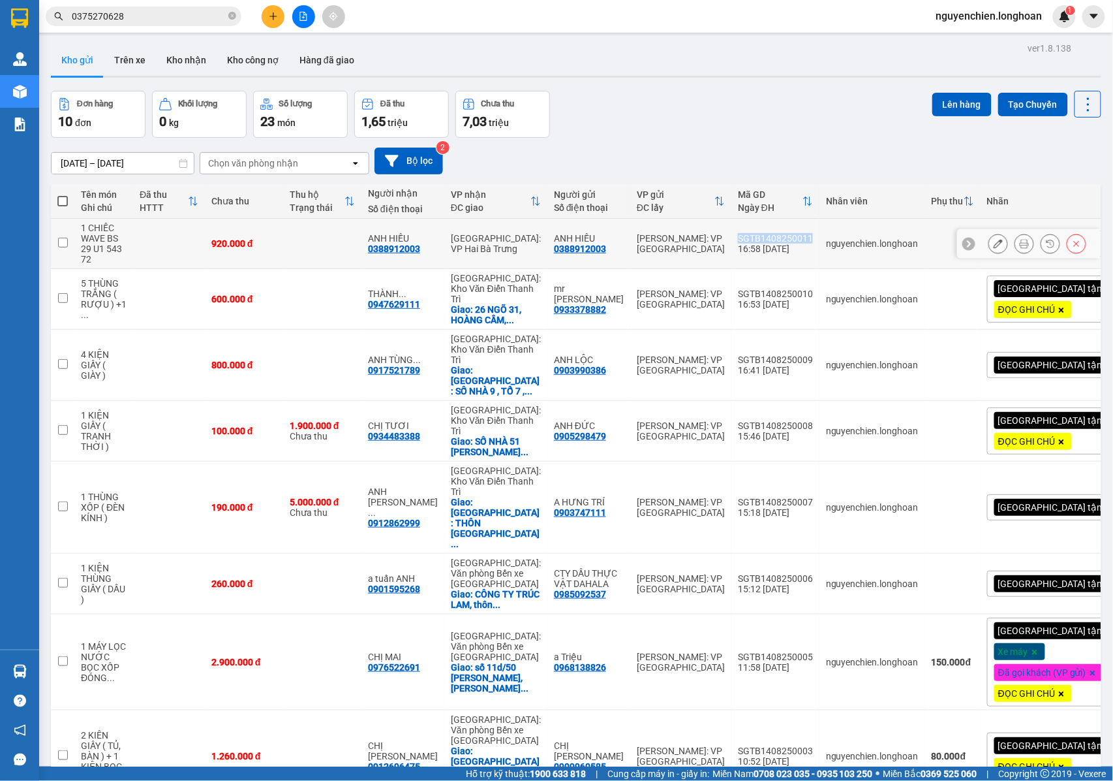
drag, startPoint x: 792, startPoint y: 239, endPoint x: 721, endPoint y: 238, distance: 70.5
click at [732, 238] on td "SGTB1408250011 16:58 14/08" at bounding box center [776, 244] width 88 height 50
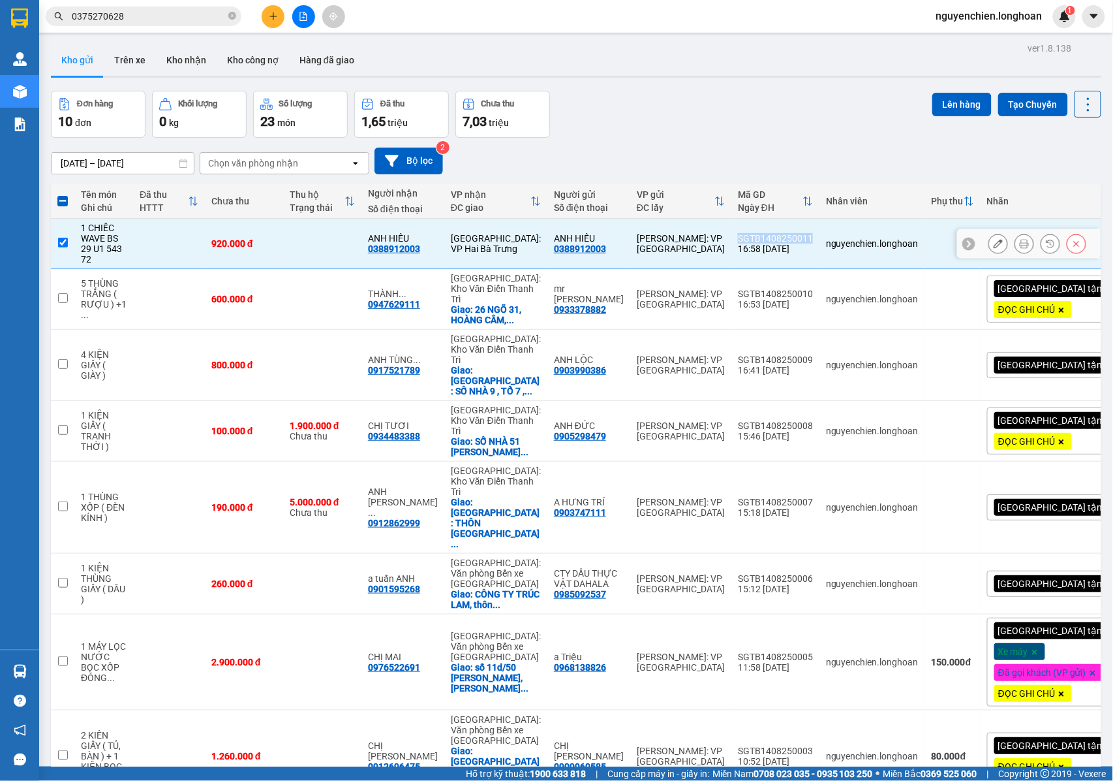
copy div "SGTB1408250011"
click at [63, 246] on input "checkbox" at bounding box center [63, 243] width 10 height 10
checkbox input "false"
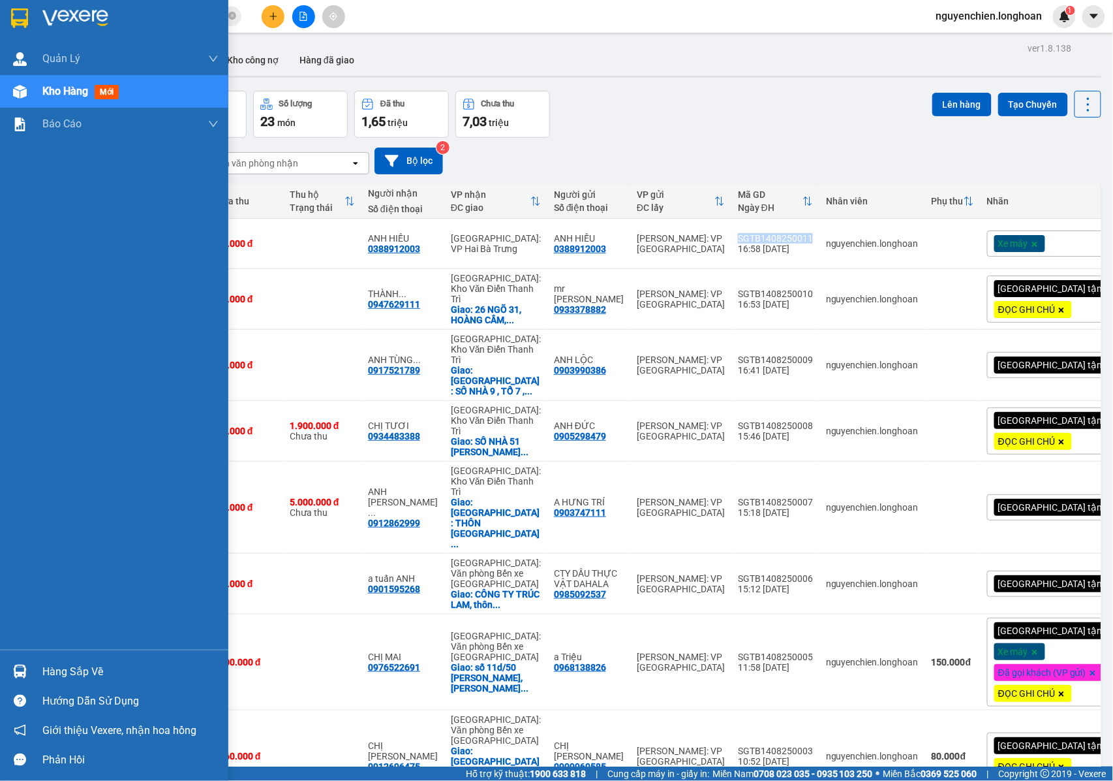
click at [21, 93] on img at bounding box center [20, 92] width 14 height 14
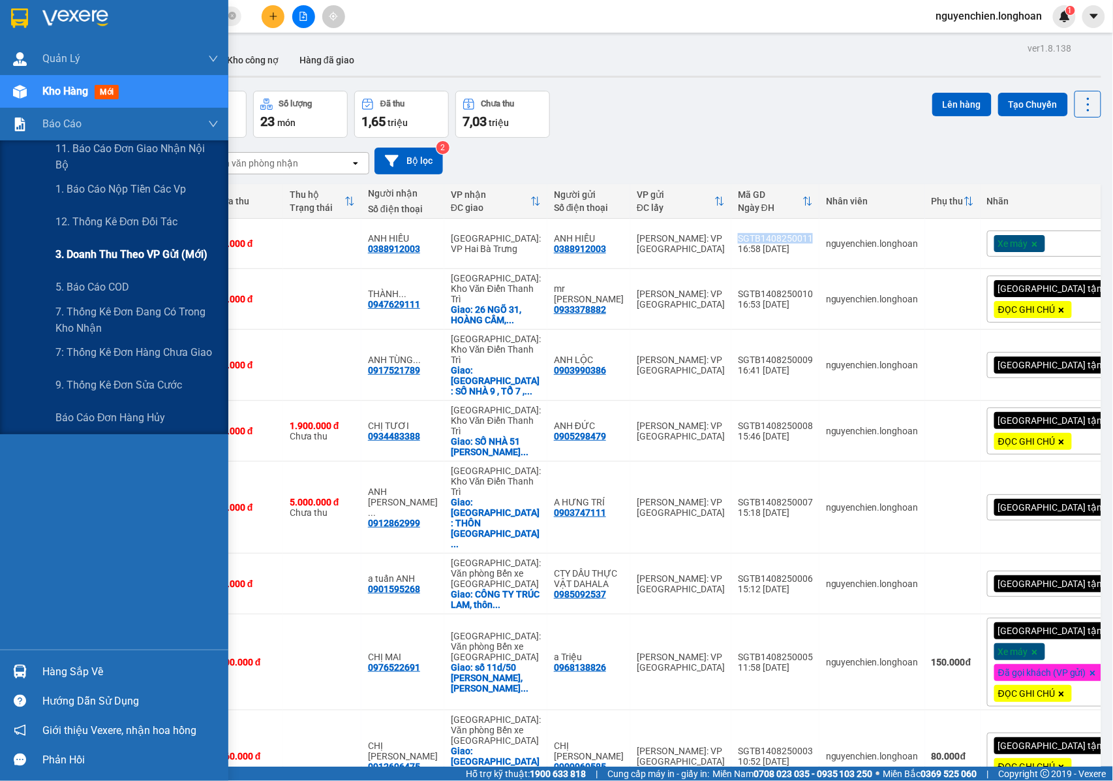
drag, startPoint x: 89, startPoint y: 257, endPoint x: 176, endPoint y: 241, distance: 88.3
click at [90, 257] on span "3. Doanh Thu theo VP Gửi (mới)" at bounding box center [131, 254] width 152 height 16
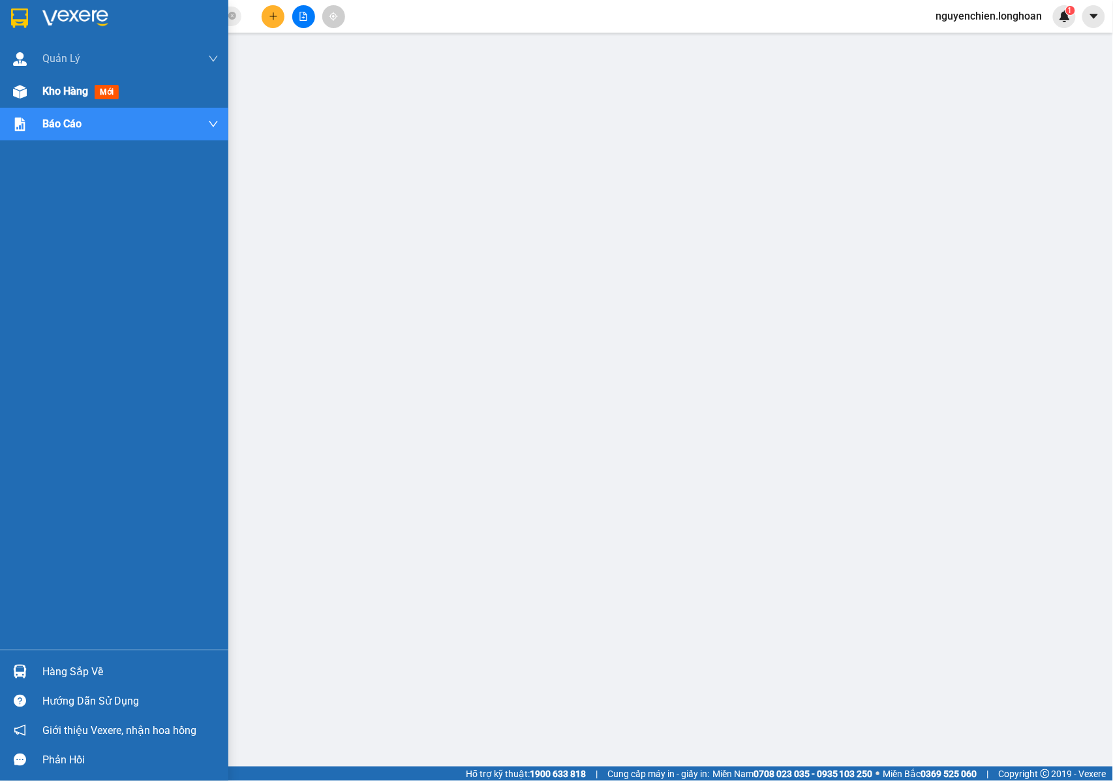
click at [17, 91] on img at bounding box center [20, 92] width 14 height 14
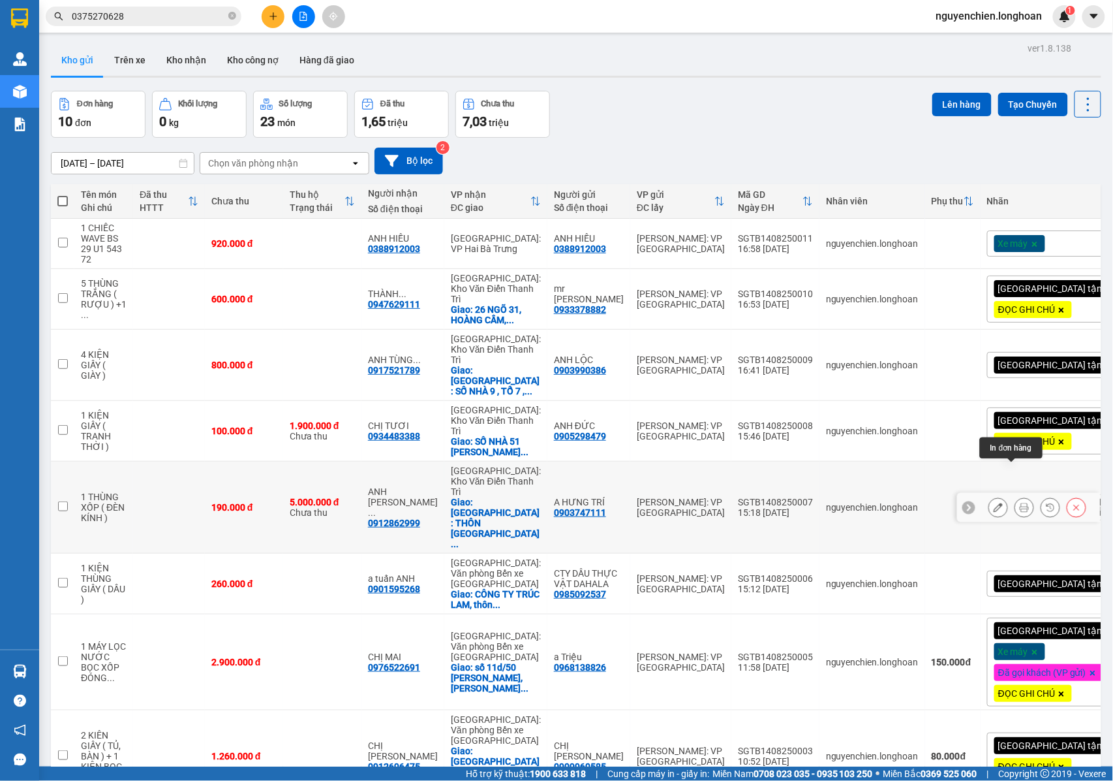
click at [1020, 503] on icon at bounding box center [1024, 507] width 9 height 9
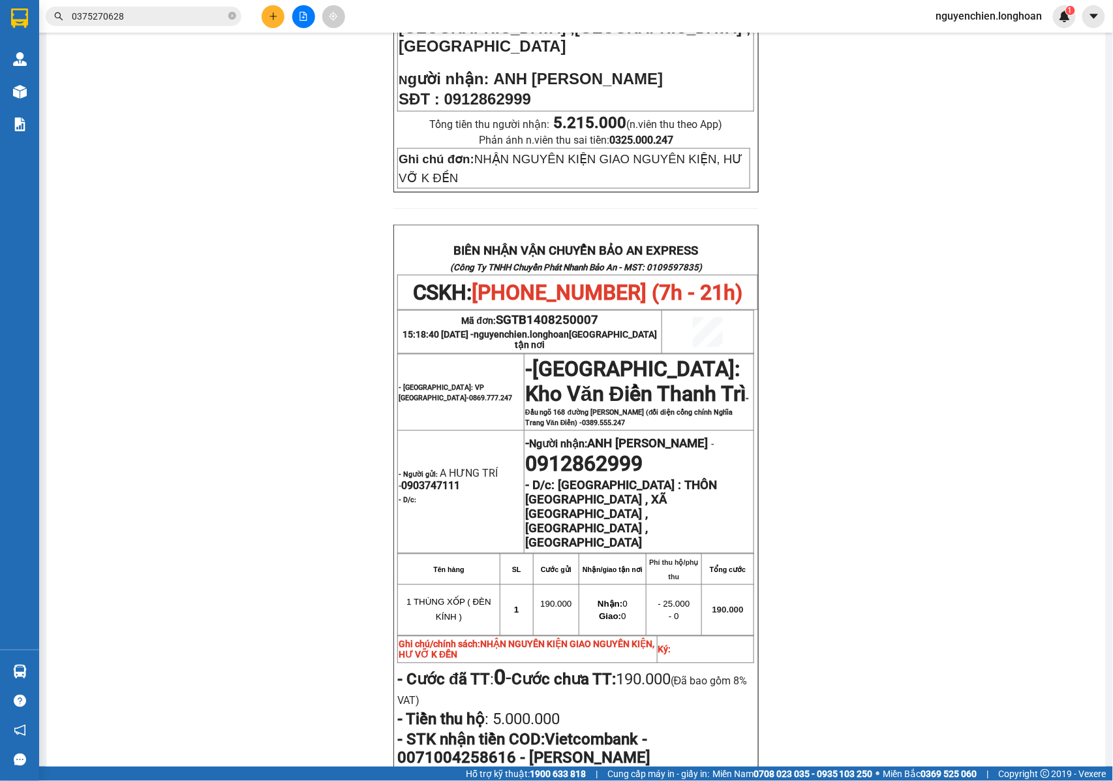
scroll to position [609, 0]
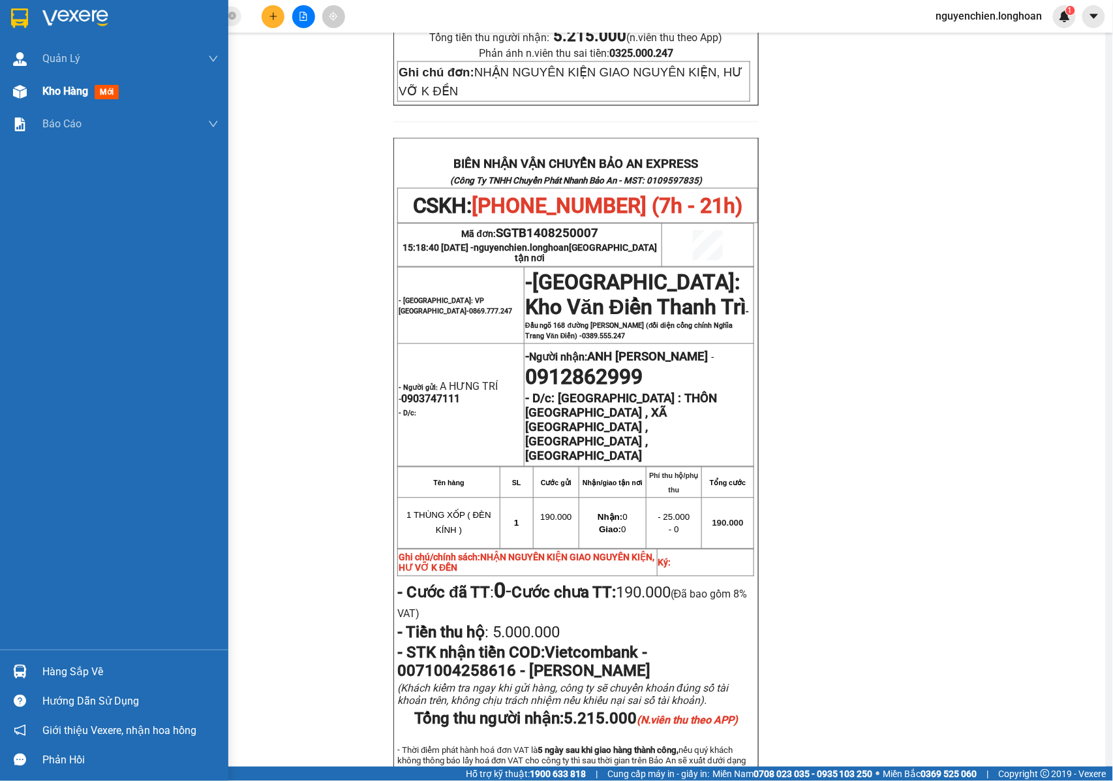
click at [26, 87] on img at bounding box center [20, 92] width 14 height 14
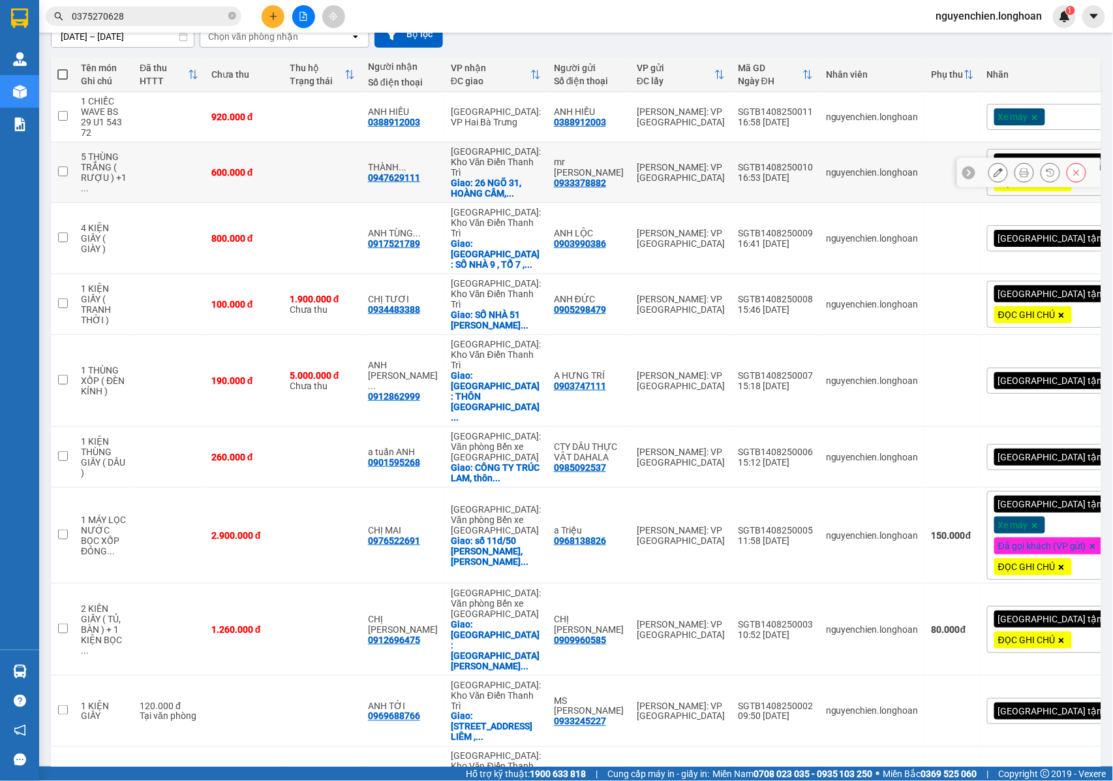
scroll to position [129, 0]
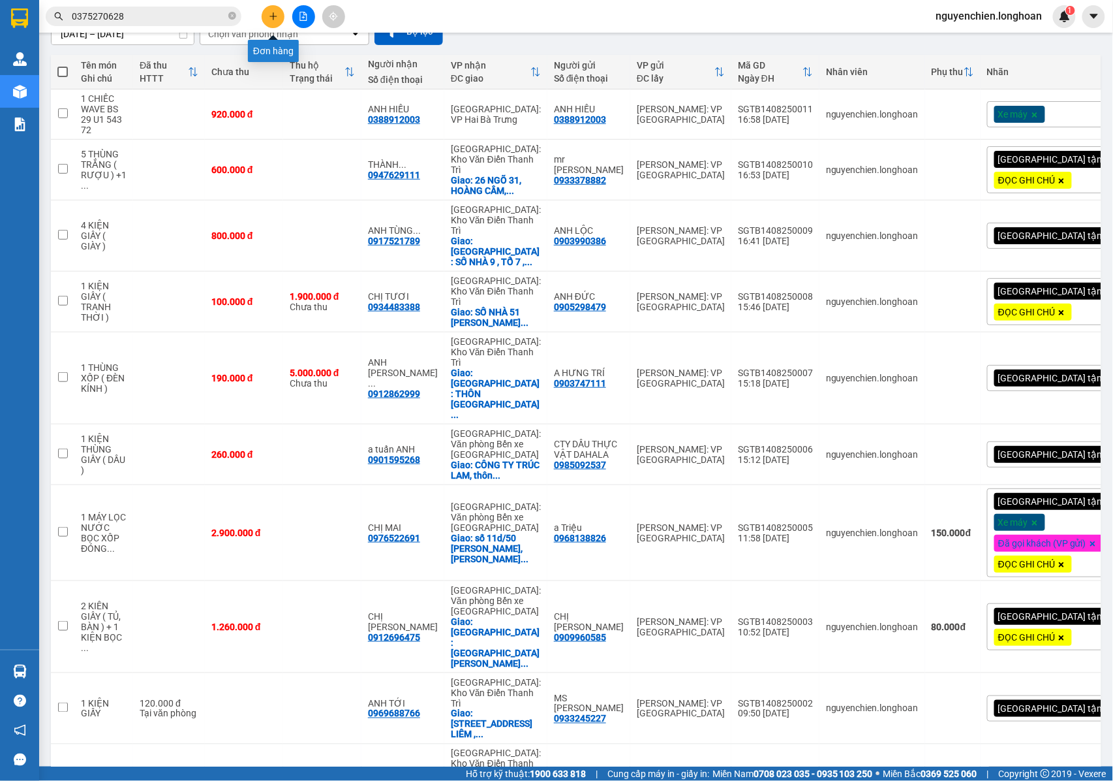
click at [277, 16] on icon "plus" at bounding box center [273, 16] width 9 height 9
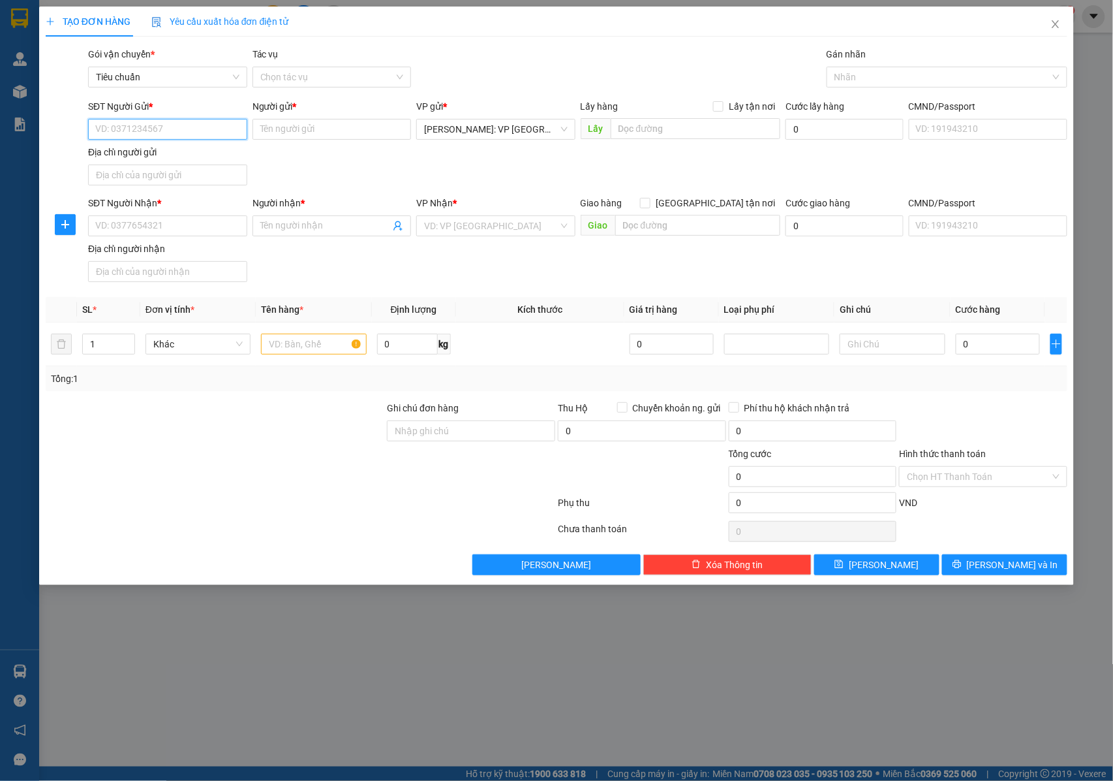
click at [171, 137] on input "SĐT Người Gửi *" at bounding box center [167, 129] width 159 height 21
click at [170, 137] on input "0767760509" at bounding box center [167, 129] width 159 height 21
type input "0767760509"
click at [342, 136] on input "Người gửi *" at bounding box center [332, 129] width 159 height 21
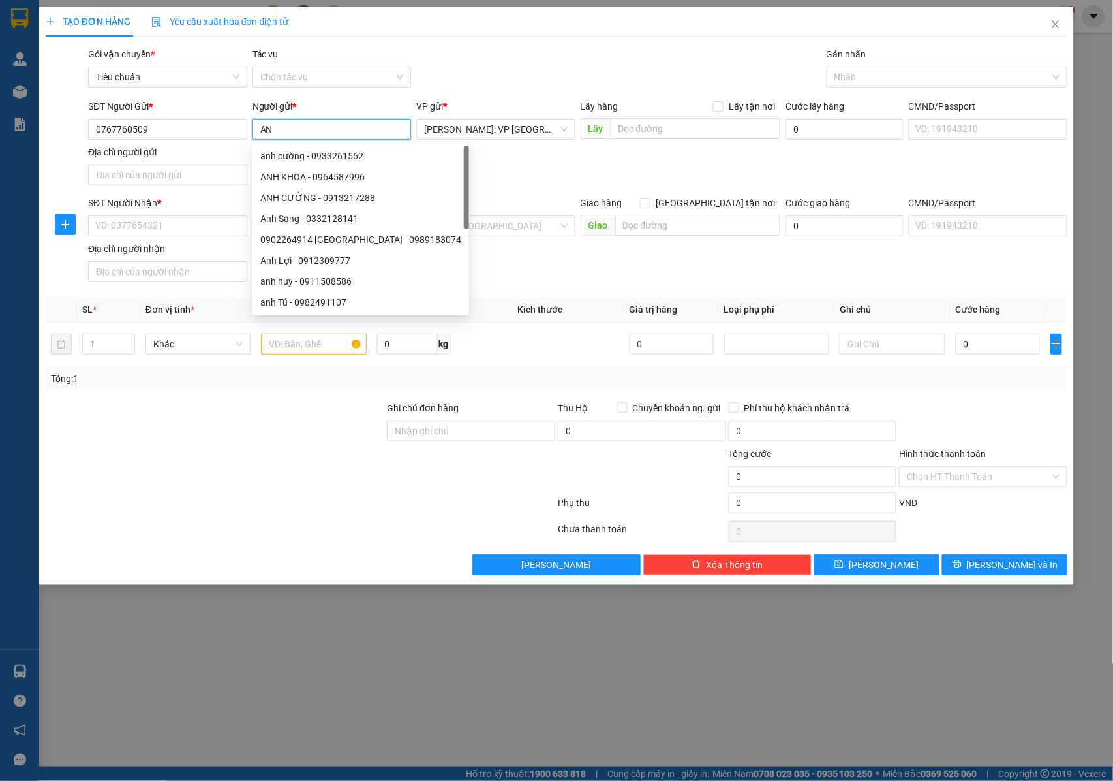
type input "A"
type input "THANH"
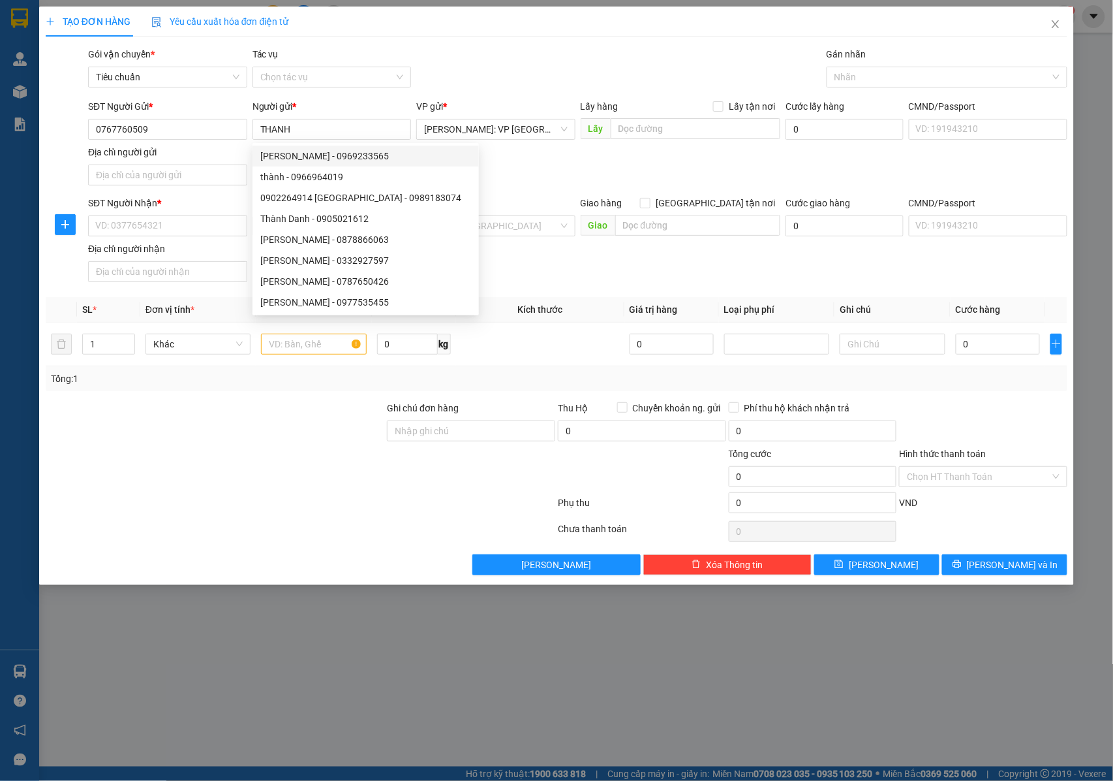
click at [529, 170] on div "SĐT Người Gửi * 0767760509 Người gửi * THANH VP gửi * Hồ Chí Minh: VP Quận Tân …" at bounding box center [577, 144] width 985 height 91
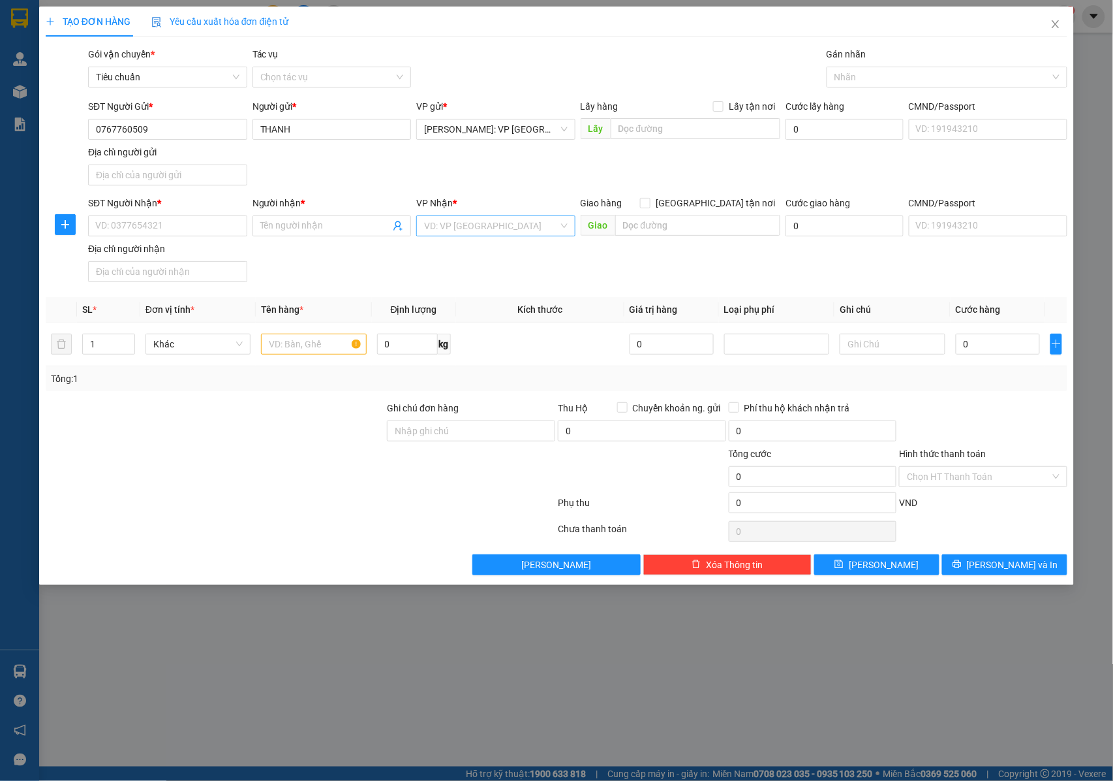
click at [512, 232] on input "search" at bounding box center [491, 226] width 134 height 20
type input "VP TH"
click at [503, 249] on div "Đà Nẵng : VP Thanh Khê" at bounding box center [513, 253] width 178 height 14
click at [841, 77] on div at bounding box center [940, 77] width 221 height 16
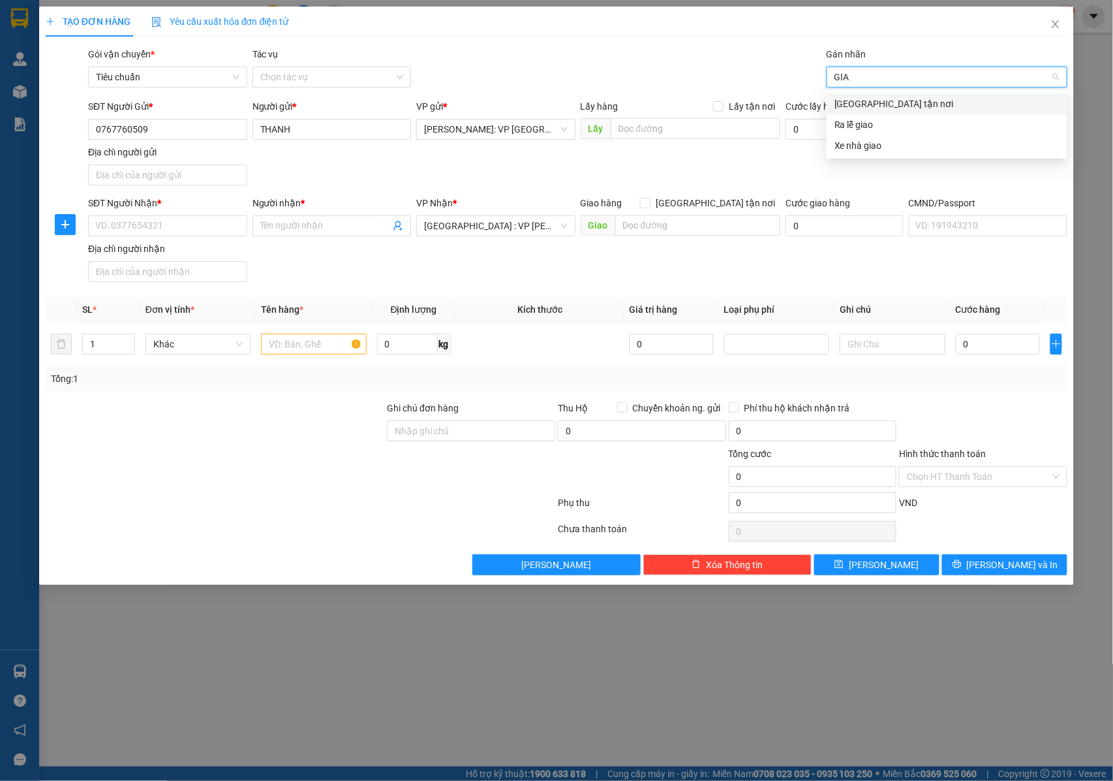
type input "GIAO"
click at [860, 104] on div "[GEOGRAPHIC_DATA] tận nơi" at bounding box center [947, 104] width 225 height 14
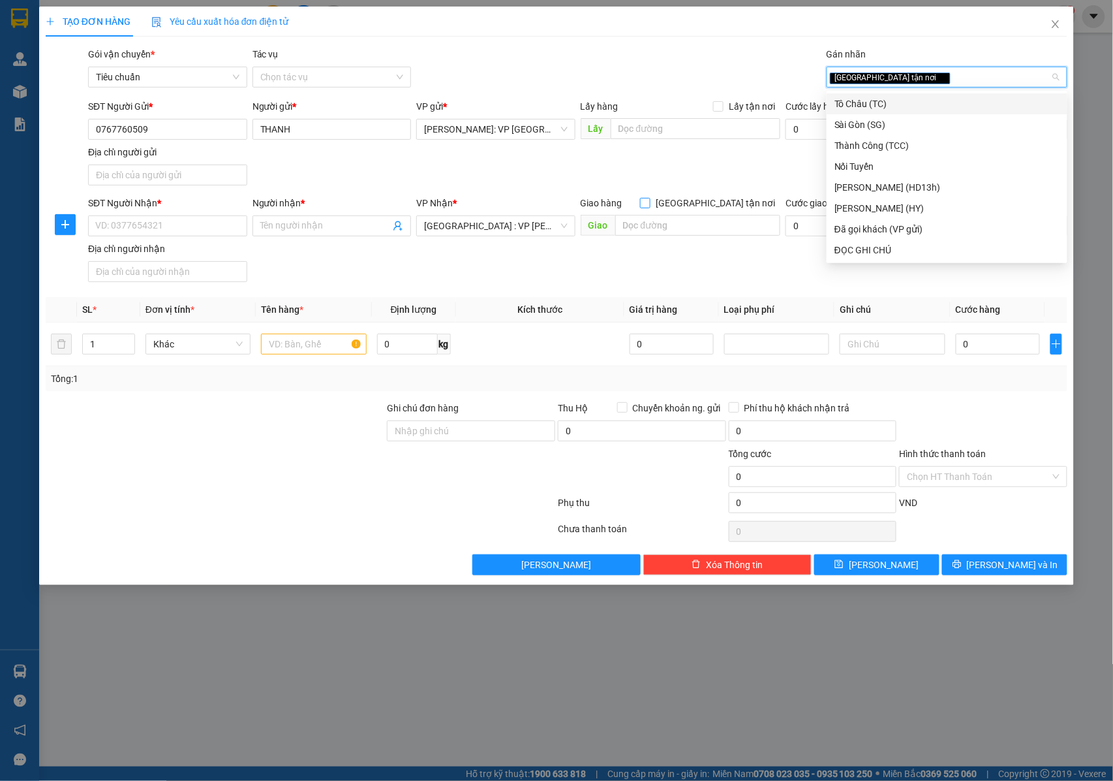
click at [651, 208] on span at bounding box center [645, 203] width 10 height 10
click at [649, 207] on input "[GEOGRAPHIC_DATA] tận nơi" at bounding box center [644, 202] width 9 height 9
checkbox input "true"
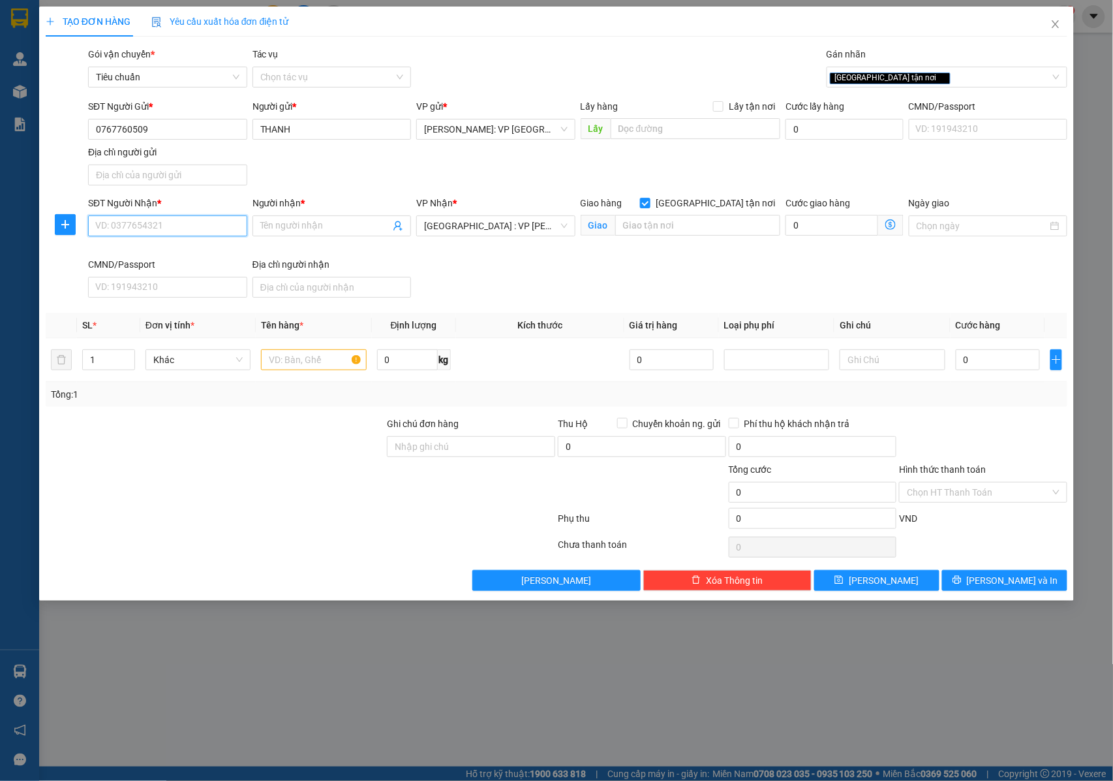
click at [194, 226] on input "SĐT Người Nhận *" at bounding box center [167, 225] width 159 height 21
click at [187, 223] on input "SĐT Người Nhận *" at bounding box center [167, 225] width 159 height 21
type input "0372587411"
click at [311, 228] on input "Người nhận *" at bounding box center [325, 226] width 131 height 14
click at [262, 222] on input "0984331748" at bounding box center [325, 226] width 131 height 14
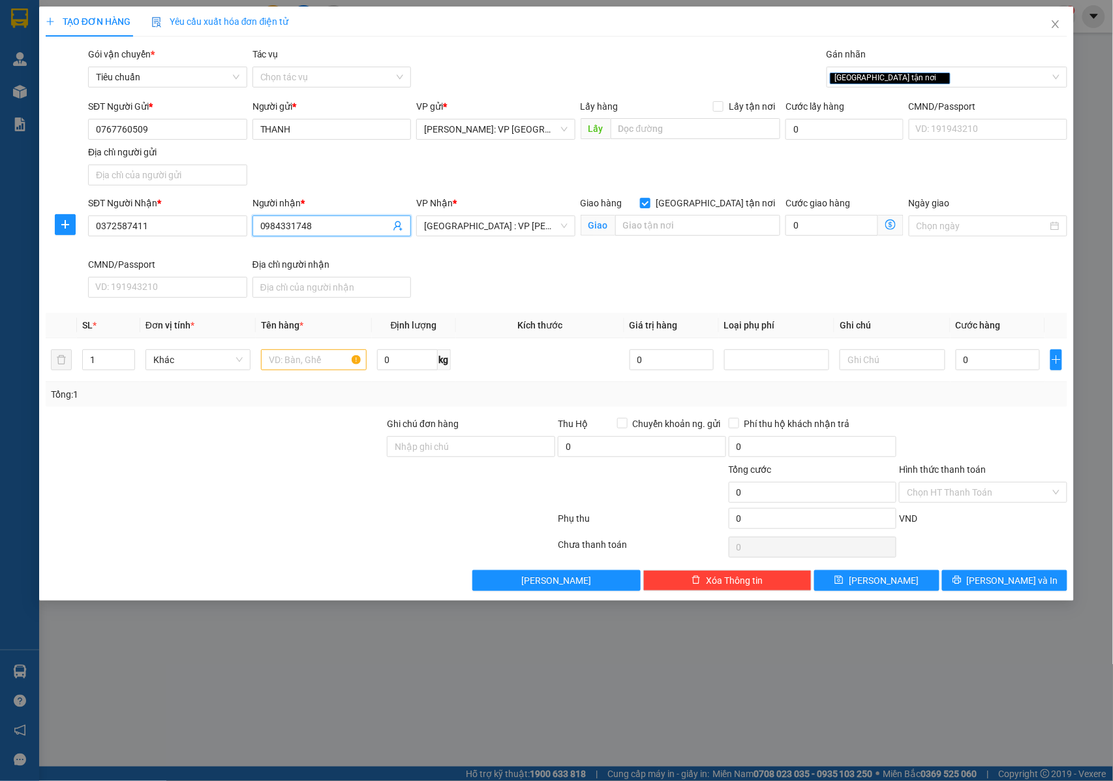
drag, startPoint x: 351, startPoint y: 225, endPoint x: 257, endPoint y: 230, distance: 94.1
click at [257, 230] on span "0984331748" at bounding box center [332, 225] width 159 height 21
click at [261, 228] on input "0984331748" at bounding box center [325, 226] width 131 height 14
type input "CHỊ THANH 0984331748"
click at [640, 219] on input "text" at bounding box center [697, 225] width 165 height 21
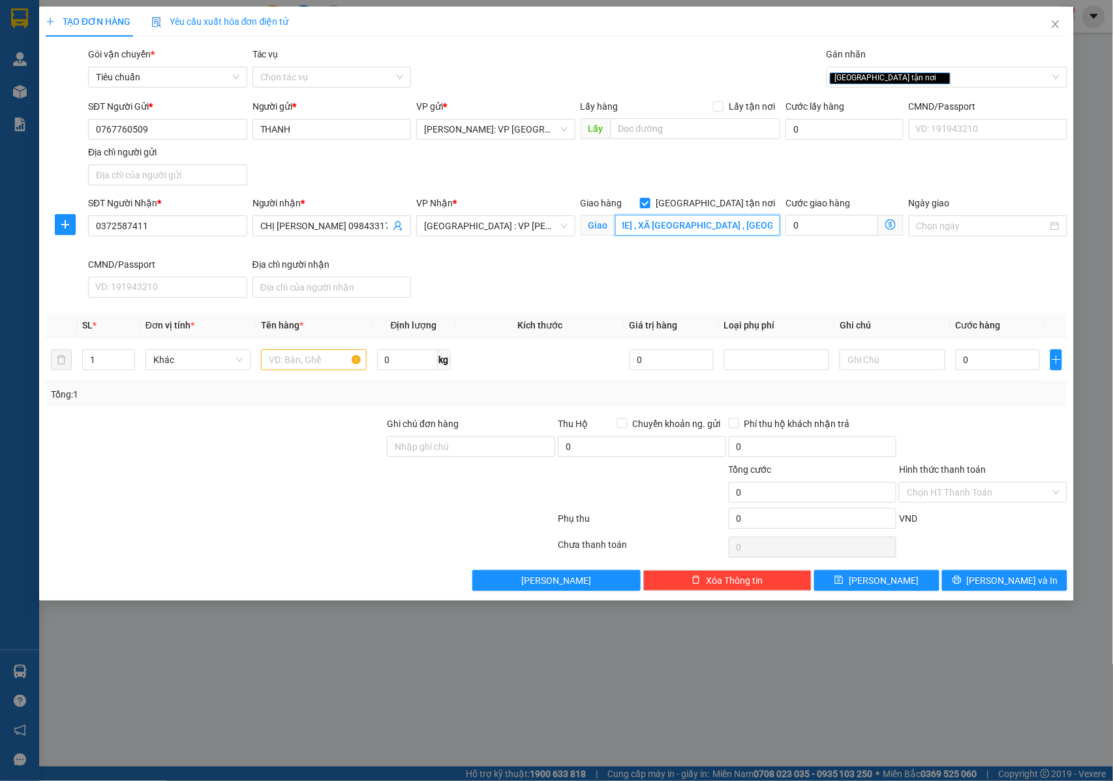
scroll to position [0, 81]
type input "920 PHẠM VĂN ĐỒNG , XÃ NÚI THÀNH , TP ĐÀ NẴNG"
click at [115, 355] on input "1" at bounding box center [109, 360] width 52 height 20
type input "1"
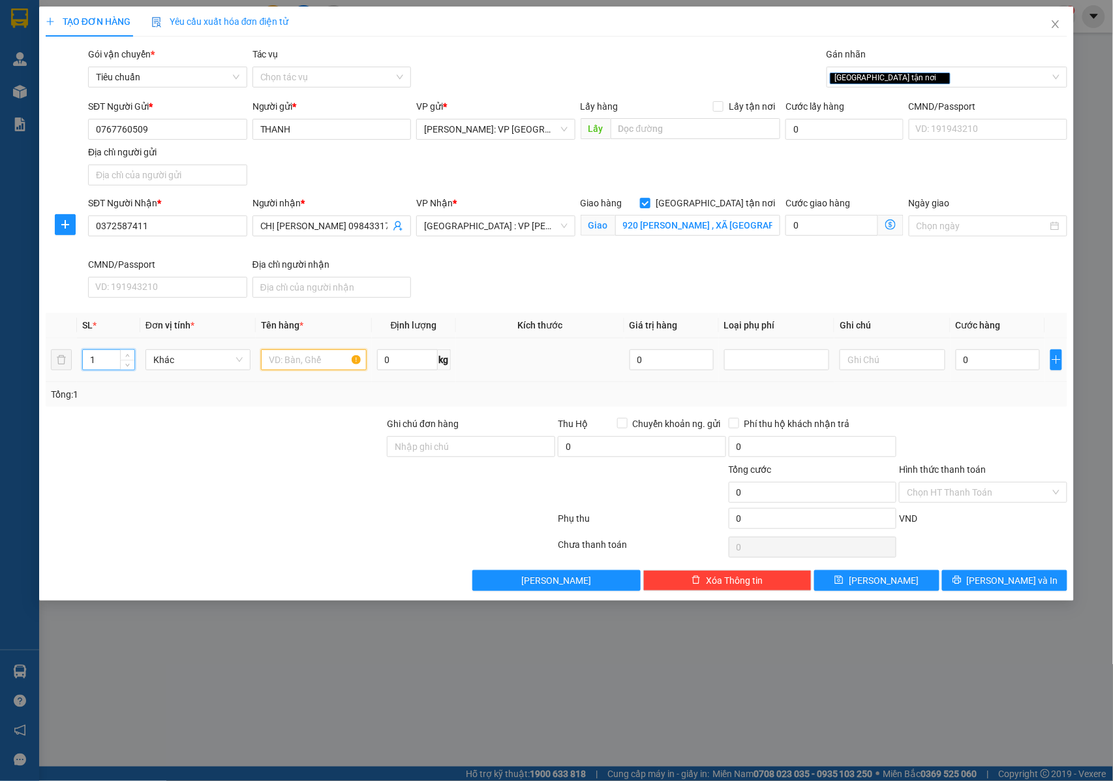
click at [280, 358] on input "text" at bounding box center [313, 359] width 105 height 21
type input "1 THÙNG GIẤY BỌC PE XANH ( THUỐC )"
click at [976, 358] on input "0" at bounding box center [998, 359] width 84 height 21
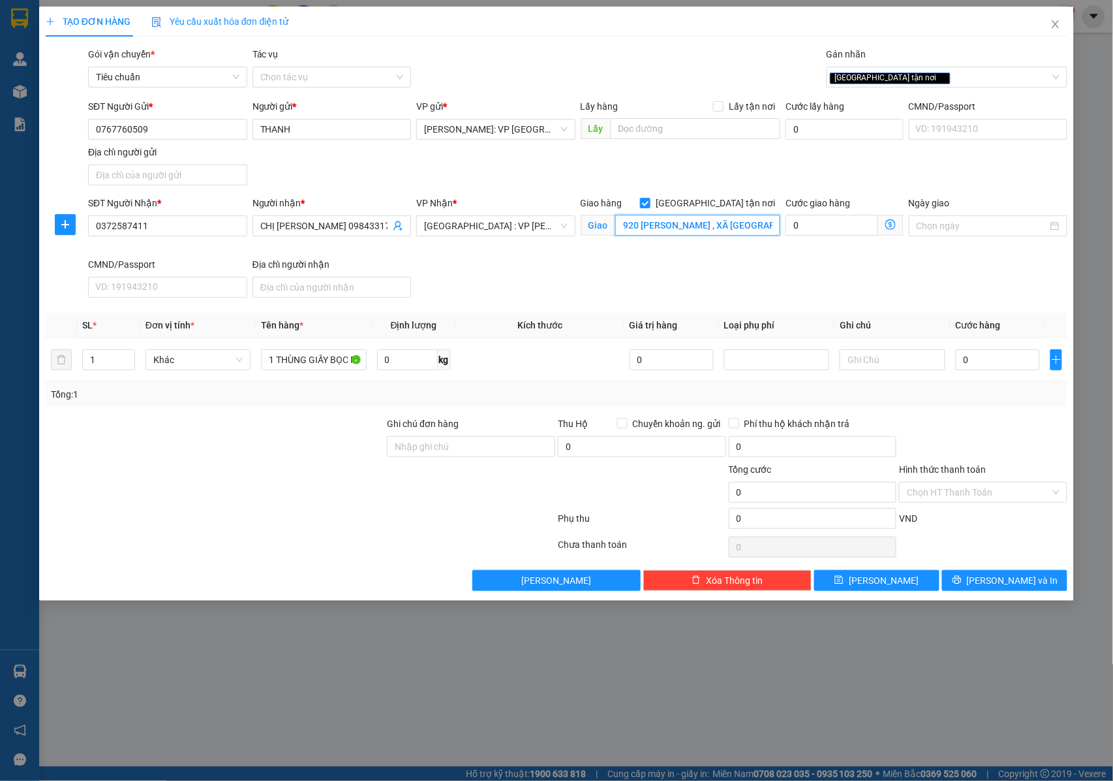
click at [700, 222] on input "920 PHẠM VĂN ĐỒNG , XÃ NÚI THÀNH , TP ĐÀ NẴNG" at bounding box center [697, 225] width 165 height 21
click at [729, 225] on input "920 PHẠM VĂN ĐỒNG , XÃ NÚI THÀNH , TP ĐÀ NẴNG" at bounding box center [697, 225] width 165 height 21
click at [734, 225] on input "920 PHẠM VĂN ĐỒNG , XÃ NÚI THÀNH , TP ĐÀ NẴNG" at bounding box center [697, 225] width 165 height 21
click at [716, 228] on input "920 PHẠM VĂN ĐỒNG , XÃ NÚI THÀNH , TP ĐÀ NẴNG" at bounding box center [697, 225] width 165 height 21
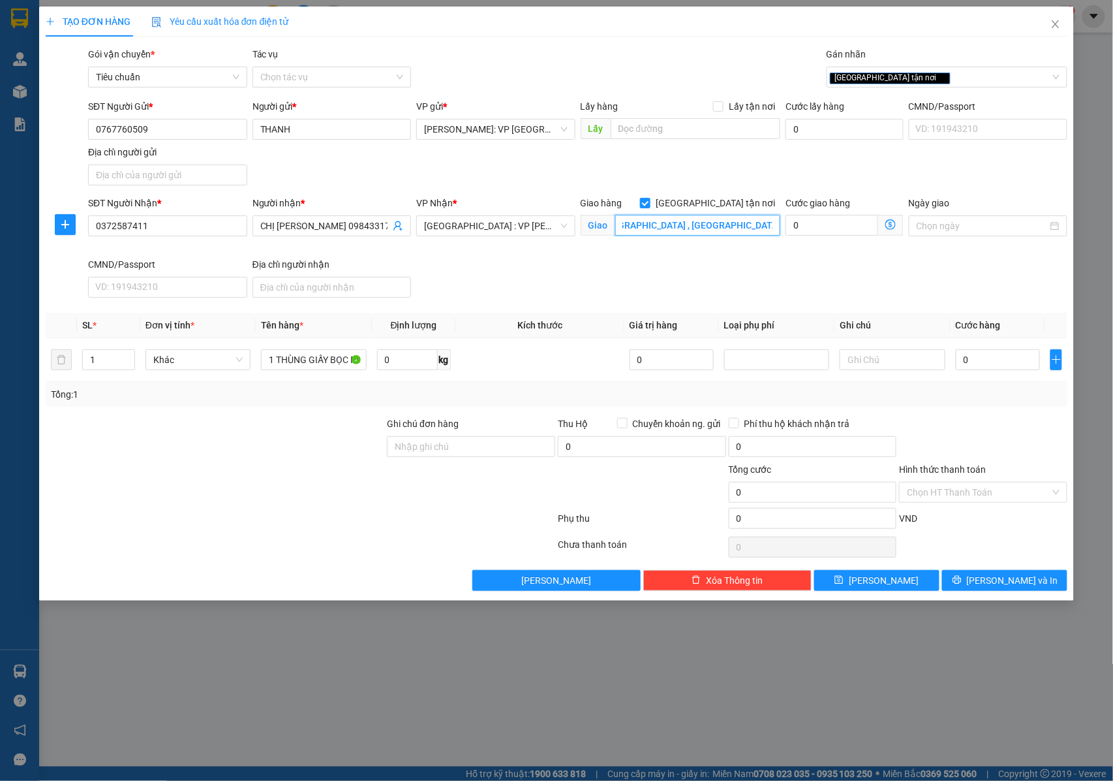
scroll to position [0, 141]
click at [713, 227] on input "920 PHẠM VĂN ĐỒNG , XÃ NÚI THÀNH , QUẢNG NAM TP ĐÀ NẴNG" at bounding box center [697, 225] width 165 height 21
type input "920 PHẠM VĂN ĐỒNG , XÃ NÚI THÀNH , QUẢNG NAM ( CŨ ) TP ĐÀ NẴNG"
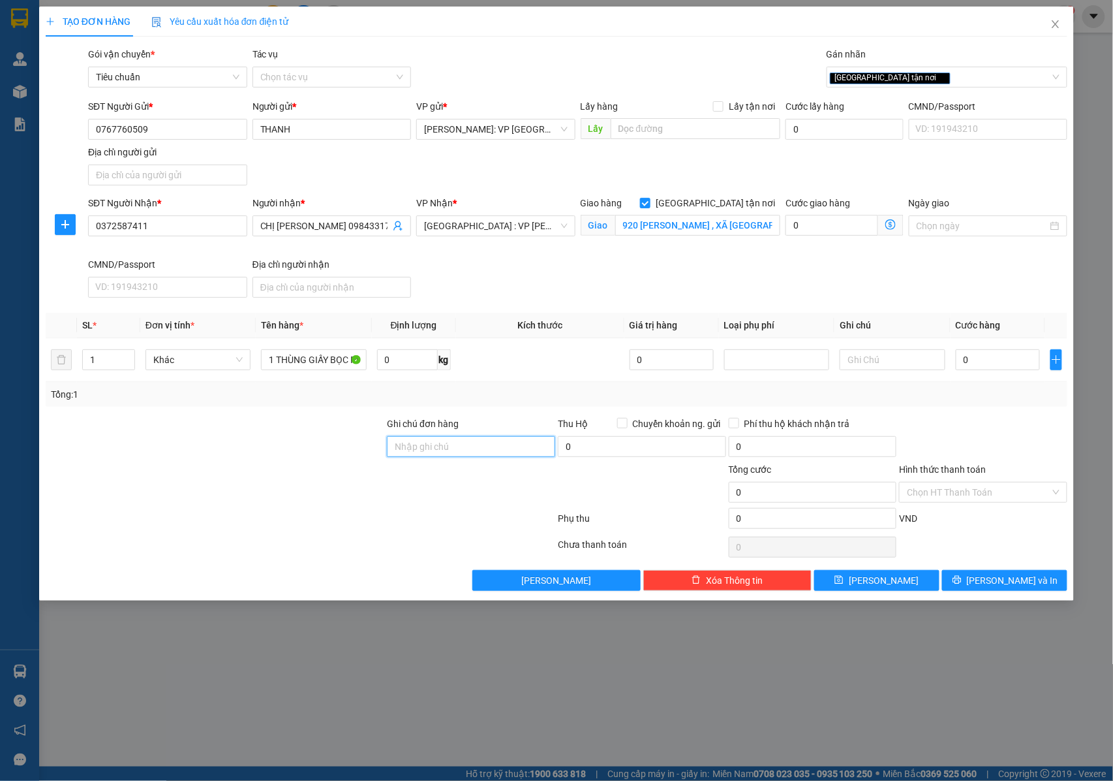
click at [423, 452] on input "Ghi chú đơn hàng" at bounding box center [471, 446] width 168 height 21
type input "NHẬN NGUYÊN KIỆN GIAO NGUYÊN KIỆN, HƯ VỠ K ĐỀN"
click at [722, 221] on input "920 PHẠM VĂN ĐỒNG , XÃ NÚI THÀNH , QUẢNG NAM ( CŨ ) TP ĐÀ NẴNG" at bounding box center [697, 225] width 165 height 21
click at [731, 232] on input "920 PHẠM VĂN ĐỒNG , XÃ NÚI THÀNH , QUẢNG NAM ( CŨ ) TP ĐÀ NẴNG" at bounding box center [697, 225] width 165 height 21
click at [978, 355] on input "0" at bounding box center [998, 359] width 84 height 21
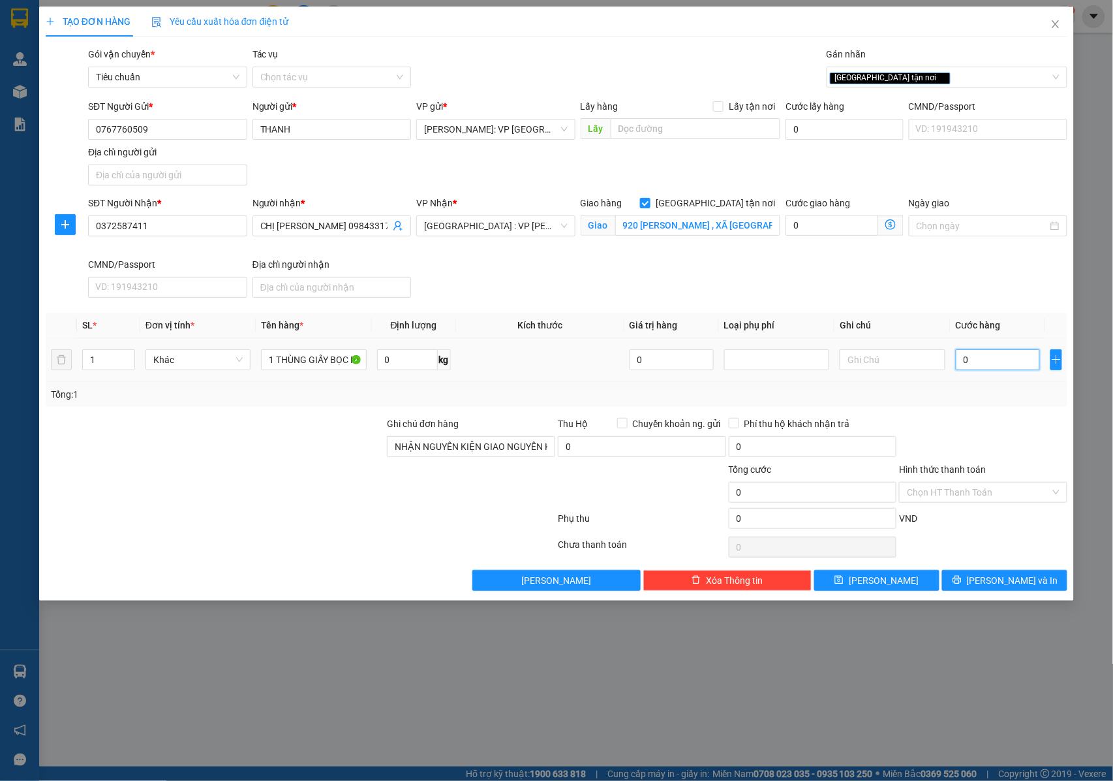
type input "8"
type input "80"
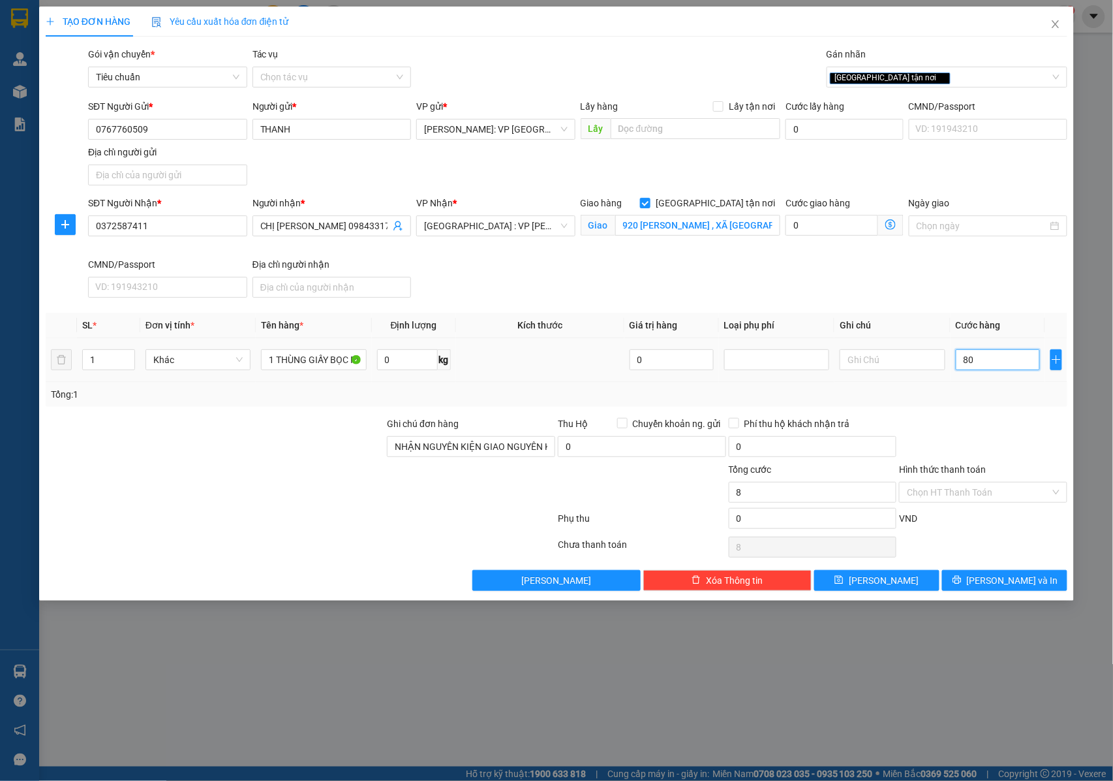
type input "80"
type input "800"
type input "8.000"
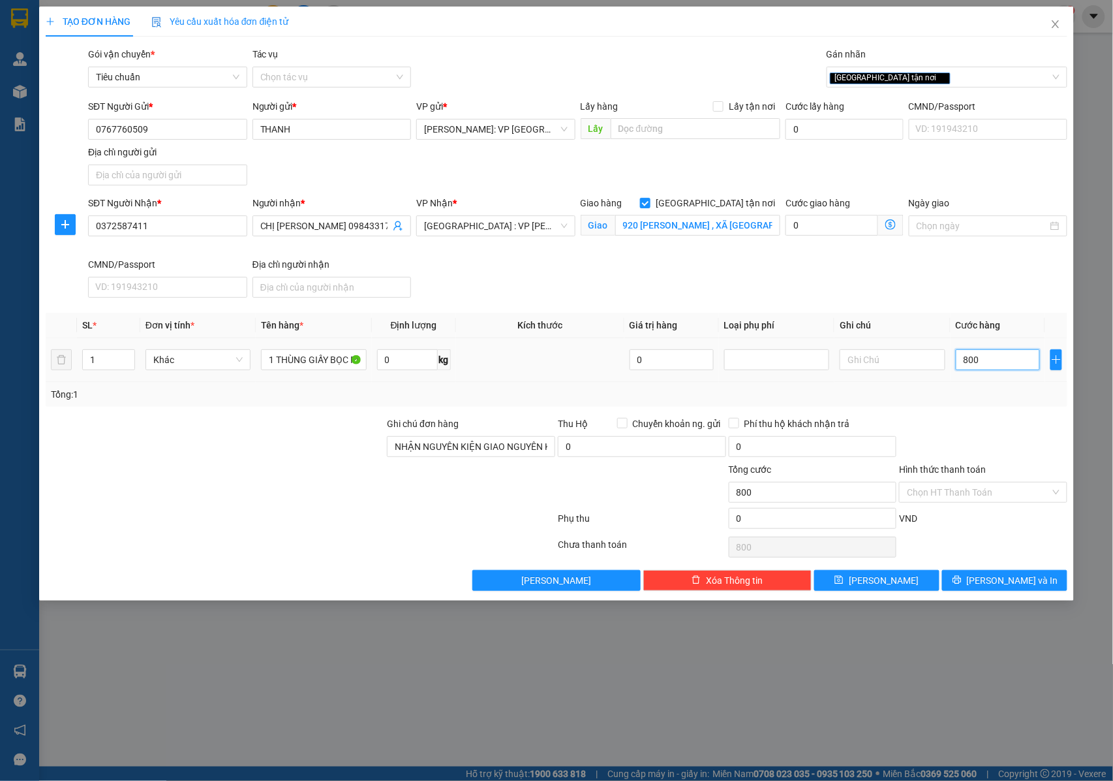
type input "8.000"
type input "80.000"
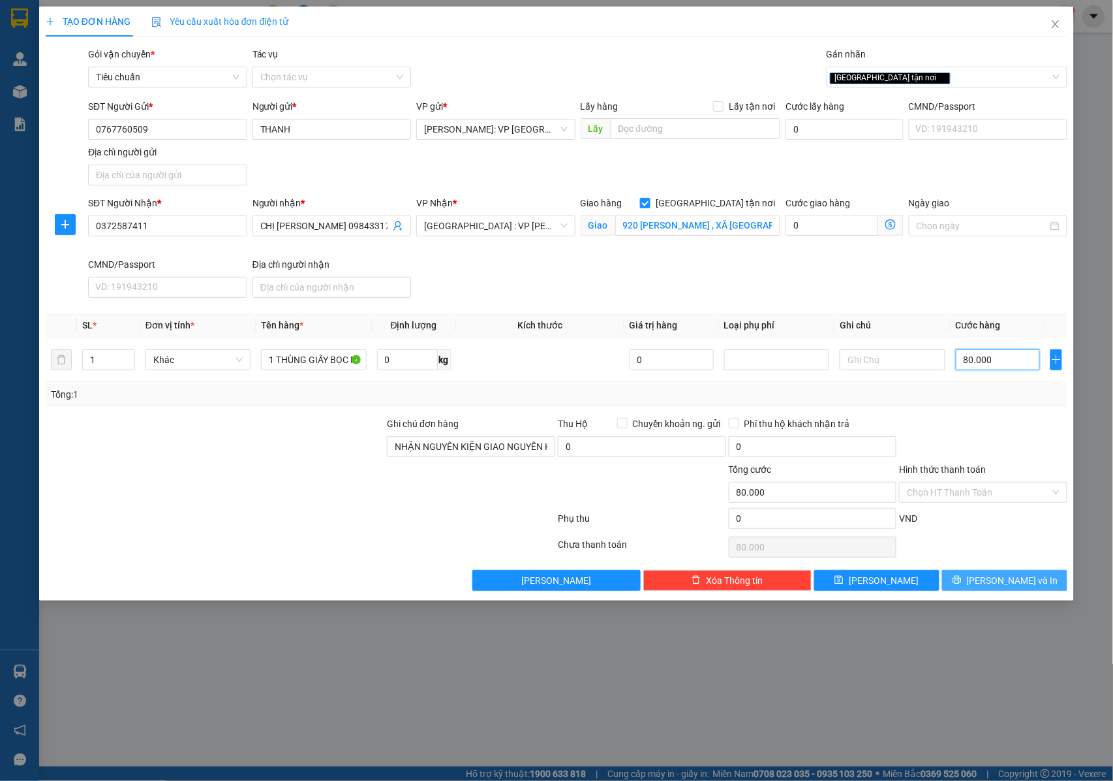
type input "80.000"
click at [964, 588] on button "[PERSON_NAME] và In" at bounding box center [1004, 580] width 125 height 21
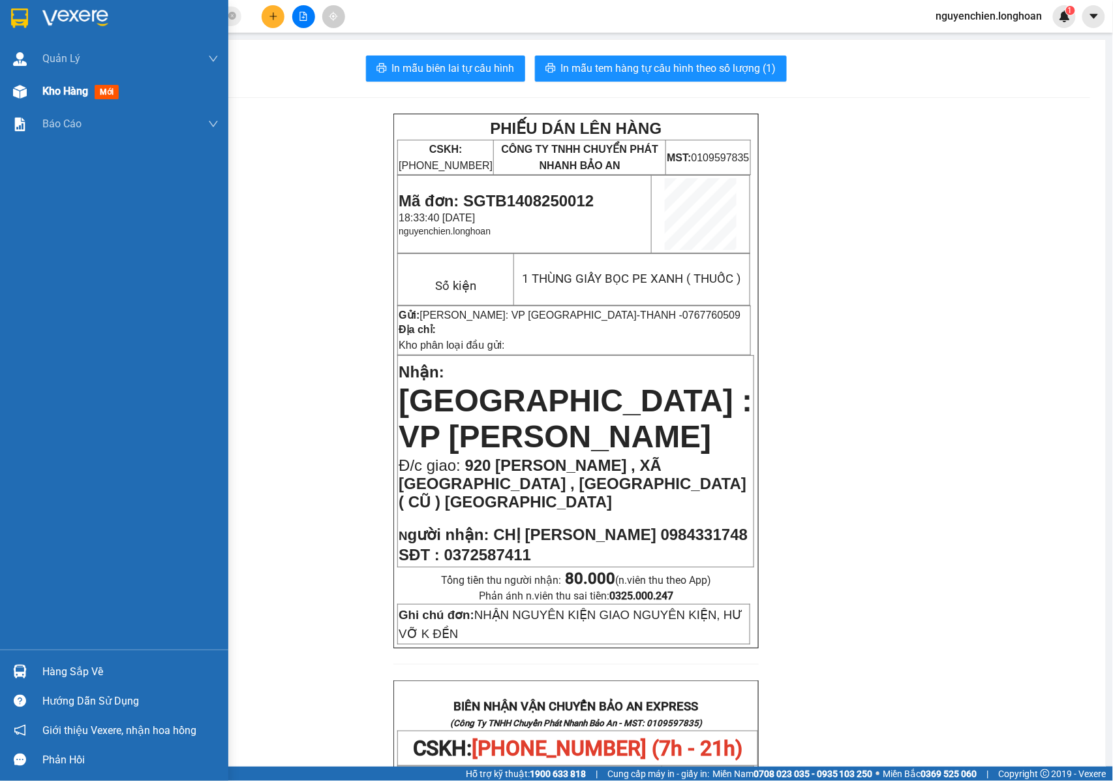
click at [16, 91] on img at bounding box center [20, 92] width 14 height 14
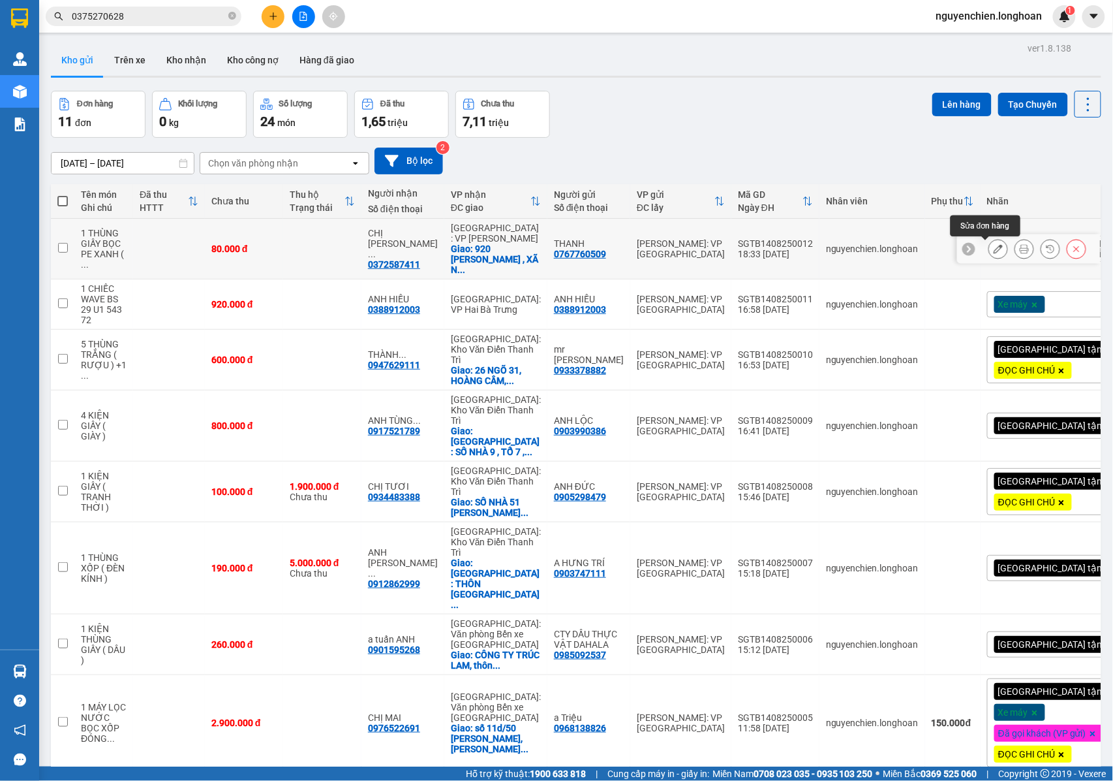
click at [994, 247] on icon at bounding box center [998, 248] width 9 height 9
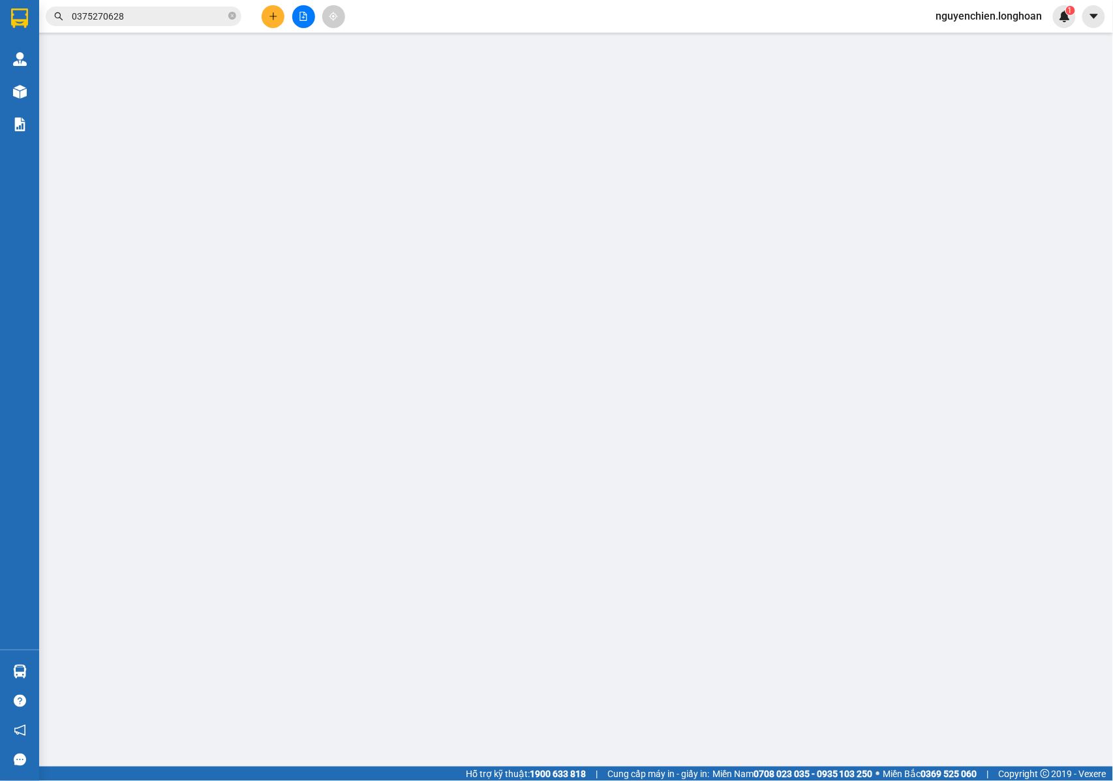
type input "0767760509"
type input "THANH"
type input "0372587411"
type input "CHỊ THANH 0984331748"
checkbox input "true"
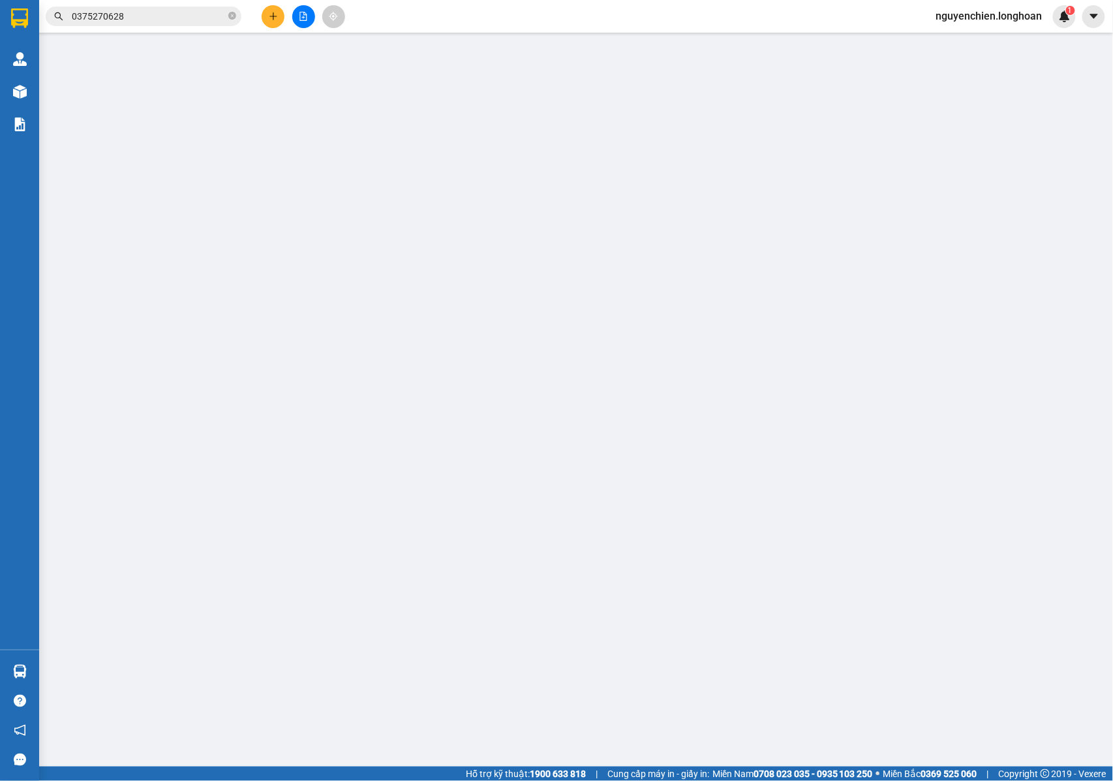
type input "920 PHẠM VĂN ĐỒNG , XÃ NÚI THÀNH , QUẢNG NAM ( CŨ ) TP ĐÀ NẴNG"
type input "NHẬN NGUYÊN KIỆN GIAO NGUYÊN KIỆN, HƯ VỠ K ĐỀN"
type input "80.000"
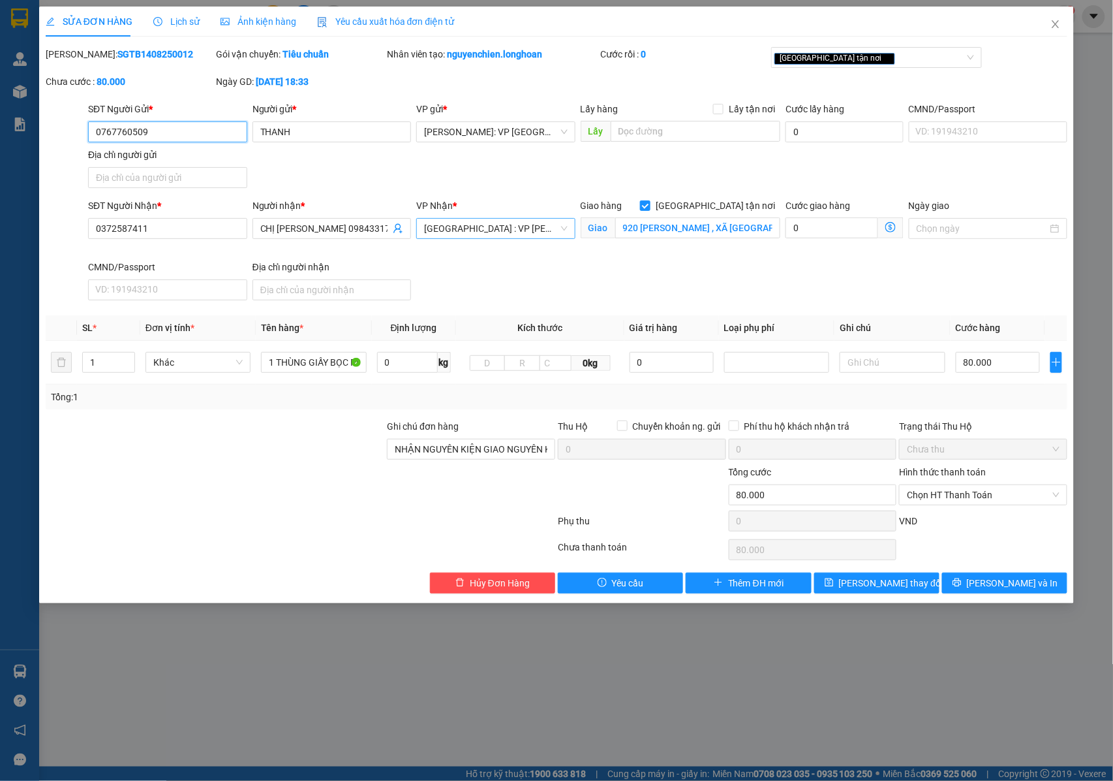
click at [525, 236] on span "Đà Nẵng : VP Thanh Khê" at bounding box center [496, 229] width 144 height 20
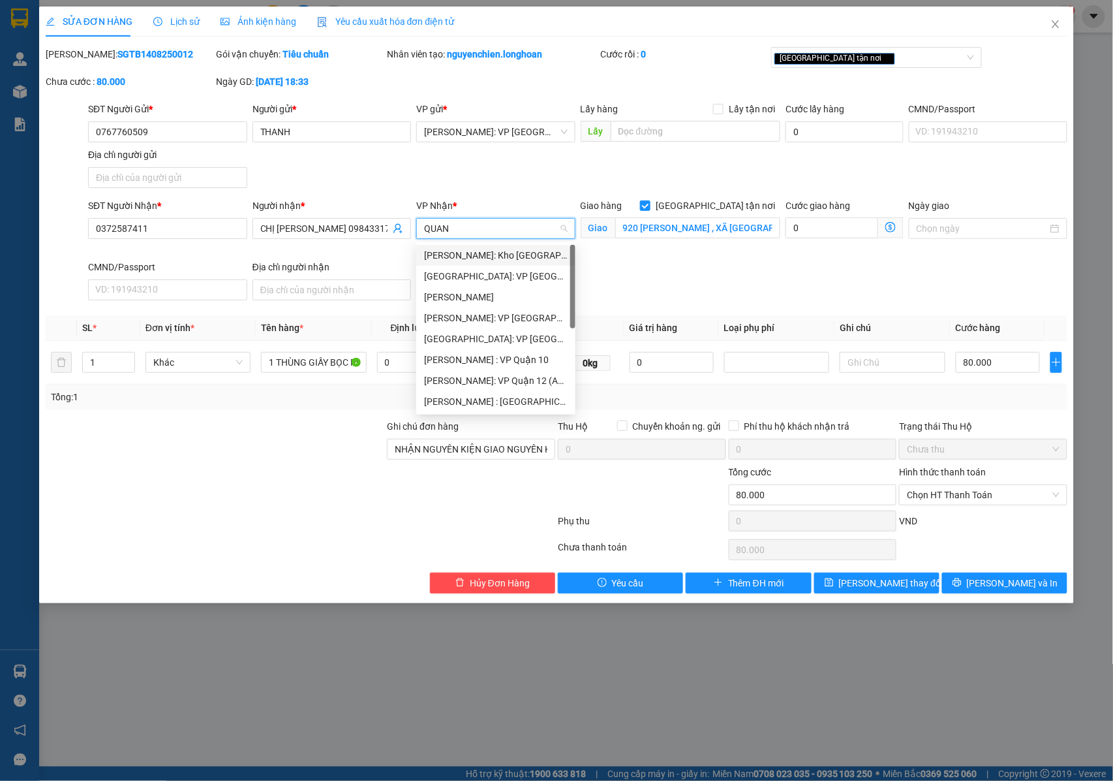
type input "QUANG"
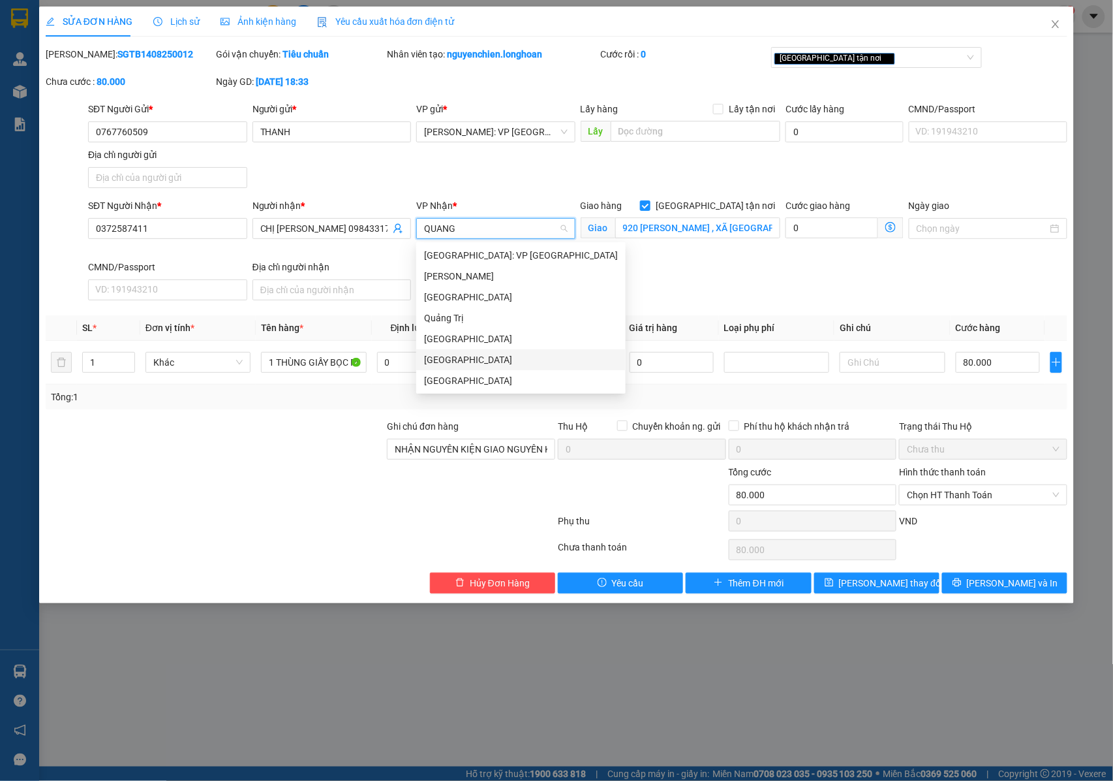
click at [475, 355] on div "[GEOGRAPHIC_DATA]" at bounding box center [521, 359] width 194 height 14
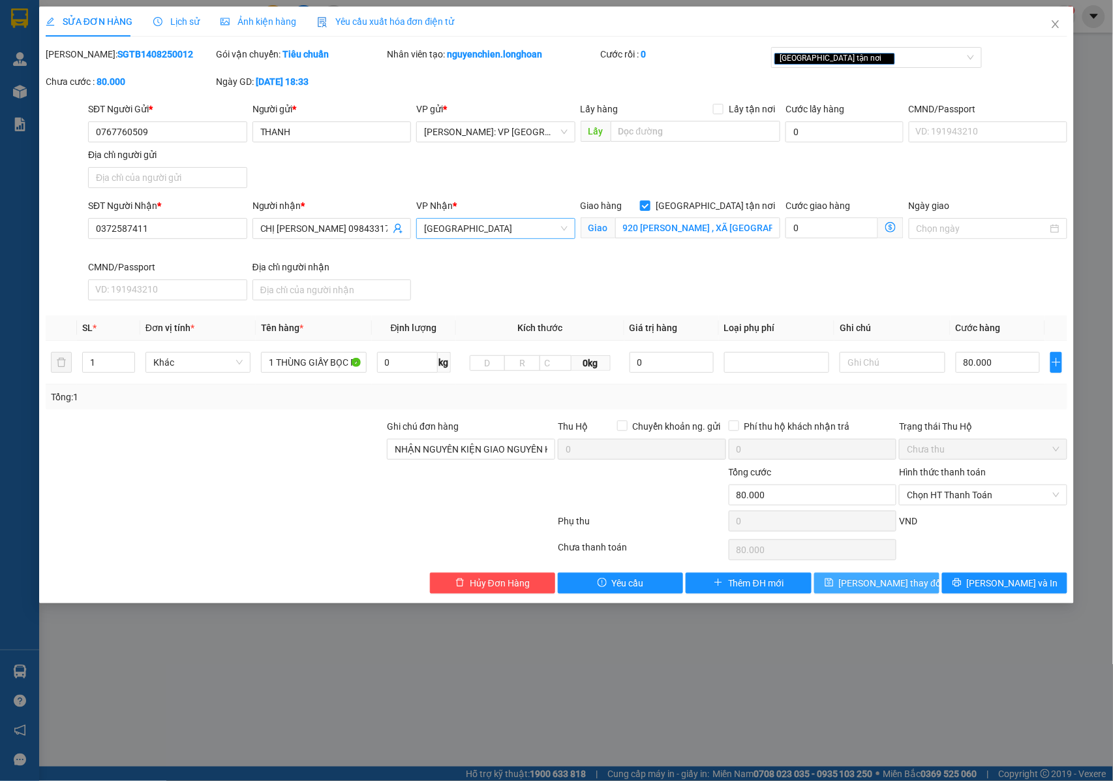
click at [869, 589] on span "[PERSON_NAME] thay đổi" at bounding box center [891, 583] width 104 height 14
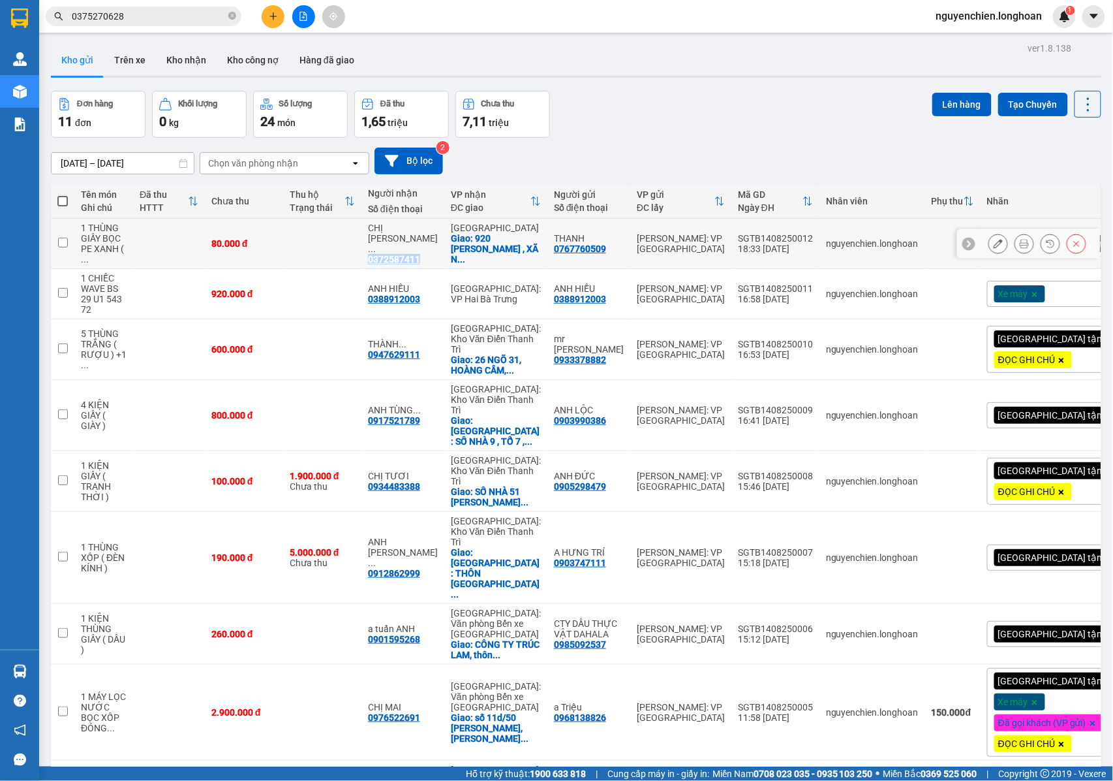
drag, startPoint x: 432, startPoint y: 251, endPoint x: 371, endPoint y: 253, distance: 61.4
click at [371, 253] on td "CHỊ THANH ... 0372587411" at bounding box center [403, 244] width 83 height 50
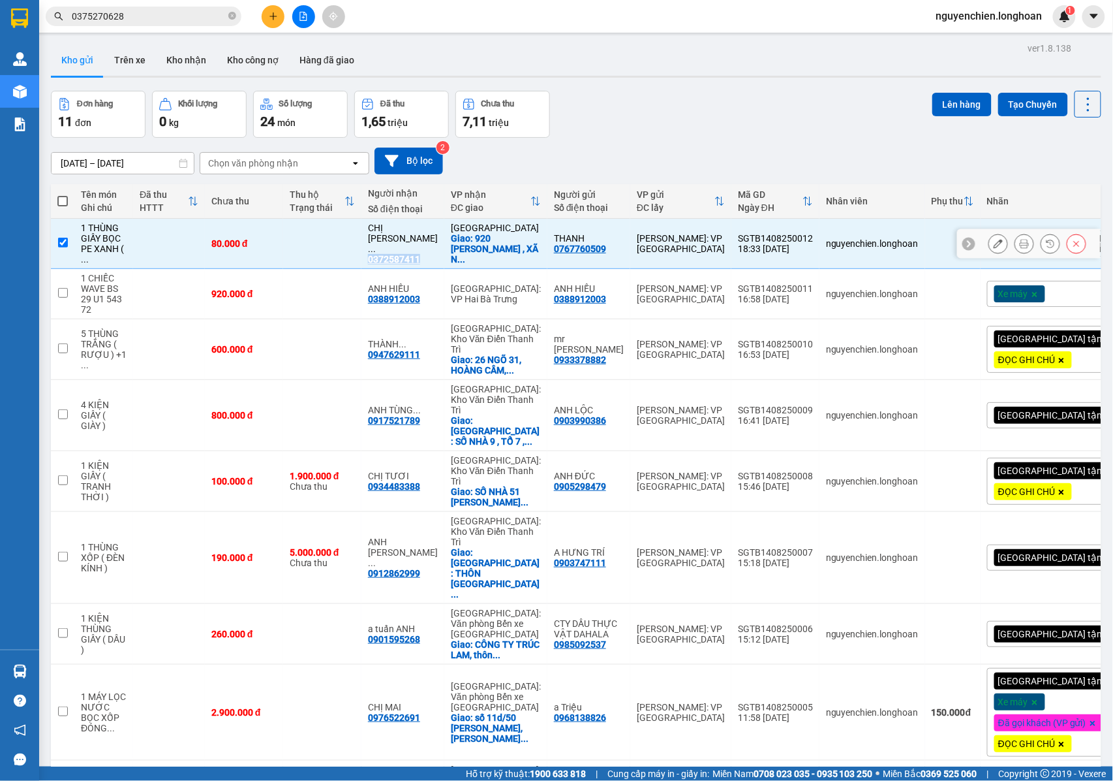
checkbox input "true"
copy div "0372587411"
click at [1020, 247] on icon at bounding box center [1024, 243] width 9 height 9
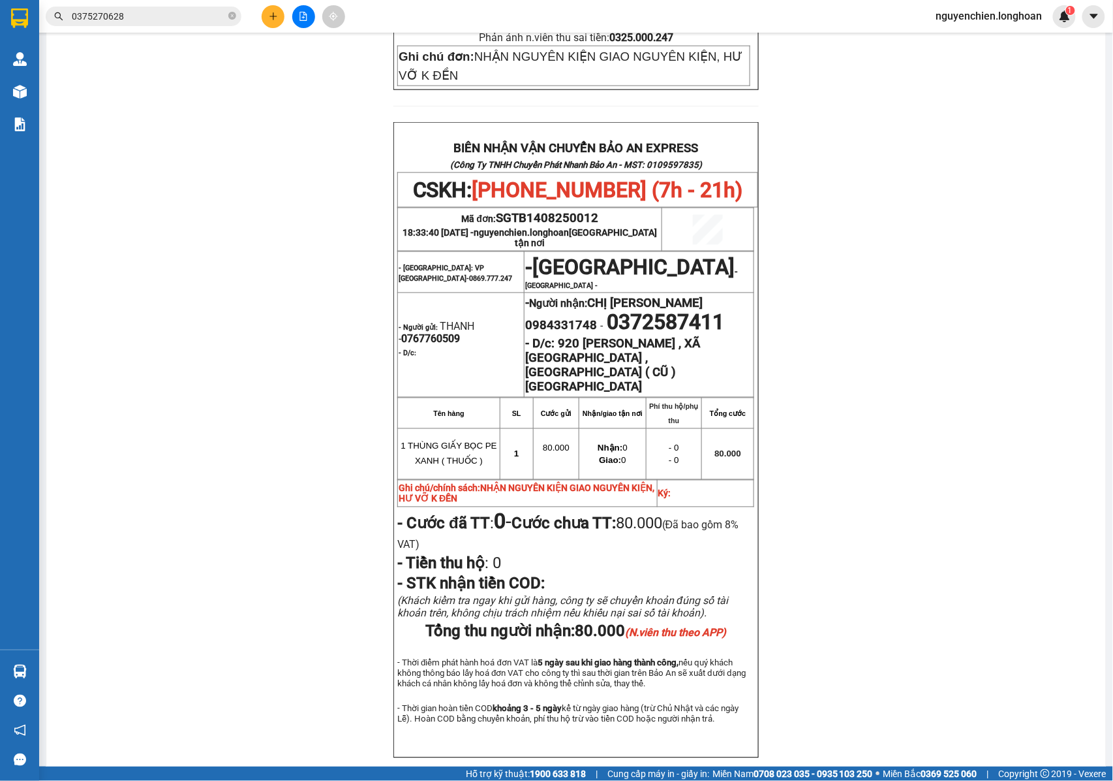
scroll to position [557, 0]
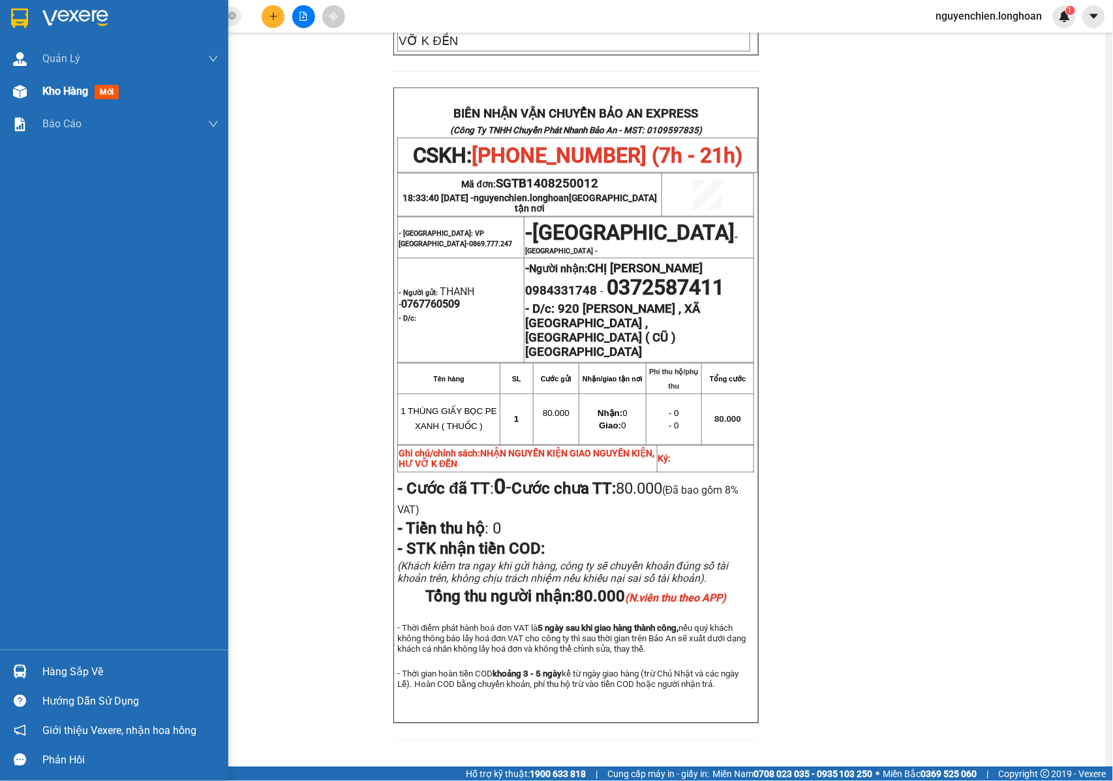
click at [19, 92] on img at bounding box center [20, 92] width 14 height 14
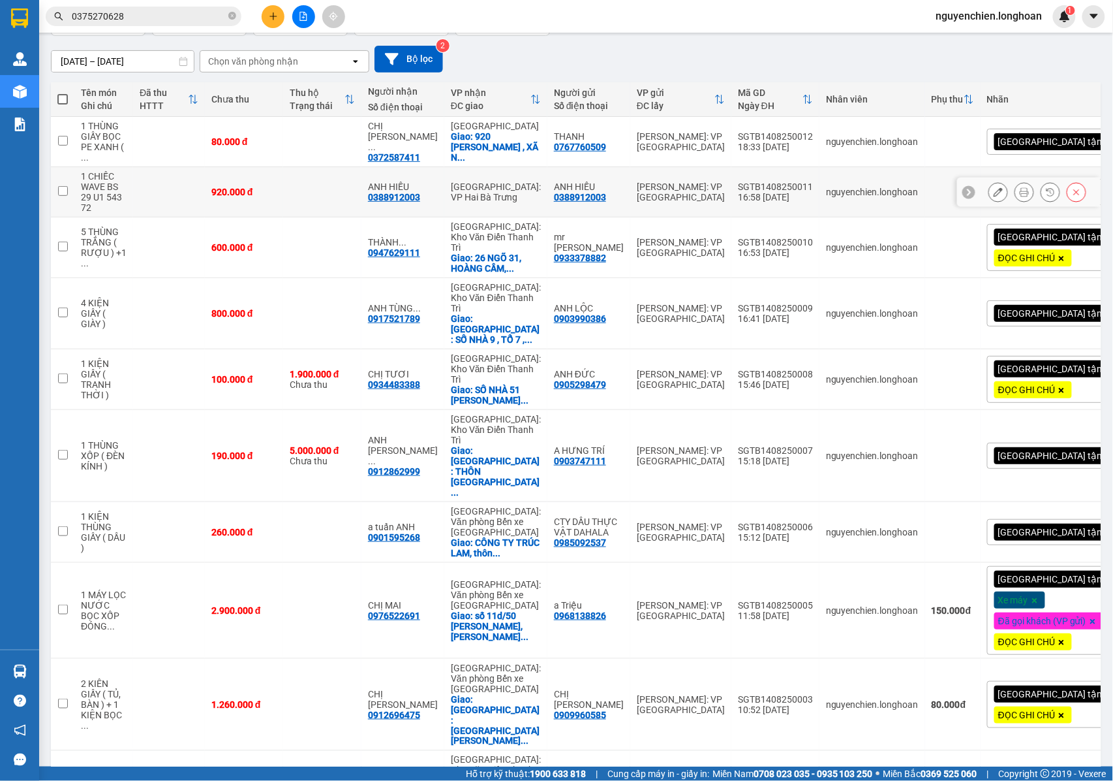
scroll to position [104, 0]
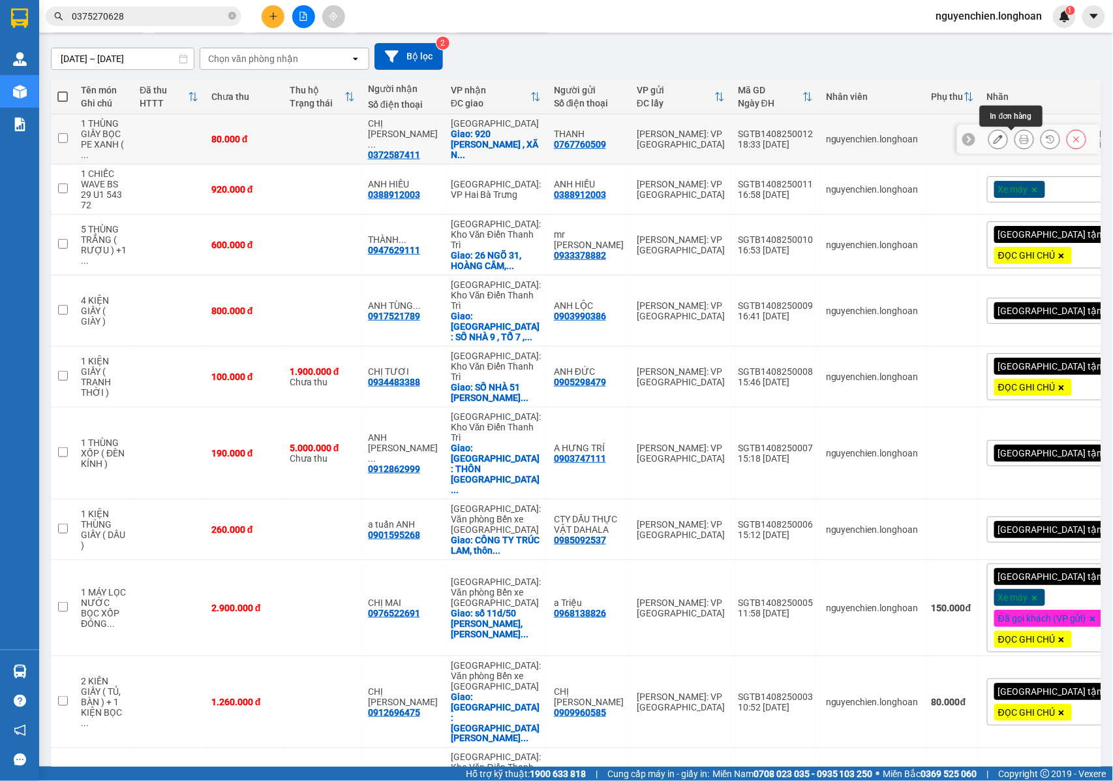
click at [994, 142] on icon at bounding box center [998, 138] width 9 height 9
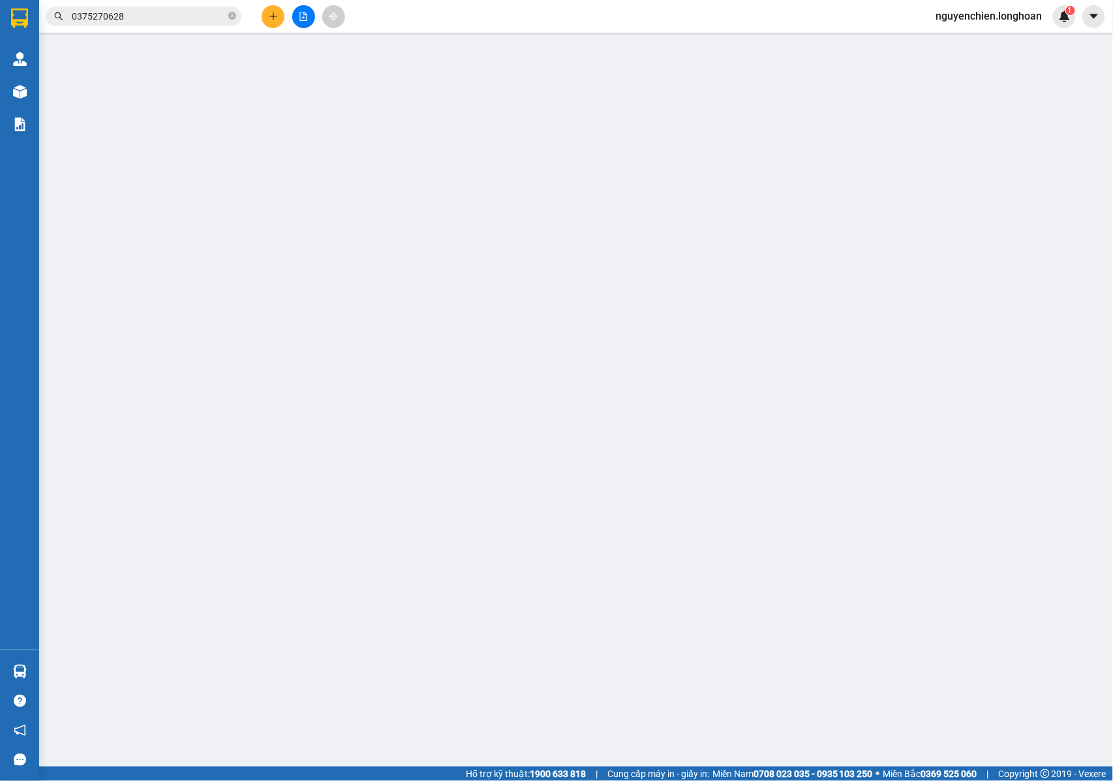
type input "0767760509"
type input "THANH"
type input "0372587411"
type input "CHỊ THANH 0984331748"
checkbox input "true"
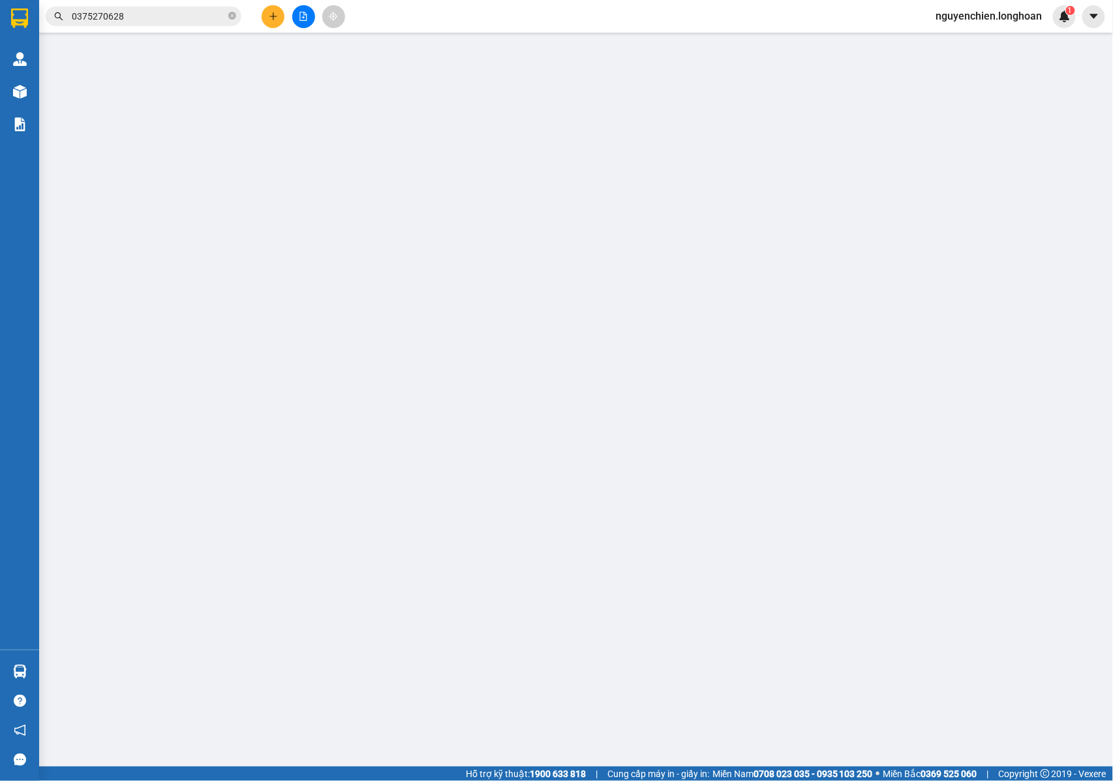
type input "920 PHẠM VĂN ĐỒNG , XÃ NÚI THÀNH , QUẢNG NAM ( CŨ ) TP ĐÀ NẴNG"
type input "NHẬN NGUYÊN KIỆN GIAO NGUYÊN KIỆN, HƯ VỠ K ĐỀN"
type input "80.000"
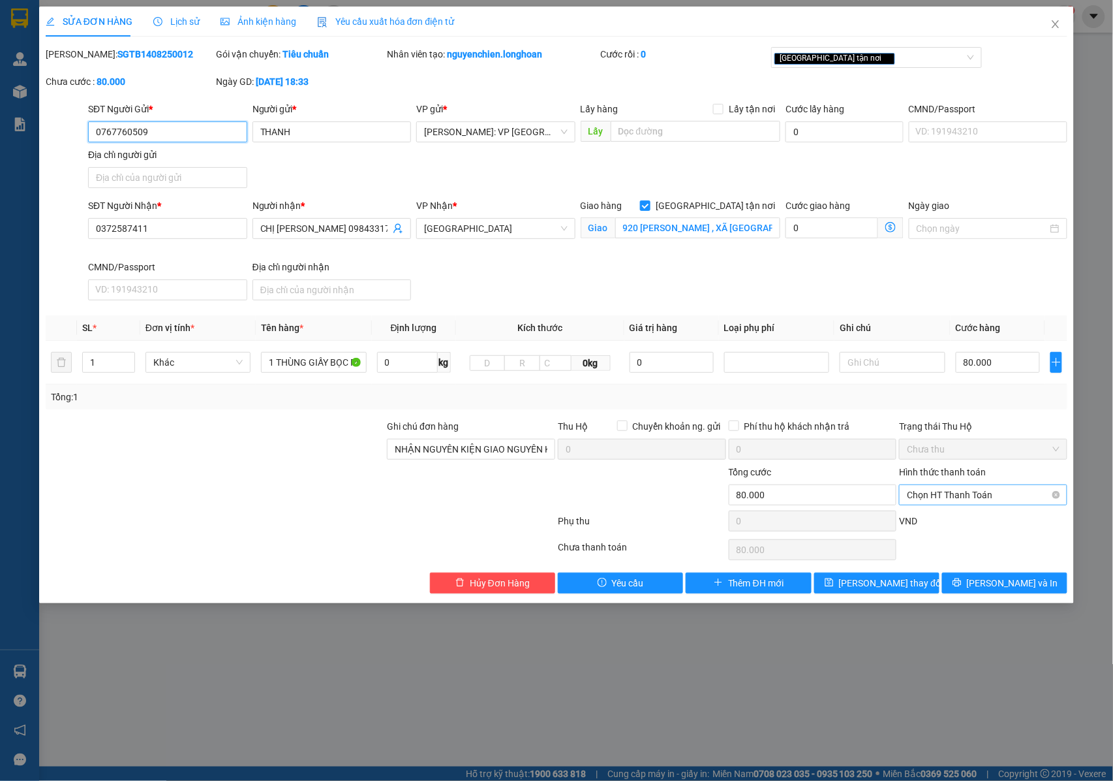
click at [959, 489] on span "Chọn HT Thanh Toán" at bounding box center [983, 495] width 153 height 20
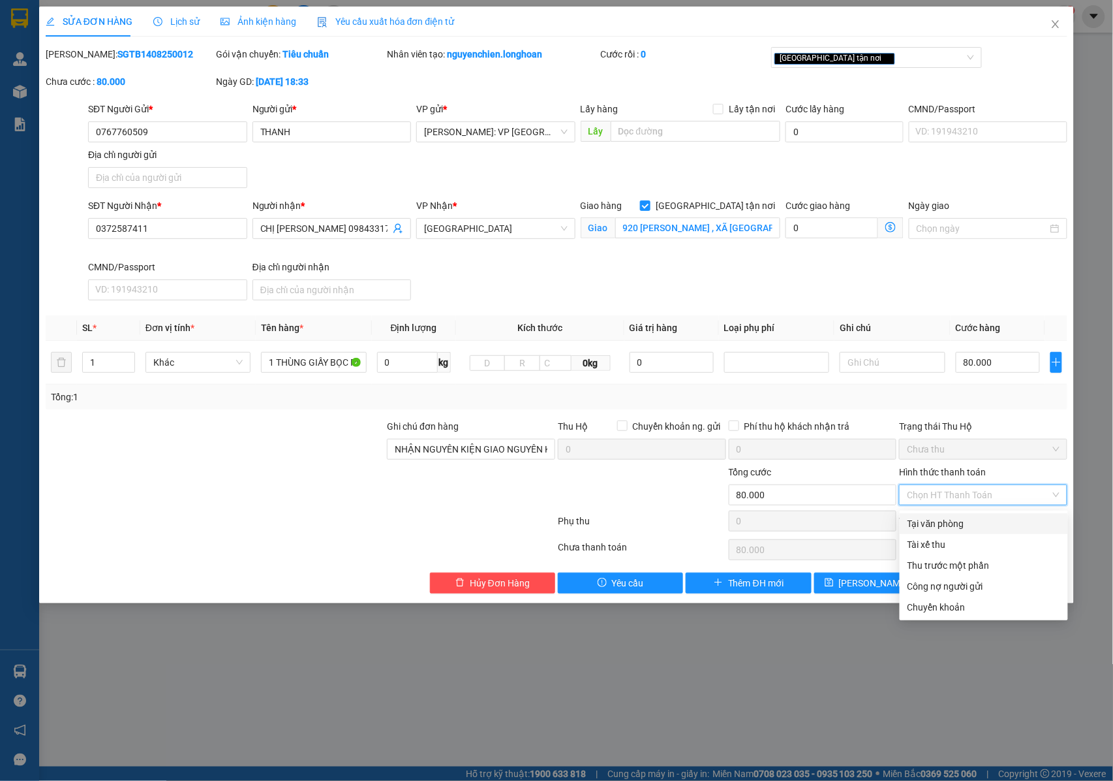
click at [920, 521] on div "Tại văn phòng" at bounding box center [984, 523] width 153 height 14
type input "0"
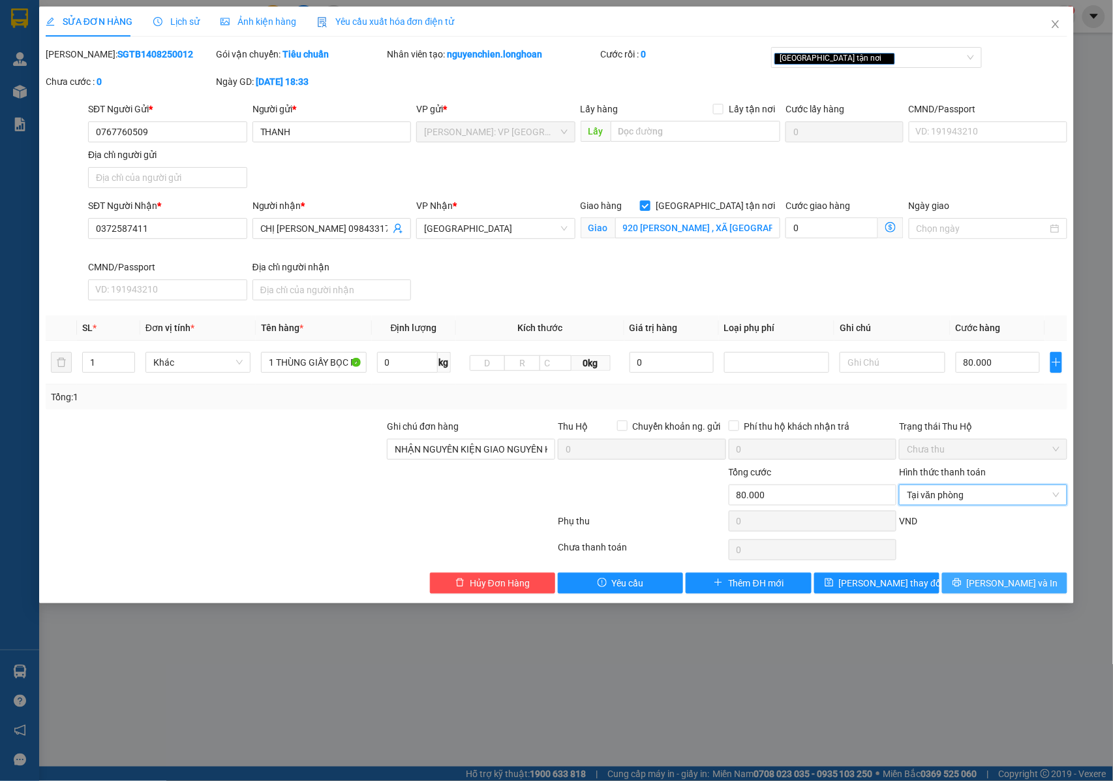
click at [967, 580] on button "[PERSON_NAME] và In" at bounding box center [1004, 582] width 125 height 21
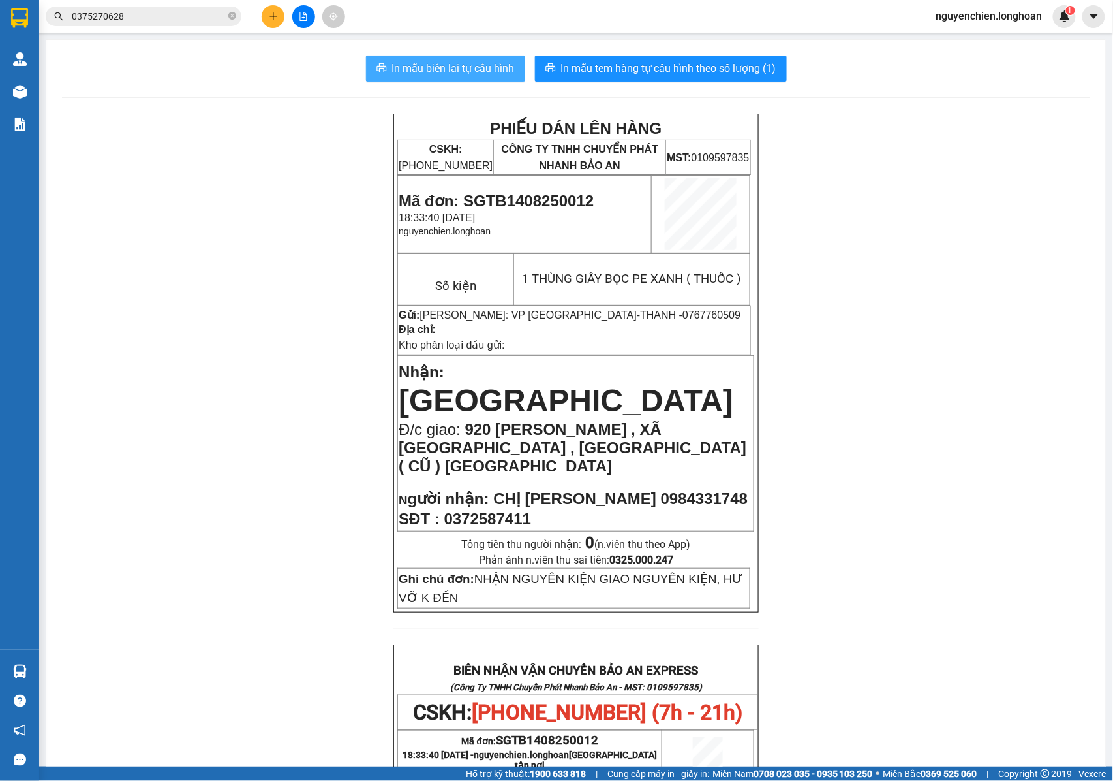
click at [395, 63] on span "In mẫu biên lai tự cấu hình" at bounding box center [453, 68] width 123 height 16
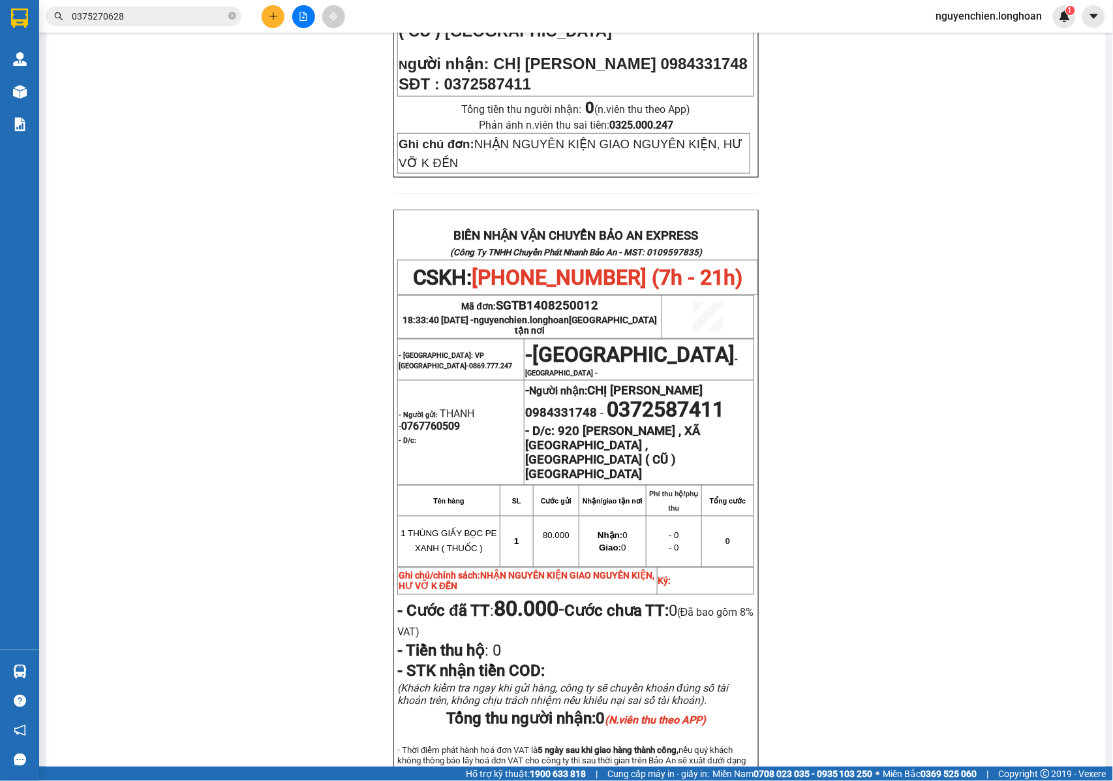
scroll to position [522, 0]
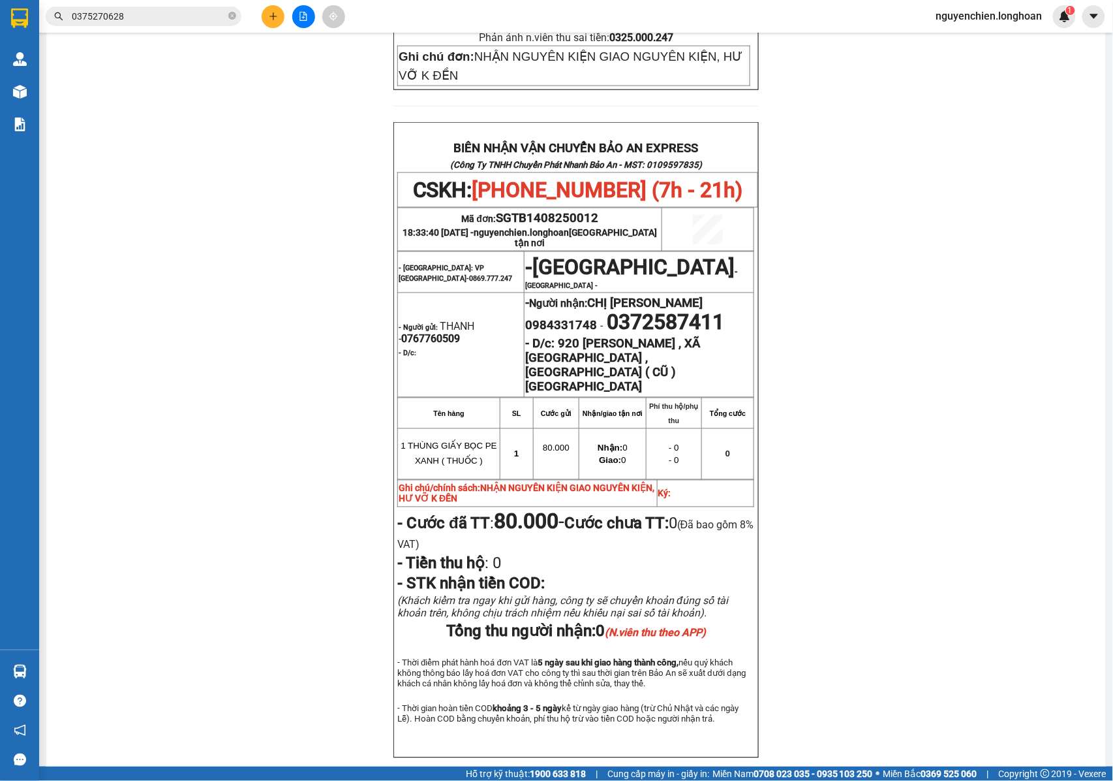
click at [497, 348] on td "- Người gửi: THANH - 0767760509 - D/c:" at bounding box center [461, 345] width 127 height 104
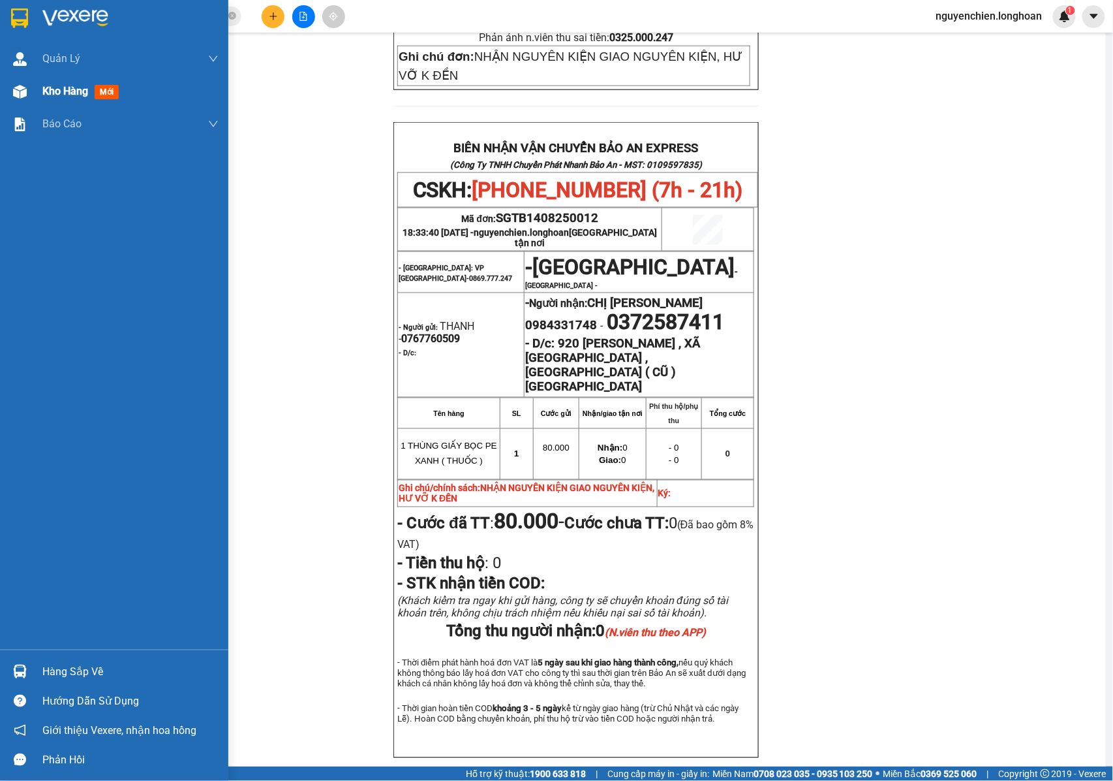
click at [29, 95] on div at bounding box center [19, 91] width 23 height 23
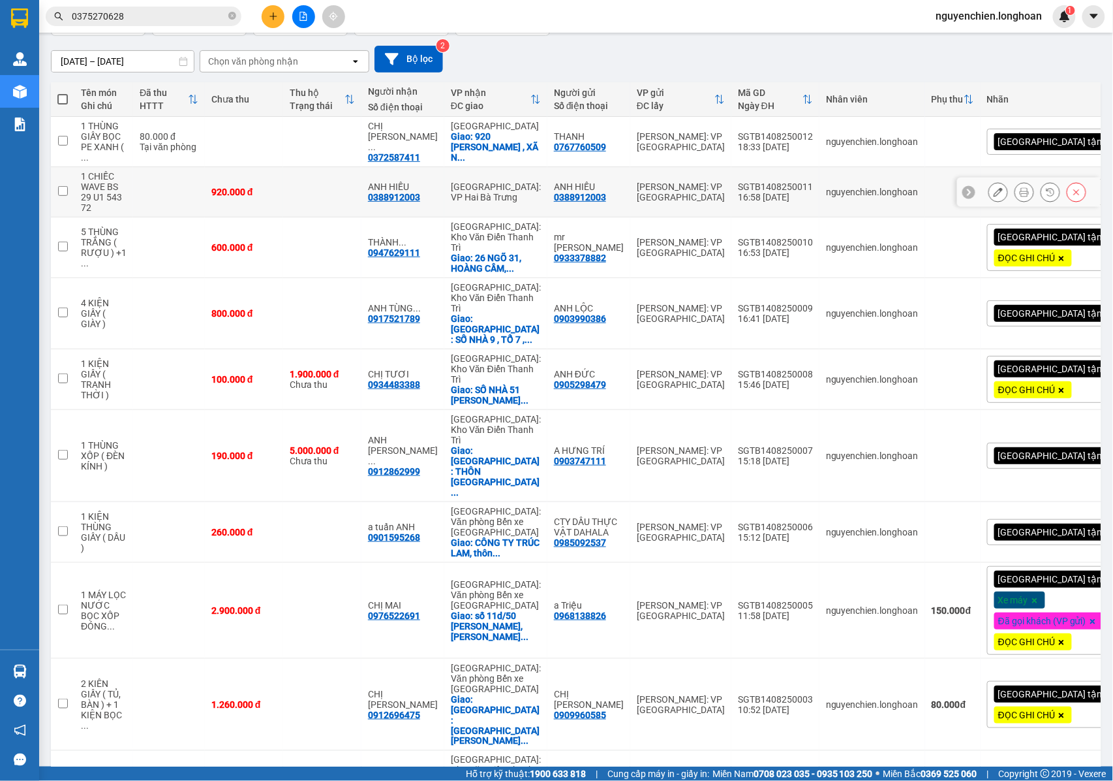
scroll to position [104, 0]
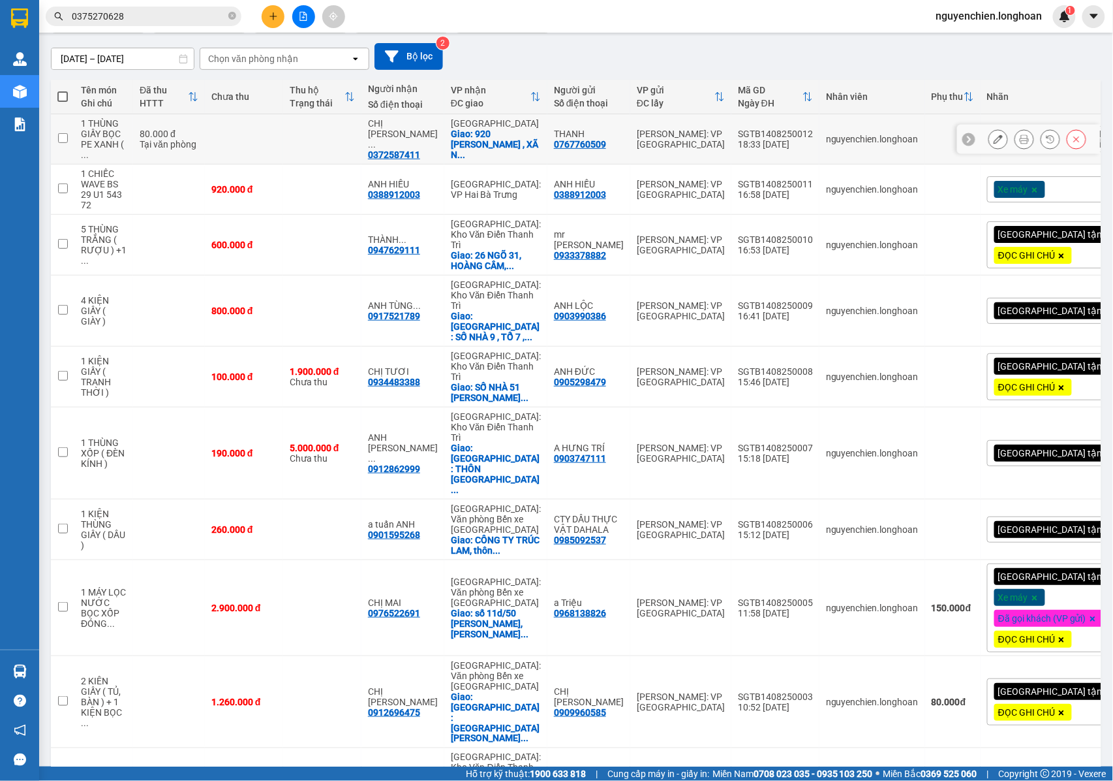
click at [994, 141] on icon at bounding box center [998, 138] width 9 height 9
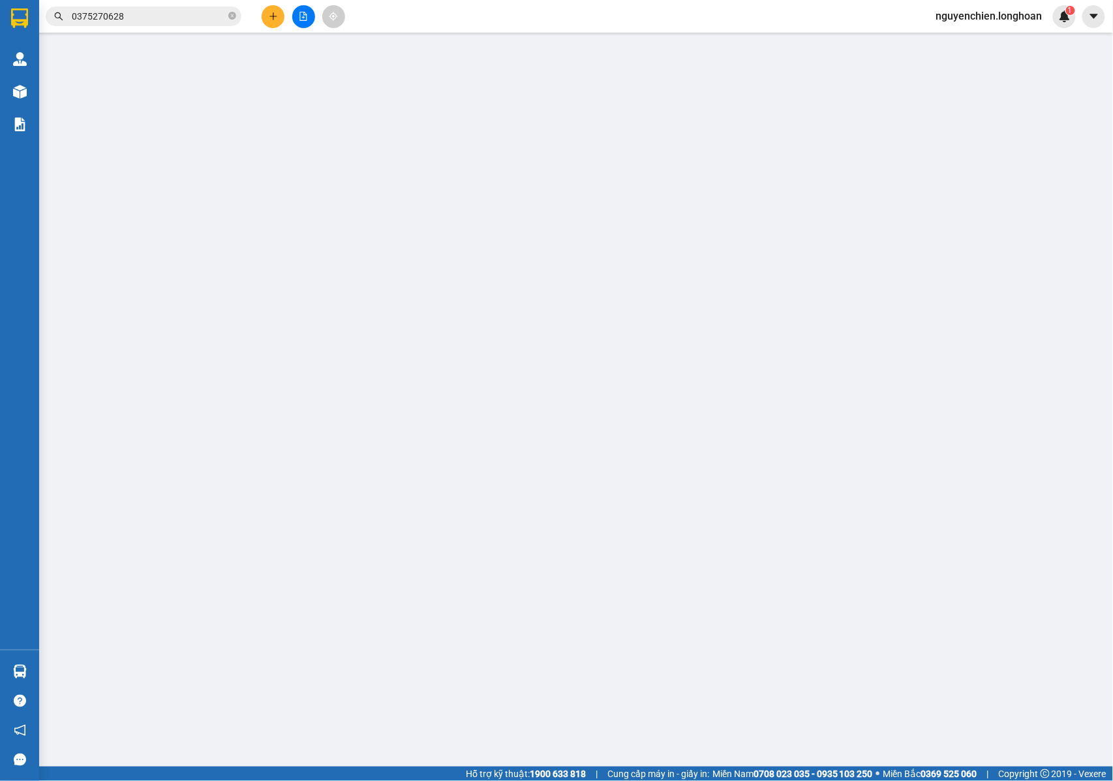
type input "0767760509"
type input "THANH"
type input "0372587411"
type input "CHỊ THANH 0984331748"
checkbox input "true"
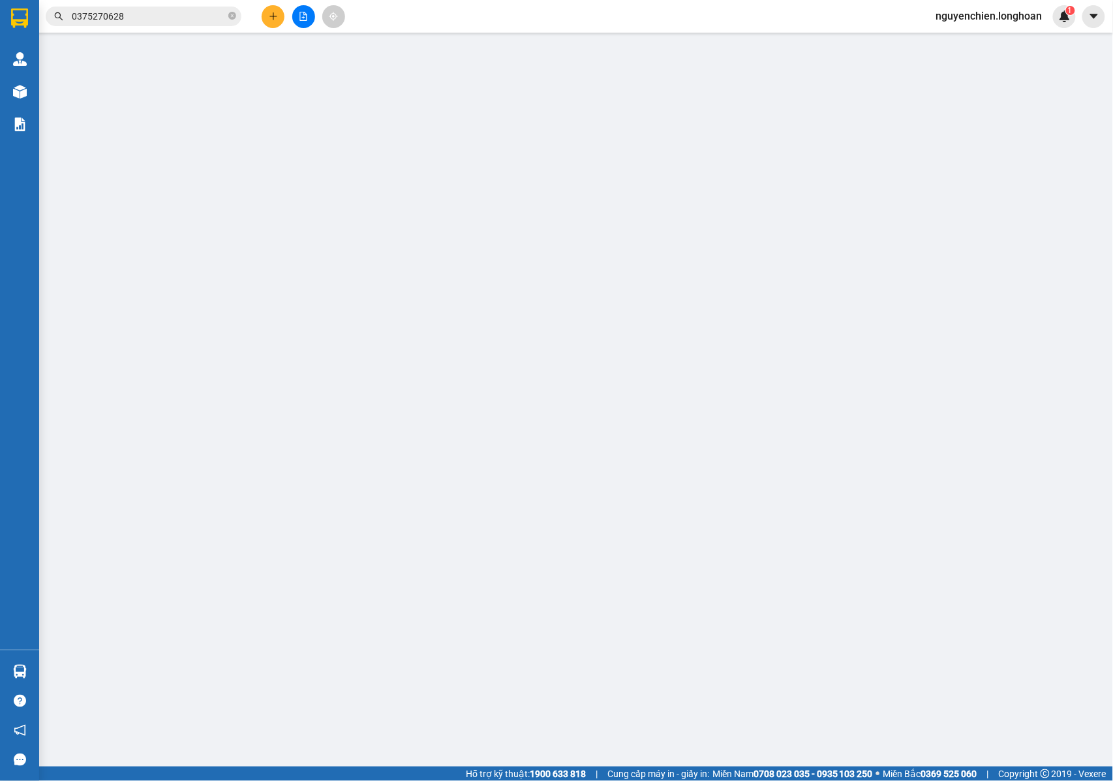
type input "920 PHẠM VĂN ĐỒNG , XÃ NÚI THÀNH , QUẢNG NAM ( CŨ ) TP ĐÀ NẴNG"
type input "NHẬN NGUYÊN KIỆN GIAO NGUYÊN KIỆN, HƯ VỠ K ĐỀN"
type input "80.000"
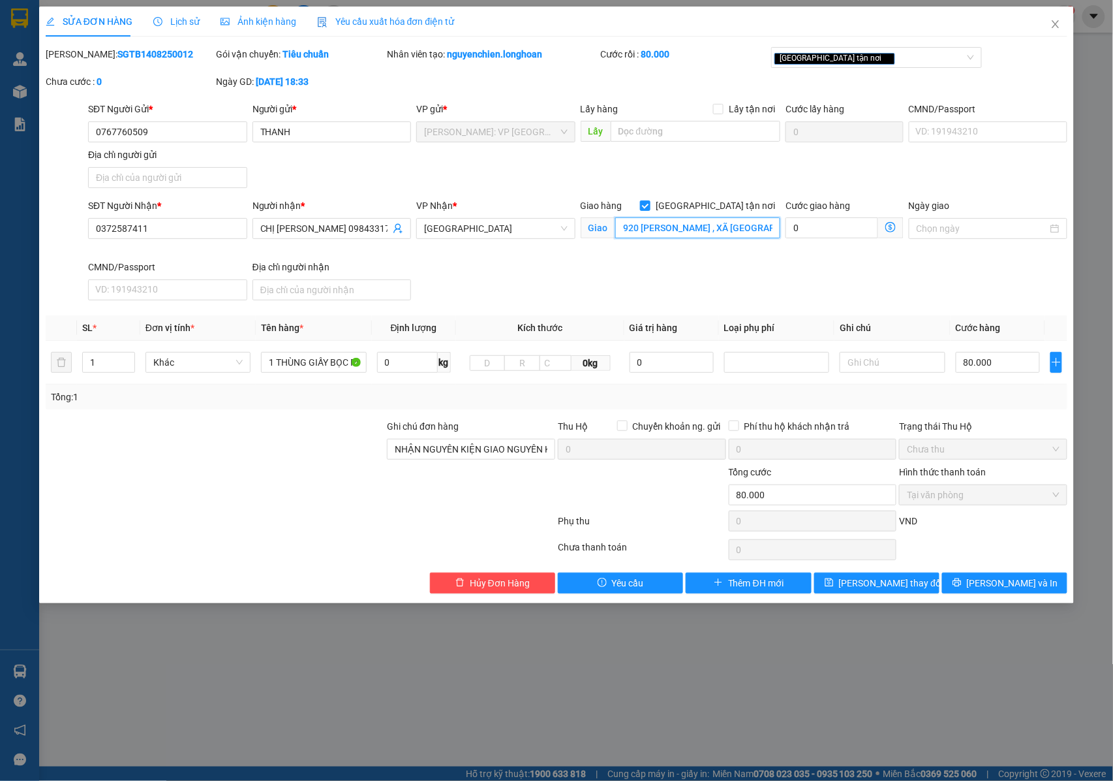
click at [621, 227] on input "920 PHẠM VĂN ĐỒNG , XÃ NÚI THÀNH , QUẢNG NAM ( CŨ ) TP ĐÀ NẴNG" at bounding box center [697, 227] width 165 height 21
click at [649, 204] on input "[GEOGRAPHIC_DATA] tận nơi" at bounding box center [644, 204] width 9 height 9
checkbox input "false"
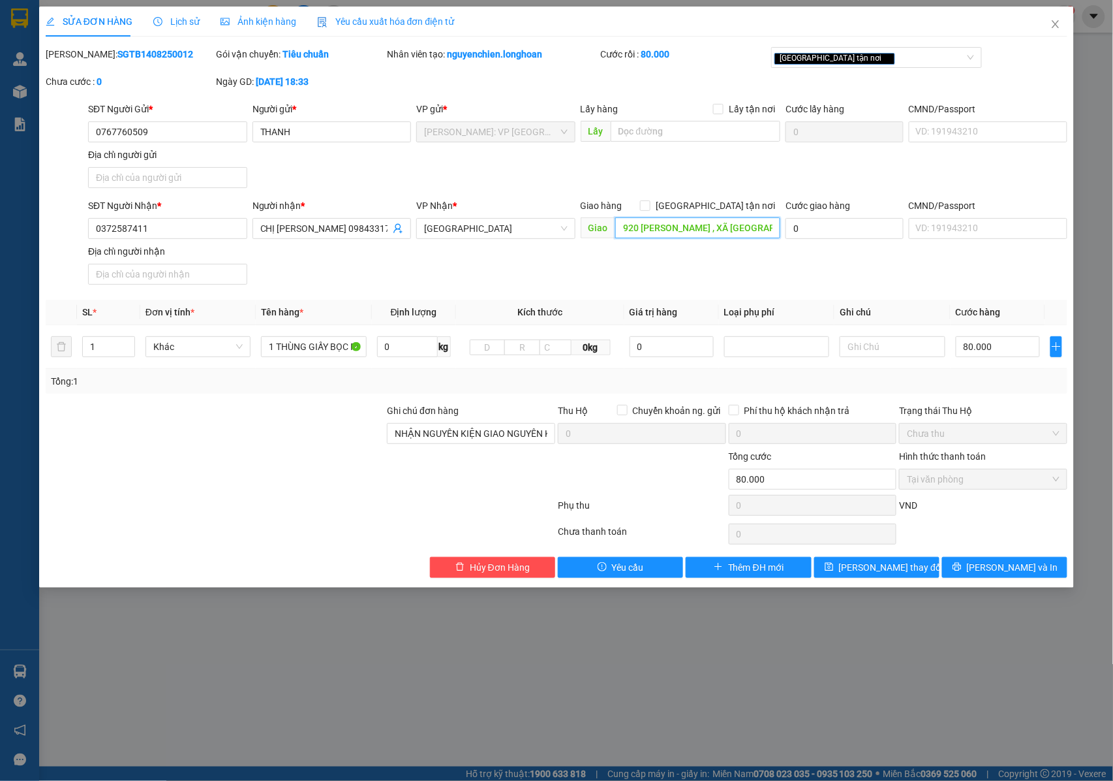
click at [700, 236] on input "920 PHẠM VĂN ĐỒNG , XÃ NÚI THÀNH , QUẢNG NAM ( CŨ ) TP ĐÀ NẴNG" at bounding box center [697, 227] width 165 height 21
click at [702, 234] on input "920 PHẠM VĂN ĐỒNG , XÃ NÚI THÀNH , QUẢNG NAM ( CŨ ) TP ĐÀ NẴNG" at bounding box center [697, 227] width 165 height 21
click at [1057, 22] on icon "close" at bounding box center [1056, 24] width 10 height 10
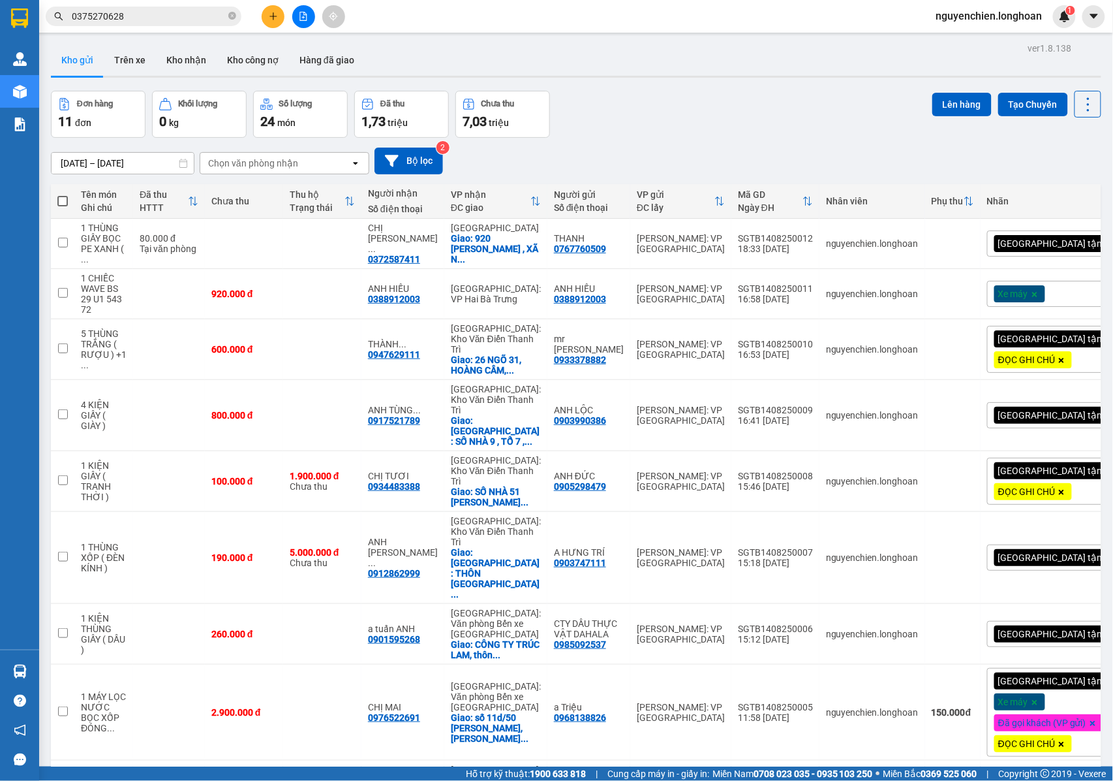
click at [138, 14] on input "0375270628" at bounding box center [149, 16] width 154 height 14
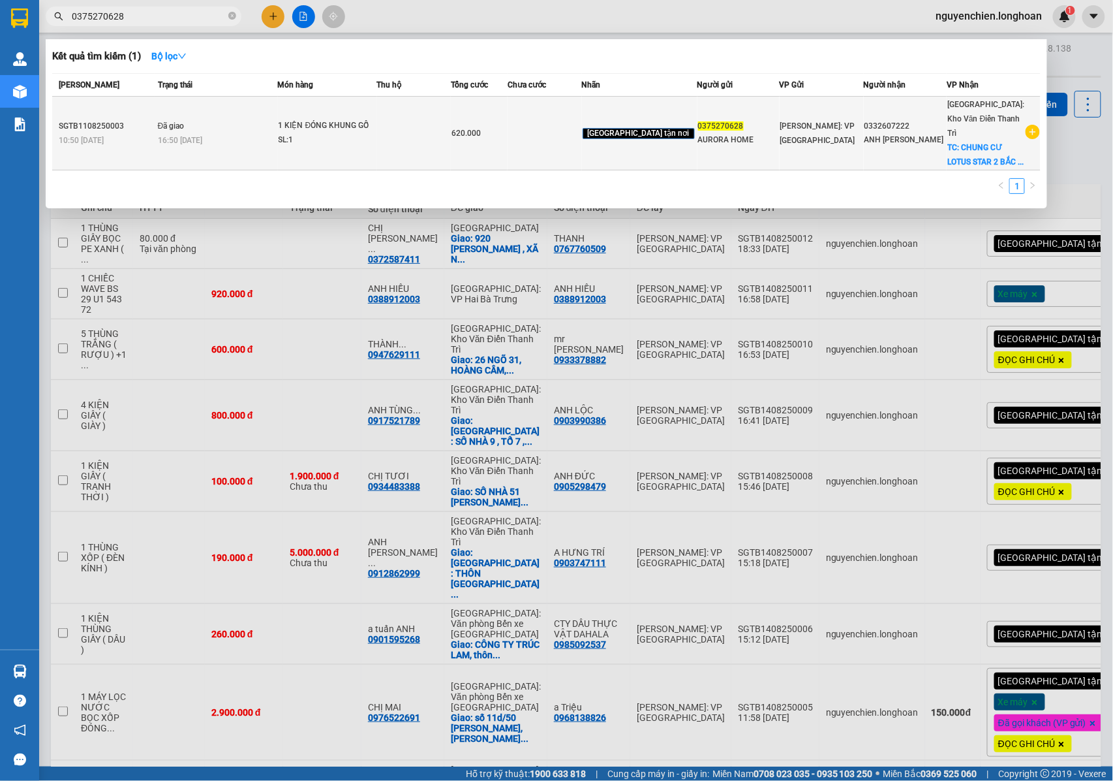
click at [192, 128] on td "Đã giao 16:50 - 14/08" at bounding box center [216, 134] width 123 height 74
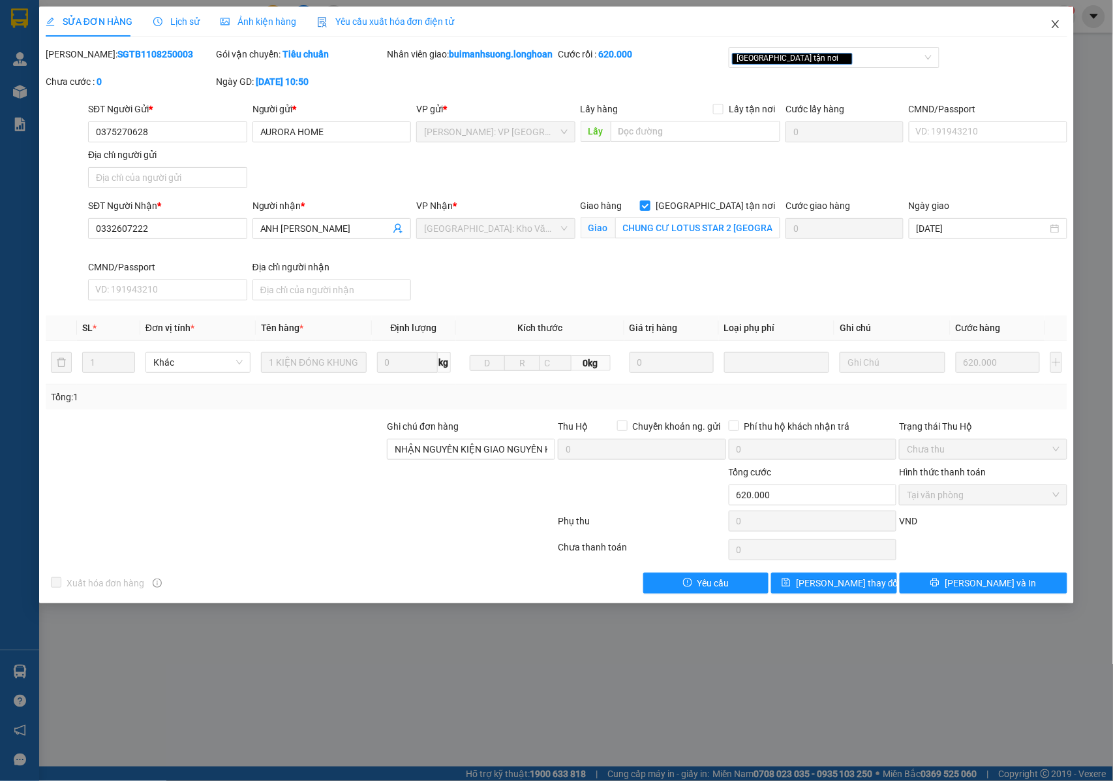
click at [1053, 27] on icon "close" at bounding box center [1056, 24] width 10 height 10
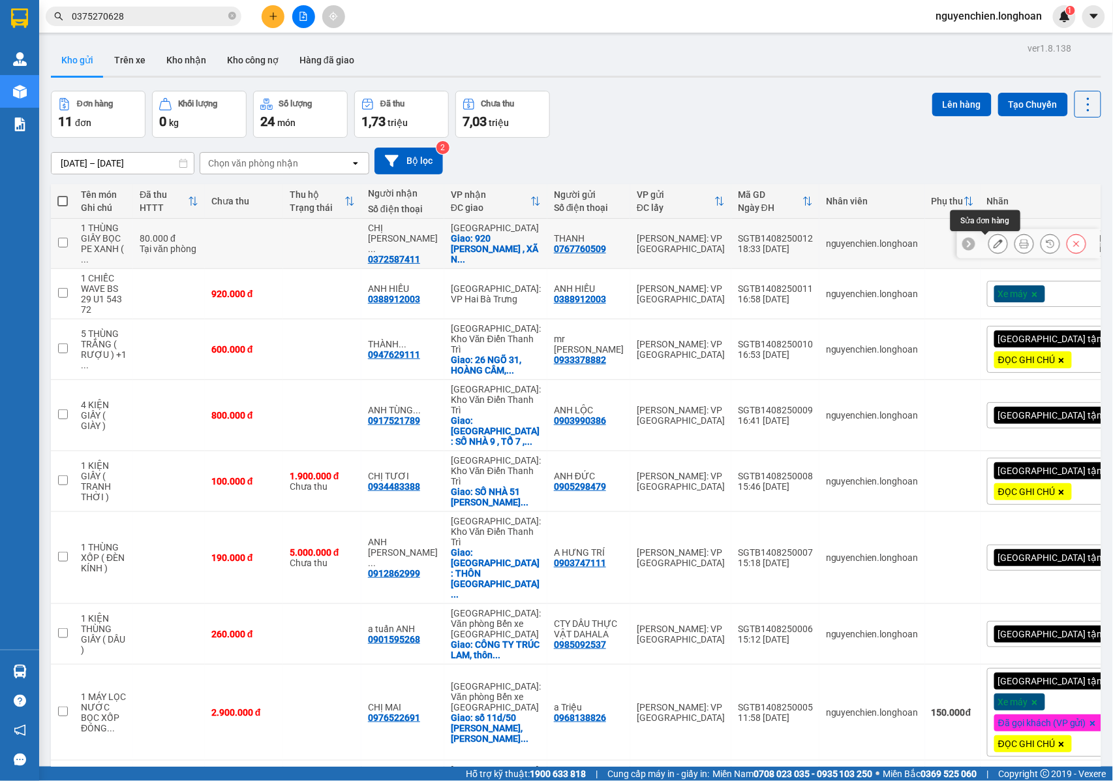
click at [994, 245] on icon at bounding box center [998, 243] width 9 height 9
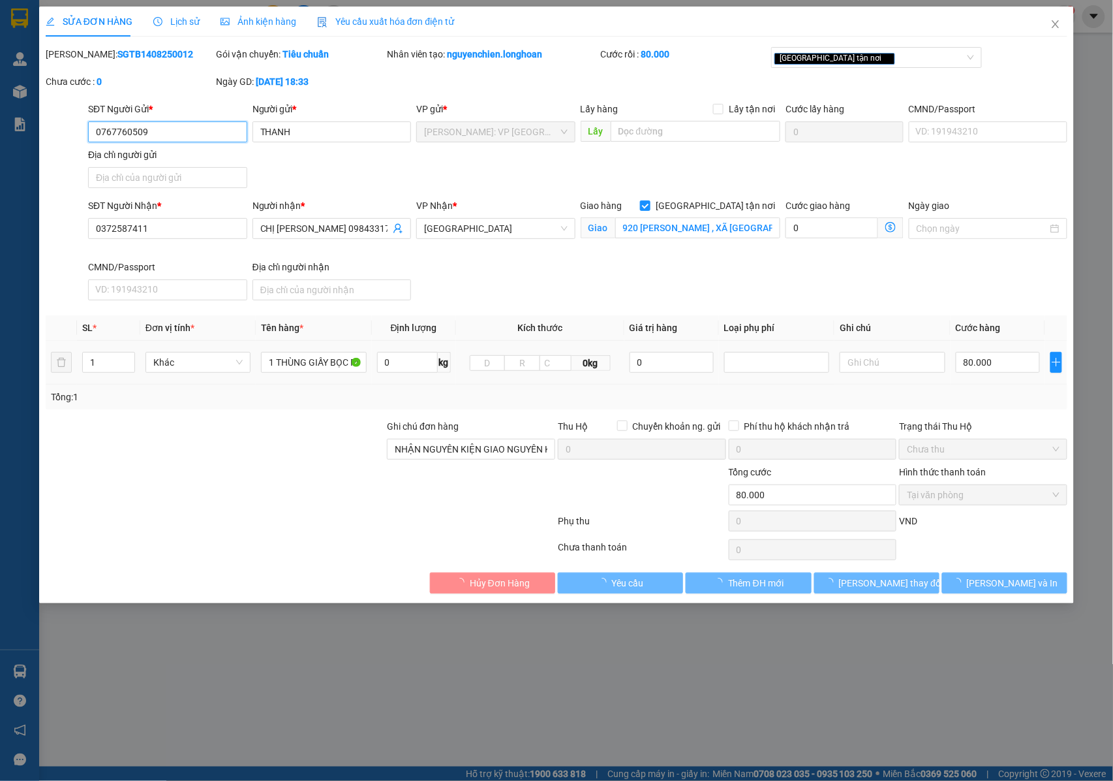
type input "0767760509"
type input "THANH"
type input "0372587411"
type input "CHỊ [PERSON_NAME] 0984331748"
checkbox input "true"
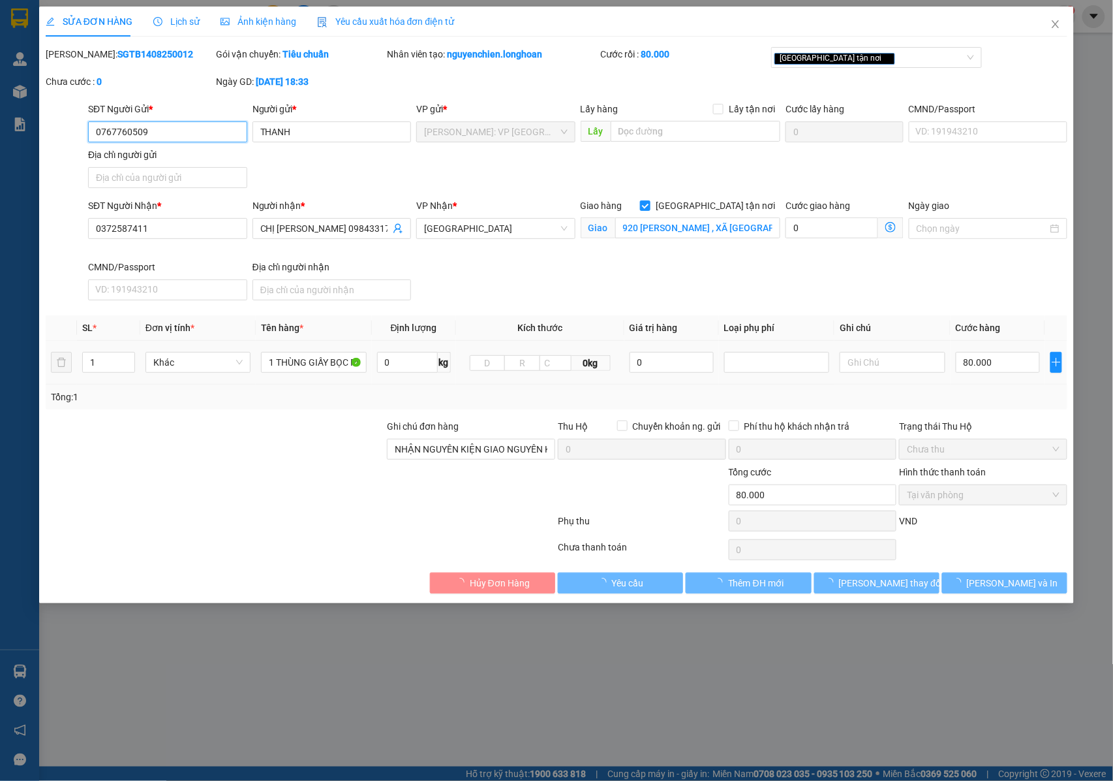
type input "920 [PERSON_NAME] , XÃ [GEOGRAPHIC_DATA] , [GEOGRAPHIC_DATA] ( CŨ ) [GEOGRAPHIC…"
type input "NHẬN NGUYÊN KIỆN GIAO NGUYÊN KIỆN, HƯ VỠ K ĐỀN"
type input "80.000"
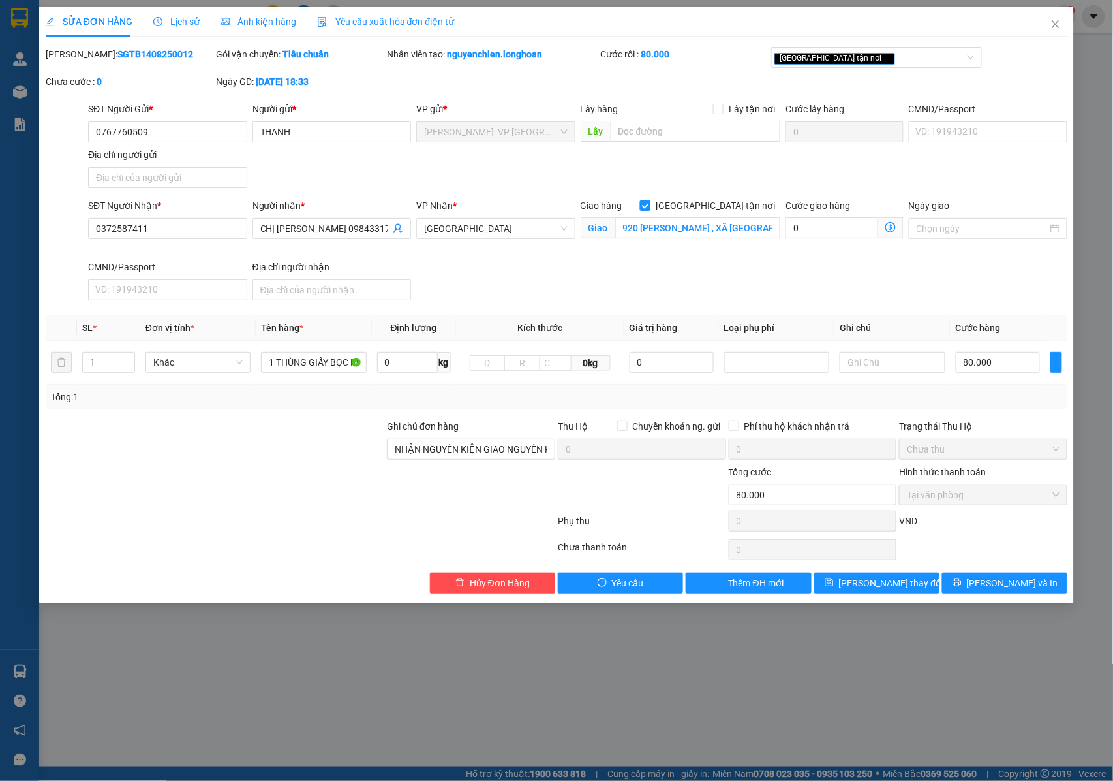
click at [649, 205] on input "[GEOGRAPHIC_DATA] tận nơi" at bounding box center [644, 204] width 9 height 9
checkbox input "false"
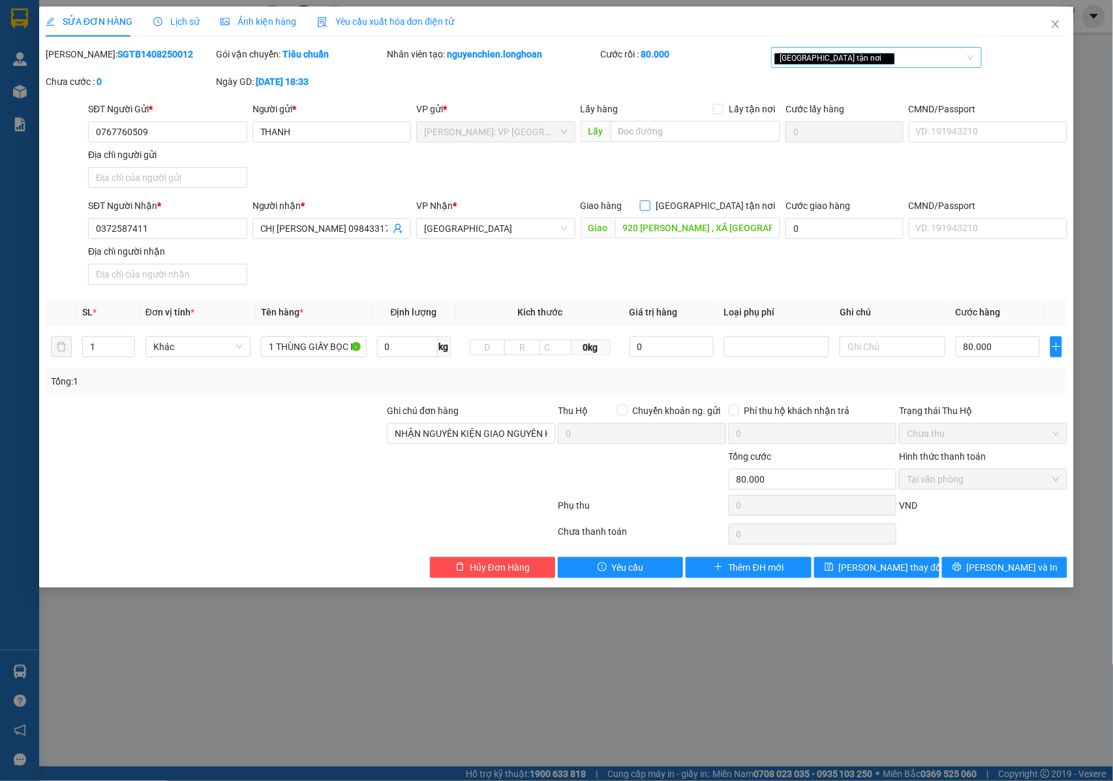
click at [852, 63] on div "[GEOGRAPHIC_DATA] tận nơi" at bounding box center [870, 58] width 191 height 16
click at [622, 230] on input "920 [PERSON_NAME] , XÃ [GEOGRAPHIC_DATA] , [GEOGRAPHIC_DATA] ( CŨ ) [GEOGRAPHIC…" at bounding box center [697, 227] width 165 height 21
click at [624, 230] on input "920 [PERSON_NAME] , XÃ [GEOGRAPHIC_DATA] , [GEOGRAPHIC_DATA] ( CŨ ) [GEOGRAPHIC…" at bounding box center [697, 227] width 165 height 21
paste input "Núi Thành giao dọc QL 1A"
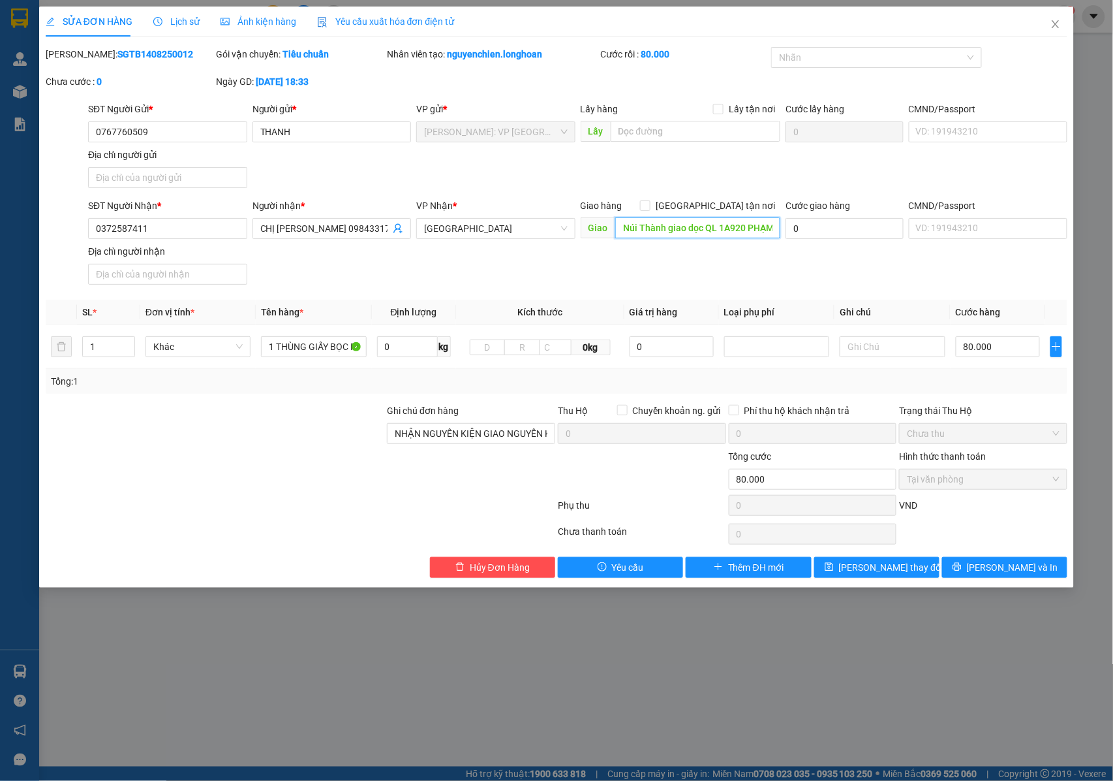
click at [688, 228] on input "Núi Thành giao dọc QL 1A920 PHẠM VĂN ĐỒNG , XÃ [GEOGRAPHIC_DATA] , [GEOGRAPHIC_…" at bounding box center [697, 227] width 165 height 21
type input "[GEOGRAPHIC_DATA], [GEOGRAPHIC_DATA] dọc QL 1A : 920 PHẠM VĂN ĐỒNG , XÃ [GEOGRA…"
click at [873, 570] on span "[PERSON_NAME] thay đổi" at bounding box center [891, 567] width 104 height 14
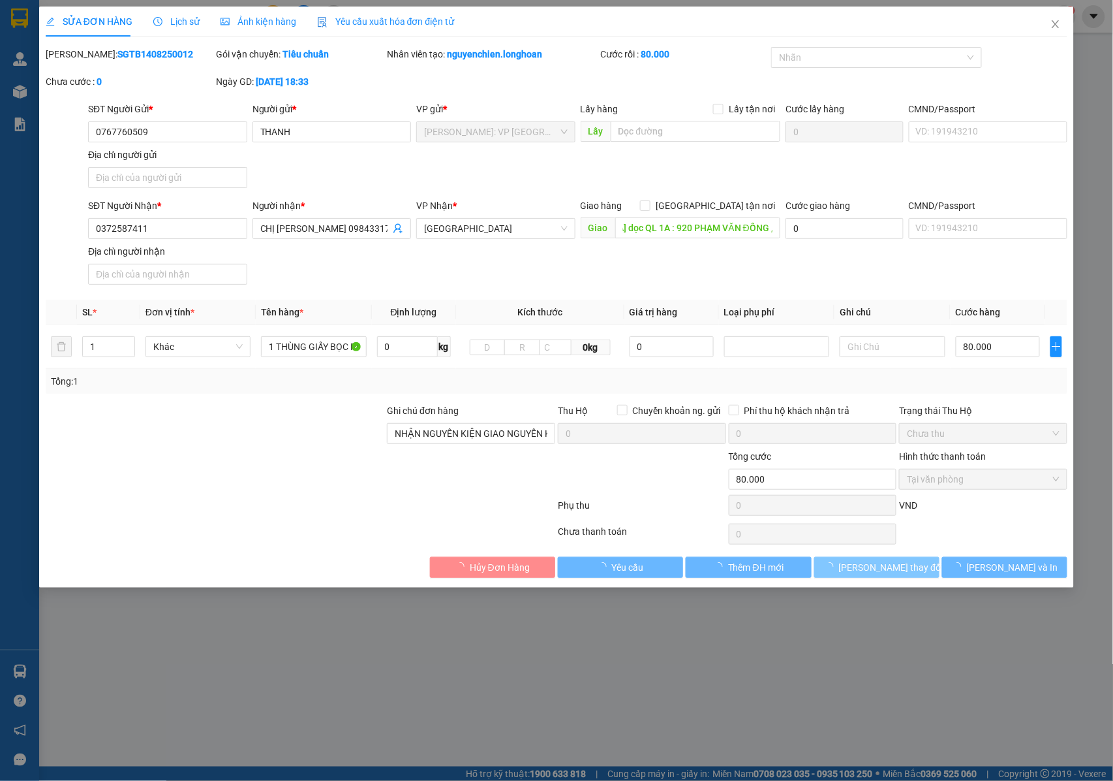
scroll to position [0, 0]
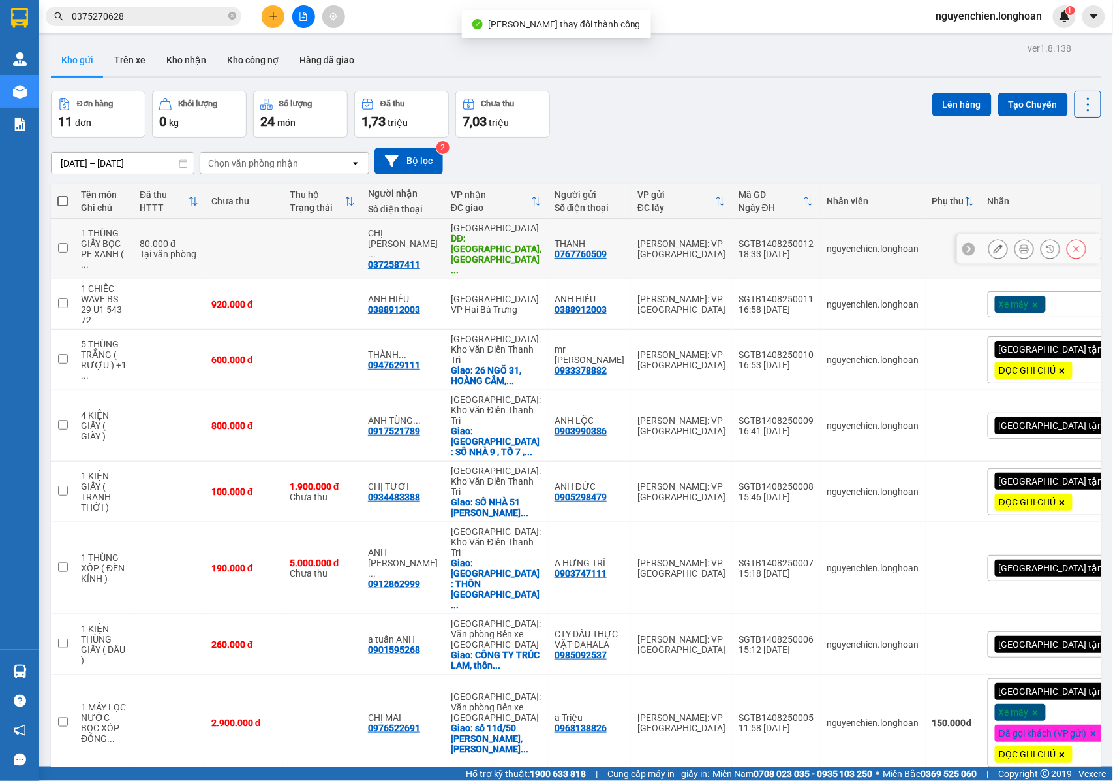
click at [994, 246] on icon at bounding box center [998, 248] width 9 height 9
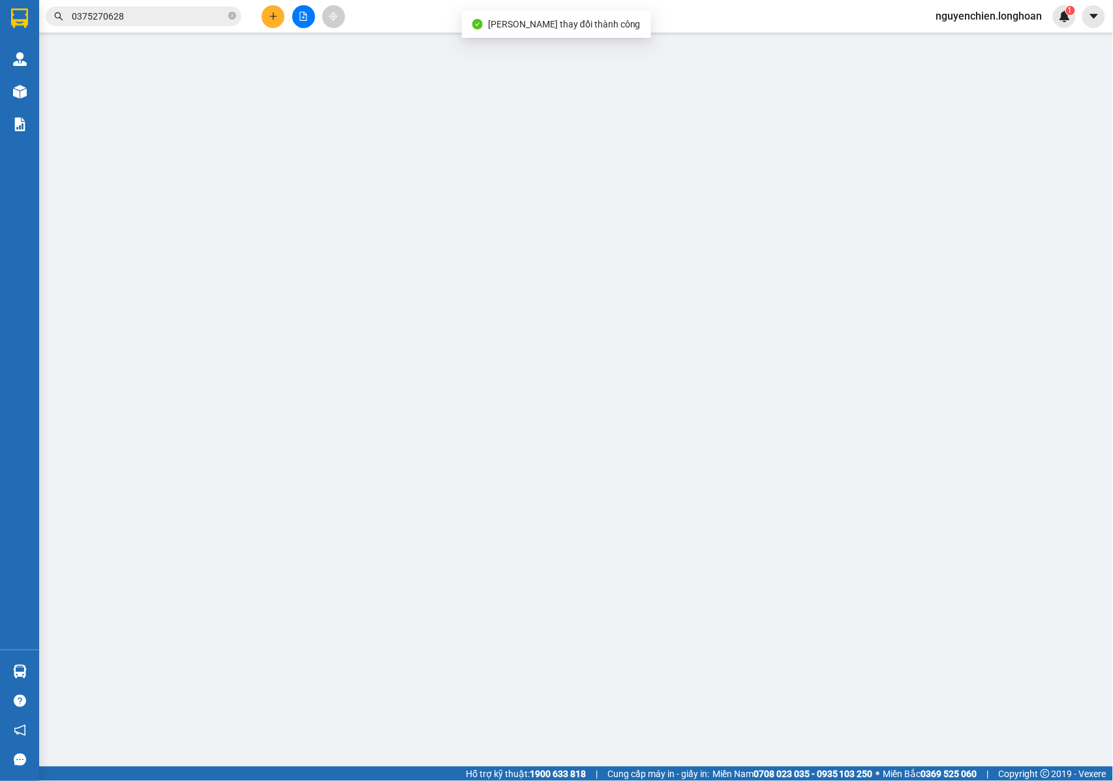
type input "0767760509"
type input "THANH"
type input "0372587411"
type input "CHỊ [PERSON_NAME] 0984331748"
type input "[GEOGRAPHIC_DATA], [GEOGRAPHIC_DATA] dọc QL 1A : 920 PHẠM VĂN ĐỒNG , XÃ [GEOGRA…"
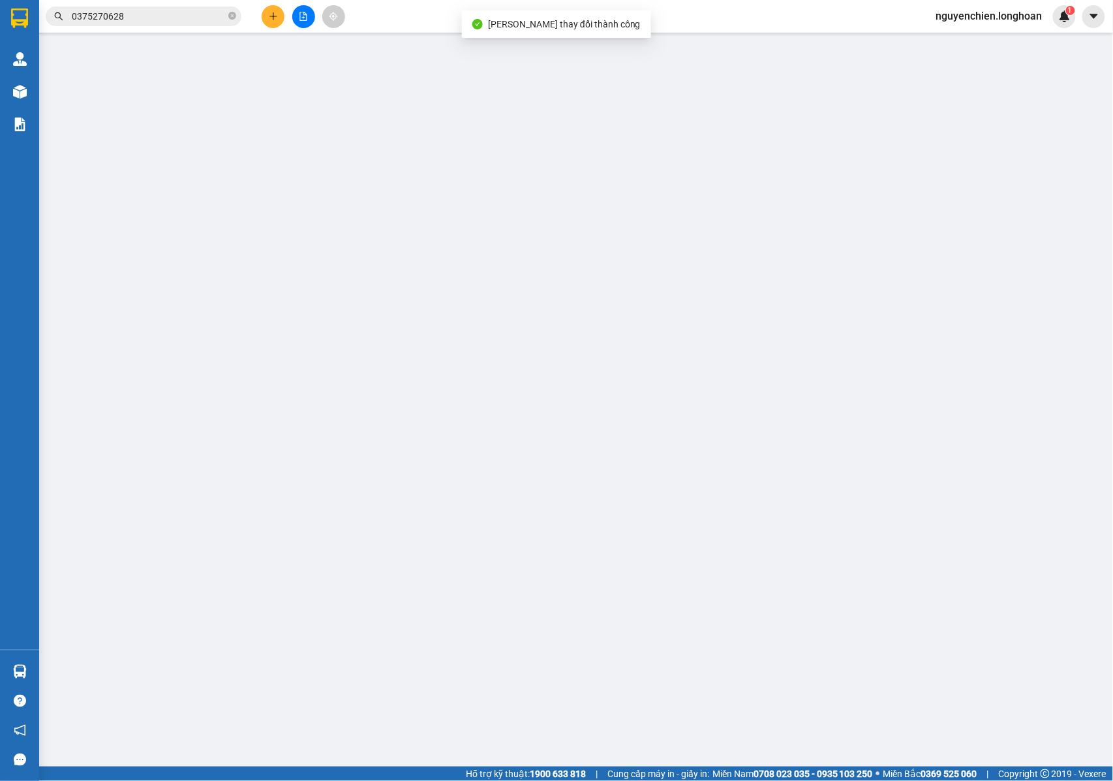
type input "NHẬN NGUYÊN KIỆN GIAO NGUYÊN KIỆN, HƯ VỠ K ĐỀN"
type input "80.000"
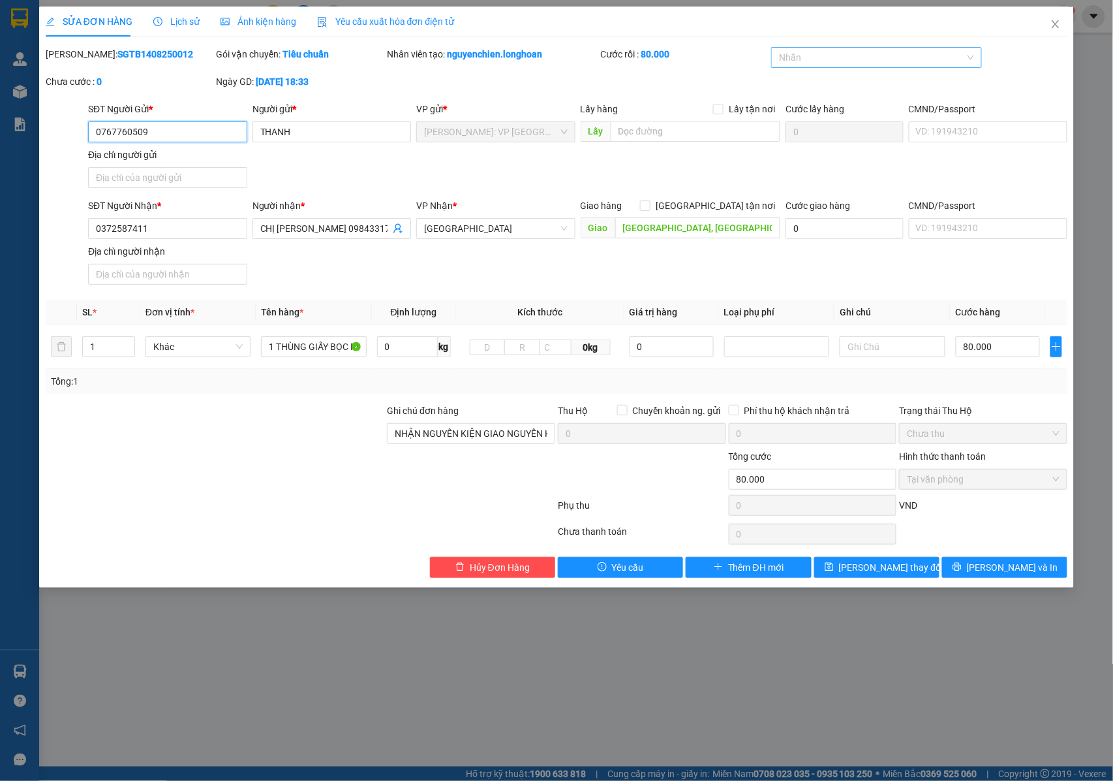
click at [858, 57] on div at bounding box center [870, 58] width 191 height 16
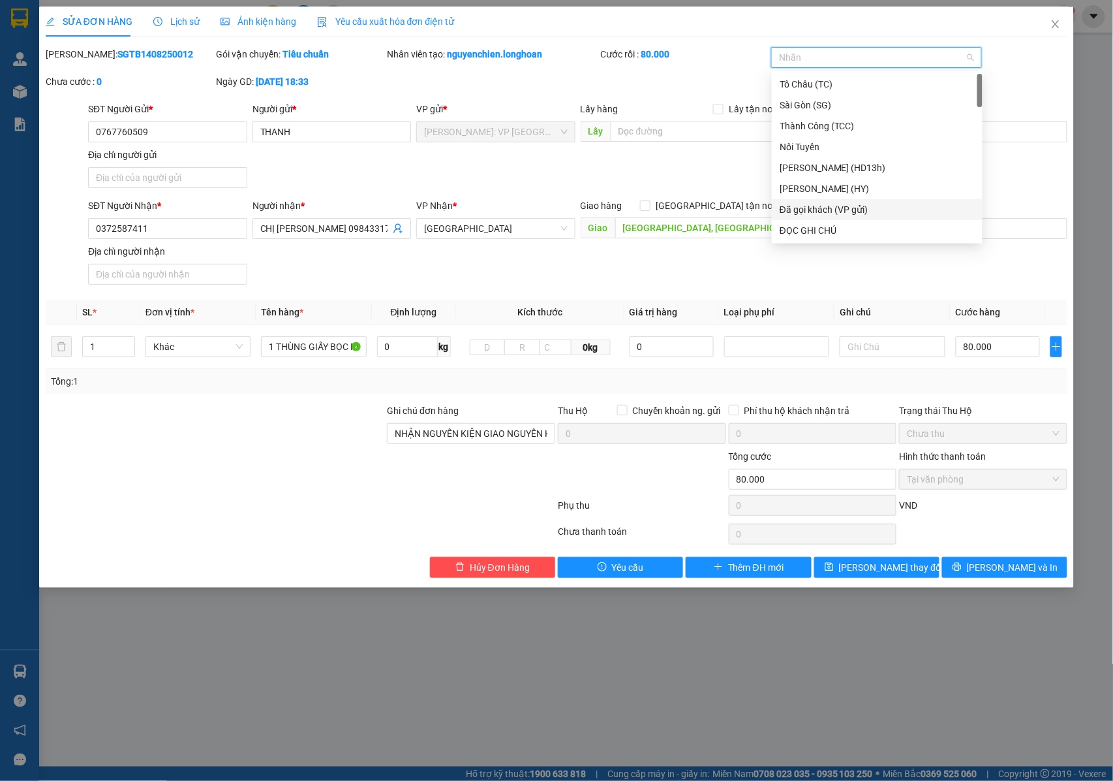
click at [804, 215] on div "Đã gọi khách (VP gửi)" at bounding box center [877, 209] width 195 height 14
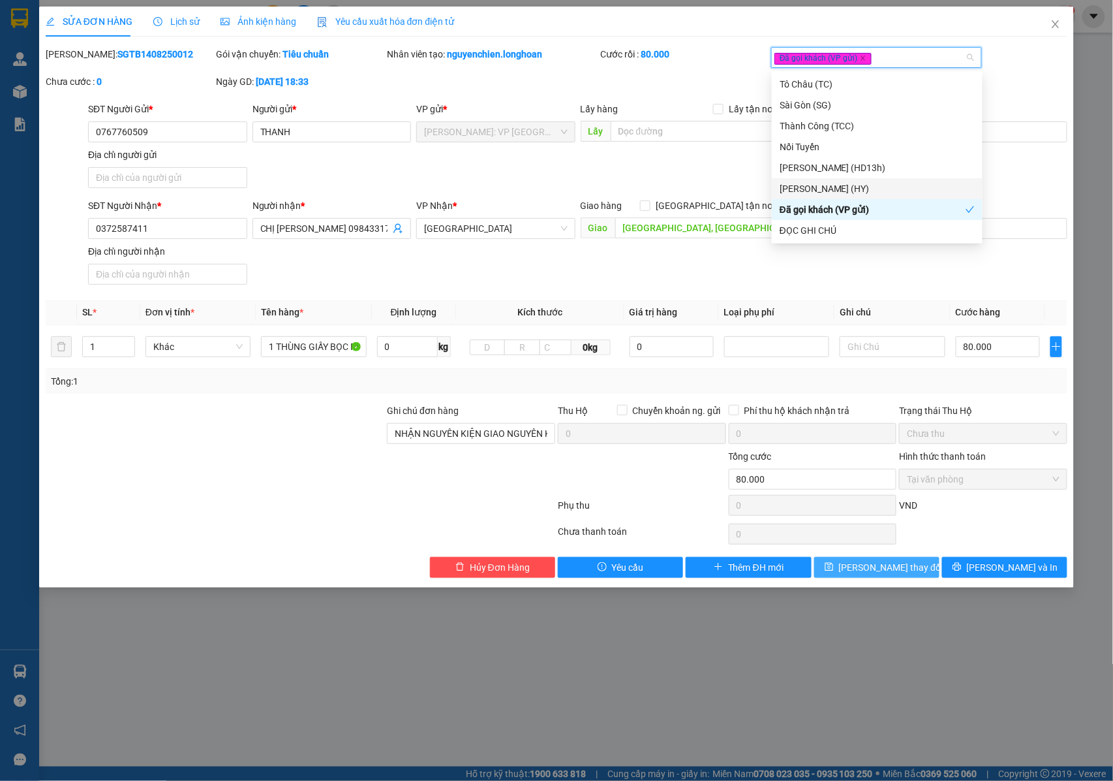
click at [862, 574] on span "[PERSON_NAME] thay đổi" at bounding box center [891, 567] width 104 height 14
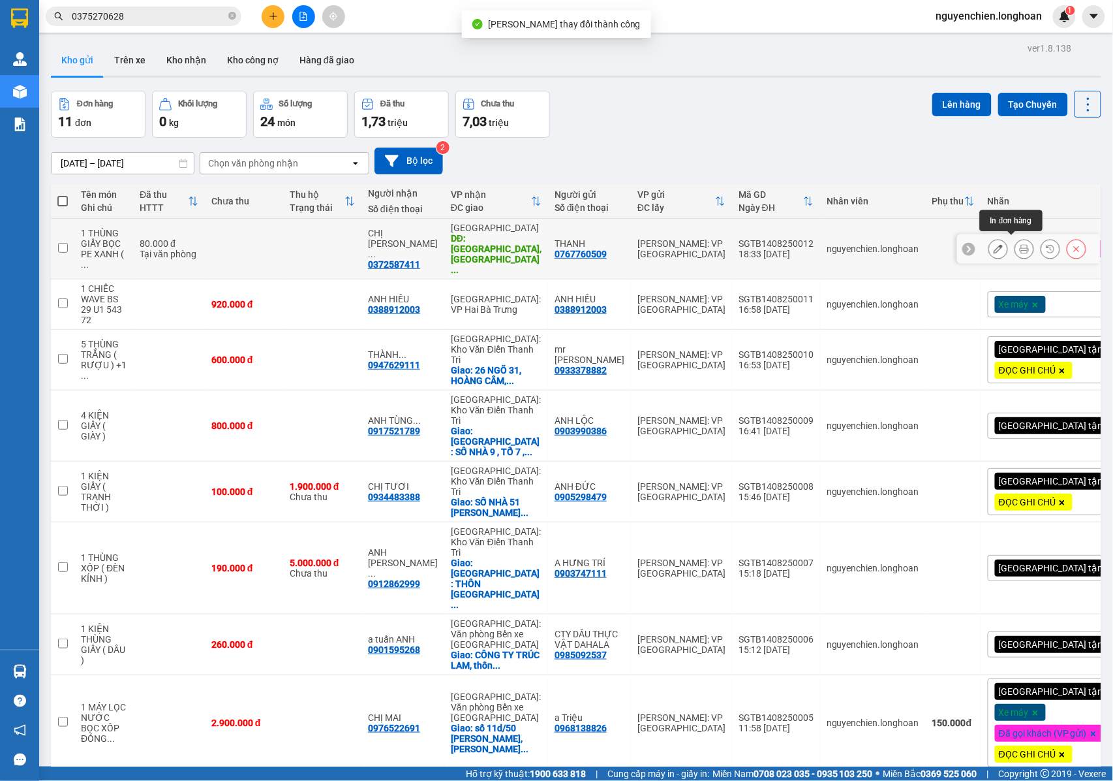
click at [1020, 246] on icon at bounding box center [1024, 248] width 9 height 9
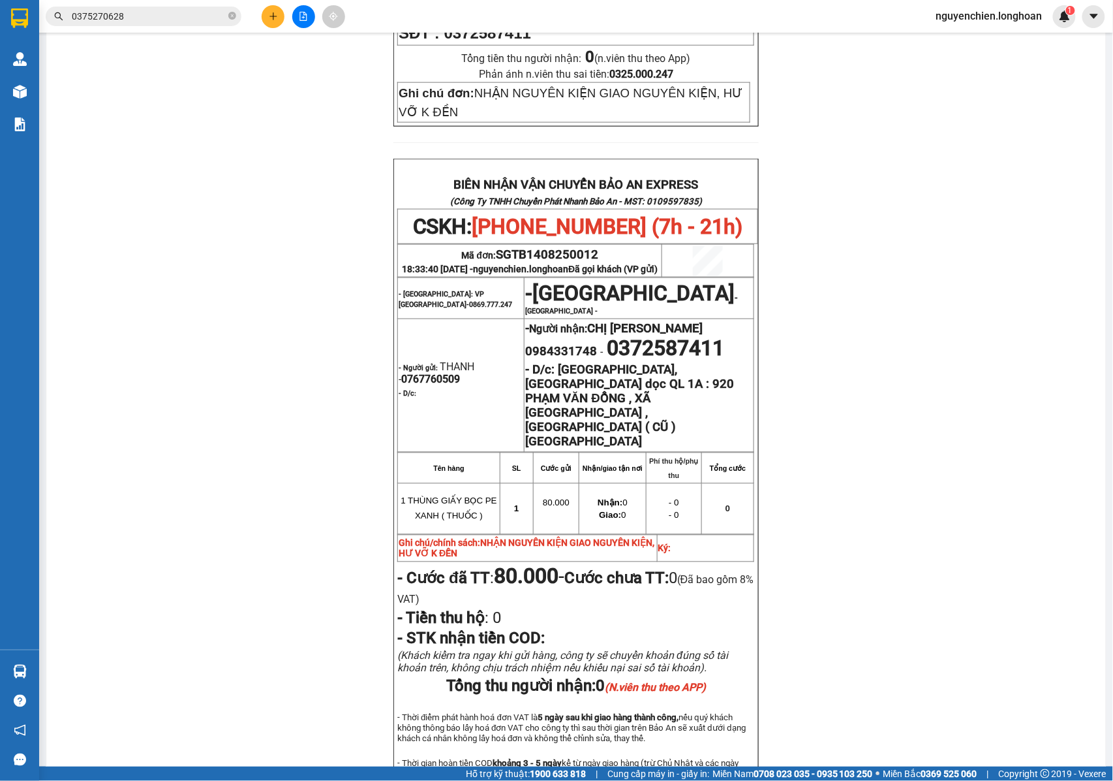
scroll to position [604, 0]
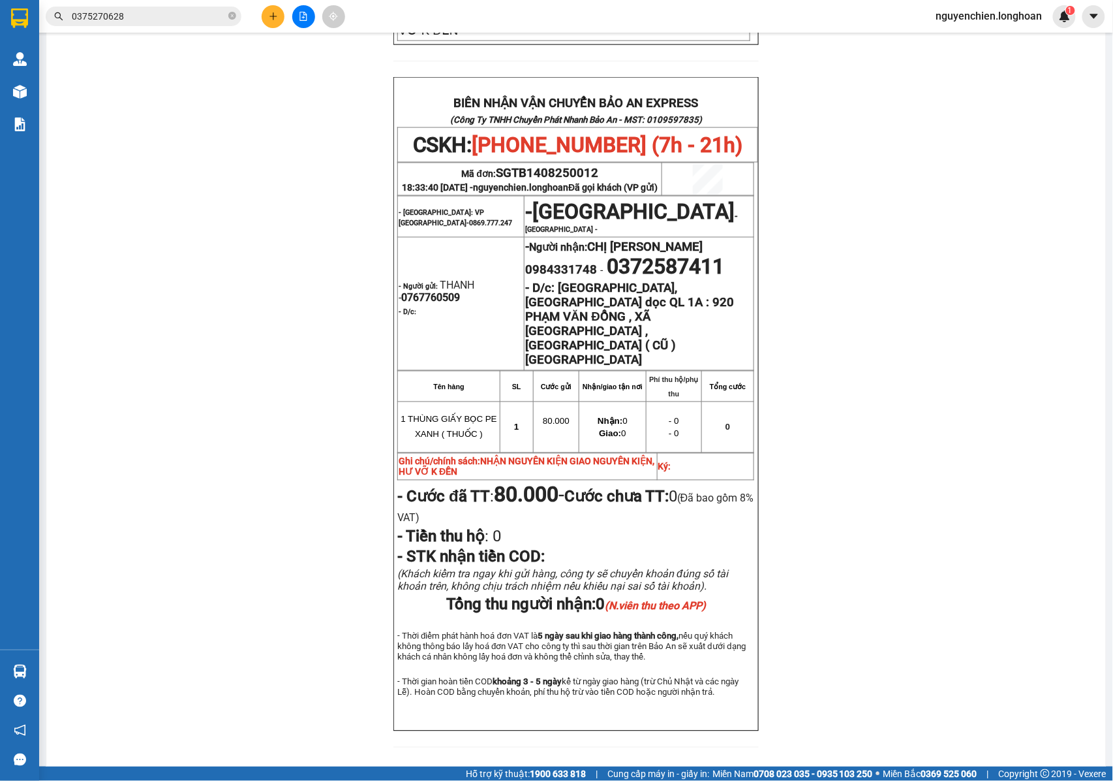
drag, startPoint x: 381, startPoint y: 22, endPoint x: 505, endPoint y: 322, distance: 324.8
click at [669, 481] on section "Kết quả tìm kiếm ( 1 ) Bộ lọc Mã ĐH Trạng thái Món hàng Thu hộ Tổng cước Chưa c…" at bounding box center [556, 390] width 1113 height 781
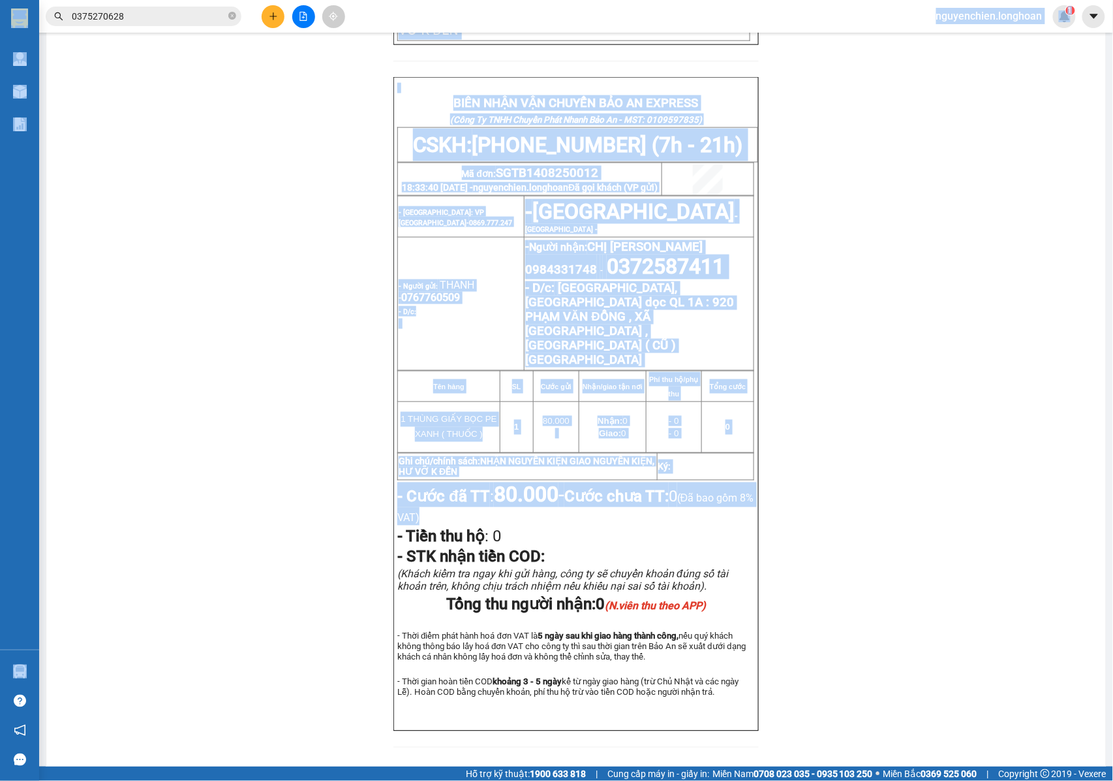
click at [504, 371] on td "SL" at bounding box center [516, 386] width 33 height 31
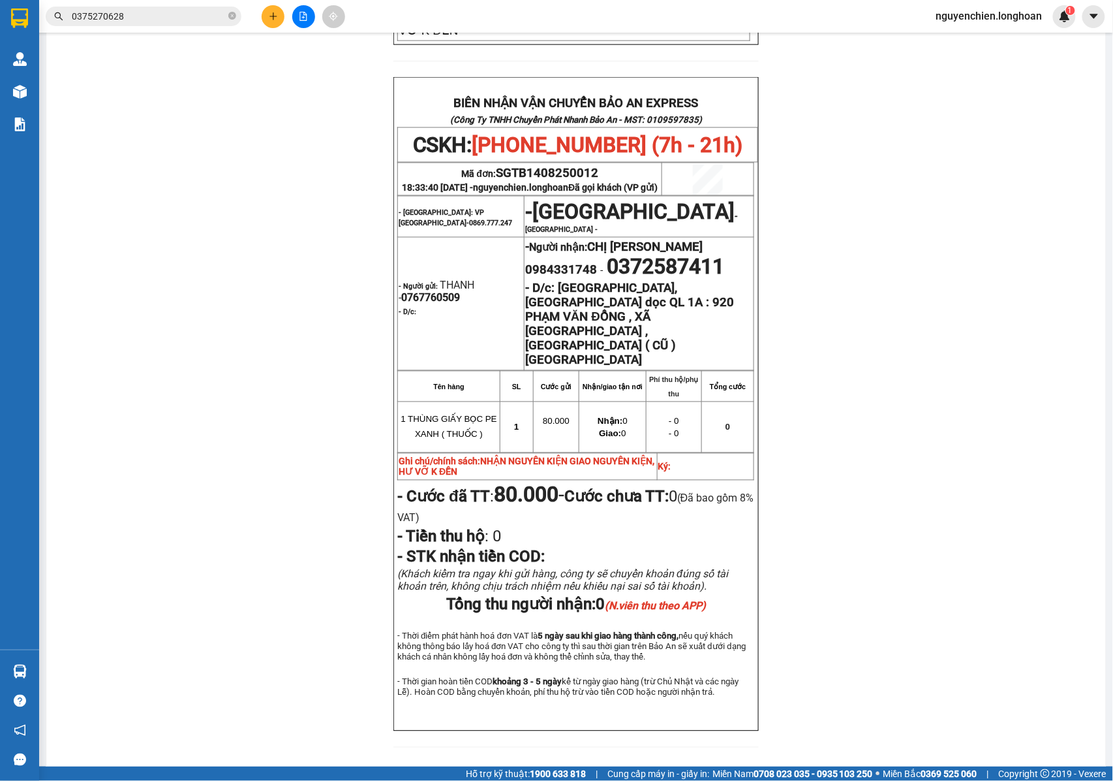
click at [368, 67] on div "PHIẾU DÁN LÊN HÀNG CSKH: [PHONE_NUMBER] CÔNG TY TNHH CHUYỂN PHÁT NHANH BẢO AN M…" at bounding box center [576, 136] width 1029 height 1253
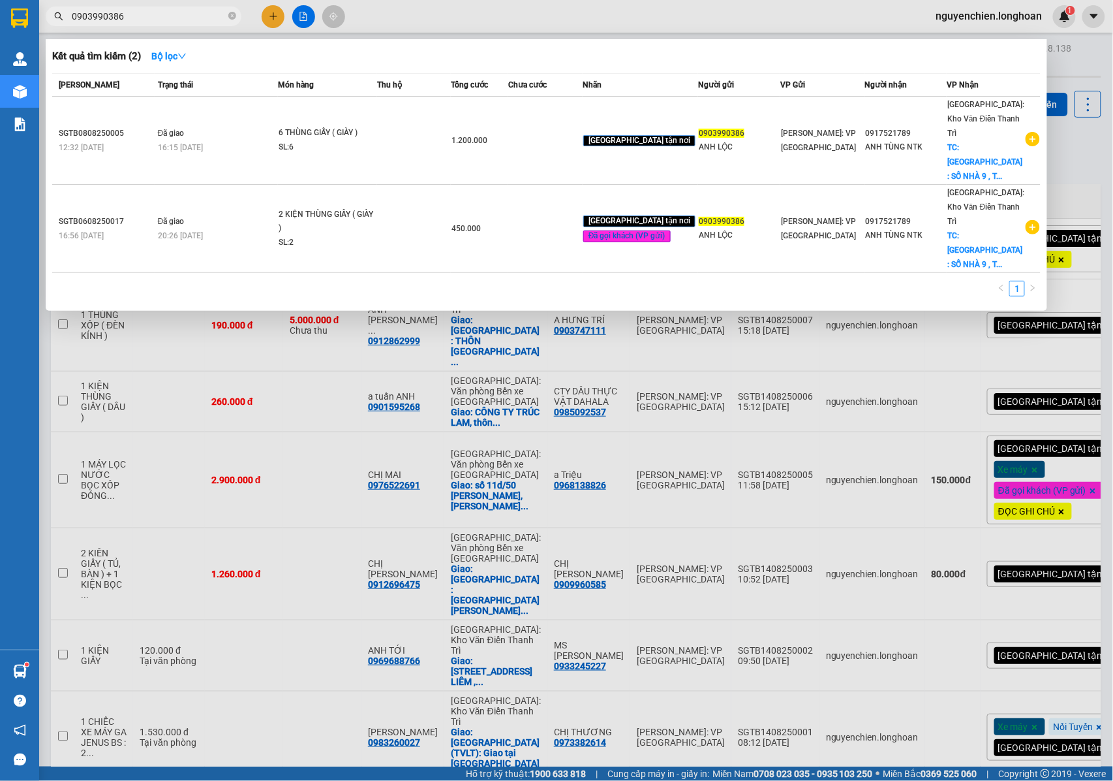
click at [398, 346] on div at bounding box center [556, 390] width 1113 height 781
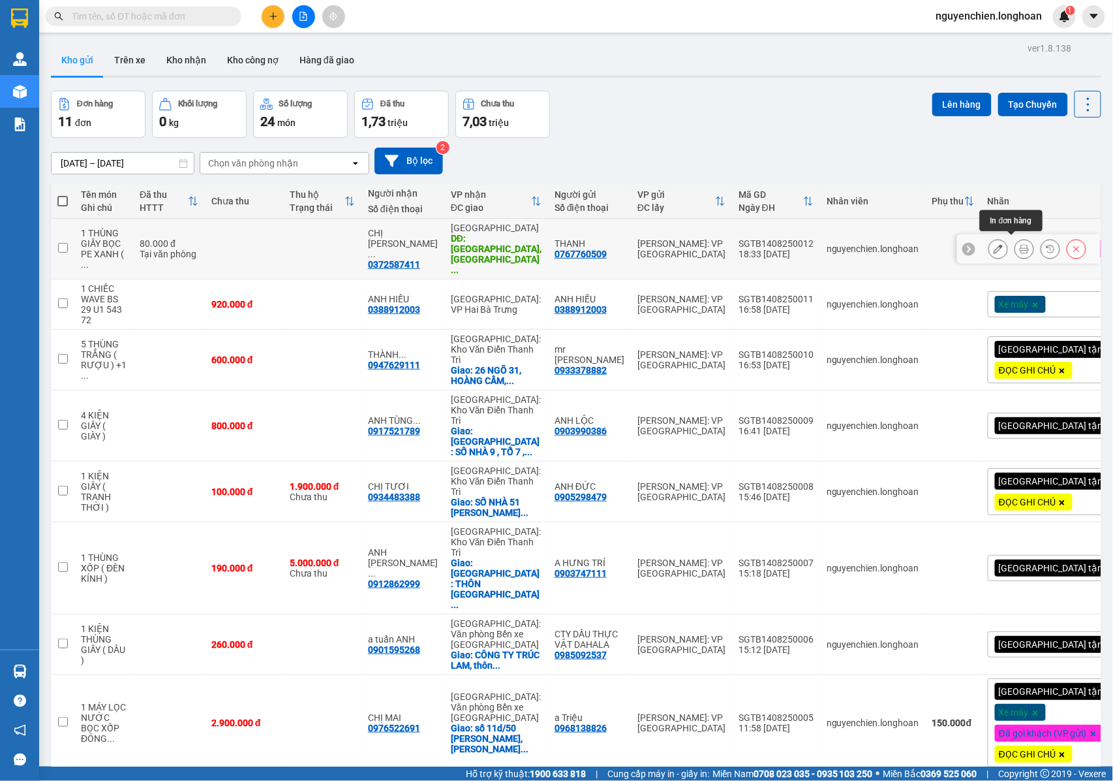
click at [1020, 246] on icon at bounding box center [1024, 248] width 9 height 9
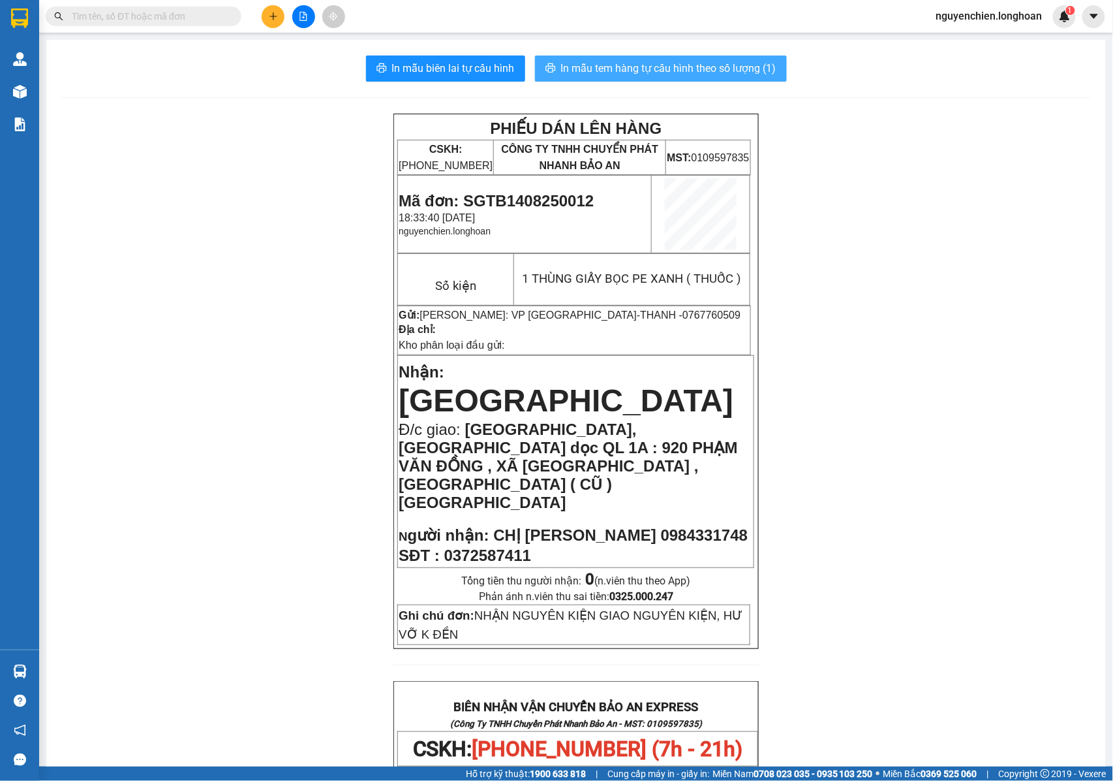
click at [599, 74] on span "In mẫu tem hàng tự cấu hình theo số lượng (1)" at bounding box center [668, 68] width 215 height 16
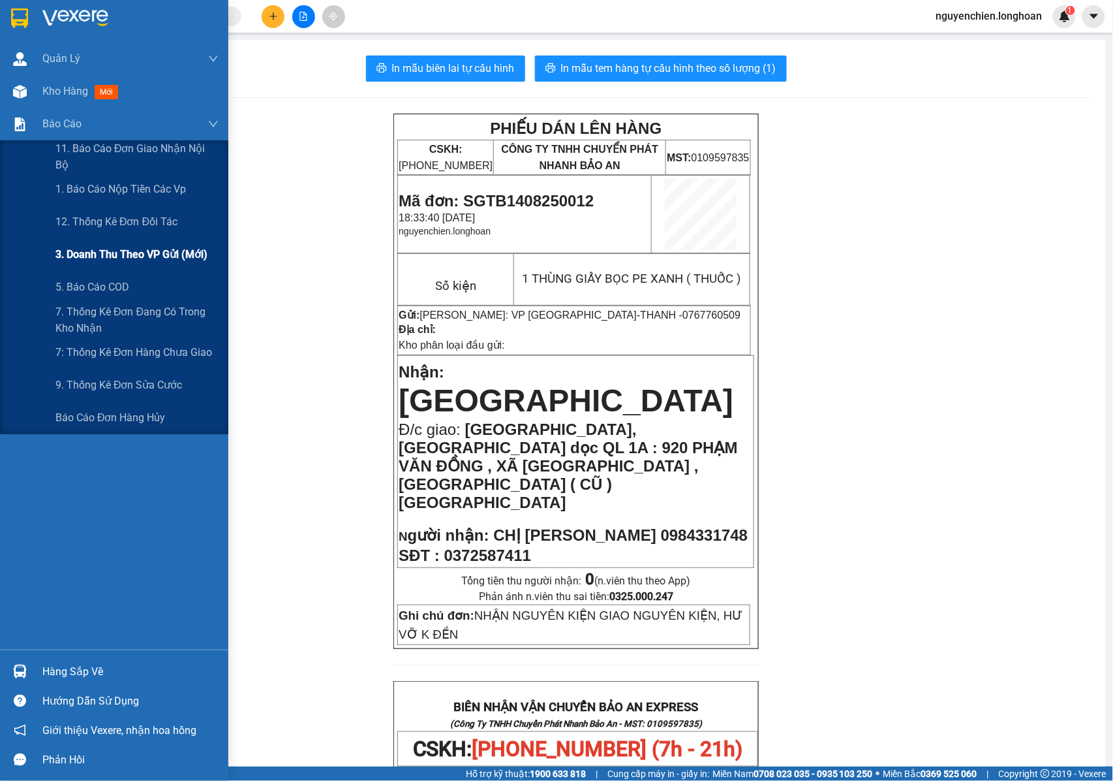
click at [133, 255] on span "3. Doanh Thu theo VP Gửi (mới)" at bounding box center [131, 254] width 152 height 16
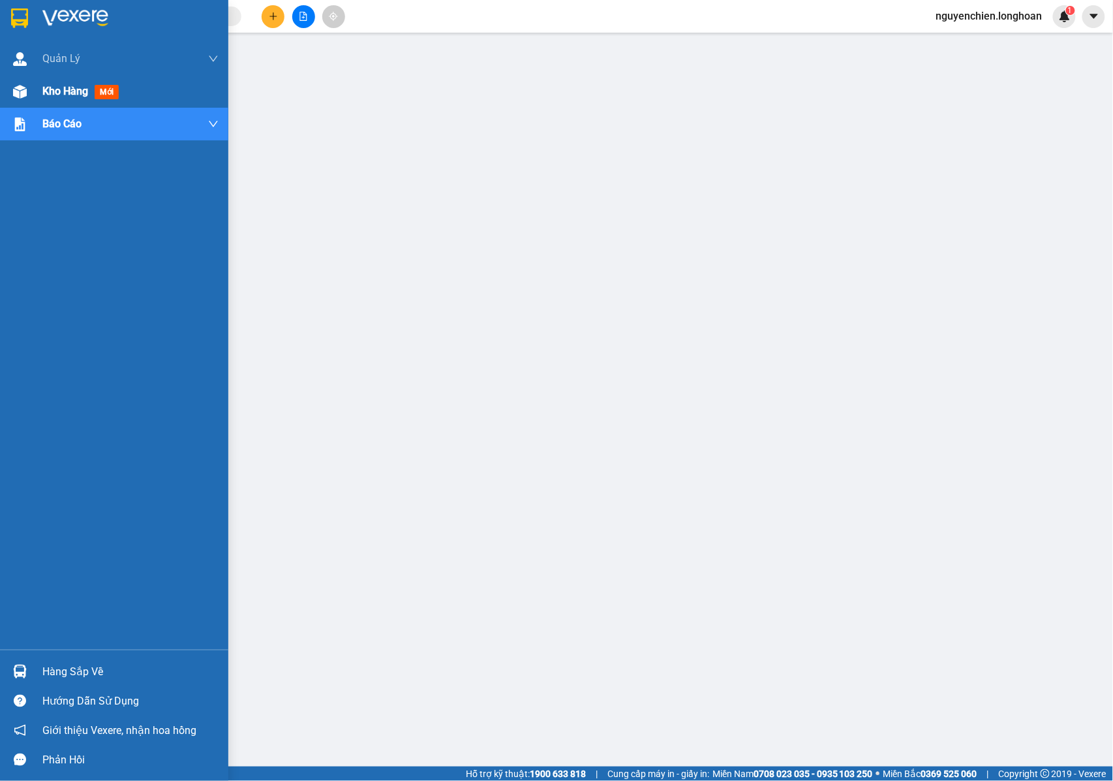
click at [35, 87] on div "Kho hàng mới" at bounding box center [114, 91] width 228 height 33
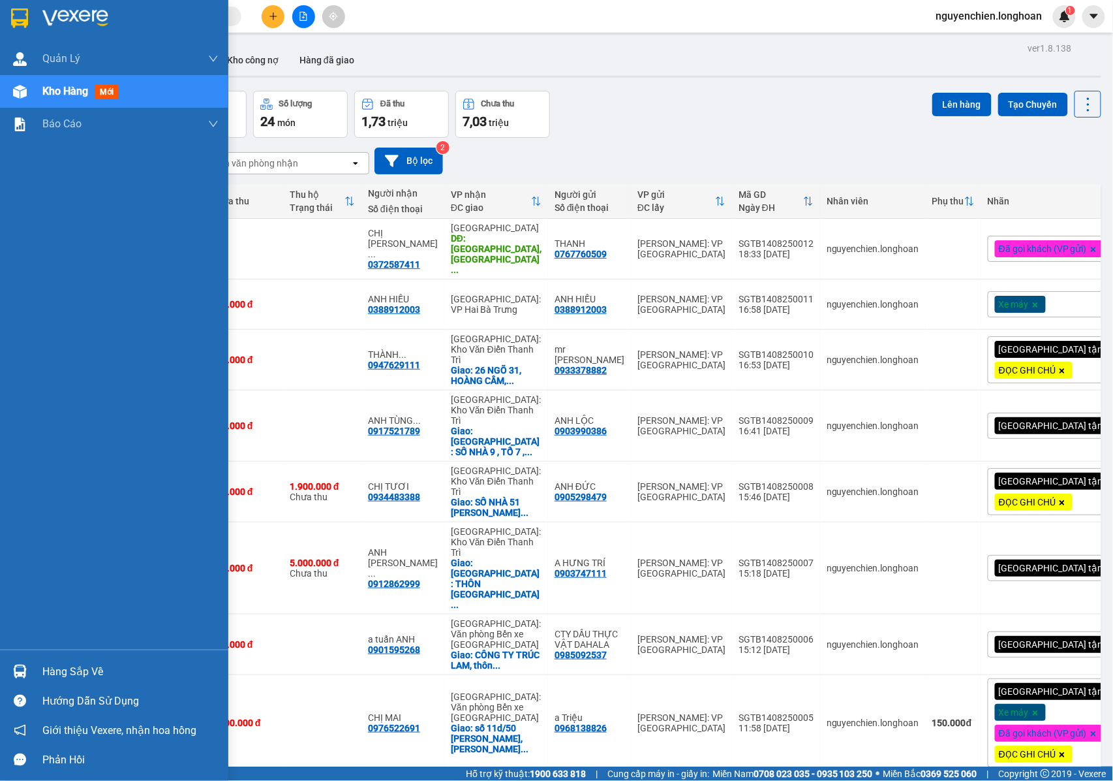
click at [27, 95] on div at bounding box center [19, 91] width 23 height 23
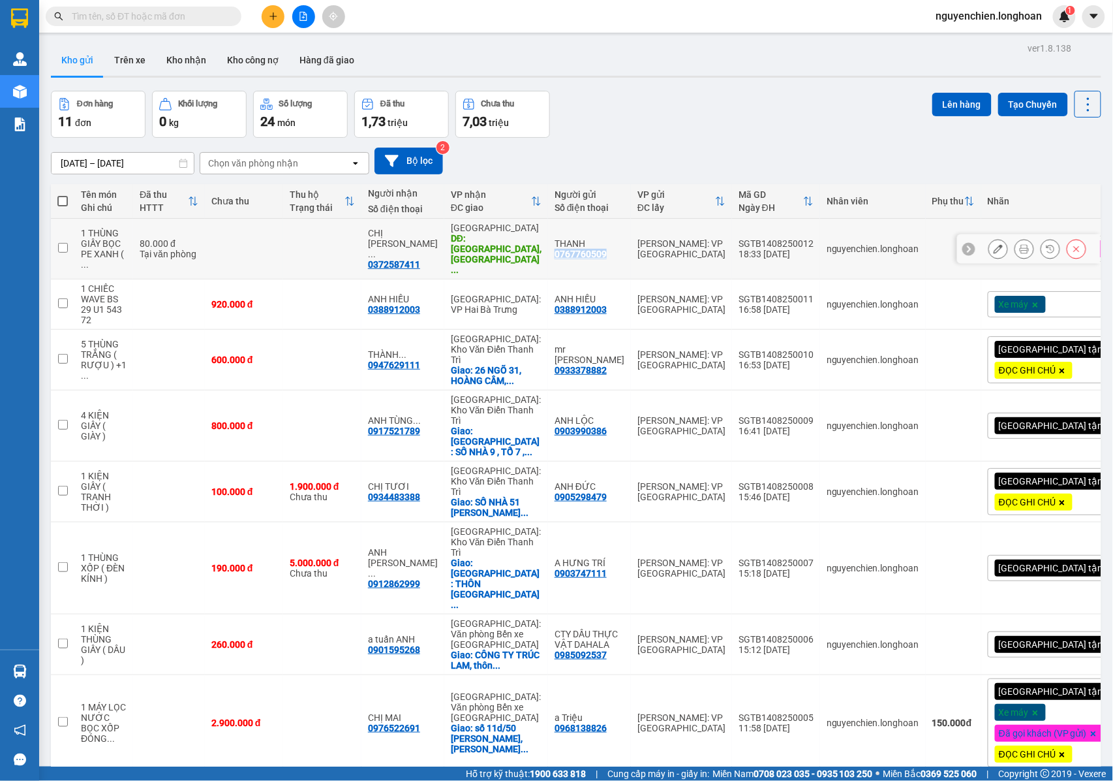
drag, startPoint x: 603, startPoint y: 251, endPoint x: 547, endPoint y: 260, distance: 56.8
click at [548, 260] on td "THANH 0767760509" at bounding box center [589, 249] width 83 height 61
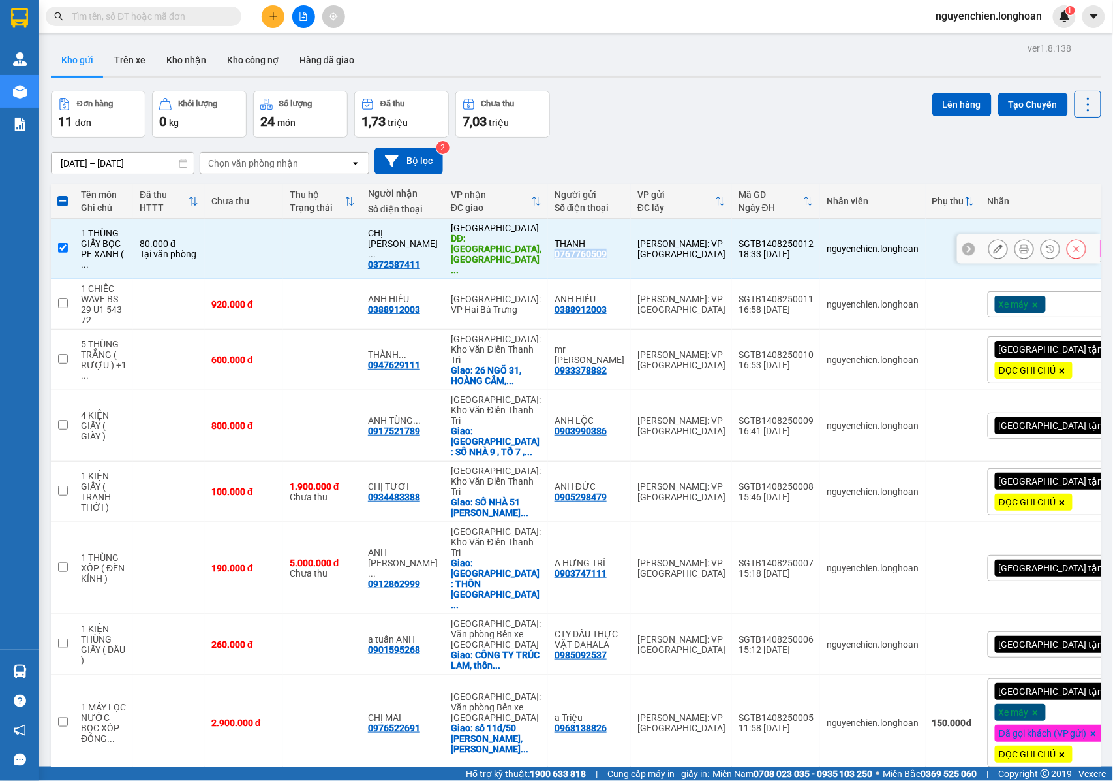
click at [59, 243] on input "checkbox" at bounding box center [63, 248] width 10 height 10
checkbox input "false"
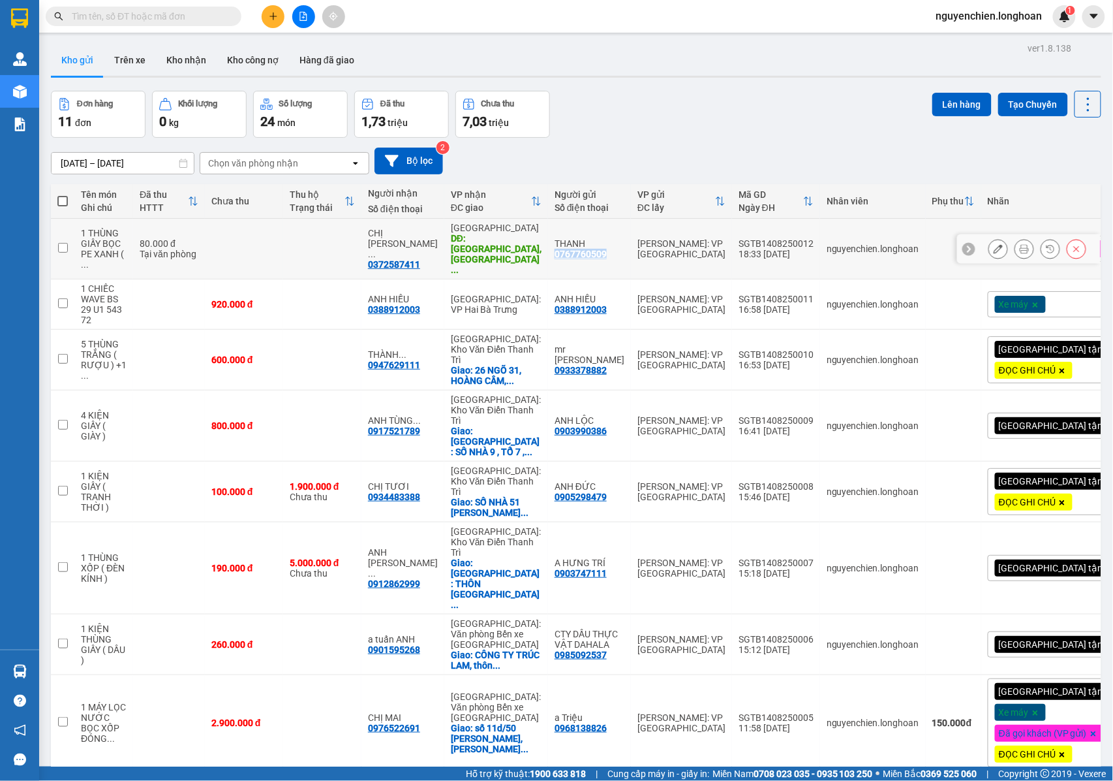
copy div "0767760509"
click at [1020, 244] on icon at bounding box center [1024, 248] width 9 height 9
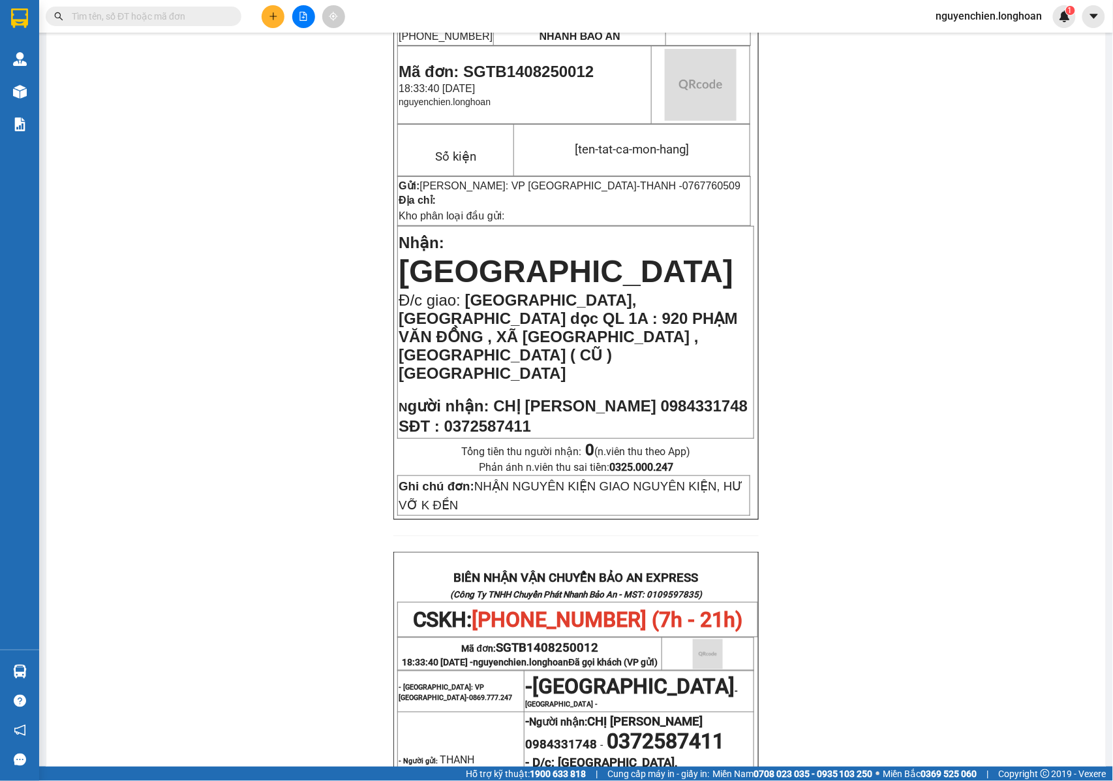
scroll to position [604, 0]
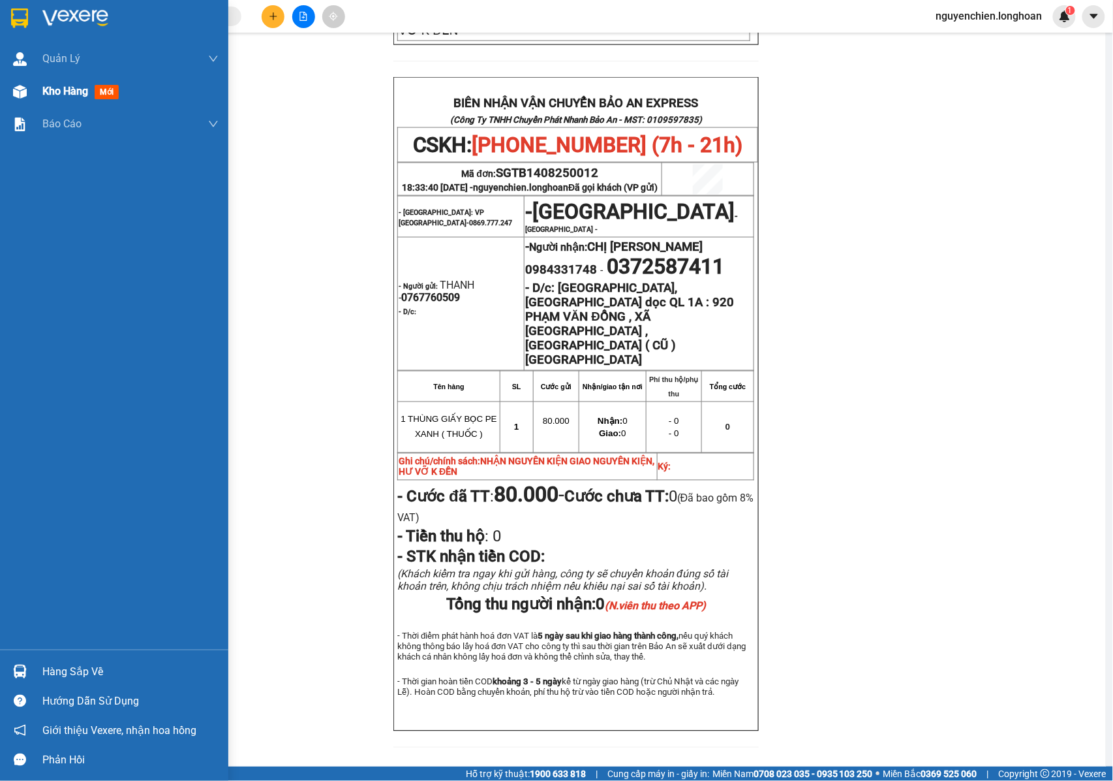
click at [5, 95] on div "Kho hàng mới" at bounding box center [114, 91] width 228 height 33
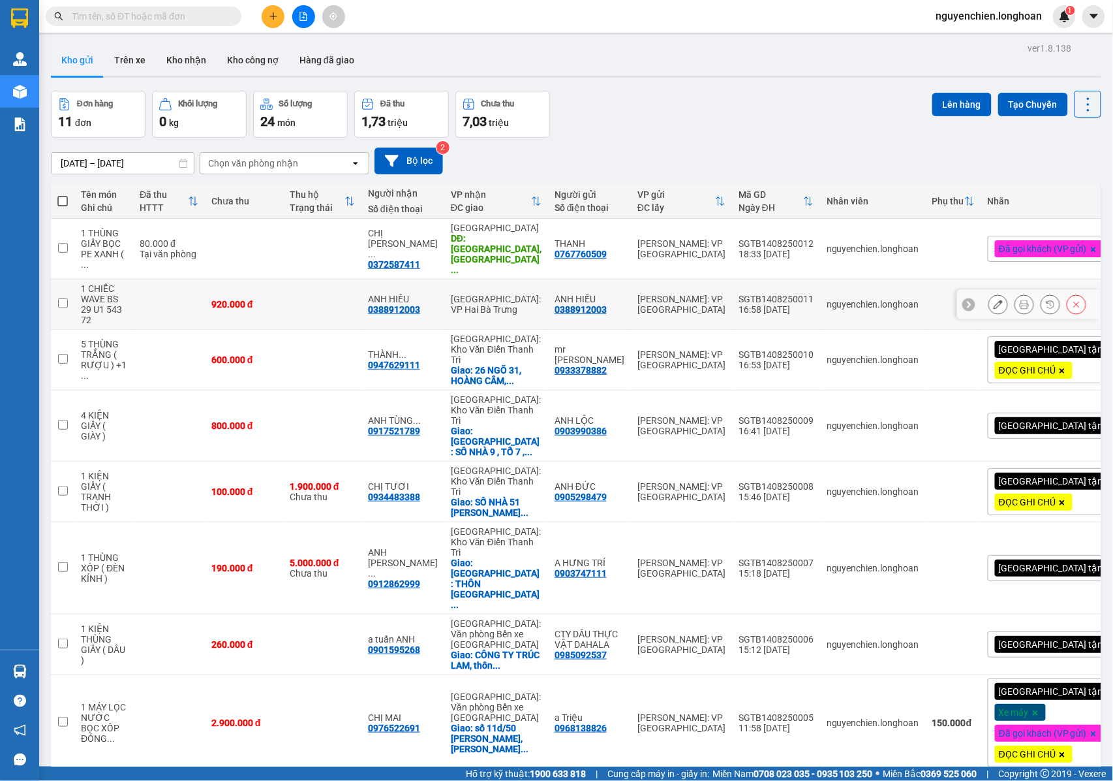
click at [991, 295] on button at bounding box center [998, 304] width 18 height 23
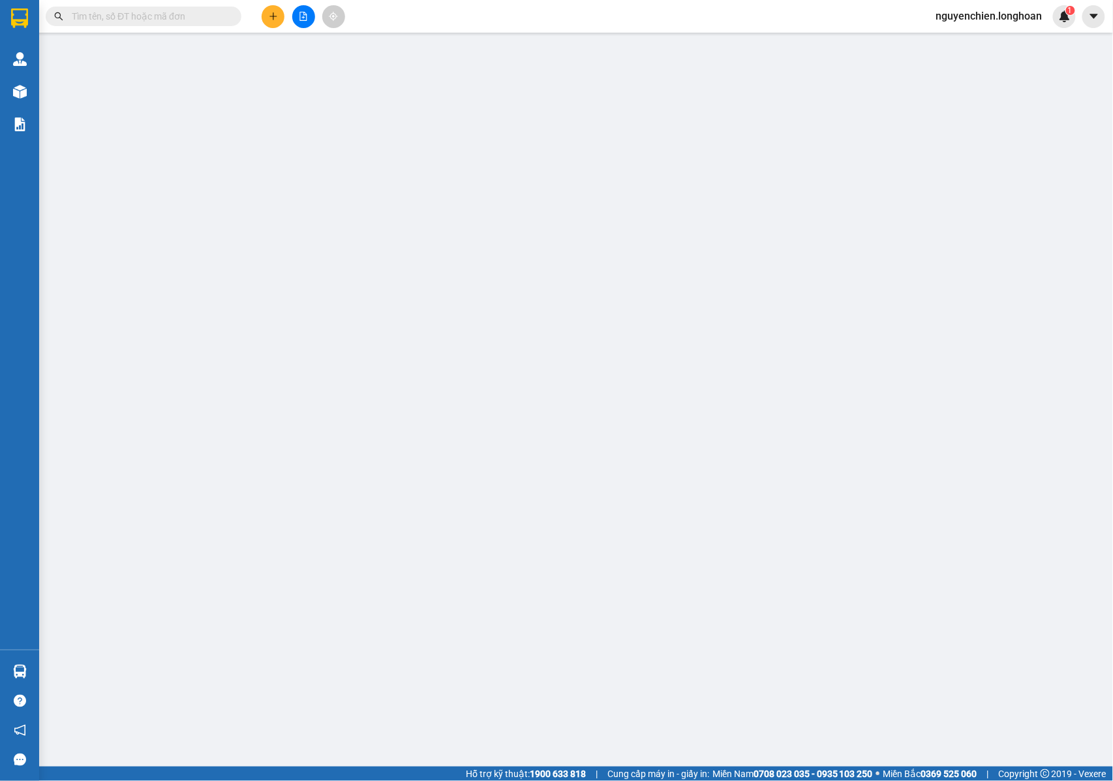
type input "0388912003"
type input "ANH HIẾU"
type input "0388912003"
type input "ANH HIẾU"
type input "CHÌA KHÓA KHÓA + CAVET XE KHÁCH GIỮ + 1 GƯƠNG THEO XE + 2 NÓN THEO XE ,"
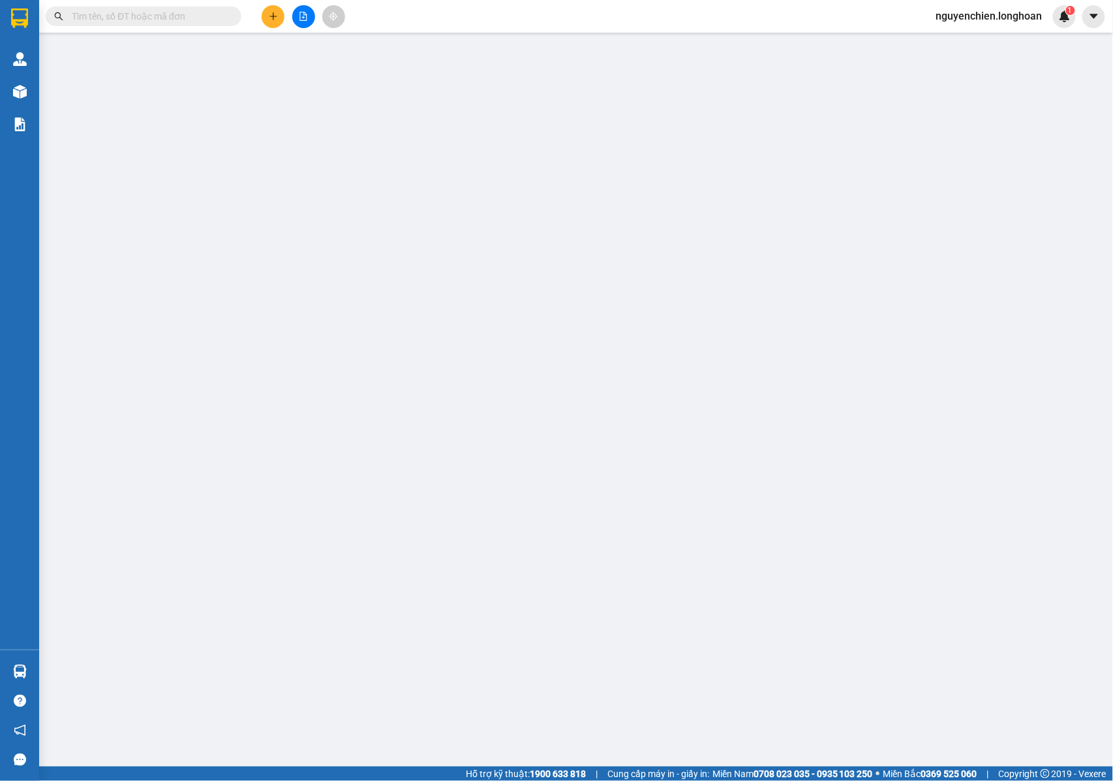
type input "920.000"
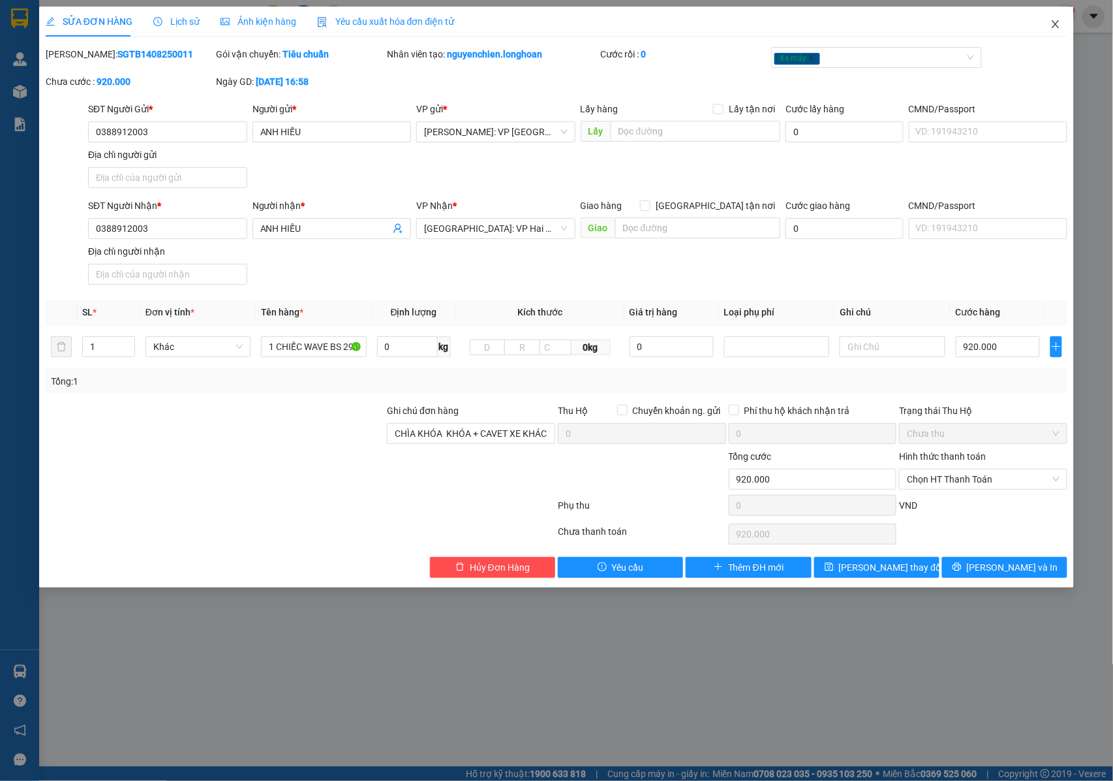
click at [1061, 27] on icon "close" at bounding box center [1056, 24] width 10 height 10
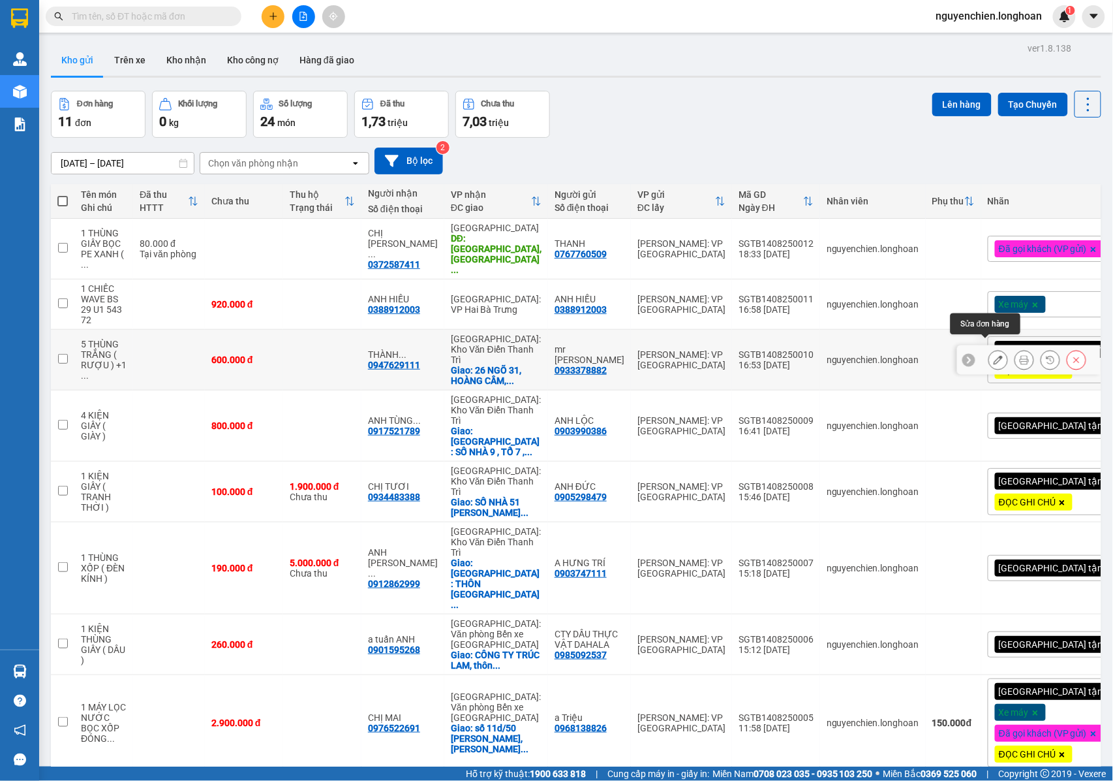
click at [989, 355] on button at bounding box center [998, 359] width 18 height 23
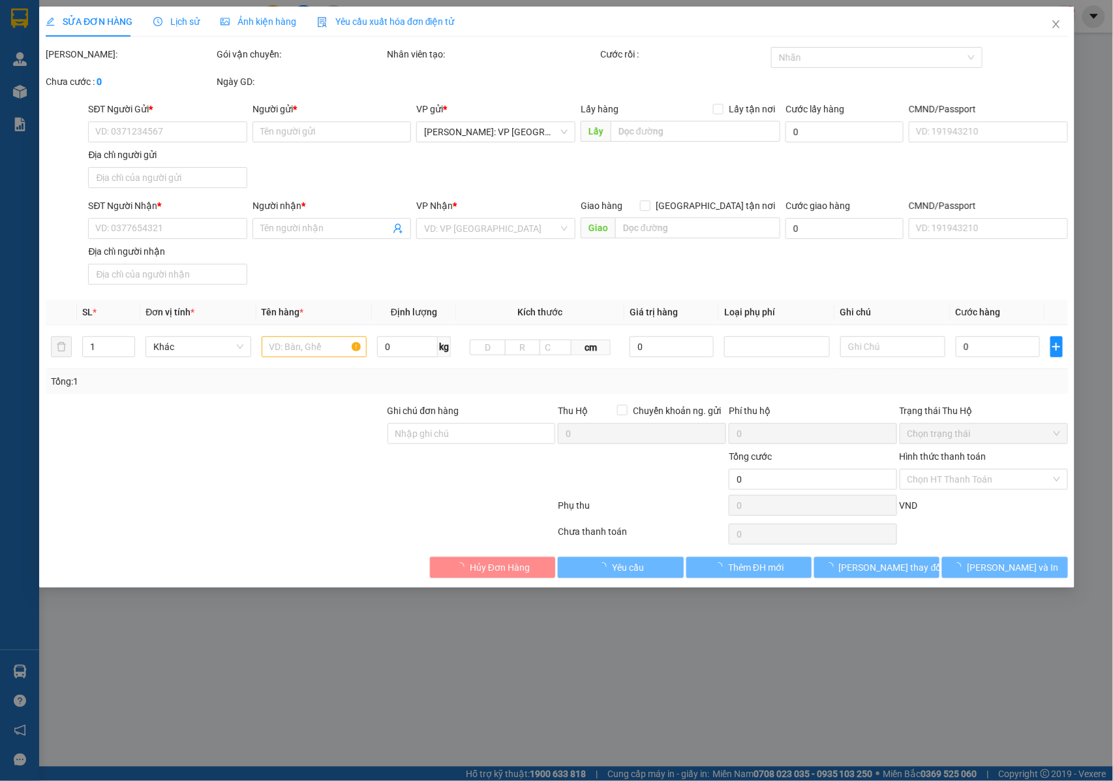
type input "0933378882"
type input "mr [PERSON_NAME]"
type input "0947629111"
type input "THÀNH-0358991214"
checkbox input "true"
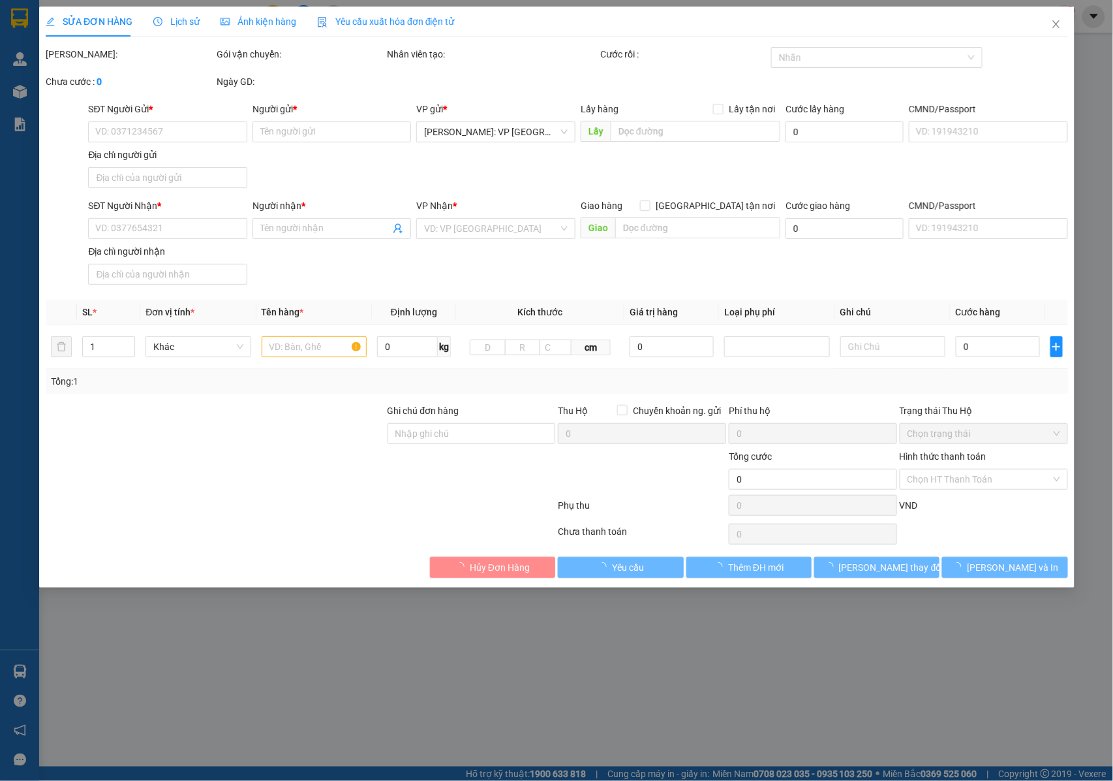
type input "26 NGÕ 31, [PERSON_NAME] CẦM, [GEOGRAPHIC_DATA], [GEOGRAPHIC_DATA]"
type input "NHẬN NGUYÊN KIỆN GIAO NGUYÊN KIỆN, HƯ VỠ K ĐỀN"
type input "600.000"
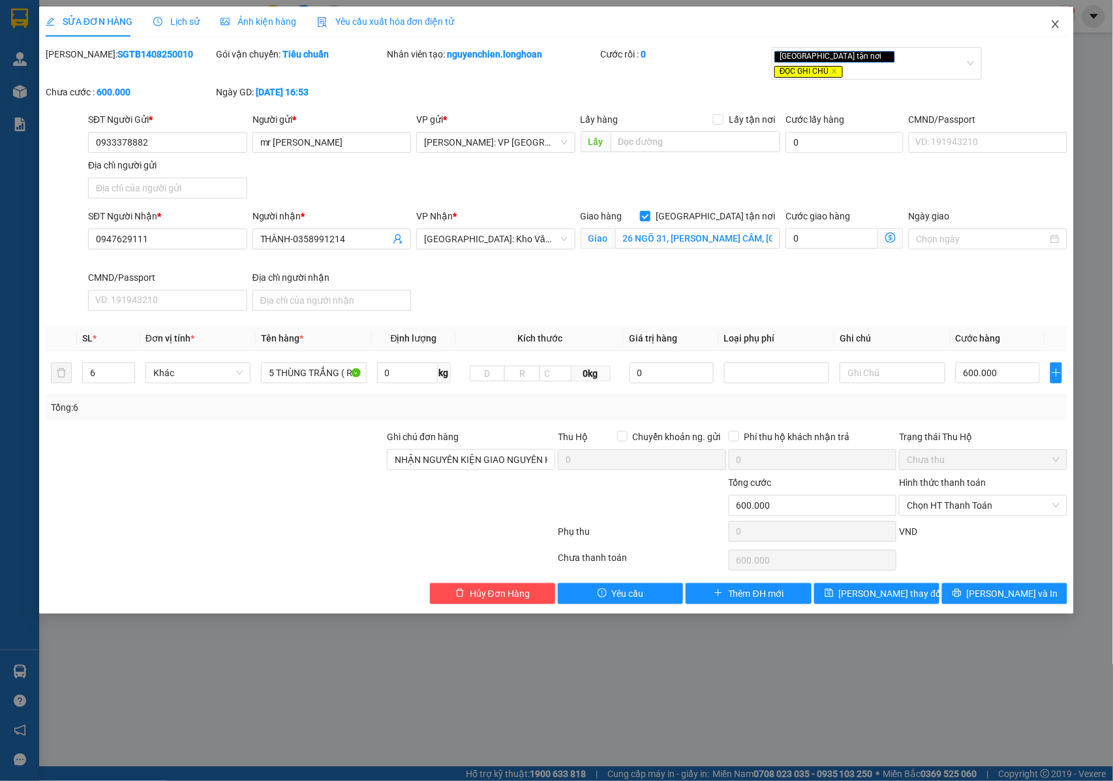
click at [1050, 23] on span "Close" at bounding box center [1056, 25] width 37 height 37
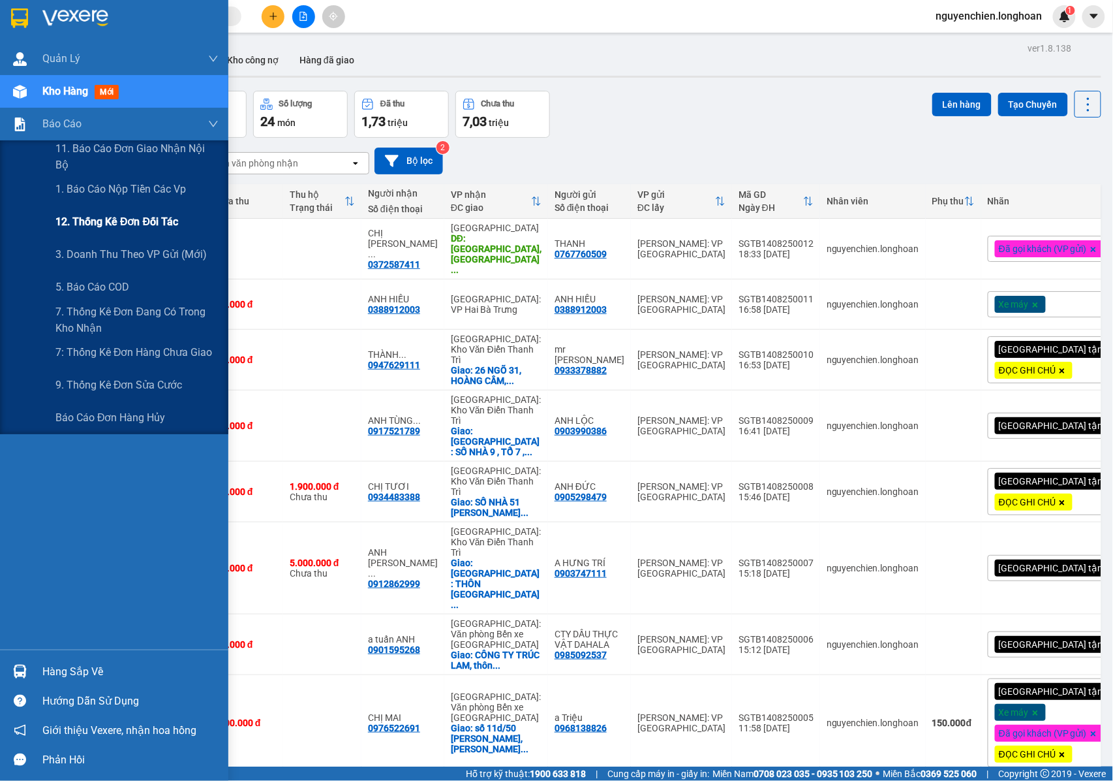
drag, startPoint x: 110, startPoint y: 251, endPoint x: 188, endPoint y: 230, distance: 80.4
click at [111, 252] on span "3. Doanh Thu theo VP Gửi (mới)" at bounding box center [130, 254] width 151 height 16
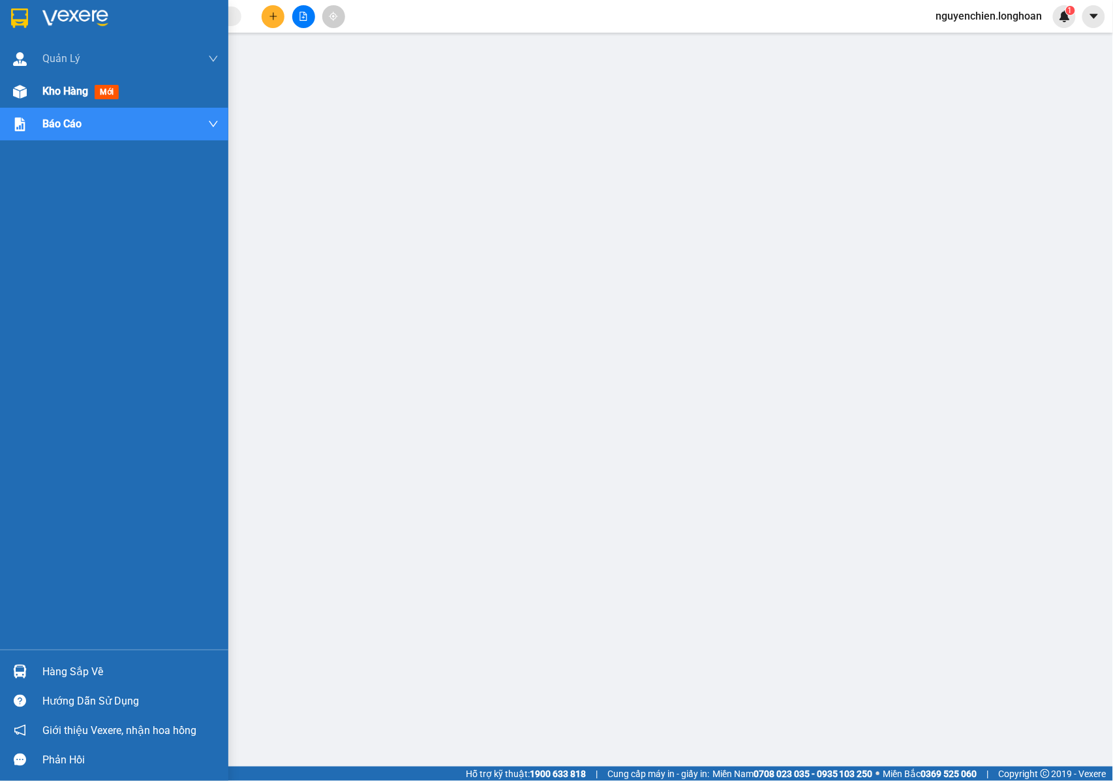
click at [26, 92] on img at bounding box center [20, 92] width 14 height 14
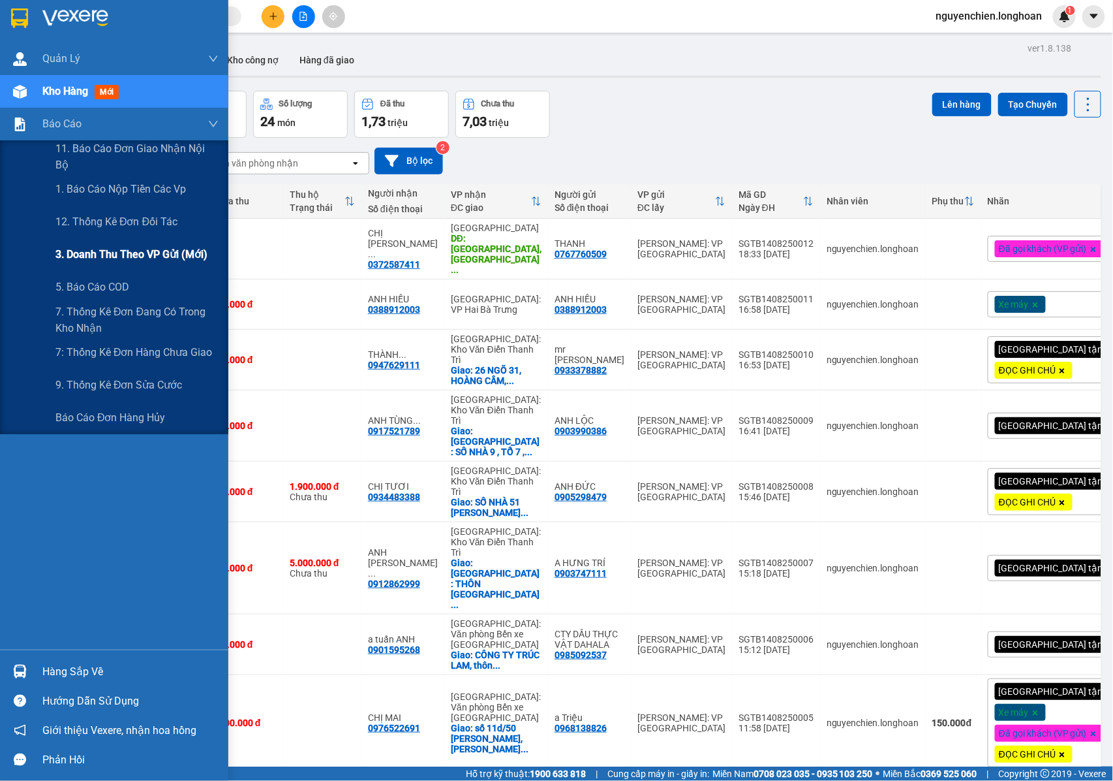
click at [106, 262] on span "3. Doanh Thu theo VP Gửi (mới)" at bounding box center [131, 254] width 152 height 16
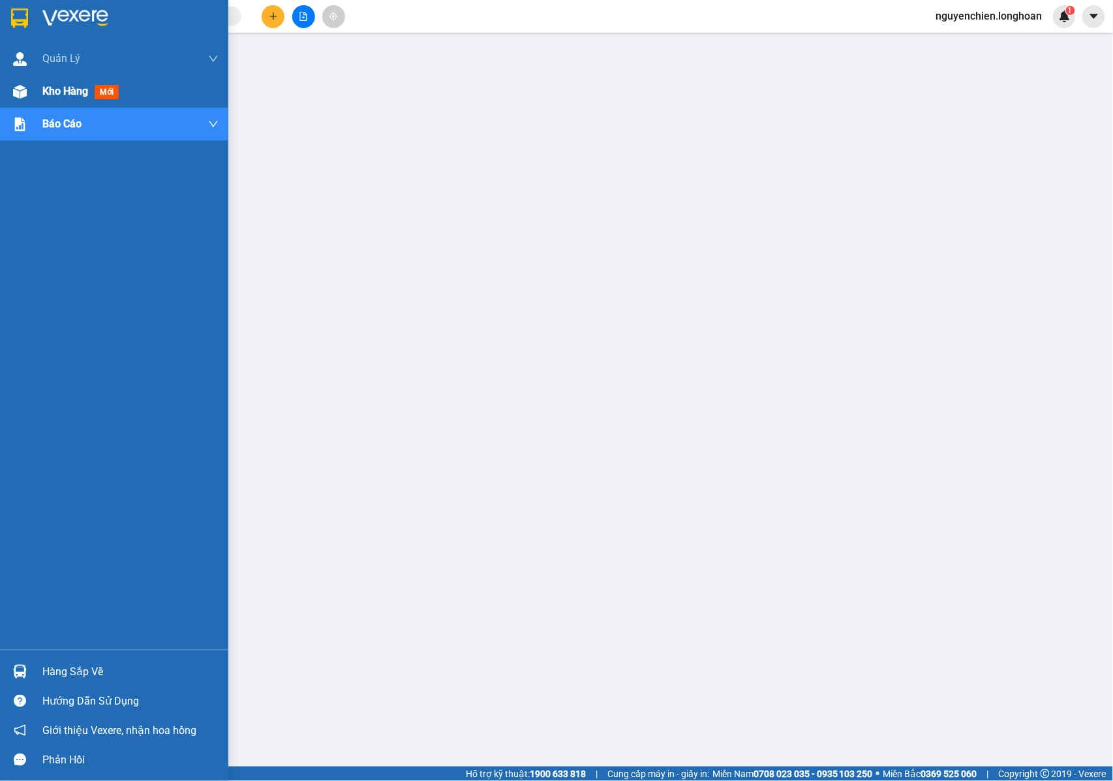
click at [17, 85] on img at bounding box center [20, 92] width 14 height 14
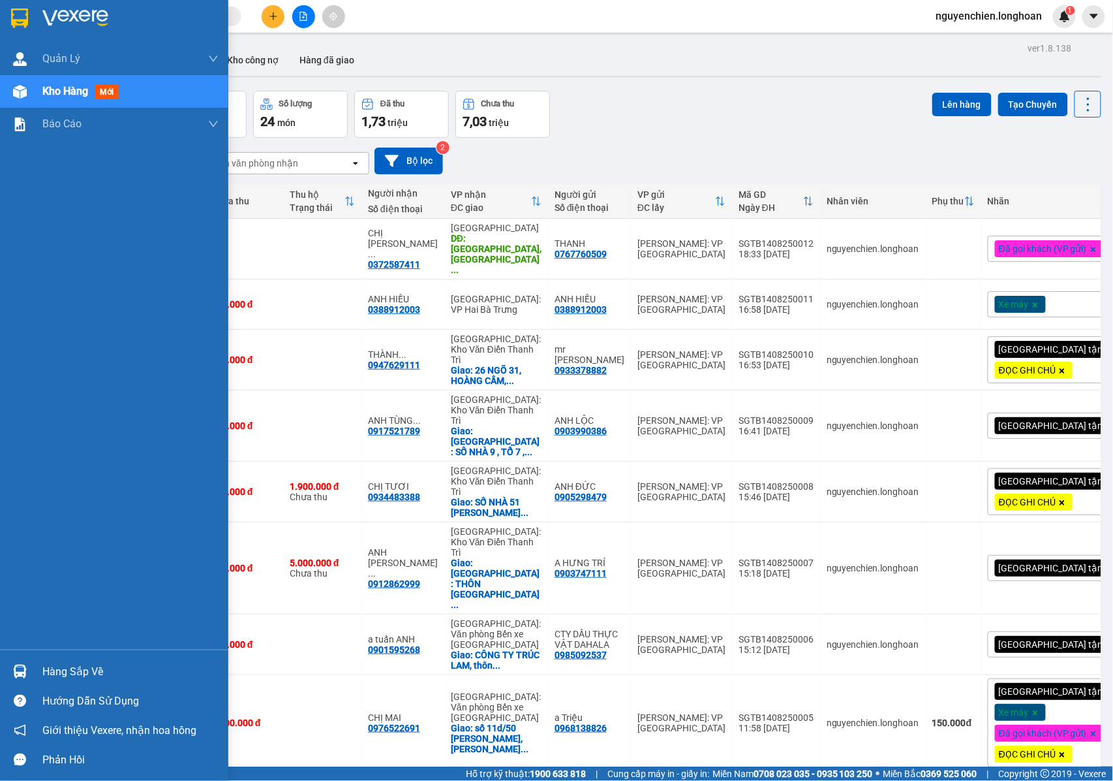
click at [25, 94] on img at bounding box center [20, 92] width 14 height 14
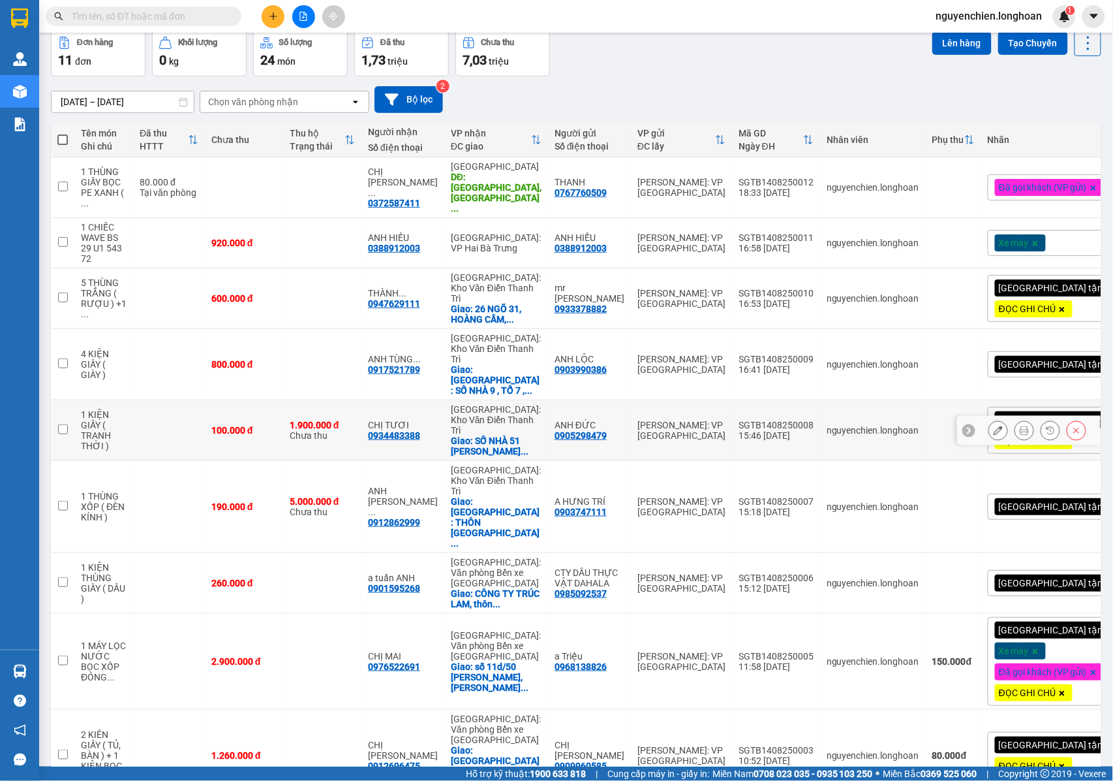
scroll to position [104, 0]
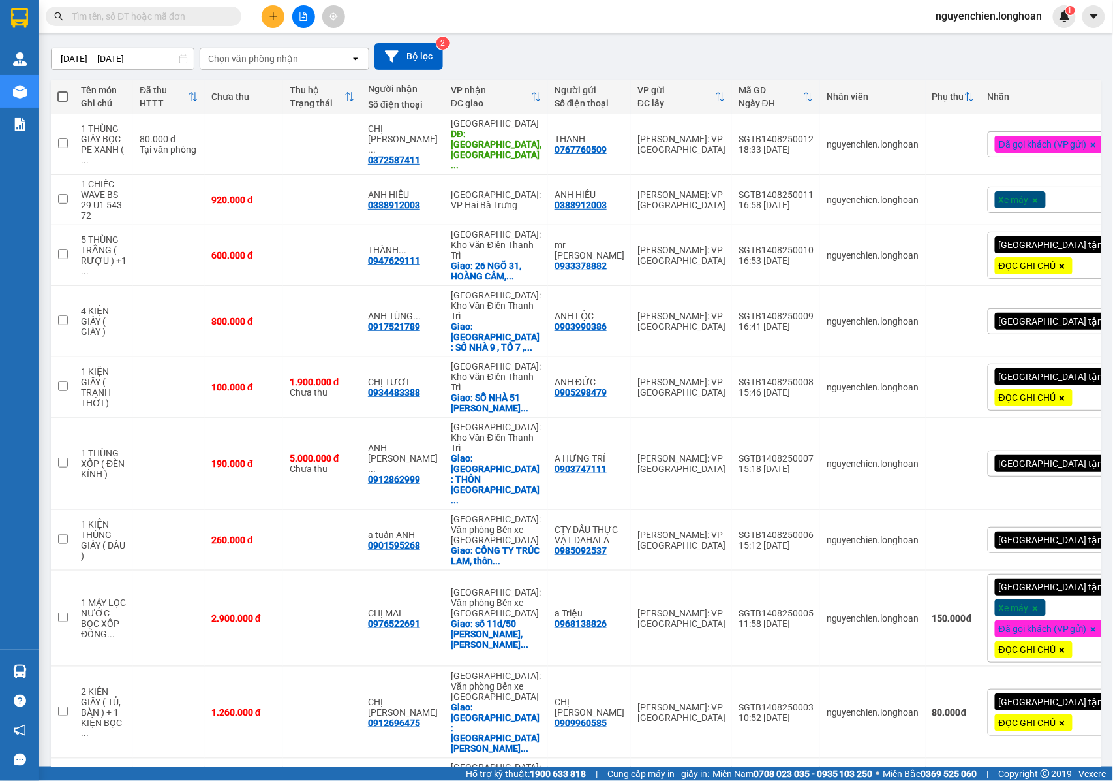
click at [205, 21] on input "text" at bounding box center [149, 16] width 154 height 14
click at [119, 20] on input "text" at bounding box center [149, 16] width 154 height 14
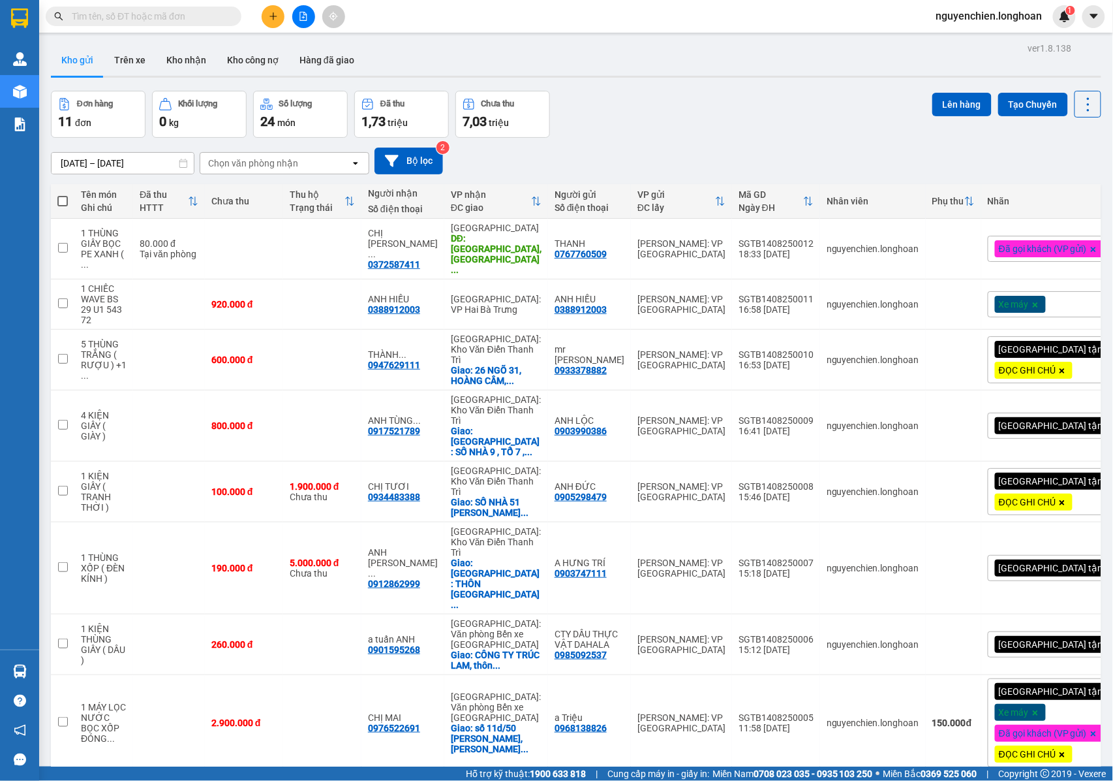
click at [129, 16] on input "text" at bounding box center [149, 16] width 154 height 14
paste input "huyền Người gửi: Ngân Sđt: 0787838556 Địa chỉ: [STREET_ADDRESS] Đức Người nhận:…"
type input "huyền Người gửi: Ngân Sđt: 0787838556 Địa chỉ: [STREET_ADDRESS] Đức Người nhận:…"
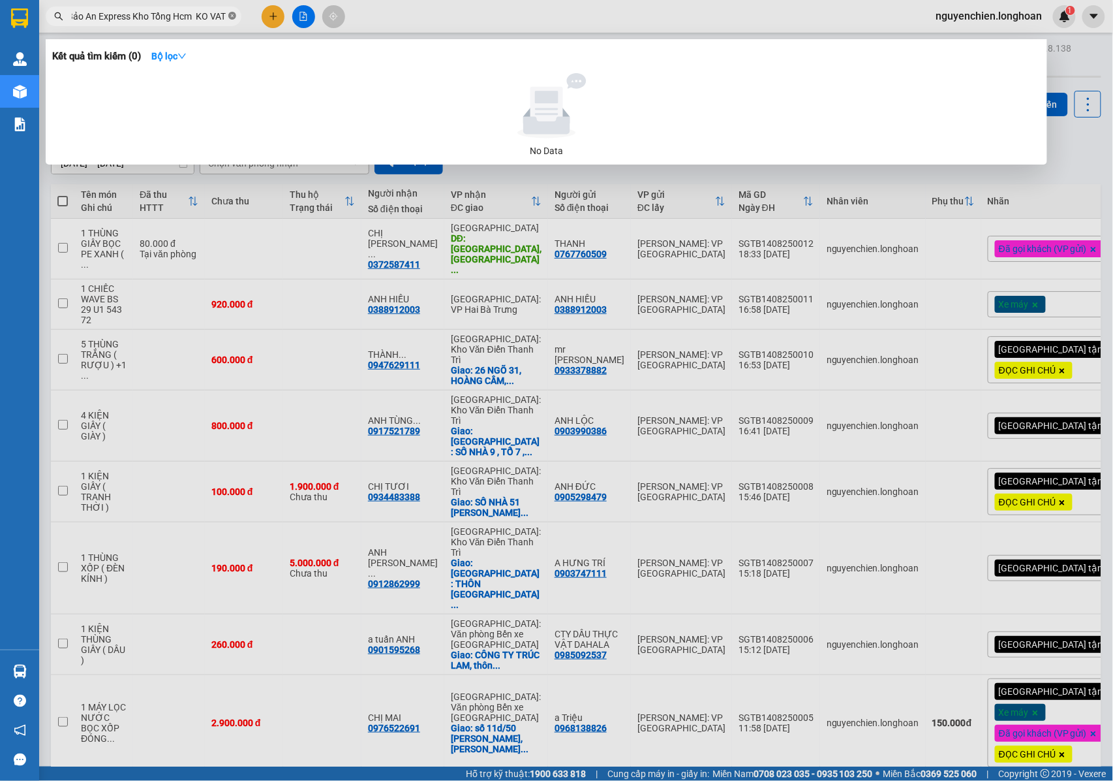
click at [230, 13] on icon "close-circle" at bounding box center [232, 16] width 8 height 8
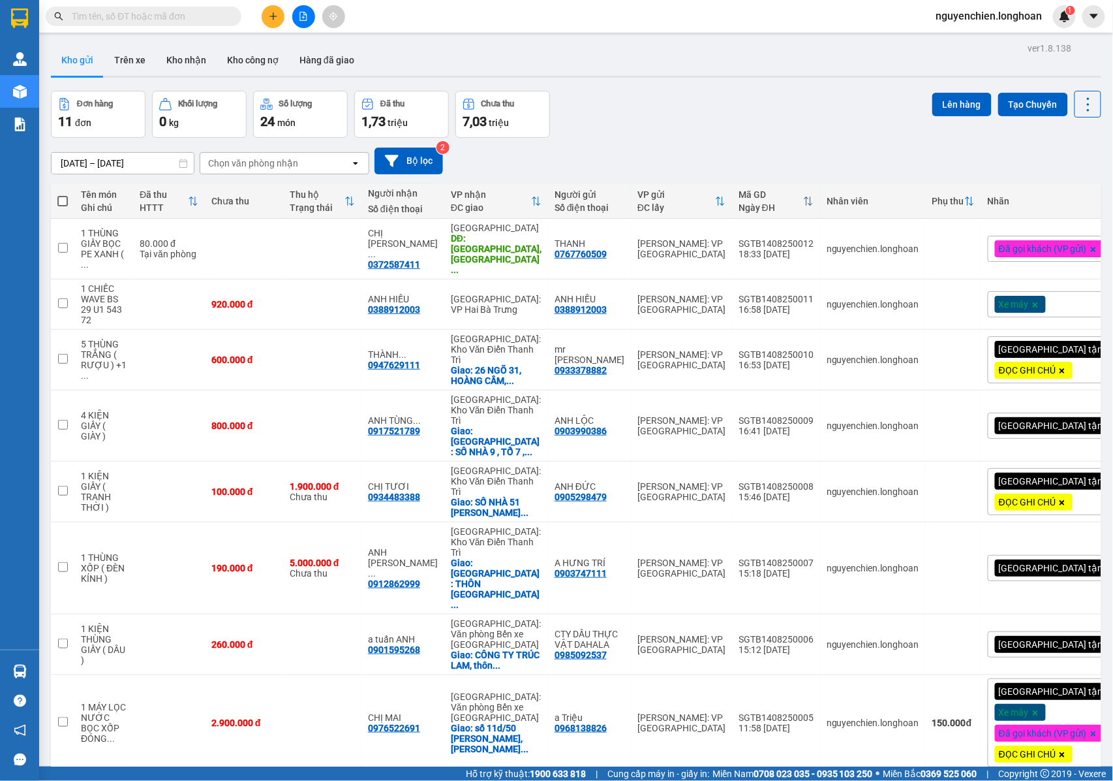
scroll to position [0, 0]
paste input "0787838556"
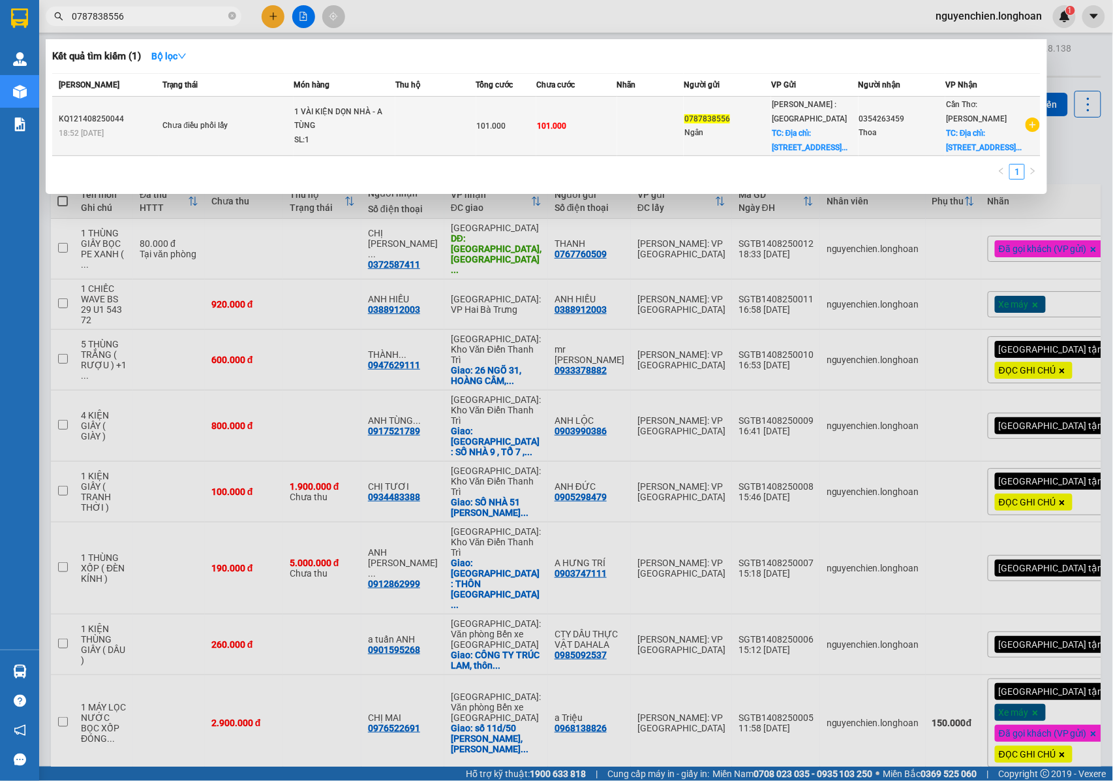
type input "0787838556"
click at [280, 124] on span "Chưa điều phối lấy" at bounding box center [228, 126] width 131 height 14
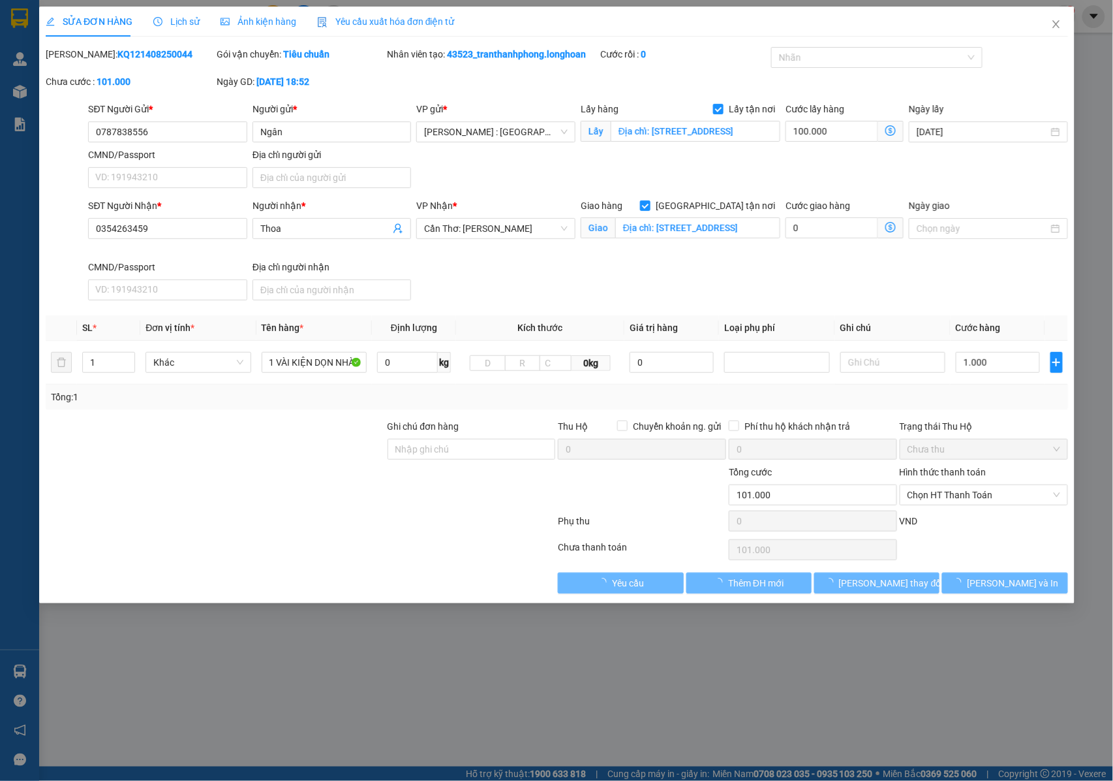
type input "0787838556"
type input "Ngân"
checkbox input "true"
type input "Địa chỉ: [STREET_ADDRESS]"
type input "0354263459"
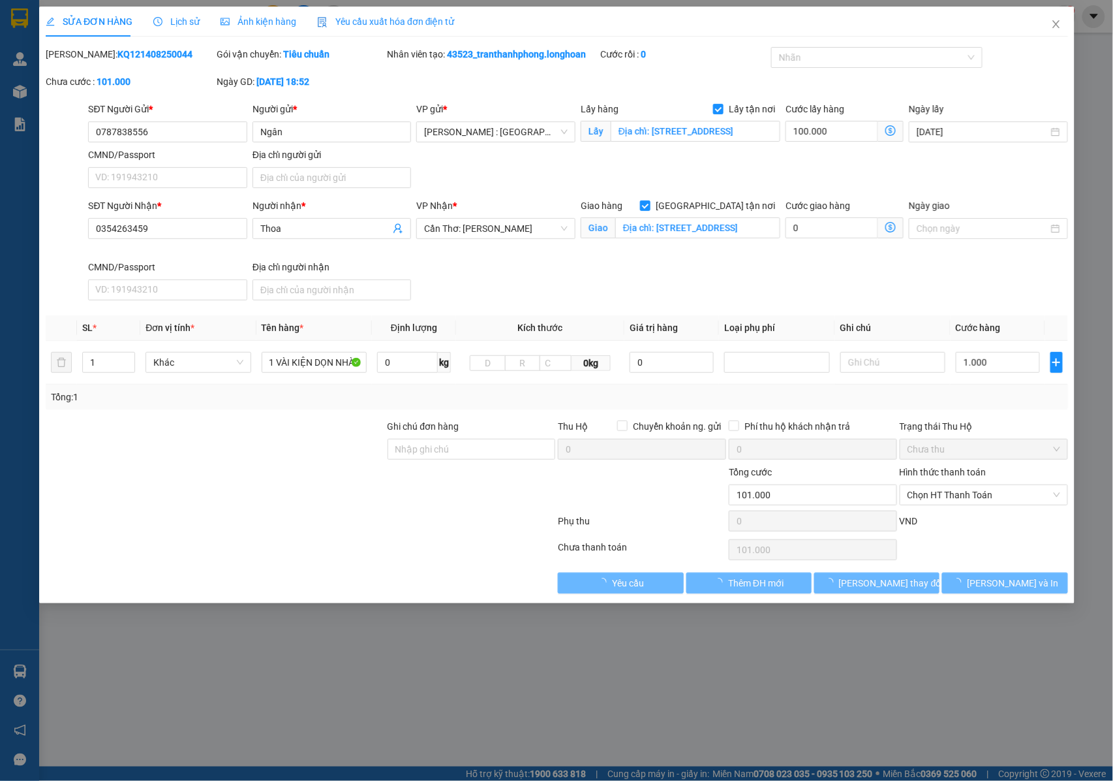
type input "Thoa"
checkbox input "true"
type input "Địa chỉ: [STREET_ADDRESS]"
type input "101.000"
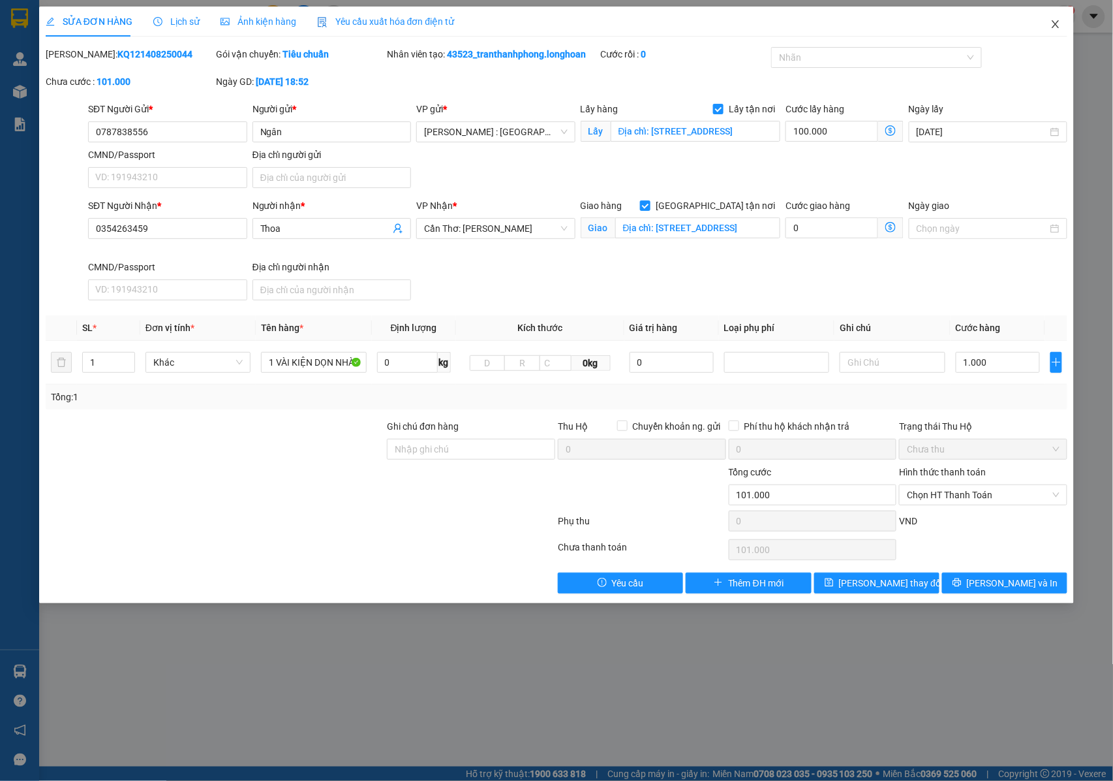
click at [1058, 22] on icon "close" at bounding box center [1056, 24] width 10 height 10
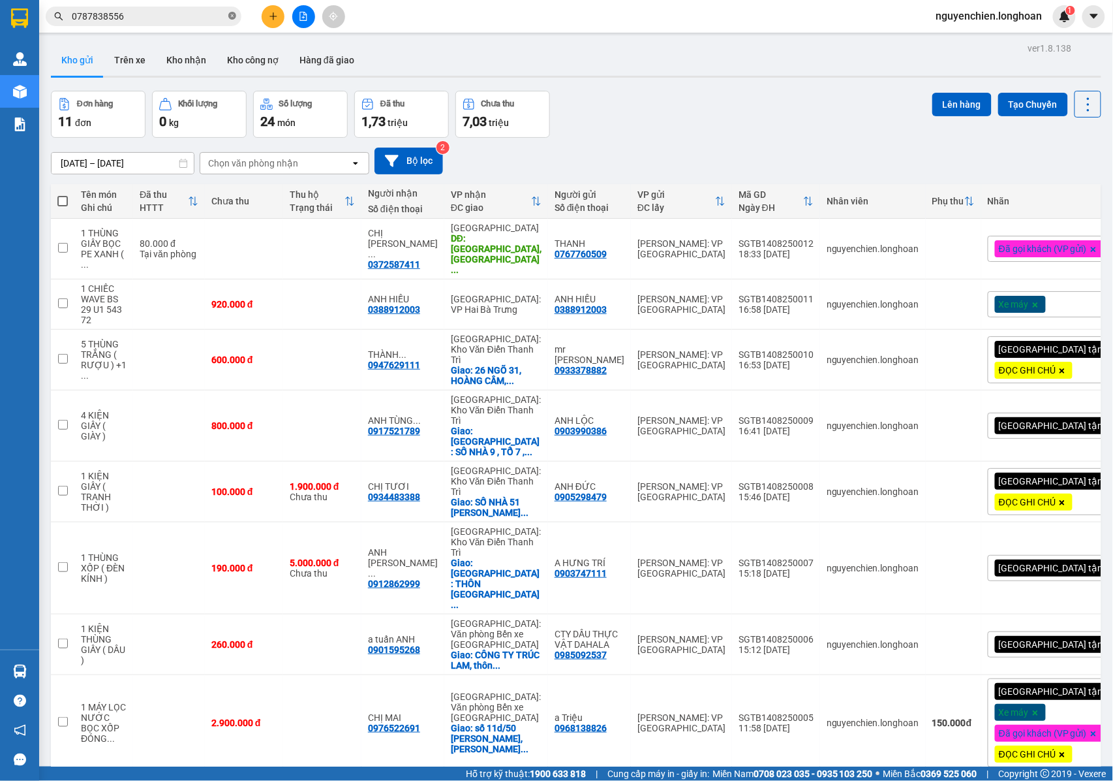
click at [231, 19] on icon "close-circle" at bounding box center [232, 16] width 8 height 8
paste input "(0835191717"
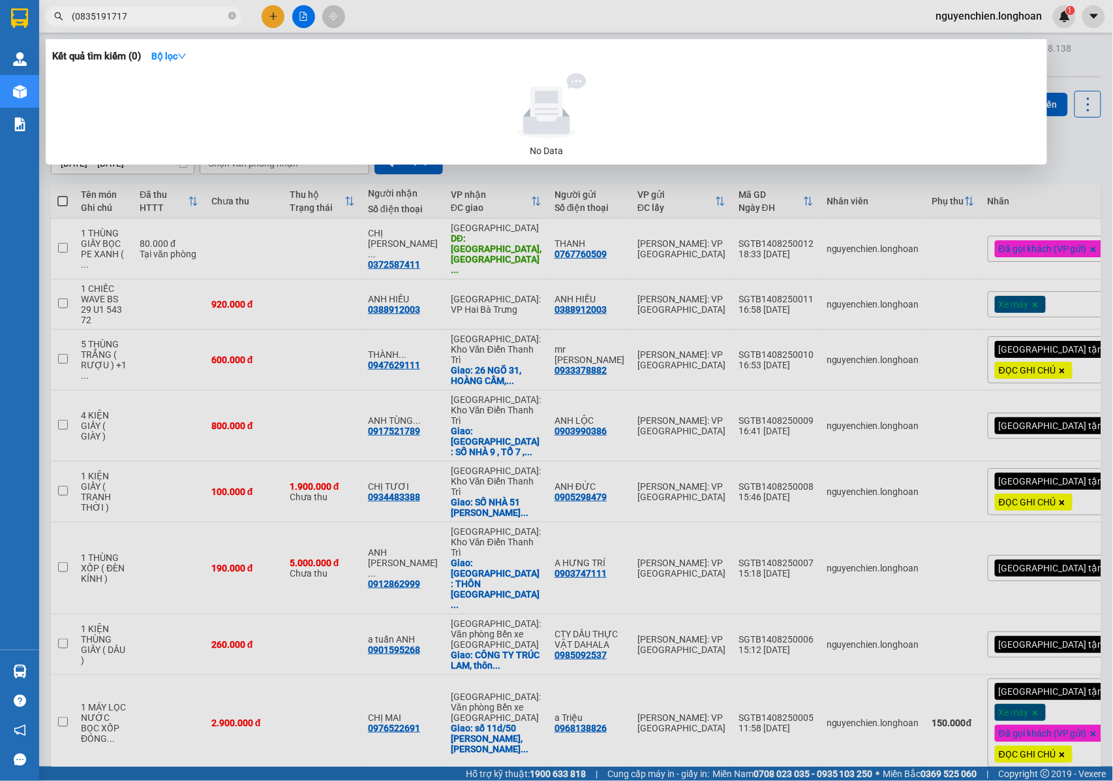
click at [76, 17] on input "(0835191717" at bounding box center [149, 16] width 154 height 14
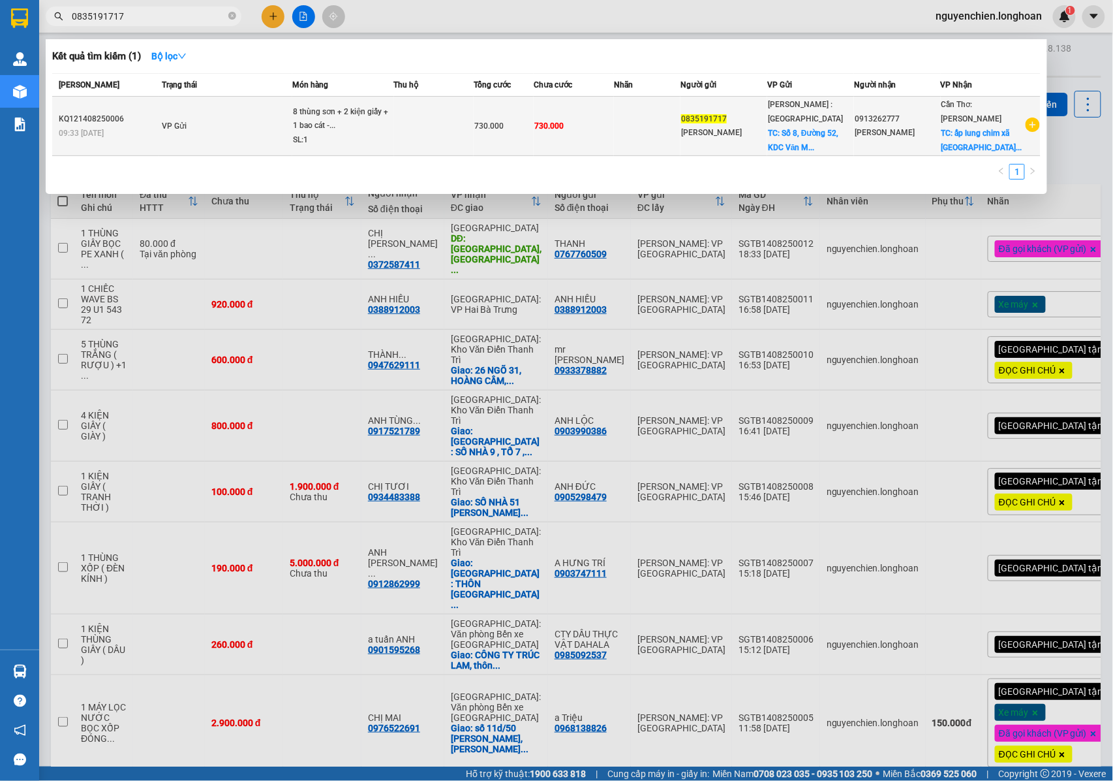
type input "0835191717"
click at [277, 129] on td "VP Gửi" at bounding box center [226, 126] width 134 height 59
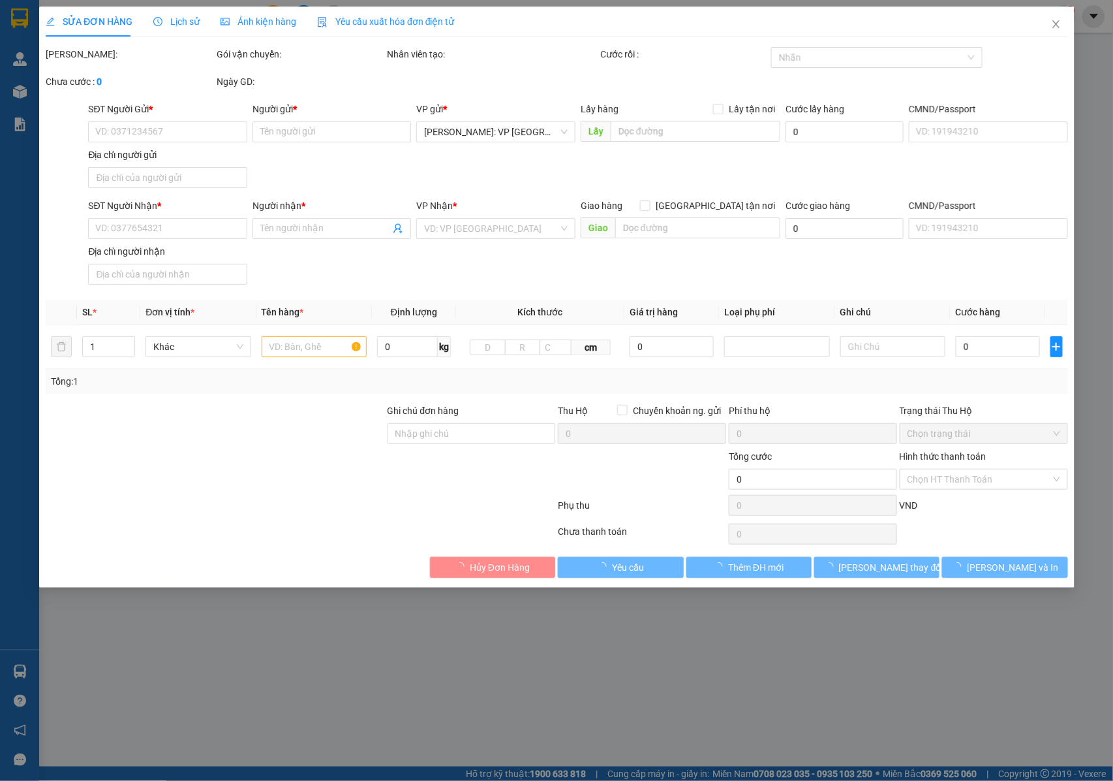
type input "0835191717"
type input "[PERSON_NAME]"
checkbox input "true"
type input "[STREET_ADDRESS][PERSON_NAME]. An [GEOGRAPHIC_DATA], [GEOGRAPHIC_DATA], [GEOGRA…"
type input "0913262777"
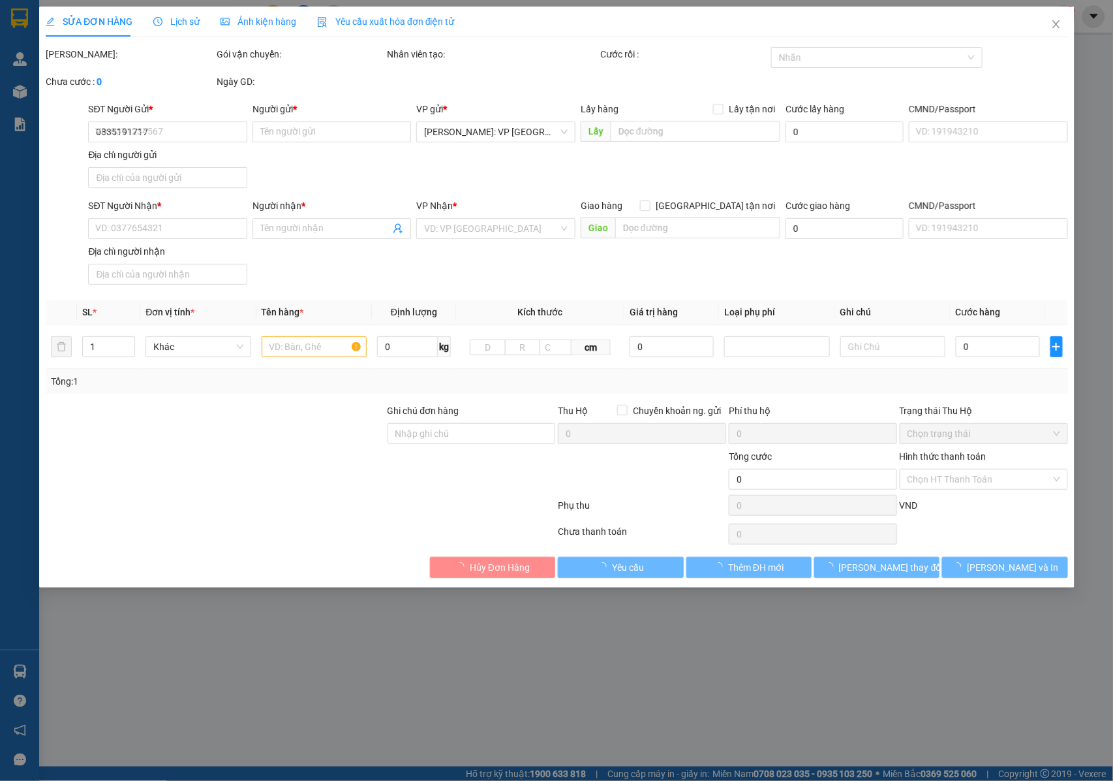
type input "[PERSON_NAME]"
checkbox input "true"
type input "ấp lung chim xã [GEOGRAPHIC_DATA] thành tỉnh [GEOGRAPHIC_DATA]."
type input "730.000"
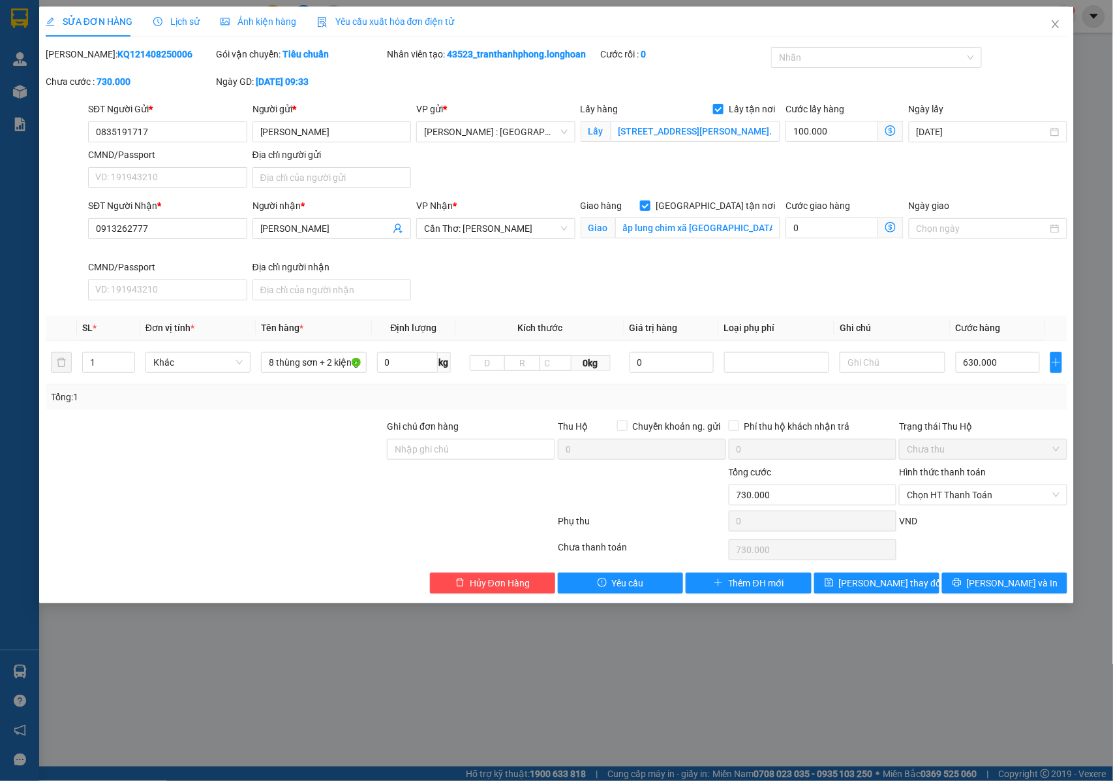
click at [187, 23] on span "Lịch sử" at bounding box center [176, 21] width 46 height 10
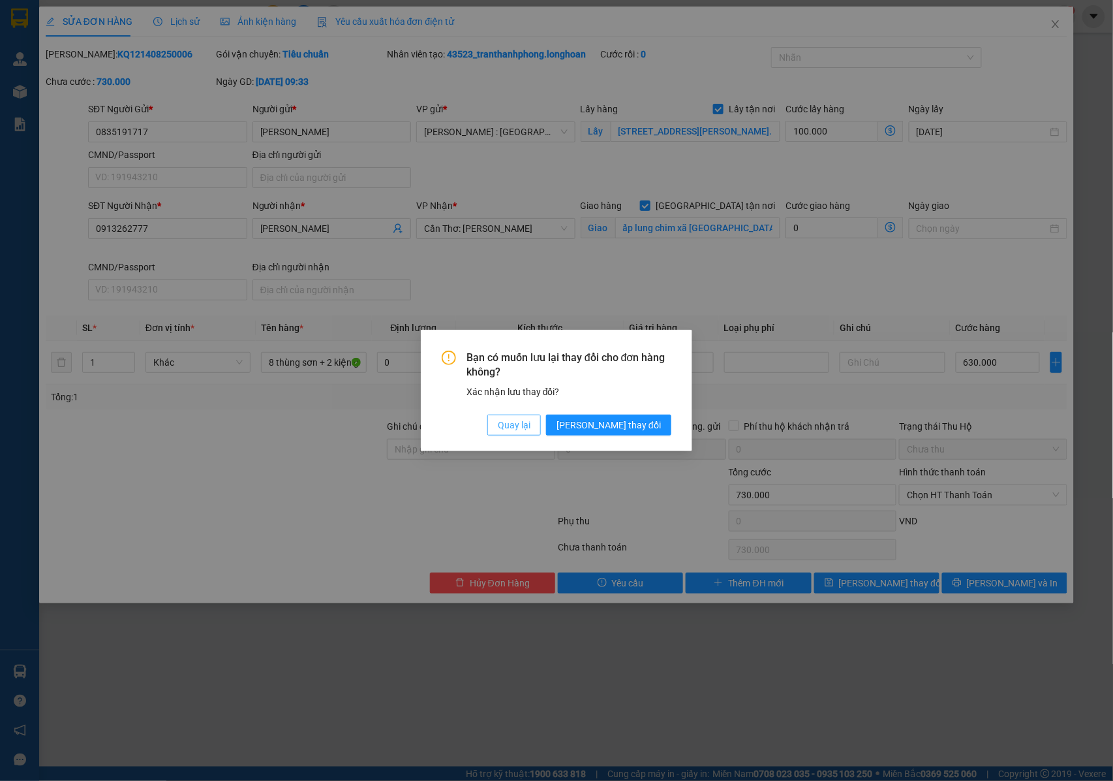
drag, startPoint x: 557, startPoint y: 422, endPoint x: 205, endPoint y: 194, distance: 419.6
click at [531, 420] on span "Quay lại" at bounding box center [514, 425] width 33 height 14
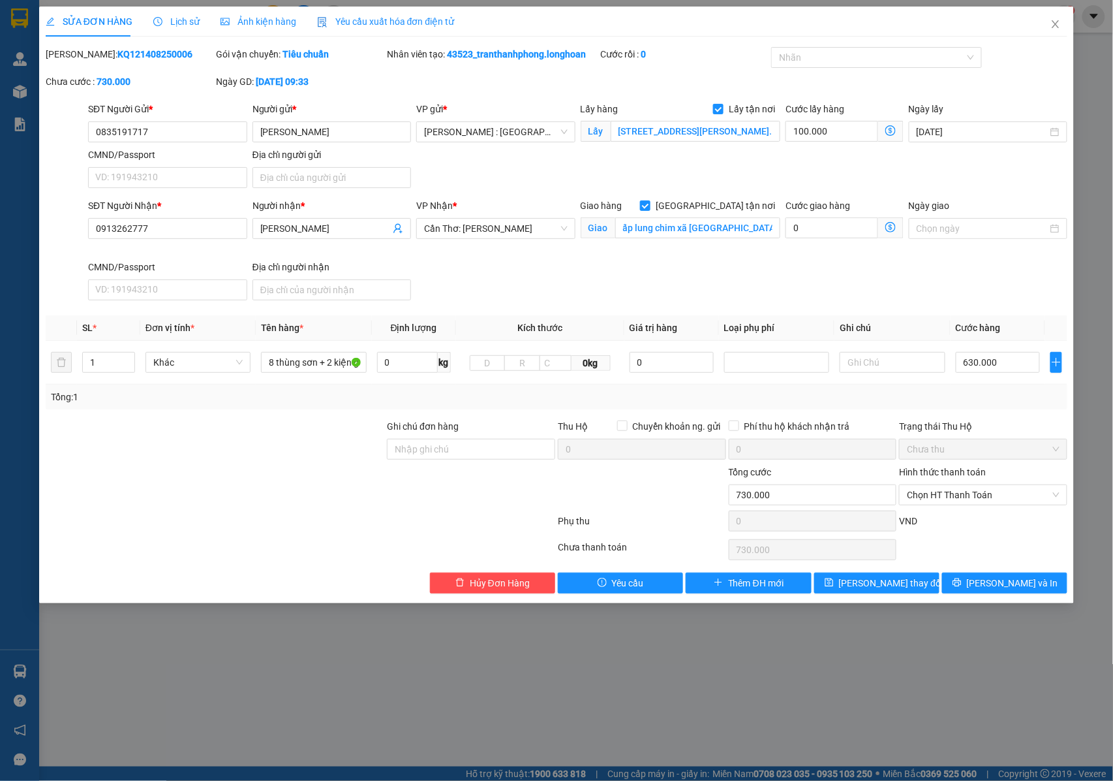
click at [185, 21] on span "Lịch sử" at bounding box center [176, 21] width 46 height 10
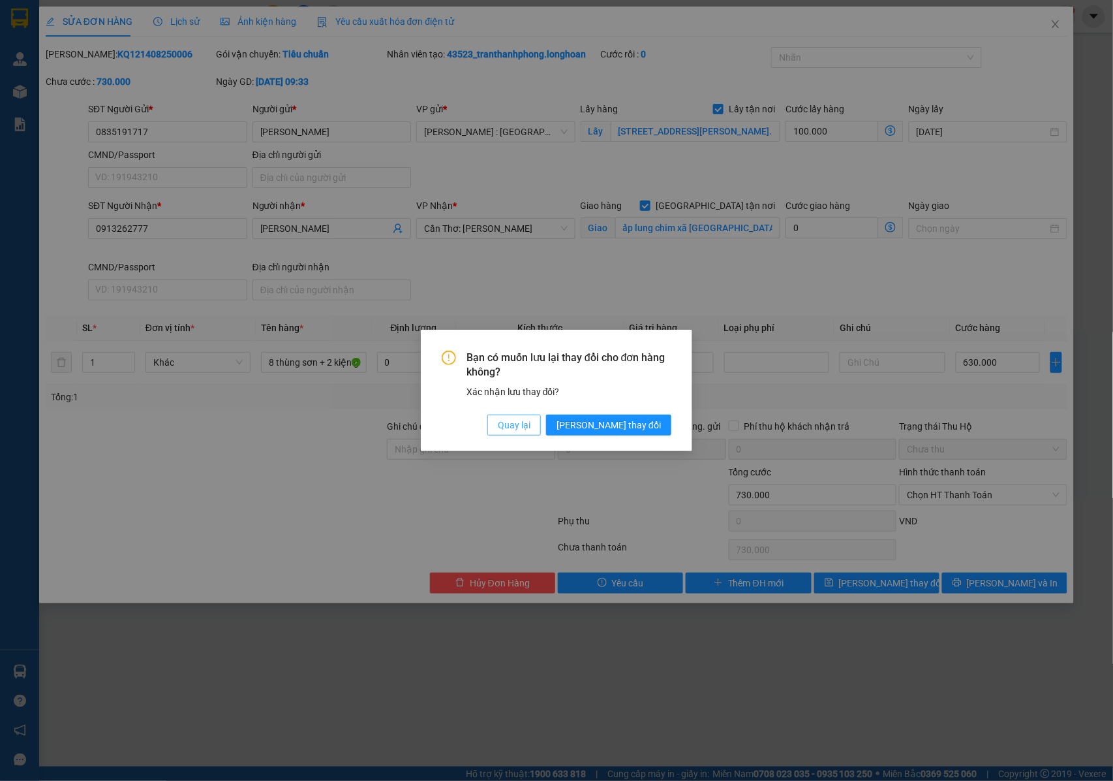
click at [531, 426] on span "Quay lại" at bounding box center [514, 425] width 33 height 14
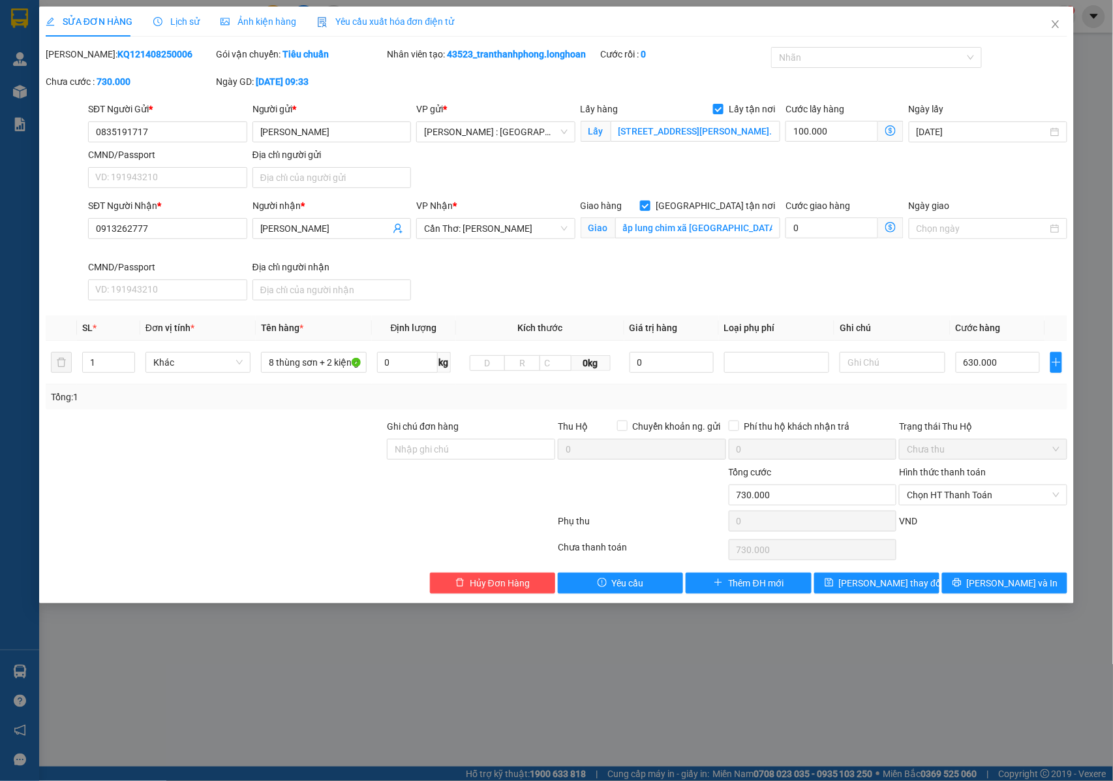
click at [180, 22] on span "Lịch sử" at bounding box center [176, 21] width 46 height 10
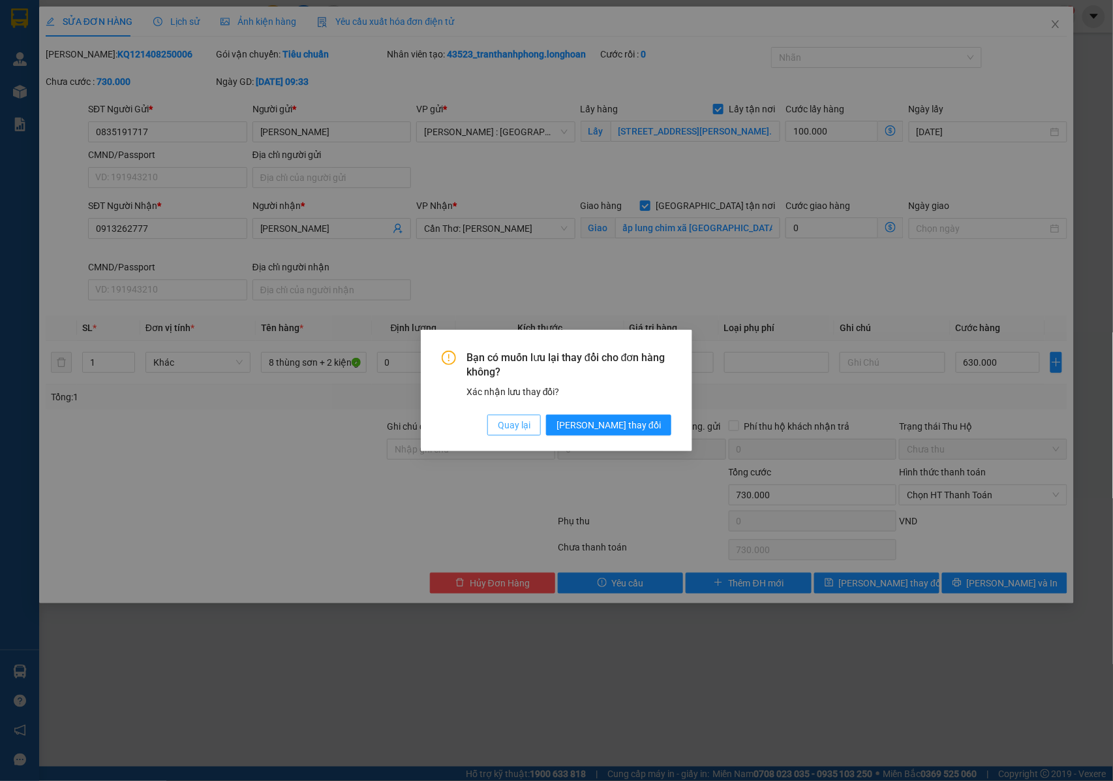
click at [531, 423] on span "Quay lại" at bounding box center [514, 425] width 33 height 14
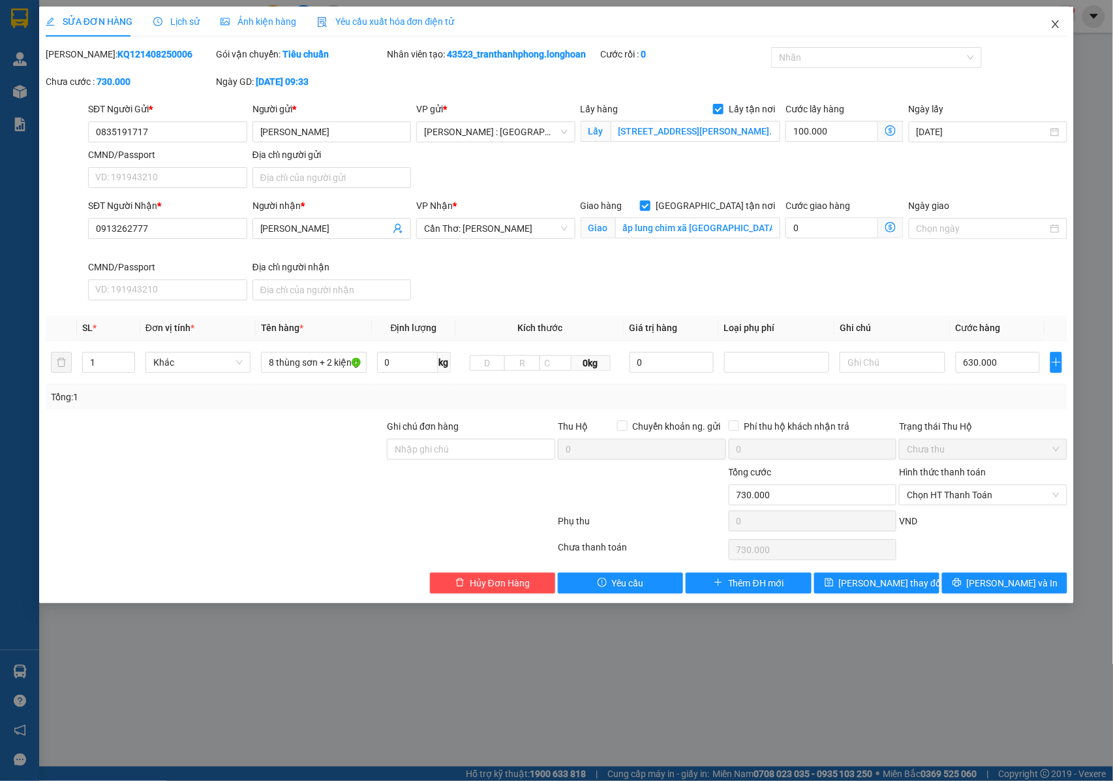
click at [1063, 21] on span "Close" at bounding box center [1056, 25] width 37 height 37
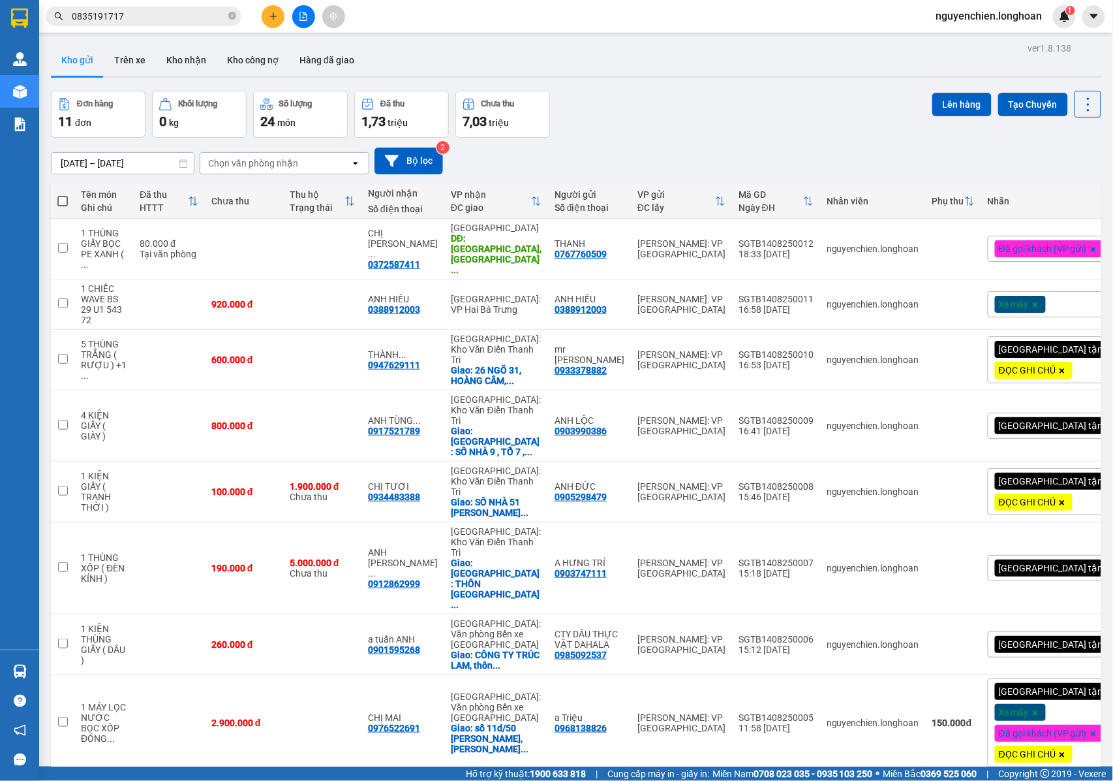
click at [149, 18] on input "0835191717" at bounding box center [149, 16] width 154 height 14
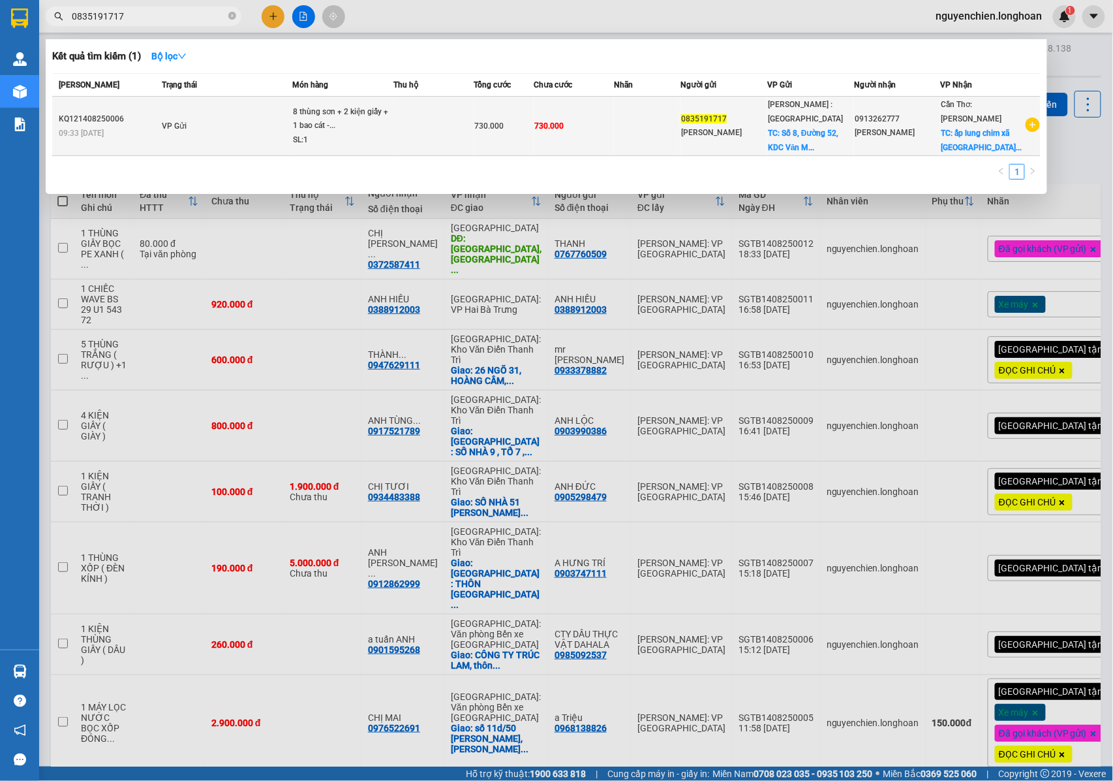
click at [178, 134] on td "VP Gửi" at bounding box center [226, 126] width 134 height 59
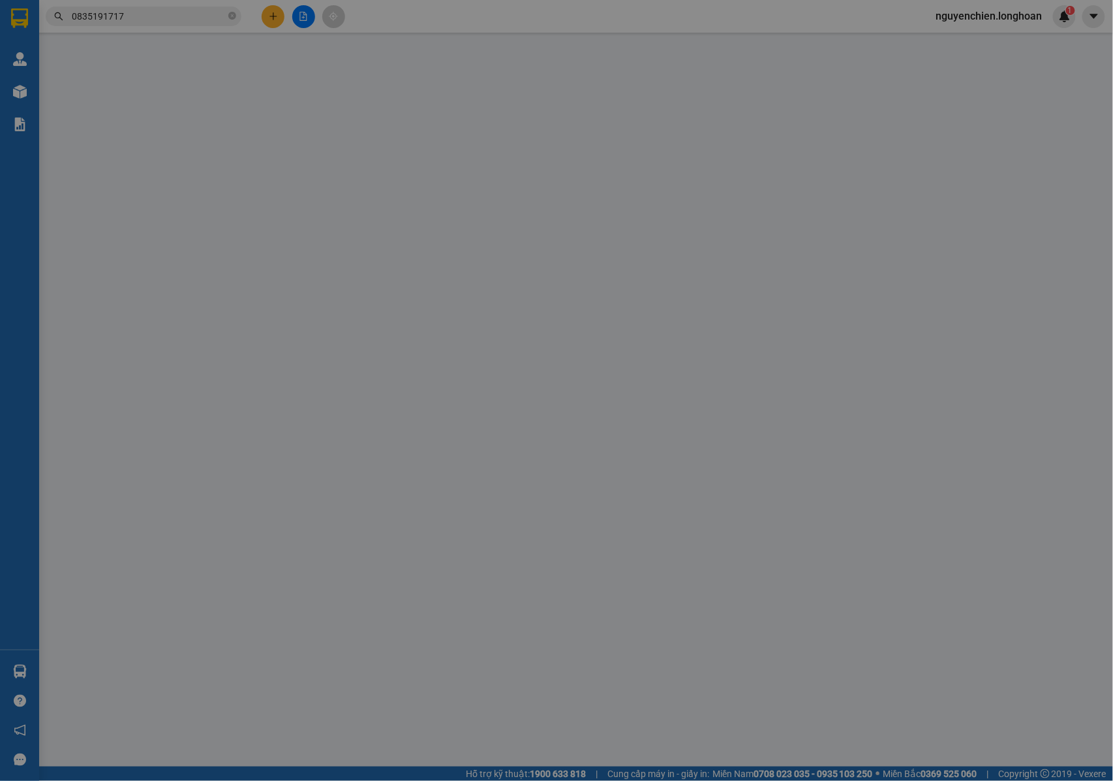
type input "0835191717"
type input "[PERSON_NAME]"
checkbox input "true"
type input "[STREET_ADDRESS][PERSON_NAME]. An [GEOGRAPHIC_DATA], [GEOGRAPHIC_DATA], [GEOGRA…"
type input "0913262777"
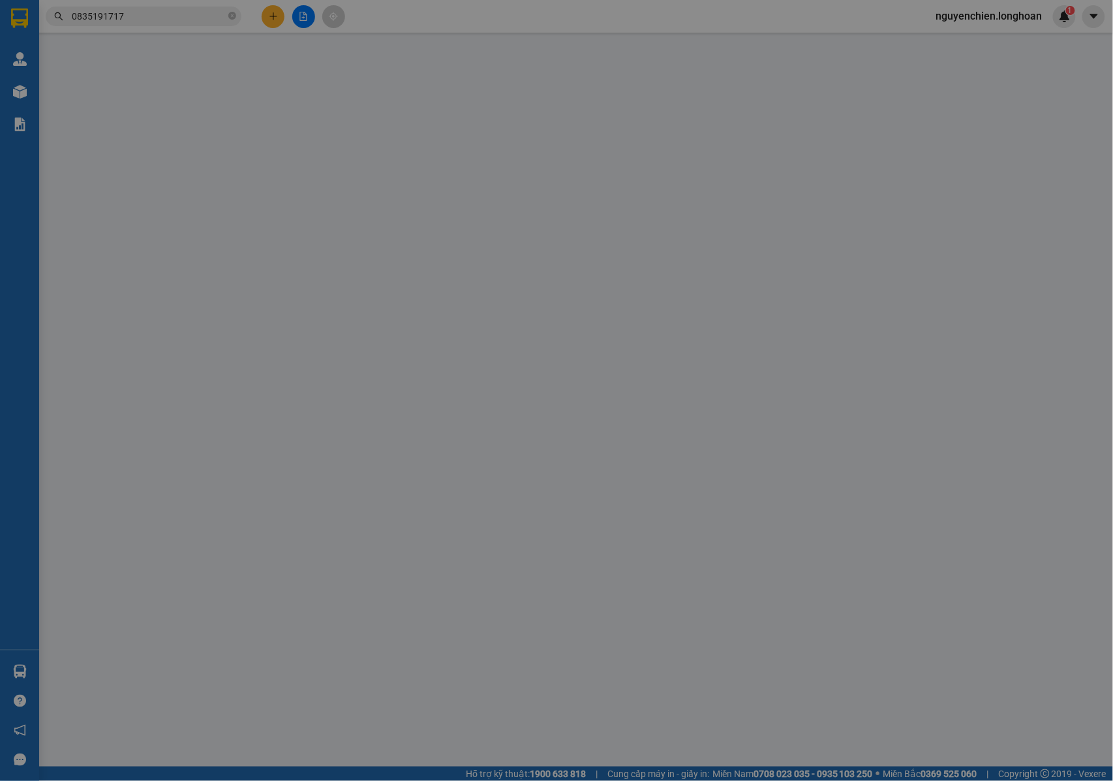
type input "[PERSON_NAME]"
checkbox input "true"
type input "ấp lung chim xã [GEOGRAPHIC_DATA] thành tỉnh [GEOGRAPHIC_DATA]."
type input "730.000"
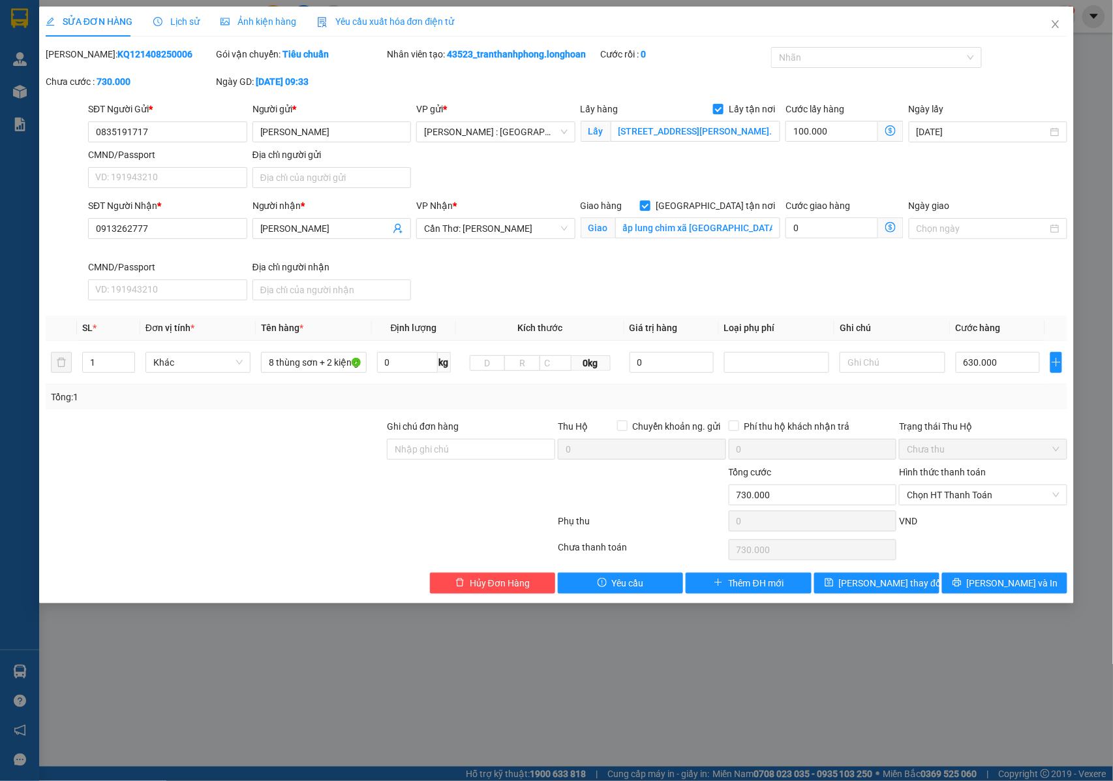
click at [174, 22] on span "Lịch sử" at bounding box center [176, 21] width 46 height 10
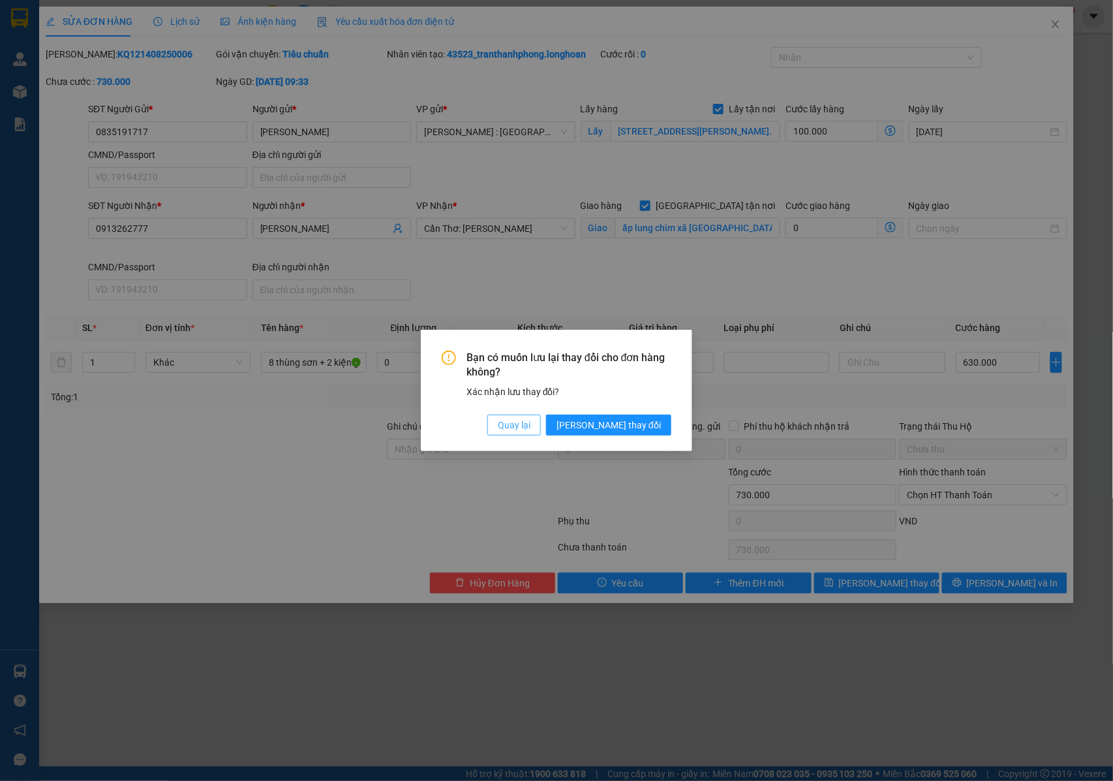
click at [531, 424] on span "Quay lại" at bounding box center [514, 425] width 33 height 14
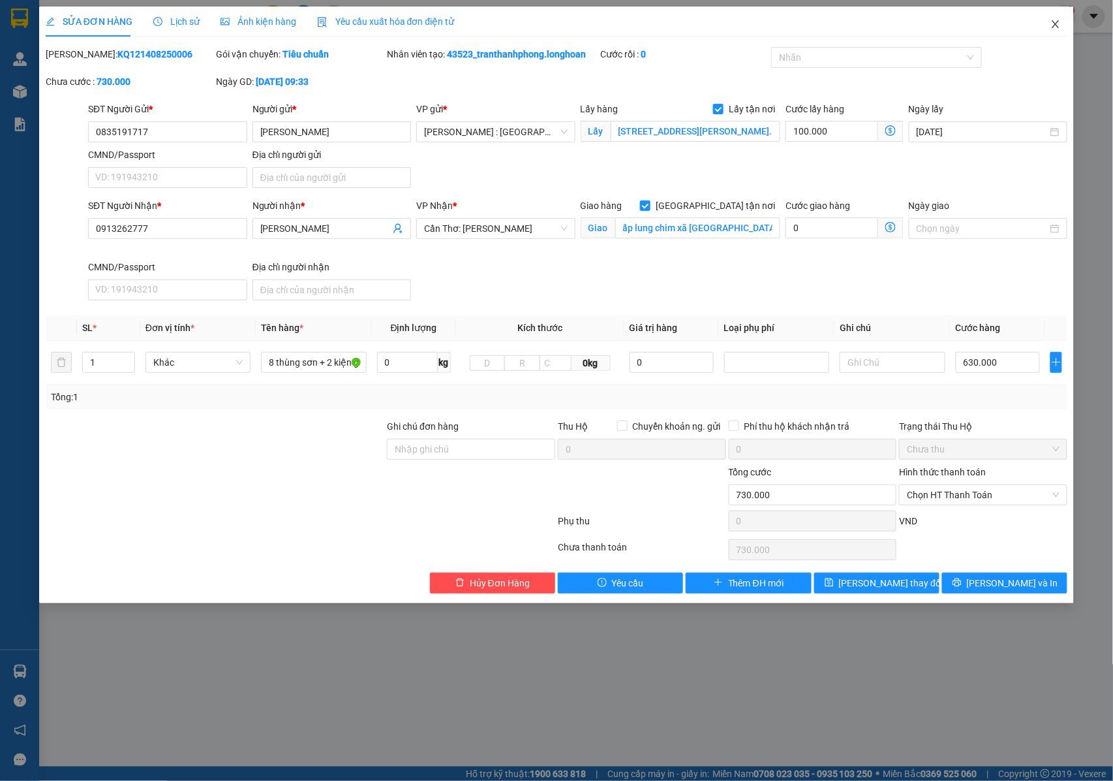
click at [1053, 19] on span "Close" at bounding box center [1056, 25] width 37 height 37
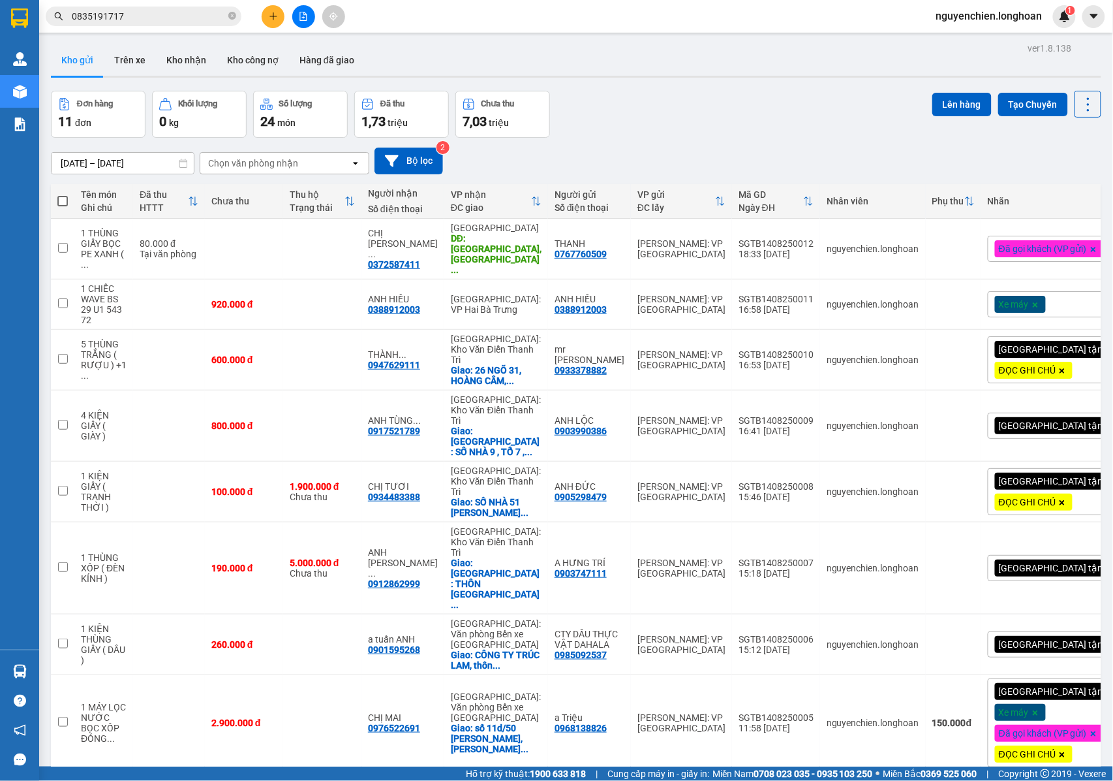
click at [142, 20] on input "0835191717" at bounding box center [149, 16] width 154 height 14
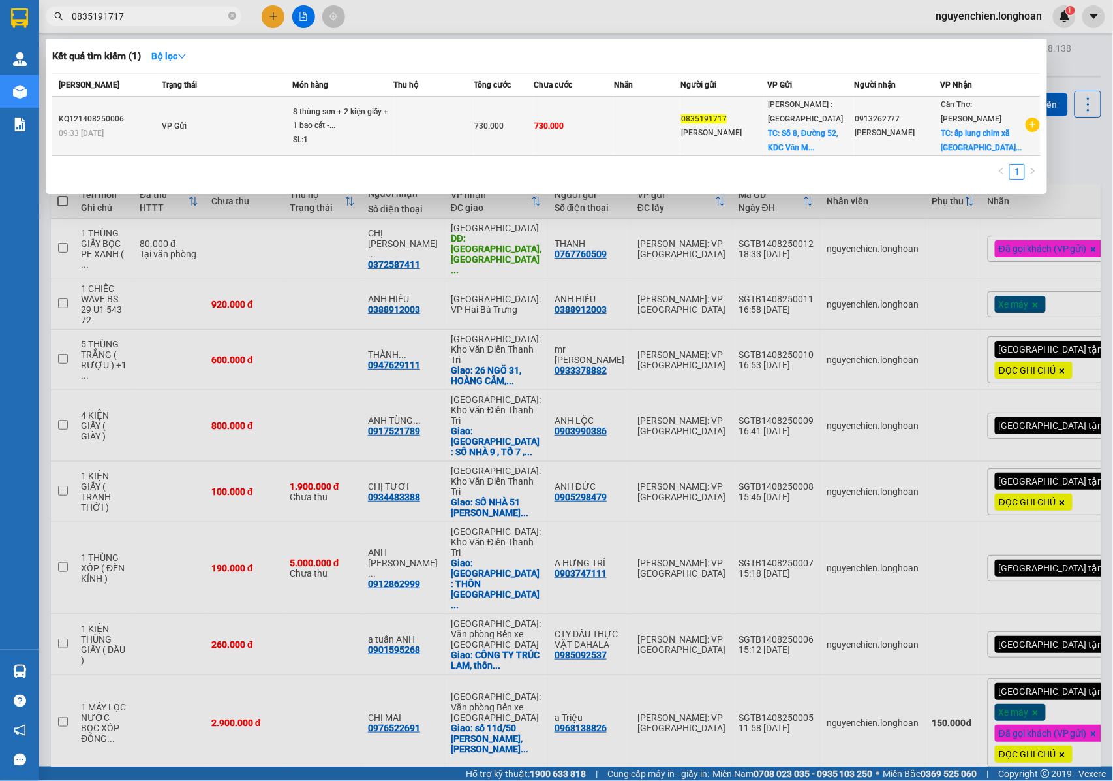
click at [171, 123] on span "VP Gửi" at bounding box center [175, 125] width 25 height 9
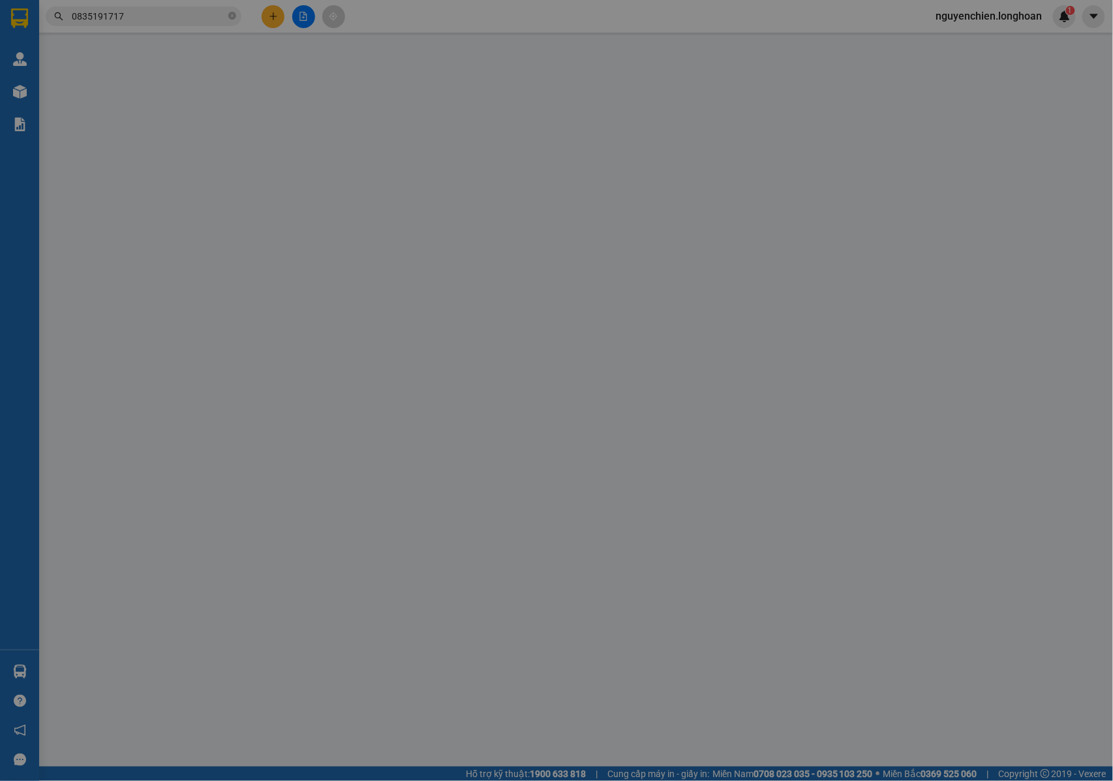
type input "0835191717"
type input "[PERSON_NAME]"
checkbox input "true"
type input "[STREET_ADDRESS][PERSON_NAME]. An [GEOGRAPHIC_DATA], [GEOGRAPHIC_DATA], [GEOGRA…"
type input "0913262777"
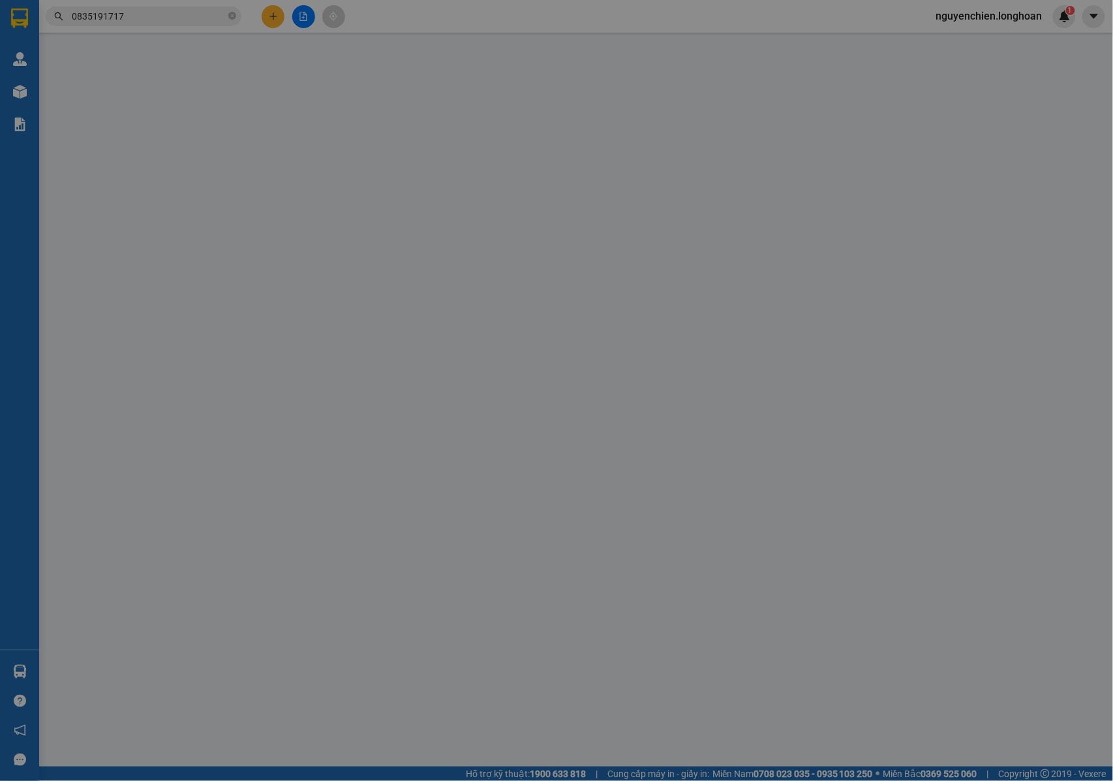
type input "[PERSON_NAME]"
checkbox input "true"
type input "ấp lung chim xã [GEOGRAPHIC_DATA] thành tỉnh [GEOGRAPHIC_DATA]."
type input "730.000"
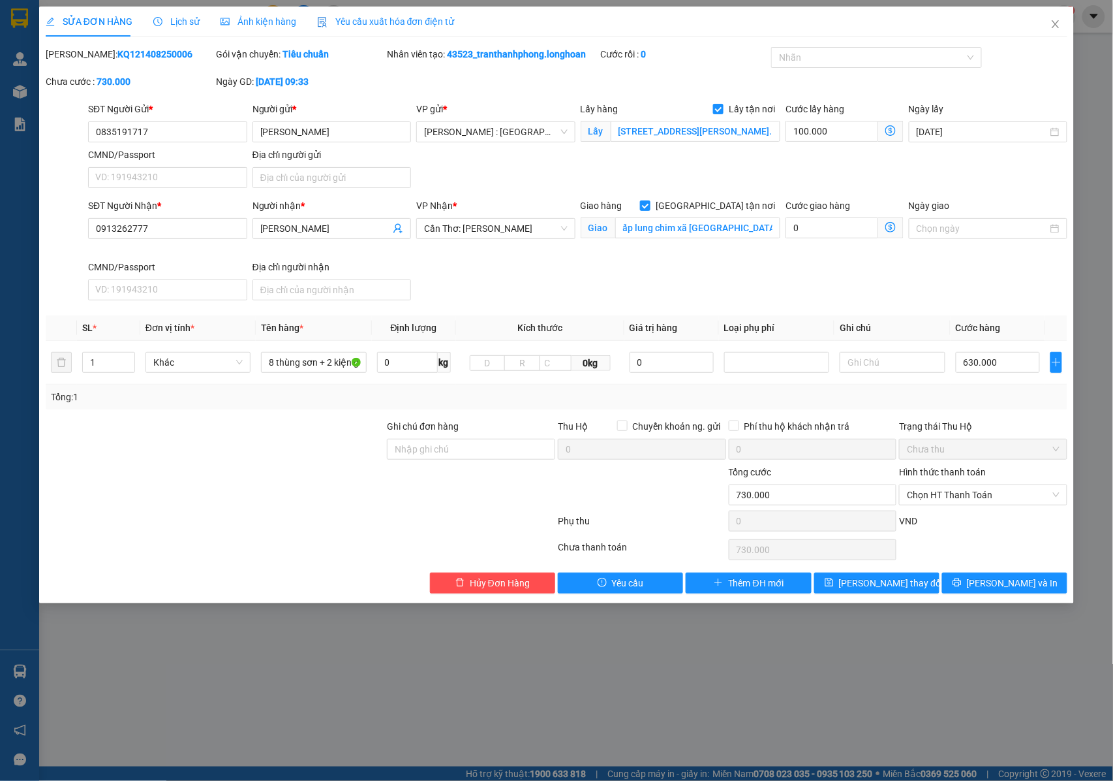
click at [173, 20] on span "Lịch sử" at bounding box center [176, 21] width 46 height 10
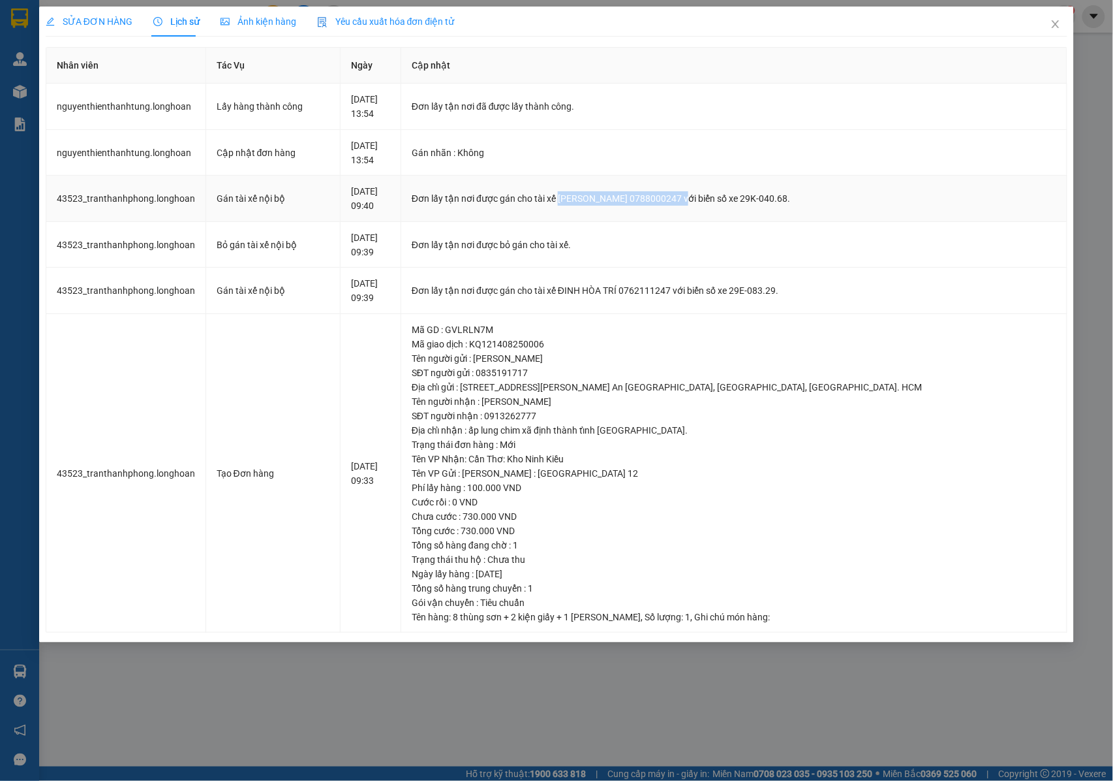
drag, startPoint x: 600, startPoint y: 196, endPoint x: 737, endPoint y: 207, distance: 137.5
click at [737, 207] on td "Đơn lấy tận nơi được gán cho tài xế [PERSON_NAME] 0788000247 với biển số xe 29K…" at bounding box center [734, 199] width 666 height 46
click at [713, 208] on td "Đơn lấy tận nơi được gán cho tài xế [PERSON_NAME] 0788000247 với biển số xe 29K…" at bounding box center [734, 199] width 666 height 46
drag, startPoint x: 728, startPoint y: 199, endPoint x: 777, endPoint y: 199, distance: 48.3
click at [777, 199] on div "Đơn lấy tận nơi được gán cho tài xế [PERSON_NAME] 0788000247 với biển số xe 29K…" at bounding box center [734, 198] width 645 height 14
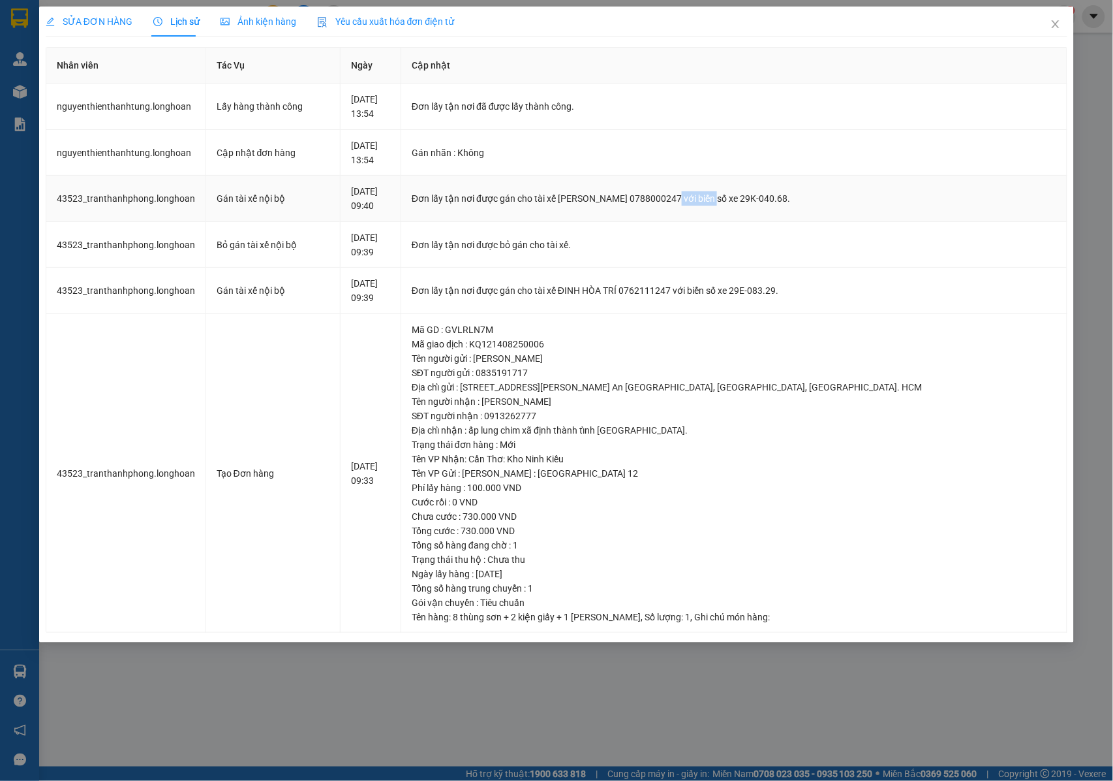
copy div "0788000247"
click at [1056, 27] on icon "close" at bounding box center [1056, 24] width 10 height 10
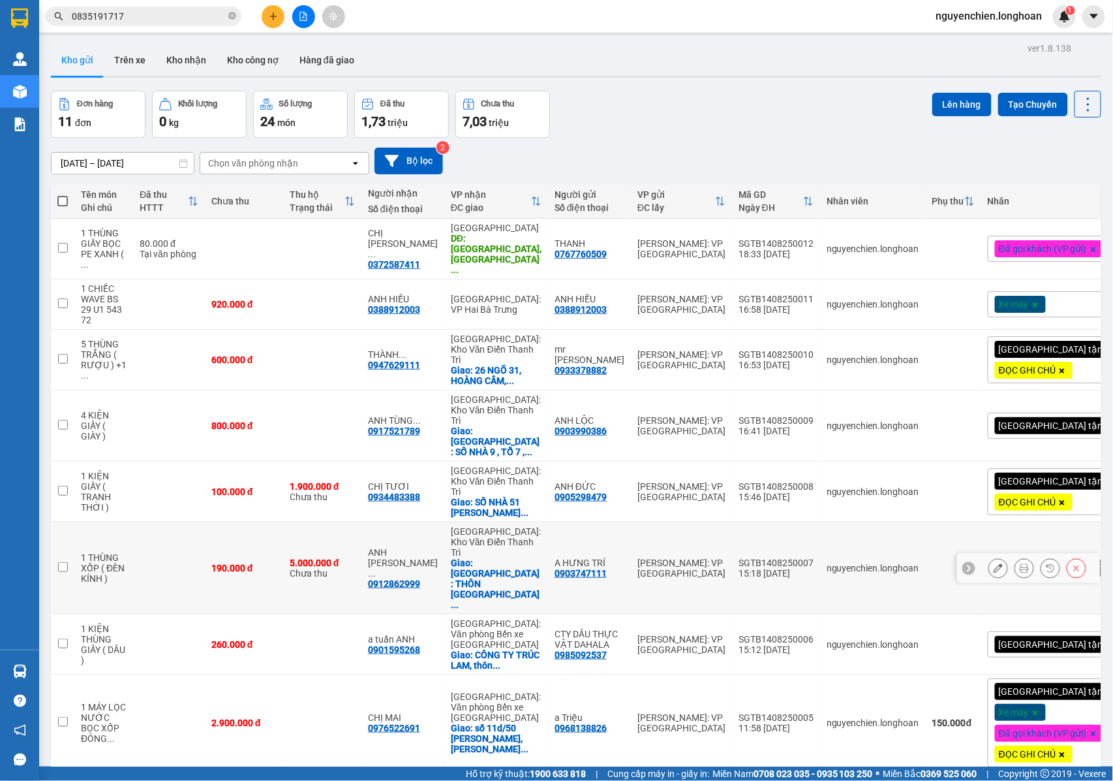
scroll to position [104, 0]
